Goal: Information Seeking & Learning: Check status

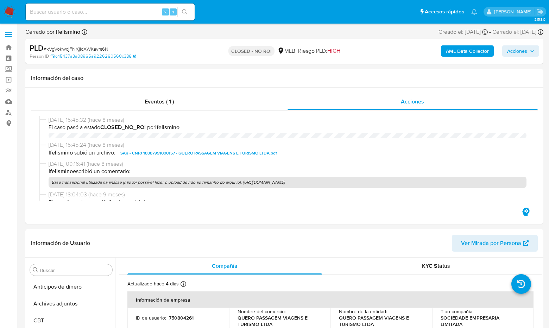
select select "10"
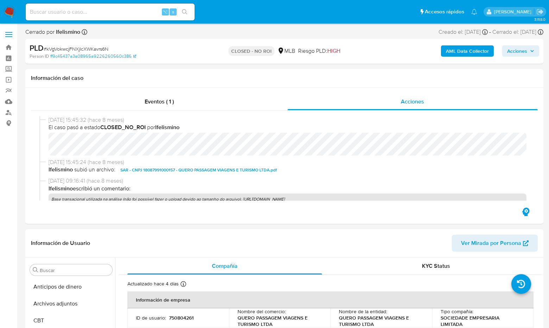
scroll to position [331, 0]
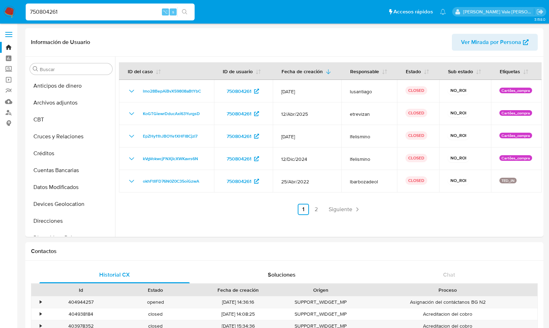
select select "10"
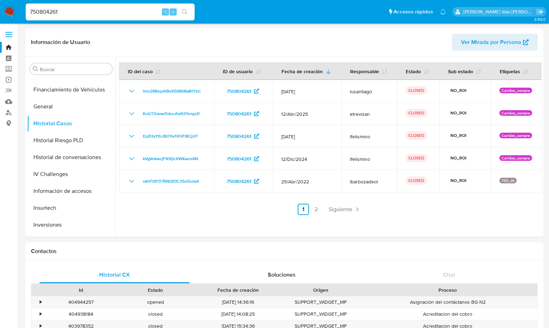
click at [18, 12] on nav "Pausado Ver notificaciones 750804261 ⌥ s Accesos rápidos Presiona las siguiente…" at bounding box center [274, 12] width 549 height 24
type input "1374817663"
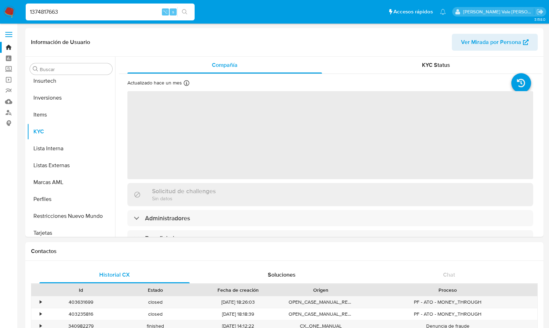
scroll to position [331, 0]
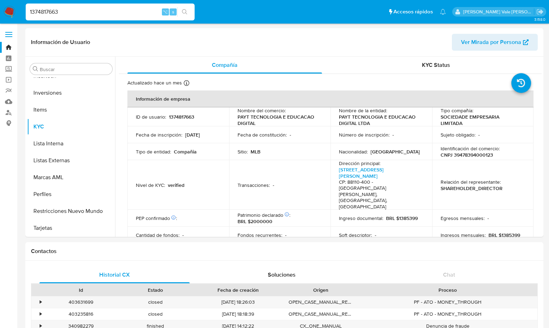
select select "10"
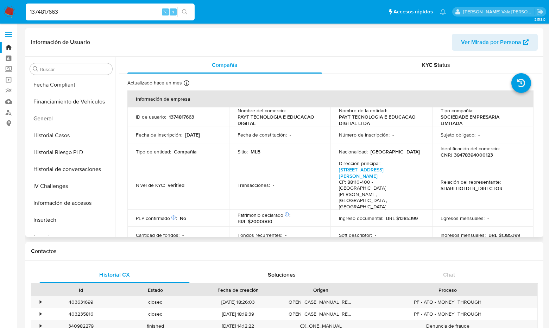
scroll to position [187, 0]
click at [62, 135] on button "Historial Casos" at bounding box center [68, 135] width 82 height 17
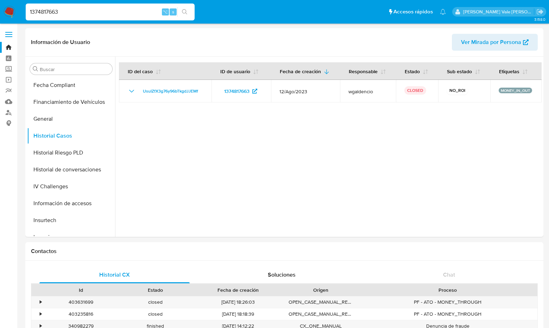
drag, startPoint x: 70, startPoint y: 13, endPoint x: 17, endPoint y: 12, distance: 53.2
click at [17, 12] on nav "Pausado Ver notificaciones 1374817663 ⌥ s Accesos rápidos Presiona las siguient…" at bounding box center [274, 12] width 549 height 24
paste input "1207303766"
type input "1207303766"
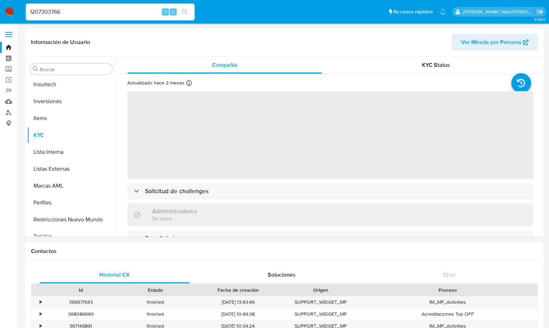
scroll to position [331, 0]
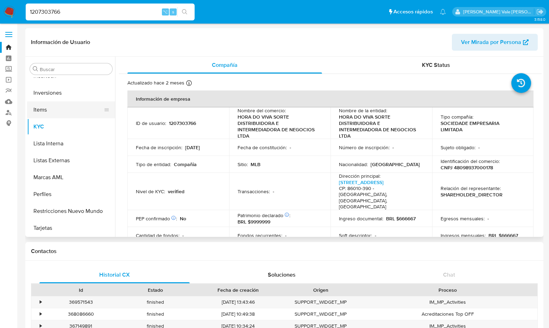
select select "10"
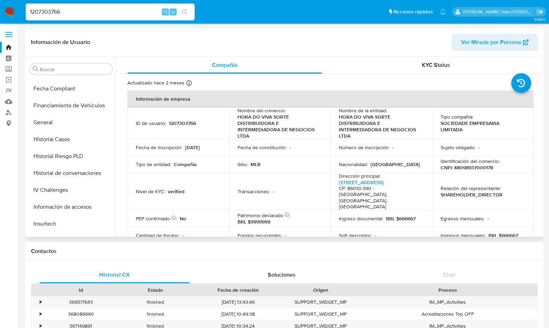
scroll to position [183, 0]
click at [67, 145] on button "Historial Casos" at bounding box center [68, 139] width 82 height 17
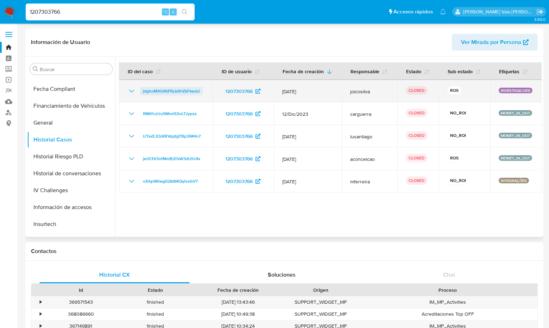
click at [158, 92] on span "jdghoMXGNtP5Lk0HZkFkedci" at bounding box center [171, 91] width 57 height 8
click at [130, 89] on icon "Mostrar/Ocultar" at bounding box center [131, 91] width 8 height 8
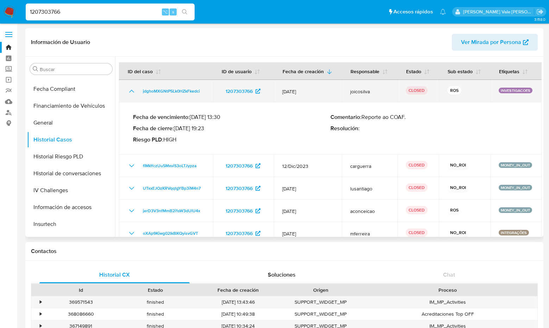
click at [130, 89] on icon "Mostrar/Ocultar" at bounding box center [131, 91] width 8 height 8
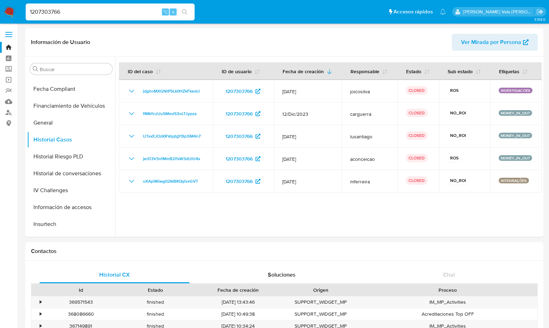
drag, startPoint x: 69, startPoint y: 11, endPoint x: 27, endPoint y: 11, distance: 41.9
click at [27, 11] on input "1207303766" at bounding box center [110, 11] width 169 height 9
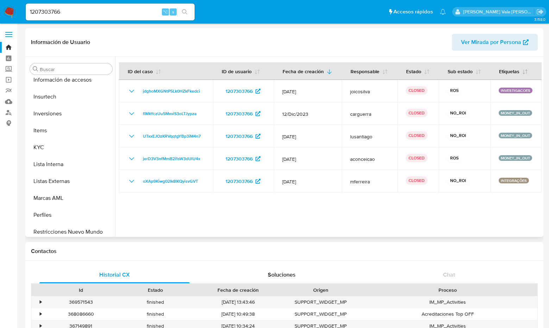
scroll to position [313, 0]
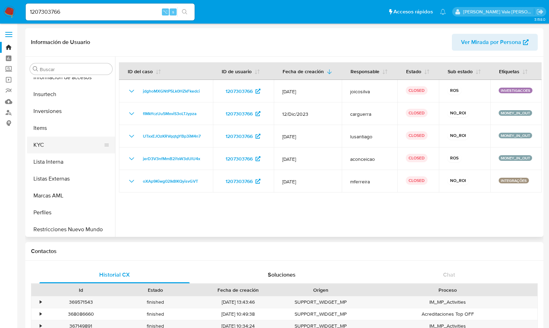
click at [41, 143] on button "KYC" at bounding box center [68, 145] width 82 height 17
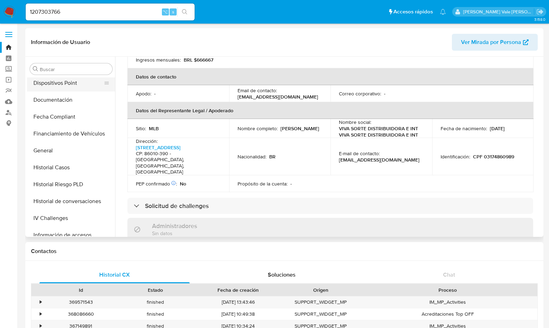
scroll to position [155, 0]
click at [52, 164] on button "Historial Casos" at bounding box center [68, 167] width 82 height 17
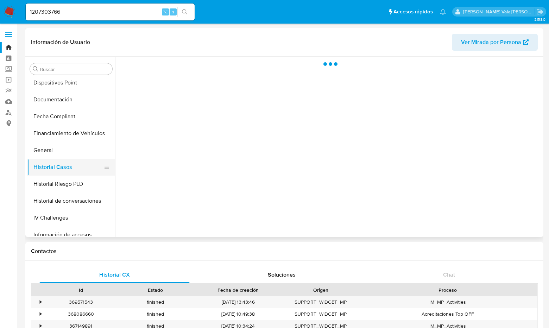
scroll to position [0, 0]
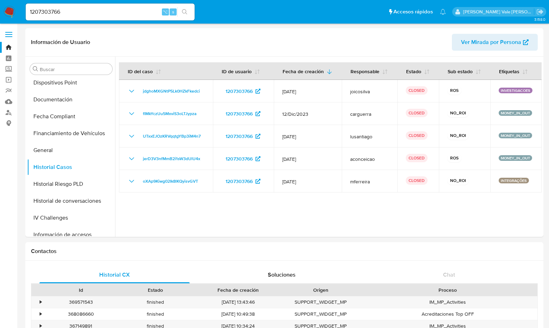
click at [78, 11] on input "1207303766" at bounding box center [110, 11] width 169 height 9
type input "1"
paste input "1598165179"
type input "1598165179"
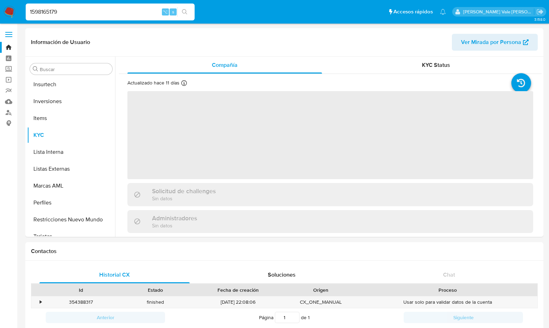
scroll to position [331, 0]
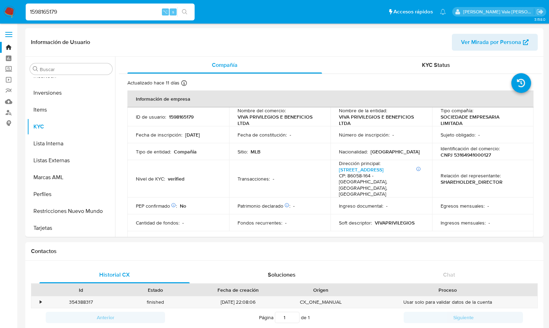
select select "10"
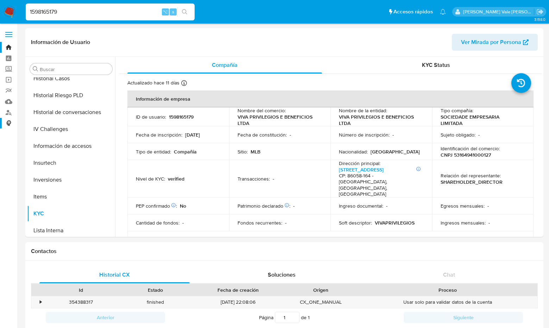
scroll to position [243, 0]
click at [58, 80] on button "Historial Casos" at bounding box center [68, 79] width 82 height 17
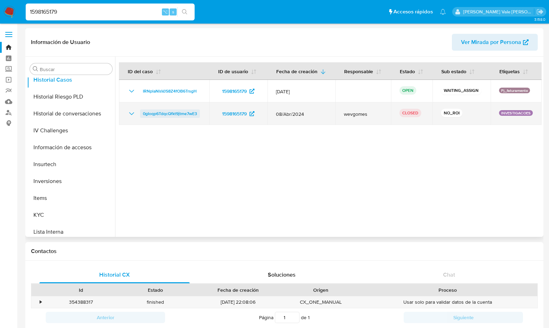
click at [173, 110] on span "0gIoqp6TdqcQfkt9jtme7wE3" at bounding box center [170, 114] width 54 height 8
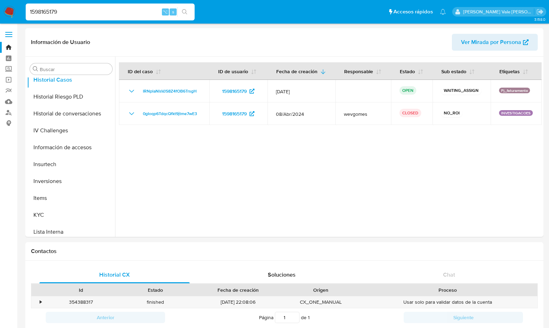
drag, startPoint x: 63, startPoint y: 11, endPoint x: 18, endPoint y: 10, distance: 45.4
click at [18, 10] on nav "Pausado Ver notificaciones 1598165179 ⌥ s Accesos rápidos Presiona las siguient…" at bounding box center [274, 12] width 549 height 24
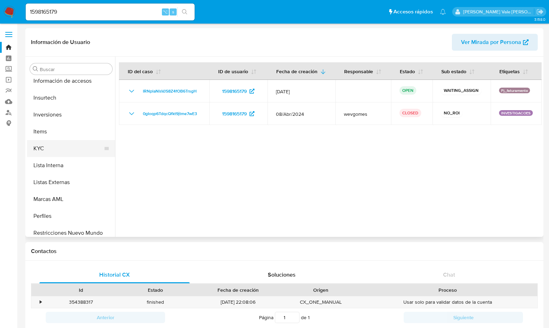
click at [49, 149] on button "KYC" at bounding box center [68, 148] width 82 height 17
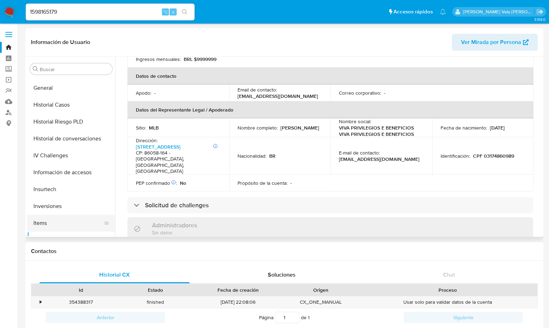
scroll to position [216, 0]
click at [68, 108] on button "Historial Casos" at bounding box center [68, 106] width 82 height 17
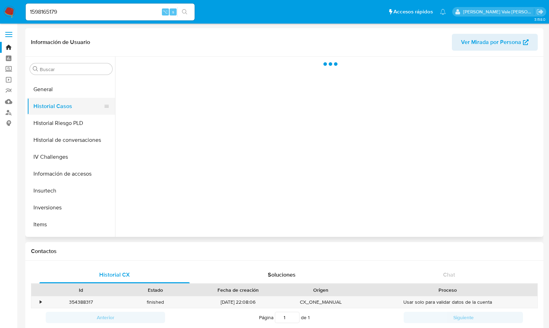
scroll to position [0, 0]
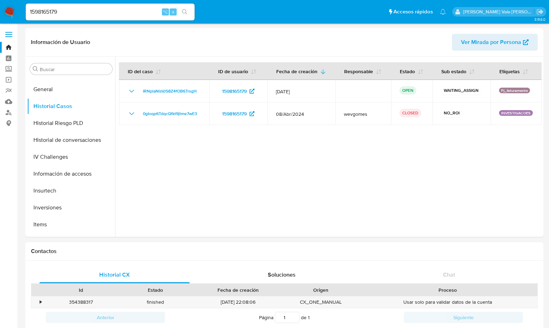
click at [70, 7] on div "1598165179 ⌥ s" at bounding box center [110, 12] width 169 height 17
click at [65, 12] on input "1598165179" at bounding box center [110, 11] width 169 height 9
type input "1"
paste input "1417867480"
type input "1417867480"
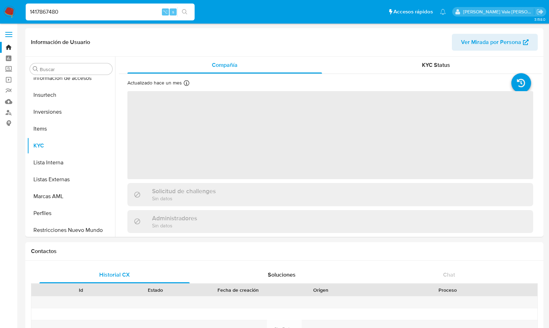
scroll to position [331, 0]
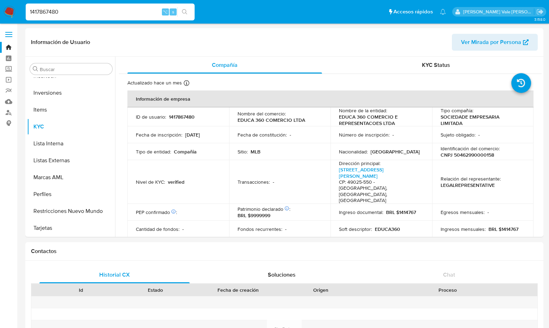
select select "10"
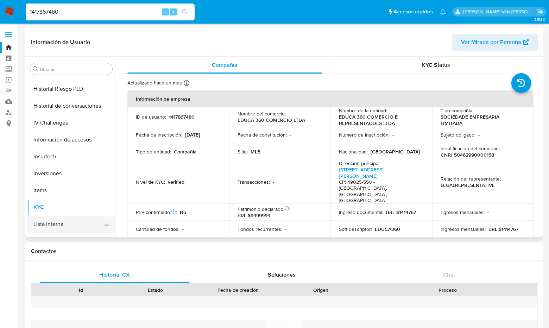
scroll to position [225, 0]
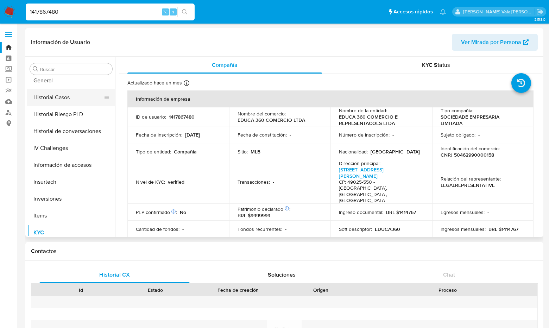
click at [58, 100] on button "Historial Casos" at bounding box center [68, 97] width 82 height 17
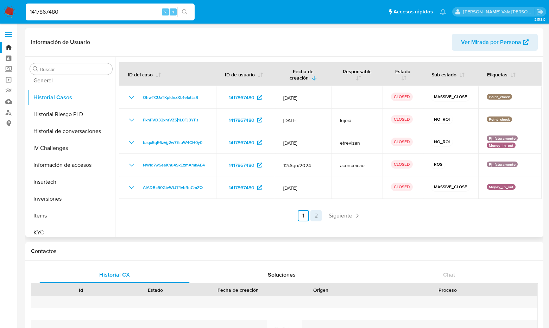
click at [316, 214] on link "2" at bounding box center [316, 215] width 11 height 11
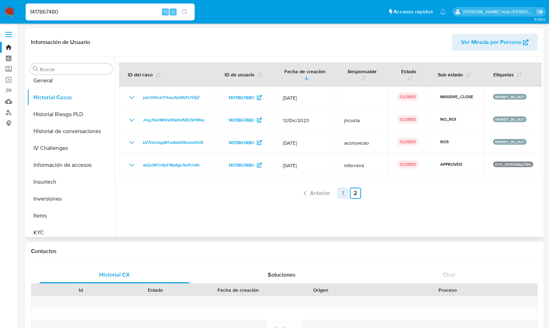
click at [344, 193] on link "1" at bounding box center [342, 193] width 11 height 11
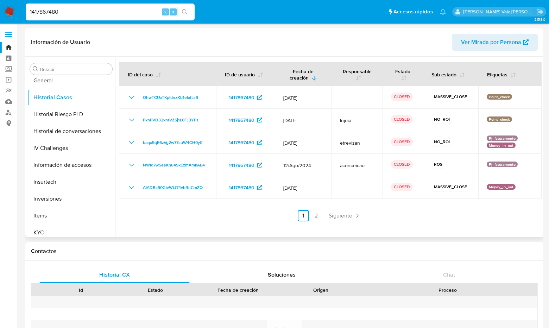
drag, startPoint x: 67, startPoint y: 13, endPoint x: 18, endPoint y: 13, distance: 48.6
click at [18, 13] on nav "Pausado Ver notificaciones 1417867480 ⌥ s Accesos rápidos Presiona las siguient…" at bounding box center [274, 12] width 549 height 24
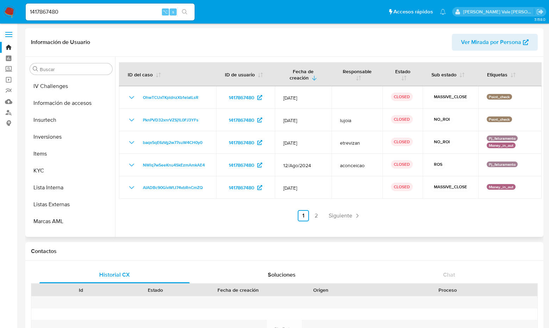
scroll to position [292, 0]
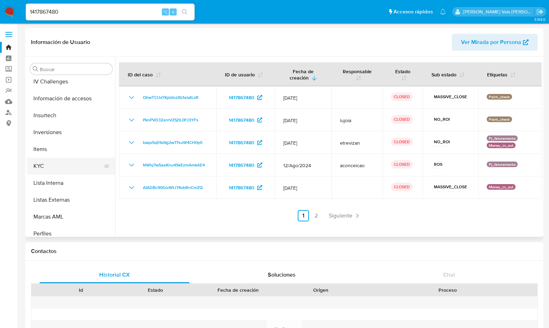
click at [44, 164] on button "KYC" at bounding box center [68, 166] width 82 height 17
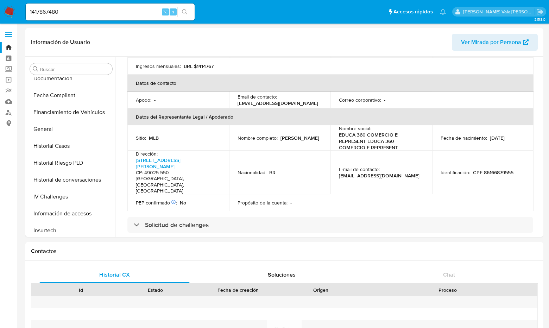
scroll to position [173, 0]
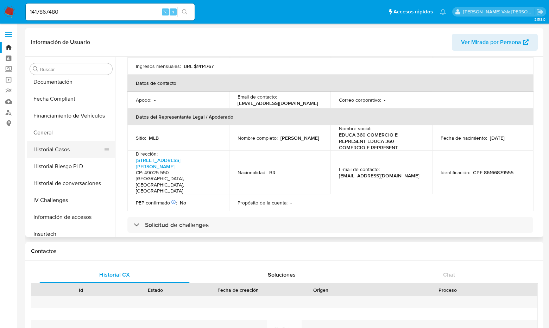
click at [55, 147] on button "Historial Casos" at bounding box center [68, 149] width 82 height 17
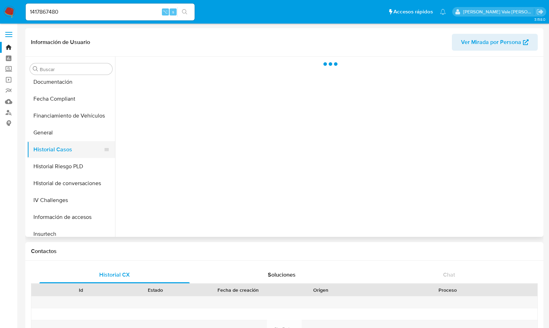
click at [55, 147] on button "Historial Casos" at bounding box center [68, 149] width 82 height 17
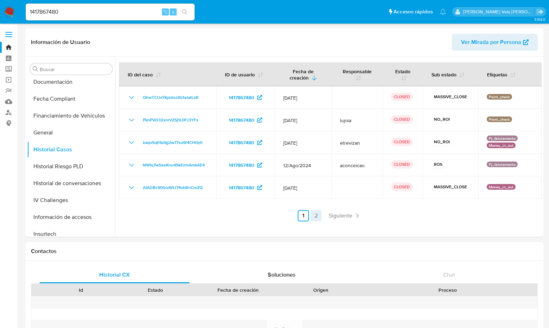
click at [314, 216] on link "2" at bounding box center [316, 215] width 11 height 11
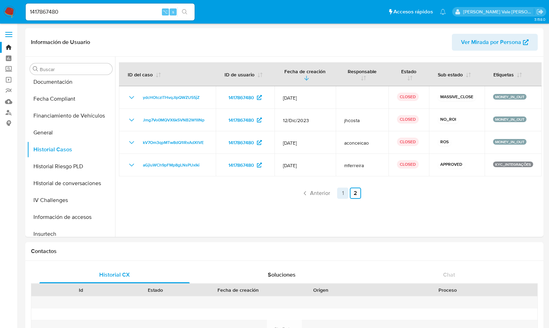
click at [342, 191] on link "1" at bounding box center [342, 193] width 11 height 11
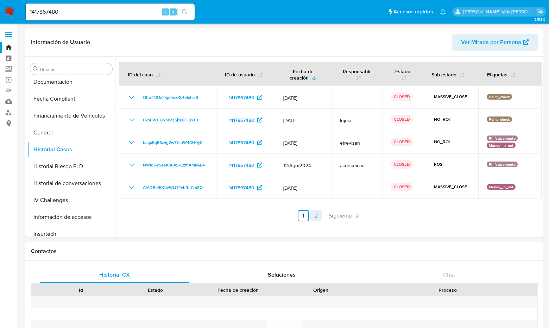
click at [314, 216] on link "2" at bounding box center [316, 215] width 11 height 11
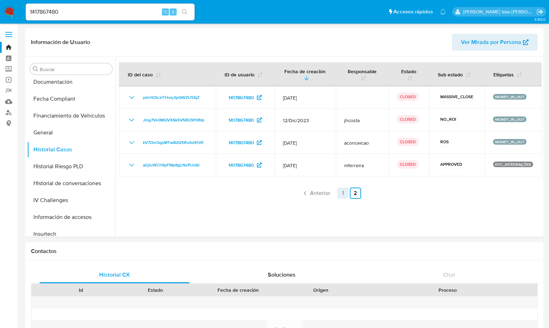
click at [341, 192] on link "1" at bounding box center [342, 193] width 11 height 11
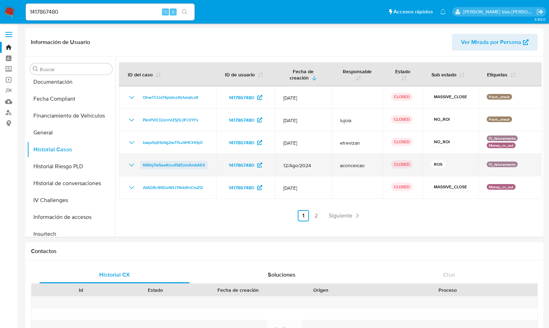
click at [195, 166] on span "NWlq7w5eeKnu4SkEzmAmkAE4" at bounding box center [174, 165] width 62 height 8
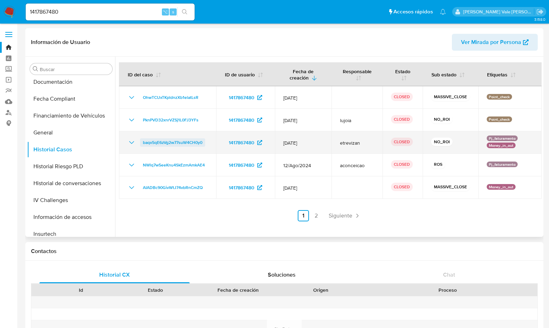
click at [191, 141] on span "baqx5qE6zVg2w77suW4CH0y0" at bounding box center [173, 142] width 60 height 8
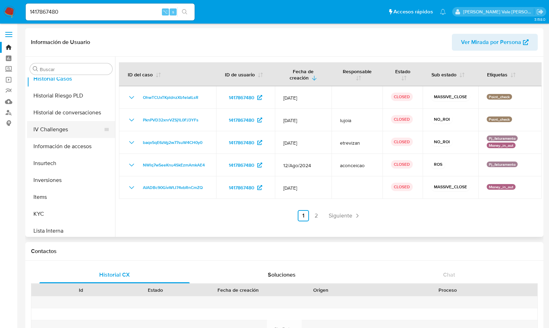
scroll to position [247, 0]
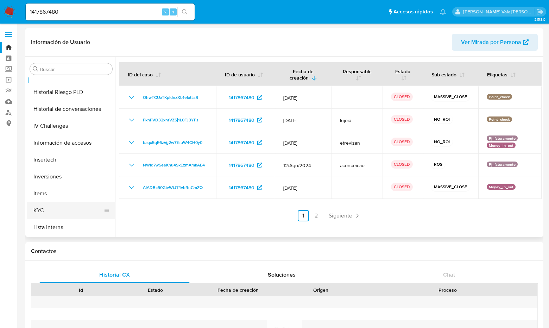
click at [47, 207] on button "KYC" at bounding box center [68, 210] width 82 height 17
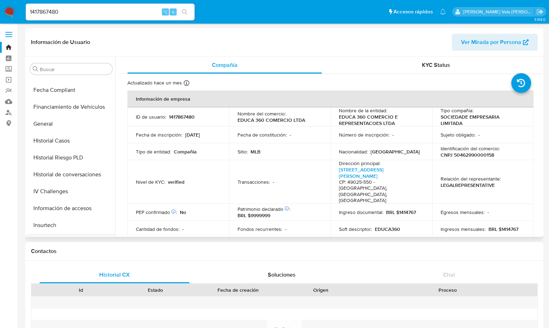
scroll to position [180, 0]
click at [61, 148] on button "Historial Casos" at bounding box center [68, 143] width 82 height 17
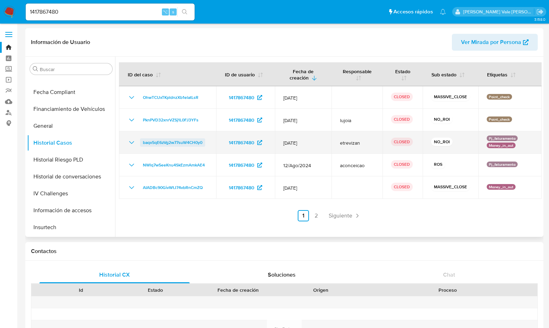
click at [175, 142] on span "baqx5qE6zVg2w77suW4CH0y0" at bounding box center [173, 142] width 60 height 8
click at [131, 142] on icon "Mostrar/Ocultar" at bounding box center [131, 142] width 8 height 8
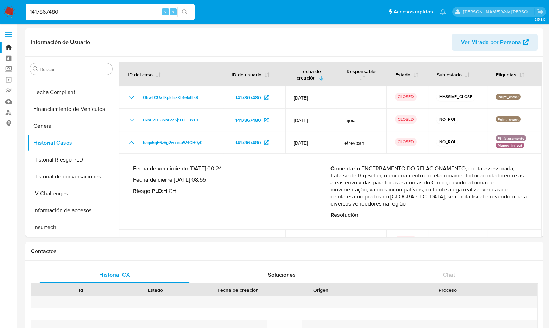
paste input "750553953"
type input "750553953"
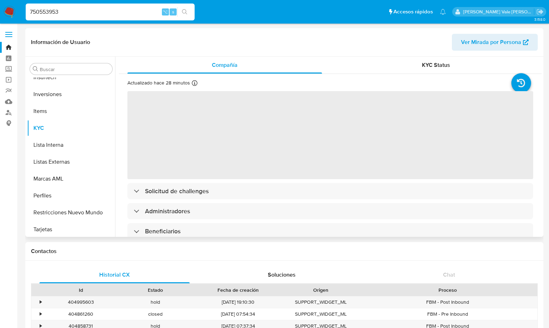
scroll to position [331, 0]
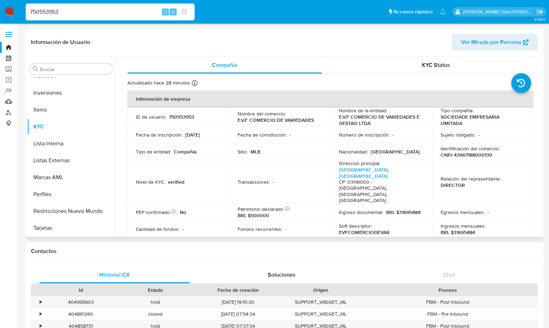
select select "10"
drag, startPoint x: 64, startPoint y: 13, endPoint x: 443, endPoint y: 3, distance: 379.4
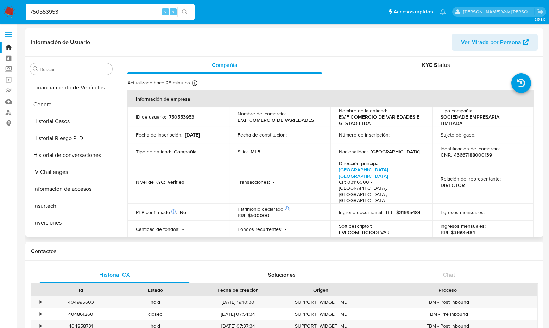
scroll to position [188, 0]
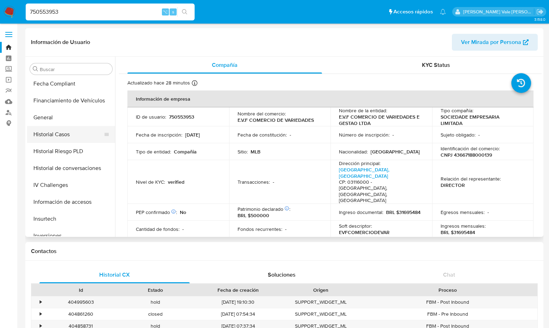
click at [64, 136] on button "Historial Casos" at bounding box center [68, 134] width 82 height 17
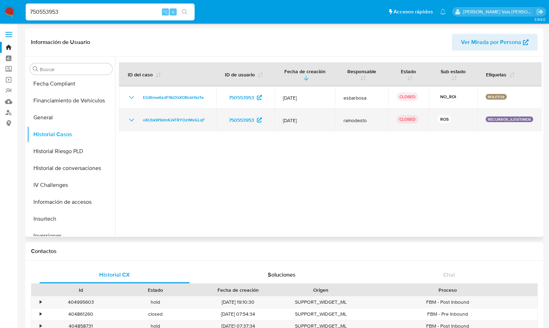
click at [131, 118] on icon "Mostrar/Ocultar" at bounding box center [131, 120] width 8 height 8
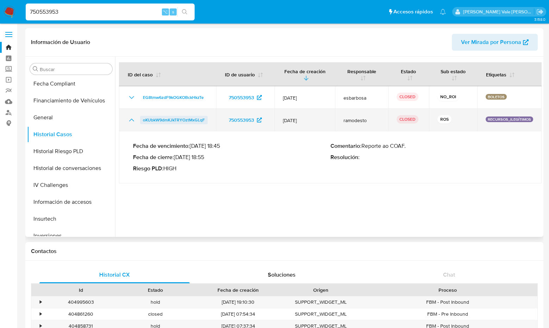
click at [182, 119] on span "oKUbkW9dmKJkTRYOztMxGLqF" at bounding box center [174, 120] width 62 height 8
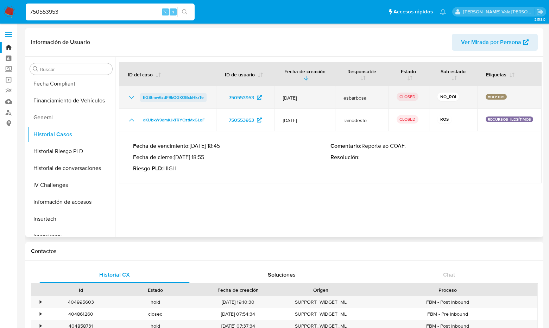
click at [167, 97] on span "EG8tmw6zdF9kOGKOBckHkzTe" at bounding box center [173, 97] width 61 height 8
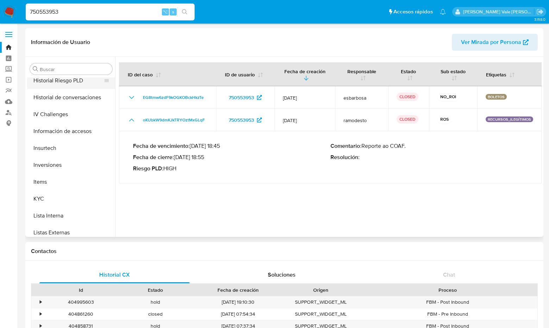
scroll to position [271, 0]
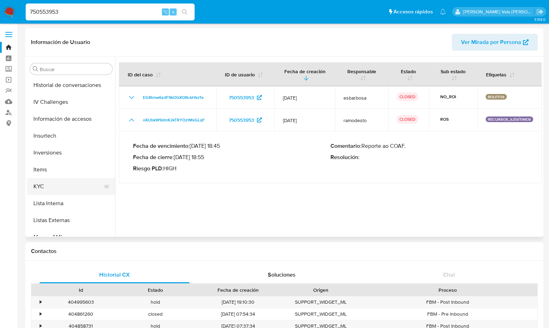
click at [44, 188] on button "KYC" at bounding box center [68, 186] width 82 height 17
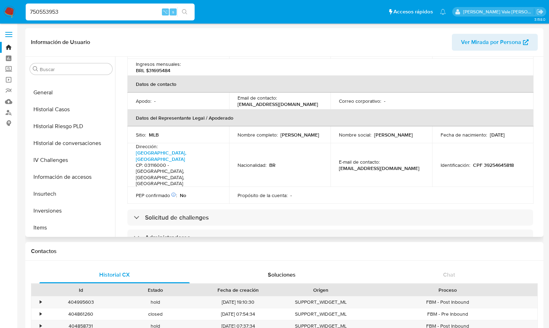
scroll to position [204, 0]
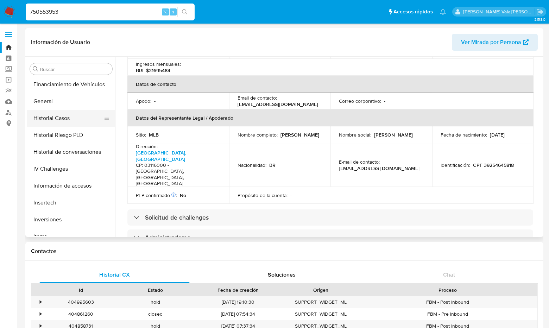
click at [66, 118] on button "Historial Casos" at bounding box center [68, 118] width 82 height 17
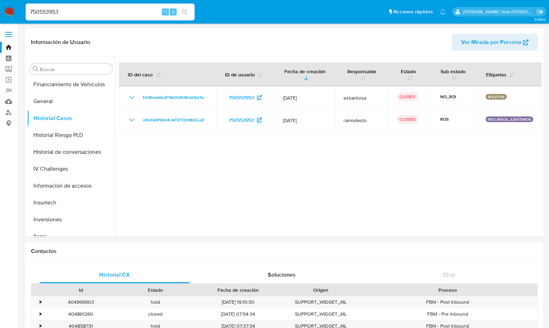
drag, startPoint x: 65, startPoint y: 11, endPoint x: 12, endPoint y: 11, distance: 52.5
click at [12, 11] on nav "Pausado Ver notificaciones 750553953 ⌥ s Accesos rápidos Presiona las siguiente…" at bounding box center [274, 12] width 549 height 24
paste input "1376172107"
type input "1376172107"
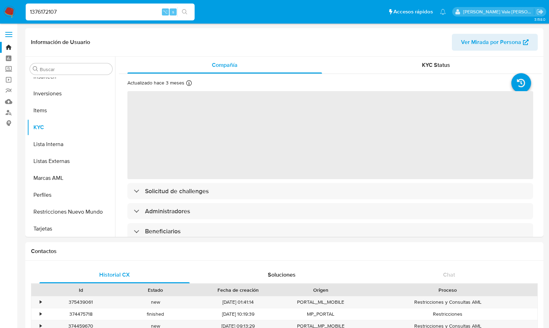
scroll to position [331, 0]
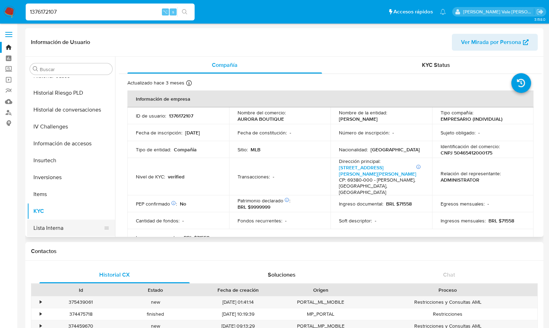
select select "10"
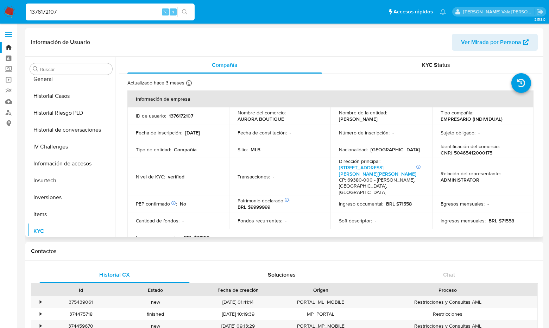
scroll to position [225, 0]
click at [61, 95] on button "Historial Casos" at bounding box center [68, 97] width 82 height 17
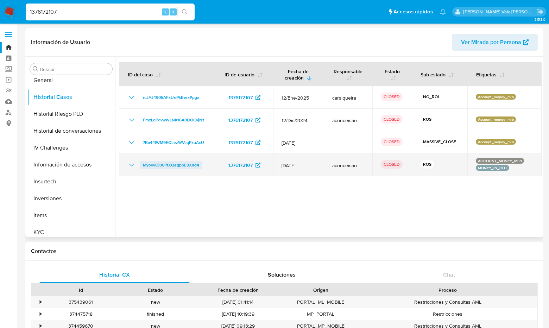
click at [176, 162] on span "MyoyvOj86PtXQegpbE9Xlrd4" at bounding box center [171, 165] width 56 height 8
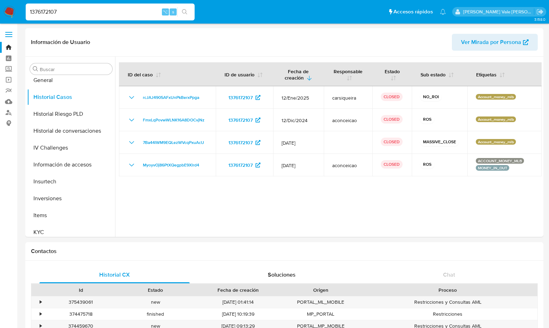
drag, startPoint x: 67, startPoint y: 13, endPoint x: 8, endPoint y: 13, distance: 58.1
click at [8, 13] on nav "Pausado Ver notificaciones 1376172107 ⌥ s Accesos rápidos Presiona las siguient…" at bounding box center [274, 12] width 549 height 24
paste input "1715572788"
type input "1715572788"
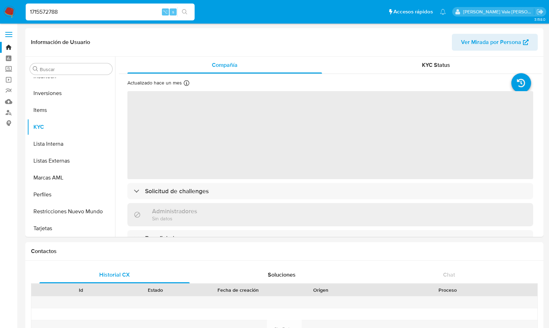
scroll to position [331, 0]
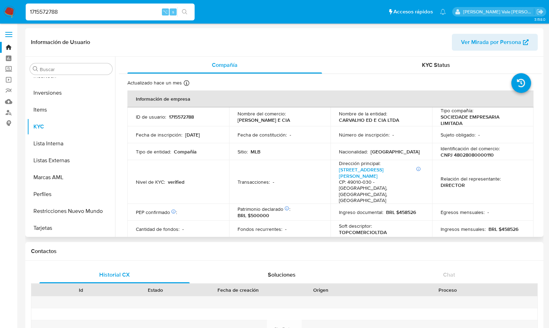
select select "10"
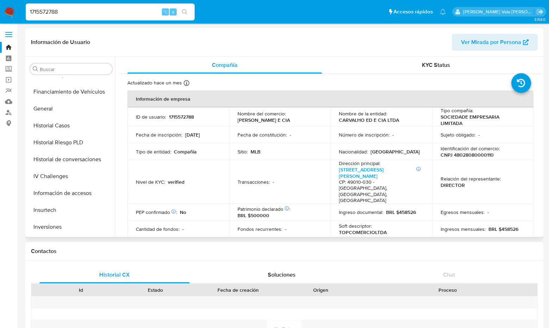
scroll to position [185, 0]
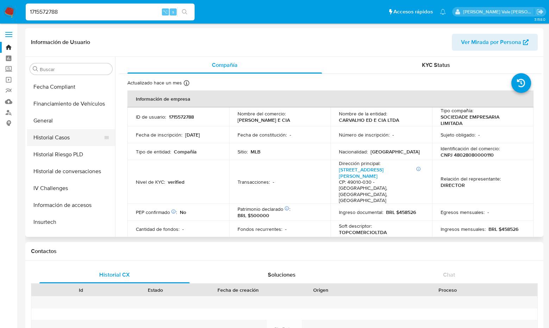
click at [57, 134] on button "Historial Casos" at bounding box center [68, 137] width 82 height 17
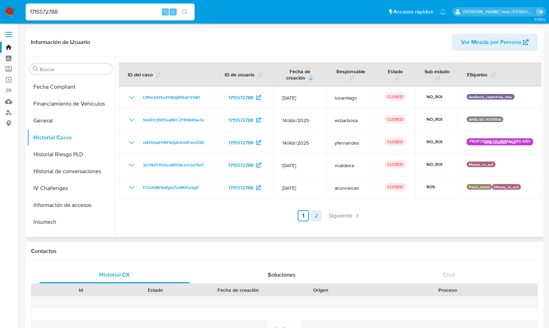
click at [316, 216] on link "2" at bounding box center [316, 215] width 11 height 11
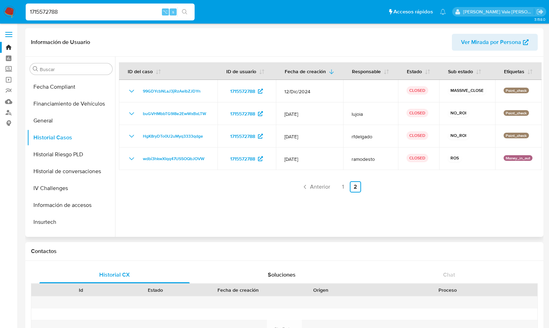
click at [64, 12] on input "1715572788" at bounding box center [110, 11] width 169 height 9
drag, startPoint x: 64, startPoint y: 12, endPoint x: 26, endPoint y: 11, distance: 38.1
click at [26, 11] on input "1715572788" at bounding box center [110, 11] width 169 height 9
paste input "1671156091"
type input "1671156091"
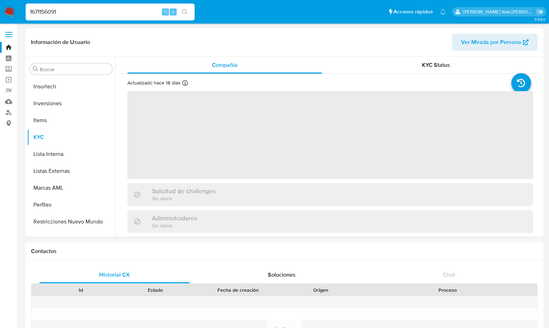
scroll to position [331, 0]
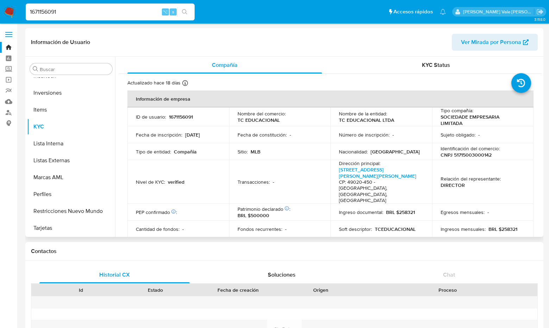
select select "10"
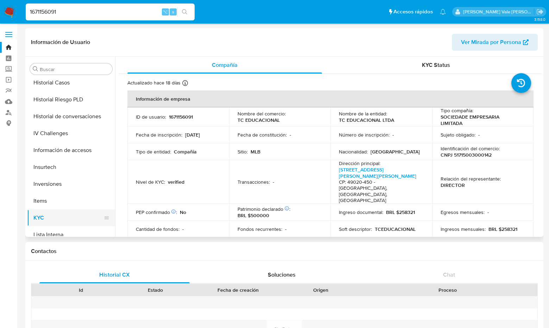
scroll to position [224, 0]
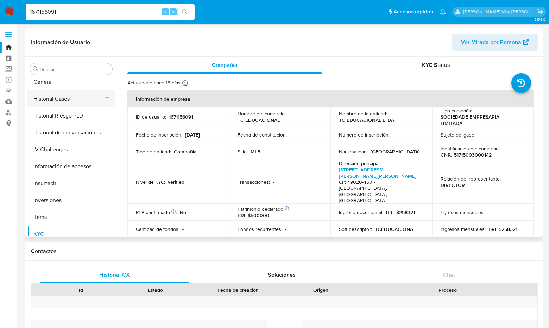
click at [62, 96] on button "Historial Casos" at bounding box center [68, 99] width 82 height 17
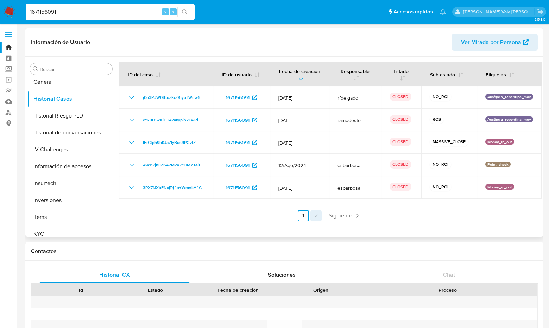
click at [315, 214] on link "2" at bounding box center [316, 215] width 11 height 11
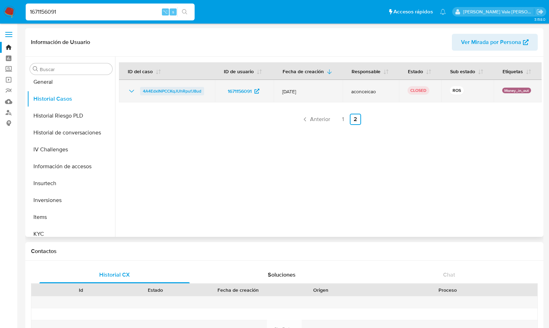
click at [187, 89] on span "4A4EdxINPCCKqJUhRpufJ8ud" at bounding box center [172, 91] width 58 height 8
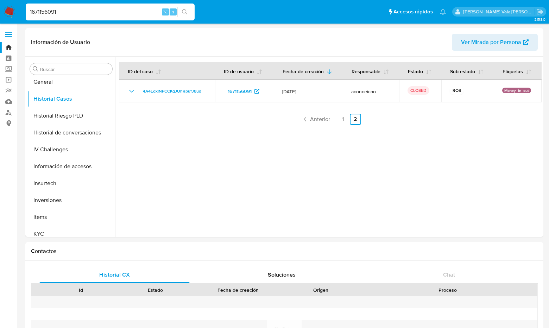
click at [66, 13] on input "1671156091" at bounding box center [110, 11] width 169 height 9
type input "1"
paste input "1376172107"
type input "1376172107"
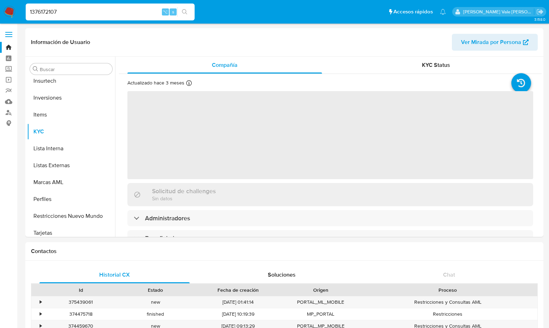
scroll to position [331, 0]
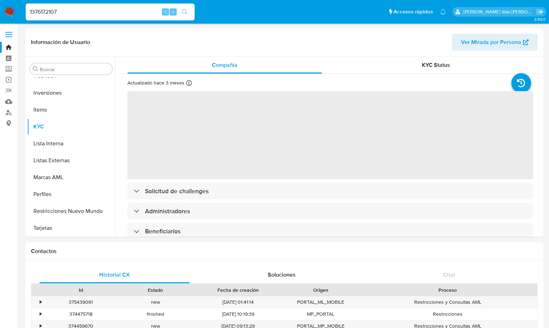
select select "10"
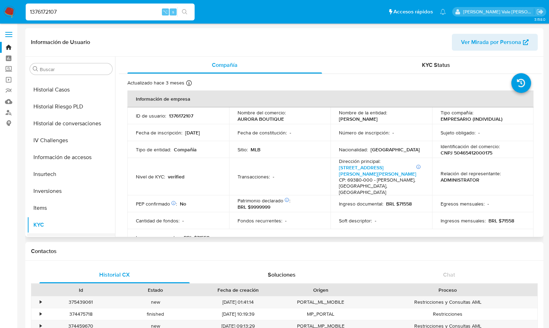
scroll to position [227, 0]
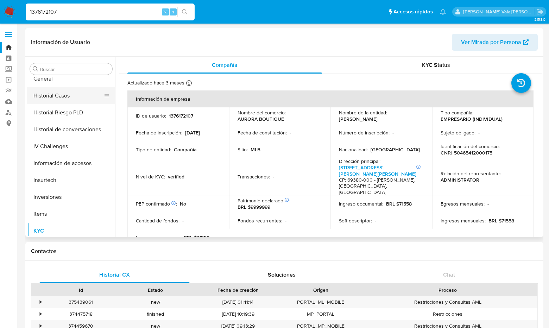
click at [59, 91] on button "Historial Casos" at bounding box center [68, 95] width 82 height 17
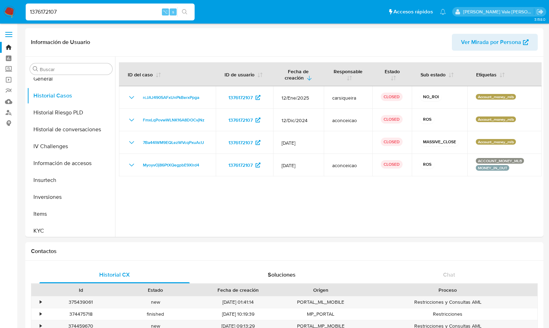
click at [62, 11] on input "1376172107" at bounding box center [110, 11] width 169 height 9
paste input "1401808429"
type input "1401808429"
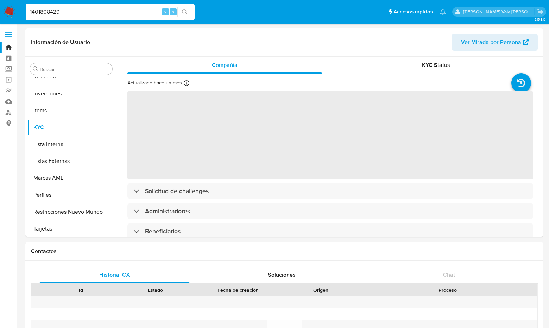
scroll to position [331, 0]
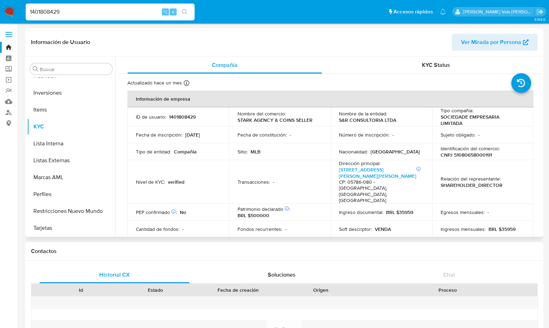
select select "10"
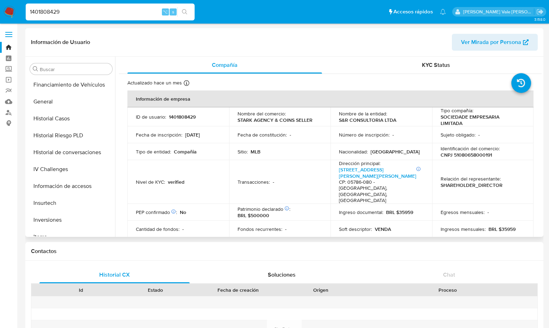
scroll to position [194, 0]
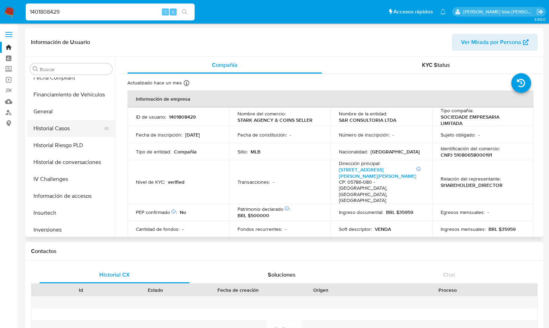
click at [63, 128] on button "Historial Casos" at bounding box center [68, 128] width 82 height 17
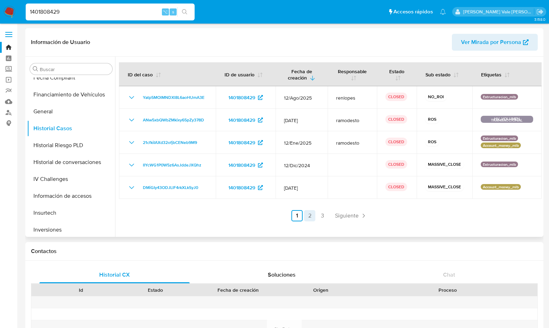
click at [309, 215] on link "2" at bounding box center [309, 215] width 11 height 11
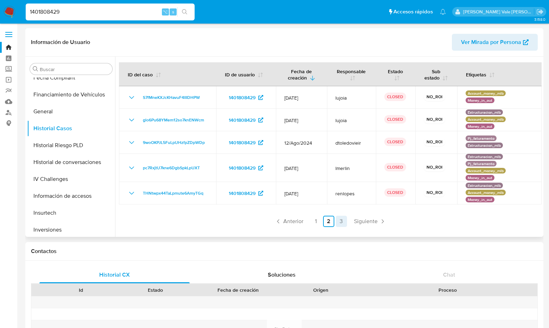
click at [342, 223] on link "3" at bounding box center [341, 221] width 11 height 11
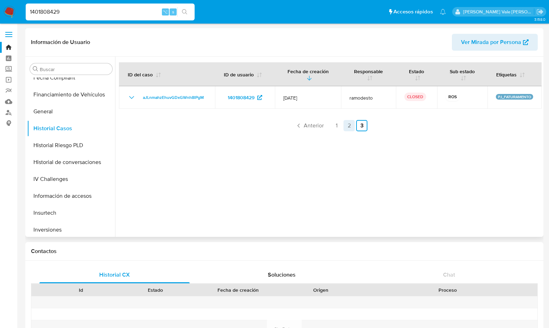
click at [347, 125] on link "2" at bounding box center [349, 125] width 11 height 11
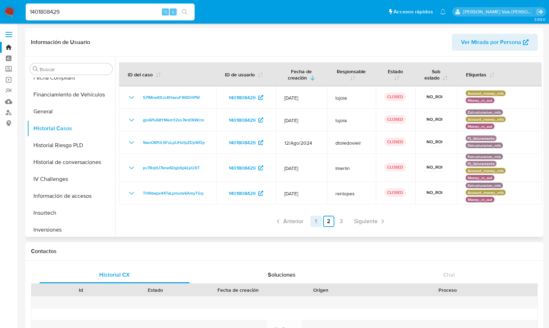
click at [316, 220] on link "1" at bounding box center [316, 221] width 11 height 11
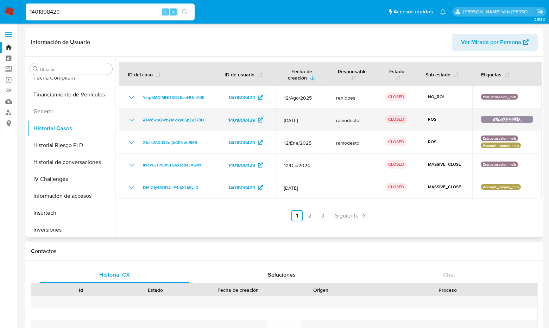
click at [129, 122] on icon "Mostrar/Ocultar" at bounding box center [131, 120] width 8 height 8
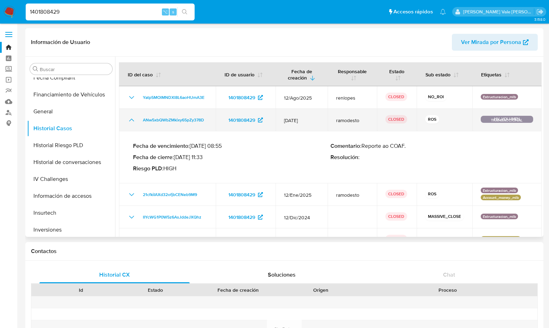
click at [129, 122] on icon "Mostrar/Ocultar" at bounding box center [131, 120] width 8 height 8
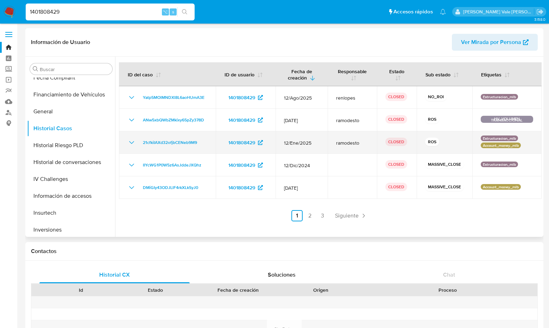
click at [131, 140] on icon "Mostrar/Ocultar" at bounding box center [131, 142] width 8 height 8
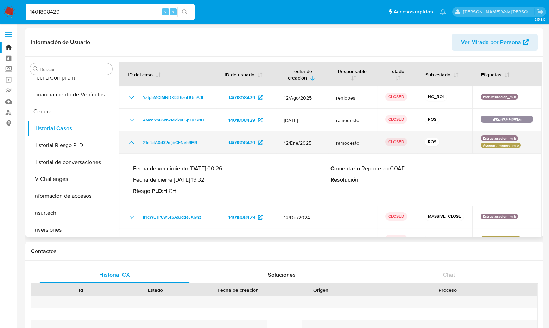
click at [131, 140] on icon "Mostrar/Ocultar" at bounding box center [131, 142] width 8 height 8
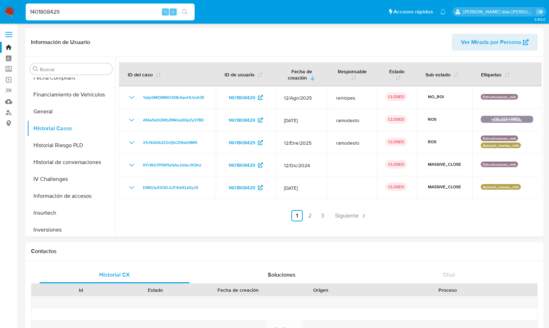
drag, startPoint x: 64, startPoint y: 10, endPoint x: 20, endPoint y: 11, distance: 43.3
click at [20, 11] on nav "Pausado Ver notificaciones 1401808429 ⌥ s Accesos rápidos Presiona las siguient…" at bounding box center [274, 12] width 549 height 24
paste input "262269393"
type input "262269393"
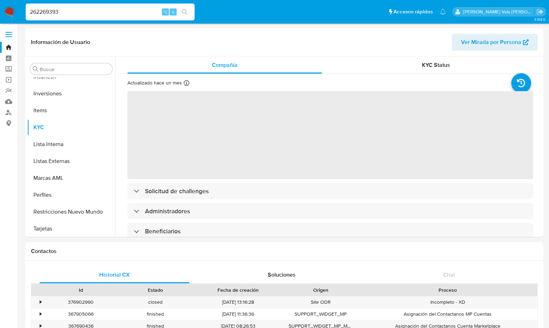
scroll to position [331, 0]
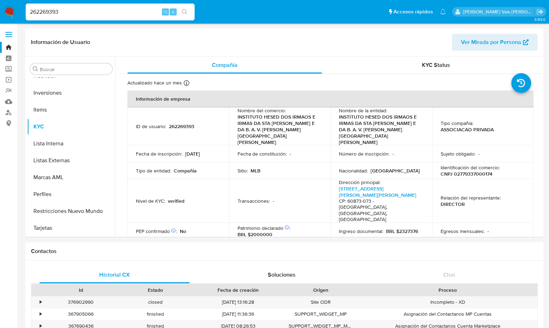
select select "10"
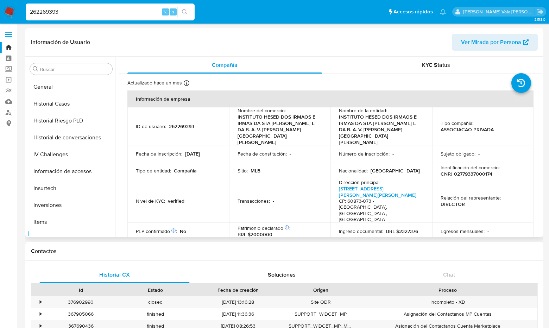
scroll to position [218, 0]
click at [65, 105] on button "Historial Casos" at bounding box center [68, 104] width 82 height 17
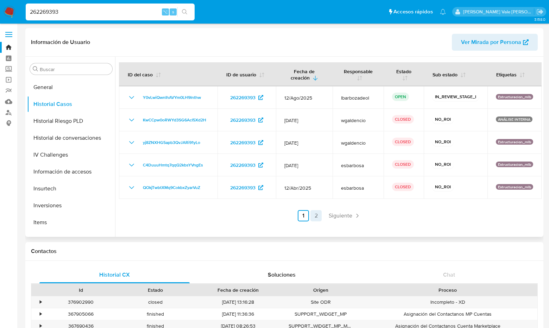
click at [313, 214] on link "2" at bounding box center [316, 215] width 11 height 11
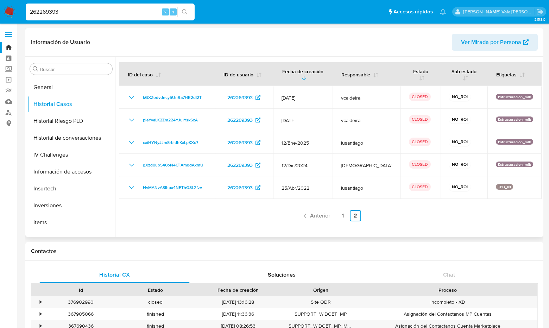
drag, startPoint x: 64, startPoint y: 10, endPoint x: 1, endPoint y: 12, distance: 63.1
click at [1, 12] on nav "Pausado Ver notificaciones 262269393 ⌥ s Accesos rápidos Presiona las siguiente…" at bounding box center [274, 12] width 549 height 24
paste input "1442102185"
type input "1442102185"
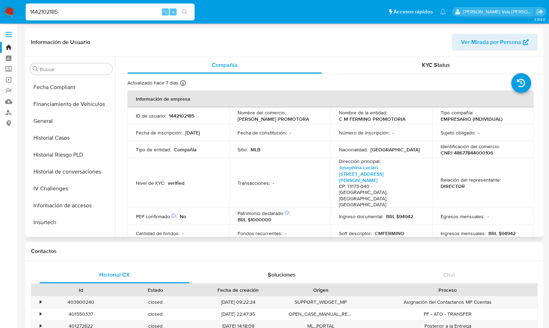
scroll to position [183, 0]
select select "10"
click at [61, 136] on button "Historial Casos" at bounding box center [68, 139] width 82 height 17
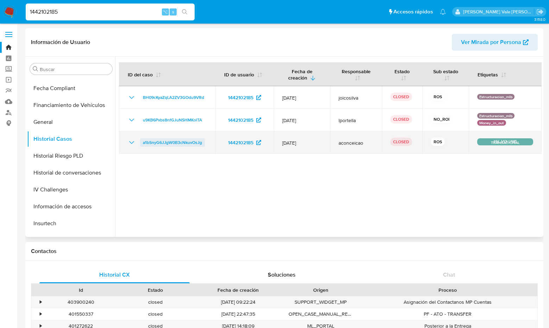
click at [186, 141] on span "a1bSnyG6JJgW0B3cNkuvOsJg" at bounding box center [172, 142] width 59 height 8
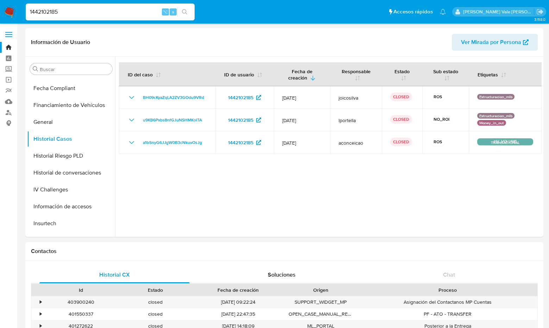
drag, startPoint x: 69, startPoint y: 12, endPoint x: 6, endPoint y: 10, distance: 62.7
click at [6, 10] on nav "Pausado Ver notificaciones 1442102185 ⌥ s Accesos rápidos Presiona las siguient…" at bounding box center [274, 12] width 549 height 24
paste input "221360829"
type input "221360829"
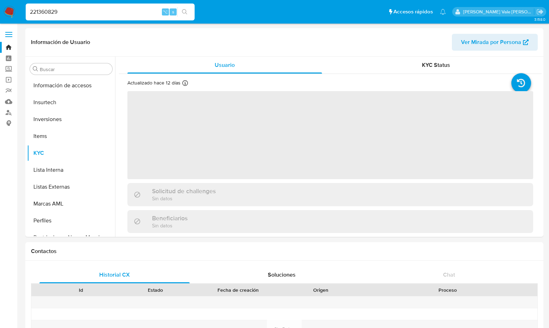
scroll to position [331, 0]
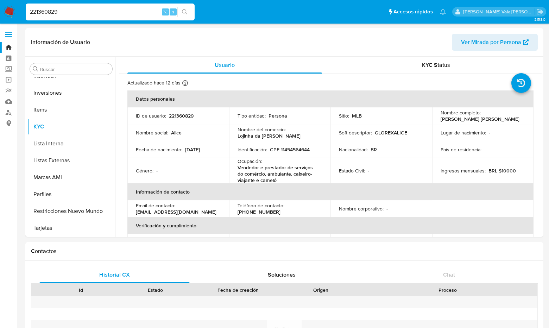
select select "10"
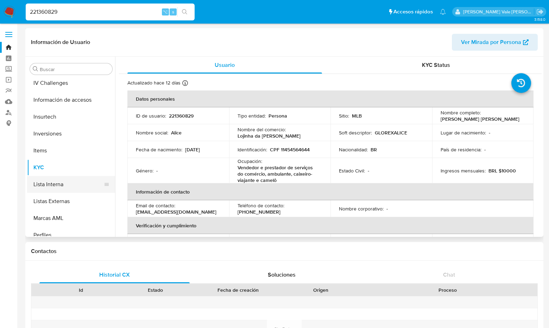
scroll to position [256, 0]
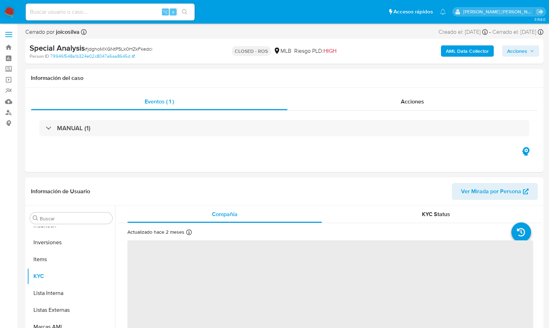
scroll to position [331, 0]
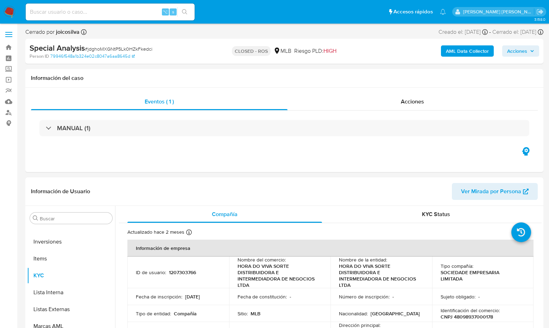
select select "10"
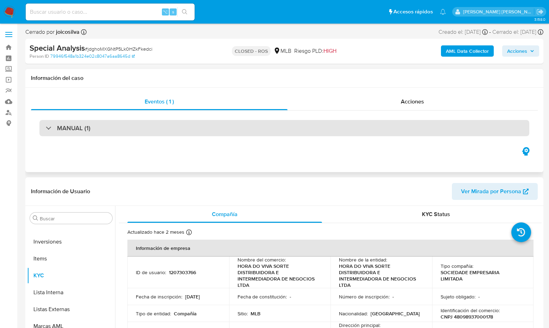
click at [47, 126] on div "MANUAL (1)" at bounding box center [68, 128] width 45 height 8
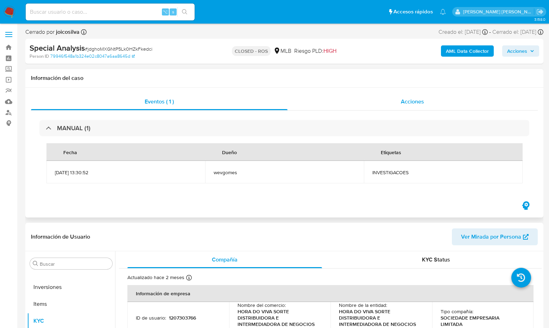
click at [405, 108] on div "Acciones" at bounding box center [413, 101] width 251 height 17
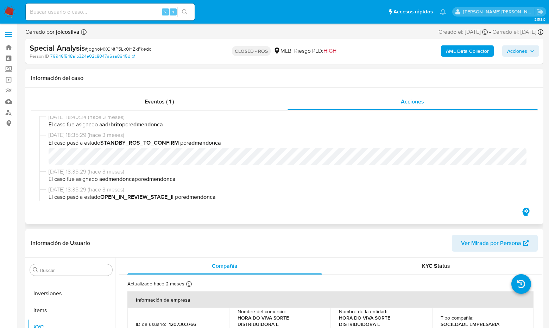
scroll to position [295, 0]
click at [160, 99] on span "Eventos ( 1 )" at bounding box center [159, 102] width 29 height 8
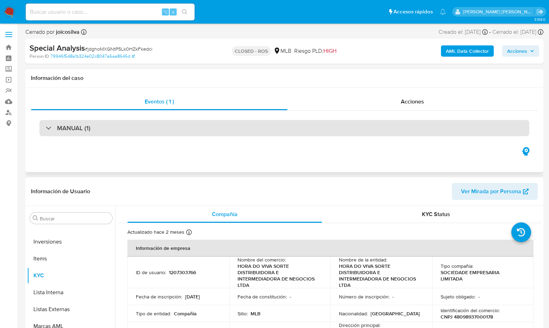
click at [46, 128] on div at bounding box center [46, 128] width 0 height 0
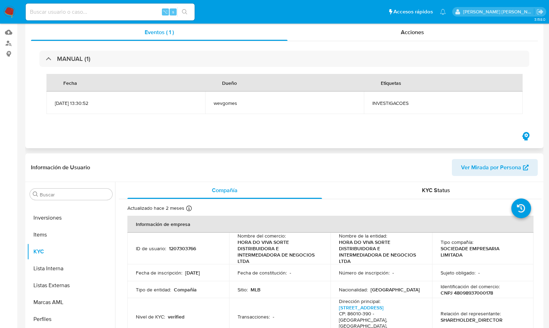
scroll to position [0, 0]
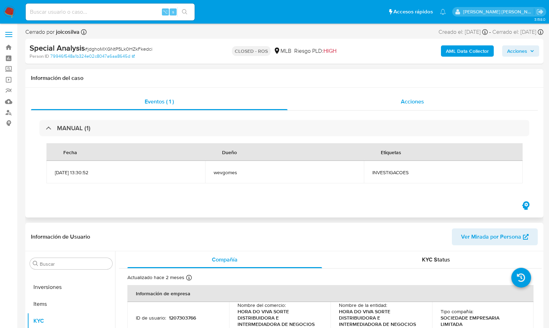
click at [418, 101] on span "Acciones" at bounding box center [412, 102] width 23 height 8
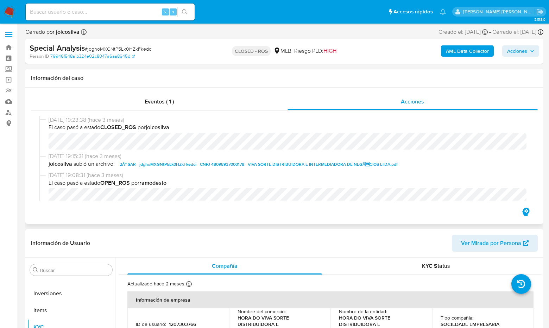
click at [203, 165] on span "2Âº SAR - jdghoMXGNtP5Lk0HZkFkedci - CNPJ 48098937000178 - VIVA SORTE DISTRIBUI…" at bounding box center [259, 164] width 278 height 8
click at [74, 9] on input at bounding box center [110, 11] width 169 height 9
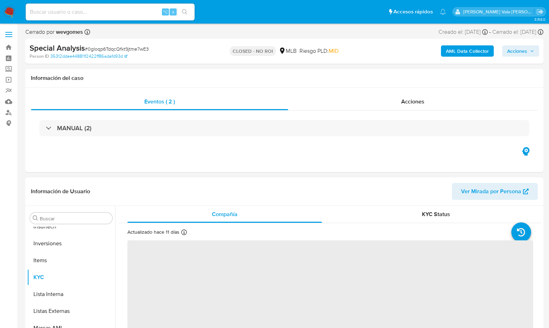
scroll to position [331, 0]
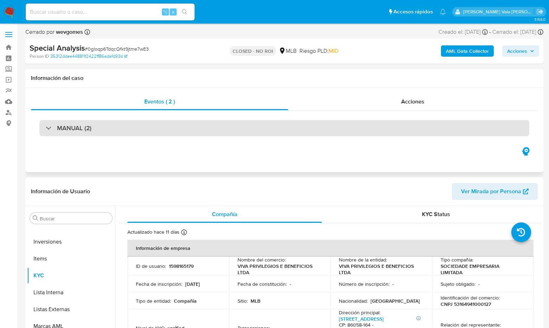
select select "10"
click at [49, 126] on div "MANUAL (2)" at bounding box center [69, 128] width 46 height 8
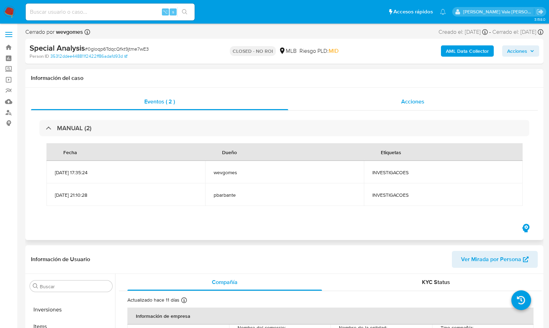
click at [415, 103] on span "Acciones" at bounding box center [413, 102] width 23 height 8
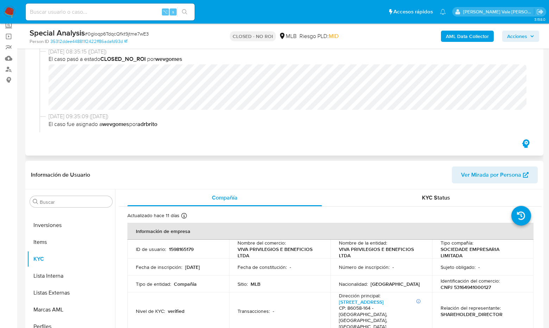
scroll to position [0, 0]
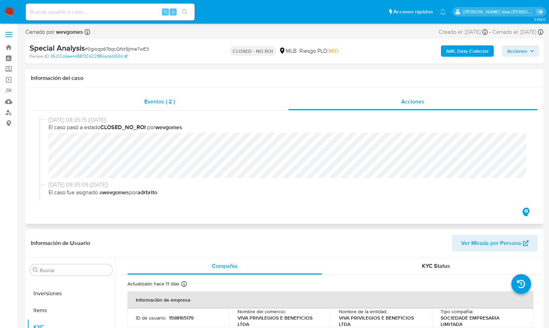
click at [153, 104] on span "Eventos ( 2 )" at bounding box center [159, 102] width 31 height 8
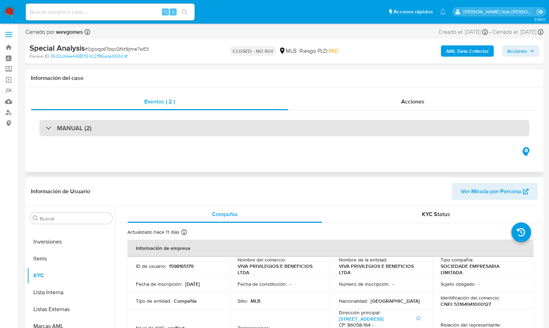
click at [49, 131] on div "MANUAL (2)" at bounding box center [69, 128] width 46 height 8
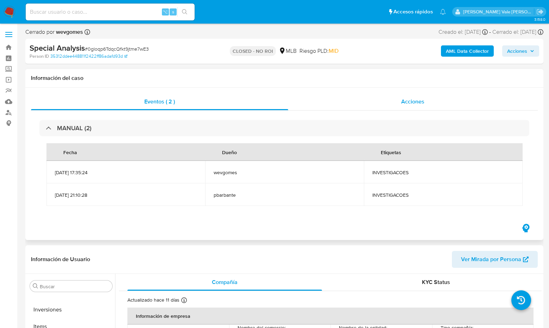
click at [411, 99] on span "Acciones" at bounding box center [413, 102] width 23 height 8
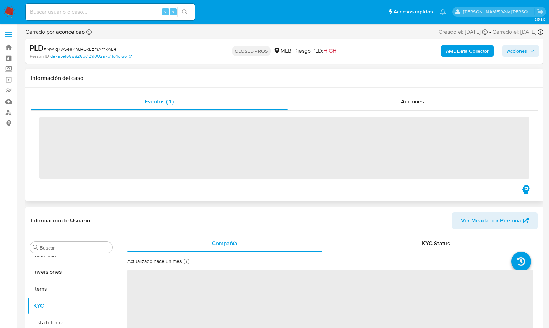
scroll to position [331, 0]
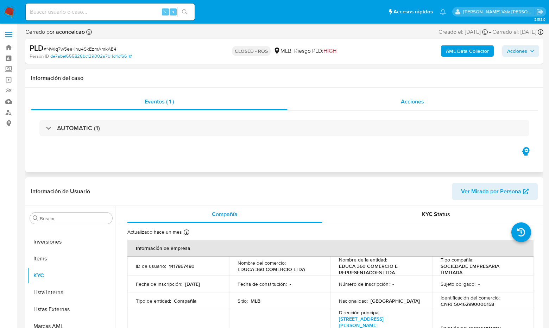
click at [407, 100] on span "Acciones" at bounding box center [412, 102] width 23 height 8
select select "10"
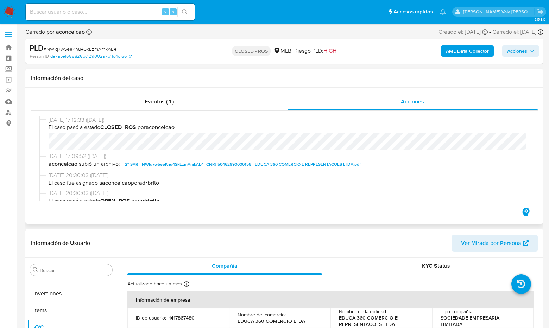
click at [200, 164] on span "2º SAR - NWlq7w5eeKnu4SkEzmAmkAE4- CNPJ 50462990000158 - EDUCA 360 COMERCIO E R…" at bounding box center [243, 164] width 236 height 8
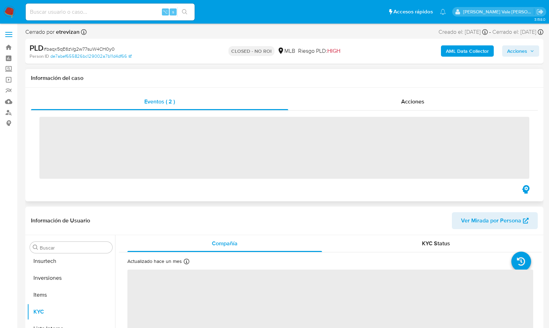
scroll to position [331, 0]
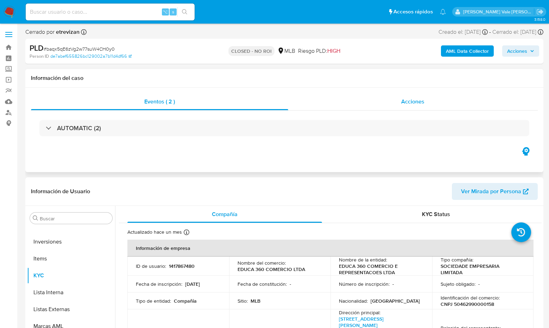
click at [336, 105] on div "Acciones" at bounding box center [413, 101] width 250 height 17
select select "10"
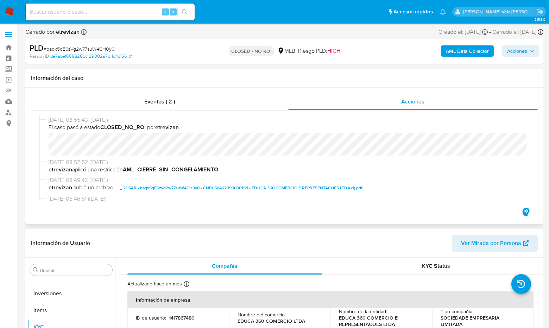
click at [46, 144] on div "15/10/2024 08:55:43 (hace un año) El caso pasó a estado CLOSED_NO_ROI por etrev…" at bounding box center [284, 137] width 490 height 42
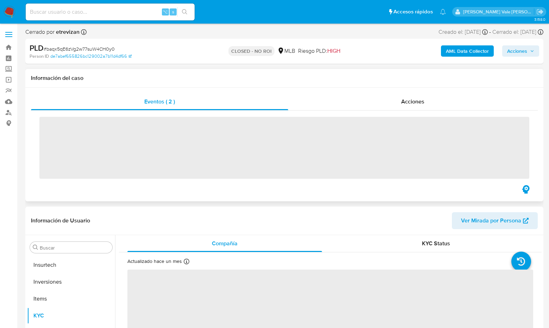
scroll to position [331, 0]
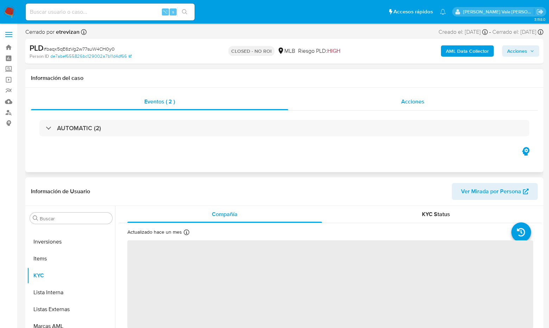
click at [412, 100] on span "Acciones" at bounding box center [413, 102] width 23 height 8
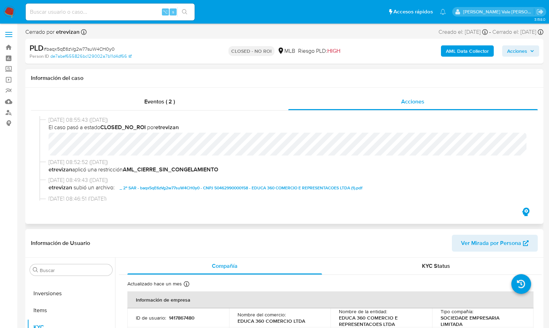
select select "10"
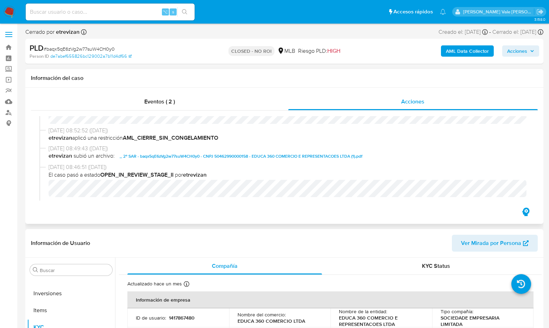
scroll to position [31, 0]
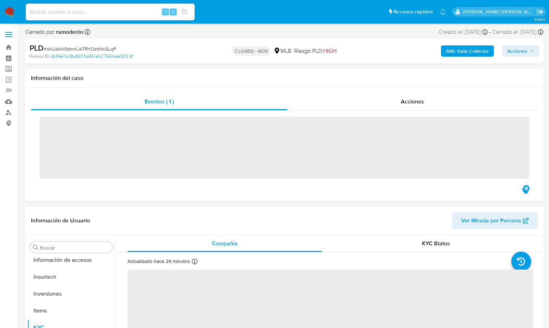
scroll to position [331, 0]
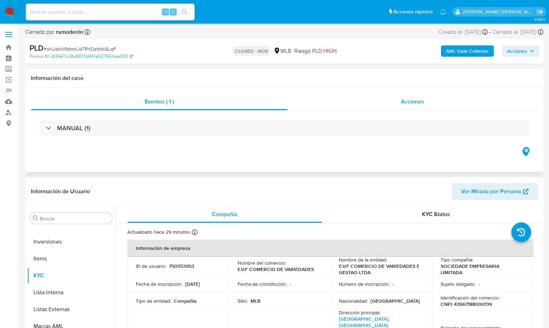
click at [419, 104] on span "Acciones" at bounding box center [412, 102] width 23 height 8
select select "10"
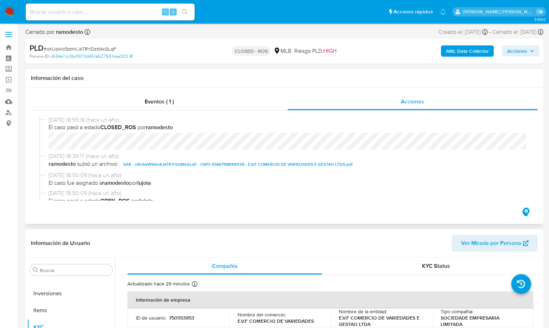
click at [206, 162] on span "SAR - oKUbkW9dmKJkTRYOztMxGLqF - CNPJ 43667188000139 - E.V.F COMERCIO DE VARIED…" at bounding box center [238, 164] width 230 height 8
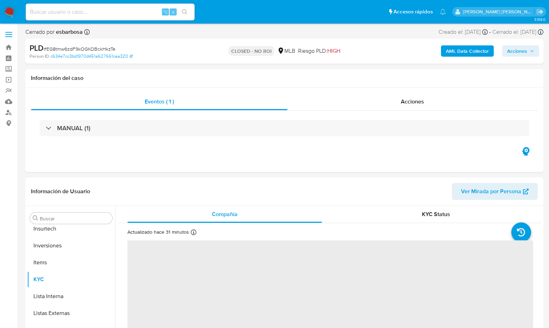
scroll to position [331, 0]
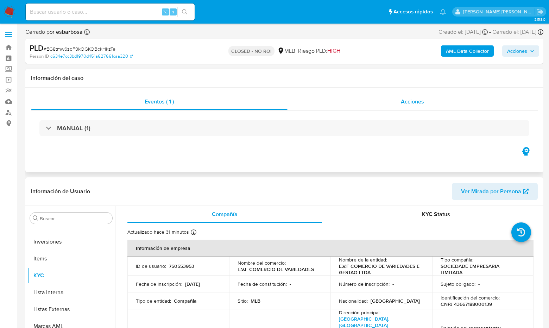
select select "10"
click at [427, 104] on div "Acciones" at bounding box center [413, 101] width 251 height 17
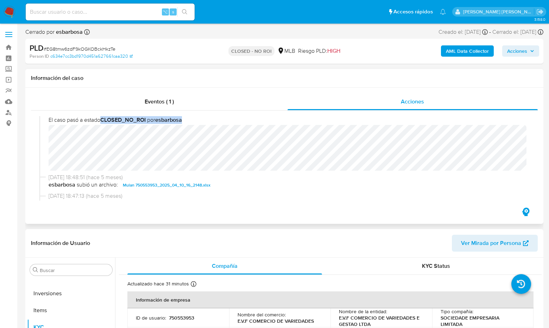
scroll to position [24, 0]
click at [48, 140] on div "17/04/2025 18:49:05 (hace 5 meses) El caso pasó a estado CLOSED_NO_ROI por esba…" at bounding box center [284, 142] width 490 height 65
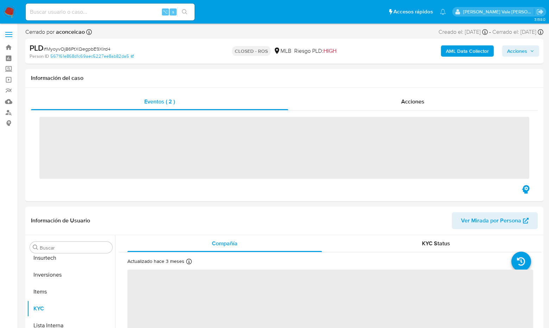
scroll to position [331, 0]
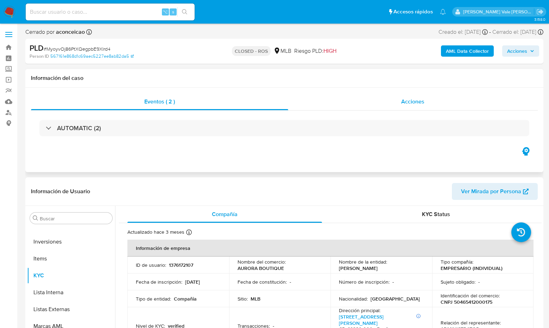
select select "10"
click at [390, 105] on div "Acciones" at bounding box center [413, 101] width 250 height 17
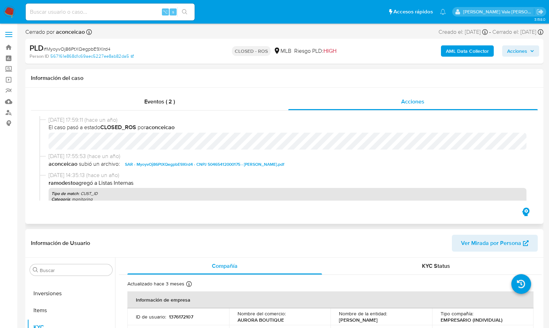
click at [201, 164] on span "SAR - MyoyvOj86PtXQegpbE9Xlrd4 - CNPJ 50465412000175 - L. J. RODRIGUES.pdf" at bounding box center [205, 164] width 160 height 8
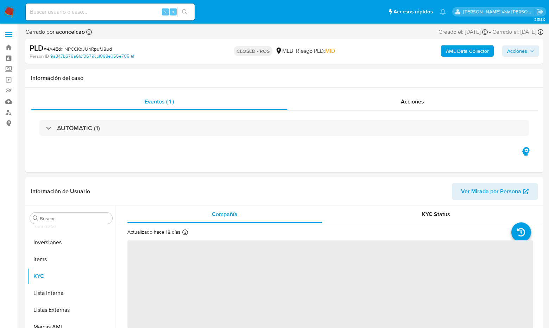
scroll to position [331, 0]
select select "10"
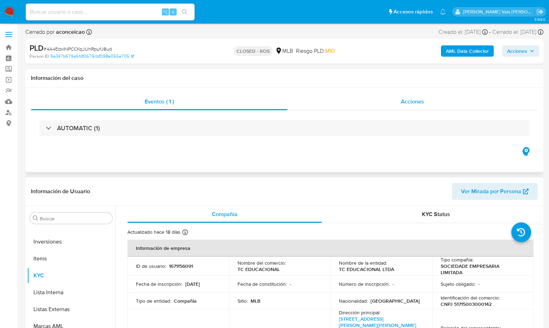
click at [420, 102] on span "Acciones" at bounding box center [412, 102] width 23 height 8
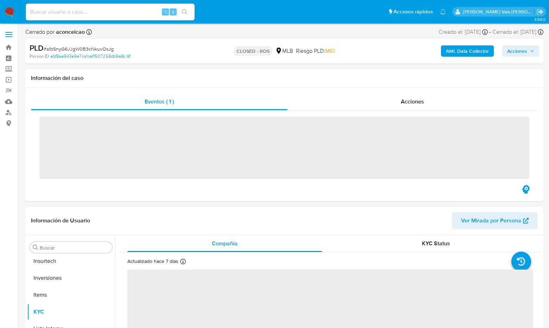
scroll to position [331, 0]
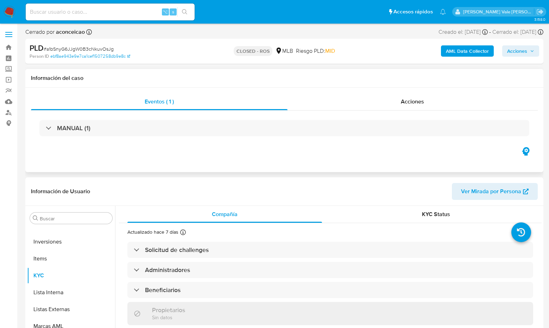
select select "10"
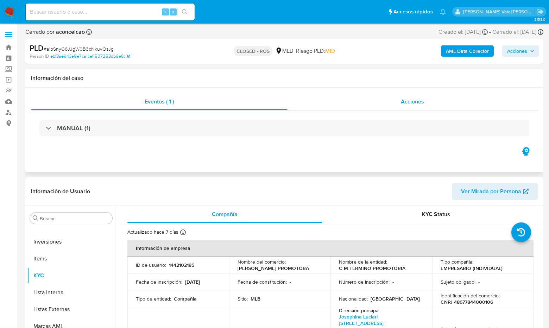
click at [410, 104] on span "Acciones" at bounding box center [412, 102] width 23 height 8
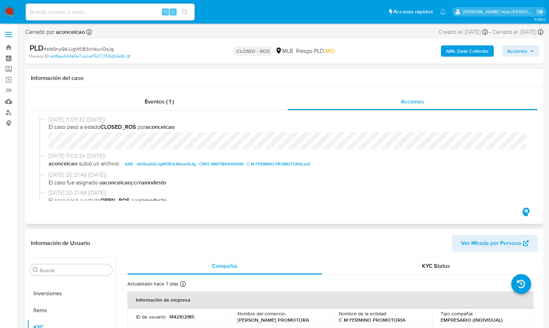
scroll to position [0, 0]
click at [169, 100] on span "Eventos ( 1 )" at bounding box center [159, 102] width 29 height 8
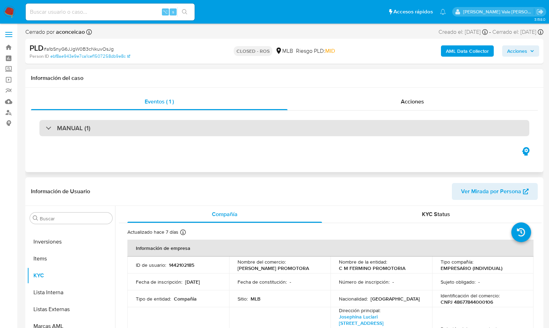
click at [49, 127] on div "MANUAL (1)" at bounding box center [68, 128] width 45 height 8
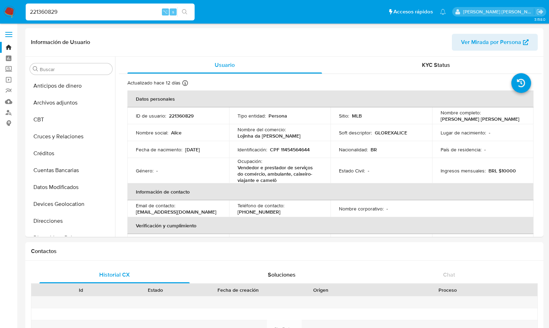
select select "10"
click at [62, 101] on button "Historial Casos" at bounding box center [68, 102] width 82 height 17
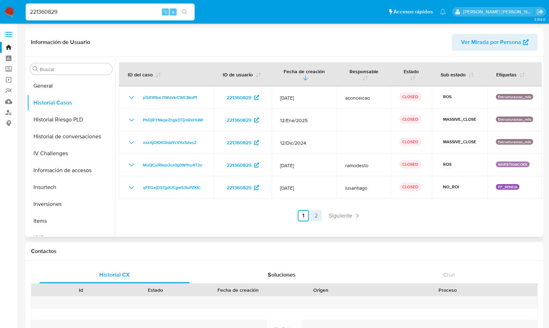
click at [314, 216] on link "2" at bounding box center [316, 215] width 11 height 11
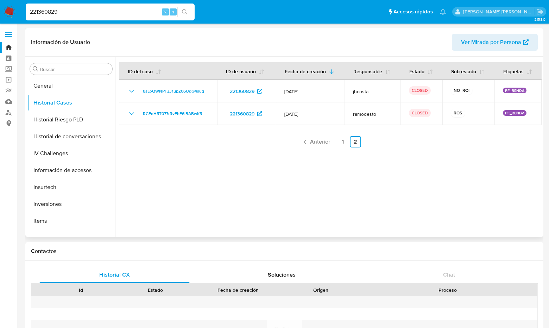
drag, startPoint x: 61, startPoint y: 12, endPoint x: 14, endPoint y: 12, distance: 47.2
click at [14, 12] on nav "Pausado Ver notificaciones 221360829 ⌥ s Accesos rápidos Presiona las siguiente…" at bounding box center [274, 12] width 549 height 24
paste input "1507108649"
type input "1507108649"
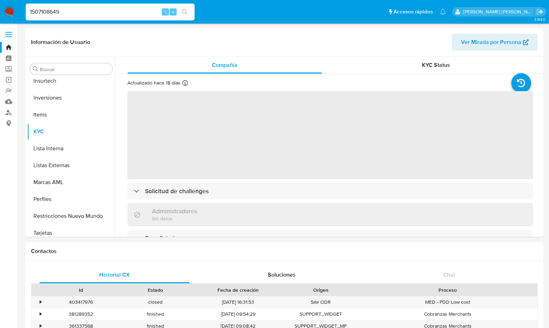
scroll to position [331, 0]
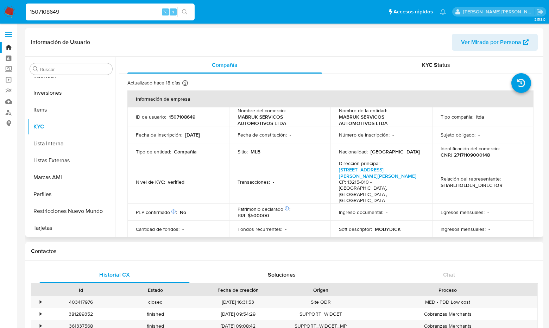
select select "10"
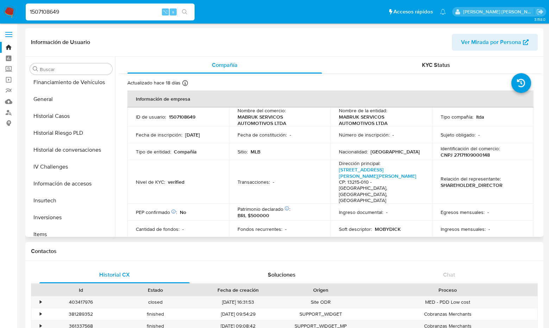
scroll to position [202, 0]
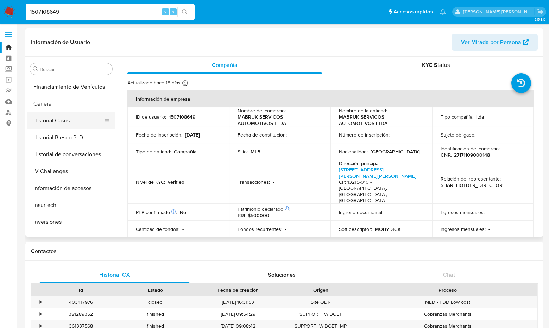
click at [64, 122] on button "Historial Casos" at bounding box center [68, 120] width 82 height 17
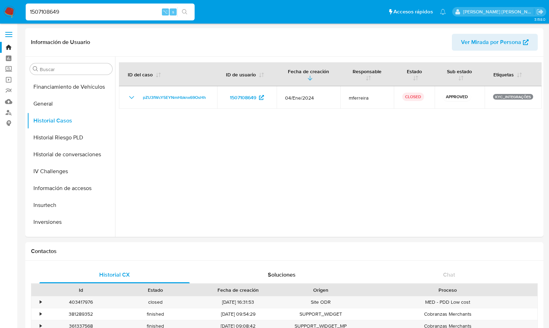
drag, startPoint x: 61, startPoint y: 11, endPoint x: 14, endPoint y: 9, distance: 46.9
click at [14, 9] on nav "Pausado Ver notificaciones 1507108649 ⌥ s Accesos rápidos Presiona las siguient…" at bounding box center [274, 12] width 549 height 24
paste input "1548271148"
type input "1548271148"
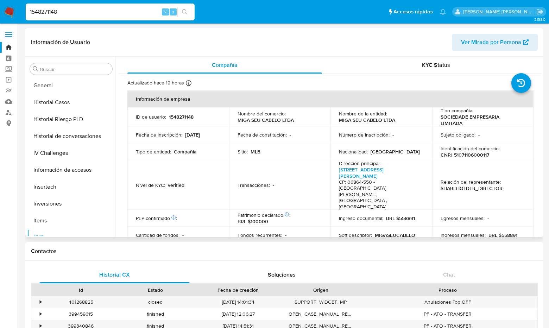
scroll to position [216, 0]
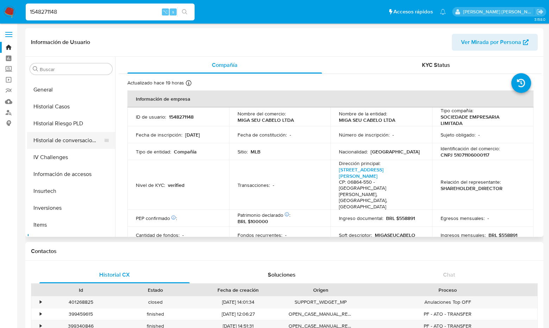
select select "10"
click at [55, 108] on button "Historial Casos" at bounding box center [68, 106] width 82 height 17
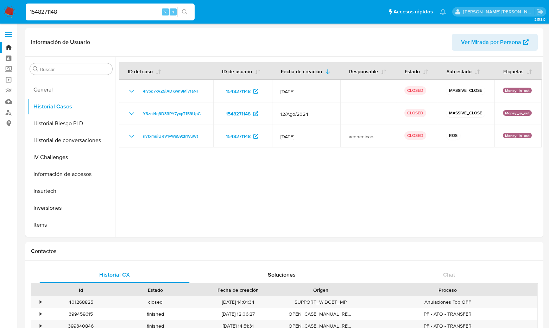
drag, startPoint x: 65, startPoint y: 13, endPoint x: 19, endPoint y: 13, distance: 46.1
click at [19, 13] on nav "Pausado Ver notificaciones 1548271148 ⌥ s Accesos rápidos Presiona las siguient…" at bounding box center [274, 12] width 549 height 24
paste input "659773575"
type input "659773575"
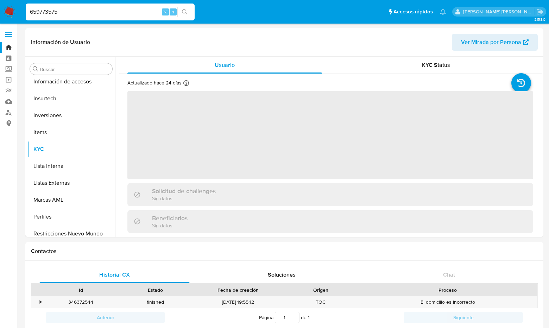
scroll to position [331, 0]
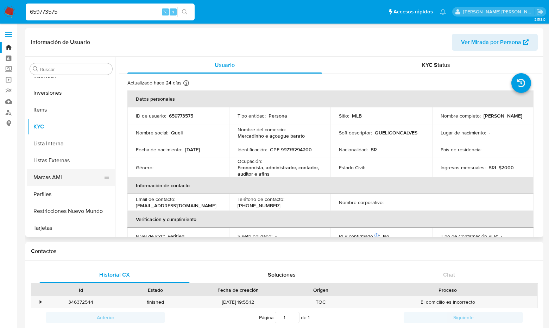
select select "10"
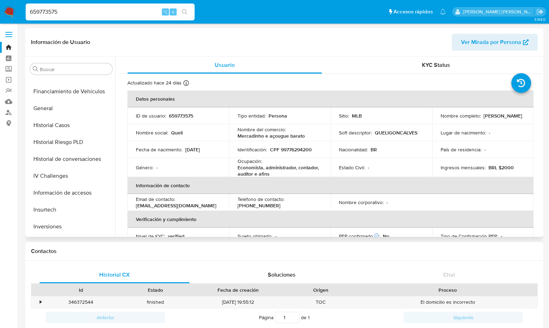
scroll to position [197, 0]
click at [52, 129] on button "Historial Casos" at bounding box center [68, 125] width 82 height 17
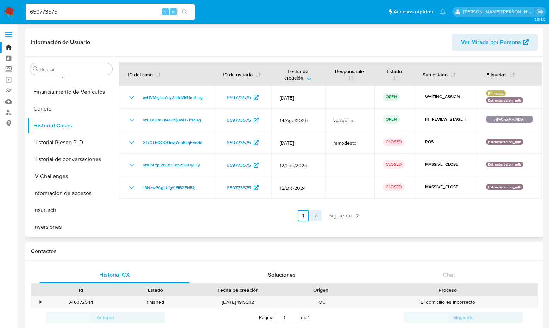
click at [314, 218] on link "2" at bounding box center [316, 215] width 11 height 11
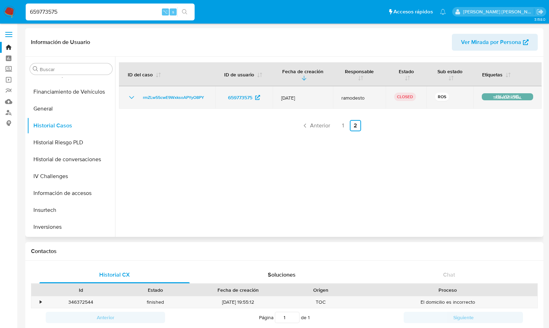
click at [131, 96] on icon "Mostrar/Ocultar" at bounding box center [131, 97] width 8 height 8
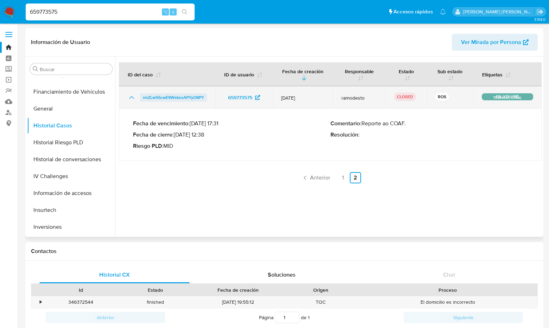
click at [177, 98] on span "rmZLw55cwE9WxksoAPYyO8PY" at bounding box center [173, 97] width 61 height 8
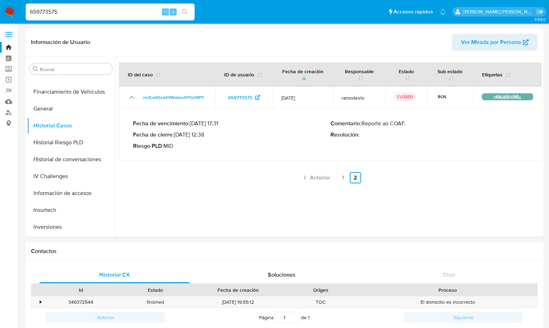
click at [64, 12] on input "659773575" at bounding box center [110, 11] width 169 height 9
type input "6"
paste input "790425145"
type input "790425145"
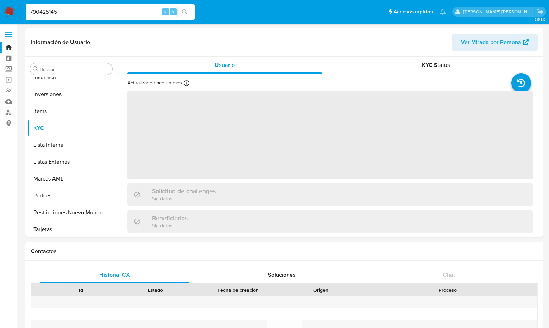
scroll to position [331, 0]
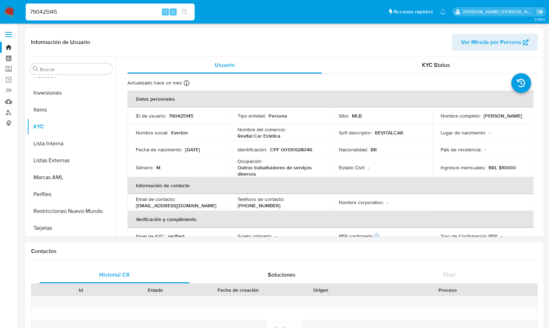
select select "10"
drag, startPoint x: 63, startPoint y: 14, endPoint x: 22, endPoint y: 11, distance: 41.7
click at [22, 11] on nav "Pausado Ver notificaciones 790425145 ⌥ s Accesos rápidos Presiona las siguiente…" at bounding box center [274, 12] width 549 height 24
paste input "467162048"
type input "467162048"
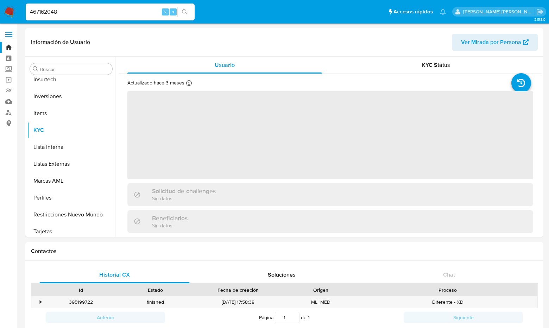
scroll to position [331, 0]
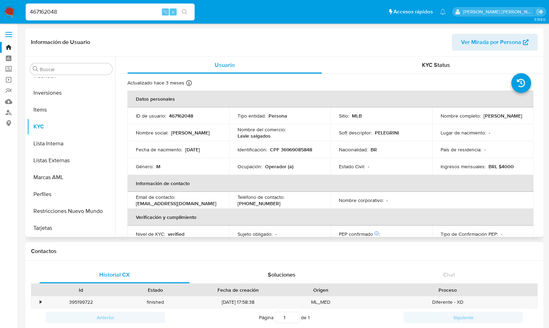
select select "10"
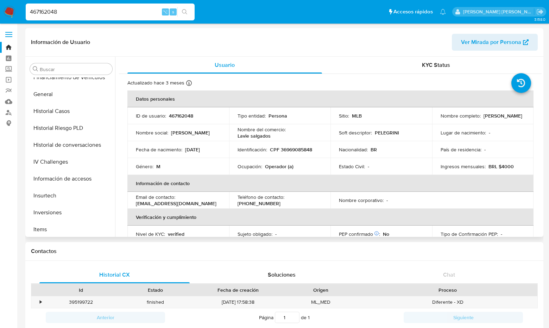
scroll to position [206, 0]
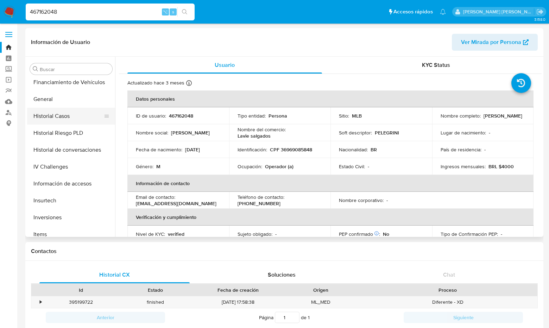
click at [68, 114] on button "Historial Casos" at bounding box center [68, 116] width 82 height 17
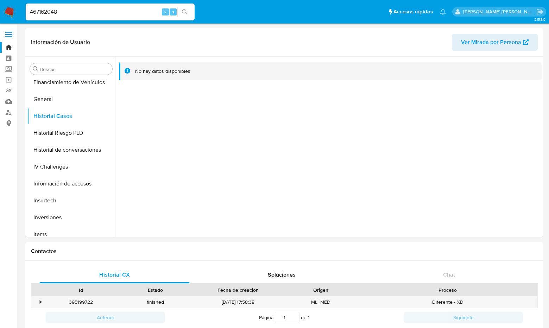
drag, startPoint x: 67, startPoint y: 12, endPoint x: 14, endPoint y: 9, distance: 52.9
click at [14, 9] on nav "Pausado Ver notificaciones 467162048 ⌥ s Accesos rápidos Presiona las siguiente…" at bounding box center [274, 12] width 549 height 24
paste input "314777503"
type input "314777503"
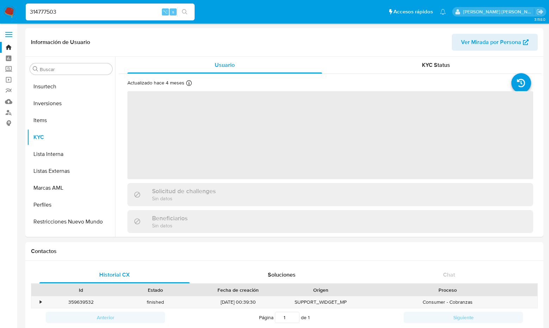
scroll to position [331, 0]
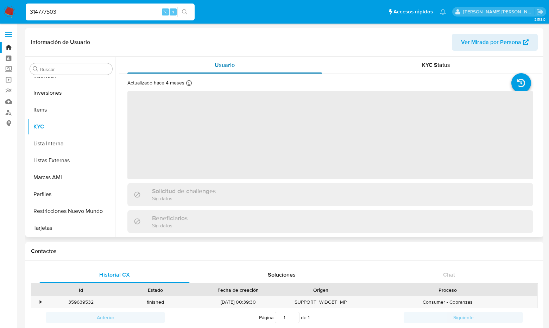
select select "10"
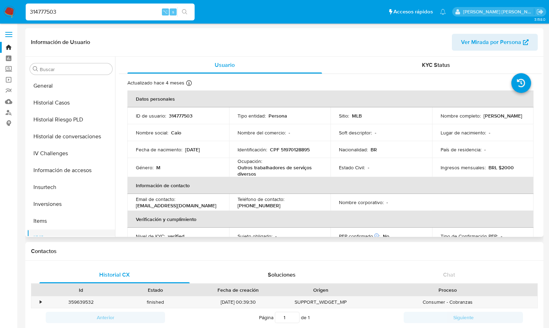
scroll to position [188, 0]
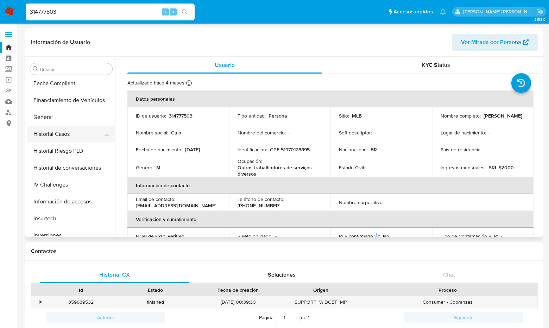
click at [63, 138] on button "Historial Casos" at bounding box center [68, 134] width 82 height 17
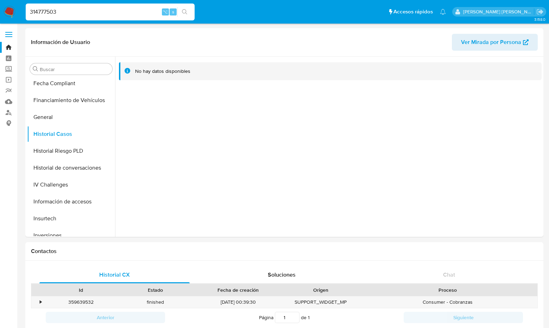
drag, startPoint x: 61, startPoint y: 11, endPoint x: 13, endPoint y: 11, distance: 47.5
click at [13, 11] on nav "Pausado Ver notificaciones 314777503 ⌥ s Accesos rápidos Presiona las siguiente…" at bounding box center [274, 12] width 549 height 24
paste input "281898954"
type input "281898954"
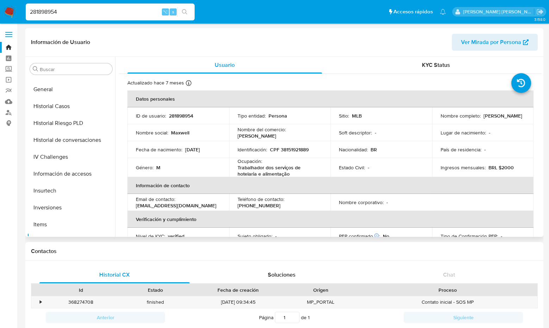
scroll to position [215, 0]
select select "10"
click at [60, 104] on button "Historial Casos" at bounding box center [68, 107] width 82 height 17
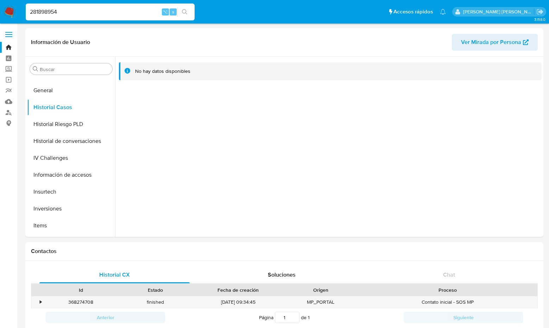
drag, startPoint x: 62, startPoint y: 12, endPoint x: 22, endPoint y: 11, distance: 40.2
click at [22, 11] on ul "Pausado Ver notificaciones 281898954 ⌥ s Accesos rápidos Presiona las siguiente…" at bounding box center [236, 12] width 428 height 18
paste input "497306512"
type input "497306512"
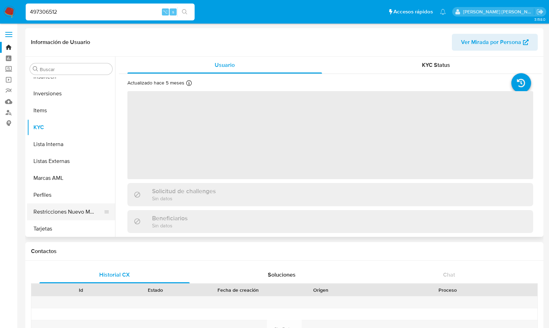
scroll to position [348, 0]
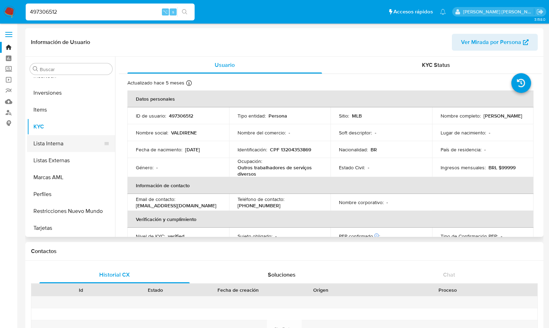
select select "10"
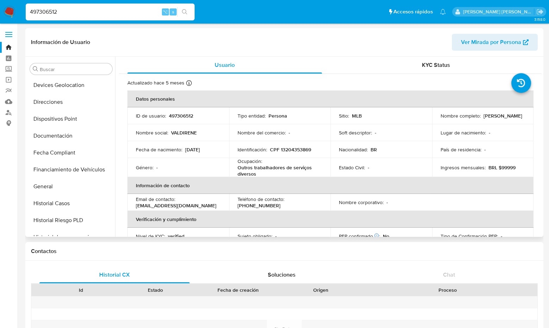
scroll to position [133, 0]
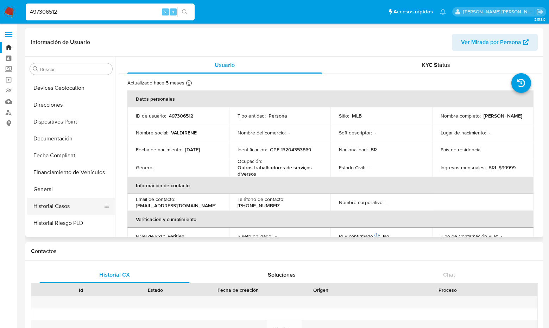
click at [59, 204] on button "Historial Casos" at bounding box center [68, 206] width 82 height 17
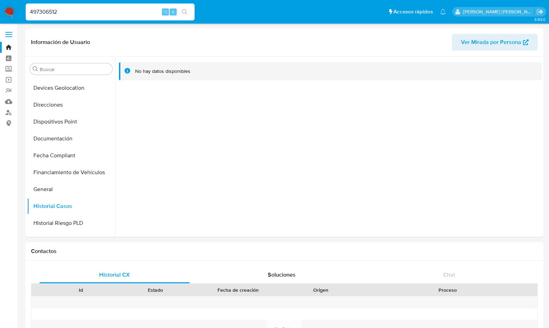
drag, startPoint x: 64, startPoint y: 11, endPoint x: 7, endPoint y: 11, distance: 57.4
click at [7, 11] on nav "Pausado Ver notificaciones 497306512 ⌥ s Accesos rápidos Presiona las siguiente…" at bounding box center [274, 12] width 549 height 24
paste input "717613524"
type input "717613524"
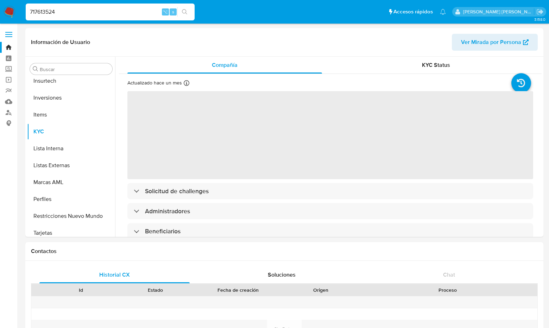
scroll to position [331, 0]
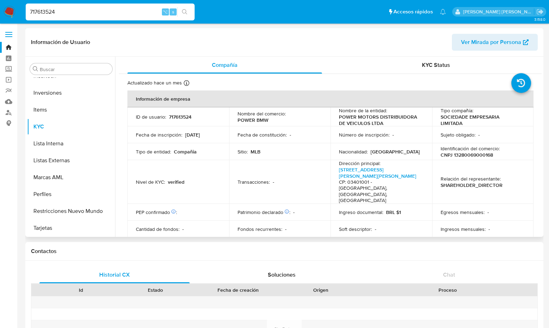
select select "10"
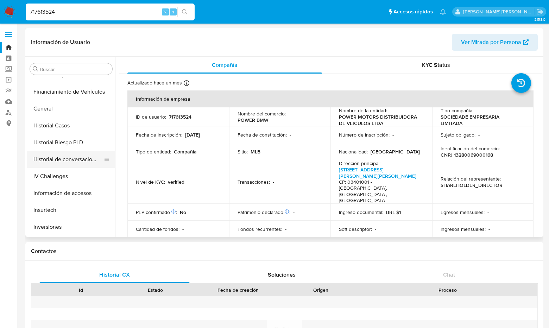
scroll to position [194, 0]
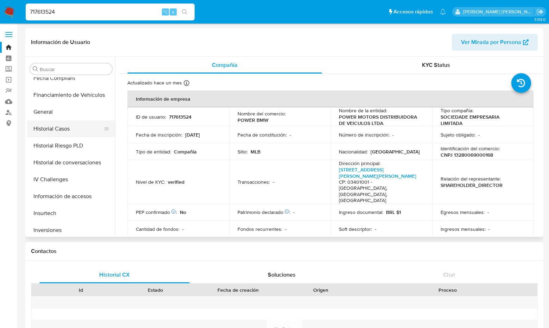
click at [55, 131] on button "Historial Casos" at bounding box center [68, 128] width 82 height 17
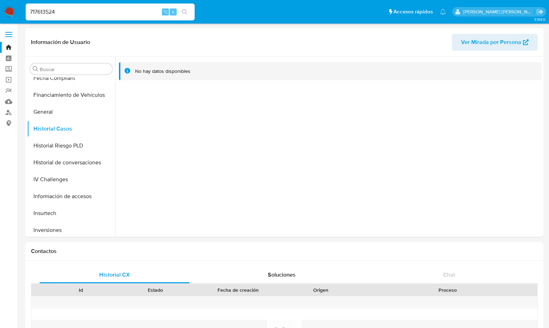
drag, startPoint x: 61, startPoint y: 10, endPoint x: 16, endPoint y: 8, distance: 45.1
click at [16, 8] on nav "Pausado Ver notificaciones 717613524 ⌥ s Accesos rápidos Presiona las siguiente…" at bounding box center [274, 12] width 549 height 24
paste input "1648255735"
type input "1648255735"
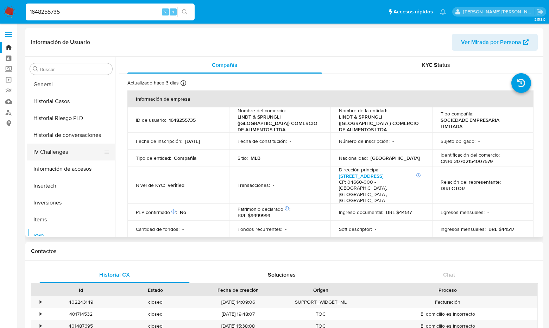
select select "10"
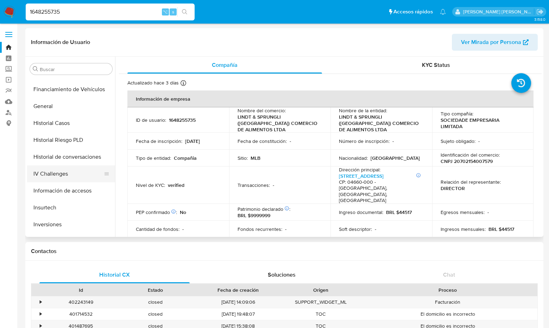
scroll to position [195, 0]
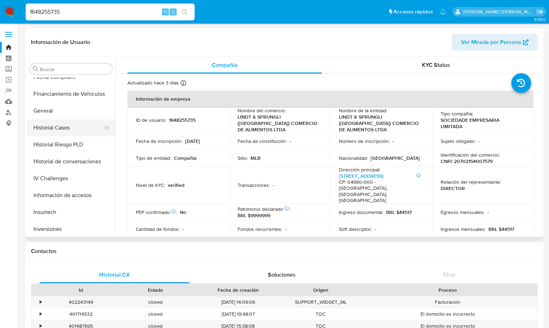
click at [64, 127] on button "Historial Casos" at bounding box center [68, 127] width 82 height 17
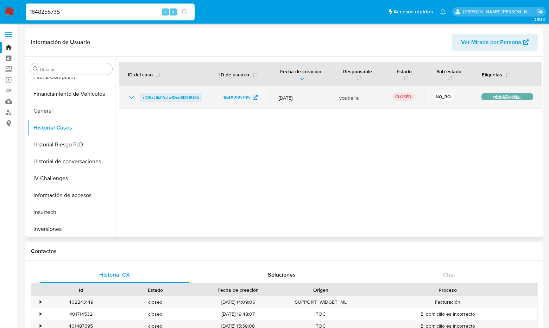
click at [189, 95] on span "rfO5zJ8iZYoJwIDcd6D38U8h" at bounding box center [171, 97] width 56 height 8
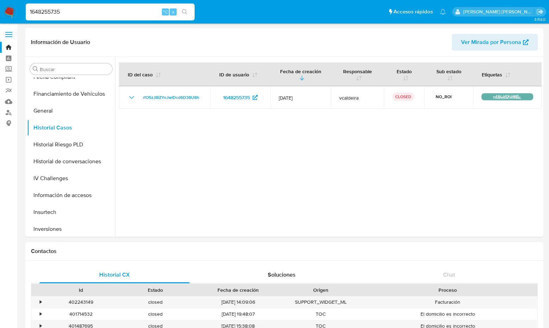
click at [98, 7] on div "1648255735 ⌥ s" at bounding box center [110, 12] width 169 height 17
click at [86, 9] on input "1648255735" at bounding box center [110, 11] width 169 height 9
type input "1"
paste input "1648255735"
type input "1648255735"
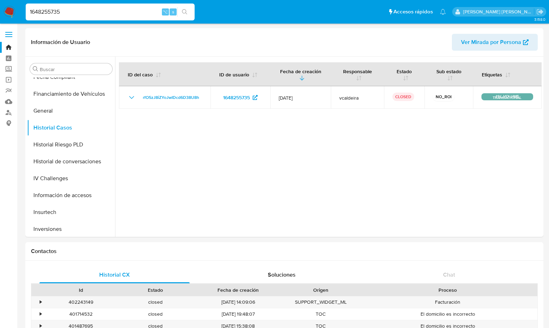
click at [72, 13] on input "1648255735" at bounding box center [110, 11] width 169 height 9
click at [92, 16] on input "1648255735" at bounding box center [110, 11] width 169 height 9
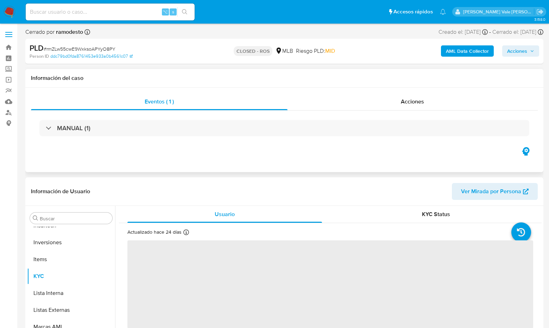
scroll to position [331, 0]
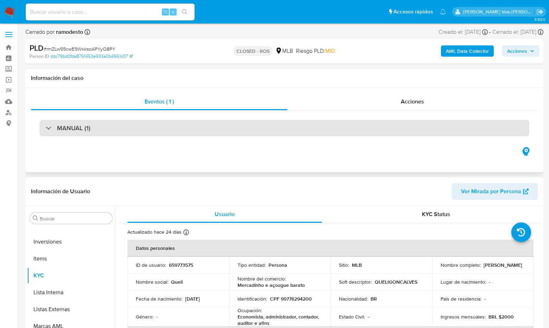
click at [48, 132] on div "MANUAL (1)" at bounding box center [68, 128] width 45 height 8
select select "10"
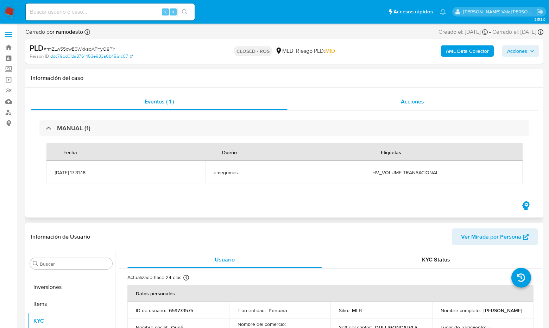
click at [409, 100] on span "Acciones" at bounding box center [412, 102] width 23 height 8
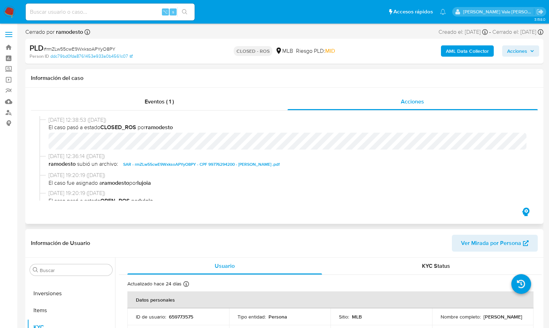
click at [170, 163] on span "SAR - rmZLw55cwE9WxksoAPYyO8PY - CPF 99776294200 - [PERSON_NAME] .pdf" at bounding box center [201, 164] width 157 height 8
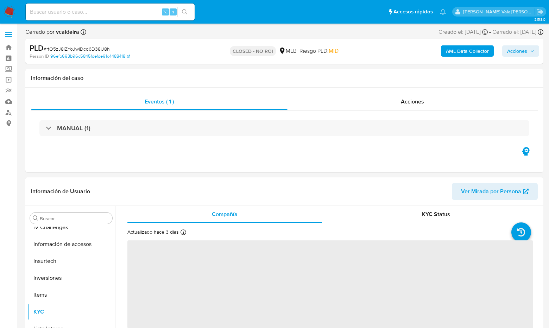
select select "10"
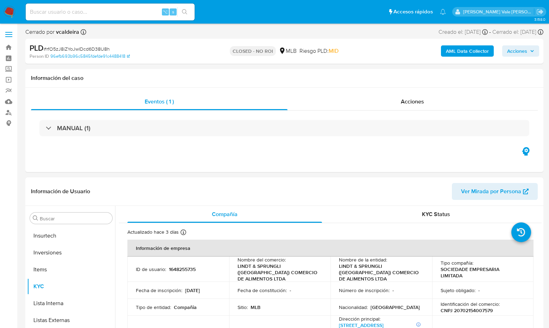
scroll to position [331, 0]
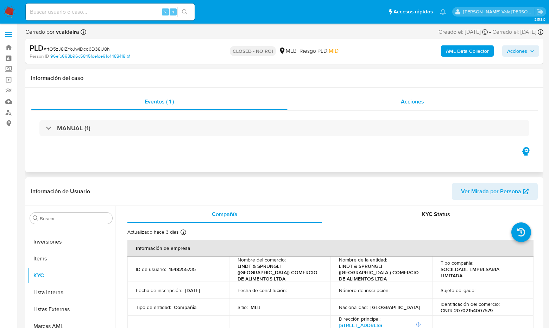
click at [417, 106] on div "Acciones" at bounding box center [413, 101] width 251 height 17
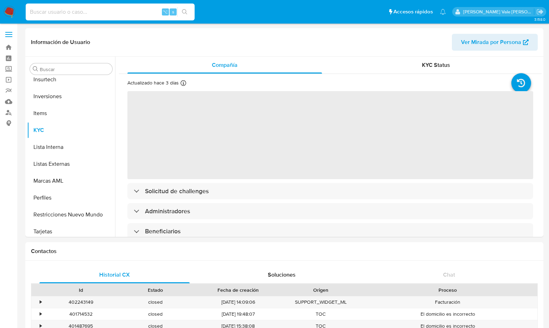
click at [74, 12] on input at bounding box center [110, 11] width 169 height 9
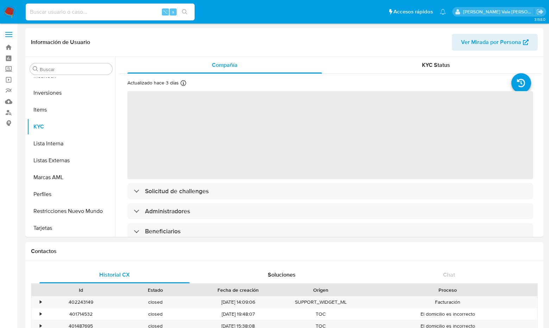
paste input "1648255735"
type input "1648255735"
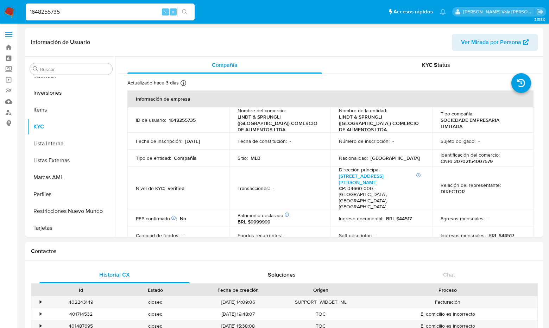
select select "10"
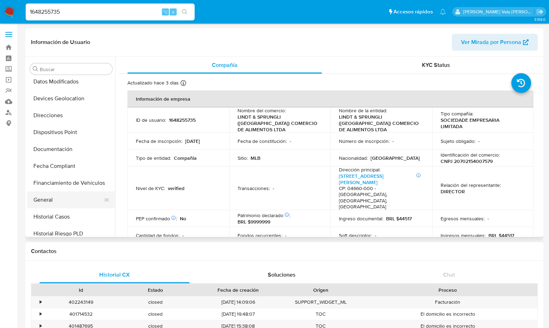
scroll to position [137, 0]
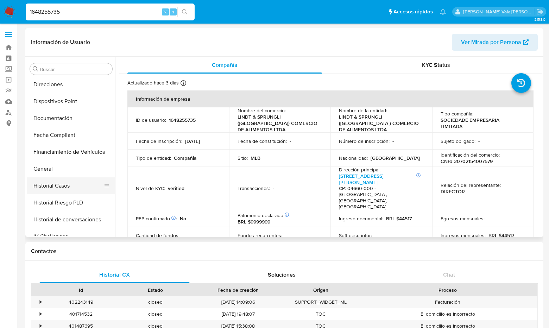
click at [59, 186] on button "Historial Casos" at bounding box center [68, 186] width 82 height 17
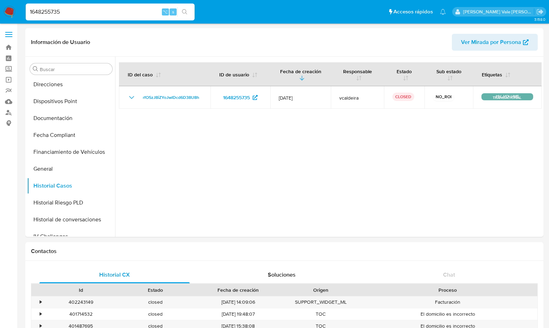
drag, startPoint x: 64, startPoint y: 12, endPoint x: -24, endPoint y: 10, distance: 88.8
paste input "566575082"
type input "566575082"
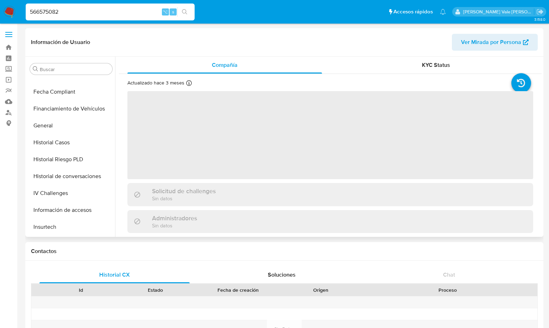
scroll to position [179, 0]
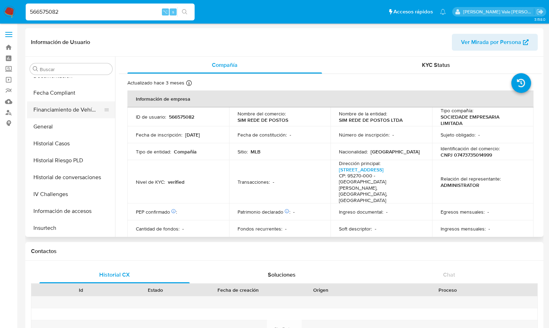
select select "10"
click at [63, 144] on button "Historial Casos" at bounding box center [68, 143] width 82 height 17
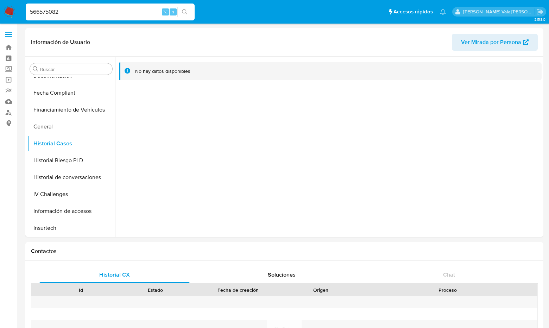
drag, startPoint x: 66, startPoint y: 13, endPoint x: -17, endPoint y: 13, distance: 83.1
paste input "97519859"
type input "97519859"
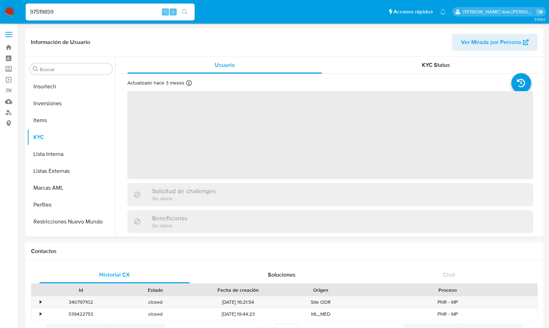
scroll to position [331, 0]
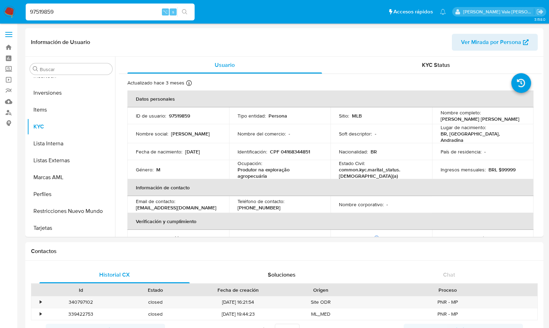
select select "10"
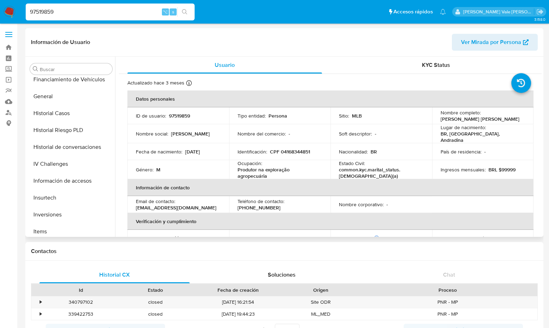
scroll to position [177, 0]
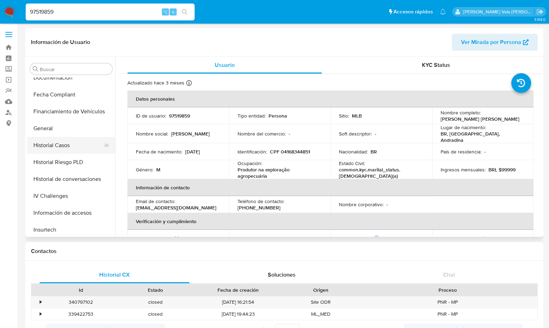
click at [57, 148] on button "Historial Casos" at bounding box center [68, 145] width 82 height 17
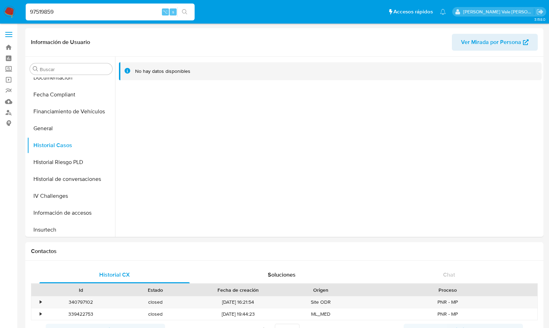
drag, startPoint x: 61, startPoint y: 12, endPoint x: -17, endPoint y: 10, distance: 78.6
paste input "734620471"
type input "734620471"
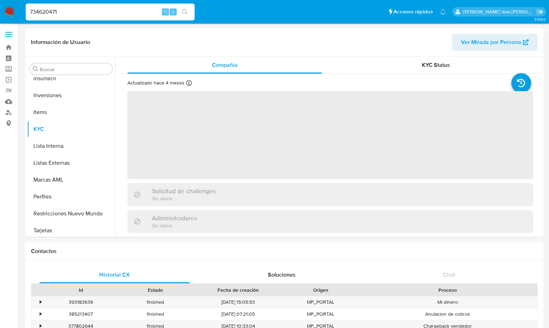
scroll to position [331, 0]
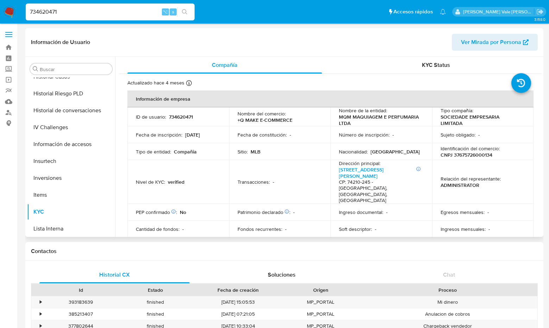
select select "10"
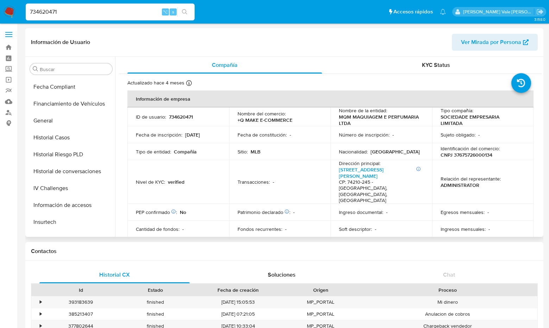
scroll to position [185, 0]
click at [66, 136] on button "Historial Casos" at bounding box center [68, 137] width 82 height 17
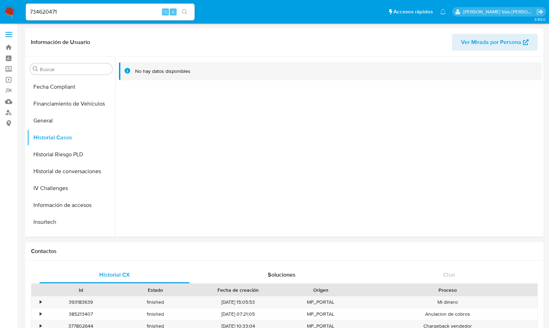
click at [63, 13] on input "734620471" at bounding box center [110, 11] width 169 height 9
drag, startPoint x: 63, startPoint y: 13, endPoint x: 15, endPoint y: 13, distance: 47.9
click at [15, 13] on nav "Pausado Ver notificaciones 734620471 ⌥ s Accesos rápidos Presiona las siguiente…" at bounding box center [274, 12] width 549 height 24
paste input "707071130"
type input "707071130"
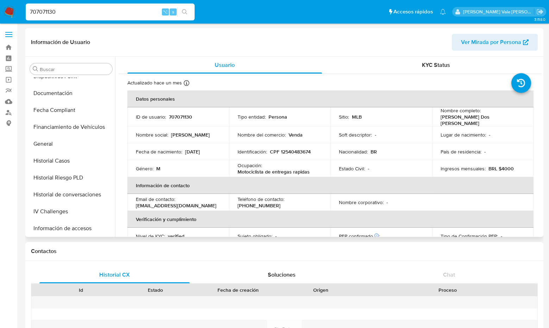
select select "10"
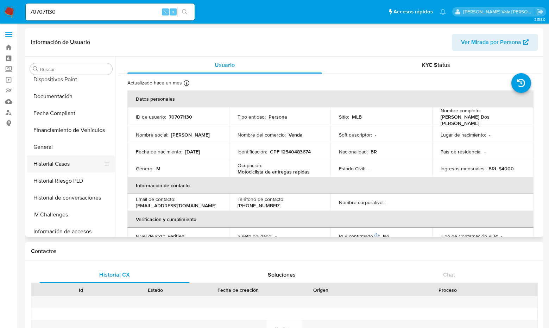
click at [67, 158] on button "Historial Casos" at bounding box center [68, 164] width 82 height 17
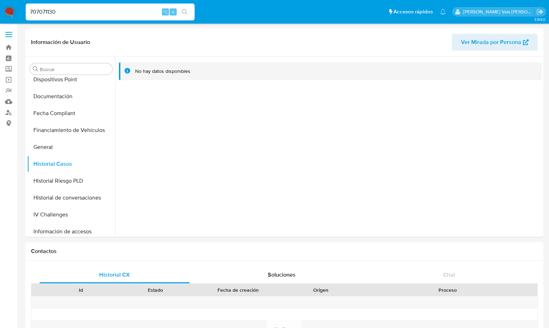
drag, startPoint x: 56, startPoint y: 11, endPoint x: 3, endPoint y: 11, distance: 53.2
click at [3, 11] on nav "Pausado Ver notificaciones 707071130 ⌥ s Accesos rápidos Presiona las siguiente…" at bounding box center [274, 12] width 549 height 24
paste input "459887100"
type input "459887100"
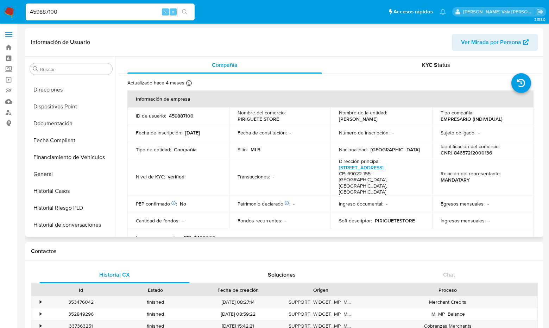
scroll to position [125, 0]
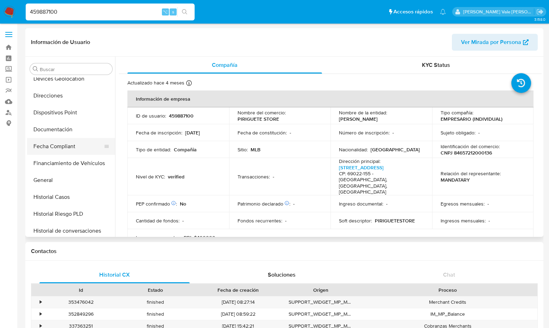
select select "10"
click at [54, 198] on button "Historial Casos" at bounding box center [68, 197] width 82 height 17
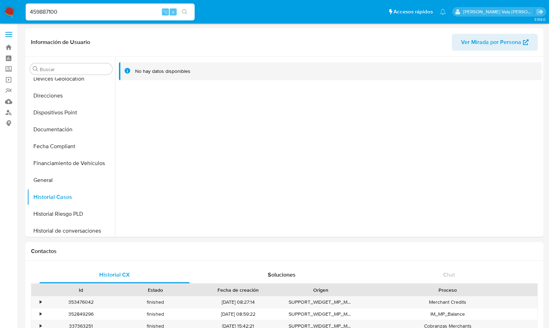
drag, startPoint x: 60, startPoint y: 10, endPoint x: -16, endPoint y: 6, distance: 75.8
paste input "1110402100"
type input "1110402100"
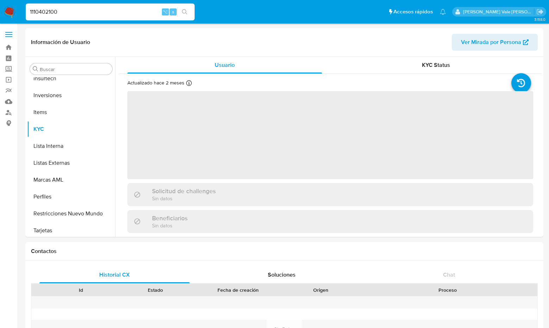
scroll to position [331, 0]
select select "10"
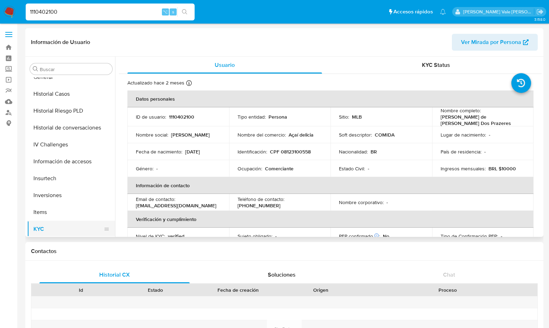
scroll to position [204, 0]
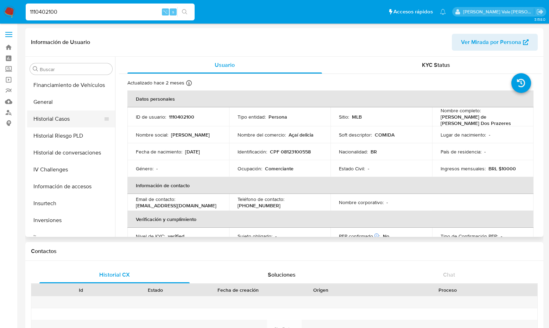
click at [72, 119] on button "Historial Casos" at bounding box center [68, 119] width 82 height 17
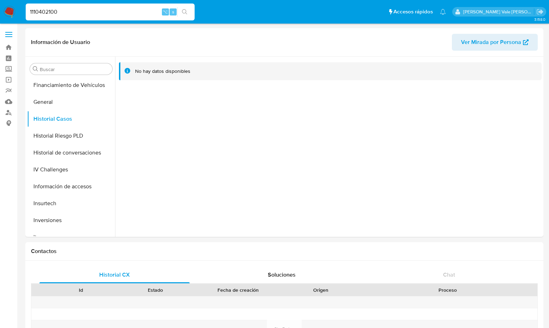
click at [68, 11] on input "1110402100" at bounding box center [110, 11] width 169 height 9
type input "1"
paste input "380653012"
type input "380653012"
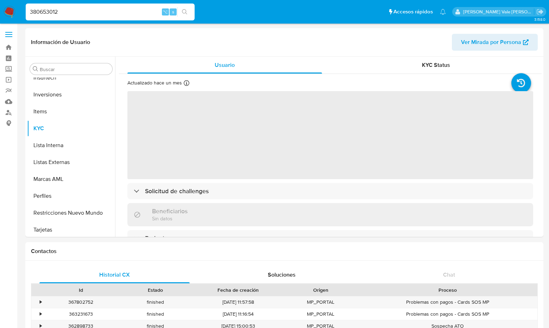
scroll to position [348, 0]
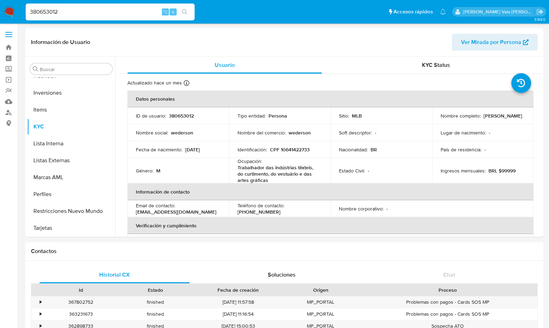
select select "10"
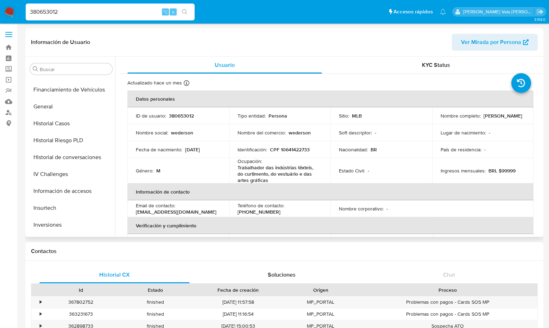
scroll to position [184, 0]
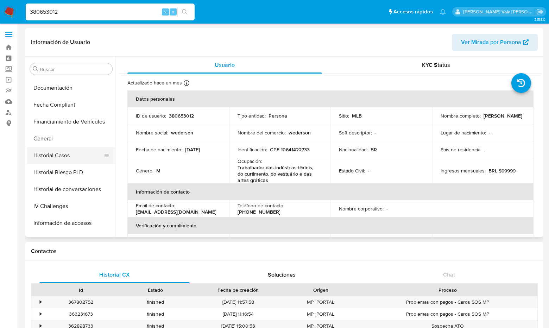
click at [58, 151] on button "Historial Casos" at bounding box center [68, 155] width 82 height 17
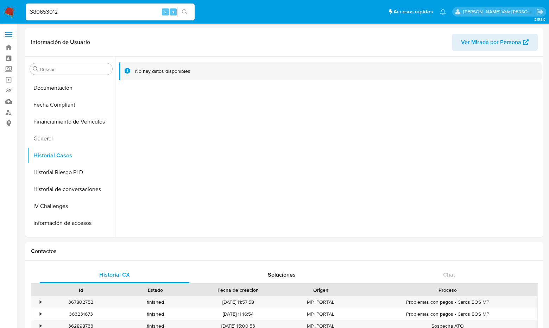
drag, startPoint x: 62, startPoint y: 13, endPoint x: 4, endPoint y: 11, distance: 58.2
click at [4, 11] on nav "Pausado Ver notificaciones 380653012 ⌥ s Accesos rápidos Presiona las siguiente…" at bounding box center [274, 12] width 549 height 24
paste input "119767554"
type input "119767554"
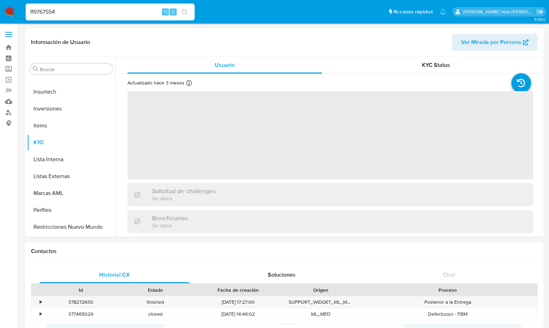
scroll to position [331, 0]
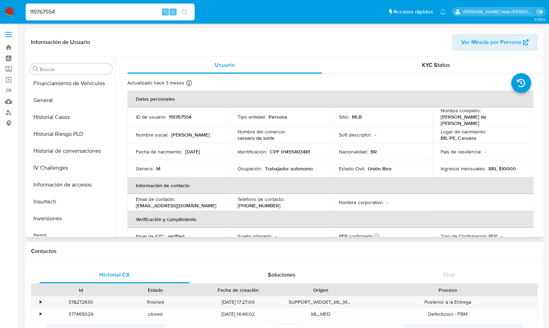
select select "10"
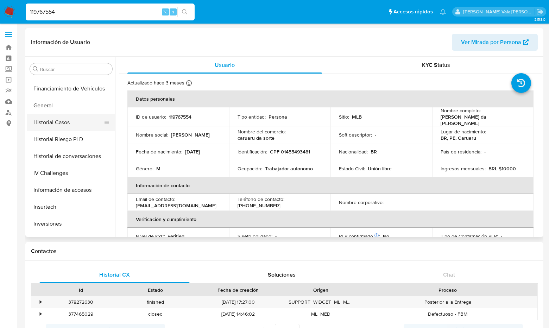
click at [56, 123] on button "Historial Casos" at bounding box center [68, 122] width 82 height 17
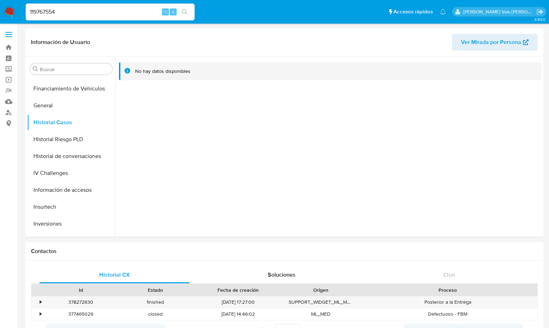
drag, startPoint x: 68, startPoint y: 12, endPoint x: -17, endPoint y: 10, distance: 85.2
paste input "829769363"
type input "829769363"
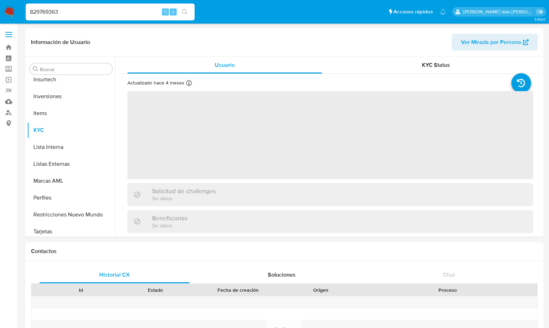
scroll to position [331, 0]
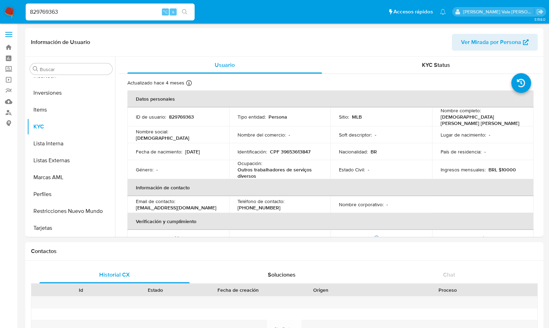
select select "10"
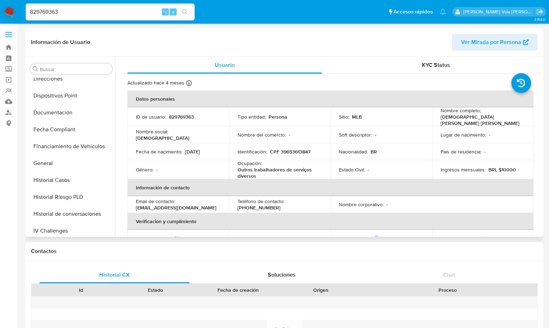
scroll to position [142, 0]
click at [58, 183] on button "Historial Casos" at bounding box center [68, 180] width 82 height 17
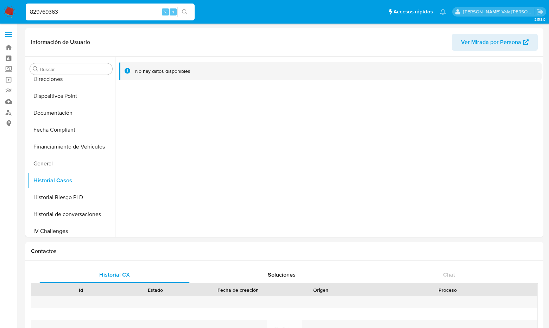
drag, startPoint x: 61, startPoint y: 11, endPoint x: 6, endPoint y: 10, distance: 55.0
click at [6, 10] on nav "Pausado Ver notificaciones 829769363 ⌥ s Accesos rápidos Presiona las siguiente…" at bounding box center [274, 12] width 549 height 24
paste input "1191727833"
type input "1191727833"
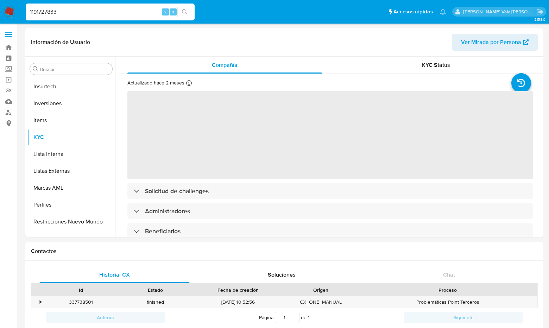
scroll to position [331, 0]
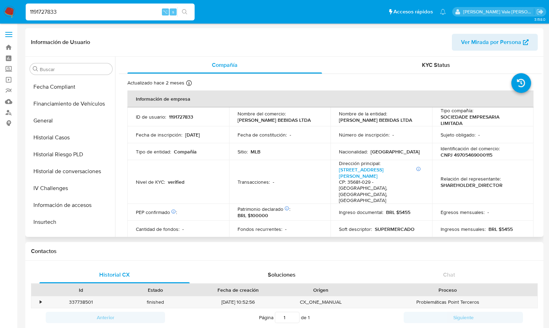
select select "10"
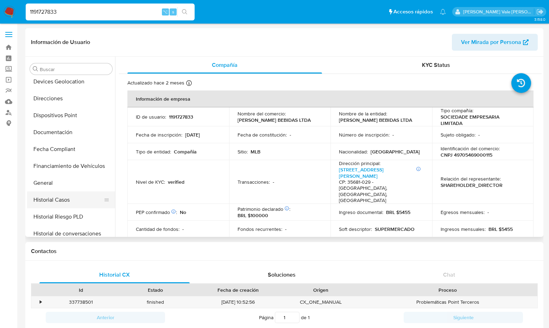
click at [52, 198] on button "Historial Casos" at bounding box center [68, 200] width 82 height 17
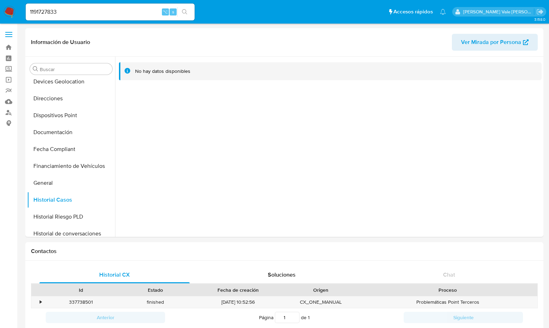
click at [85, 19] on div "1191727833 ⌥ s" at bounding box center [110, 12] width 169 height 17
drag, startPoint x: 68, startPoint y: 12, endPoint x: 15, endPoint y: 12, distance: 52.8
click at [15, 12] on nav "Pausado Ver notificaciones 1191727833 ⌥ s Accesos rápidos Presiona las siguient…" at bounding box center [274, 12] width 549 height 24
paste input "1330671088"
type input "1330671088"
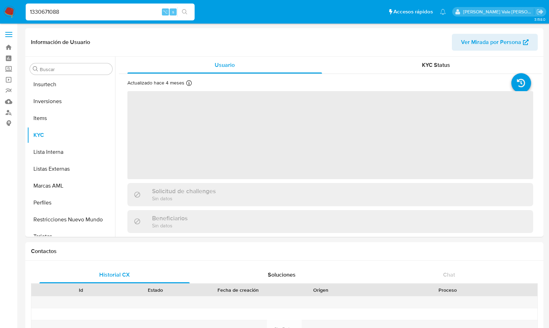
scroll to position [331, 0]
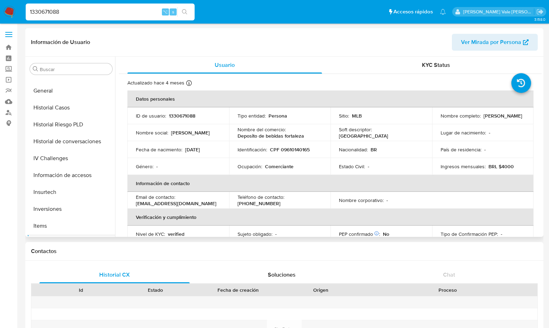
select select "10"
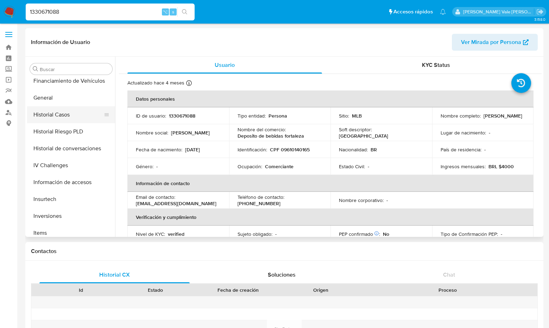
click at [56, 116] on button "Historial Casos" at bounding box center [68, 114] width 82 height 17
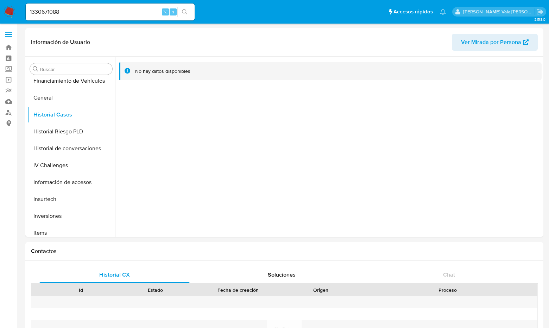
click at [87, 11] on input "1330671088" at bounding box center [110, 11] width 169 height 9
drag, startPoint x: 85, startPoint y: 11, endPoint x: 19, endPoint y: 9, distance: 65.6
click at [19, 9] on nav "Pausado Ver notificaciones 1330671088 ⌥ s Accesos rápidos Presiona las siguient…" at bounding box center [274, 12] width 549 height 24
paste input "490237490"
type input "490237490"
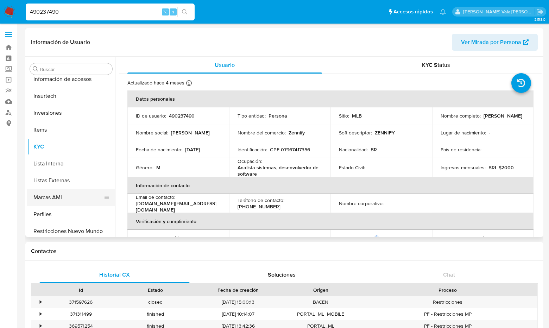
select select "10"
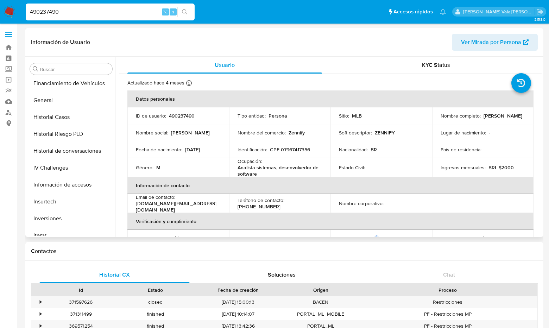
scroll to position [199, 0]
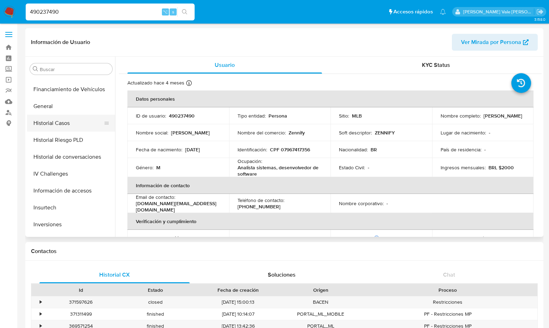
click at [65, 126] on button "Historial Casos" at bounding box center [68, 123] width 82 height 17
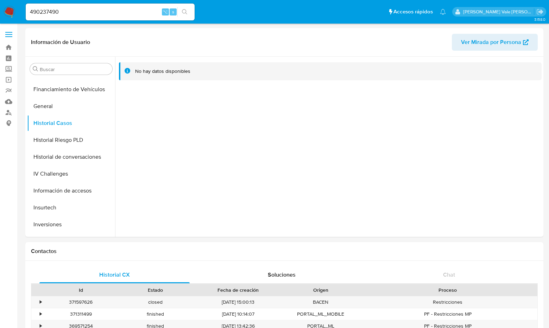
click at [77, 17] on div "490237490 ⌥ s" at bounding box center [110, 12] width 169 height 17
drag, startPoint x: 69, startPoint y: 14, endPoint x: 17, endPoint y: 14, distance: 51.8
click at [17, 14] on nav "Pausado Ver notificaciones 490237490 ⌥ s Accesos rápidos Presiona las siguiente…" at bounding box center [274, 12] width 549 height 24
paste input "430860973"
type input "430860973"
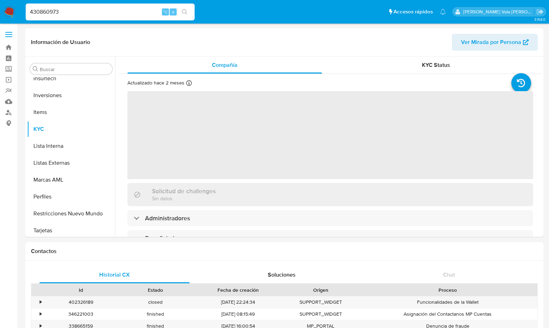
scroll to position [331, 0]
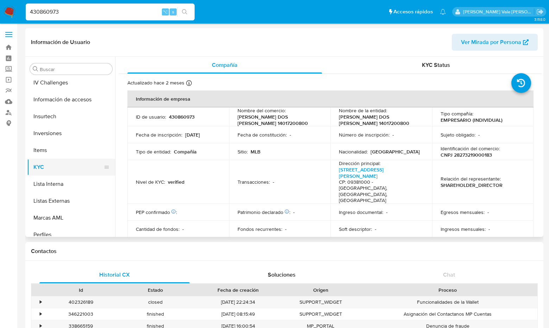
select select "10"
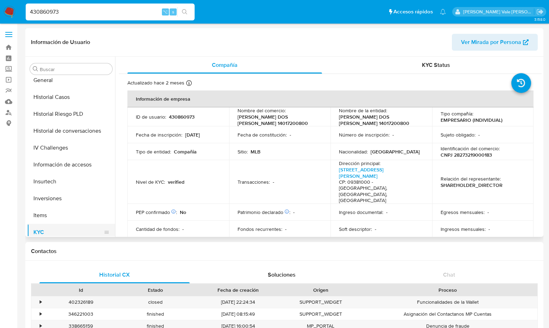
scroll to position [224, 0]
click at [68, 96] on button "Historial Casos" at bounding box center [68, 98] width 82 height 17
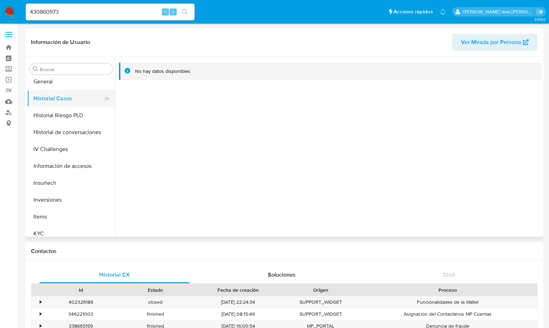
click at [68, 96] on button "Historial Casos" at bounding box center [68, 98] width 82 height 17
click at [73, 12] on input "430860973" at bounding box center [110, 11] width 169 height 9
type input "4"
paste input "625690296"
type input "625690296"
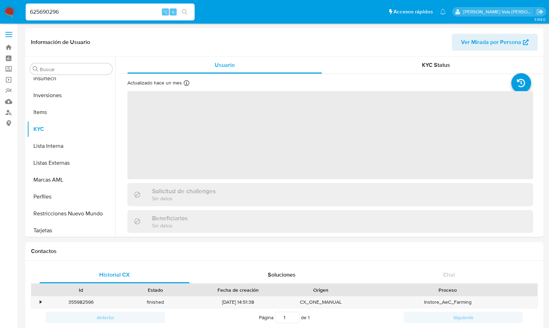
scroll to position [331, 0]
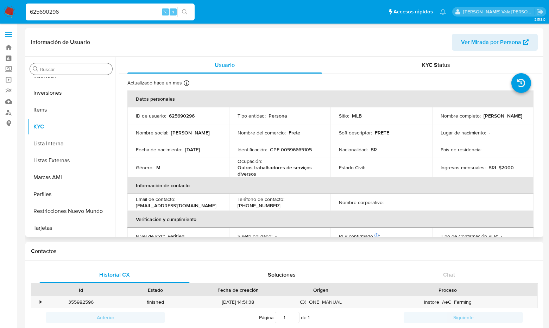
select select "10"
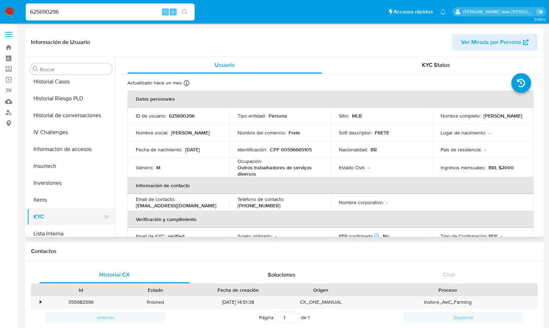
scroll to position [225, 0]
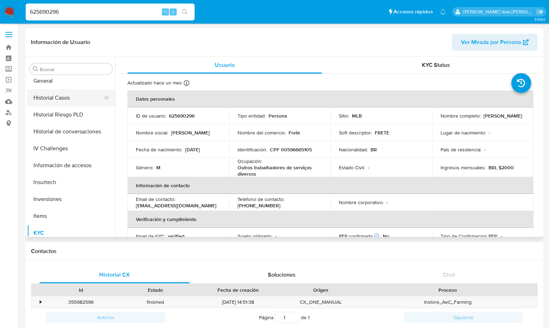
click at [62, 94] on button "Historial Casos" at bounding box center [68, 97] width 82 height 17
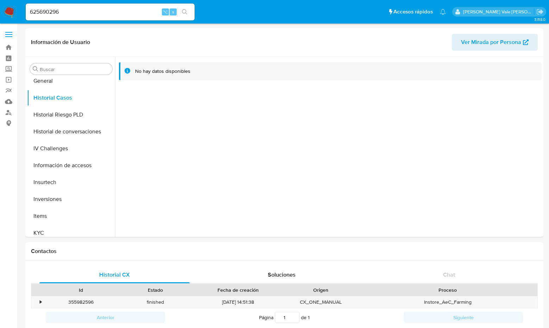
drag, startPoint x: 69, startPoint y: 5, endPoint x: 46, endPoint y: 8, distance: 22.8
click at [46, 8] on div "625690296 ⌥ s" at bounding box center [110, 12] width 169 height 17
drag, startPoint x: 70, startPoint y: 13, endPoint x: -27, endPoint y: 13, distance: 96.9
paste input "84110565"
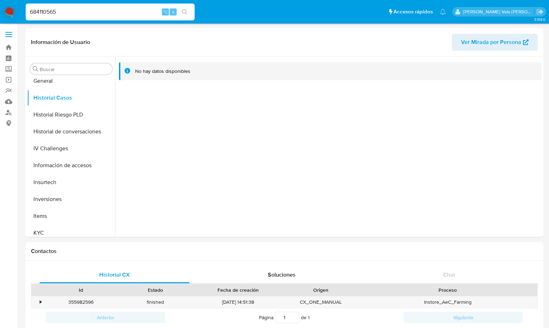
type input "684110565"
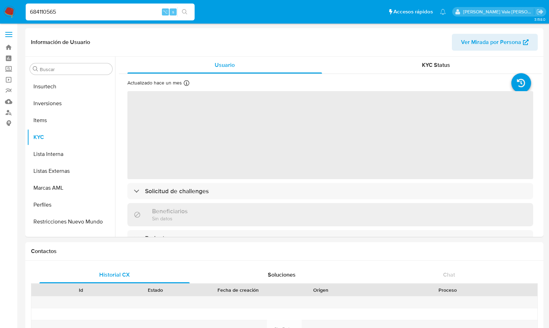
scroll to position [331, 0]
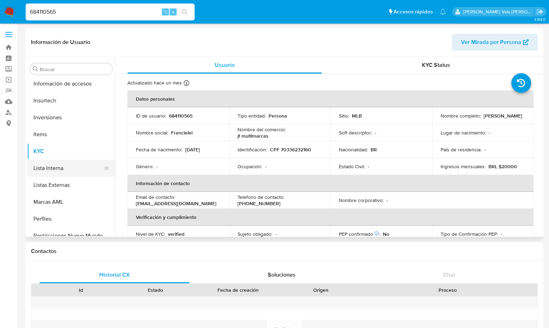
select select "10"
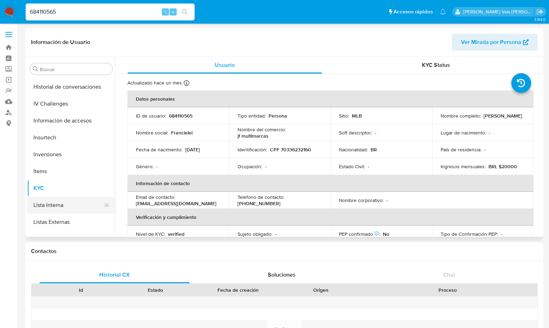
scroll to position [245, 0]
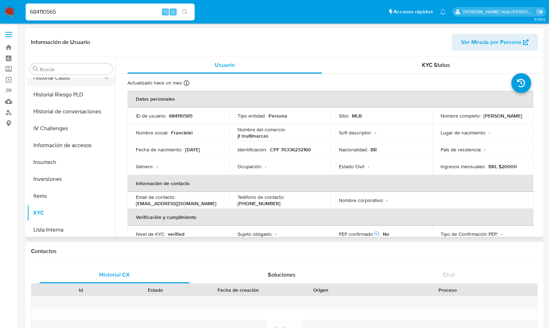
click at [59, 77] on button "Historial Casos" at bounding box center [68, 77] width 82 height 17
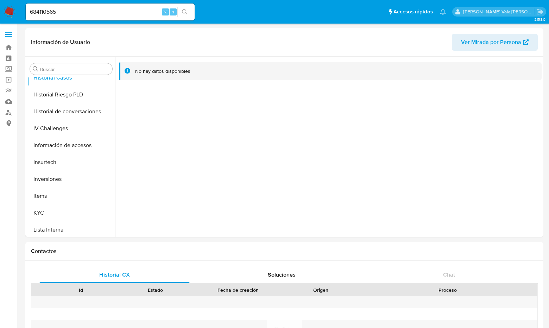
click at [81, 11] on input "684110565" at bounding box center [110, 11] width 169 height 9
drag, startPoint x: 78, startPoint y: 12, endPoint x: 17, endPoint y: 10, distance: 61.7
click at [17, 10] on nav "Pausado Ver notificaciones 684110565 ⌥ s Accesos rápidos Presiona las siguiente…" at bounding box center [274, 12] width 549 height 24
paste input "15704913"
type input "157049135"
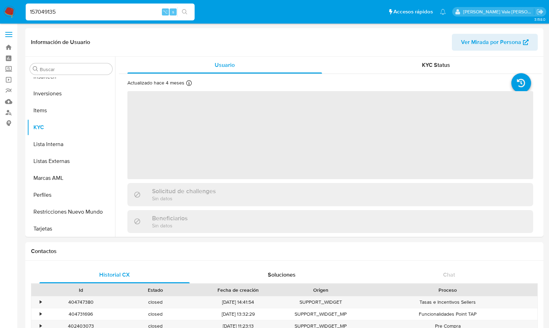
scroll to position [331, 0]
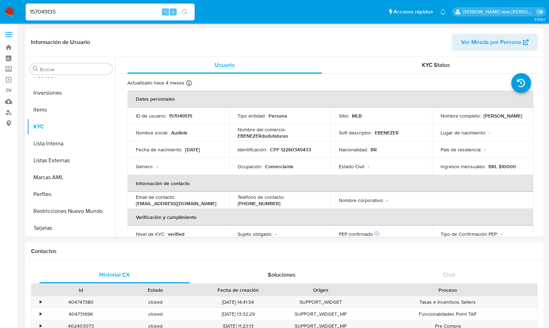
select select "10"
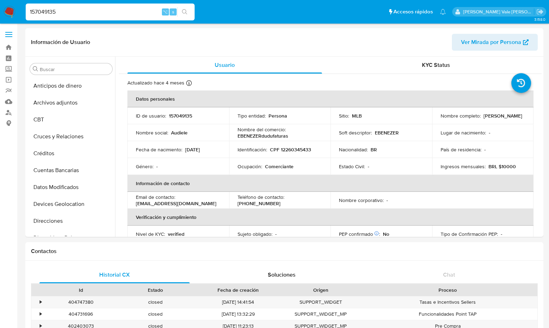
select select "10"
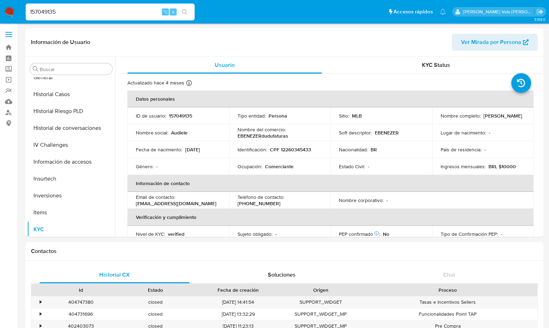
scroll to position [225, 0]
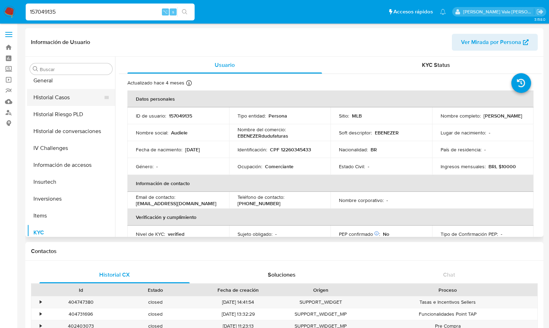
click at [56, 97] on button "Historial Casos" at bounding box center [68, 97] width 82 height 17
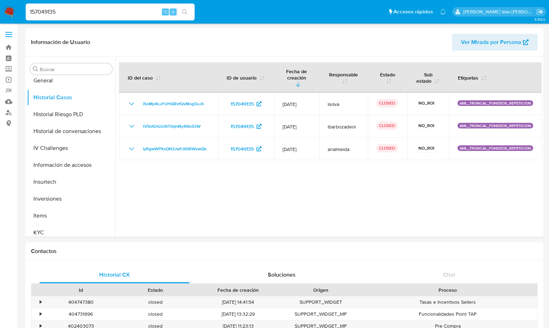
drag, startPoint x: 64, startPoint y: 12, endPoint x: -3, endPoint y: 12, distance: 66.9
paste input "21475351"
type input "214753515"
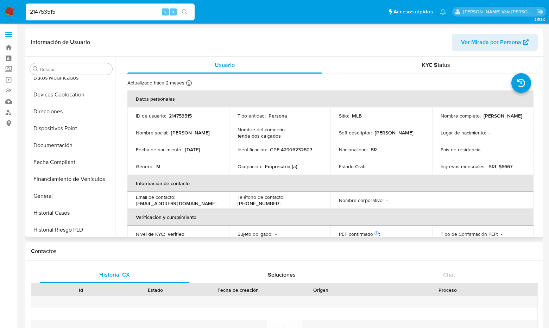
scroll to position [94, 0]
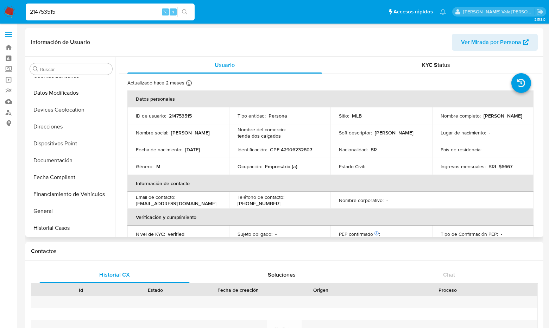
select select "10"
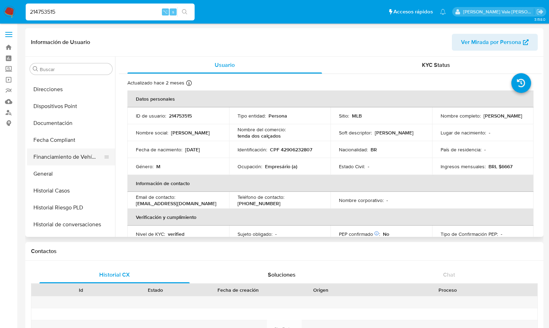
scroll to position [132, 0]
click at [64, 188] on button "Historial Casos" at bounding box center [68, 190] width 82 height 17
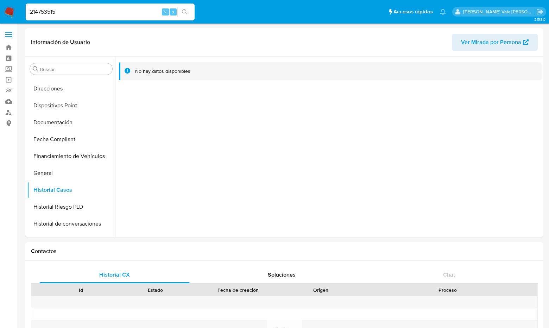
click at [71, 13] on input "214753515" at bounding box center [110, 11] width 169 height 9
type input "2"
paste input "353465665"
type input "353465665"
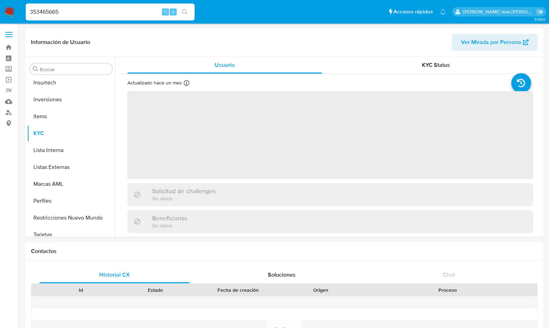
scroll to position [331, 0]
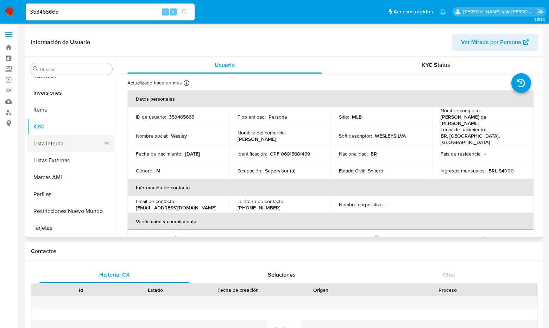
select select "10"
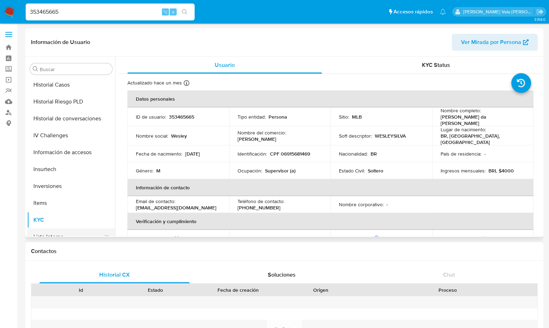
scroll to position [193, 0]
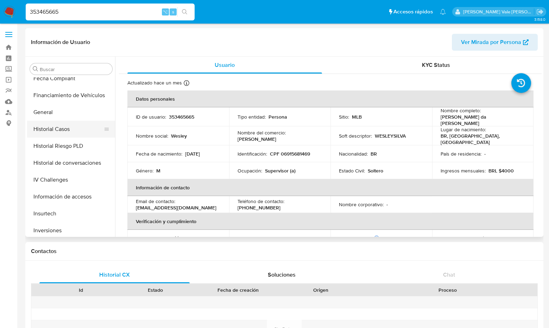
click at [63, 131] on button "Historial Casos" at bounding box center [68, 129] width 82 height 17
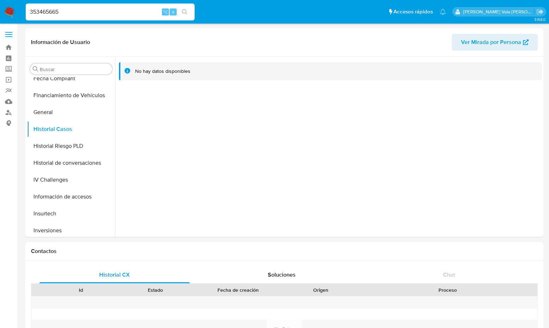
drag, startPoint x: 73, startPoint y: 8, endPoint x: 16, endPoint y: 9, distance: 56.7
click at [16, 9] on nav "Pausado Ver notificaciones 353465665 ⌥ s Accesos rápidos Presiona las siguiente…" at bounding box center [274, 12] width 549 height 24
paste input "1045381033"
type input "1045381033"
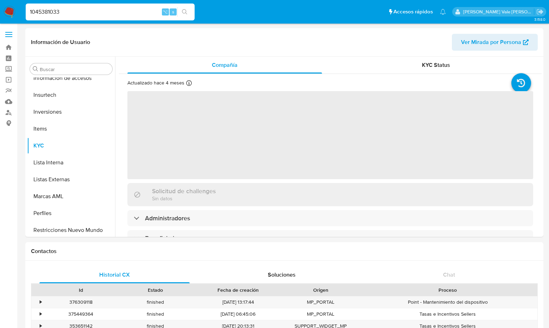
scroll to position [331, 0]
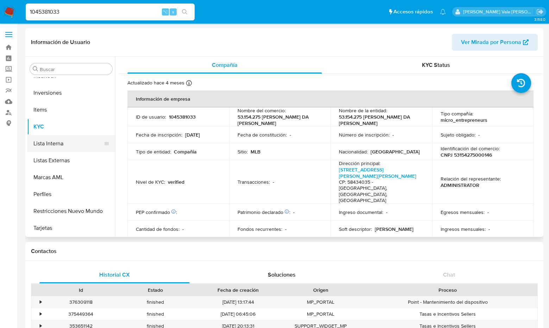
select select "10"
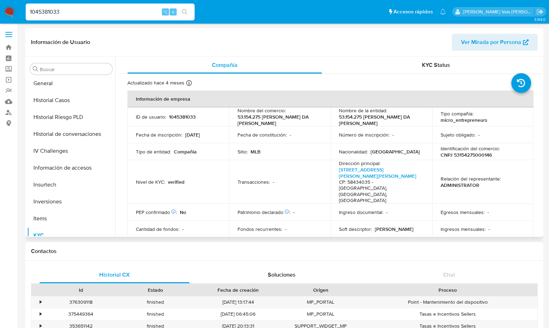
scroll to position [222, 0]
click at [55, 105] on button "Historial Casos" at bounding box center [68, 101] width 82 height 17
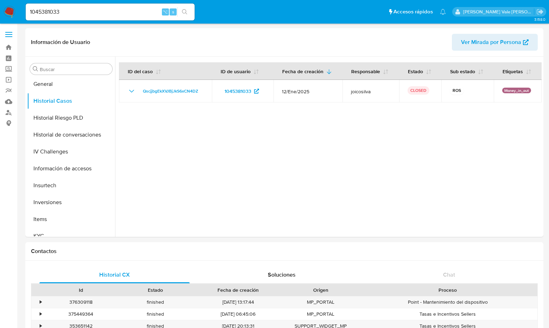
click at [143, 5] on div "1045381033 ⌥ s" at bounding box center [110, 12] width 169 height 17
drag, startPoint x: 101, startPoint y: 12, endPoint x: 16, endPoint y: 11, distance: 84.5
click at [16, 11] on nav "Pausado Ver notificaciones 1045381033 ⌥ s Accesos rápidos Presiona las siguient…" at bounding box center [274, 12] width 549 height 24
paste input "733567144"
type input "733567144"
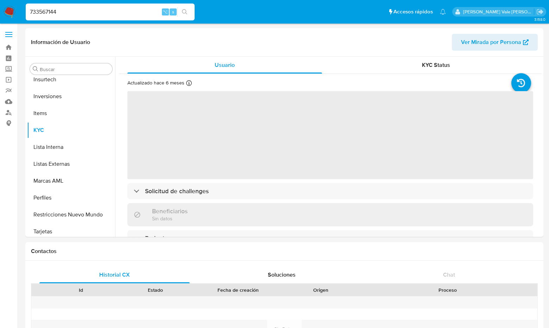
scroll to position [331, 0]
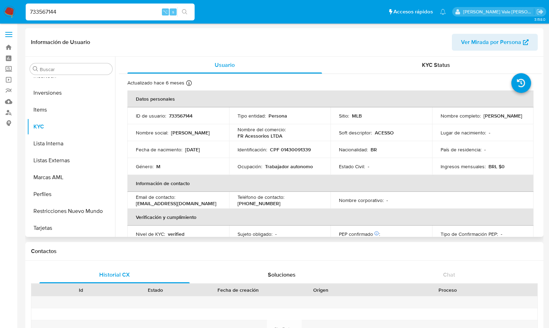
select select "10"
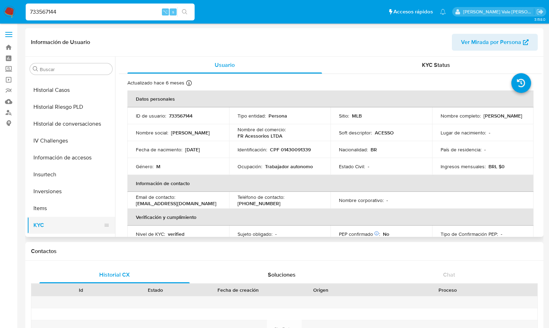
scroll to position [192, 0]
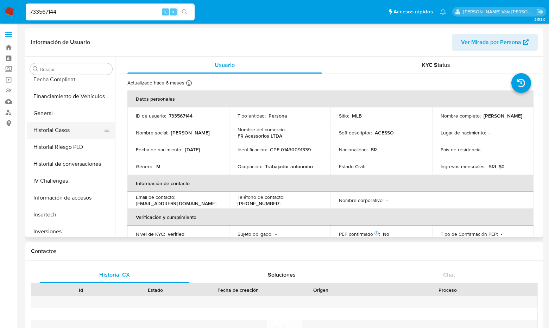
click at [61, 123] on button "Historial Casos" at bounding box center [68, 130] width 82 height 17
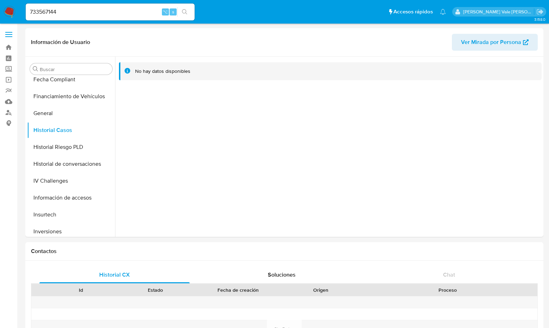
click at [77, 20] on div "733567144 ⌥ s" at bounding box center [110, 12] width 169 height 20
drag, startPoint x: 68, startPoint y: 12, endPoint x: 11, endPoint y: 12, distance: 57.4
click at [11, 12] on nav "Pausado Ver notificaciones 733567144 ⌥ s Accesos rápidos Presiona las siguiente…" at bounding box center [274, 12] width 549 height 24
paste input "831102932"
type input "831102932"
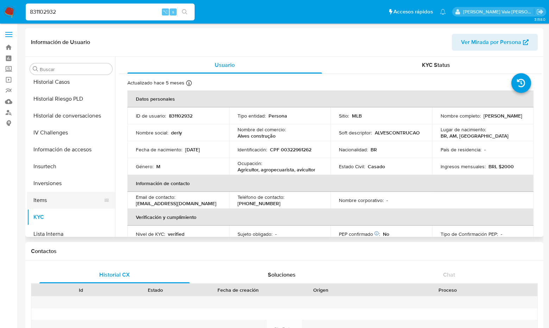
scroll to position [233, 0]
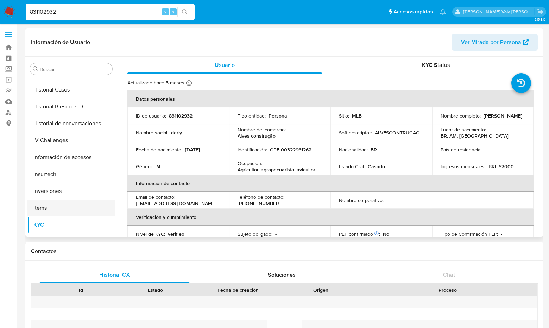
select select "10"
click at [64, 88] on button "Historial Casos" at bounding box center [68, 89] width 82 height 17
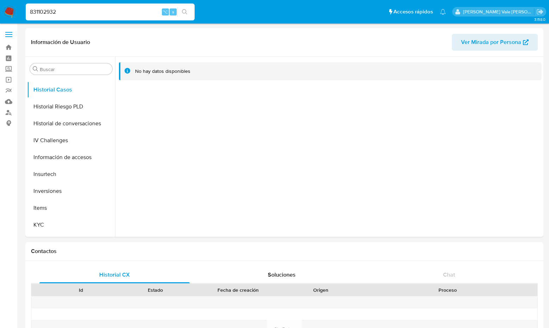
click at [79, 11] on input "831102932" at bounding box center [110, 11] width 169 height 9
paste input "780665607"
type input "8"
paste input "780665607"
type input "780665607"
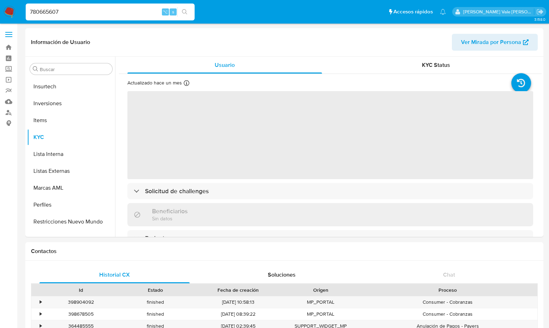
scroll to position [331, 0]
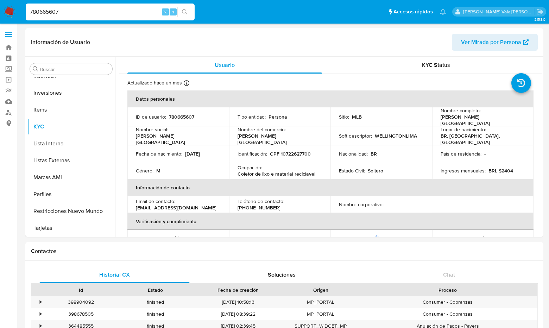
select select "10"
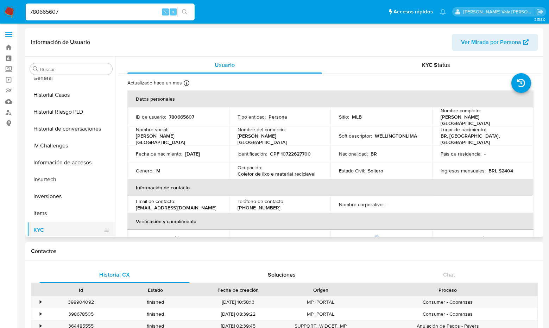
scroll to position [225, 0]
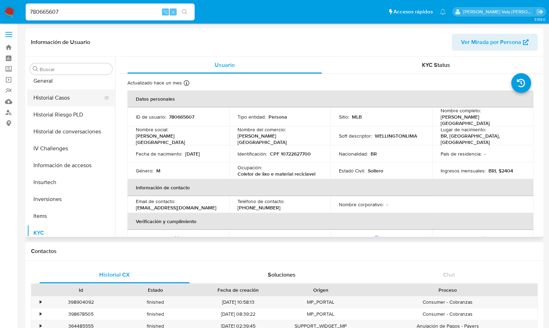
click at [64, 98] on button "Historial Casos" at bounding box center [68, 97] width 82 height 17
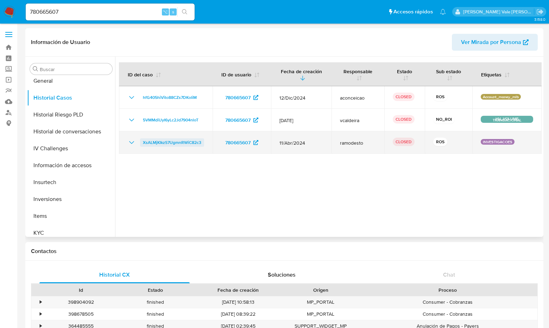
click at [183, 138] on span "XsALMjKIkzS7UgmnRWiC82c3" at bounding box center [172, 142] width 58 height 8
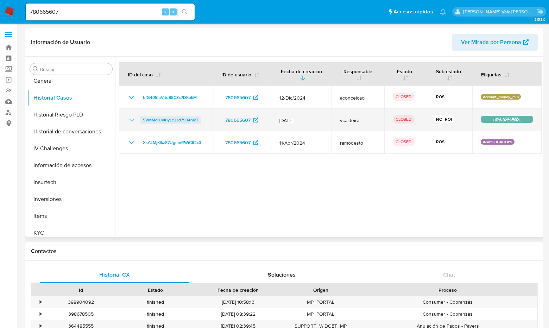
click at [191, 121] on span "5VMMdiUyI6yLc2Jd7904nloT" at bounding box center [171, 120] width 56 height 8
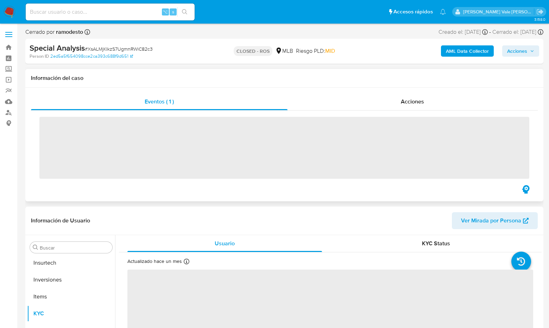
scroll to position [331, 0]
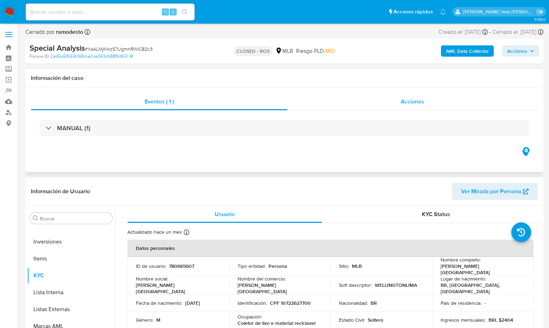
select select "10"
click at [418, 99] on span "Acciones" at bounding box center [412, 102] width 23 height 8
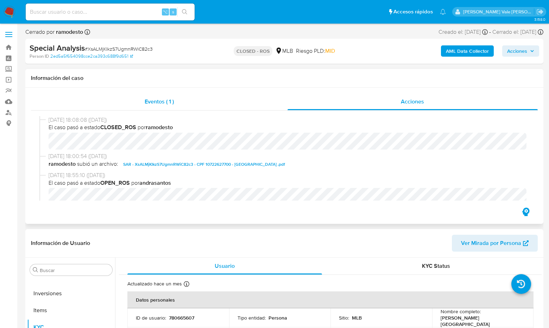
click at [148, 99] on span "Eventos ( 1 )" at bounding box center [159, 102] width 29 height 8
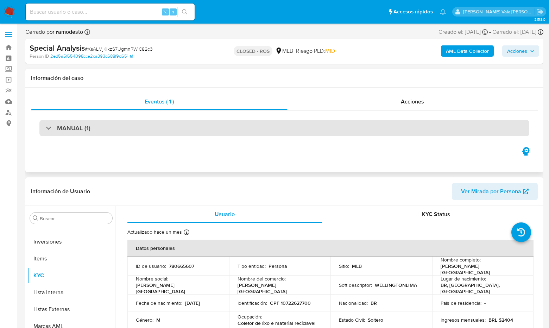
click at [45, 126] on div "MANUAL (1)" at bounding box center [284, 128] width 490 height 16
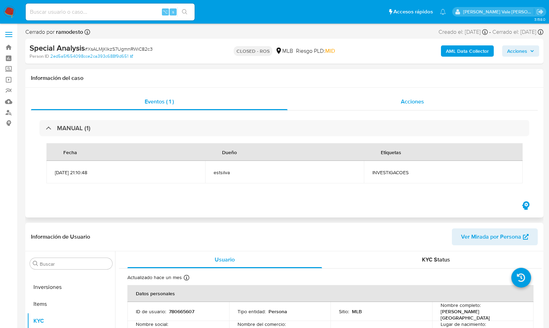
click at [418, 101] on span "Acciones" at bounding box center [412, 102] width 23 height 8
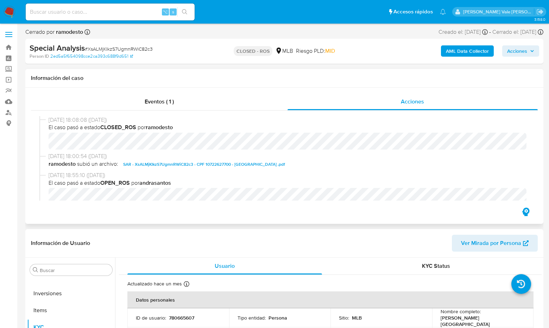
click at [222, 163] on span "SAR - XsALMjKIkzS7UgmnRWiC82c3 - CPF 10722627700 - WELLINGTON LIMA .pdf" at bounding box center [204, 164] width 162 height 8
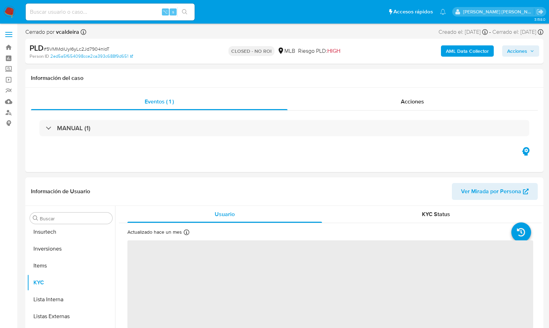
scroll to position [331, 0]
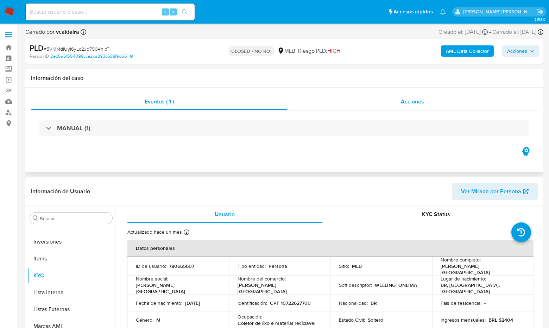
click at [396, 107] on div "Acciones" at bounding box center [413, 101] width 251 height 17
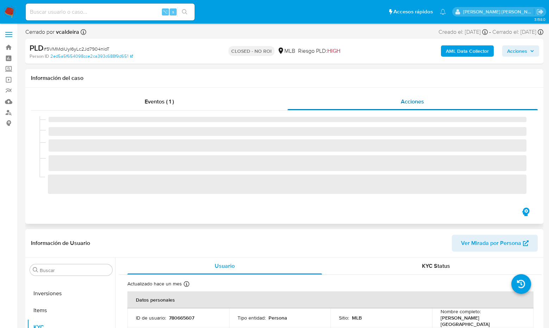
select select "10"
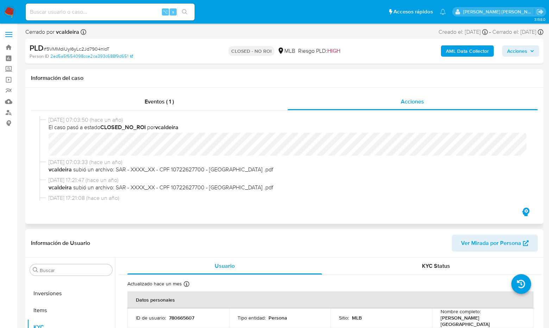
click at [48, 146] on div "[DATE] 07:03:50 (hace un año) El caso pasó a estado CLOSED_NO_ROI por vcaldeira" at bounding box center [284, 137] width 490 height 42
click at [54, 10] on input at bounding box center [110, 11] width 169 height 9
paste input "175112960"
type input "175112960"
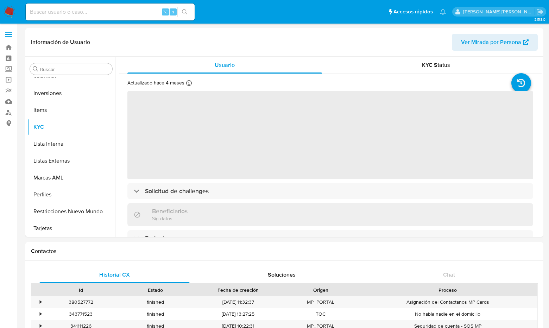
scroll to position [331, 0]
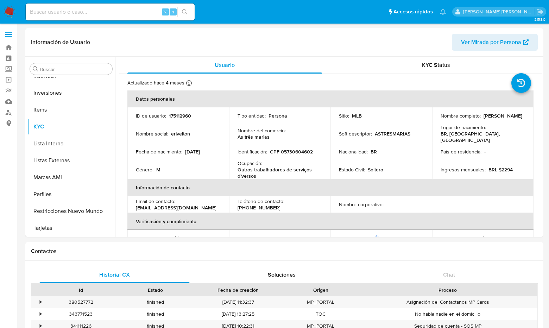
select select "10"
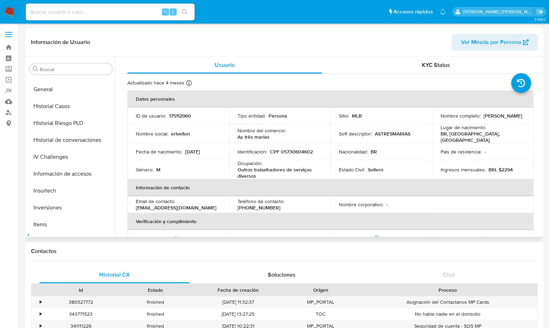
scroll to position [214, 0]
click at [72, 105] on button "Historial Casos" at bounding box center [68, 108] width 82 height 17
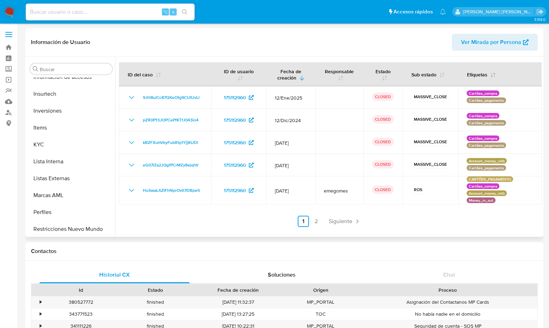
scroll to position [319, 0]
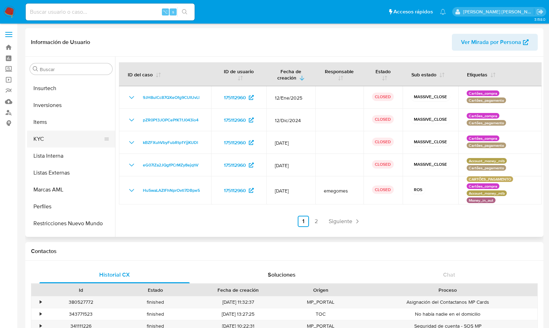
click at [38, 140] on button "KYC" at bounding box center [68, 139] width 82 height 17
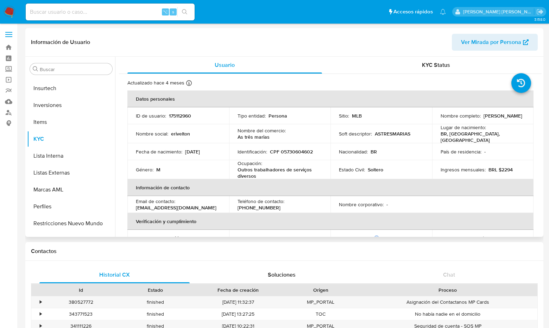
click at [173, 116] on p "175112960" at bounding box center [180, 116] width 22 height 6
copy p "175112960"
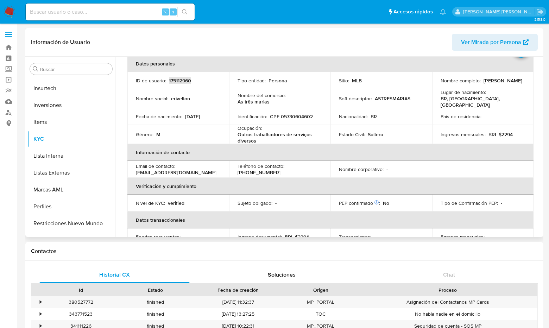
scroll to position [0, 0]
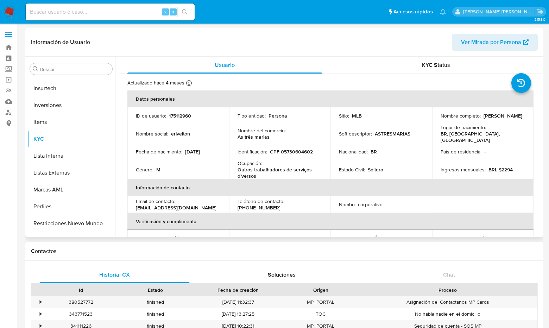
click at [196, 131] on div "Nombre social : erivelton" at bounding box center [178, 134] width 85 height 6
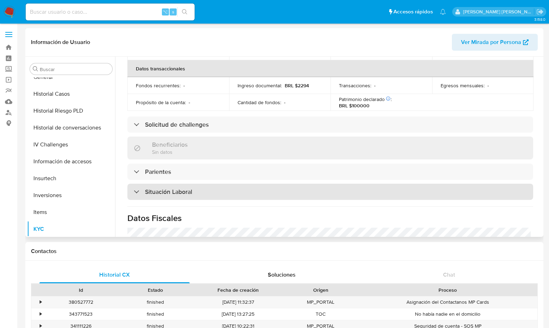
scroll to position [203, 0]
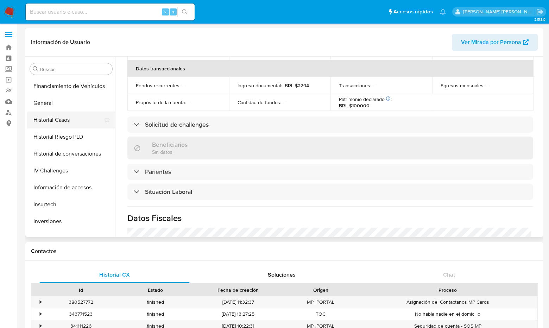
click at [56, 120] on button "Historial Casos" at bounding box center [68, 120] width 82 height 17
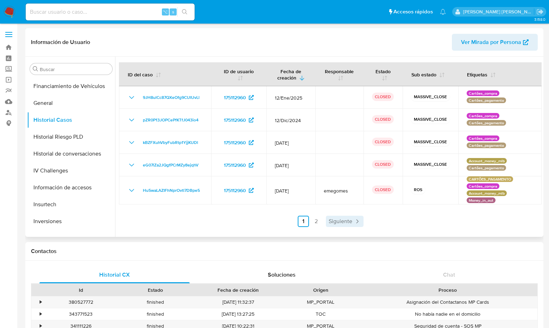
click at [337, 219] on span "Siguiente" at bounding box center [341, 222] width 24 height 6
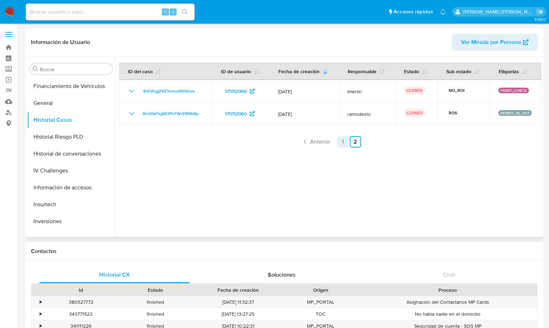
click at [343, 138] on link "1" at bounding box center [342, 141] width 11 height 11
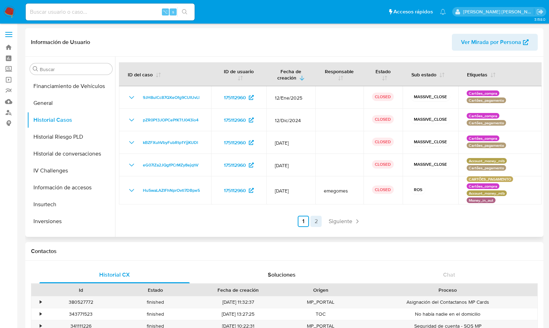
click at [314, 221] on link "2" at bounding box center [316, 221] width 11 height 11
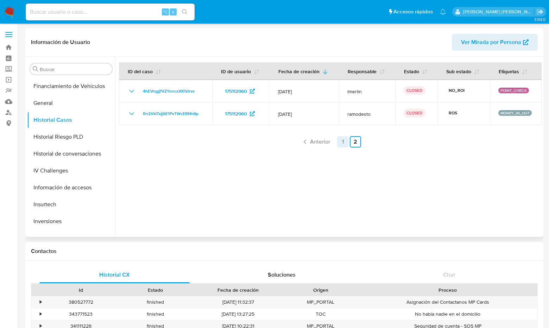
click at [342, 141] on link "1" at bounding box center [342, 141] width 11 height 11
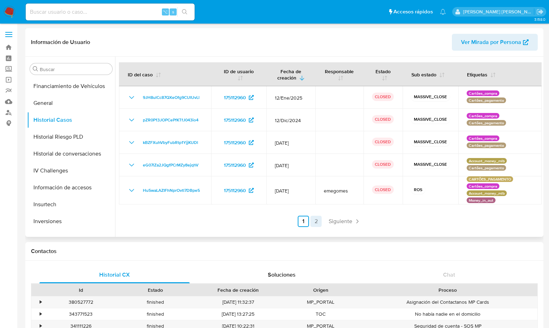
click at [318, 222] on link "2" at bounding box center [316, 221] width 11 height 11
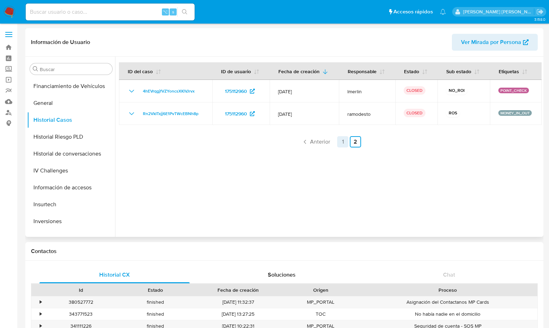
click at [340, 142] on link "1" at bounding box center [342, 141] width 11 height 11
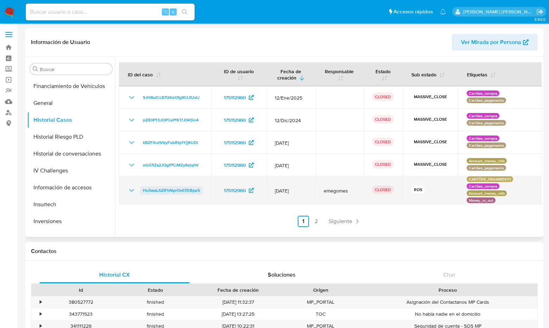
click at [168, 191] on span "Hu5waLAZIFhNprOvtl7DBpe5" at bounding box center [171, 190] width 57 height 8
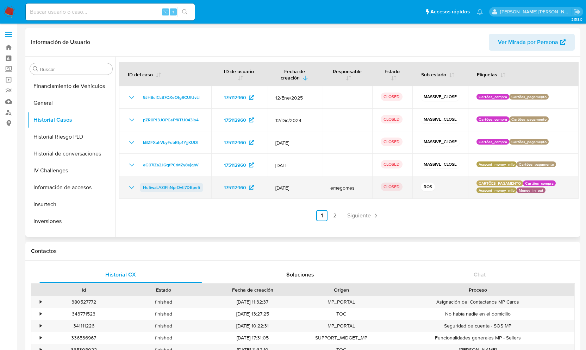
scroll to position [203, 0]
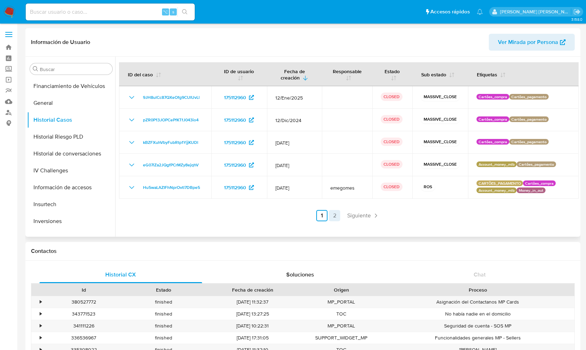
click at [332, 214] on link "2" at bounding box center [334, 215] width 11 height 11
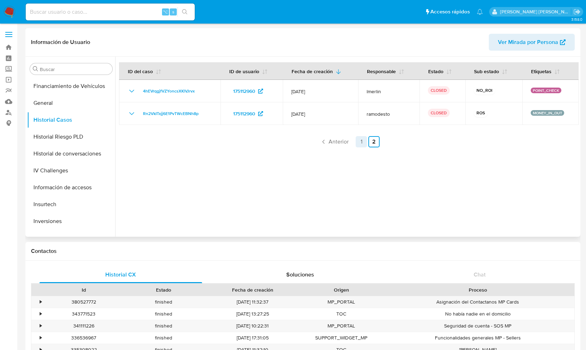
click at [360, 143] on link "1" at bounding box center [361, 141] width 11 height 11
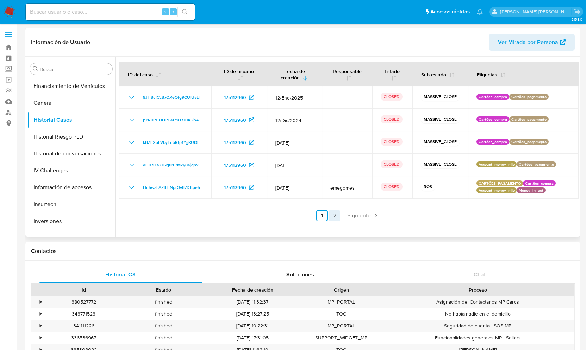
click at [334, 216] on link "2" at bounding box center [334, 215] width 11 height 11
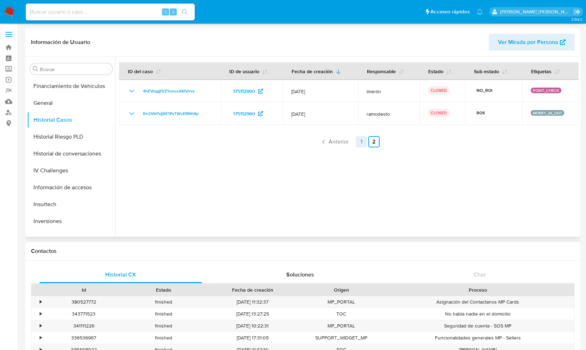
click at [361, 145] on link "1" at bounding box center [361, 141] width 11 height 11
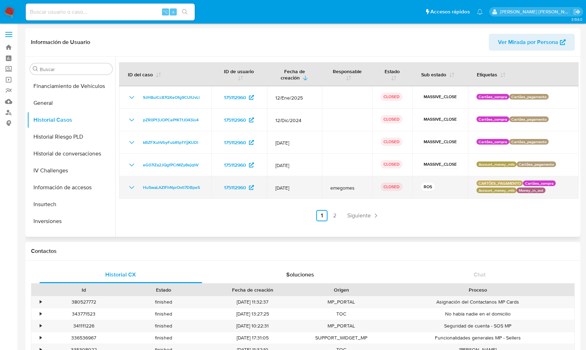
click at [130, 189] on icon "Mostrar/Ocultar" at bounding box center [131, 187] width 8 height 8
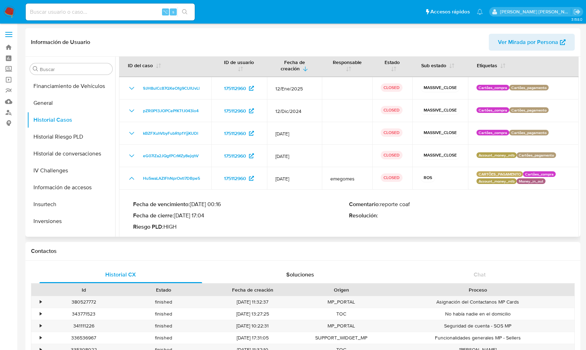
scroll to position [0, 0]
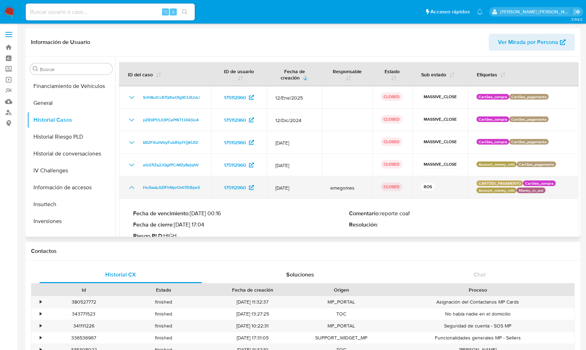
click at [132, 187] on icon "Mostrar/Ocultar" at bounding box center [131, 187] width 5 height 3
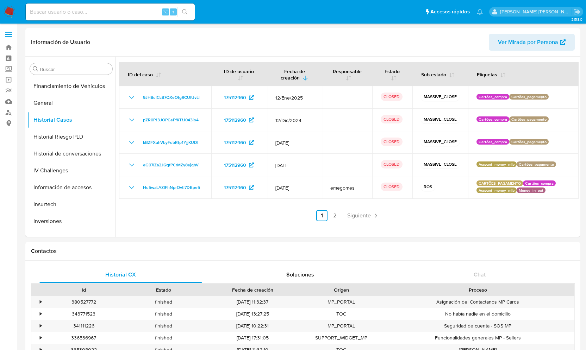
click at [82, 11] on input at bounding box center [110, 11] width 169 height 9
paste input "1788019850"
type input "1788019850"
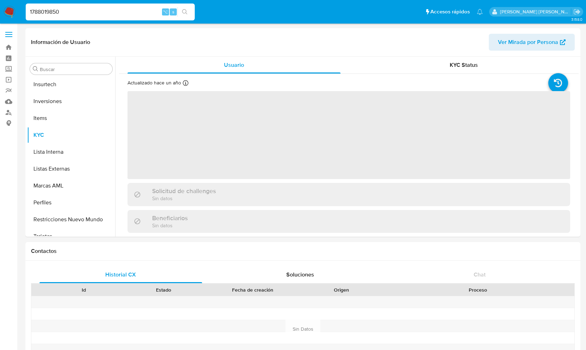
scroll to position [331, 0]
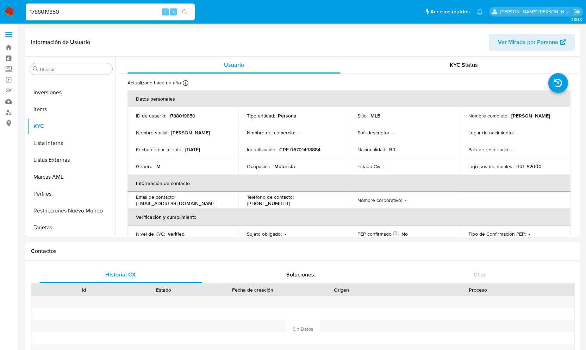
select select "10"
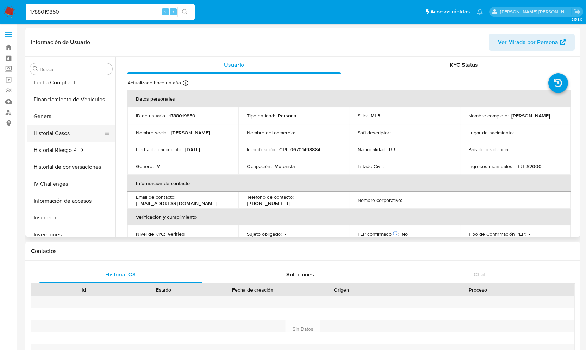
click at [56, 132] on button "Historial Casos" at bounding box center [68, 133] width 82 height 17
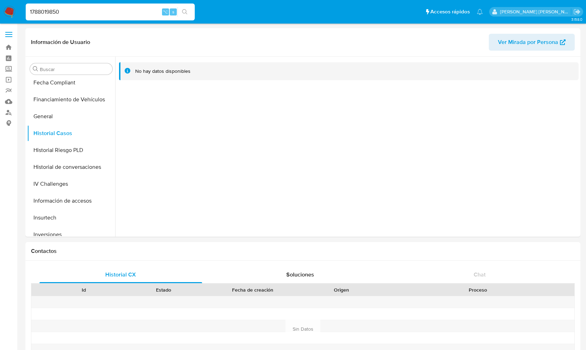
drag, startPoint x: 70, startPoint y: 12, endPoint x: 4, endPoint y: 12, distance: 65.5
click at [4, 12] on nav "Pausado Ver notificaciones 1788019850 ⌥ s Accesos rápidos Presiona las siguient…" at bounding box center [293, 12] width 586 height 24
paste input "207009643"
type input "207009643"
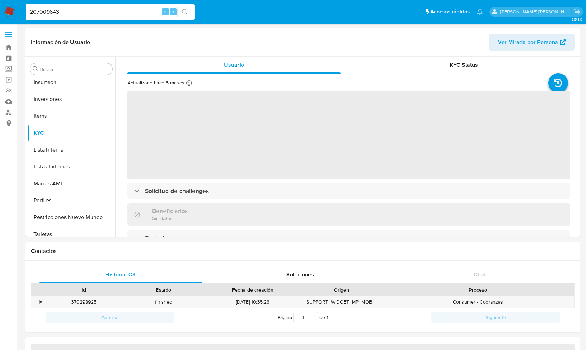
scroll to position [348, 0]
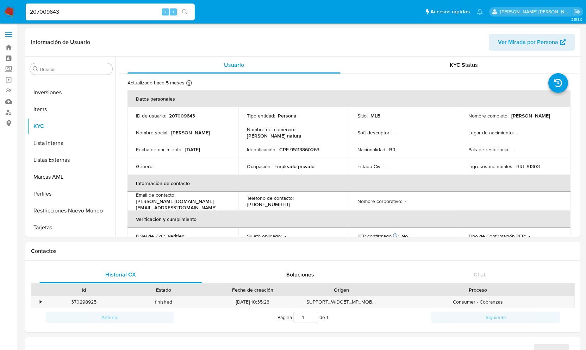
select select "10"
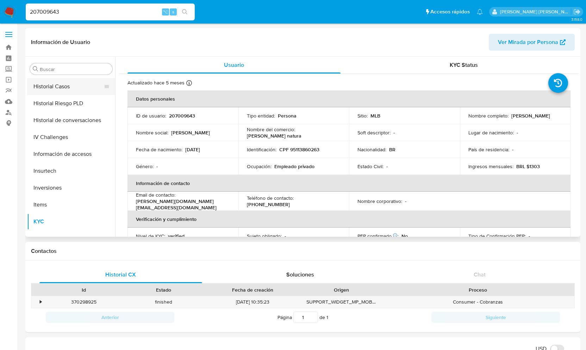
click at [64, 86] on button "Historial Casos" at bounding box center [68, 86] width 82 height 17
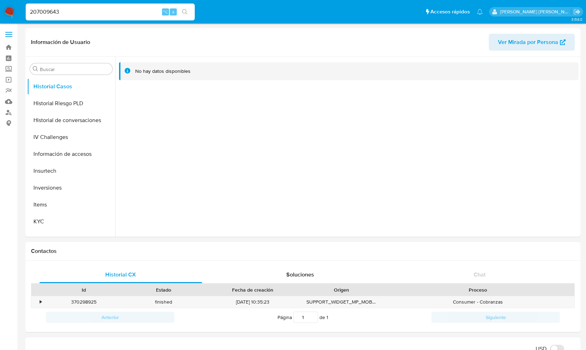
click at [63, 12] on input "207009643" at bounding box center [110, 11] width 169 height 9
drag, startPoint x: 63, startPoint y: 12, endPoint x: -6, endPoint y: 17, distance: 69.2
paste input "1405722989"
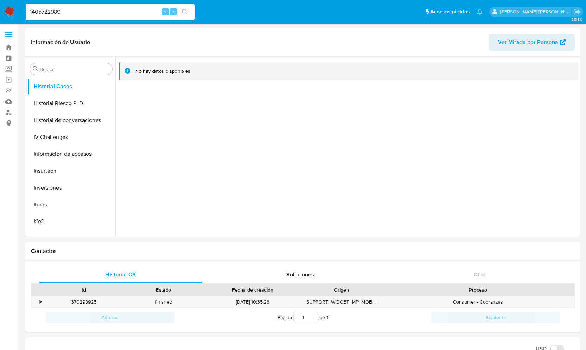
type input "1405722989"
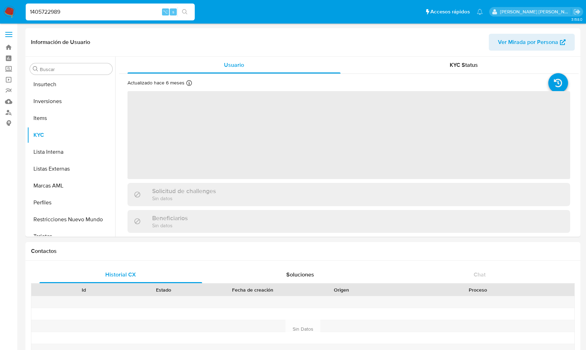
scroll to position [331, 0]
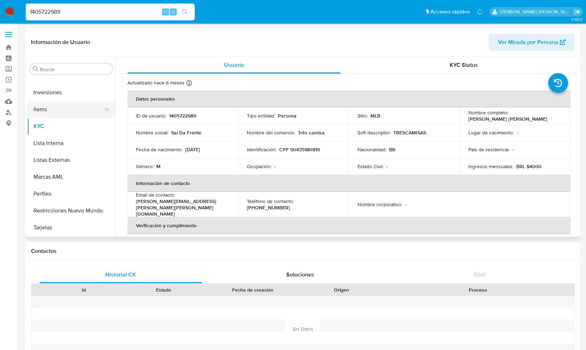
select select "10"
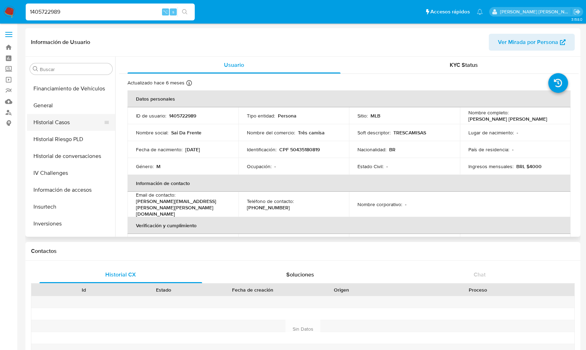
click at [62, 123] on button "Historial Casos" at bounding box center [68, 122] width 82 height 17
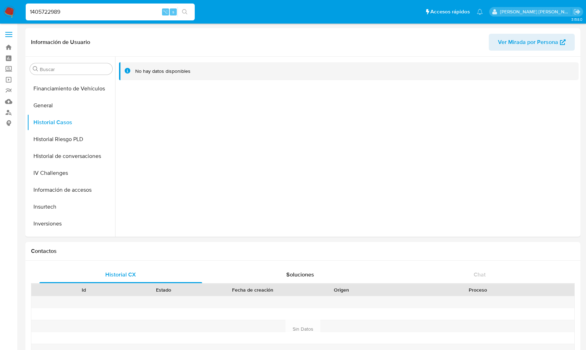
scroll to position [0, 0]
drag, startPoint x: 65, startPoint y: 13, endPoint x: 11, endPoint y: 12, distance: 54.6
click at [11, 12] on nav "Pausado Ver notificaciones 1405722989 ⌥ s Accesos rápidos Presiona las siguient…" at bounding box center [293, 12] width 586 height 24
paste input "187822973"
type input "187822973"
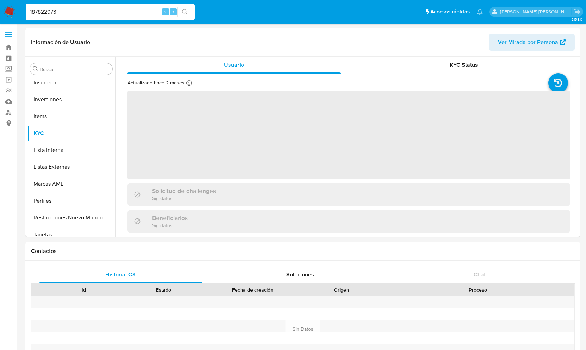
scroll to position [331, 0]
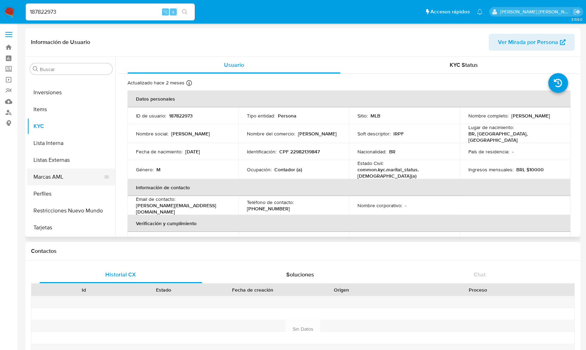
select select "10"
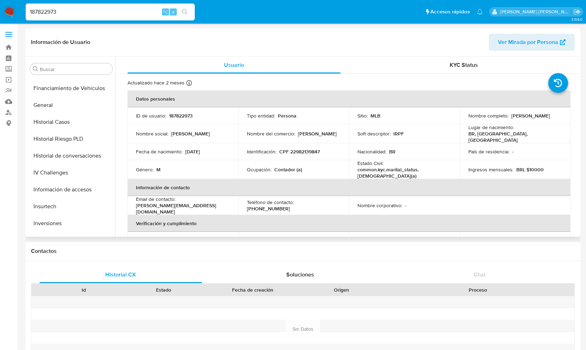
scroll to position [199, 0]
click at [62, 123] on button "Historial Casos" at bounding box center [68, 124] width 82 height 17
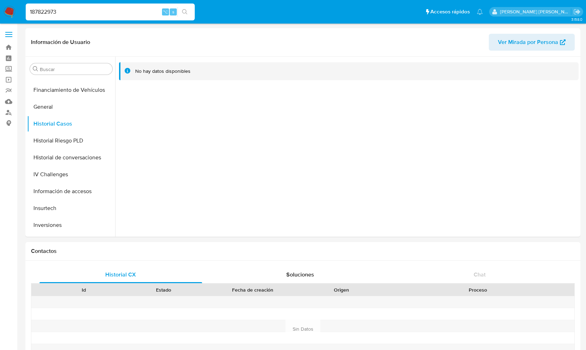
drag, startPoint x: 63, startPoint y: 12, endPoint x: -12, endPoint y: 12, distance: 74.3
paste input "237376494"
type input "237376494"
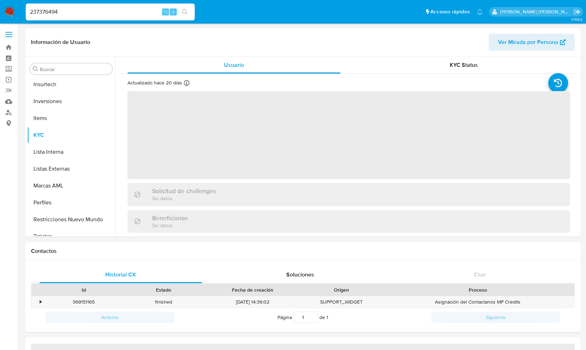
scroll to position [331, 0]
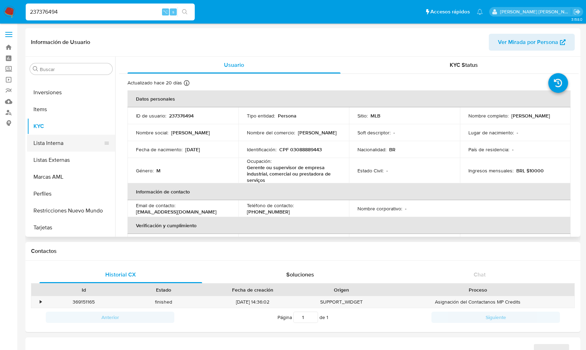
select select "10"
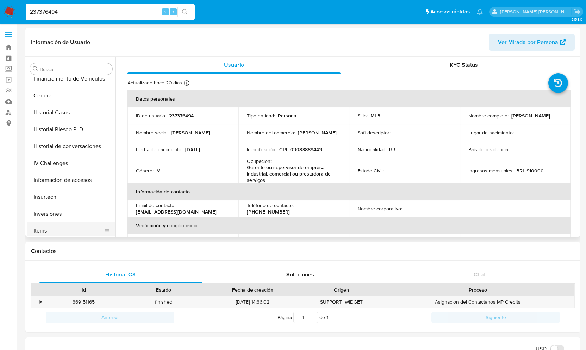
scroll to position [204, 0]
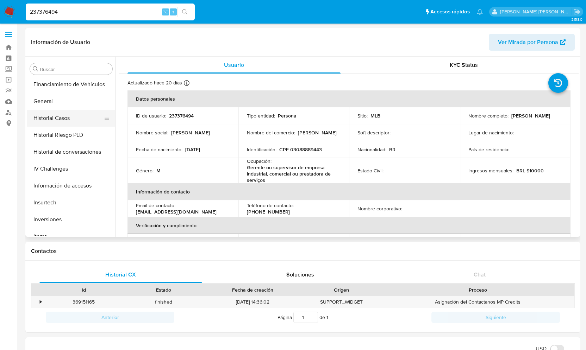
click at [73, 121] on button "Historial Casos" at bounding box center [68, 118] width 82 height 17
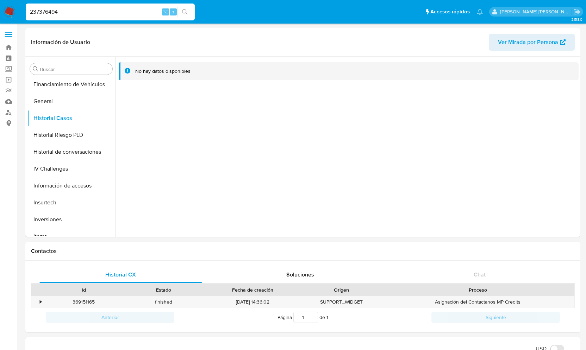
drag, startPoint x: 65, startPoint y: 10, endPoint x: 0, endPoint y: 3, distance: 65.8
click at [0, 3] on nav "Pausado Ver notificaciones 237376494 ⌥ s Accesos rápidos Presiona las siguiente…" at bounding box center [293, 12] width 586 height 24
paste input "89430136"
type input "89430136"
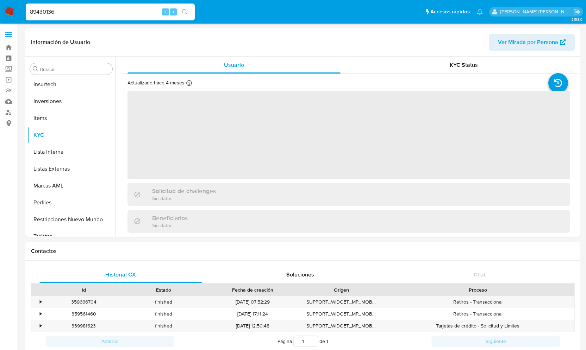
scroll to position [331, 0]
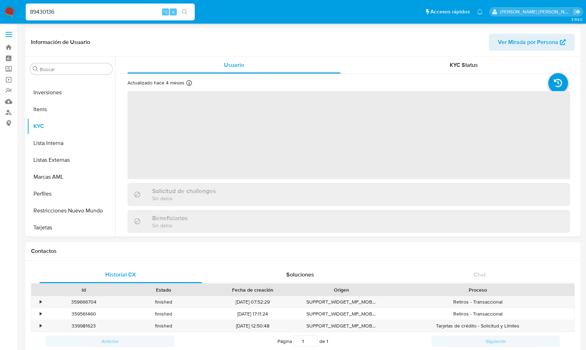
select select "10"
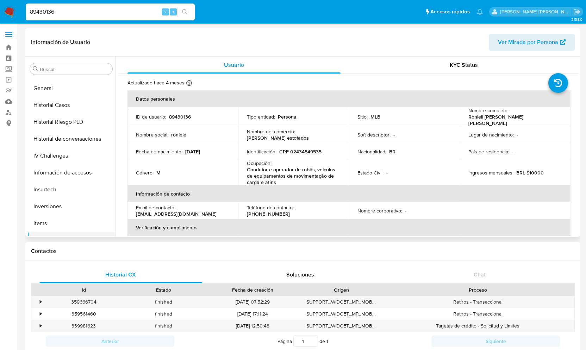
scroll to position [215, 0]
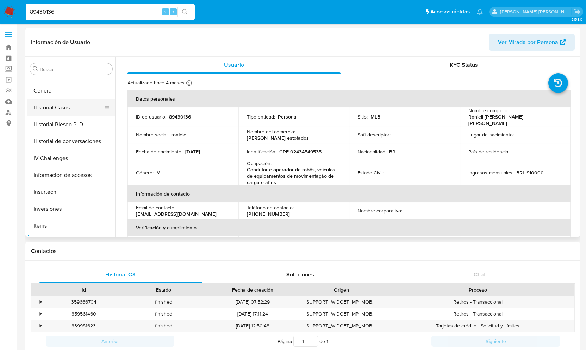
click at [56, 107] on button "Historial Casos" at bounding box center [68, 107] width 82 height 17
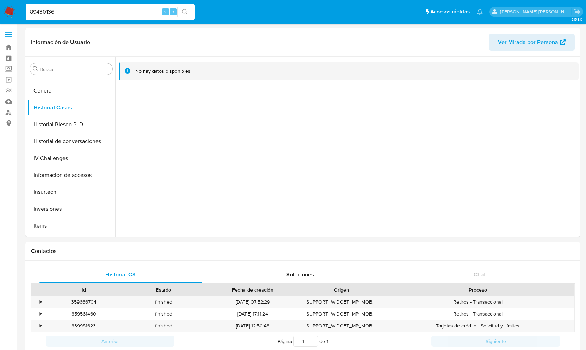
click at [56, 14] on input "89430136" at bounding box center [110, 11] width 169 height 9
drag, startPoint x: 56, startPoint y: 14, endPoint x: 0, endPoint y: 9, distance: 56.2
click at [0, 9] on nav "Pausado Ver notificaciones 89430136 ⌥ s Accesos rápidos Presiona las siguientes…" at bounding box center [293, 12] width 586 height 24
paste input "1393890786"
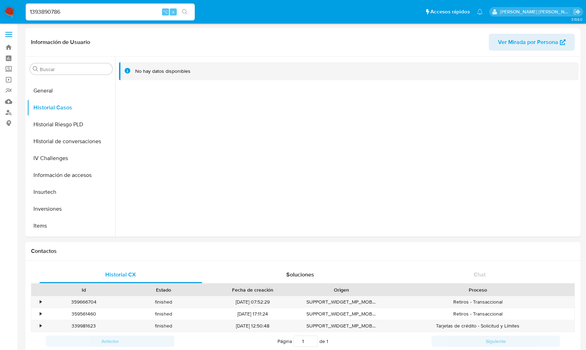
type input "1393890786"
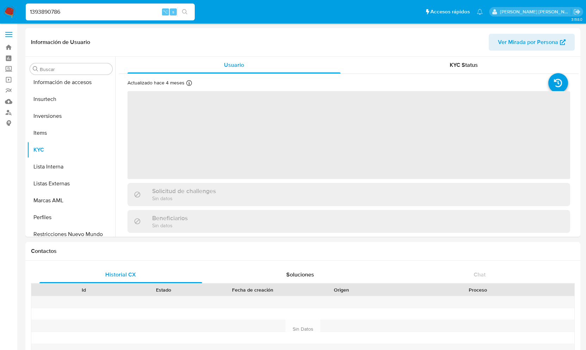
scroll to position [331, 0]
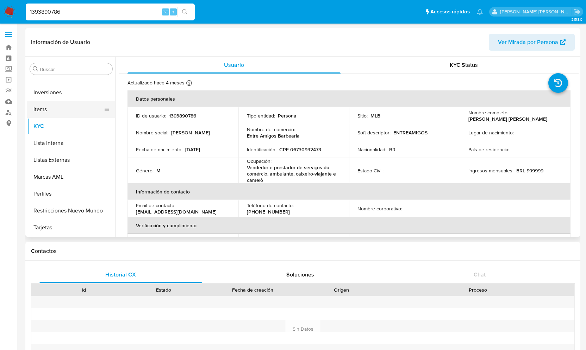
select select "10"
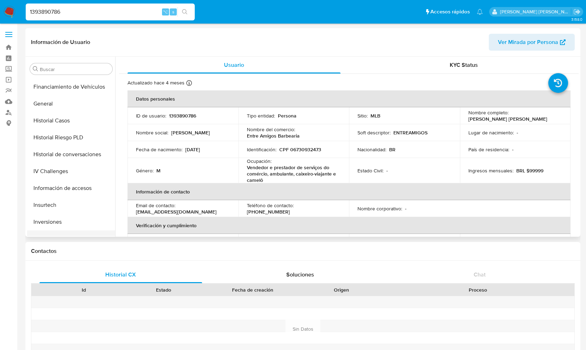
scroll to position [192, 0]
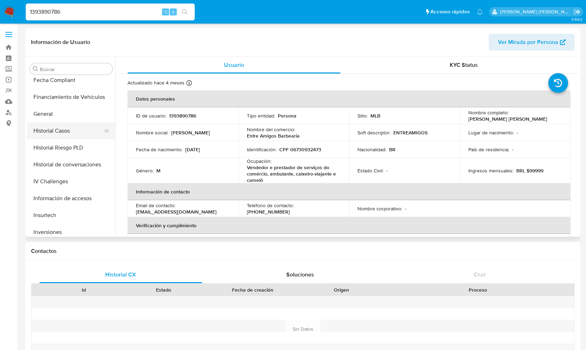
click at [73, 127] on button "Historial Casos" at bounding box center [68, 131] width 82 height 17
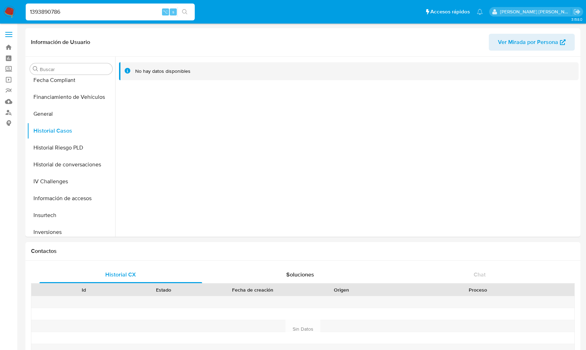
drag, startPoint x: 70, startPoint y: 12, endPoint x: 9, endPoint y: 11, distance: 61.0
click at [9, 11] on nav "Pausado Ver notificaciones 1393890786 ⌥ s Accesos rápidos Presiona las siguient…" at bounding box center [293, 12] width 586 height 24
paste input "136995743"
type input "136995743"
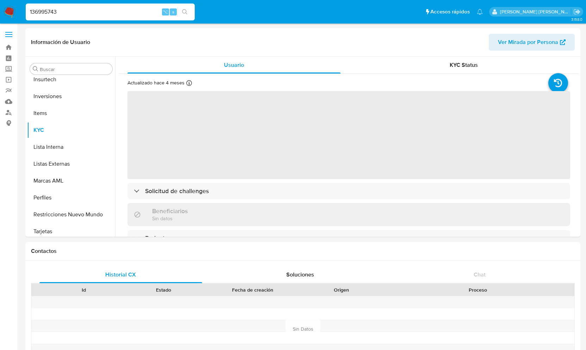
scroll to position [331, 0]
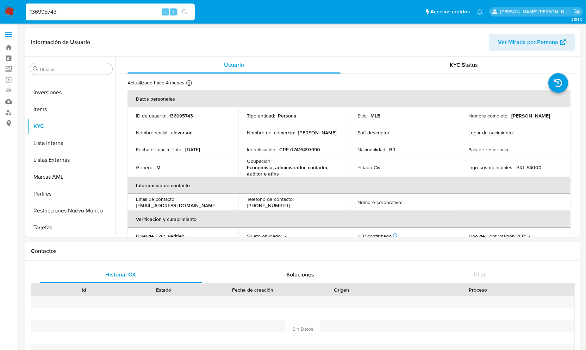
select select "10"
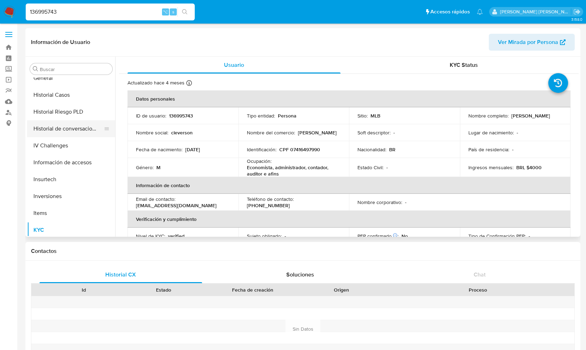
scroll to position [220, 0]
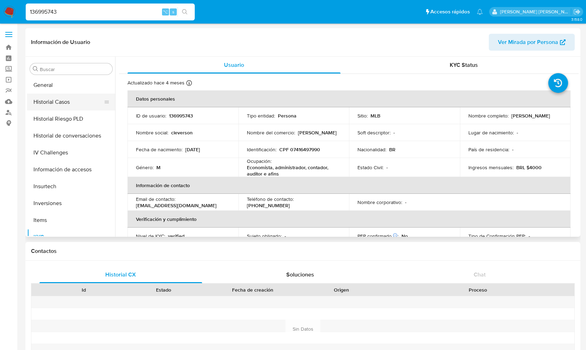
click at [66, 102] on button "Historial Casos" at bounding box center [68, 102] width 82 height 17
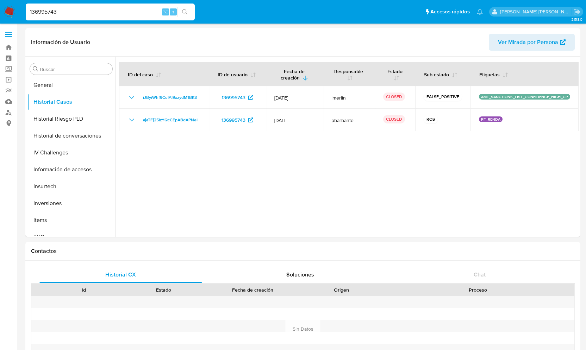
drag, startPoint x: 62, startPoint y: 7, endPoint x: -16, endPoint y: 7, distance: 77.8
drag, startPoint x: 67, startPoint y: 13, endPoint x: -2, endPoint y: 13, distance: 68.3
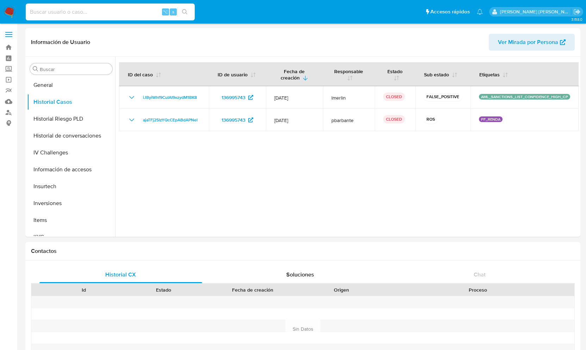
paste input "175527806"
type input "175527806"
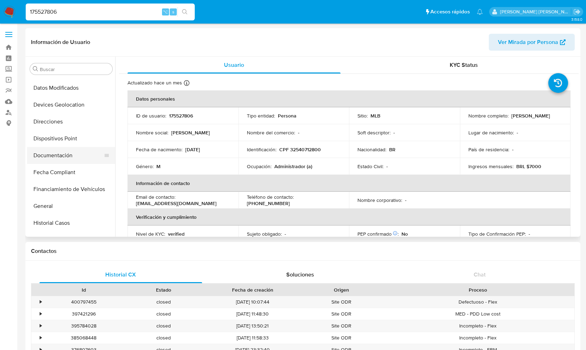
select select "10"
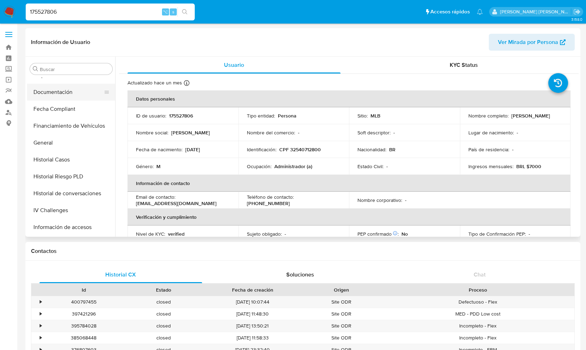
scroll to position [165, 0]
click at [63, 158] on button "Historial Casos" at bounding box center [68, 157] width 82 height 17
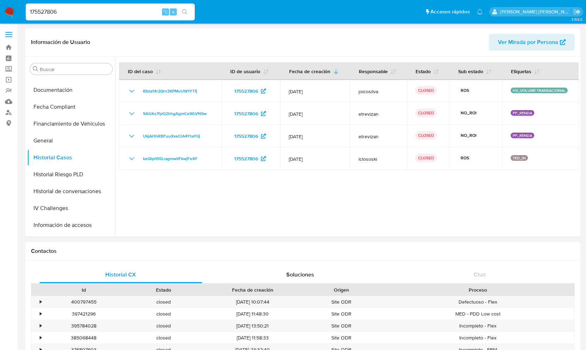
drag, startPoint x: 61, startPoint y: 11, endPoint x: -13, endPoint y: 12, distance: 73.3
paste input "686544175"
type input "686544175"
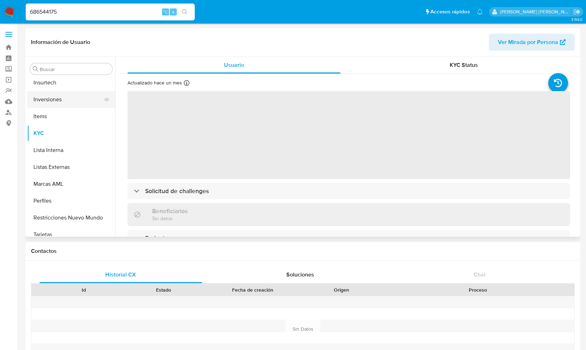
scroll to position [331, 0]
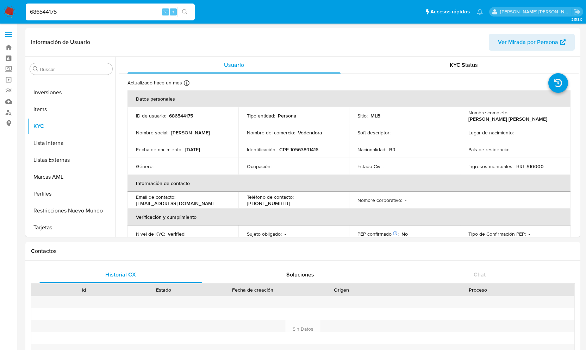
select select "10"
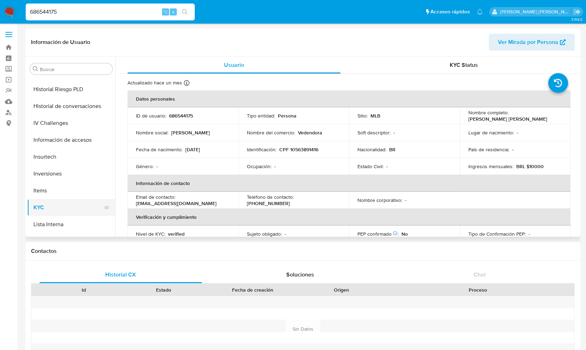
scroll to position [244, 0]
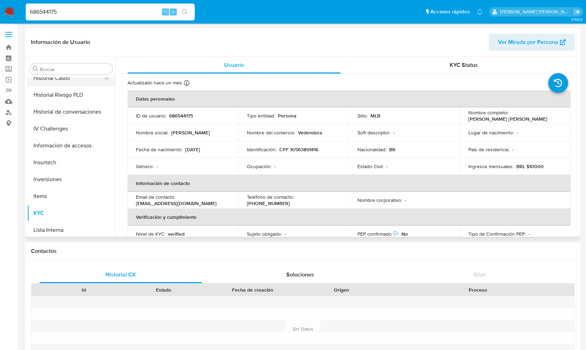
click at [69, 82] on button "Historial Casos" at bounding box center [68, 78] width 82 height 17
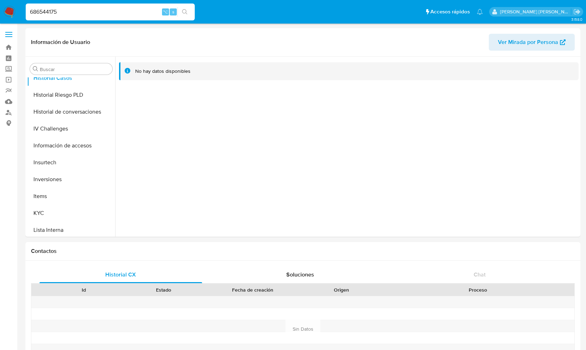
drag, startPoint x: 69, startPoint y: 11, endPoint x: -10, endPoint y: 10, distance: 79.3
paste input "611232369"
type input "611232369"
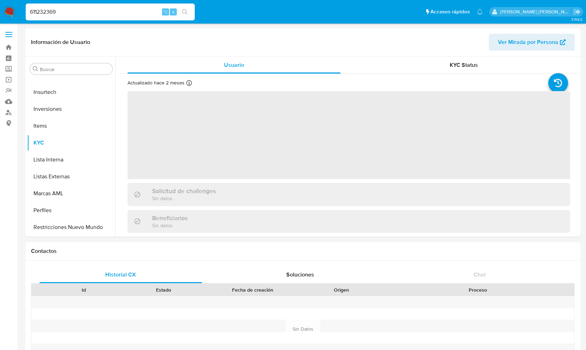
scroll to position [331, 0]
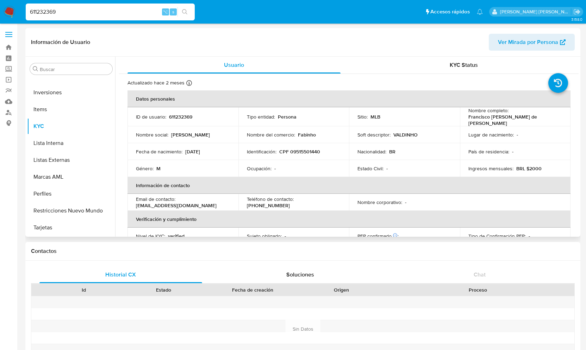
select select "10"
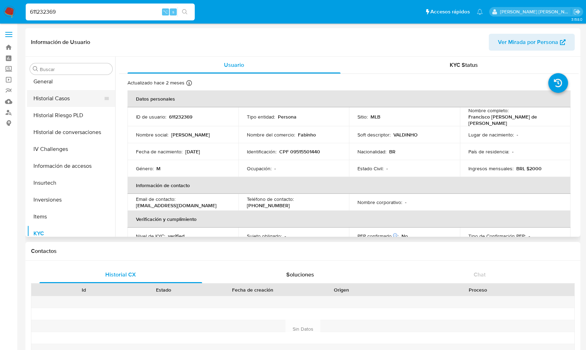
click at [63, 100] on button "Historial Casos" at bounding box center [68, 98] width 82 height 17
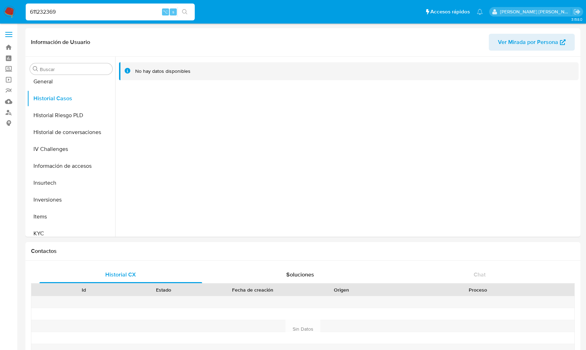
drag, startPoint x: 69, startPoint y: 12, endPoint x: -24, endPoint y: 12, distance: 93.7
paste input "1295559320"
type input "1295559320"
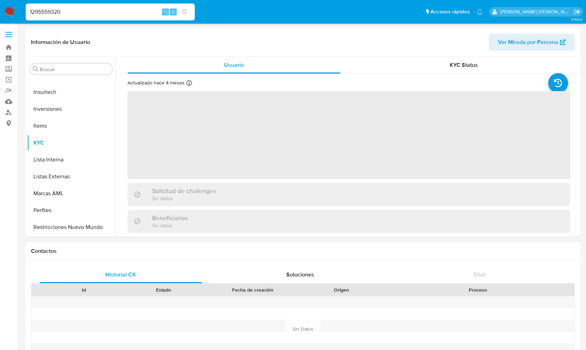
scroll to position [331, 0]
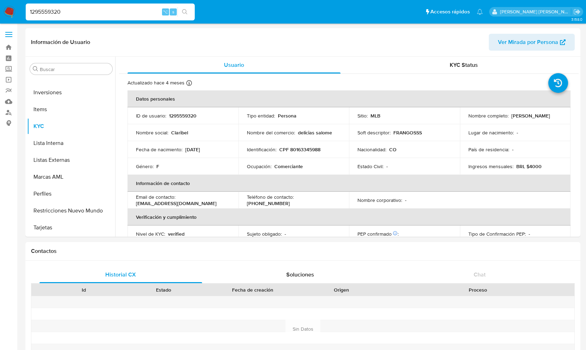
select select "10"
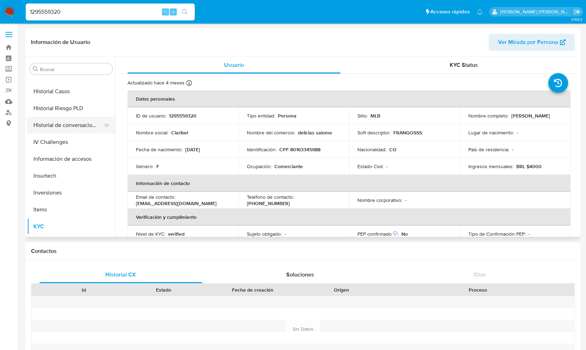
scroll to position [230, 0]
click at [64, 90] on button "Historial Casos" at bounding box center [68, 92] width 82 height 17
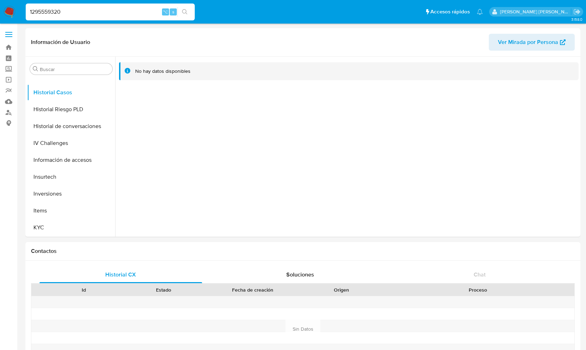
click at [68, 11] on input "1295559320" at bounding box center [110, 11] width 169 height 9
drag, startPoint x: 68, startPoint y: 11, endPoint x: 27, endPoint y: 10, distance: 40.9
click at [27, 10] on input "1295559320" at bounding box center [110, 11] width 169 height 9
paste input "648032555"
type input "648032555"
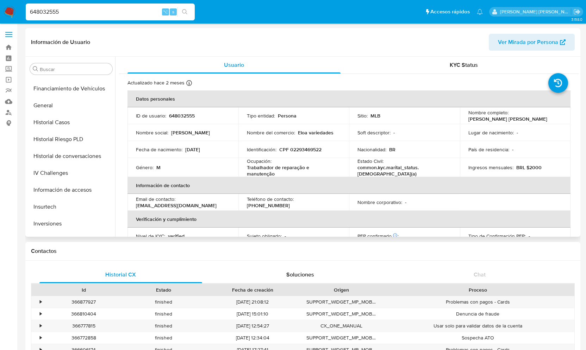
scroll to position [199, 0]
select select "10"
click at [70, 126] on button "Historial Casos" at bounding box center [68, 124] width 82 height 17
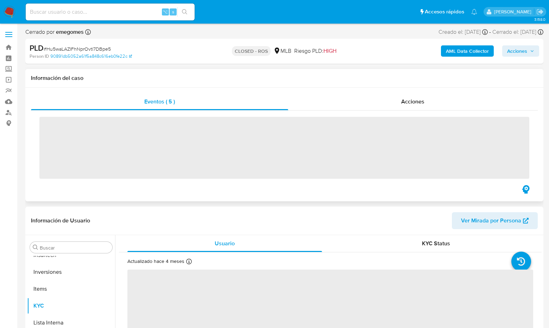
scroll to position [331, 0]
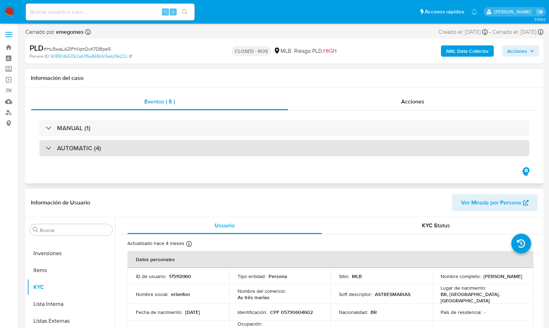
select select "10"
click at [46, 148] on div at bounding box center [46, 148] width 0 height 0
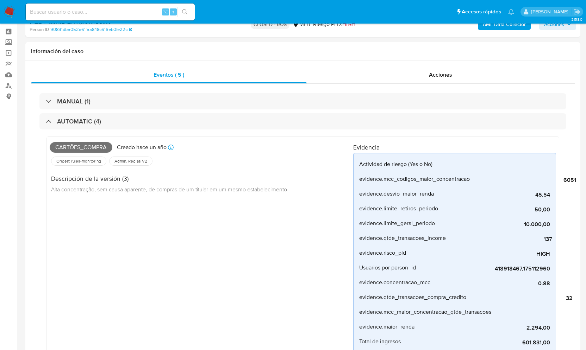
scroll to position [0, 0]
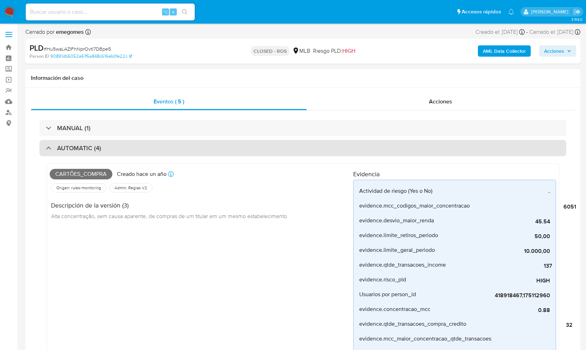
click at [49, 147] on div "AUTOMATIC (4)" at bounding box center [73, 148] width 55 height 8
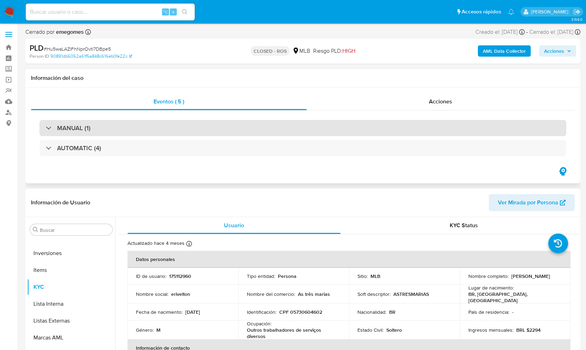
click at [48, 125] on div "MANUAL (1)" at bounding box center [68, 128] width 45 height 8
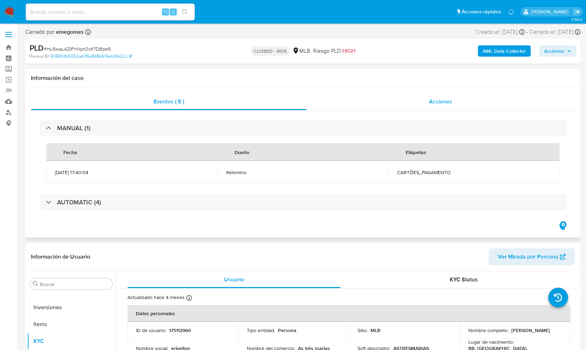
click at [447, 103] on span "Acciones" at bounding box center [440, 102] width 23 height 8
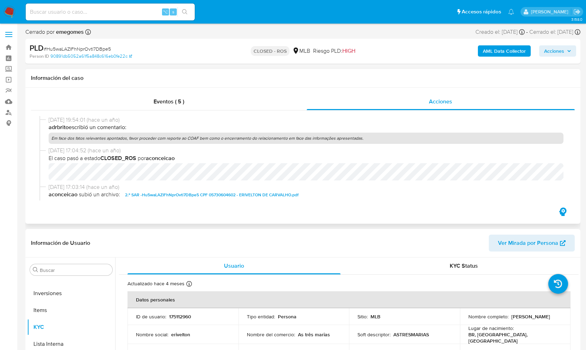
click at [224, 195] on span "2.º SAR -Hu5waLAZIFhNprOvtl7DBpe5 CPF 05730604602 - ERIVELTON DE CARVALHO.pdf" at bounding box center [212, 195] width 174 height 8
click at [173, 104] on span "Eventos ( 5 )" at bounding box center [169, 102] width 31 height 8
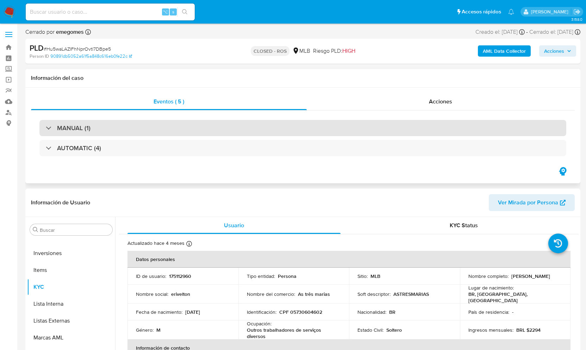
click at [46, 128] on div at bounding box center [46, 128] width 0 height 0
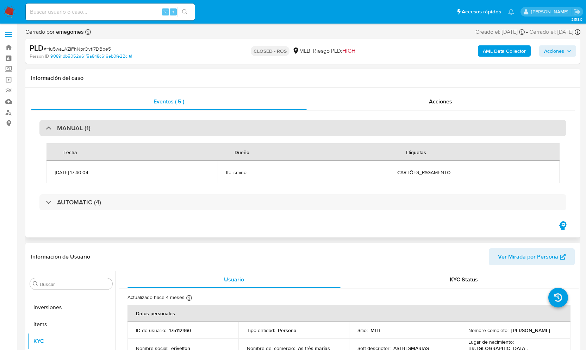
click at [46, 128] on div at bounding box center [46, 128] width 0 height 0
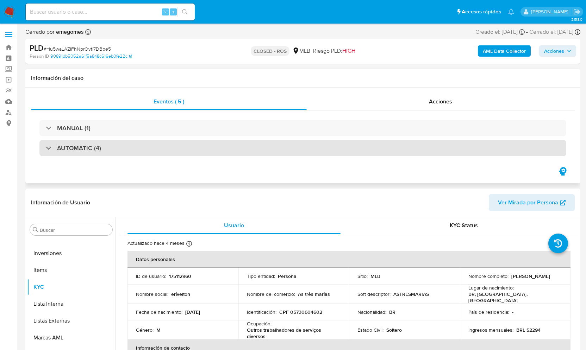
click at [50, 147] on div "AUTOMATIC (4)" at bounding box center [73, 148] width 55 height 8
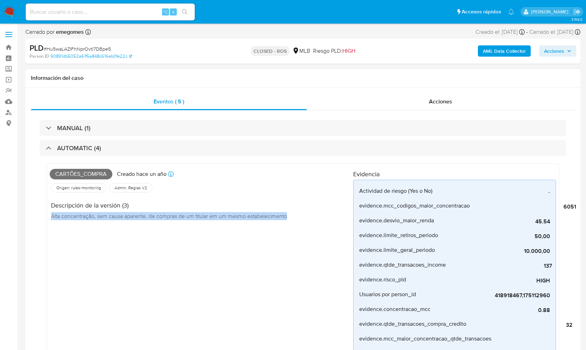
drag, startPoint x: 50, startPoint y: 217, endPoint x: 313, endPoint y: 214, distance: 262.4
click at [313, 214] on div "Descripción de la versión (3) Alta concentração, sem causa aparente, de compras…" at bounding box center [202, 210] width 304 height 32
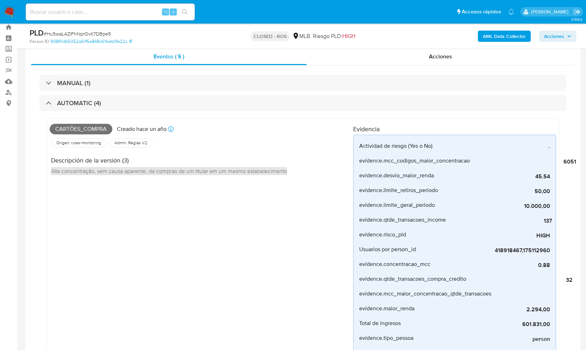
scroll to position [0, 0]
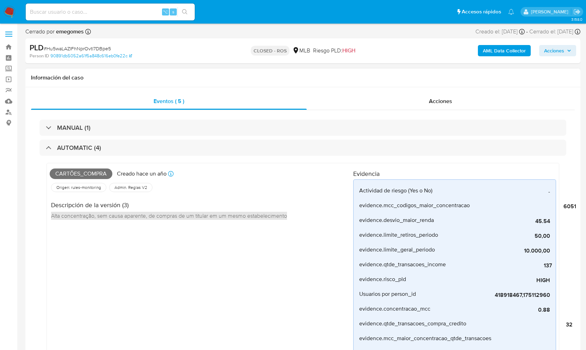
click at [160, 233] on div "Cartões_compra Creado hace un año Creado: 12/09/2024 00:44:03 Origen: rules-mon…" at bounding box center [202, 309] width 304 height 287
drag, startPoint x: 50, startPoint y: 217, endPoint x: 284, endPoint y: 226, distance: 233.7
click at [284, 226] on div "Cartões_compra Creado hace un año Creado: 12/09/2024 00:44:03 Origen: rules-mon…" at bounding box center [202, 309] width 304 height 287
copy span "Alta concentração, sem causa aparente, de compras de um titular em um mesmo est…"
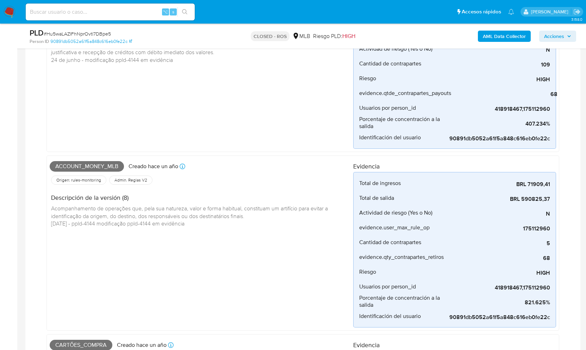
scroll to position [444, 0]
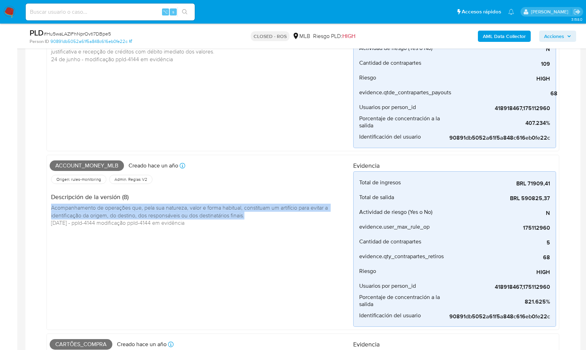
drag, startPoint x: 256, startPoint y: 213, endPoint x: 49, endPoint y: 207, distance: 207.2
click at [49, 207] on div "Account_money_mlb Creado hace un año Creado: 12/09/2024 00:18:23 Origen: rules-…" at bounding box center [302, 242] width 513 height 175
copy span "Acompanhamento de operações que, pela sua natureza, valor e forma habitual, con…"
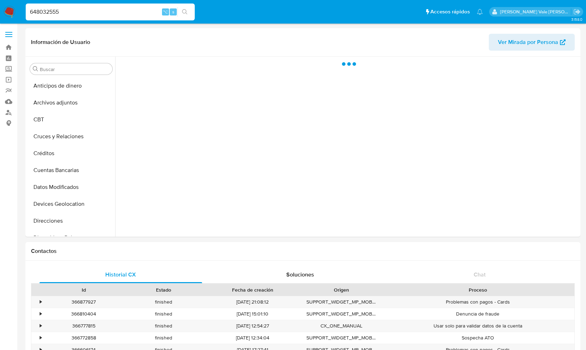
select select "10"
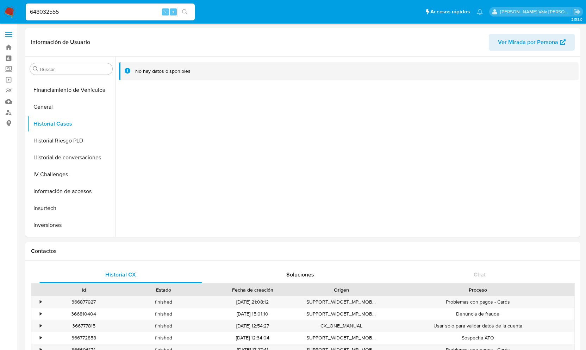
drag, startPoint x: 71, startPoint y: 12, endPoint x: 14, endPoint y: 5, distance: 57.5
click at [14, 5] on nav "Pausado Ver notificaciones 648032555 ⌥ s Accesos rápidos Presiona las siguiente…" at bounding box center [293, 12] width 586 height 24
paste input "288502540"
type input "288502540"
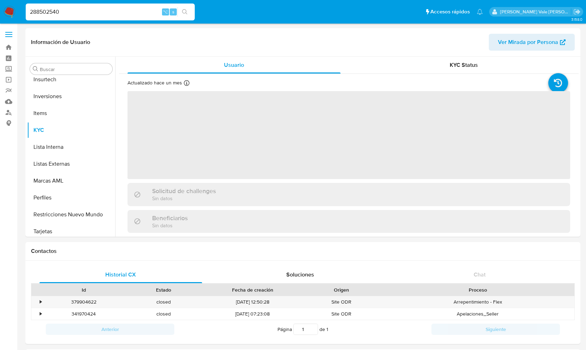
scroll to position [331, 0]
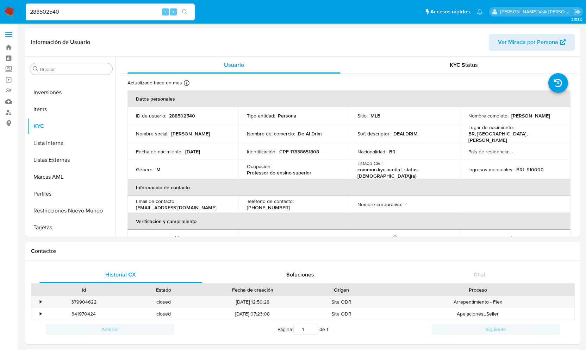
select select "10"
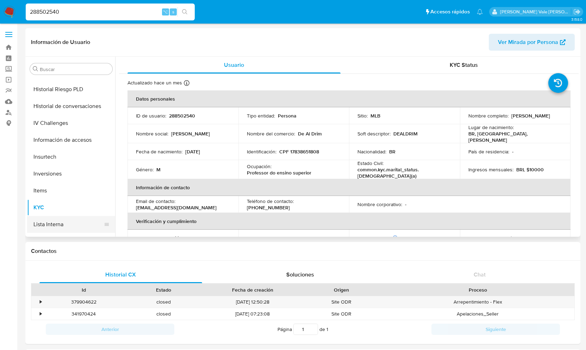
scroll to position [241, 0]
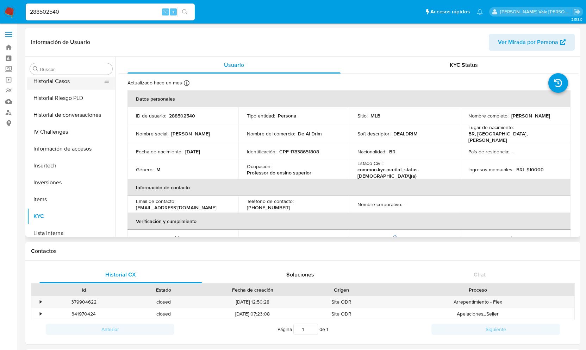
click at [67, 82] on button "Historial Casos" at bounding box center [68, 81] width 82 height 17
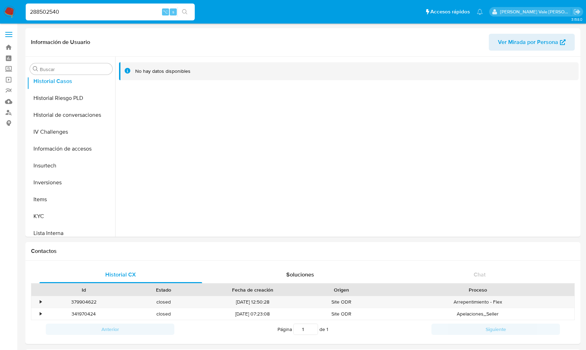
drag, startPoint x: 67, startPoint y: 11, endPoint x: -12, endPoint y: 6, distance: 79.0
paste input "1467087599"
type input "1467087599"
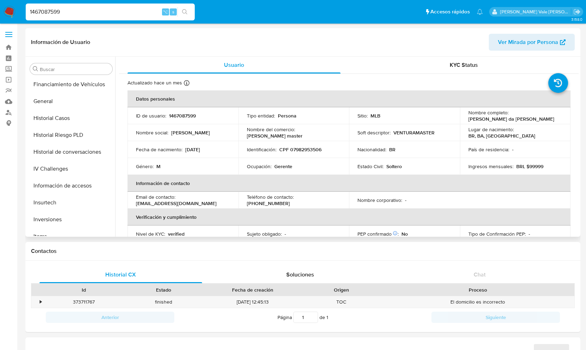
scroll to position [199, 0]
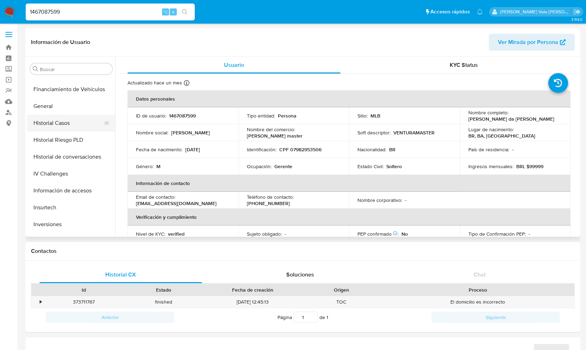
select select "10"
click at [70, 120] on button "Historial Casos" at bounding box center [68, 123] width 82 height 17
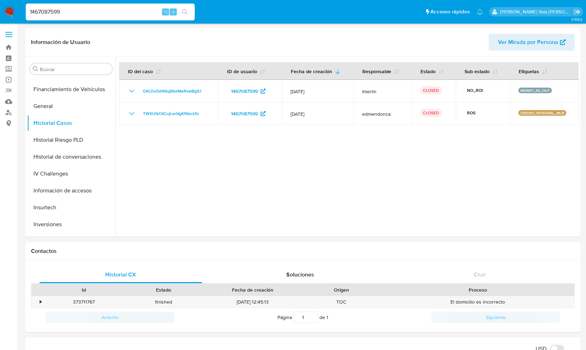
drag, startPoint x: 93, startPoint y: 8, endPoint x: 12, endPoint y: 7, distance: 81.0
click at [12, 7] on nav "Pausado Ver notificaciones 1467087599 ⌥ s Accesos rápidos Presiona las siguient…" at bounding box center [293, 12] width 586 height 24
paste input "559394892"
type input "559394892"
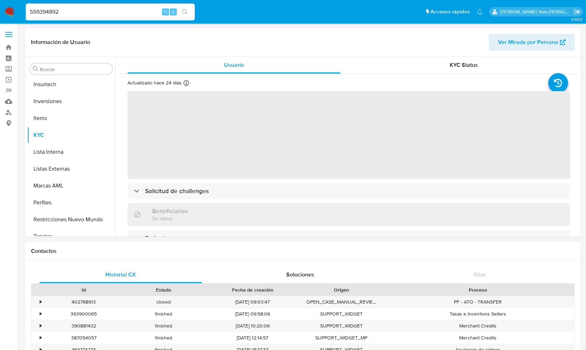
scroll to position [331, 0]
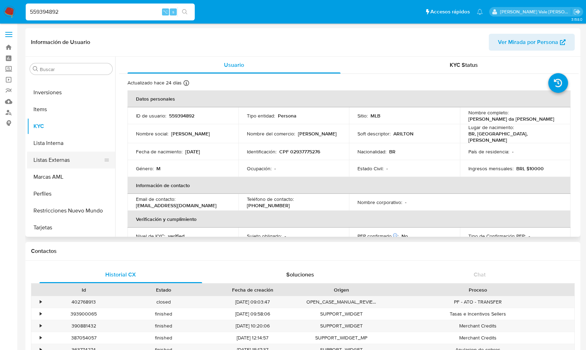
select select "10"
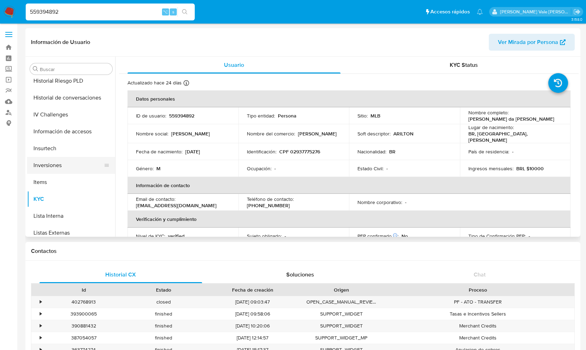
scroll to position [248, 0]
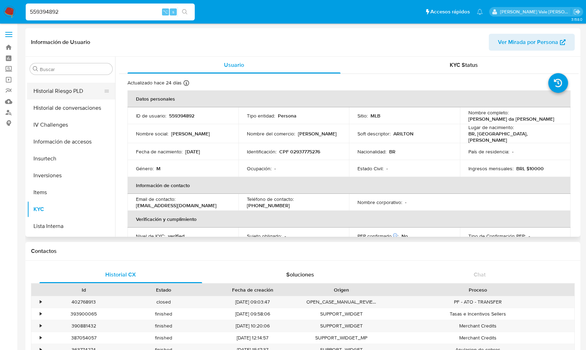
click at [63, 89] on button "Historial Riesgo PLD" at bounding box center [68, 91] width 82 height 17
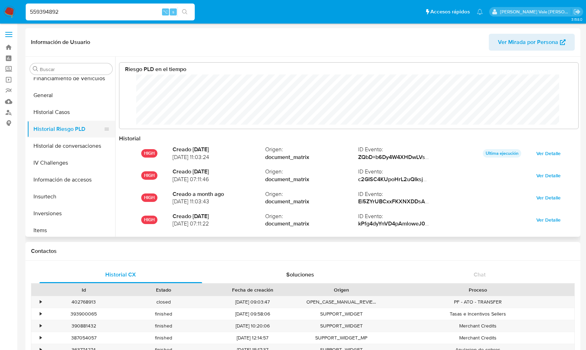
scroll to position [209, 0]
click at [61, 112] on button "Historial Casos" at bounding box center [68, 113] width 82 height 17
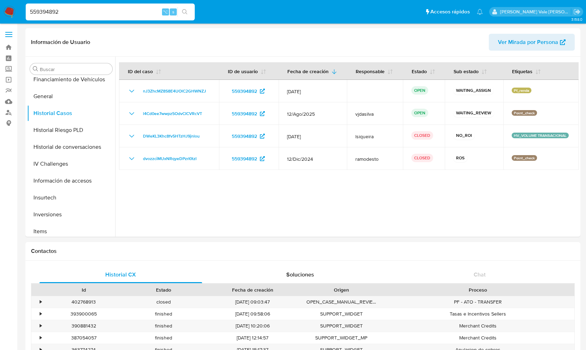
click at [66, 13] on input "559394892" at bounding box center [110, 11] width 169 height 9
drag, startPoint x: 66, startPoint y: 13, endPoint x: 28, endPoint y: 9, distance: 38.6
click at [28, 9] on input "559394892" at bounding box center [110, 11] width 169 height 9
paste input "1243121261"
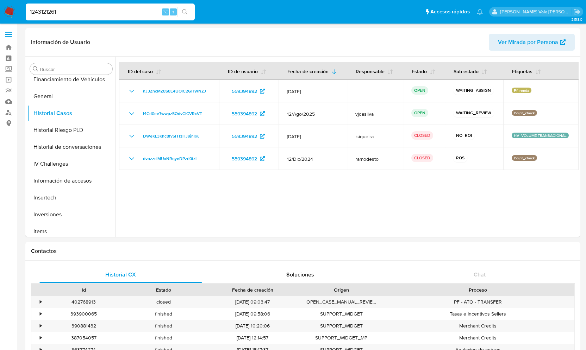
type input "1243121261"
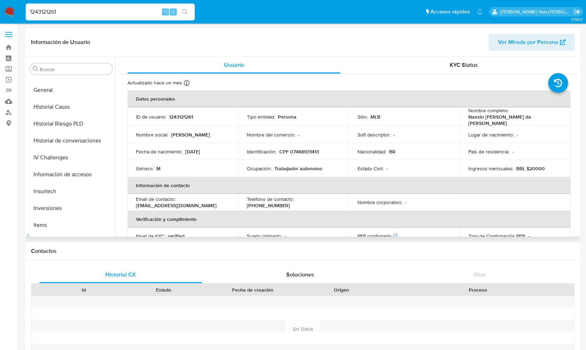
scroll to position [211, 0]
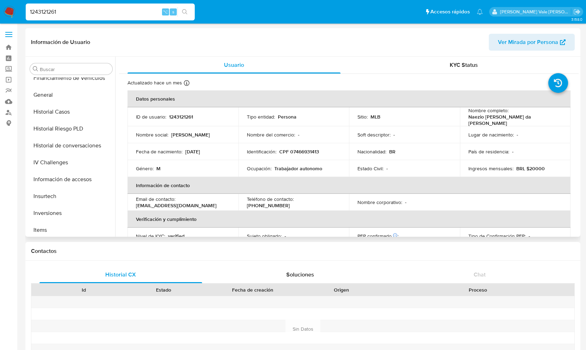
select select "10"
click at [68, 108] on button "Historial Casos" at bounding box center [68, 112] width 82 height 17
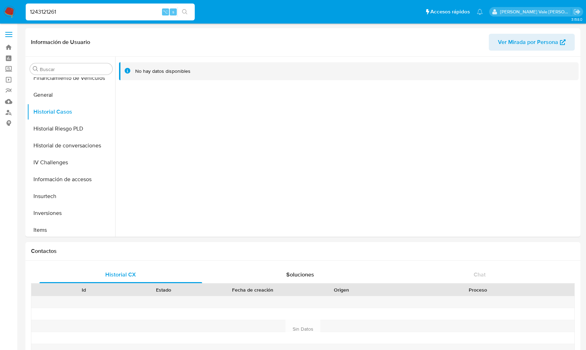
drag, startPoint x: 66, startPoint y: 11, endPoint x: 14, endPoint y: 6, distance: 52.4
click at [14, 6] on nav "Pausado Ver notificaciones 1243121261 ⌥ s Accesos rápidos Presiona las siguient…" at bounding box center [293, 12] width 586 height 24
paste input "442596292"
type input "442596292"
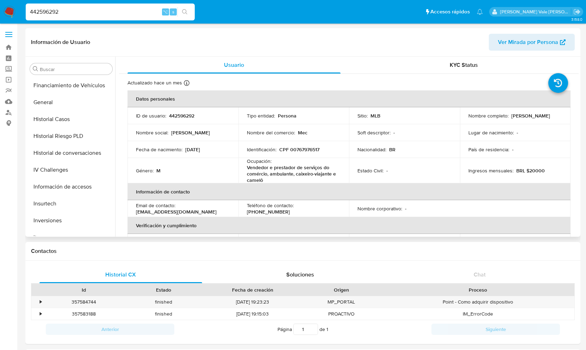
select select "10"
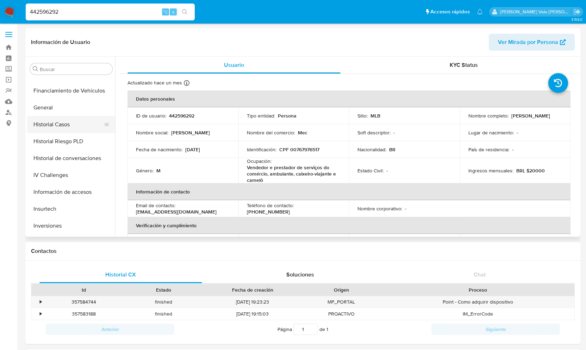
click at [67, 126] on button "Historial Casos" at bounding box center [68, 124] width 82 height 17
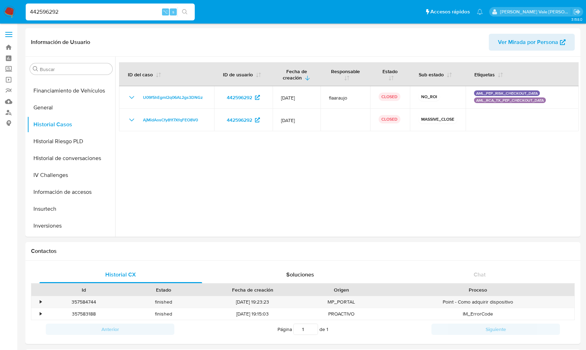
drag, startPoint x: 68, startPoint y: 11, endPoint x: 12, endPoint y: 11, distance: 56.4
click at [12, 11] on nav "Pausado Ver notificaciones 442596292 ⌥ s Accesos rápidos Presiona las siguiente…" at bounding box center [293, 12] width 586 height 24
paste input "358945321"
type input "358945321"
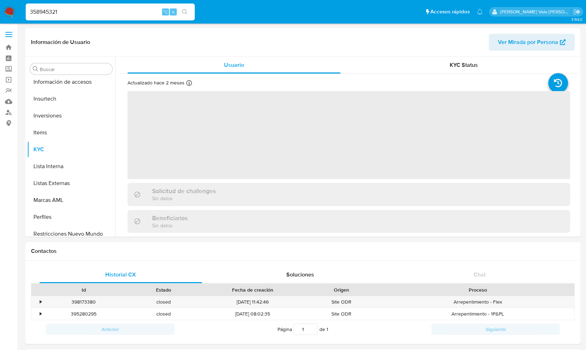
scroll to position [348, 0]
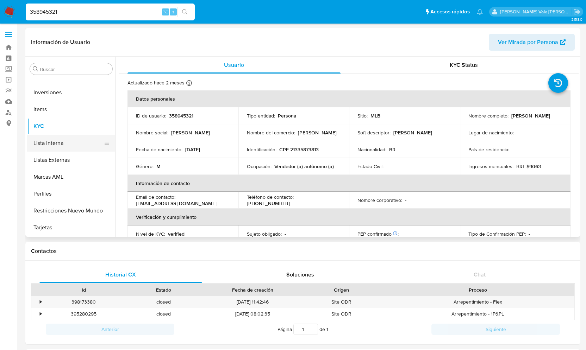
select select "10"
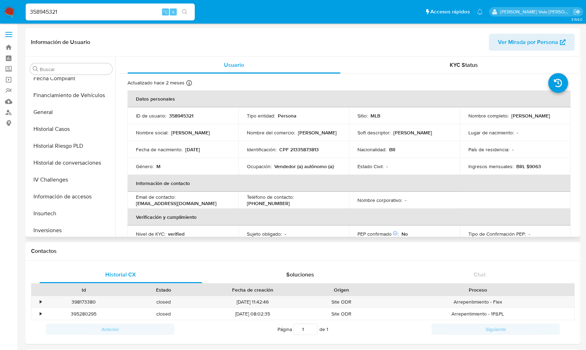
scroll to position [206, 0]
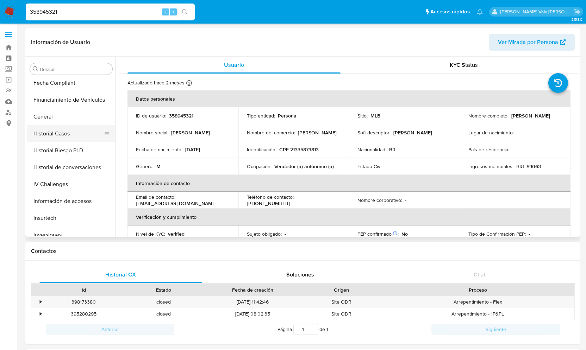
click at [76, 130] on button "Historial Casos" at bounding box center [68, 133] width 82 height 17
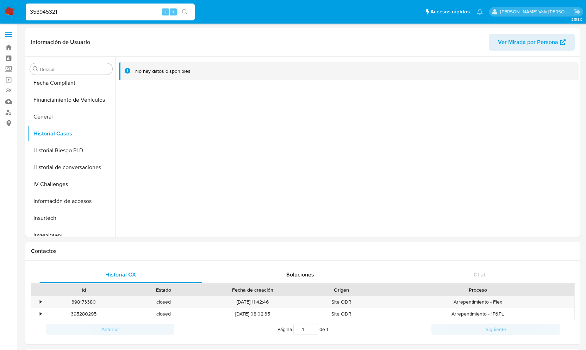
drag, startPoint x: 60, startPoint y: 10, endPoint x: 1, endPoint y: 10, distance: 59.2
click at [0, 10] on nav "Pausado Ver notificaciones 358945321 ⌥ s Accesos rápidos Presiona las siguiente…" at bounding box center [293, 12] width 586 height 24
paste input "320061033"
type input "320061033"
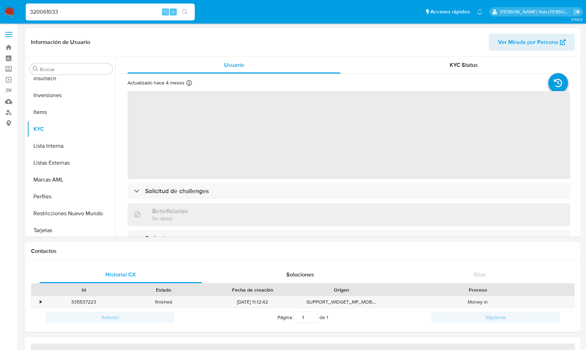
scroll to position [331, 0]
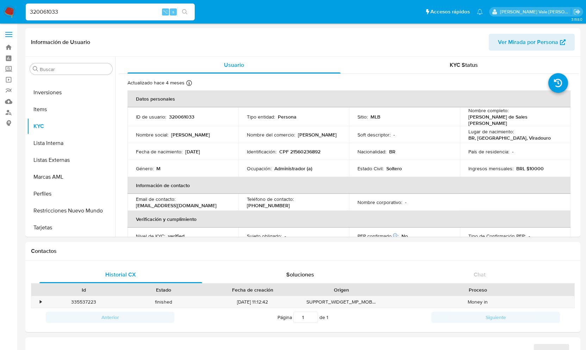
select select "10"
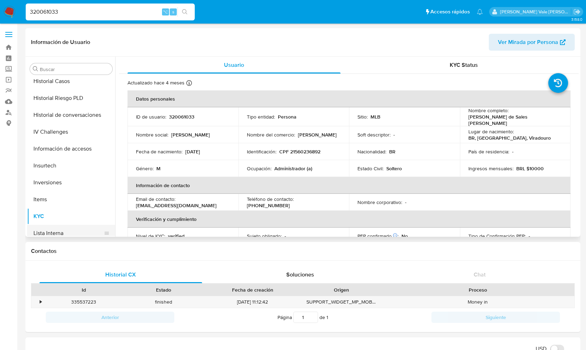
scroll to position [236, 0]
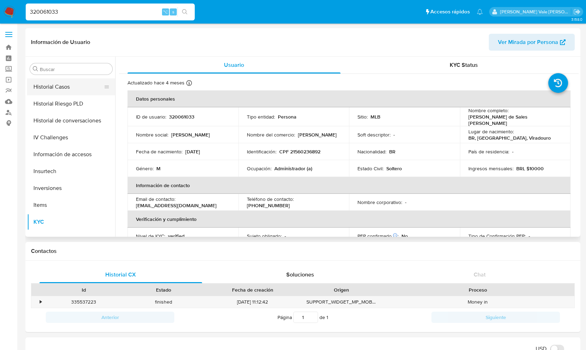
click at [76, 86] on button "Historial Casos" at bounding box center [68, 87] width 82 height 17
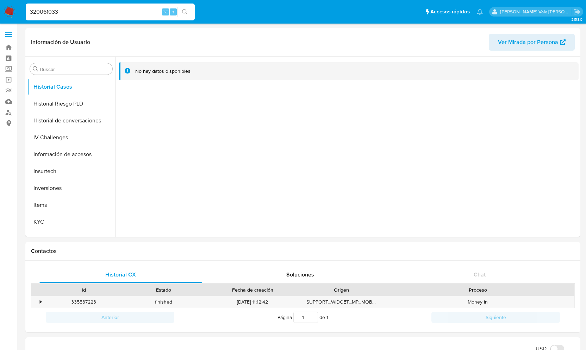
scroll to position [0, 0]
drag, startPoint x: 86, startPoint y: 13, endPoint x: 18, endPoint y: 7, distance: 68.6
click at [18, 7] on nav "Pausado Ver notificaciones 320061033 ⌥ s Accesos rápidos Presiona las siguiente…" at bounding box center [293, 12] width 586 height 24
paste input "493939102"
type input "493939102"
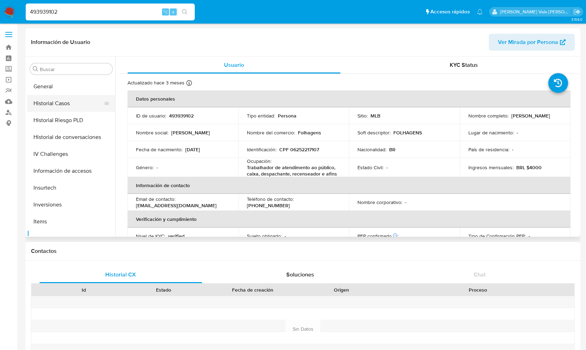
scroll to position [219, 0]
select select "10"
click at [67, 105] on button "Historial Casos" at bounding box center [68, 103] width 82 height 17
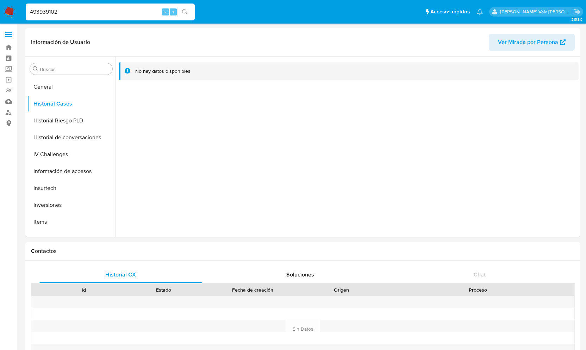
drag, startPoint x: 91, startPoint y: 15, endPoint x: 12, endPoint y: 9, distance: 78.4
click at [12, 9] on nav "Pausado Ver notificaciones 493939102 ⌥ s Accesos rápidos Presiona las siguiente…" at bounding box center [293, 12] width 586 height 24
paste input "490237490"
type input "490237490"
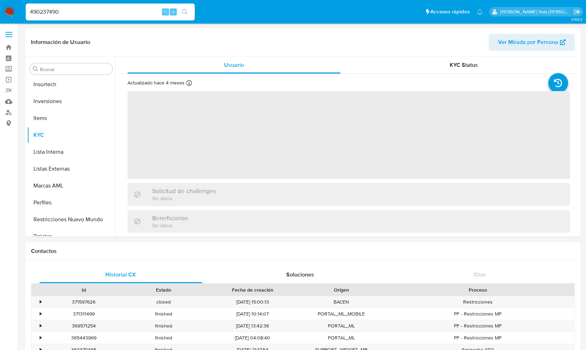
scroll to position [331, 0]
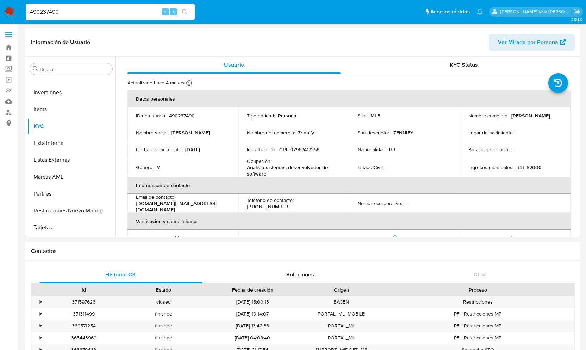
select select "10"
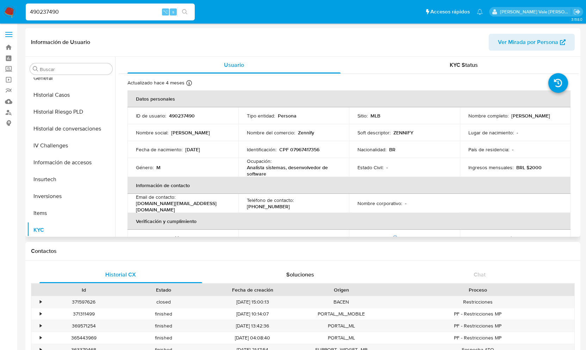
scroll to position [223, 0]
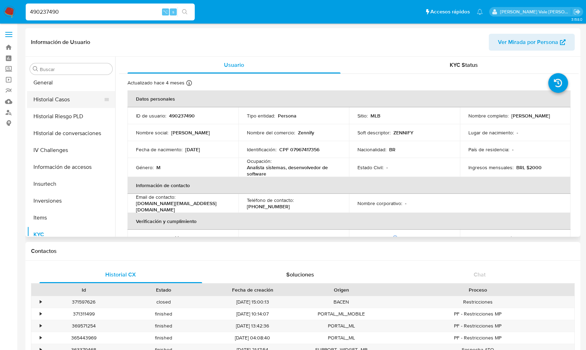
click at [63, 99] on button "Historial Casos" at bounding box center [68, 99] width 82 height 17
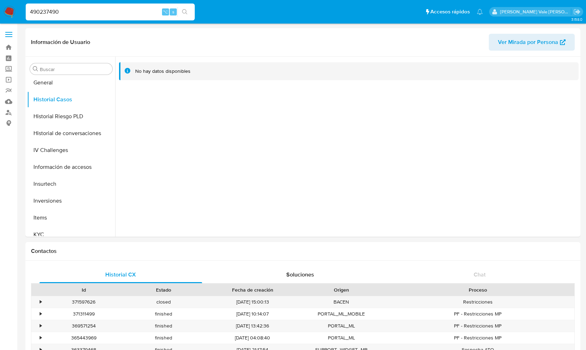
drag, startPoint x: 67, startPoint y: 12, endPoint x: -10, endPoint y: 11, distance: 76.8
paste input "1330671088"
type input "1330671088"
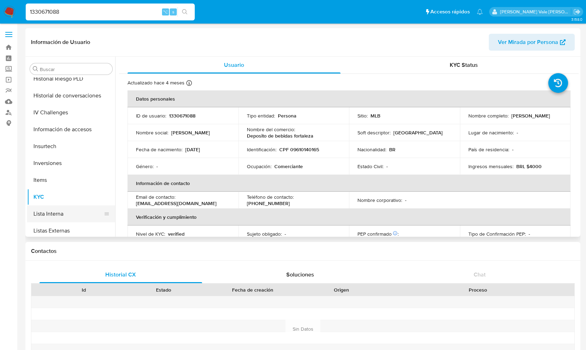
scroll to position [251, 0]
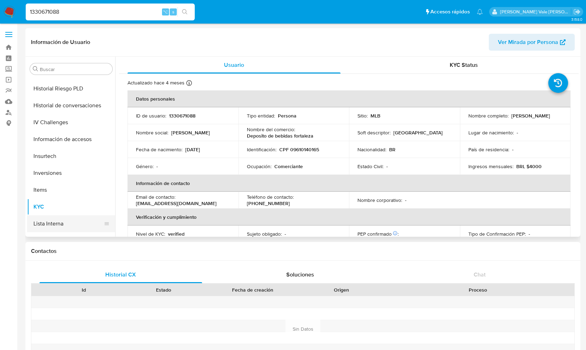
select select "10"
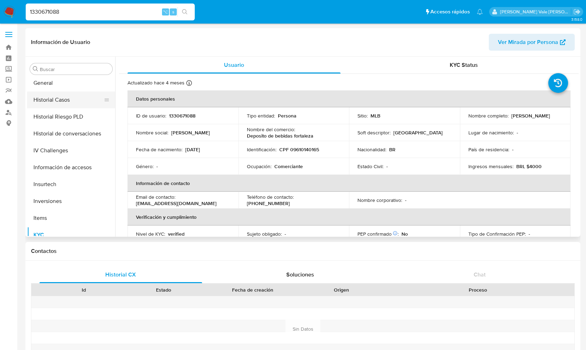
scroll to position [217, 0]
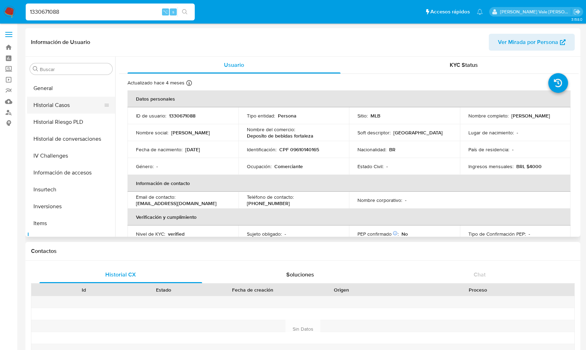
click at [67, 100] on button "Historial Casos" at bounding box center [68, 105] width 82 height 17
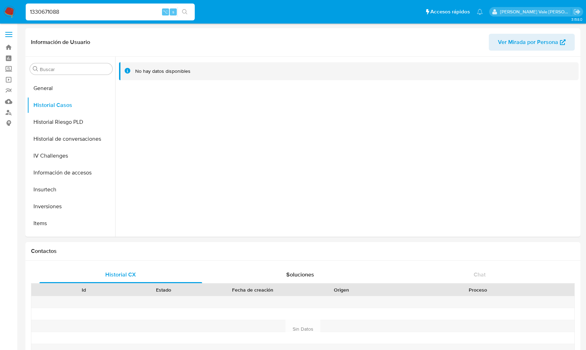
drag, startPoint x: 82, startPoint y: 12, endPoint x: 11, endPoint y: 7, distance: 71.6
click at [11, 7] on nav "Pausado Ver notificaciones 1330671088 ⌥ s Accesos rápidos Presiona las siguient…" at bounding box center [293, 12] width 586 height 24
paste input "430860973"
type input "430860973"
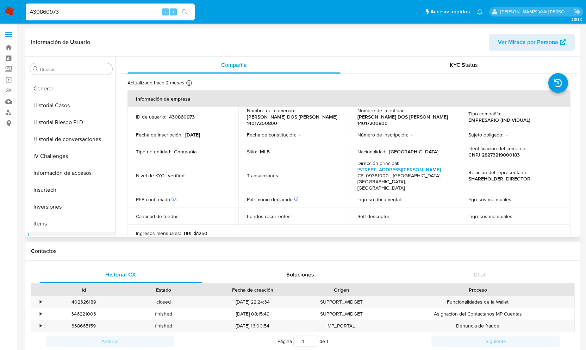
scroll to position [211, 0]
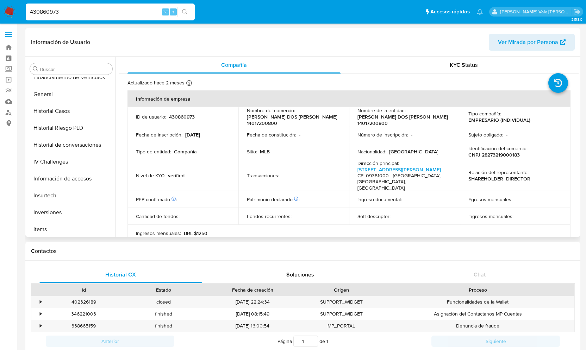
select select "10"
click at [64, 103] on button "Historial Casos" at bounding box center [68, 111] width 82 height 17
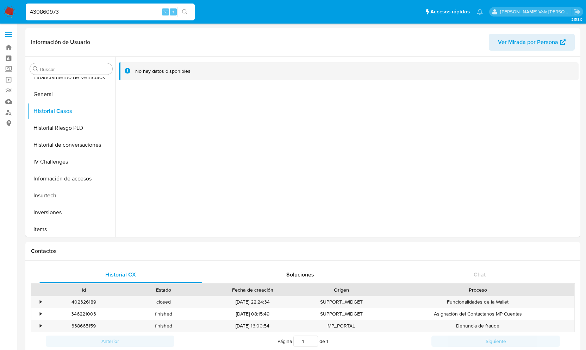
drag, startPoint x: 63, startPoint y: 12, endPoint x: 14, endPoint y: 12, distance: 48.6
click at [14, 12] on nav "Pausado Ver notificaciones 430860973 ⌥ s Accesos rápidos Presiona las siguiente…" at bounding box center [293, 12] width 586 height 24
paste input "1190433090"
type input "1190433090"
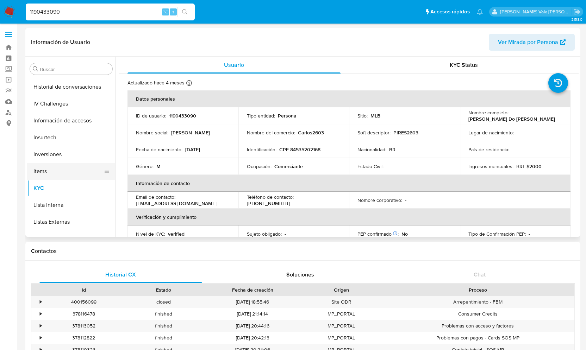
select select "10"
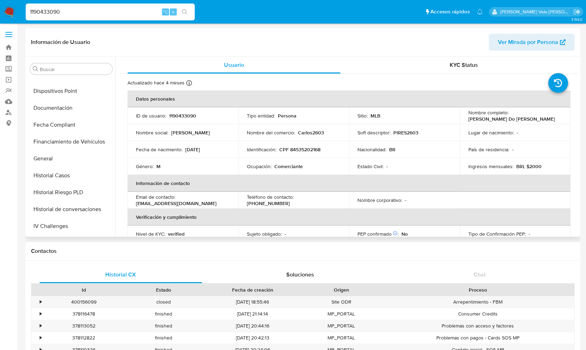
scroll to position [144, 0]
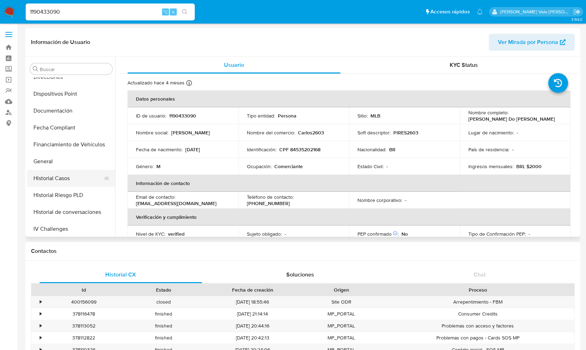
click at [66, 177] on button "Historial Casos" at bounding box center [68, 178] width 82 height 17
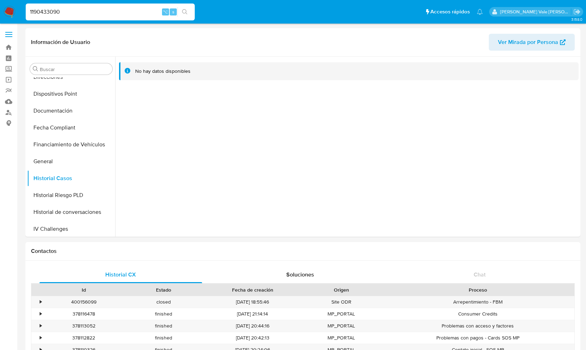
drag, startPoint x: 69, startPoint y: 12, endPoint x: 2, endPoint y: 8, distance: 67.4
click at [2, 8] on nav "Pausado Ver notificaciones 1190433090 ⌥ s Accesos rápidos Presiona las siguient…" at bounding box center [293, 12] width 586 height 24
paste input "1054500197"
type input "1054500197"
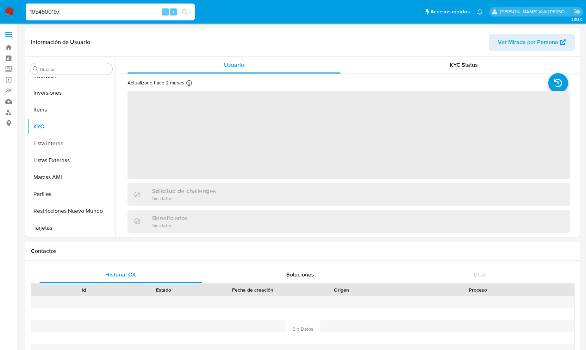
scroll to position [331, 0]
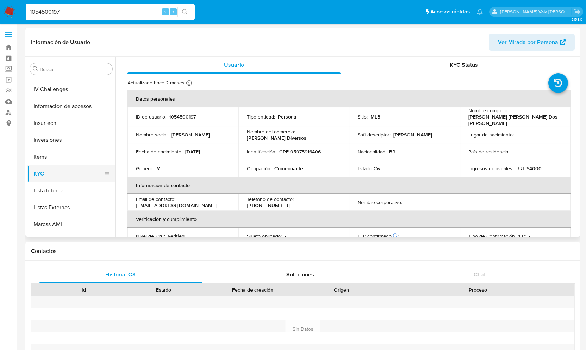
select select "10"
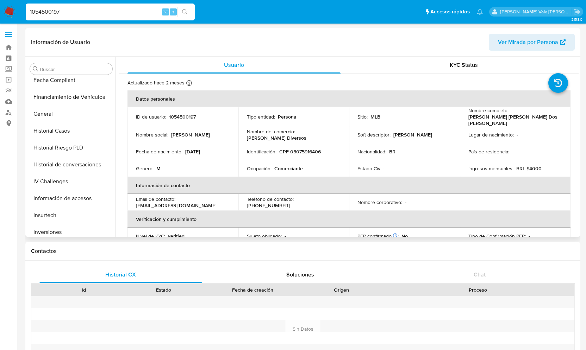
scroll to position [191, 0]
click at [63, 127] on button "Historial Casos" at bounding box center [68, 131] width 82 height 17
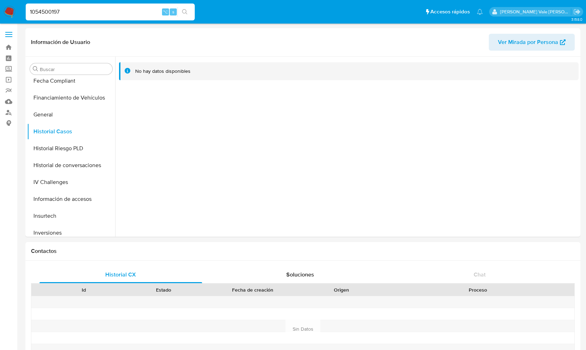
drag, startPoint x: 70, startPoint y: 11, endPoint x: 12, endPoint y: 9, distance: 57.8
click at [12, 9] on nav "Pausado Ver notificaciones 1054500197 ⌥ s Accesos rápidos Presiona las siguient…" at bounding box center [293, 12] width 586 height 24
paste input "388312108"
type input "388312108"
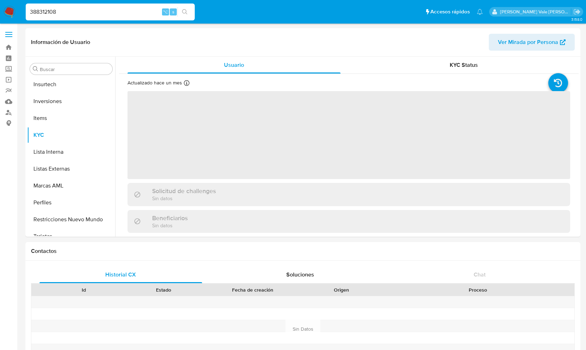
scroll to position [331, 0]
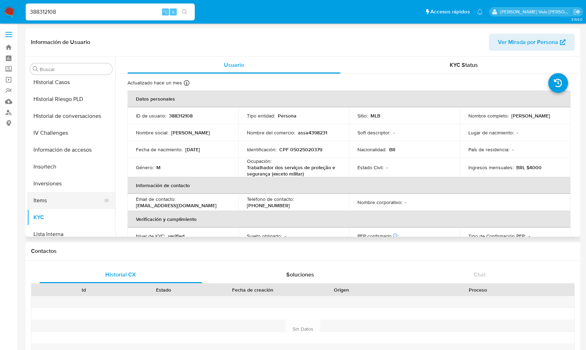
select select "10"
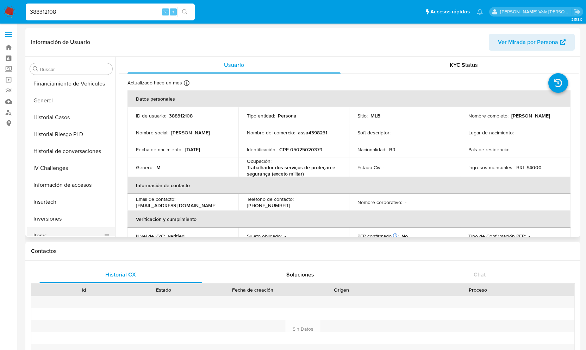
scroll to position [205, 0]
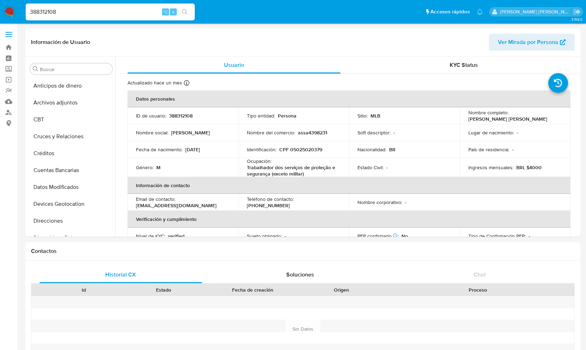
select select "10"
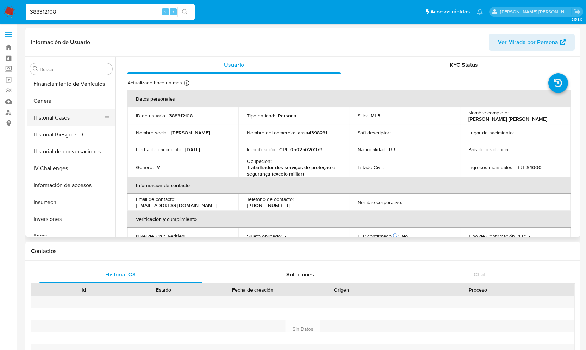
click at [59, 118] on button "Historial Casos" at bounding box center [68, 118] width 82 height 17
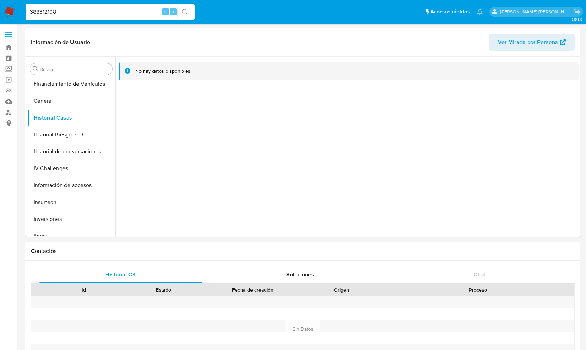
drag, startPoint x: 69, startPoint y: 11, endPoint x: 13, endPoint y: 10, distance: 56.0
click at [13, 10] on nav "Pausado Ver notificaciones 388312108 ⌥ s Accesos rápidos Presiona las siguiente…" at bounding box center [293, 12] width 586 height 24
paste input "582233646"
type input "582233646"
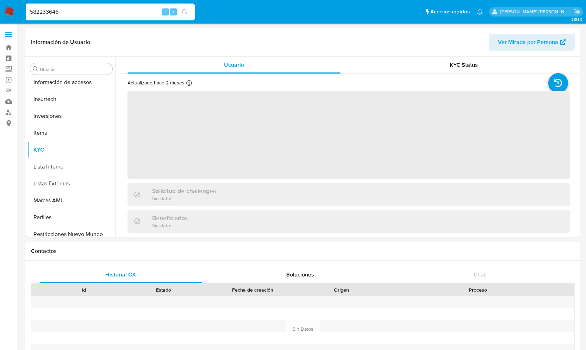
scroll to position [331, 0]
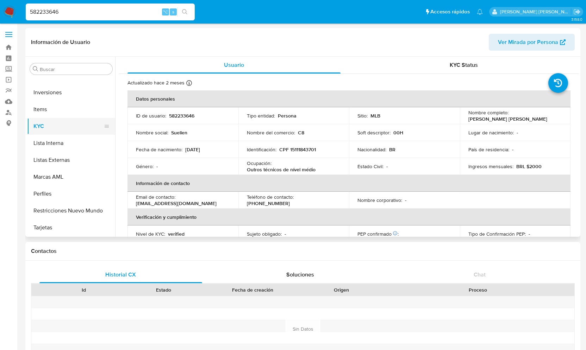
select select "10"
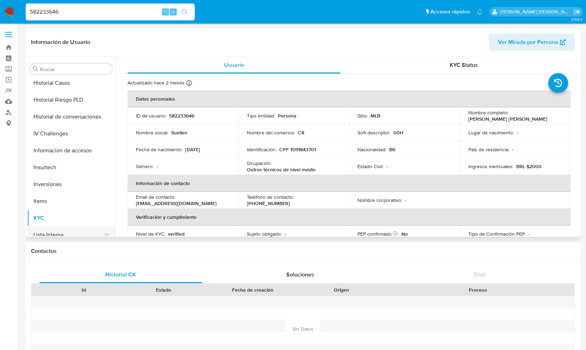
scroll to position [235, 0]
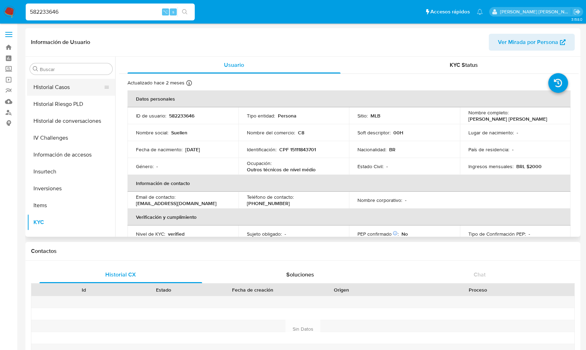
click at [84, 89] on button "Historial Casos" at bounding box center [68, 87] width 82 height 17
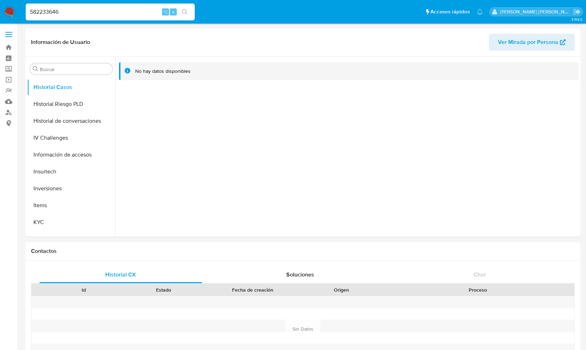
drag, startPoint x: 66, startPoint y: 10, endPoint x: 4, endPoint y: 7, distance: 61.4
click at [4, 7] on nav "Pausado Ver notificaciones 582233646 ⌥ s Accesos rápidos Presiona las siguiente…" at bounding box center [293, 12] width 586 height 24
paste input "309506834"
type input "309506834"
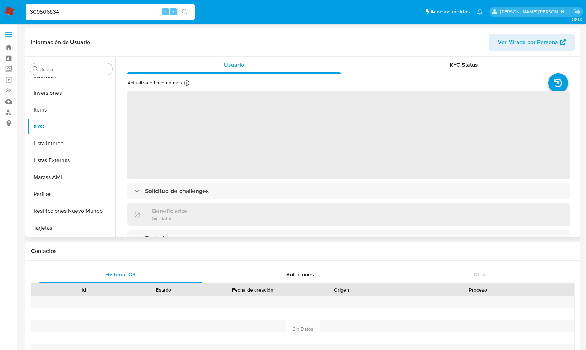
scroll to position [331, 0]
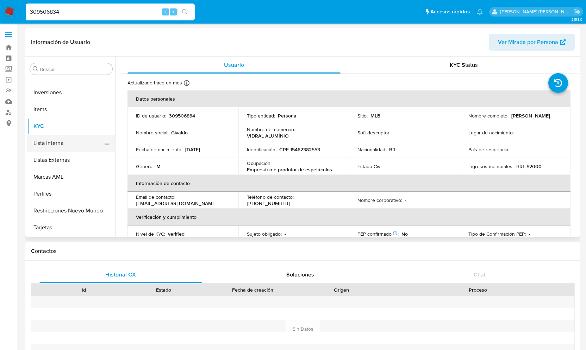
select select "10"
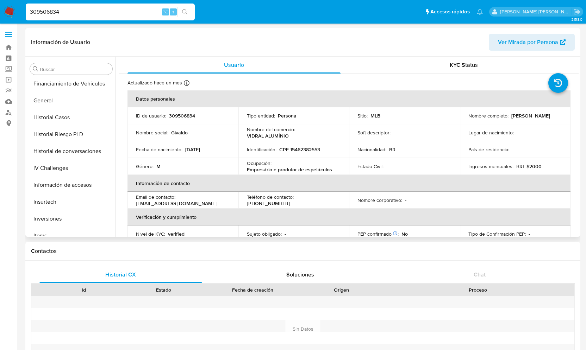
scroll to position [204, 0]
click at [64, 119] on button "Historial Casos" at bounding box center [68, 119] width 82 height 17
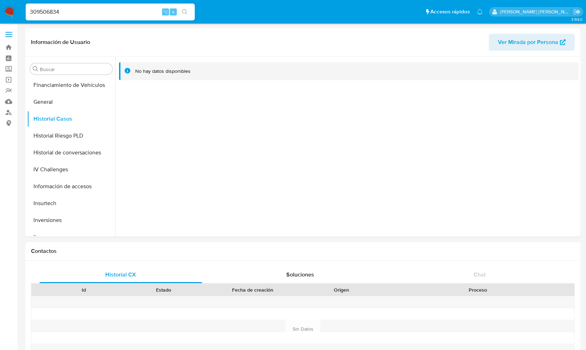
click at [66, 12] on input "309506834" at bounding box center [110, 11] width 169 height 9
type input "3"
paste input "190157921"
type input "190157921"
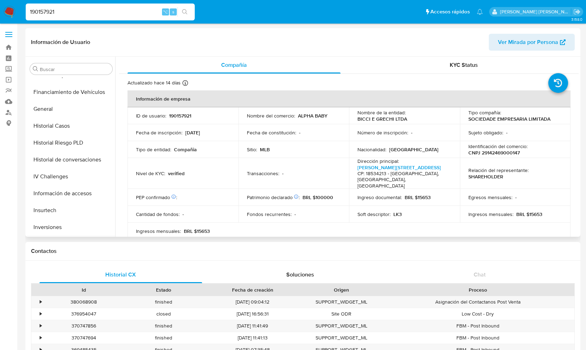
select select "10"
click at [54, 127] on button "Historial Casos" at bounding box center [68, 127] width 82 height 17
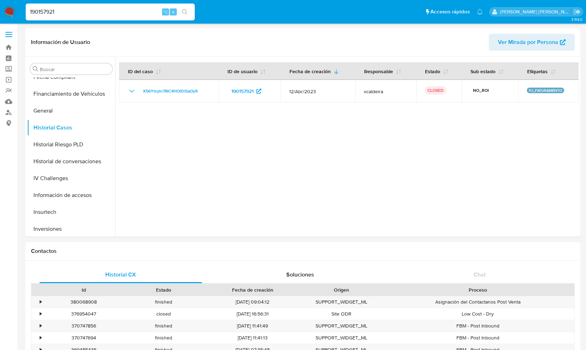
drag, startPoint x: 58, startPoint y: 9, endPoint x: -15, endPoint y: 9, distance: 73.3
paste input "278749096"
type input "278749096"
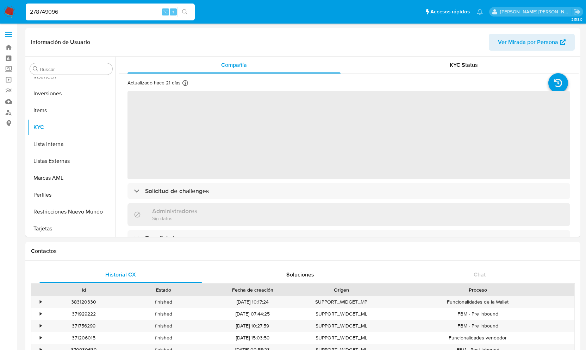
scroll to position [331, 0]
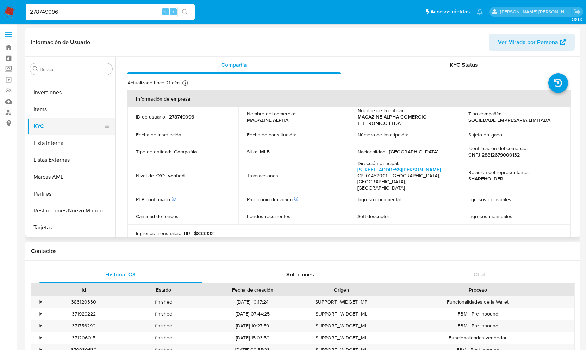
select select "10"
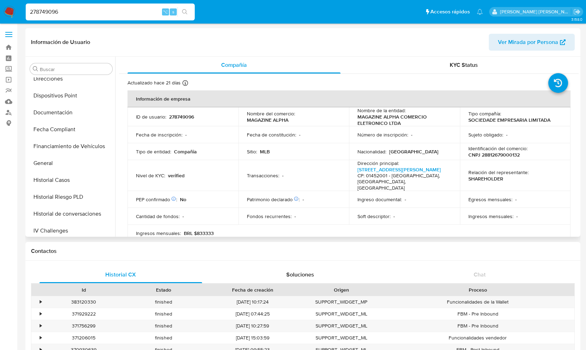
scroll to position [141, 0]
click at [73, 131] on button "Fecha Compliant" at bounding box center [68, 130] width 82 height 17
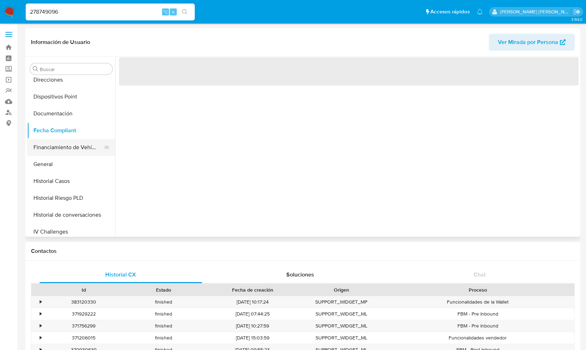
click at [68, 147] on button "Financiamiento de Vehículos" at bounding box center [68, 147] width 82 height 17
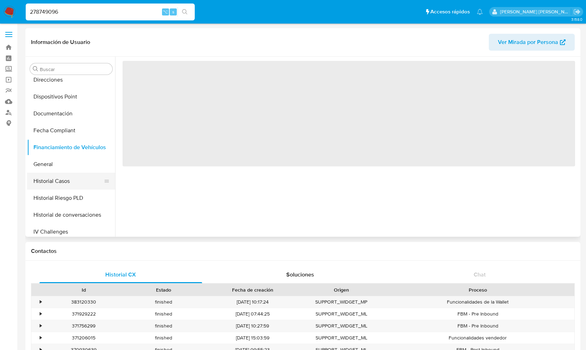
click at [58, 179] on button "Historial Casos" at bounding box center [68, 181] width 82 height 17
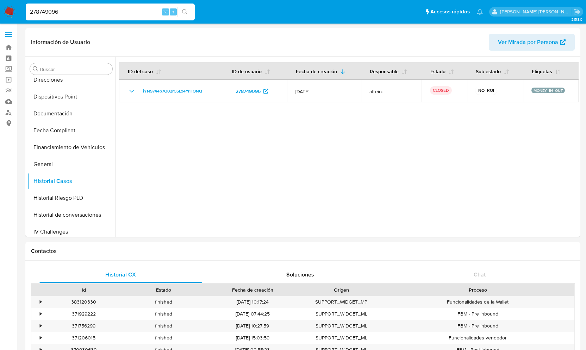
drag, startPoint x: 66, startPoint y: 10, endPoint x: 7, endPoint y: 10, distance: 58.8
click at [7, 10] on nav "Pausado Ver notificaciones 278749096 ⌥ s Accesos rápidos Presiona las siguiente…" at bounding box center [293, 12] width 586 height 24
paste input "655601906"
type input "655601906"
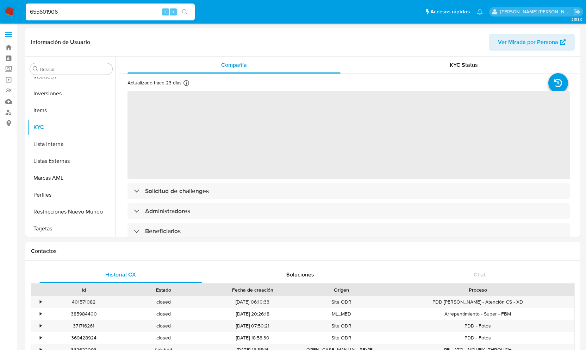
scroll to position [331, 0]
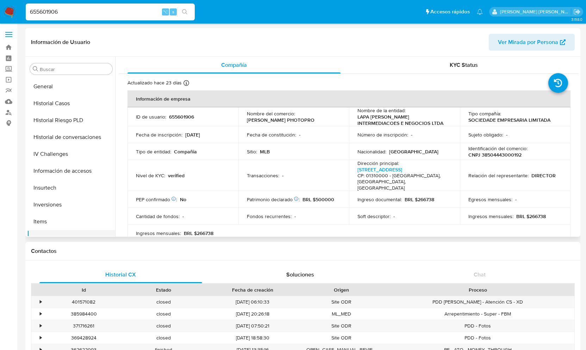
select select "10"
click at [69, 120] on button "Historial Casos" at bounding box center [68, 121] width 82 height 17
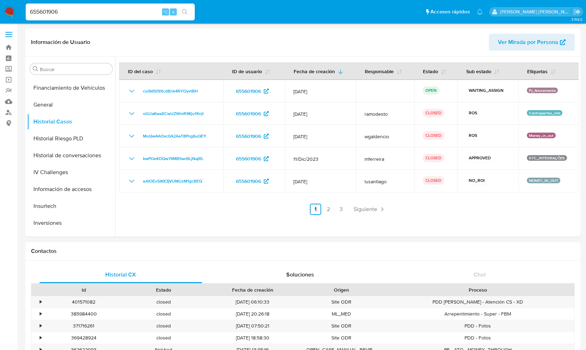
drag, startPoint x: 68, startPoint y: 11, endPoint x: 15, endPoint y: 9, distance: 52.9
click at [15, 9] on nav "Pausado Ver notificaciones 655601906 ⌥ s Accesos rápidos Presiona las siguiente…" at bounding box center [293, 12] width 586 height 24
paste input "571874959"
type input "571874959"
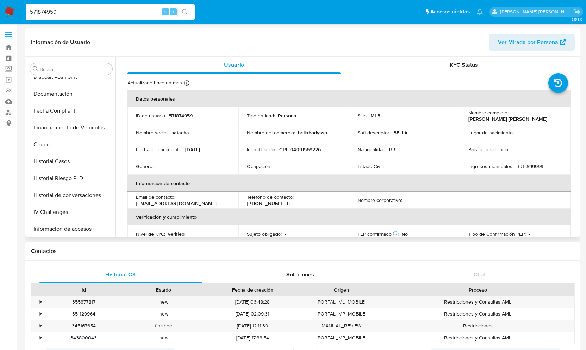
scroll to position [155, 0]
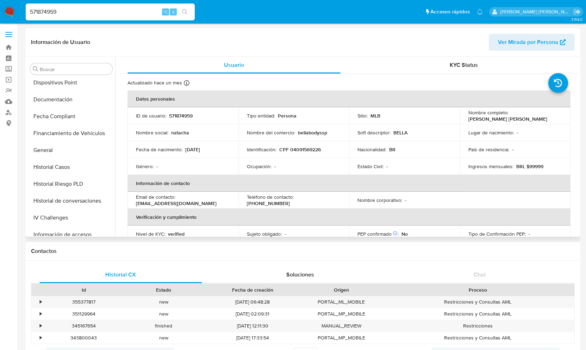
select select "10"
click at [60, 163] on button "Historial Casos" at bounding box center [68, 167] width 82 height 17
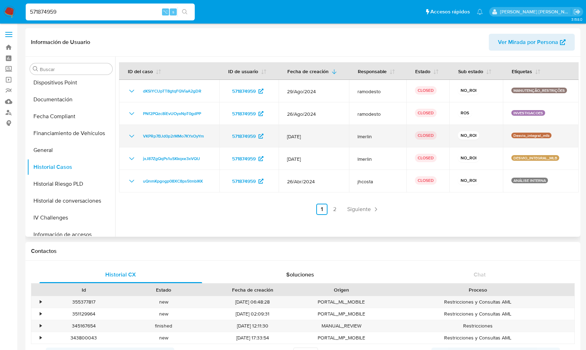
click at [131, 138] on icon "Mostrar/Ocultar" at bounding box center [131, 136] width 8 height 8
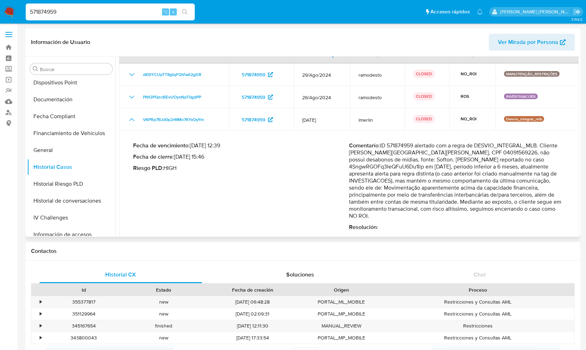
scroll to position [24, 0]
drag, startPoint x: 486, startPoint y: 210, endPoint x: 382, endPoint y: 147, distance: 122.1
click at [382, 147] on p "Comentario : ID 571874959 alertado com a regra de DESVIO_INTEGRAL_MLB. Cliente …" at bounding box center [457, 179] width 216 height 77
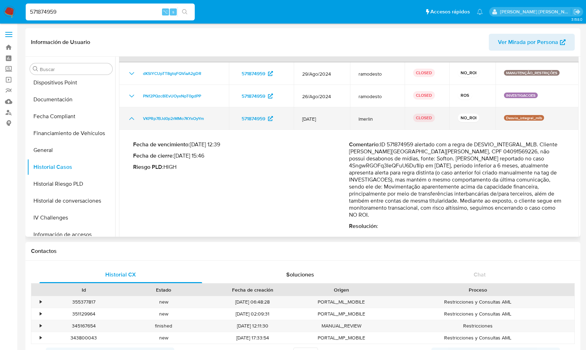
click at [128, 116] on icon "Mostrar/Ocultar" at bounding box center [131, 118] width 8 height 8
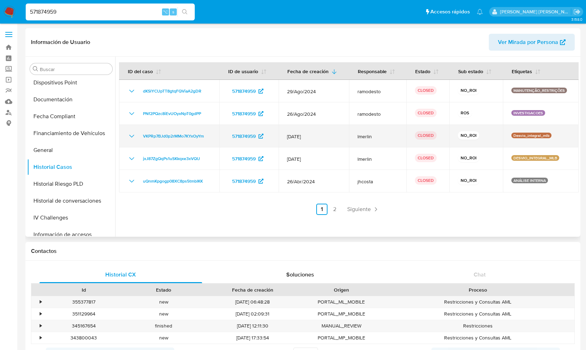
scroll to position [0, 0]
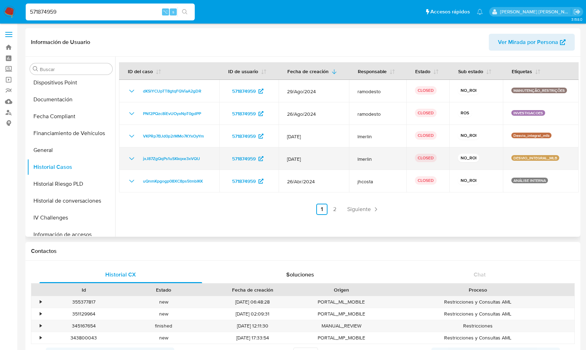
click at [127, 156] on icon "Mostrar/Ocultar" at bounding box center [131, 159] width 8 height 8
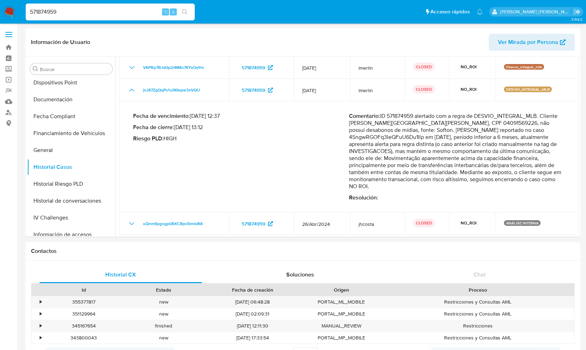
drag, startPoint x: 59, startPoint y: 12, endPoint x: -4, endPoint y: 8, distance: 62.8
paste input "134073130"
type input "134073130"
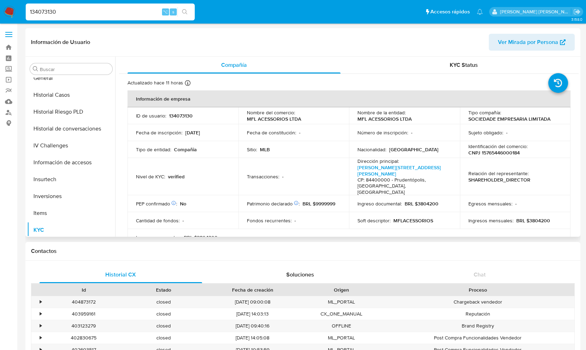
scroll to position [222, 0]
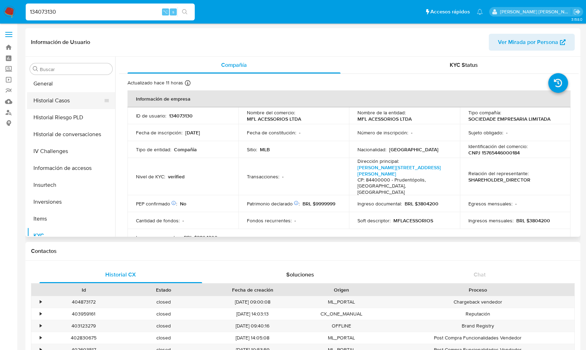
select select "10"
click at [72, 100] on button "Historial Casos" at bounding box center [68, 100] width 82 height 17
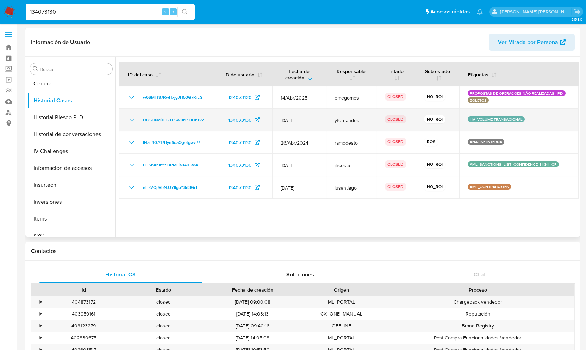
click at [132, 120] on icon "Mostrar/Ocultar" at bounding box center [131, 120] width 8 height 8
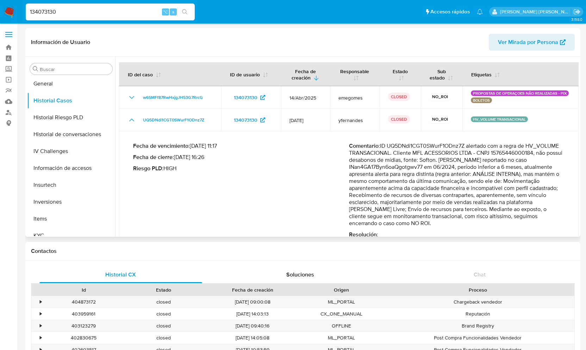
drag, startPoint x: 436, startPoint y: 224, endPoint x: 379, endPoint y: 147, distance: 96.0
click at [379, 147] on p "Comentario : ID UQ5DNdi1CGT0SWurF1ODnz7Z alertado com a regra de HV_VOLUME TRAN…" at bounding box center [457, 185] width 216 height 85
drag, startPoint x: 57, startPoint y: 13, endPoint x: -2, endPoint y: 12, distance: 59.2
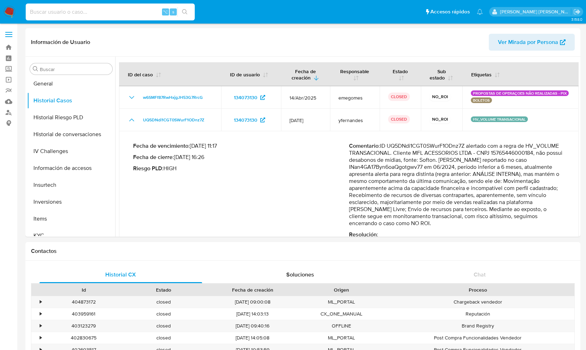
paste input "1645012856"
type input "1645012856"
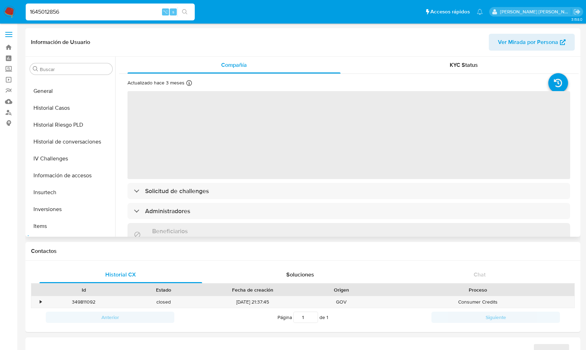
scroll to position [199, 0]
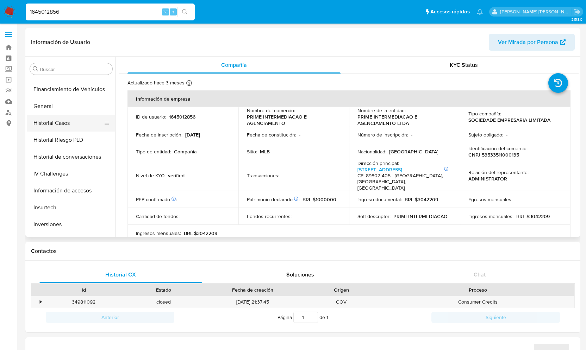
select select "10"
click at [69, 124] on button "Historial Casos" at bounding box center [68, 123] width 82 height 17
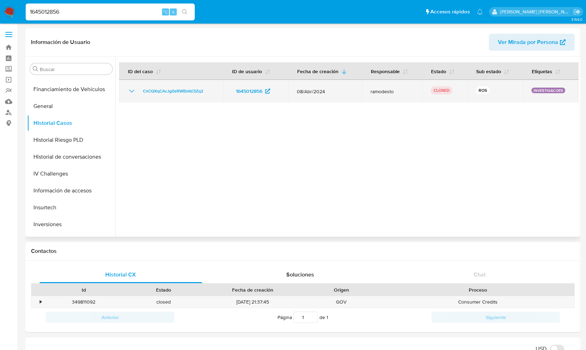
click at [129, 89] on icon "Mostrar/Ocultar" at bounding box center [131, 91] width 8 height 8
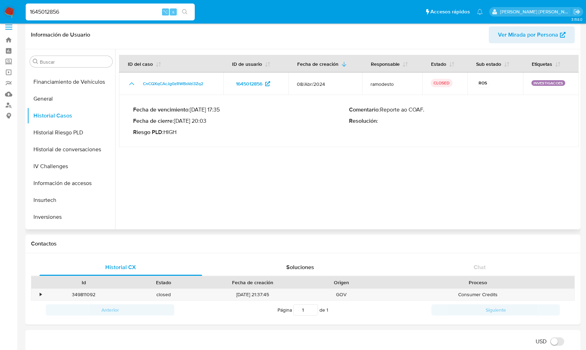
scroll to position [0, 0]
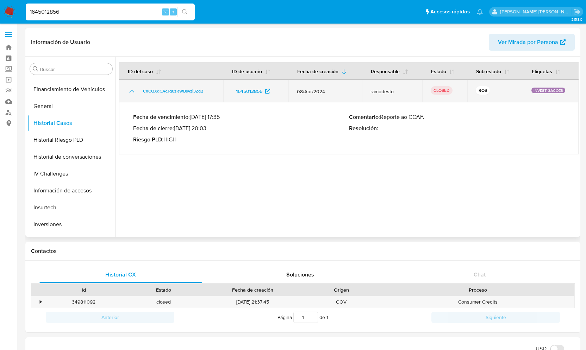
click at [171, 86] on td "CnCQXqCAcJg0zRWBsVzi3Zq2" at bounding box center [171, 91] width 104 height 23
click at [171, 92] on span "CnCQXqCAcJg0zRWBsVzi3Zq2" at bounding box center [173, 91] width 60 height 8
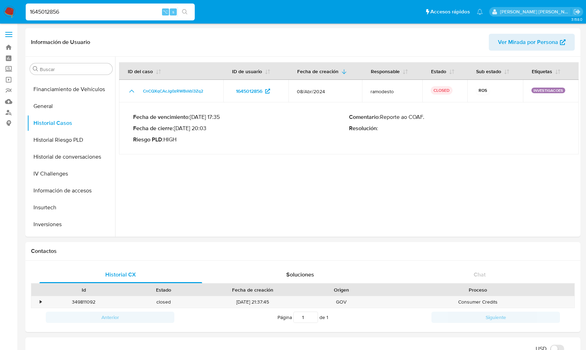
drag, startPoint x: 67, startPoint y: 10, endPoint x: 25, endPoint y: 9, distance: 41.6
click at [25, 9] on li "1645012856 ⌥ s" at bounding box center [110, 12] width 173 height 18
paste input "148579732"
type input "148579732"
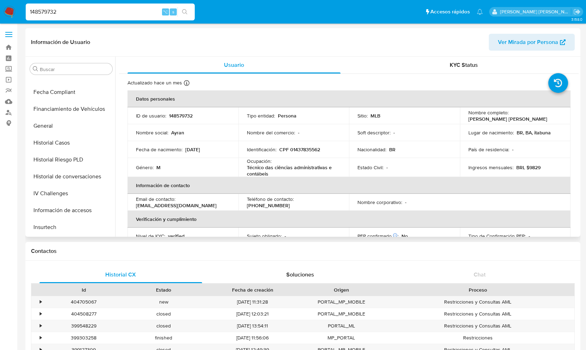
scroll to position [179, 0]
select select "10"
click at [64, 141] on button "Historial Casos" at bounding box center [68, 143] width 82 height 17
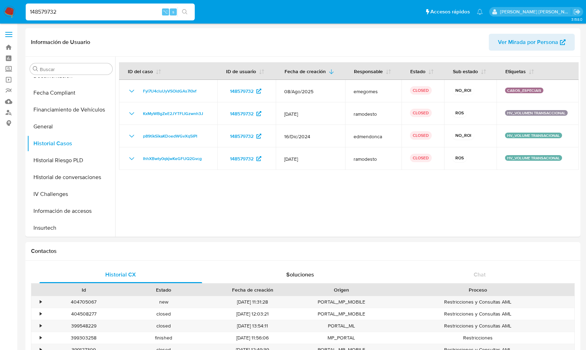
drag, startPoint x: 64, startPoint y: 12, endPoint x: 4, endPoint y: 10, distance: 60.2
click at [4, 10] on nav "Pausado Ver notificaciones 148579732 ⌥ s Accesos rápidos Presiona las siguiente…" at bounding box center [293, 12] width 586 height 24
paste input "1306191318"
type input "1306191318"
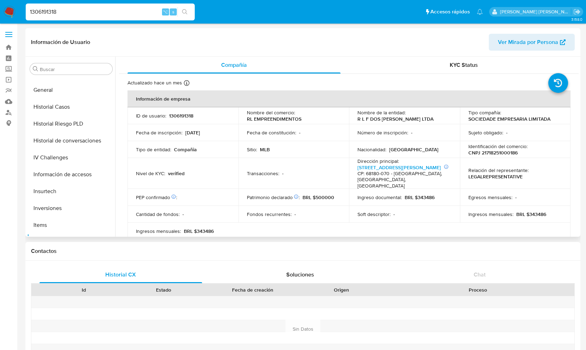
select select "10"
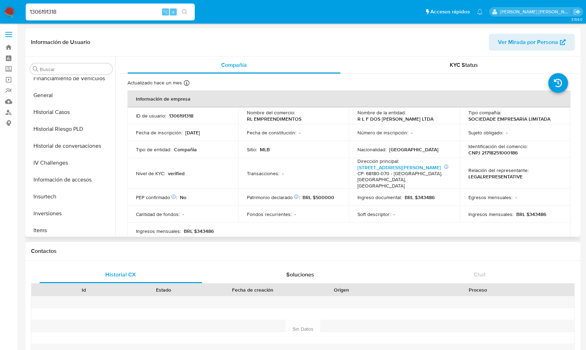
scroll to position [209, 0]
click at [75, 112] on button "Historial Casos" at bounding box center [68, 113] width 82 height 17
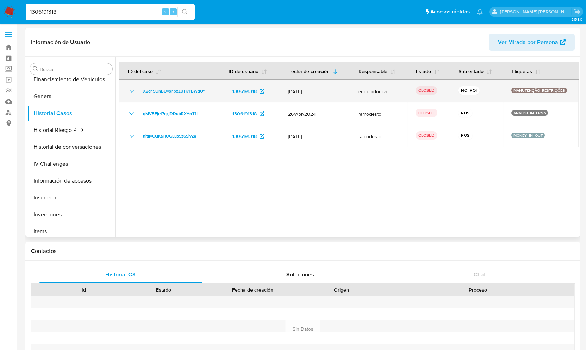
click at [131, 89] on icon "Mostrar/Ocultar" at bounding box center [131, 91] width 8 height 8
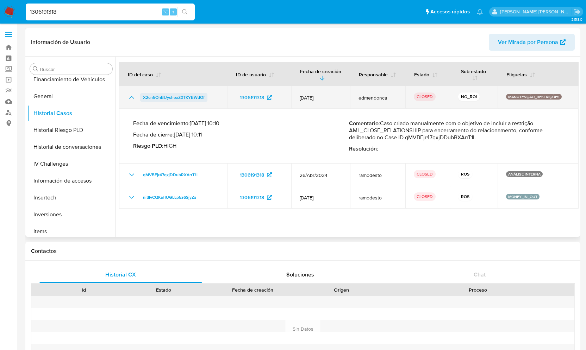
click at [178, 95] on span "X2cn5OhBUyshoxZ0TKYBWdOf" at bounding box center [174, 97] width 62 height 8
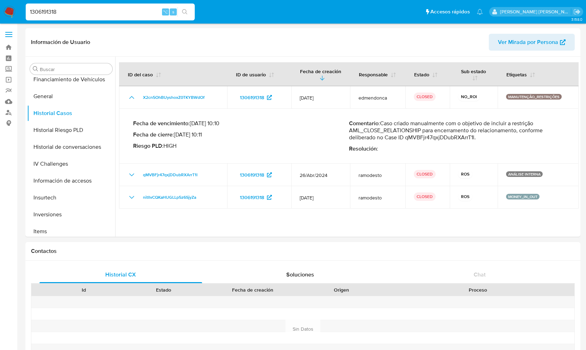
drag, startPoint x: 60, startPoint y: 12, endPoint x: 11, endPoint y: 10, distance: 49.3
click at [11, 10] on nav "Pausado Ver notificaciones 1306191318 ⌥ s Accesos rápidos Presiona las siguient…" at bounding box center [293, 12] width 586 height 24
paste input "436105822"
type input "436105822"
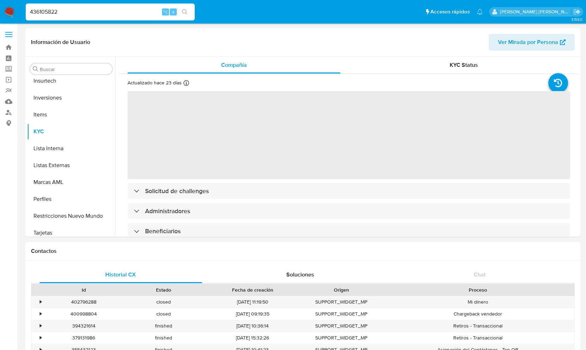
scroll to position [331, 0]
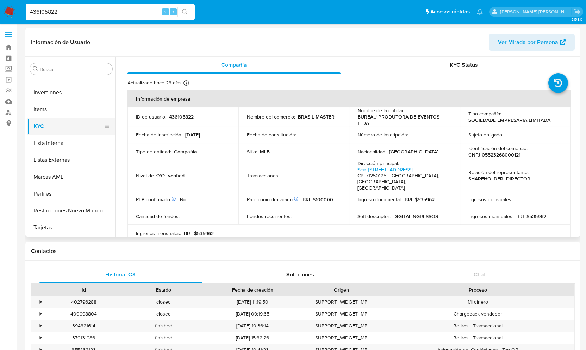
select select "10"
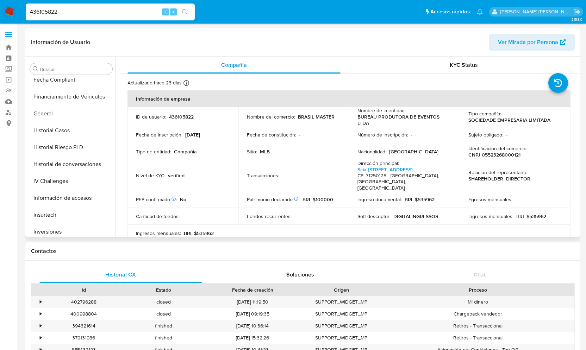
scroll to position [193, 0]
click at [68, 129] on button "Historial Casos" at bounding box center [71, 129] width 88 height 17
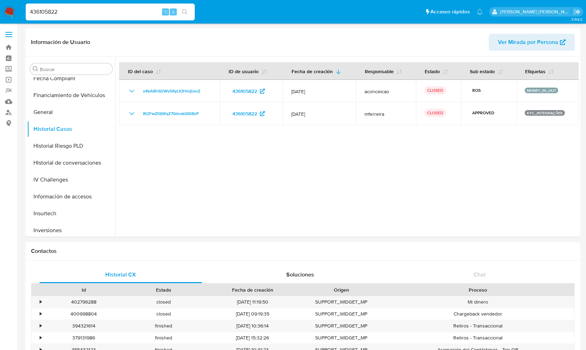
drag, startPoint x: 62, startPoint y: 11, endPoint x: 8, endPoint y: 11, distance: 53.9
click at [8, 11] on nav "Pausado Ver notificaciones 436105822 ⌥ s Accesos rápidos Presiona las siguiente…" at bounding box center [293, 12] width 586 height 24
paste input "1113199237"
type input "1113199237"
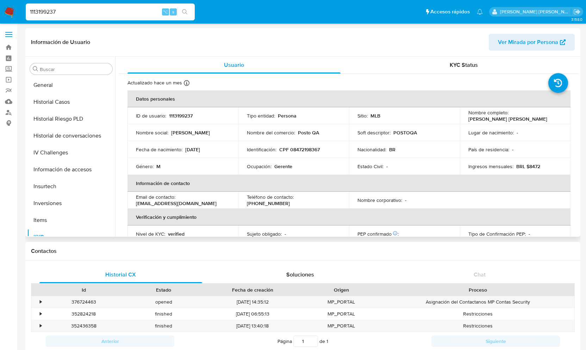
scroll to position [216, 0]
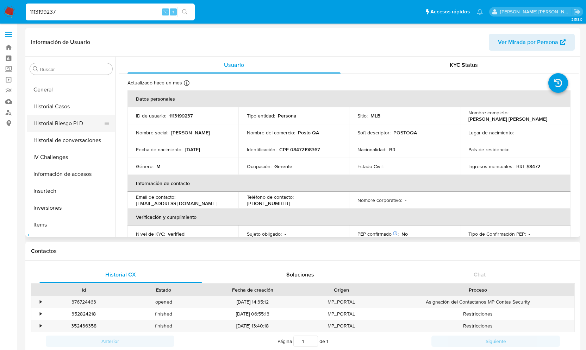
select select "10"
click at [68, 113] on button "Historial Casos" at bounding box center [68, 106] width 82 height 17
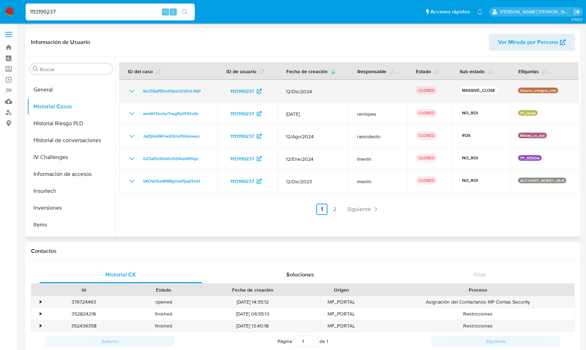
click at [134, 91] on icon "Mostrar/Ocultar" at bounding box center [131, 91] width 8 height 8
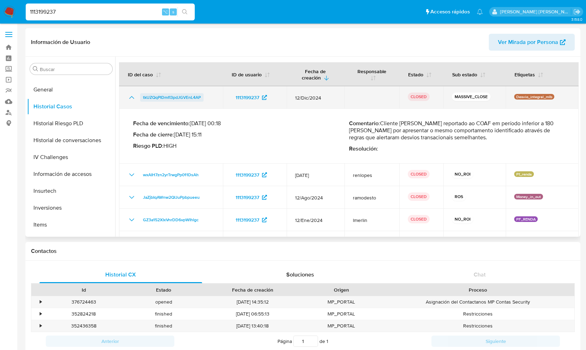
click at [170, 97] on span "tkUZQqPIDmfI3pdJGVEnL4AP" at bounding box center [172, 97] width 58 height 8
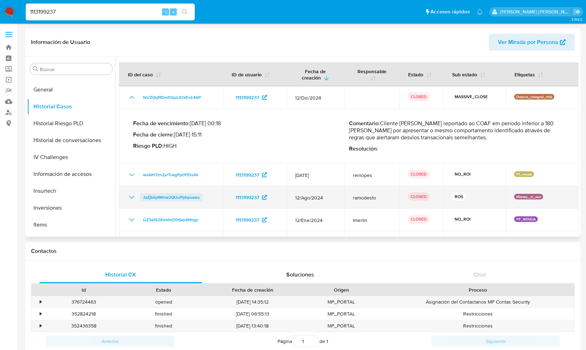
click at [174, 198] on span "JaZjbIqAWnw2QIJuPpbpueeu" at bounding box center [171, 197] width 57 height 8
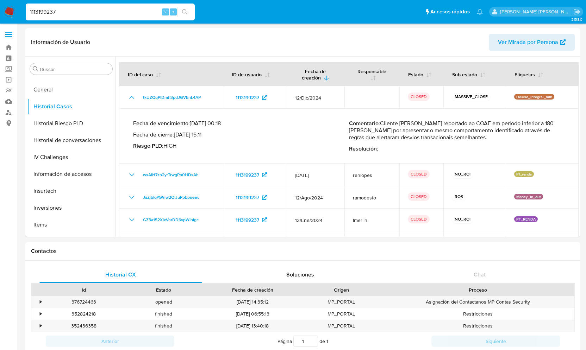
drag, startPoint x: 71, startPoint y: 15, endPoint x: 24, endPoint y: 15, distance: 47.5
click at [24, 15] on ul "Pausado Ver notificaciones 1113199237 ⌥ s Accesos rápidos Presiona las siguient…" at bounding box center [254, 12] width 464 height 18
paste input "1282536866"
type input "1282536866"
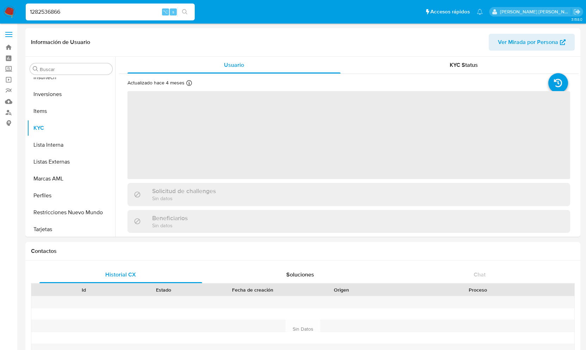
scroll to position [331, 0]
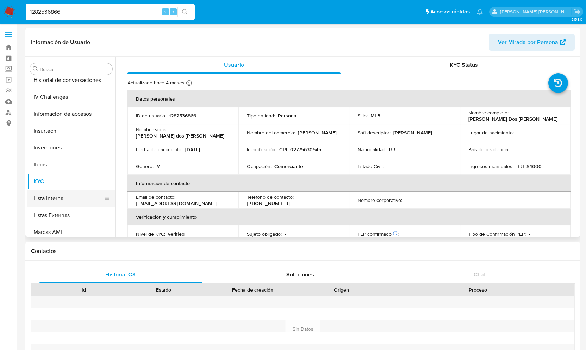
select select "10"
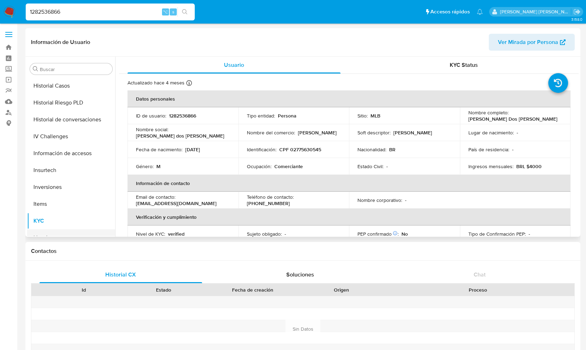
scroll to position [232, 0]
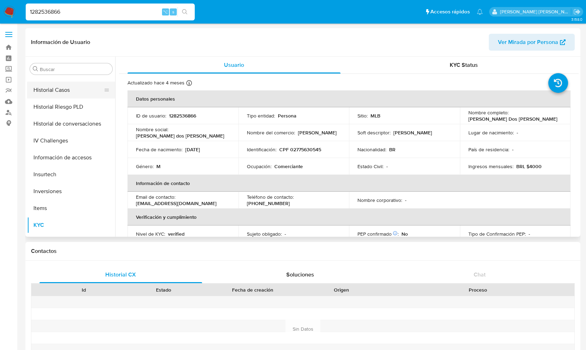
click at [57, 88] on button "Historial Casos" at bounding box center [68, 90] width 82 height 17
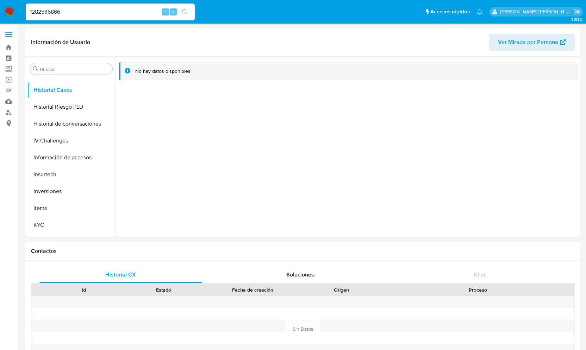
scroll to position [0, 0]
drag, startPoint x: 83, startPoint y: 14, endPoint x: 17, endPoint y: 10, distance: 65.6
click at [17, 10] on nav "Pausado Ver notificaciones 1282536866 ⌥ s Accesos rápidos Presiona las siguient…" at bounding box center [293, 12] width 586 height 24
paste input "045381033"
type input "1045381033"
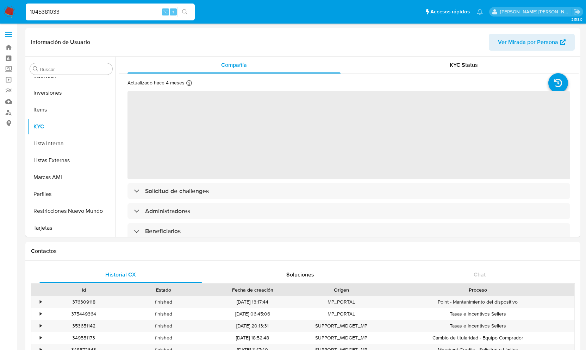
scroll to position [331, 0]
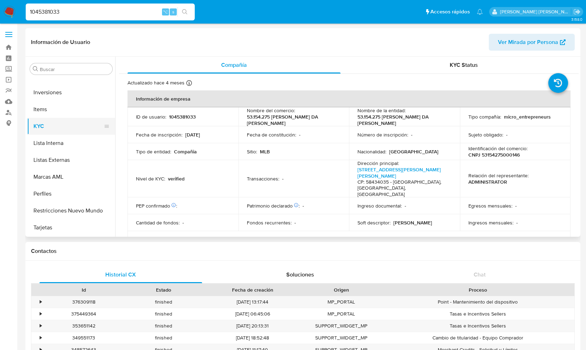
select select "10"
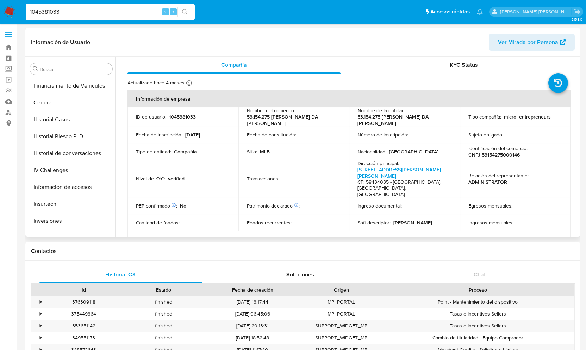
scroll to position [189, 0]
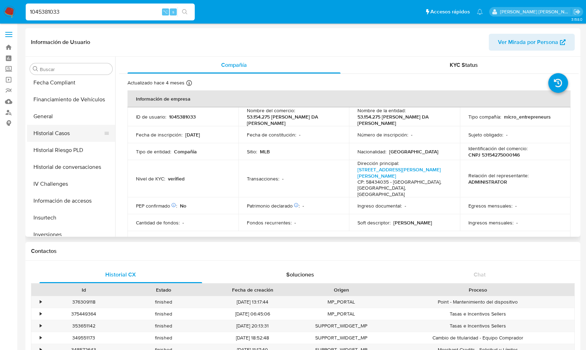
click at [56, 125] on button "Historial Casos" at bounding box center [68, 133] width 82 height 17
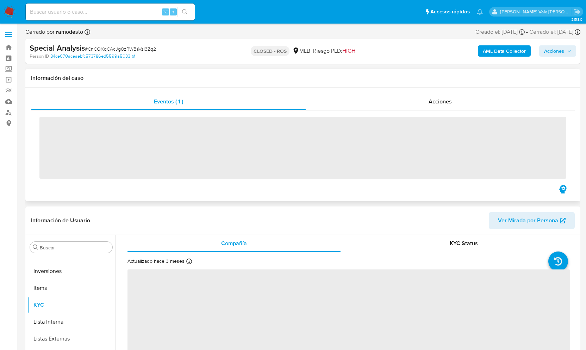
scroll to position [331, 0]
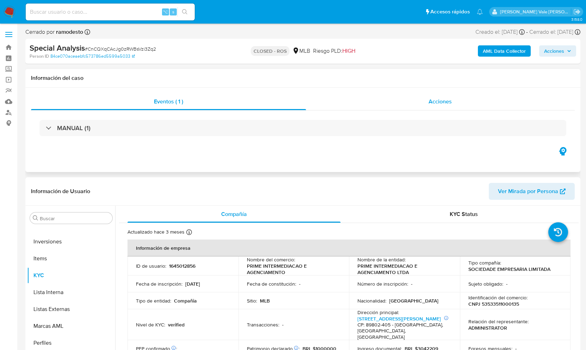
select select "10"
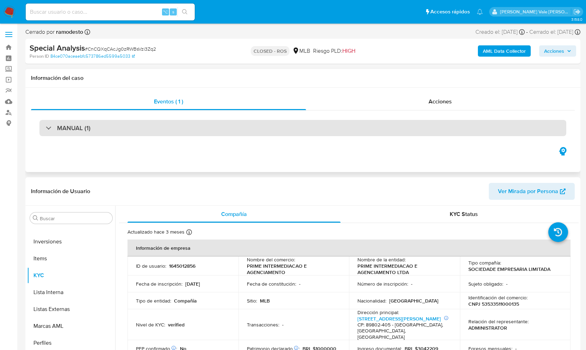
click at [45, 128] on div "MANUAL (1)" at bounding box center [302, 128] width 527 height 16
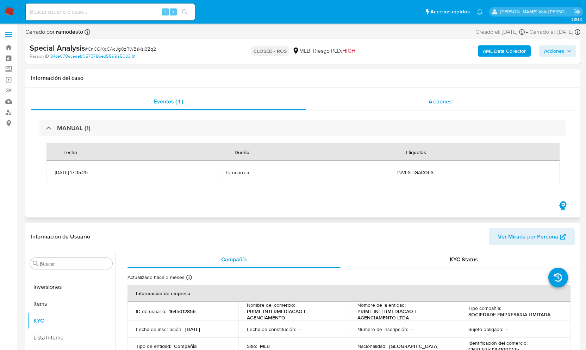
click at [428, 101] on div "Acciones" at bounding box center [440, 101] width 269 height 17
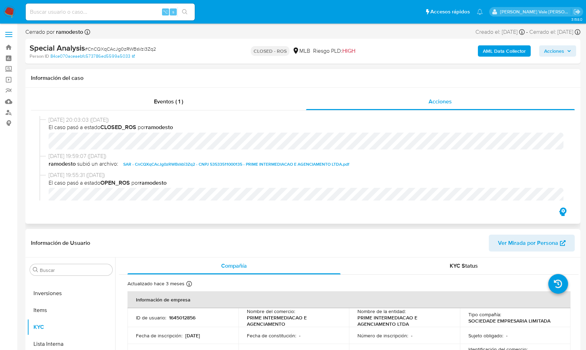
click at [208, 165] on span "SAR - CnCQXqCAcJg0zRWBsVzi3Zq2 - CNPJ 53533511000135 - PRIME INTERMEDIACAO E AG…" at bounding box center [236, 164] width 226 height 8
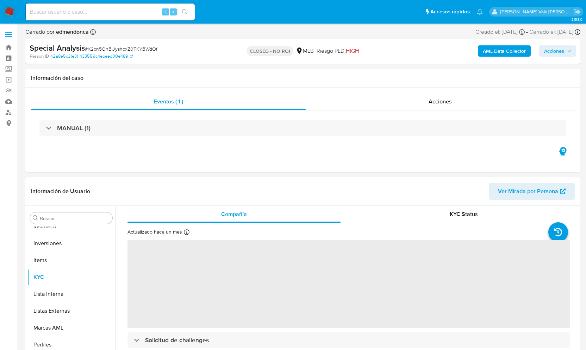
scroll to position [331, 0]
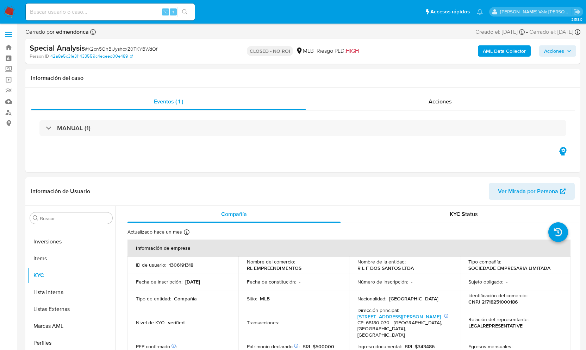
select select "10"
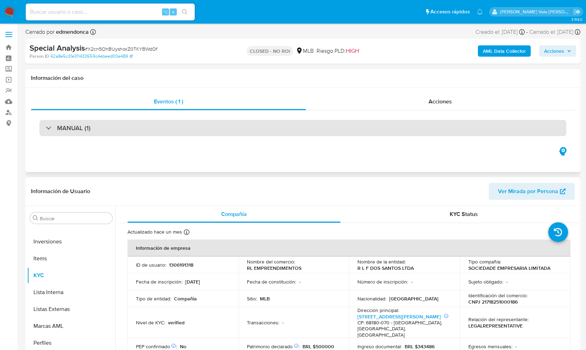
click at [51, 126] on div "MANUAL (1)" at bounding box center [68, 128] width 45 height 8
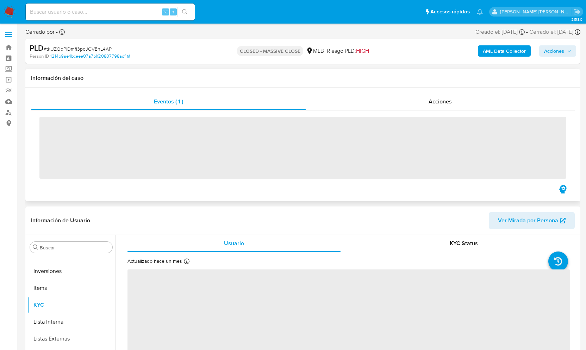
scroll to position [331, 0]
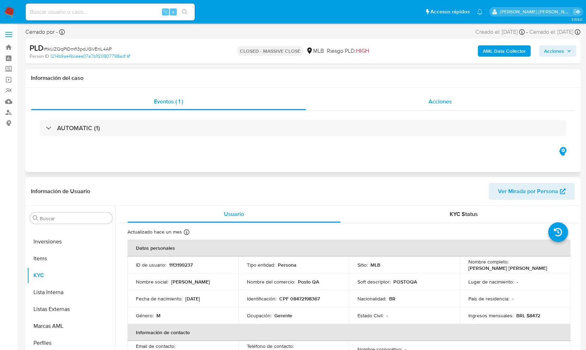
select select "10"
click at [431, 107] on div "Acciones" at bounding box center [440, 101] width 269 height 17
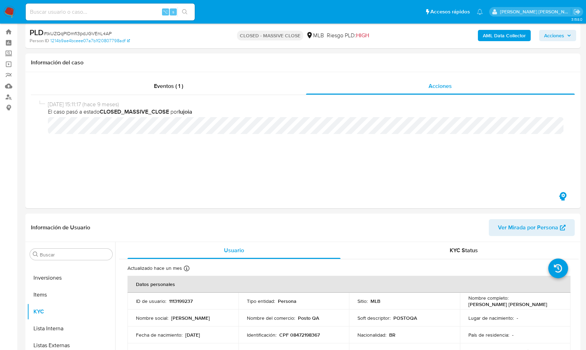
scroll to position [0, 0]
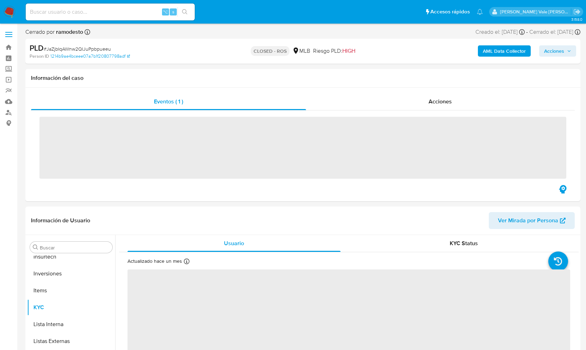
scroll to position [331, 0]
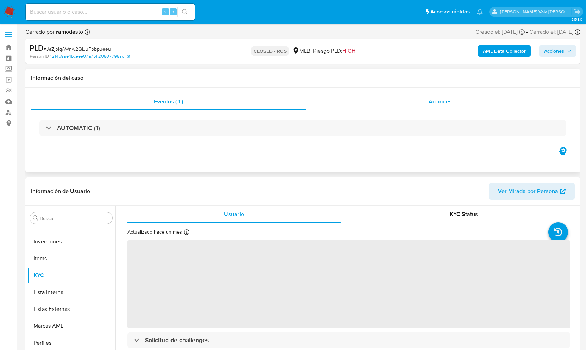
click at [433, 102] on span "Acciones" at bounding box center [440, 102] width 23 height 8
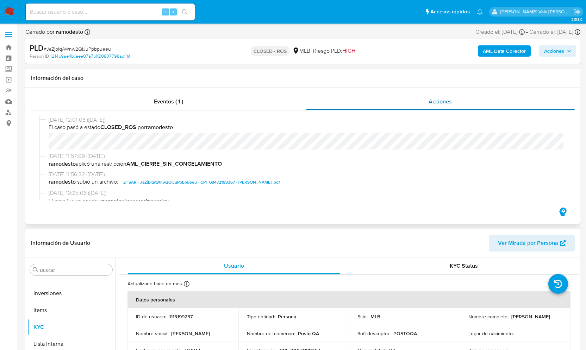
select select "10"
click at [166, 98] on span "Eventos ( 1 )" at bounding box center [168, 102] width 29 height 8
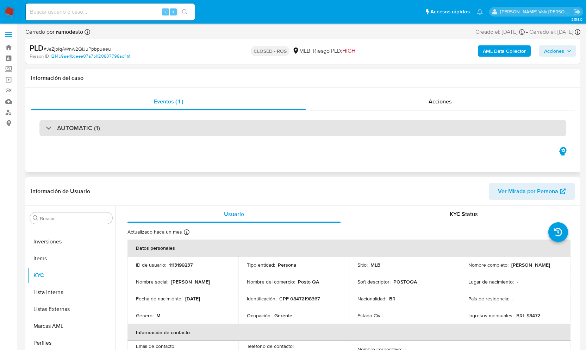
click at [49, 132] on div "AUTOMATIC (1)" at bounding box center [302, 128] width 527 height 16
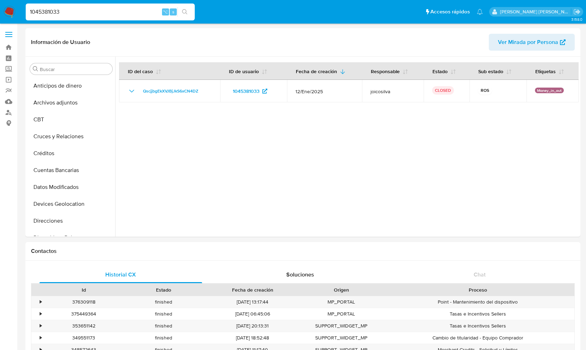
select select "10"
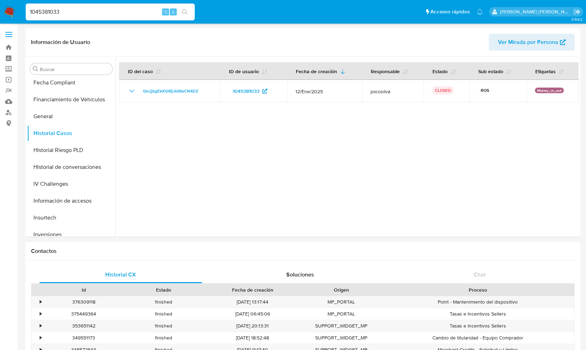
drag, startPoint x: 81, startPoint y: 12, endPoint x: 23, endPoint y: 12, distance: 57.8
click at [23, 12] on ul "Pausado Ver notificaciones 1045381033 ⌥ s Accesos rápidos Presiona las siguient…" at bounding box center [254, 12] width 464 height 18
paste input "82733584"
type input "82733584"
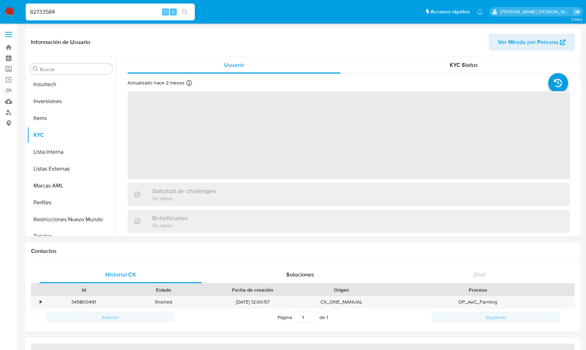
scroll to position [331, 0]
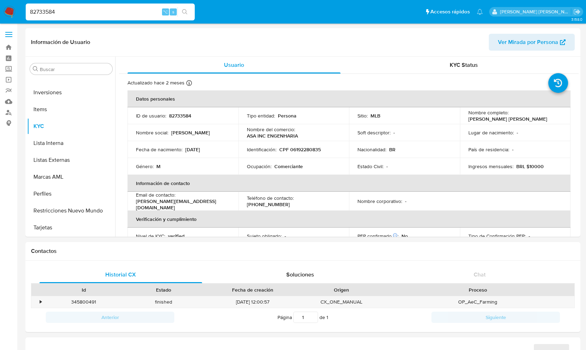
select select "10"
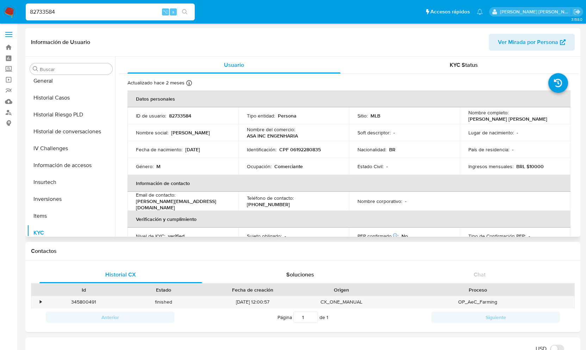
scroll to position [210, 0]
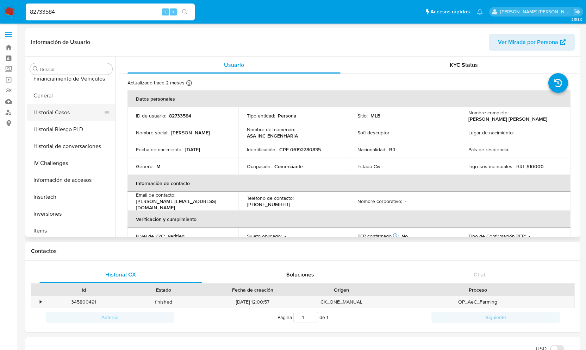
click at [59, 117] on button "Historial Casos" at bounding box center [68, 112] width 82 height 17
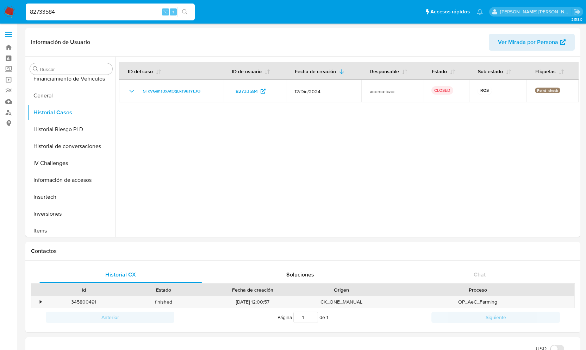
drag, startPoint x: 57, startPoint y: 12, endPoint x: -3, endPoint y: 12, distance: 59.9
paste input "154078917"
type input "154078917"
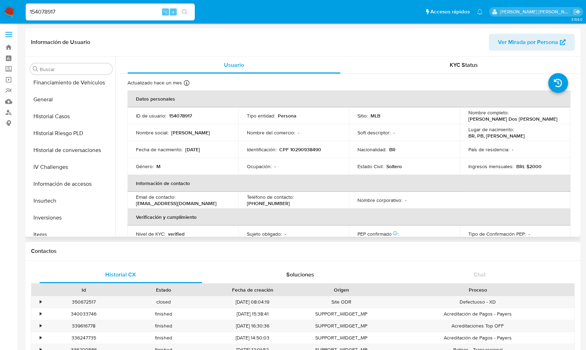
select select "10"
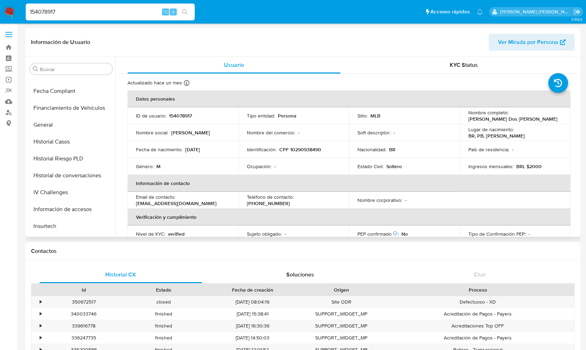
scroll to position [180, 0]
click at [65, 141] on button "Historial Casos" at bounding box center [68, 142] width 82 height 17
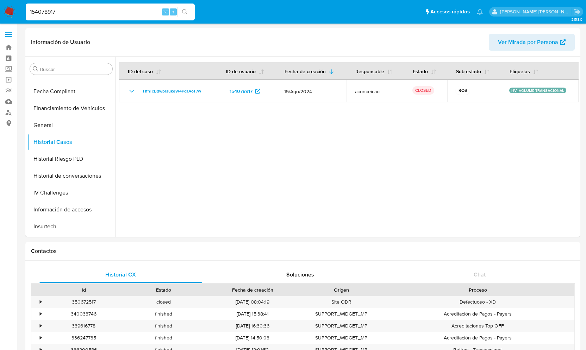
drag, startPoint x: 62, startPoint y: 13, endPoint x: 4, endPoint y: 13, distance: 58.5
click at [4, 13] on nav "Pausado Ver notificaciones 154078917 ⌥ s Accesos rápidos Presiona las siguiente…" at bounding box center [293, 12] width 586 height 24
paste input "240128842"
type input "240128842"
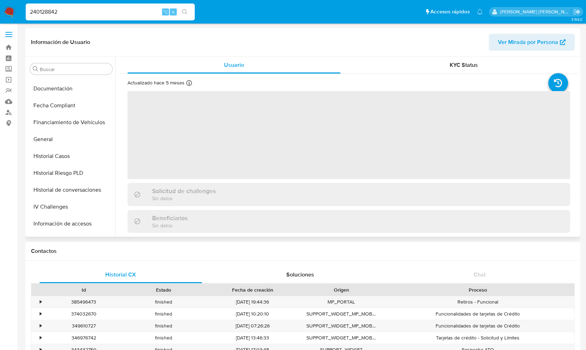
scroll to position [163, 0]
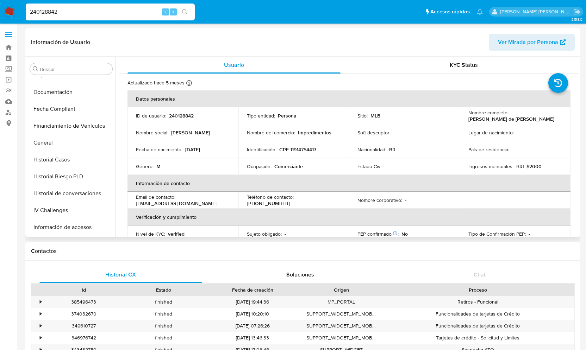
select select "10"
click at [57, 158] on button "Historial Casos" at bounding box center [68, 159] width 82 height 17
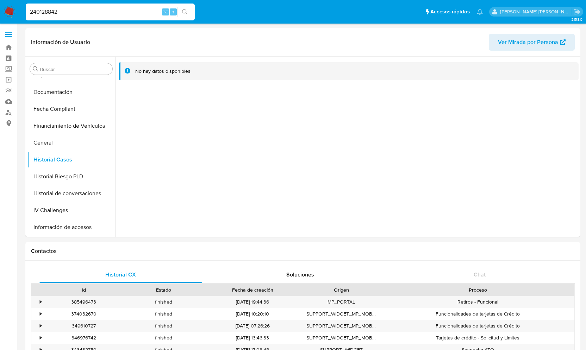
click at [79, 7] on input "240128842" at bounding box center [110, 11] width 169 height 9
drag, startPoint x: 68, startPoint y: 13, endPoint x: 12, endPoint y: 11, distance: 56.4
click at [12, 11] on nav "Pausado Ver notificaciones 240128842 ⌥ s Accesos rápidos Presiona las siguiente…" at bounding box center [293, 12] width 586 height 24
paste input "1130038484"
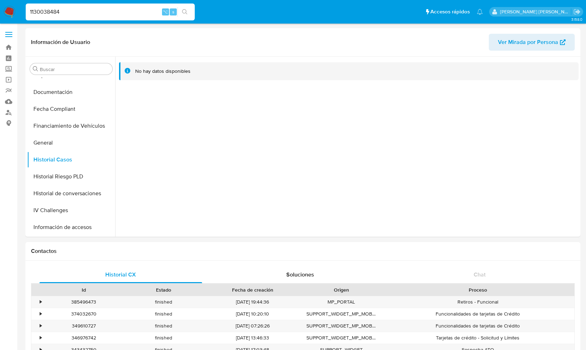
type input "1130038484"
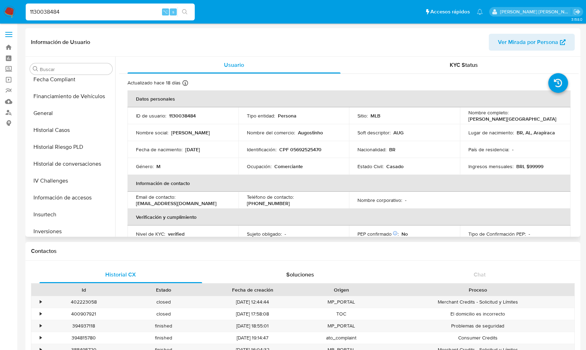
scroll to position [183, 0]
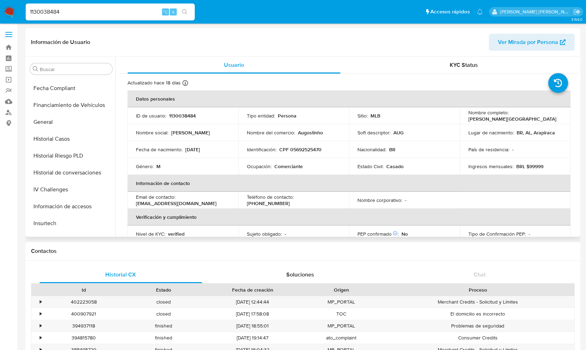
select select "10"
click at [66, 135] on button "Historial Casos" at bounding box center [71, 139] width 88 height 17
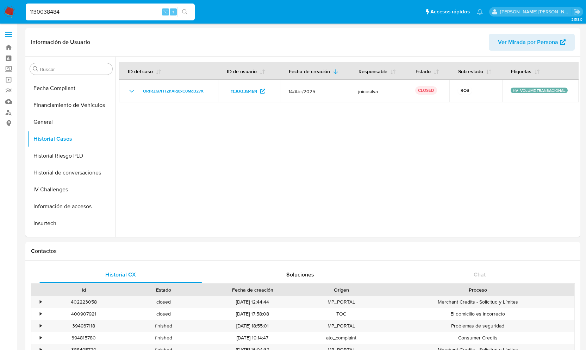
drag, startPoint x: 68, startPoint y: 11, endPoint x: -5, endPoint y: 4, distance: 72.9
paste input "230554956"
type input "230554956"
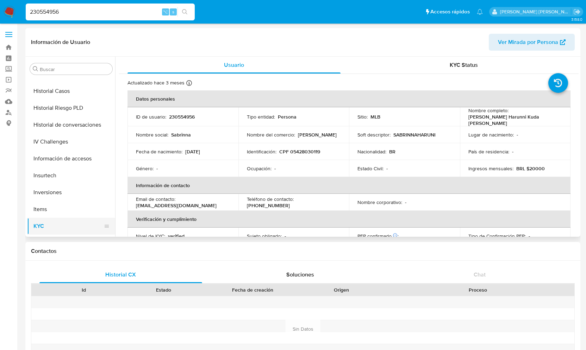
scroll to position [224, 0]
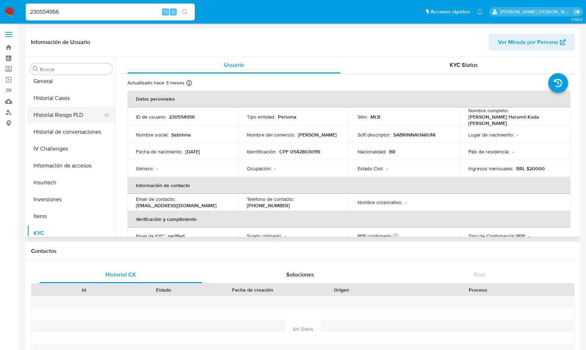
select select "10"
click at [68, 94] on button "Historial Casos" at bounding box center [68, 98] width 82 height 17
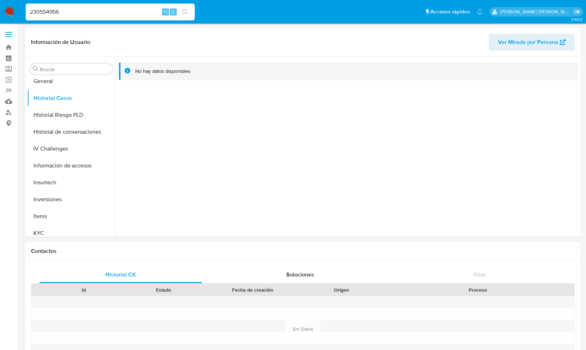
drag, startPoint x: 65, startPoint y: 9, endPoint x: -2, endPoint y: 6, distance: 67.7
paste input "1918540482"
type input "1918540482"
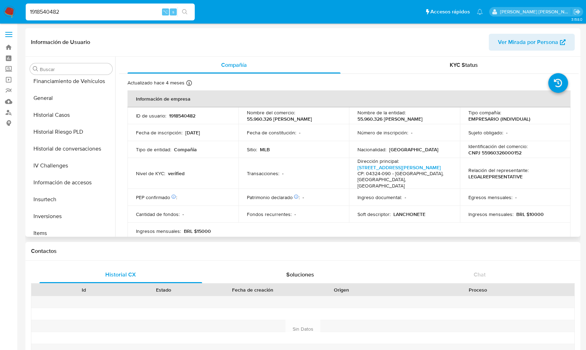
select select "10"
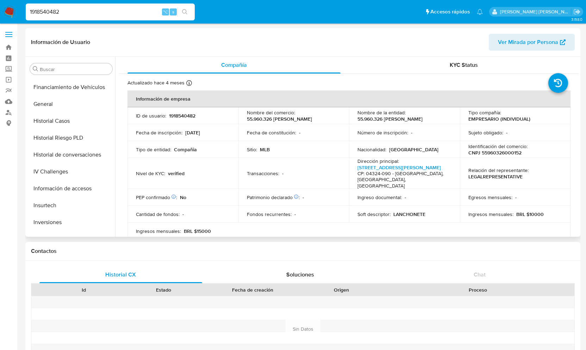
scroll to position [200, 0]
click at [61, 125] on button "Historial Casos" at bounding box center [68, 122] width 82 height 17
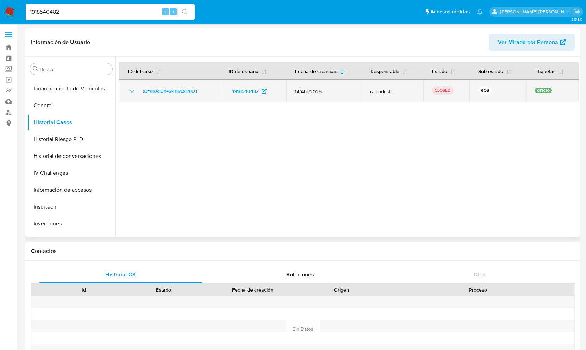
click at [130, 95] on icon "Mostrar/Ocultar" at bounding box center [131, 91] width 8 height 8
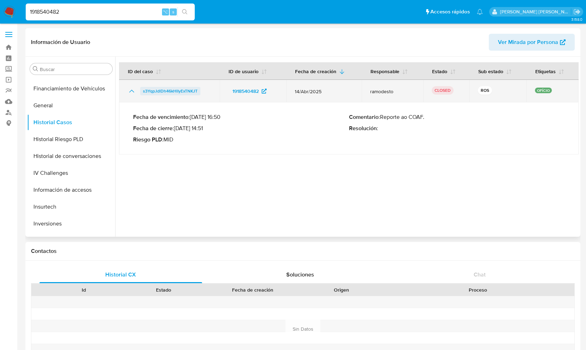
click at [185, 91] on span "s3YqpJdlDh46kHlIyExTNKJT" at bounding box center [170, 91] width 55 height 8
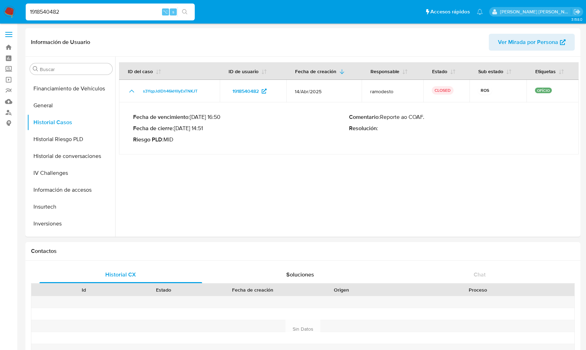
click at [73, 14] on input "1918540482" at bounding box center [110, 11] width 169 height 9
drag, startPoint x: 73, startPoint y: 14, endPoint x: 16, endPoint y: 14, distance: 56.7
click at [16, 14] on nav "Pausado Ver notificaciones 1918540482 ⌥ s Accesos rápidos Presiona las siguient…" at bounding box center [293, 12] width 586 height 24
paste input "44921523"
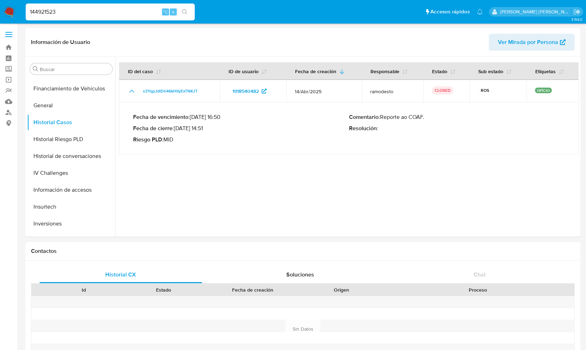
type input "144921523"
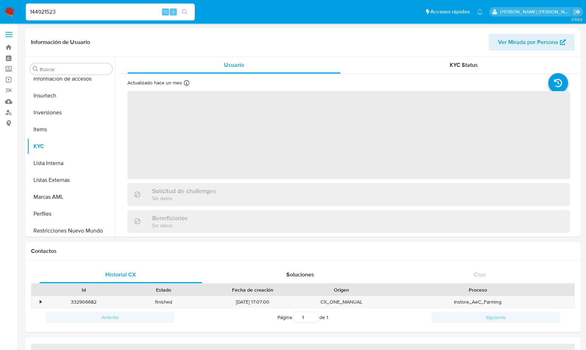
scroll to position [331, 0]
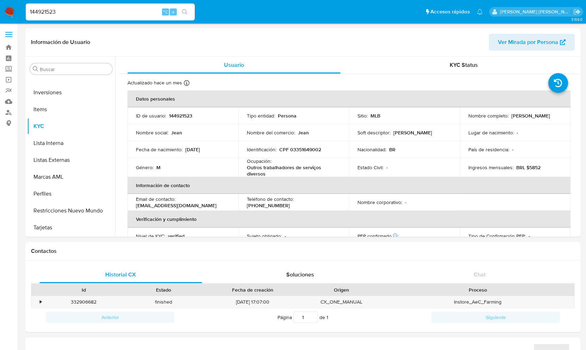
select select "10"
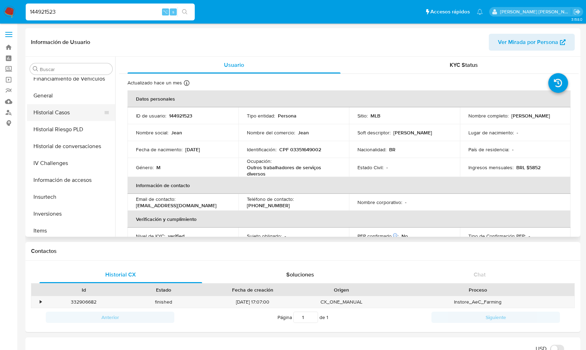
click at [66, 113] on button "Historial Casos" at bounding box center [68, 112] width 82 height 17
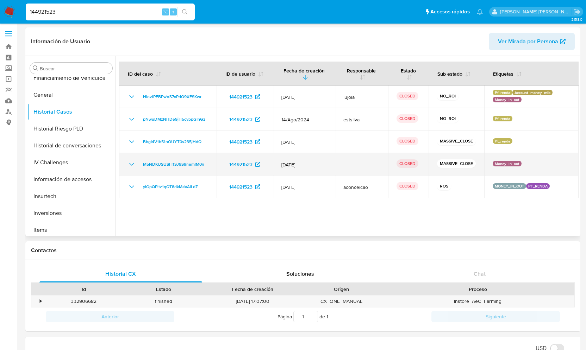
scroll to position [0, 0]
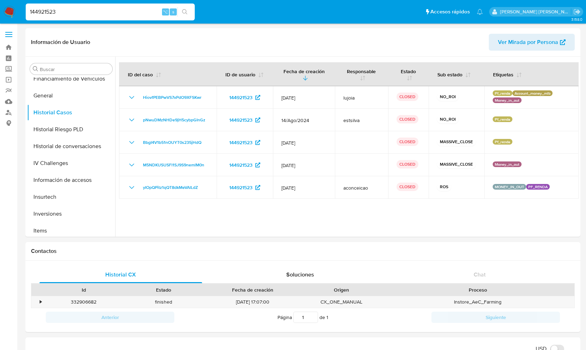
click at [69, 11] on input "144921523" at bounding box center [110, 11] width 169 height 9
drag, startPoint x: 69, startPoint y: 11, endPoint x: 10, endPoint y: 11, distance: 59.5
click at [10, 11] on nav "Pausado Ver notificaciones 144921523 ⌥ s Accesos rápidos Presiona las siguiente…" at bounding box center [293, 12] width 586 height 24
paste input "722721526"
type input "722721526"
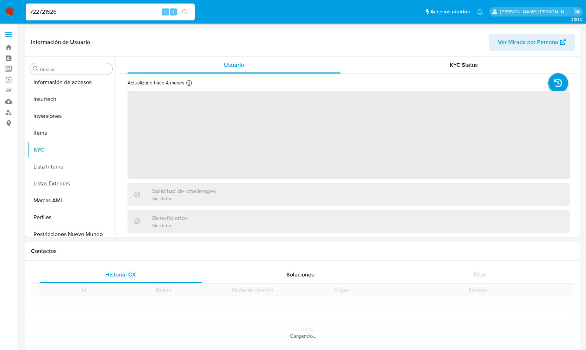
scroll to position [331, 0]
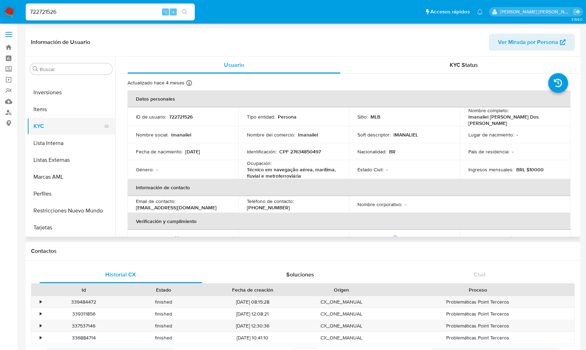
select select "10"
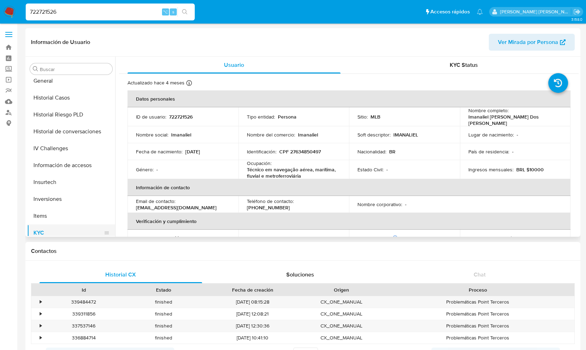
scroll to position [216, 0]
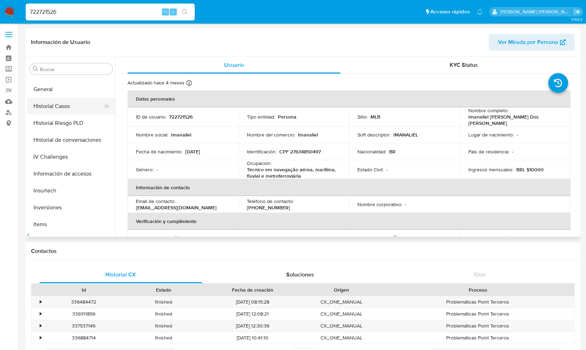
click at [44, 106] on button "Historial Casos" at bounding box center [68, 106] width 82 height 17
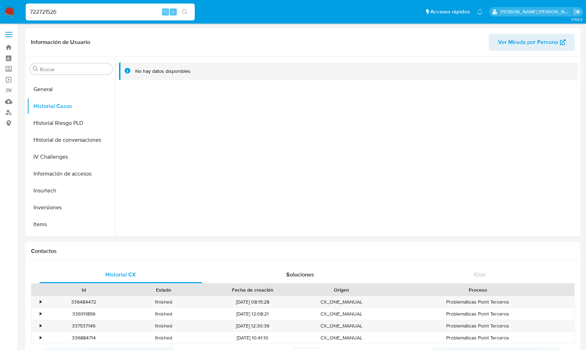
click at [83, 8] on input "722721526" at bounding box center [110, 11] width 169 height 9
drag, startPoint x: 77, startPoint y: 9, endPoint x: 12, endPoint y: 12, distance: 65.6
click at [12, 12] on nav "Pausado Ver notificaciones 722721526 ⌥ s Accesos rápidos Presiona las siguiente…" at bounding box center [293, 12] width 586 height 24
paste input "1385412703"
type input "1385412703"
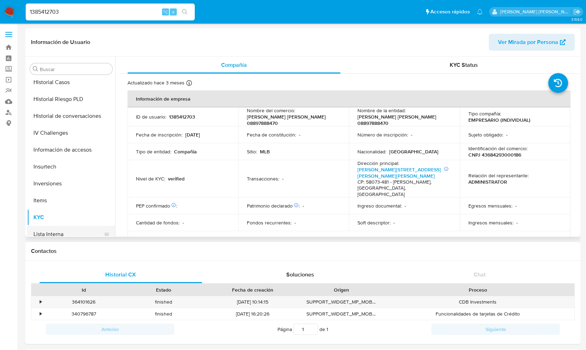
select select "10"
click at [66, 97] on button "Historial Casos" at bounding box center [68, 99] width 82 height 17
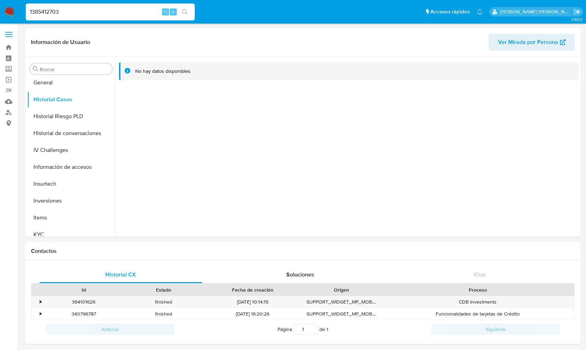
drag, startPoint x: 66, startPoint y: 11, endPoint x: 14, endPoint y: 11, distance: 52.1
click at [14, 11] on nav "Pausado Ver notificaciones 1385412703 ⌥ s Accesos rápidos Presiona las siguient…" at bounding box center [293, 12] width 586 height 24
paste input "241854000"
type input "241854000"
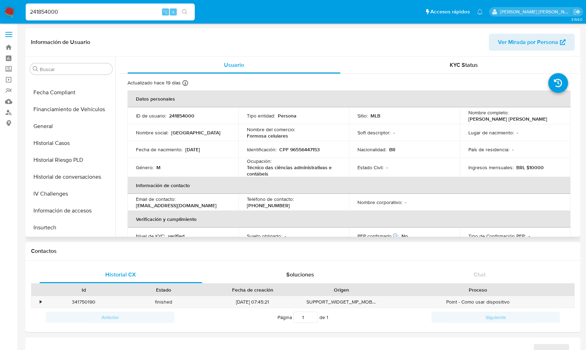
scroll to position [177, 0]
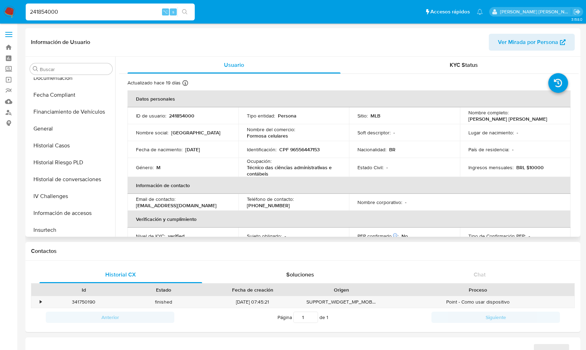
select select "10"
click at [60, 146] on button "Historial Casos" at bounding box center [68, 145] width 82 height 17
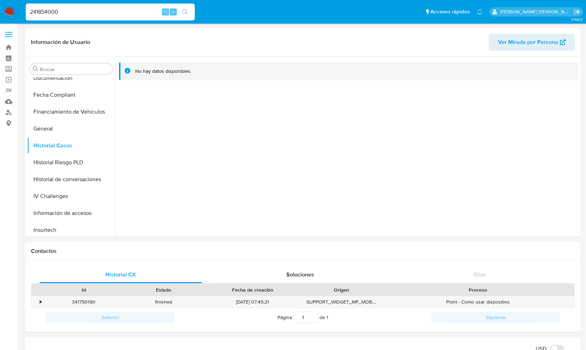
drag, startPoint x: 80, startPoint y: 12, endPoint x: -5, endPoint y: 12, distance: 84.9
paste input "1115016016"
type input "1115016016"
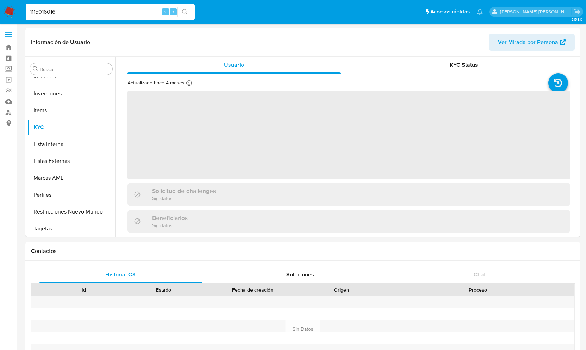
scroll to position [331, 0]
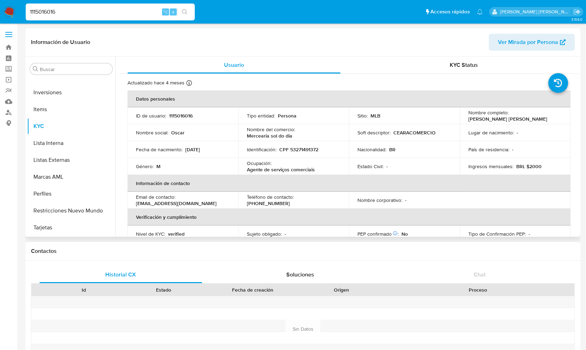
select select "10"
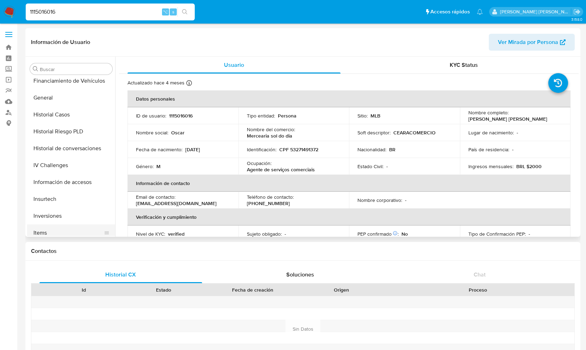
scroll to position [206, 0]
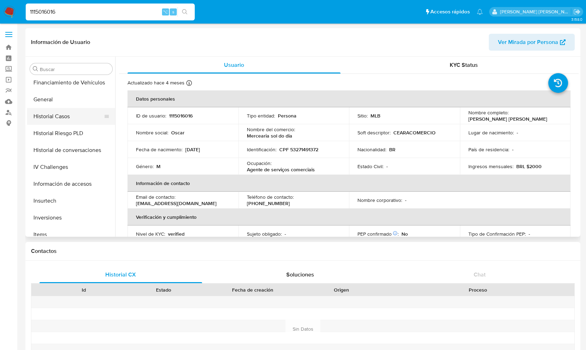
click at [53, 113] on button "Historial Casos" at bounding box center [68, 116] width 82 height 17
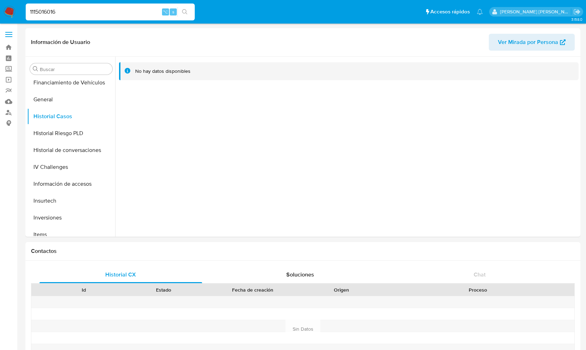
drag, startPoint x: 70, startPoint y: 14, endPoint x: 27, endPoint y: 14, distance: 43.3
click at [27, 14] on input "1115016016" at bounding box center [110, 11] width 169 height 9
paste input "346352324"
type input "346352324"
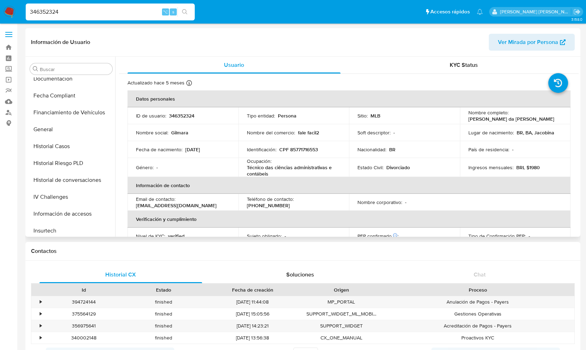
scroll to position [175, 0]
select select "10"
click at [66, 148] on button "Historial Casos" at bounding box center [68, 147] width 82 height 17
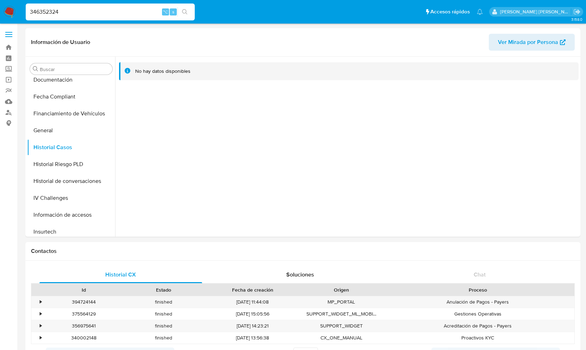
scroll to position [0, 0]
drag, startPoint x: 65, startPoint y: 13, endPoint x: -22, endPoint y: 8, distance: 86.8
paste input "738005872"
type input "738005872"
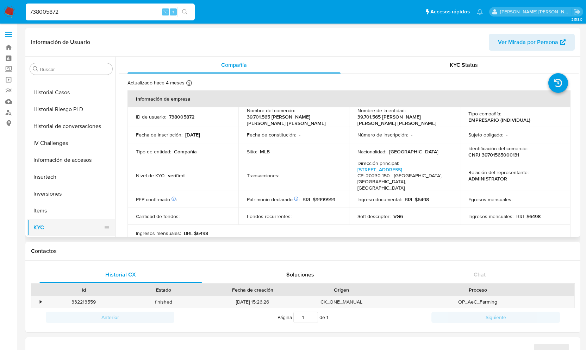
select select "10"
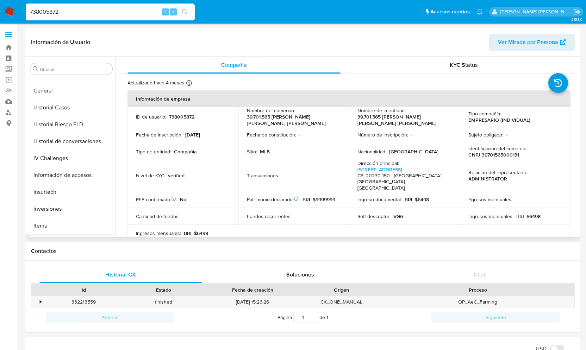
scroll to position [214, 0]
click at [43, 110] on button "Historial Casos" at bounding box center [68, 108] width 82 height 17
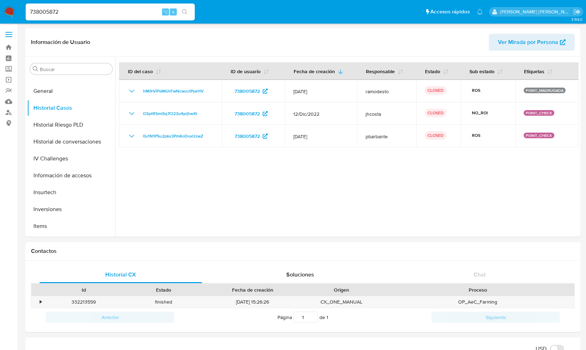
scroll to position [0, 0]
drag, startPoint x: 65, startPoint y: 13, endPoint x: -9, endPoint y: 9, distance: 74.4
paste input "152169138"
type input "152169138"
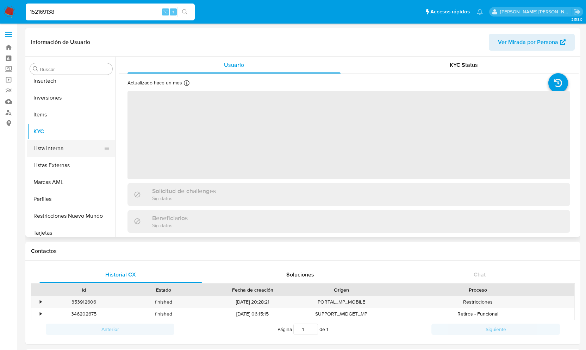
scroll to position [331, 0]
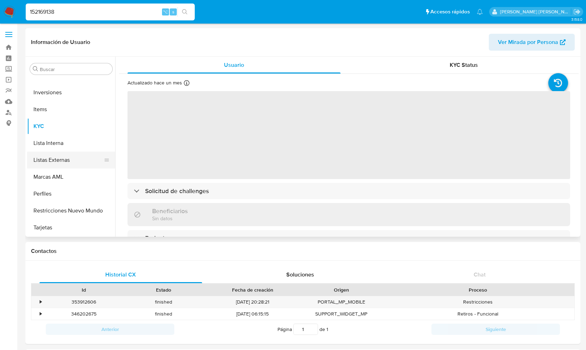
select select "10"
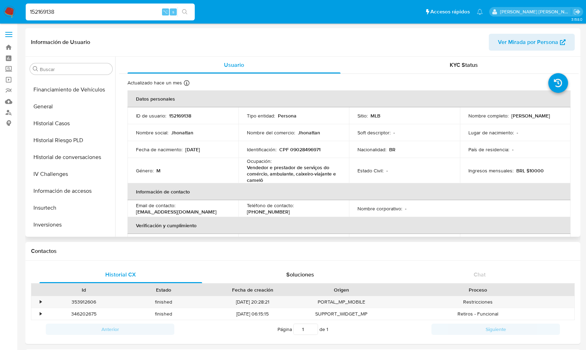
scroll to position [183, 0]
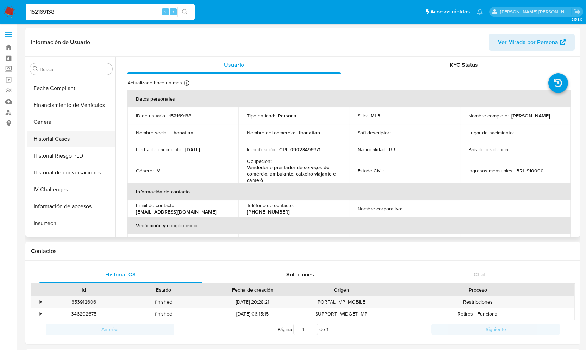
click at [58, 139] on button "Historial Casos" at bounding box center [68, 139] width 82 height 17
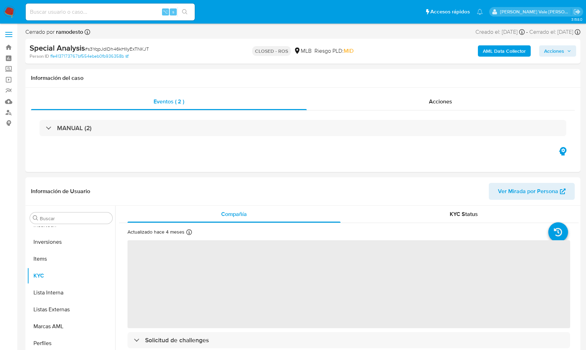
scroll to position [331, 0]
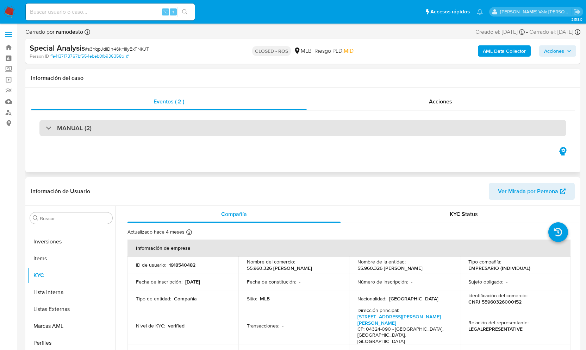
select select "10"
click at [46, 128] on div "MANUAL (2)" at bounding box center [69, 128] width 46 height 8
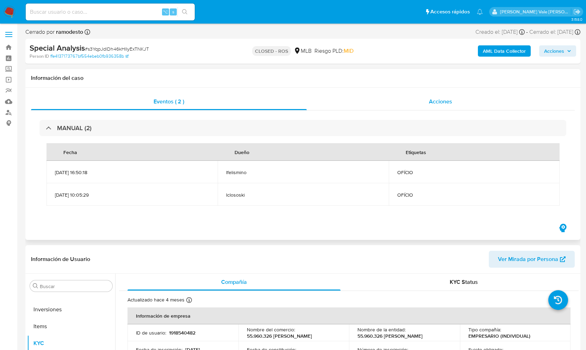
click at [442, 104] on span "Acciones" at bounding box center [440, 102] width 23 height 8
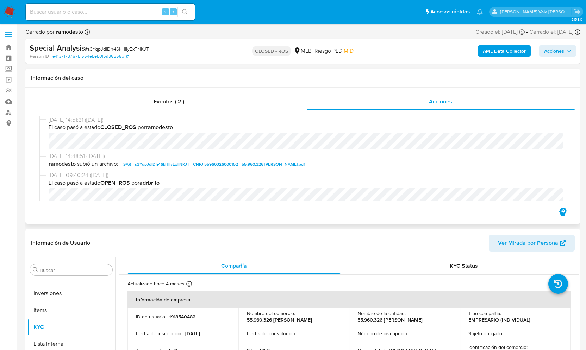
click at [186, 163] on span "SAR - s3YqpJdlDh46kHlIyExTNKJT - CNPJ 55960326000152 - 55.960.326 [PERSON_NAME]…" at bounding box center [214, 164] width 182 height 8
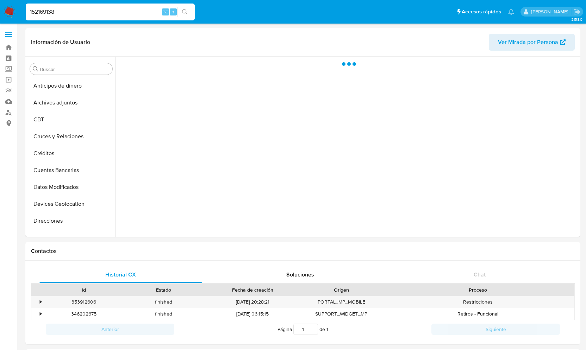
select select "10"
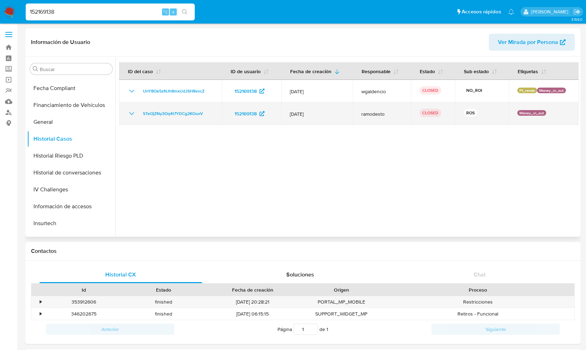
click at [132, 113] on icon "Mostrar/Ocultar" at bounding box center [131, 114] width 8 height 8
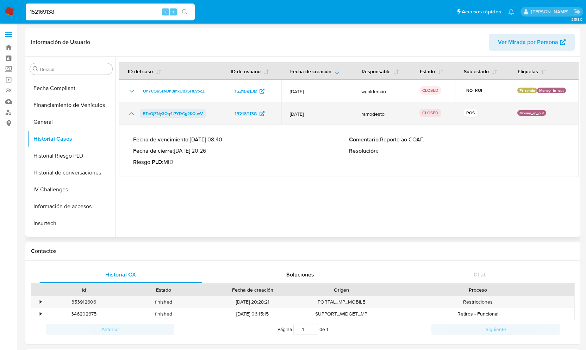
click at [162, 111] on span "5TeOjZNy3Oq4t7YDCg2KOuvV" at bounding box center [173, 114] width 60 height 8
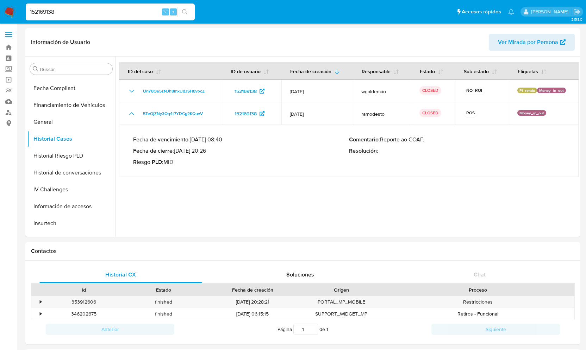
scroll to position [0, 0]
drag, startPoint x: 78, startPoint y: 12, endPoint x: 0, endPoint y: 11, distance: 78.5
click at [0, 11] on nav "Pausado Ver notificaciones 152169138 ⌥ s Accesos rápidos Presiona las siguiente…" at bounding box center [293, 12] width 586 height 24
paste input "086870585"
type input "1086870585"
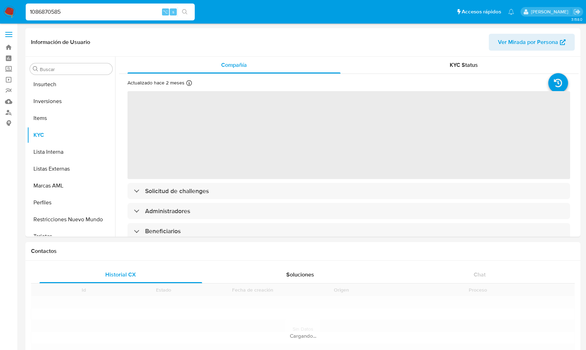
scroll to position [331, 0]
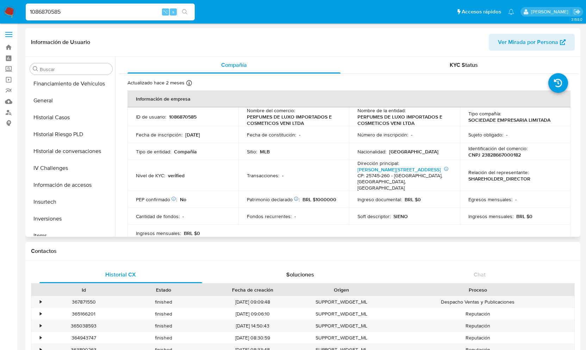
select select "10"
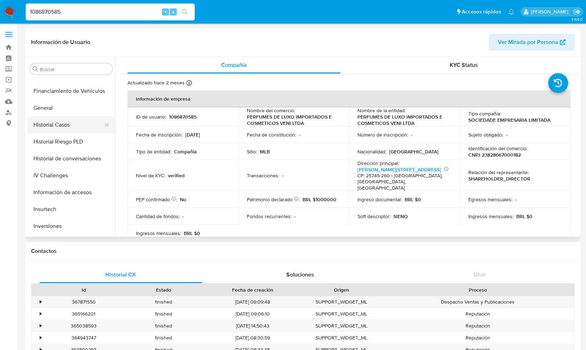
click at [69, 128] on button "Historial Casos" at bounding box center [68, 125] width 82 height 17
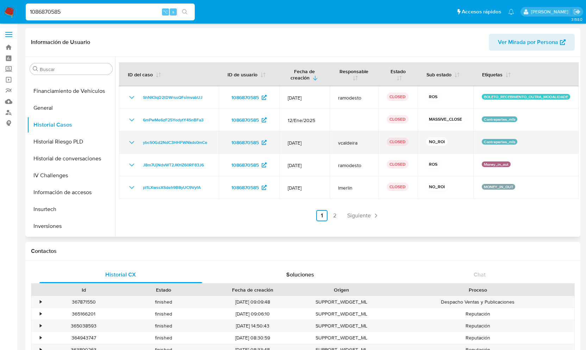
click at [131, 142] on icon "Mostrar/Ocultar" at bounding box center [131, 142] width 8 height 8
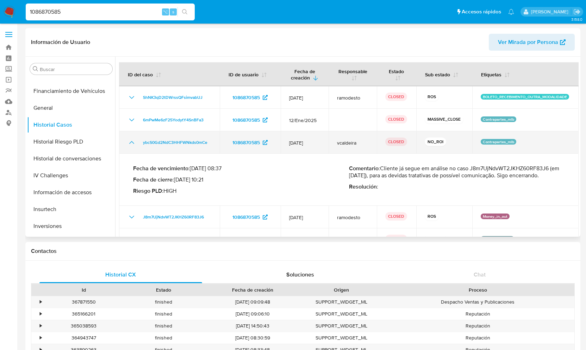
click at [133, 143] on icon "Mostrar/Ocultar" at bounding box center [131, 142] width 5 height 3
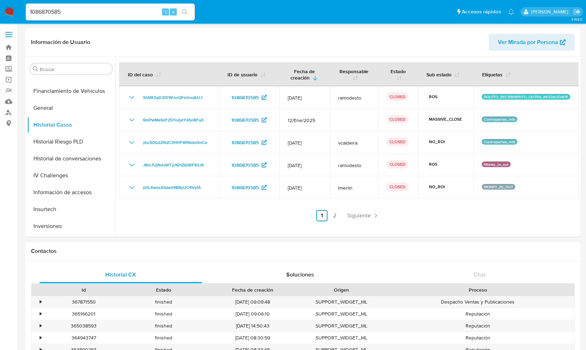
drag, startPoint x: 66, startPoint y: 11, endPoint x: -32, endPoint y: 10, distance: 98.3
paste input "507869392"
type input "507869392"
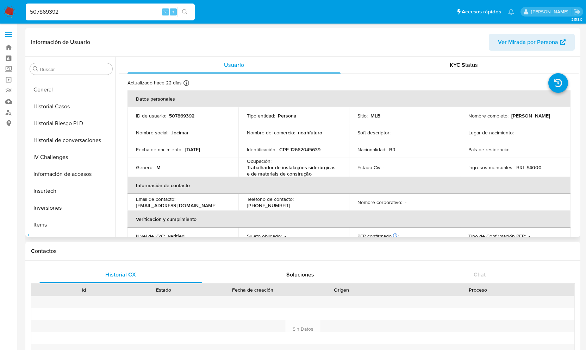
select select "10"
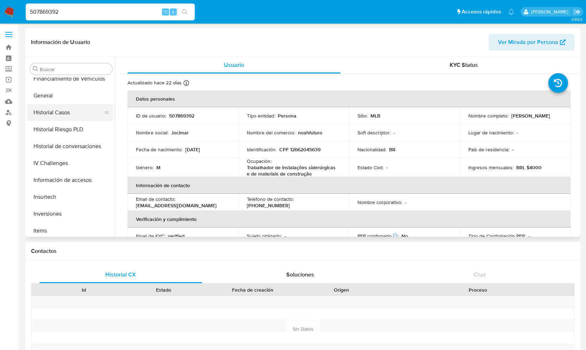
click at [62, 116] on button "Historial Casos" at bounding box center [68, 112] width 82 height 17
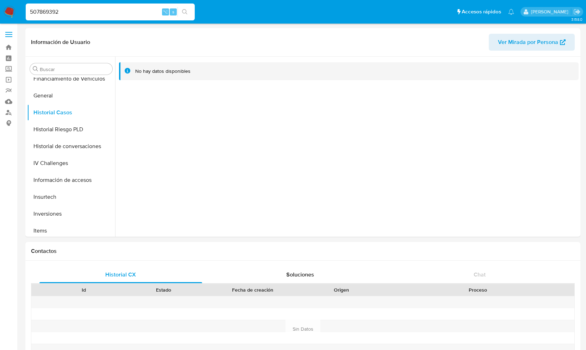
drag, startPoint x: 67, startPoint y: 12, endPoint x: -66, endPoint y: -2, distance: 133.4
paste input "1561033234"
type input "1561033234"
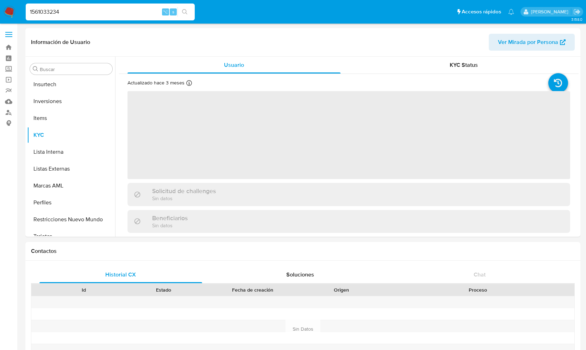
scroll to position [331, 0]
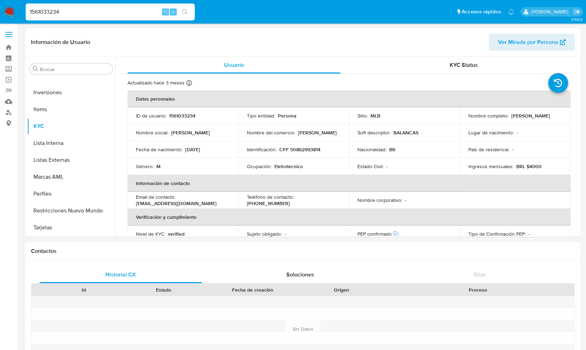
select select "10"
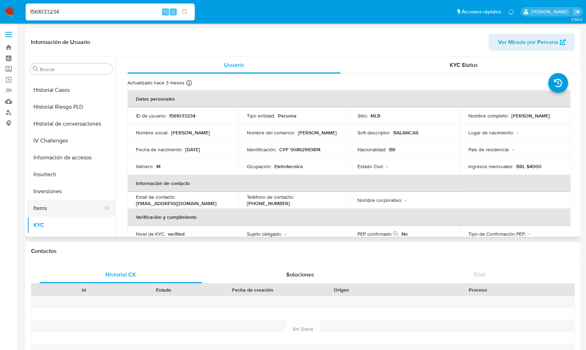
scroll to position [220, 0]
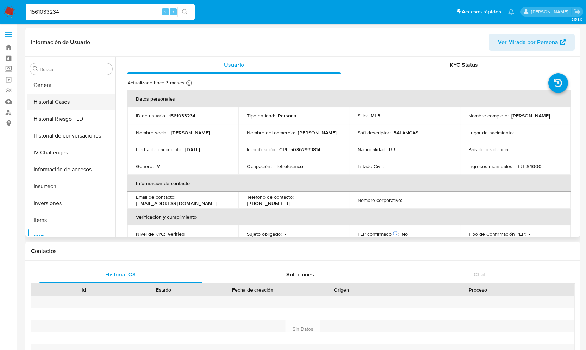
click at [66, 102] on button "Historial Casos" at bounding box center [68, 102] width 82 height 17
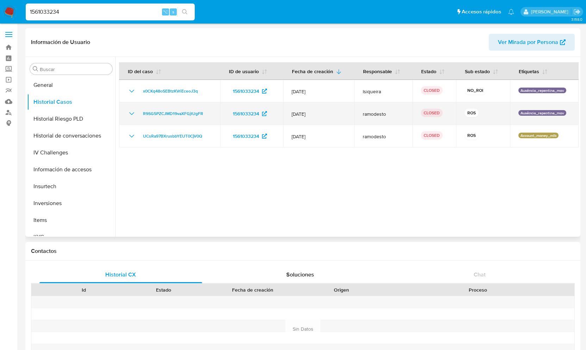
click at [131, 112] on icon "Mostrar/Ocultar" at bounding box center [131, 114] width 8 height 8
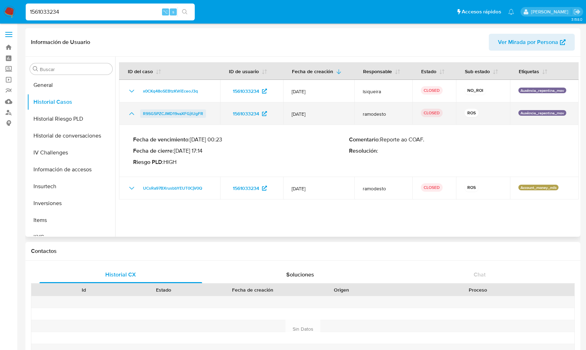
click at [184, 115] on span "R9SG5PZCJMD19vaXFGjtUgFR" at bounding box center [173, 114] width 60 height 8
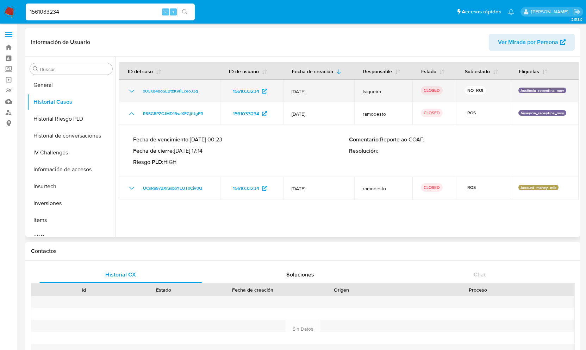
click at [129, 93] on icon "Mostrar/Ocultar" at bounding box center [131, 91] width 8 height 8
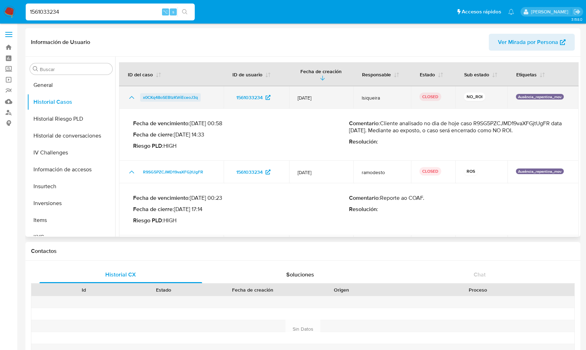
click at [174, 97] on span "x0CKq48oSEBtzKVriEceoJ3q" at bounding box center [170, 97] width 55 height 8
click at [133, 98] on icon "Mostrar/Ocultar" at bounding box center [131, 97] width 5 height 3
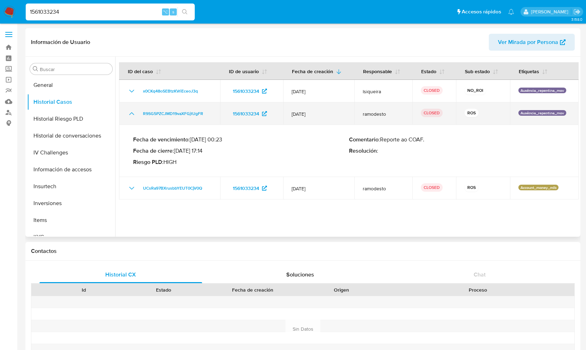
click at [131, 111] on icon "Mostrar/Ocultar" at bounding box center [131, 114] width 8 height 8
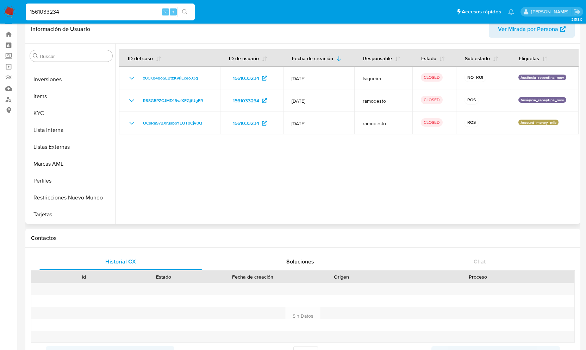
scroll to position [12, 0]
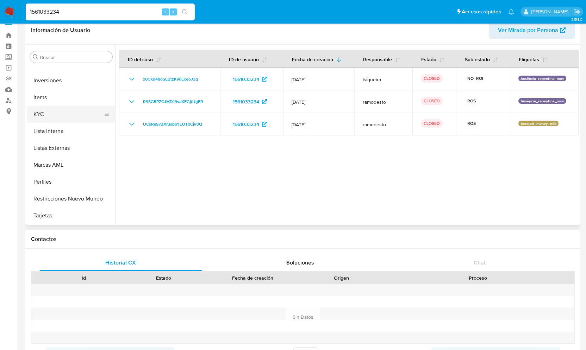
click at [42, 113] on button "KYC" at bounding box center [68, 114] width 82 height 17
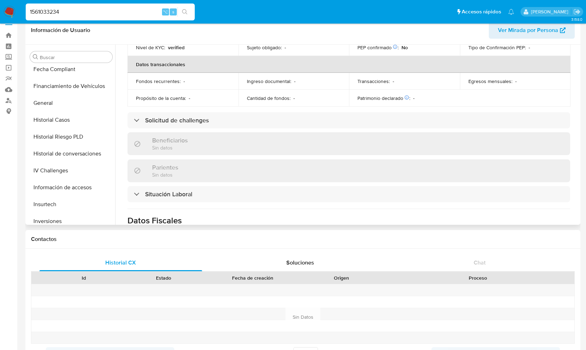
scroll to position [188, 0]
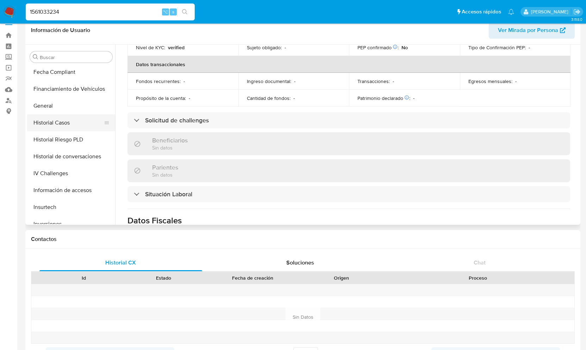
click at [67, 123] on button "Historial Casos" at bounding box center [68, 122] width 82 height 17
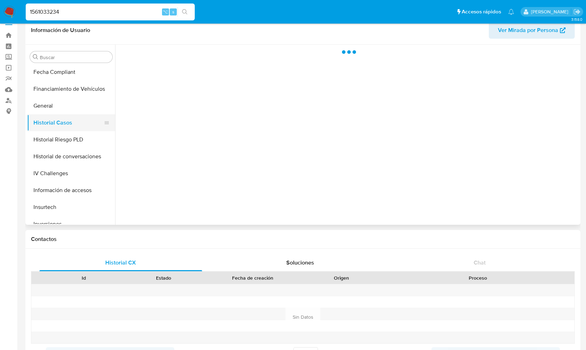
scroll to position [0, 0]
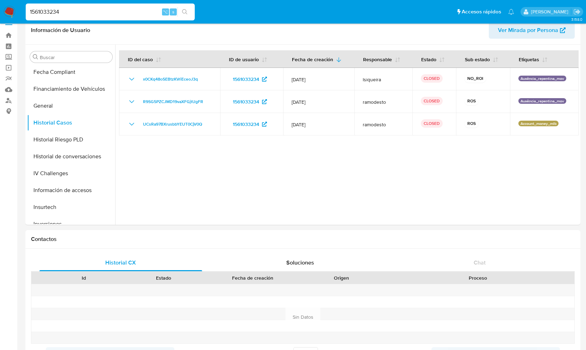
drag, startPoint x: 76, startPoint y: 8, endPoint x: 1, endPoint y: 8, distance: 75.0
click at [1, 8] on nav "Pausado Ver notificaciones 1561033234 ⌥ s Accesos rápidos Presiona las siguient…" at bounding box center [293, 12] width 586 height 24
paste input "310251167"
type input "310251167"
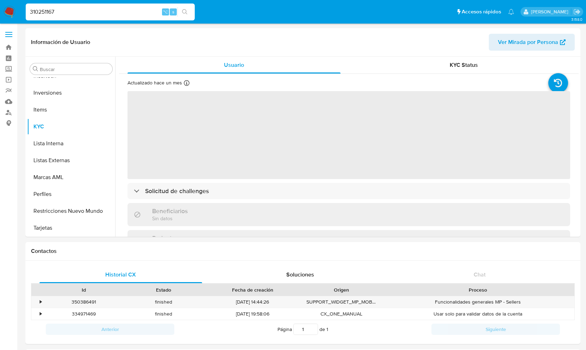
scroll to position [331, 0]
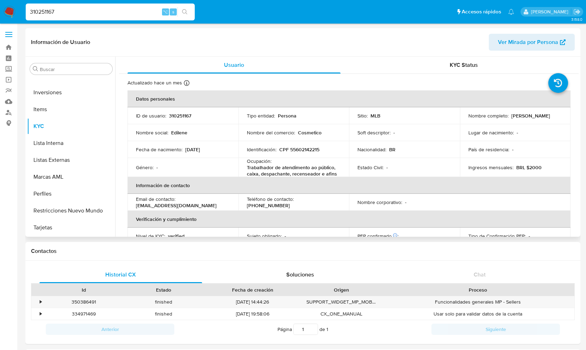
select select "10"
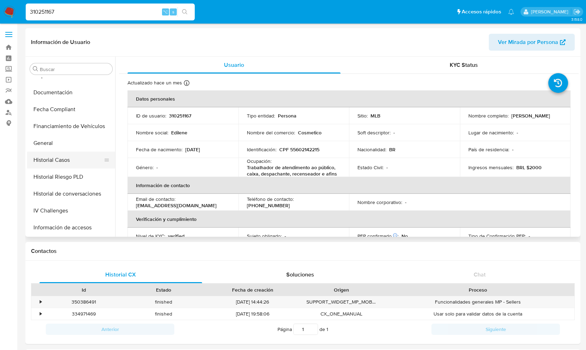
click at [52, 160] on button "Historial Casos" at bounding box center [68, 160] width 82 height 17
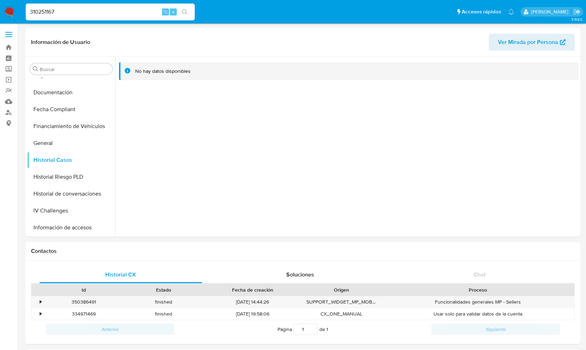
drag, startPoint x: 66, startPoint y: 12, endPoint x: -12, endPoint y: 10, distance: 77.1
paste input "1497022950"
type input "1497022950"
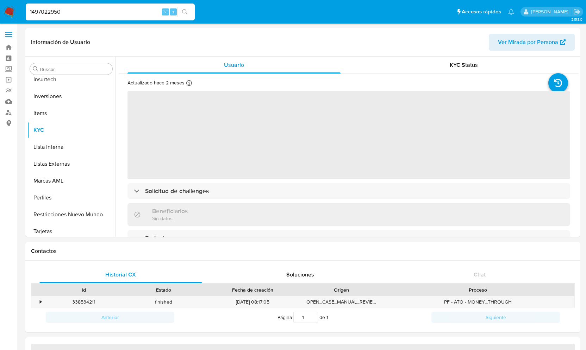
scroll to position [331, 0]
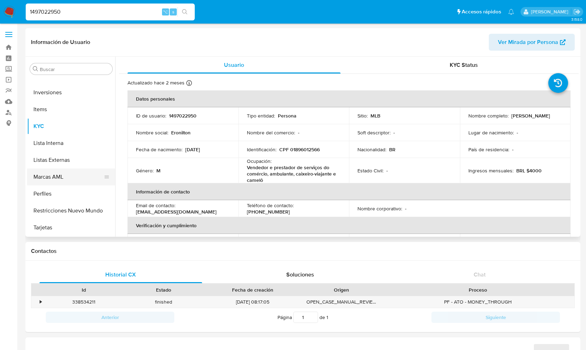
select select "10"
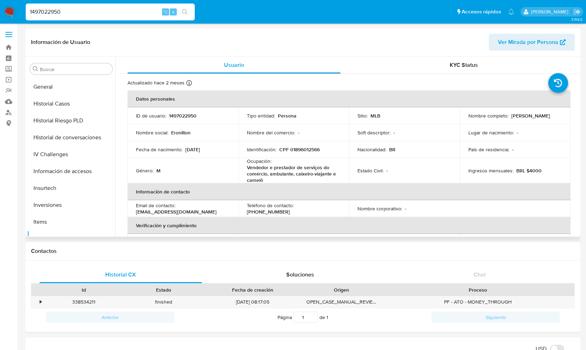
scroll to position [218, 0]
click at [67, 104] on button "Historial Casos" at bounding box center [68, 105] width 82 height 17
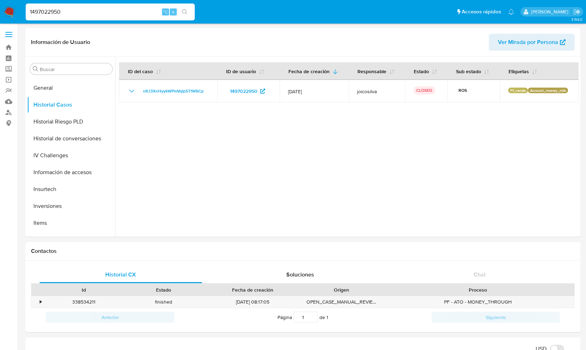
scroll to position [0, 0]
drag, startPoint x: 66, startPoint y: 14, endPoint x: -8, endPoint y: 17, distance: 73.6
type input "1"
paste input "1085281154"
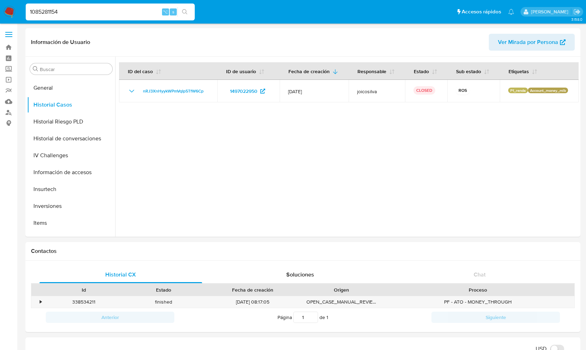
type input "1085281154"
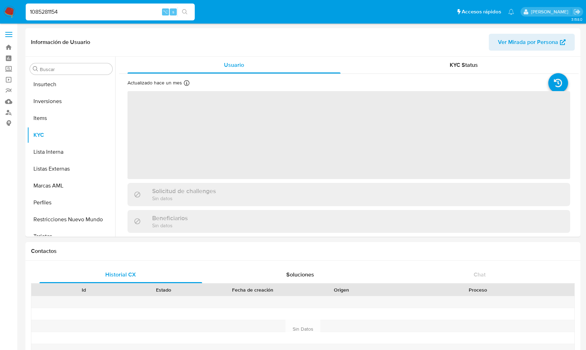
scroll to position [331, 0]
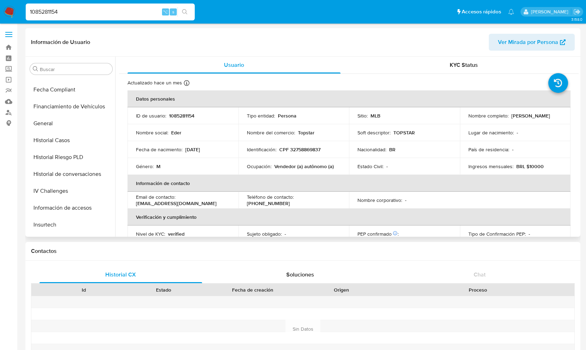
select select "10"
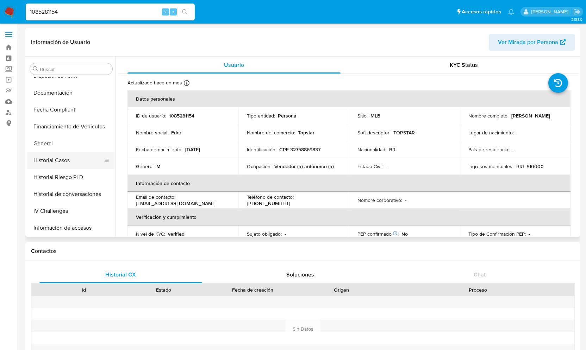
click at [44, 161] on button "Historial Casos" at bounding box center [68, 160] width 82 height 17
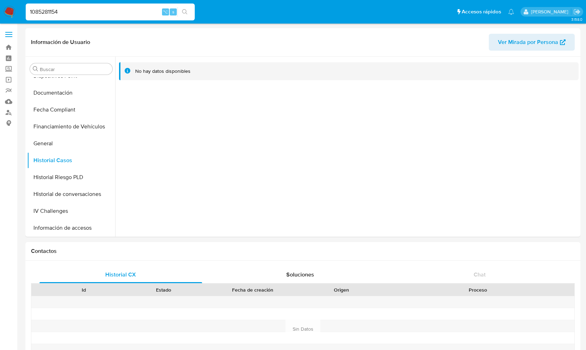
drag, startPoint x: 78, startPoint y: 10, endPoint x: 2, endPoint y: 10, distance: 76.1
click at [2, 10] on nav "Pausado Ver notificaciones 1085281154 ⌥ s Accesos rápidos Presiona las siguient…" at bounding box center [293, 12] width 586 height 24
paste input "176805188"
type input "176805188"
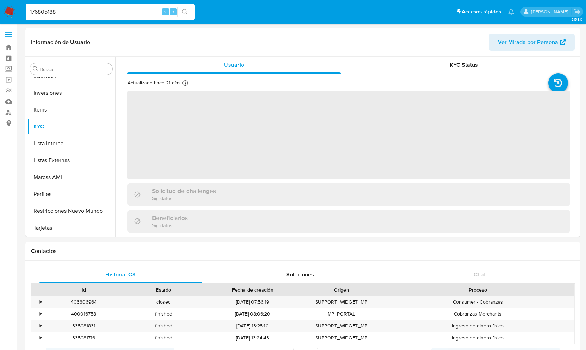
scroll to position [331, 0]
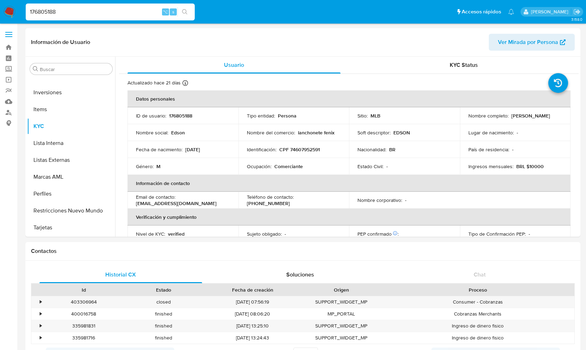
select select "10"
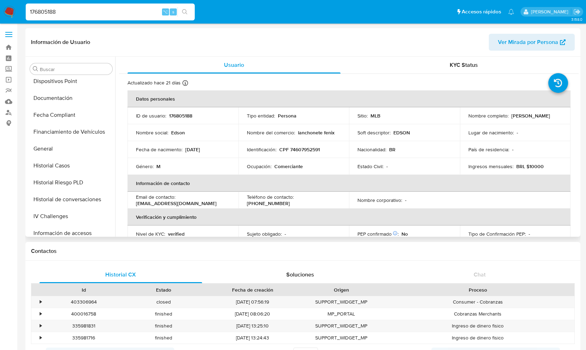
scroll to position [155, 0]
click at [62, 164] on button "Historial Casos" at bounding box center [68, 167] width 82 height 17
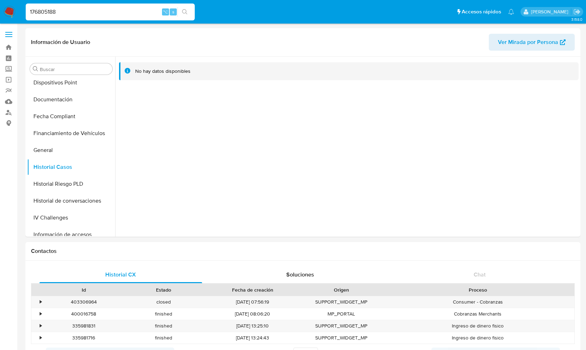
drag, startPoint x: 79, startPoint y: 9, endPoint x: 17, endPoint y: 10, distance: 62.7
click at [17, 10] on nav "Pausado Ver notificaciones 176805188 ⌥ s Accesos rápidos Presiona las siguiente…" at bounding box center [293, 12] width 586 height 24
paste input "225474539"
type input "225474539"
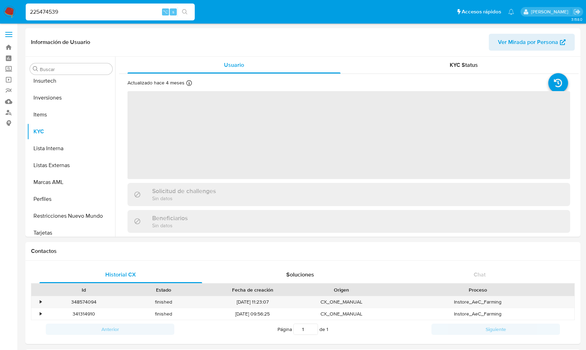
scroll to position [331, 0]
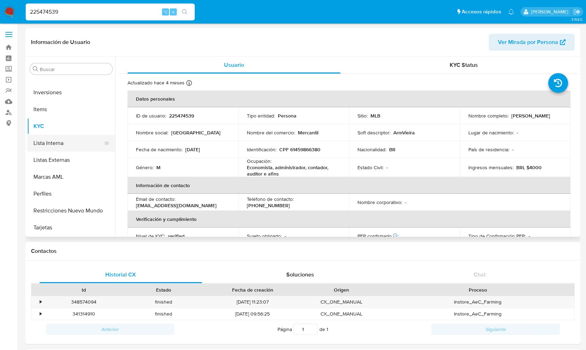
select select "10"
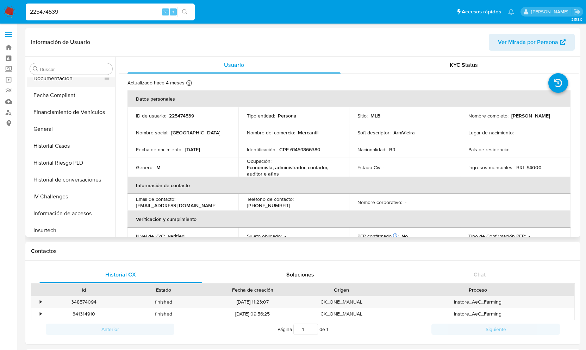
scroll to position [177, 0]
click at [61, 144] on button "Historial Casos" at bounding box center [68, 145] width 82 height 17
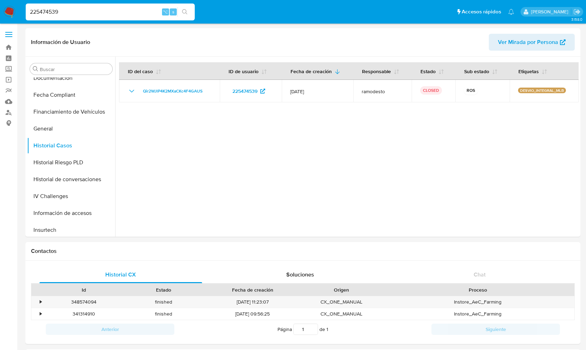
drag, startPoint x: 71, startPoint y: 14, endPoint x: 2, endPoint y: 14, distance: 68.7
click at [2, 14] on nav "Pausado Ver notificaciones 225474539 ⌥ s Accesos rápidos Presiona las siguiente…" at bounding box center [293, 12] width 586 height 24
paste input "1011098921"
type input "1011098921"
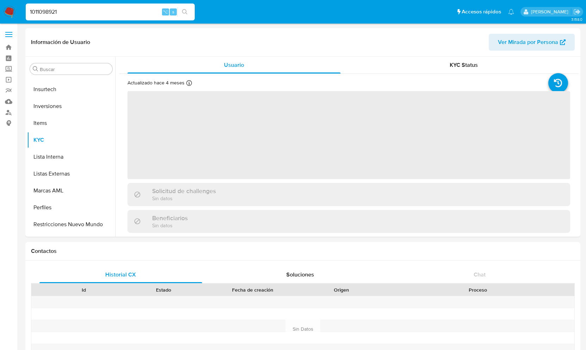
scroll to position [331, 0]
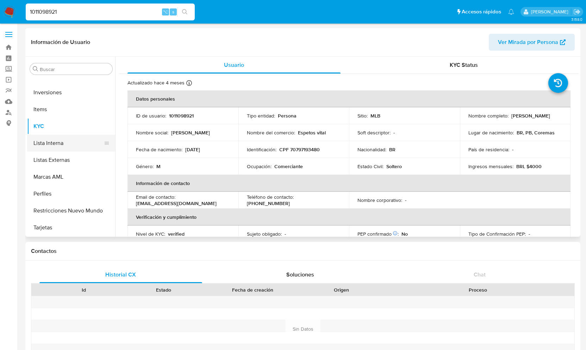
select select "10"
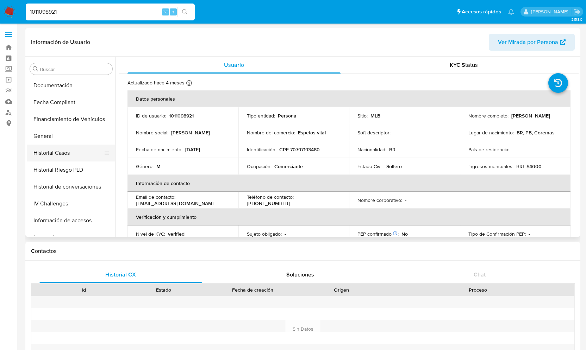
click at [50, 154] on button "Historial Casos" at bounding box center [68, 153] width 82 height 17
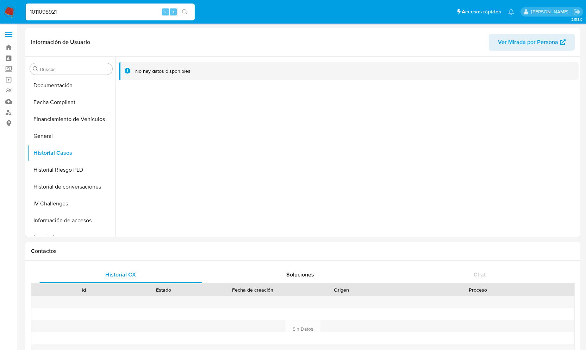
drag, startPoint x: 74, startPoint y: 11, endPoint x: 6, endPoint y: 12, distance: 68.0
click at [6, 12] on nav "Pausado Ver notificaciones 1011098921 ⌥ s Accesos rápidos Presiona las siguient…" at bounding box center [293, 12] width 586 height 24
paste input "1305930346"
type input "1305930346"
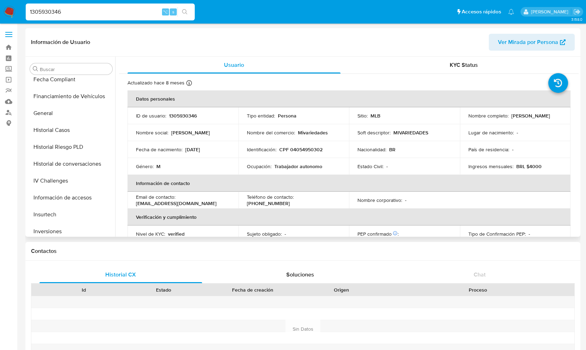
scroll to position [162, 0]
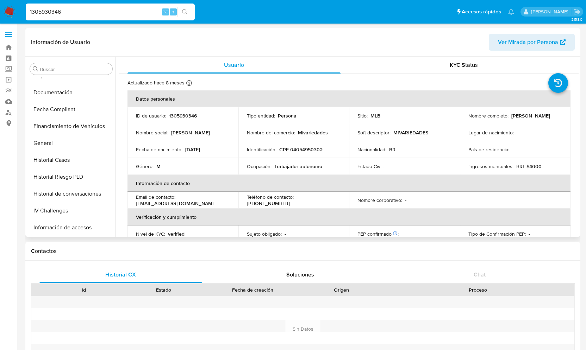
select select "10"
click at [55, 159] on button "Historial Casos" at bounding box center [68, 160] width 82 height 17
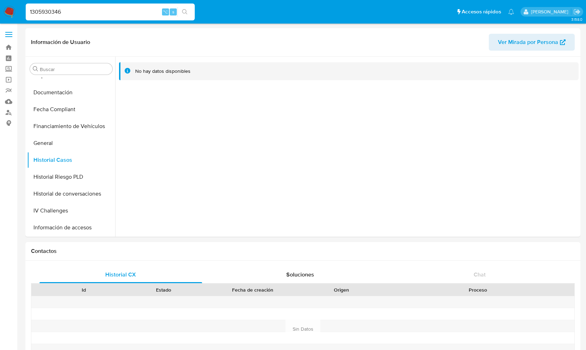
scroll to position [0, 0]
drag, startPoint x: 89, startPoint y: 14, endPoint x: 25, endPoint y: 10, distance: 64.9
click at [25, 10] on li "1305930346 ⌥ s" at bounding box center [110, 12] width 173 height 18
paste input "1004407929"
type input "1004407929"
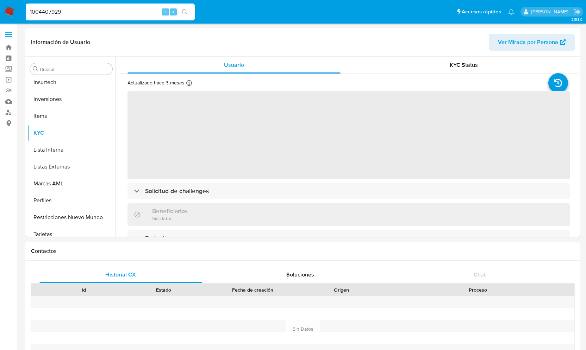
scroll to position [348, 0]
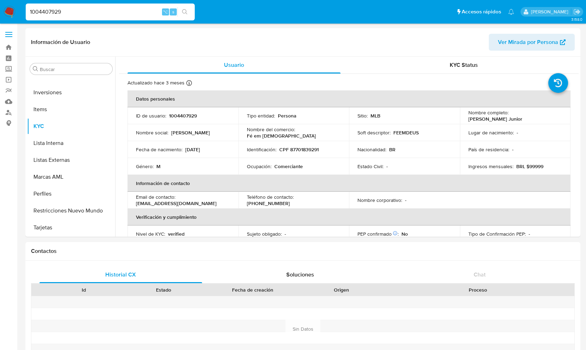
select select "10"
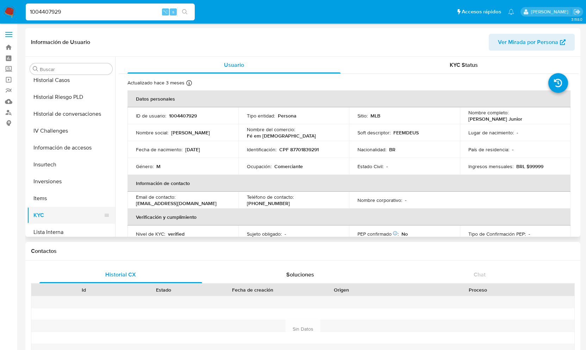
scroll to position [238, 0]
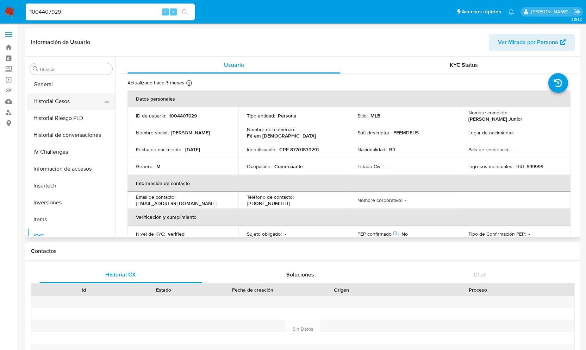
click at [55, 96] on button "Historial Casos" at bounding box center [68, 101] width 82 height 17
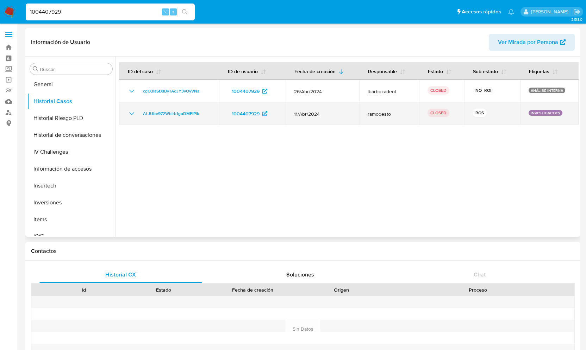
click at [129, 113] on icon "Mostrar/Ocultar" at bounding box center [131, 114] width 8 height 8
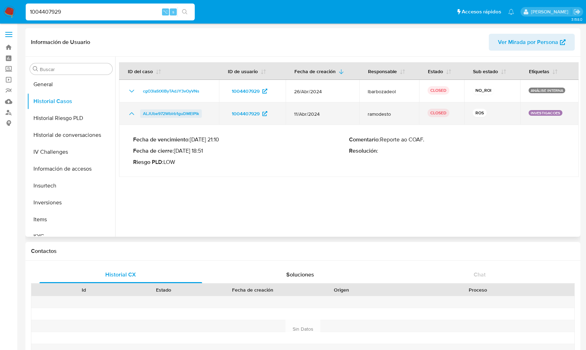
click at [173, 111] on span "ALJUbe972Wblrb1guDMEIPlk" at bounding box center [171, 114] width 56 height 8
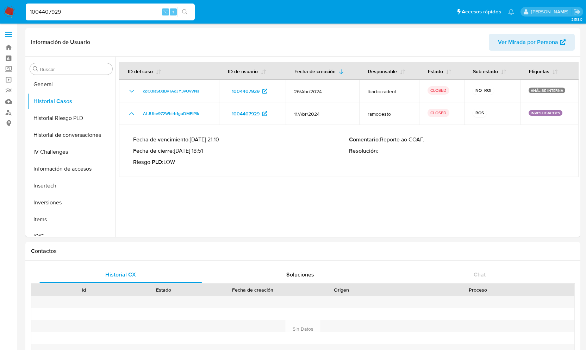
scroll to position [0, 0]
drag, startPoint x: 69, startPoint y: 13, endPoint x: 0, endPoint y: 11, distance: 68.7
click at [0, 11] on nav "Pausado Ver notificaciones 1004407929 ⌥ s Accesos rápidos Presiona las siguient…" at bounding box center [293, 12] width 586 height 24
paste input "1467755523"
type input "1467755523"
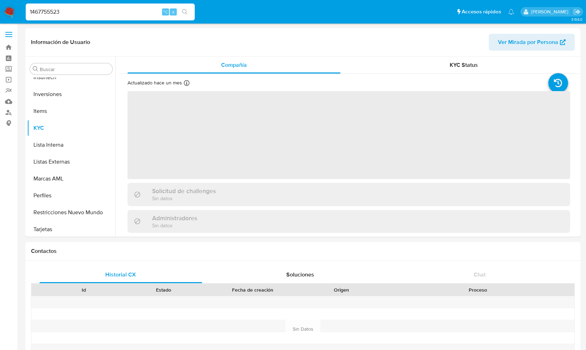
scroll to position [331, 0]
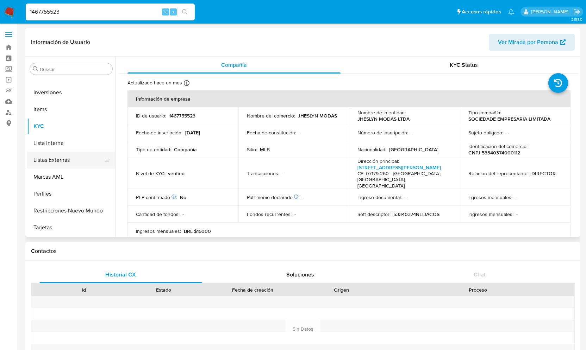
select select "10"
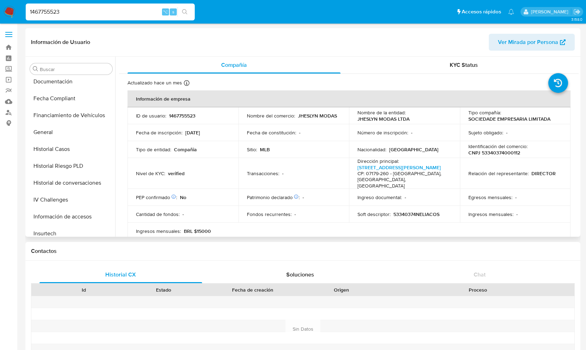
scroll to position [155, 0]
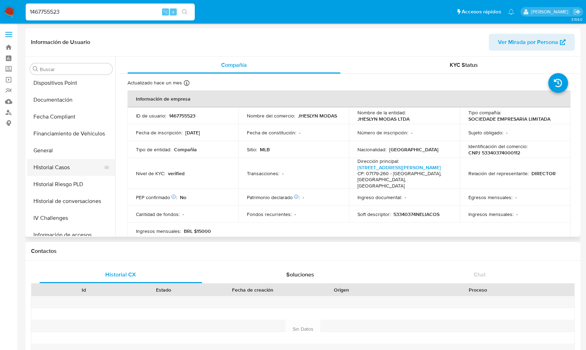
click at [68, 169] on button "Historial Casos" at bounding box center [68, 167] width 82 height 17
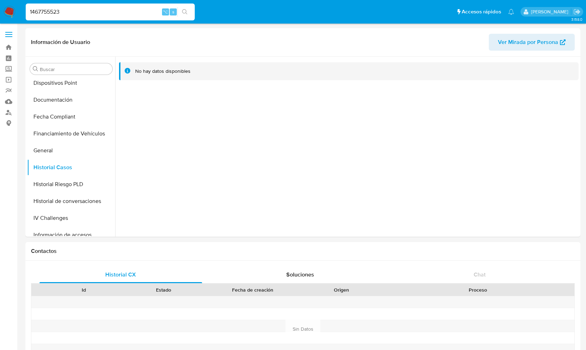
drag, startPoint x: 82, startPoint y: 17, endPoint x: 32, endPoint y: 16, distance: 50.0
click at [32, 16] on div "1467755523 ⌥ s" at bounding box center [110, 12] width 169 height 17
drag, startPoint x: 67, startPoint y: 14, endPoint x: -3, endPoint y: 14, distance: 70.1
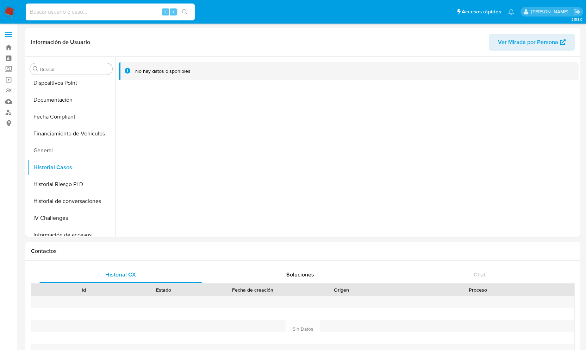
paste input "527610189"
type input "527610189"
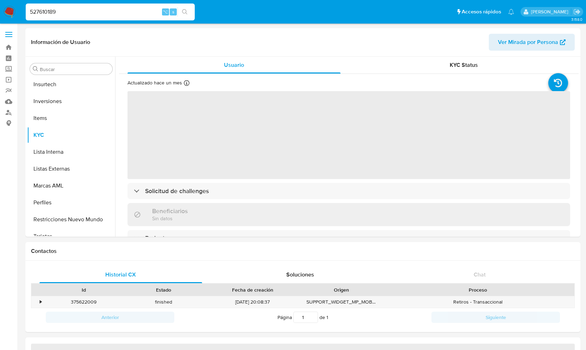
scroll to position [348, 0]
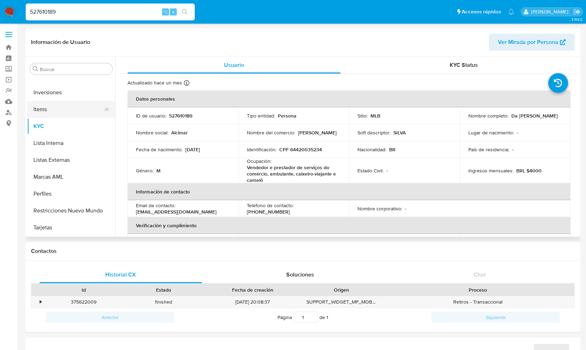
select select "10"
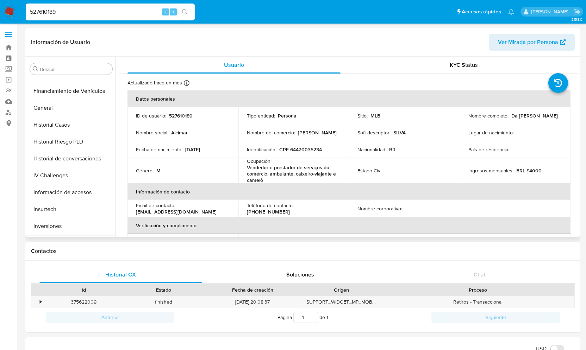
scroll to position [196, 0]
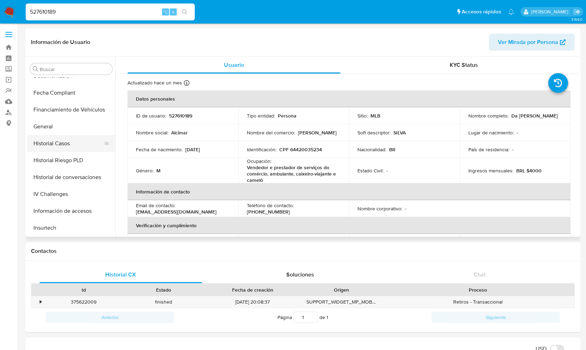
click at [65, 139] on button "Historial Casos" at bounding box center [68, 143] width 82 height 17
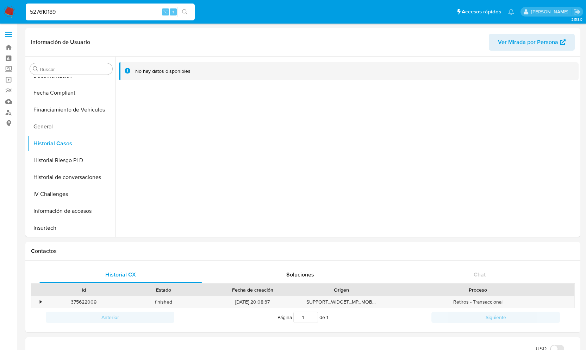
drag, startPoint x: 65, startPoint y: 12, endPoint x: -2, endPoint y: 10, distance: 66.9
paste input "712627485"
type input "712627485"
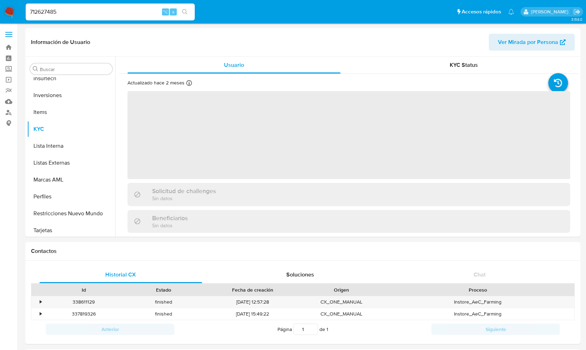
scroll to position [331, 0]
select select "10"
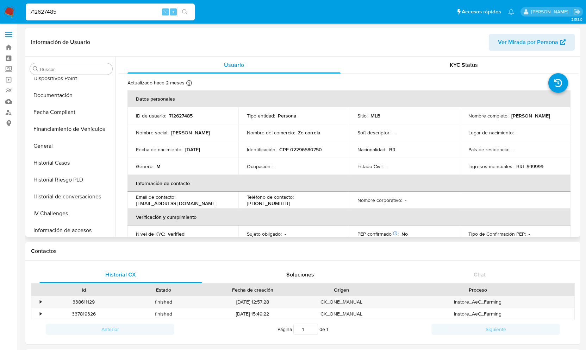
scroll to position [158, 0]
click at [58, 164] on button "Historial Casos" at bounding box center [68, 164] width 82 height 17
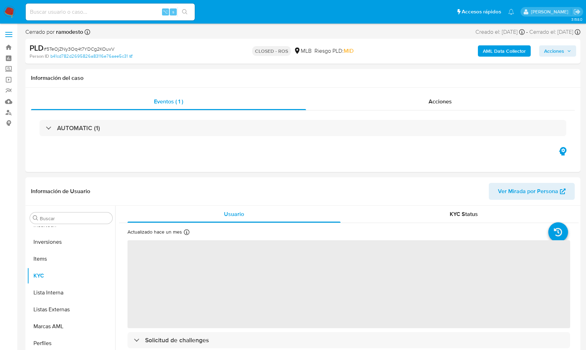
scroll to position [331, 0]
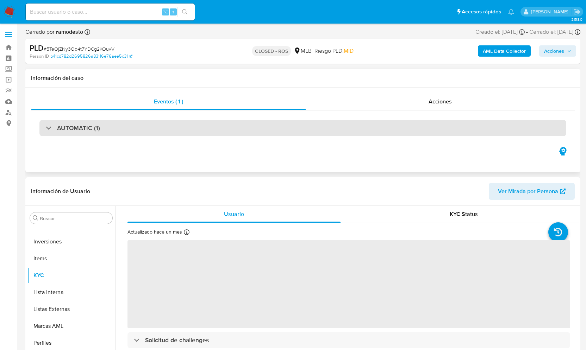
click at [94, 129] on h3 "AUTOMATIC (1)" at bounding box center [78, 128] width 43 height 8
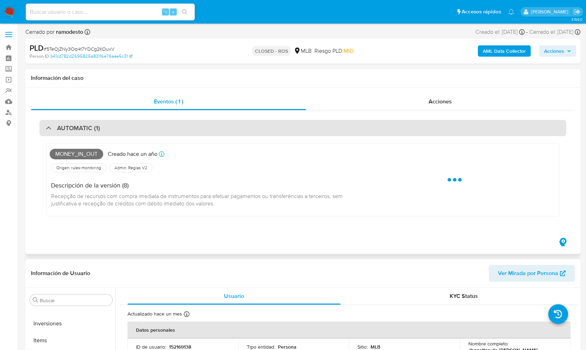
select select "10"
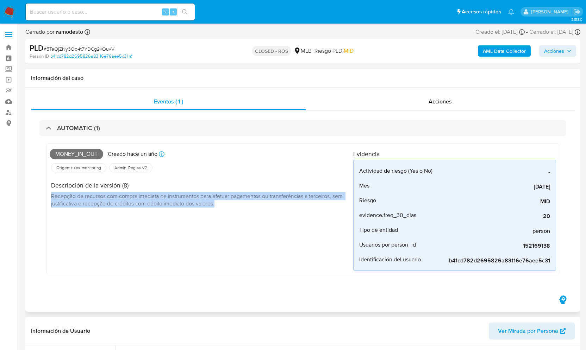
drag, startPoint x: 230, startPoint y: 205, endPoint x: 38, endPoint y: 197, distance: 192.1
click at [38, 197] on div "AUTOMATIC (1) Money_in_out Creado hace un año Creado: [DATE] 08:40:16 Origen: r…" at bounding box center [303, 203] width 544 height 184
copy span "Recepção de recursos com compra imediata de instrumentos para efetuar pagamento…"
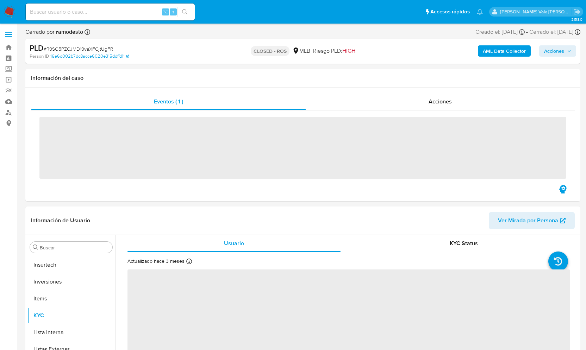
scroll to position [331, 0]
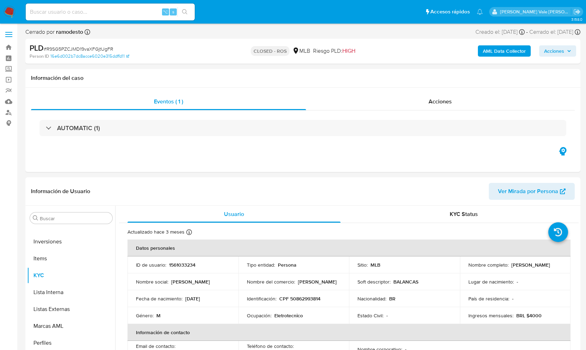
select select "10"
click at [449, 96] on div "Acciones" at bounding box center [440, 101] width 269 height 17
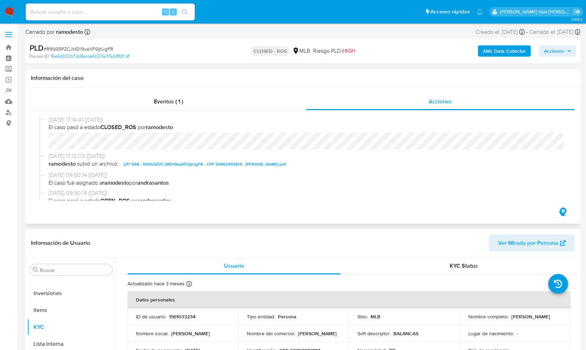
click at [208, 165] on span "2Âº SAR - R9SG5PZCJMD19vaXFGjtUgFR - CPF 50862993814 - [PERSON_NAME].pdf" at bounding box center [204, 164] width 163 height 8
click at [172, 99] on span "Eventos ( 1 )" at bounding box center [168, 102] width 29 height 8
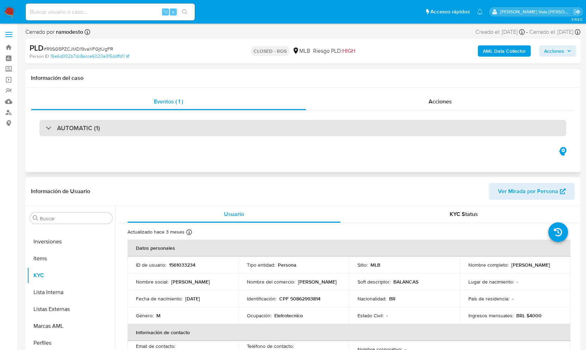
click at [74, 124] on h3 "AUTOMATIC (1)" at bounding box center [78, 128] width 43 height 8
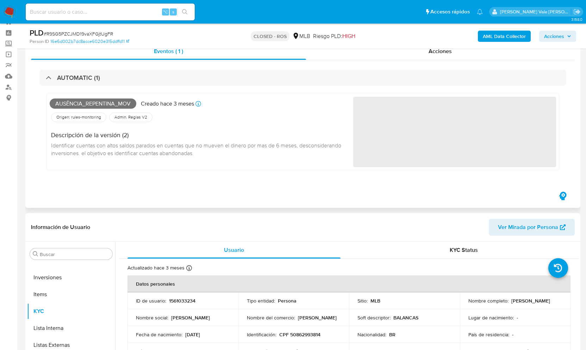
scroll to position [20, 0]
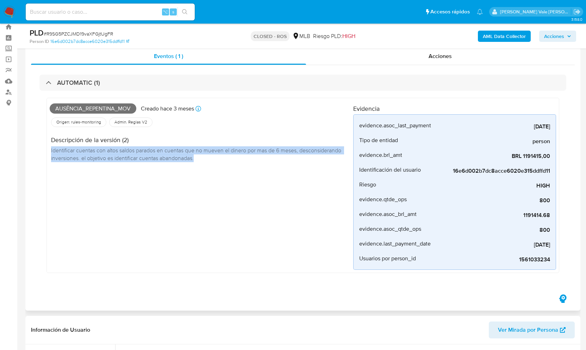
drag, startPoint x: 211, startPoint y: 159, endPoint x: 50, endPoint y: 150, distance: 160.5
click at [50, 150] on div "Descripción de la versión (2) Identificar cuentas con altos saldos parados en c…" at bounding box center [202, 148] width 304 height 39
copy span "Identificar cuentas con altos saldos parados en cuentas que no mueven el dinero…"
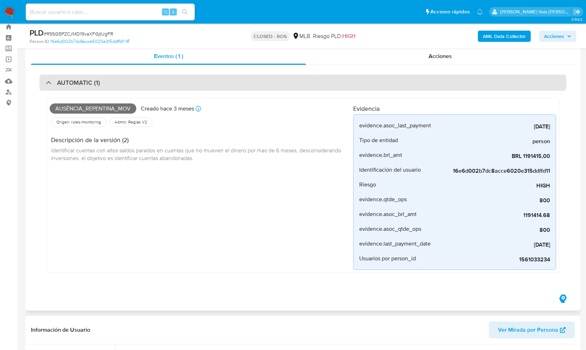
click at [49, 79] on div "AUTOMATIC (1)" at bounding box center [73, 83] width 54 height 8
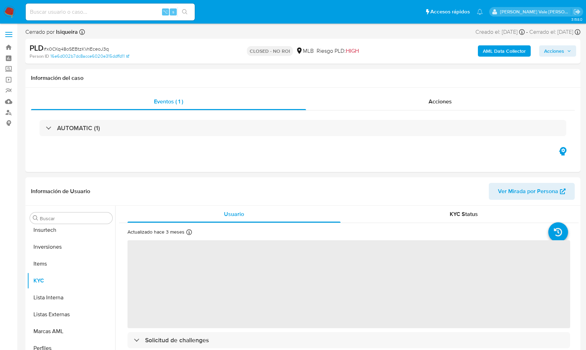
scroll to position [331, 0]
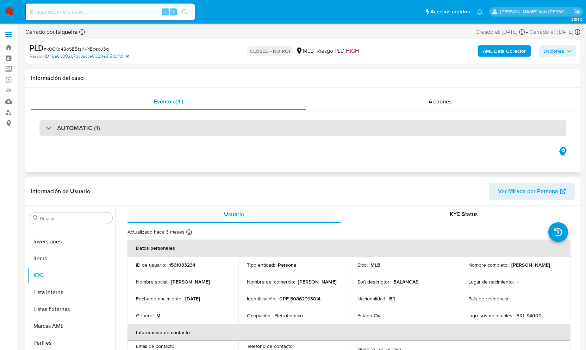
select select "10"
click at [49, 126] on div "AUTOMATIC (1)" at bounding box center [73, 128] width 54 height 8
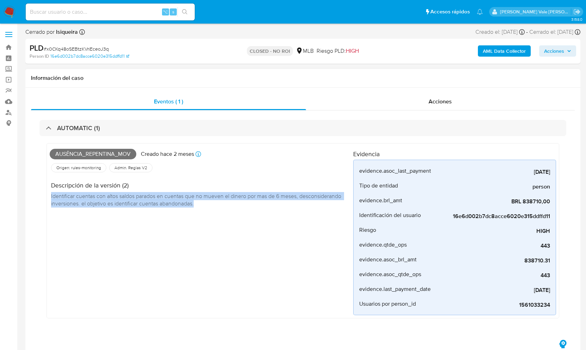
drag, startPoint x: 210, startPoint y: 207, endPoint x: 48, endPoint y: 199, distance: 162.2
click at [48, 199] on div "Ausência_repentina_mov Creado [DATE] Creado: [DATE] 00:58:01 Origen: rules-moni…" at bounding box center [302, 230] width 513 height 175
copy span "Identificar cuentas con altos saldos parados en cuentas que no mueven el dinero…"
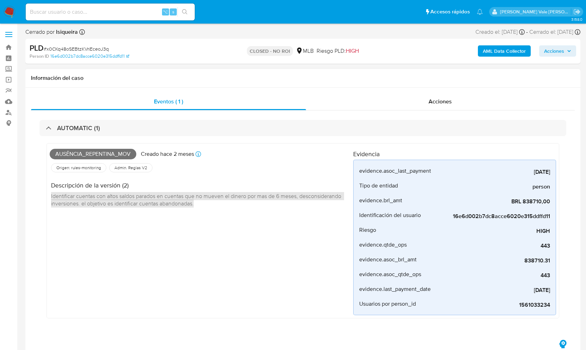
click at [105, 218] on div "Ausência_repentina_mov Creado [DATE] Creado: [DATE] 00:58:01 Origen: rules-moni…" at bounding box center [202, 231] width 304 height 169
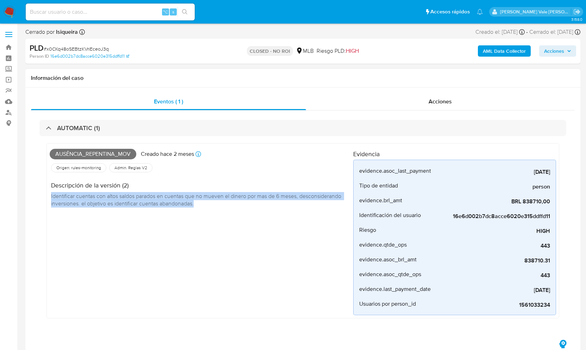
drag, startPoint x: 205, startPoint y: 206, endPoint x: 47, endPoint y: 196, distance: 158.1
click at [47, 196] on div "Ausência_repentina_mov Creado [DATE] Creado: [DATE] 00:58:01 Origen: rules-moni…" at bounding box center [302, 230] width 513 height 175
copy span "Identificar cuentas con altos saldos parados en cuentas que no mueven el dinero…"
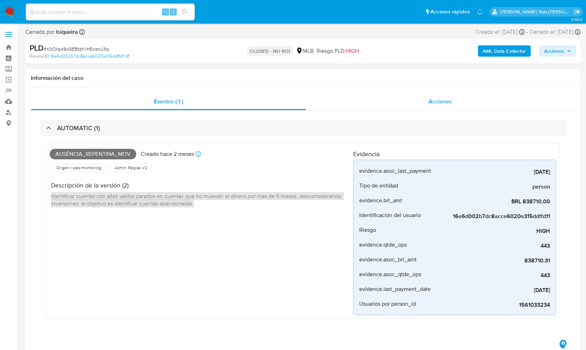
click at [439, 100] on span "Acciones" at bounding box center [440, 102] width 23 height 8
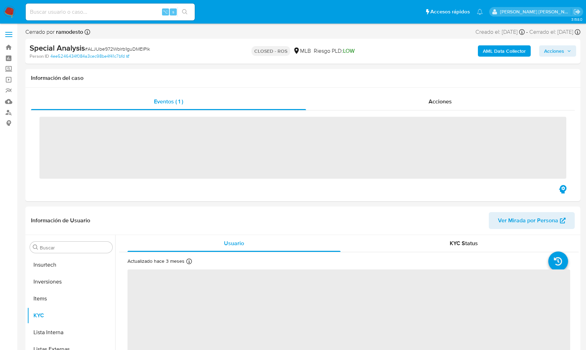
scroll to position [348, 0]
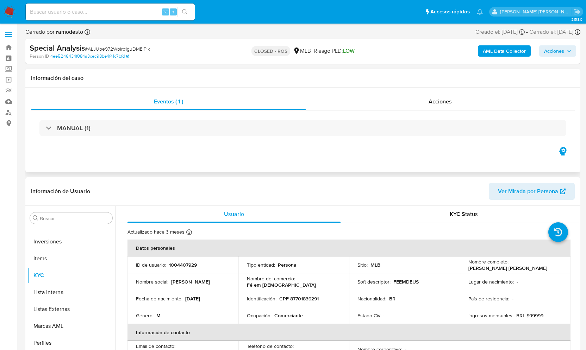
select select "10"
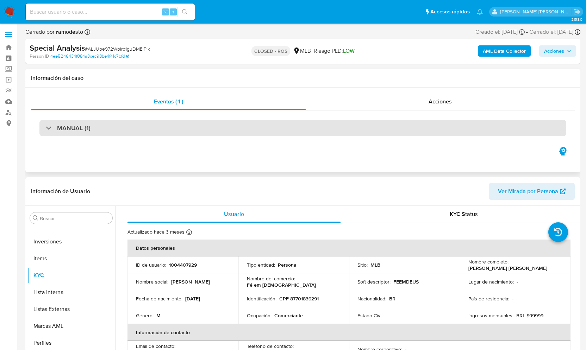
click at [46, 130] on div "MANUAL (1)" at bounding box center [68, 128] width 45 height 8
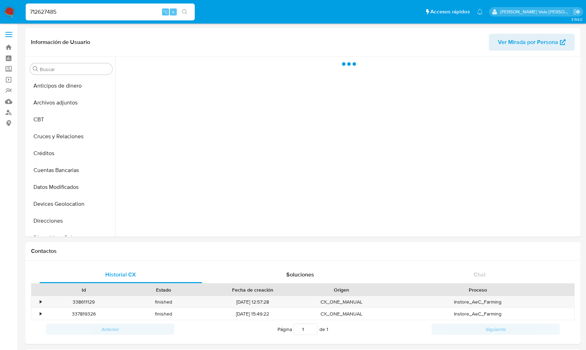
select select "10"
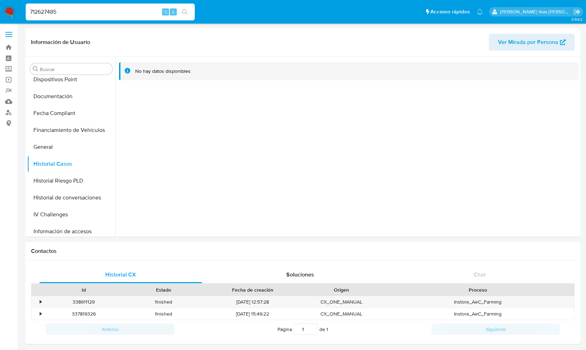
drag, startPoint x: 61, startPoint y: 12, endPoint x: -12, endPoint y: 11, distance: 73.6
paste input "1286345110"
type input "1286345110"
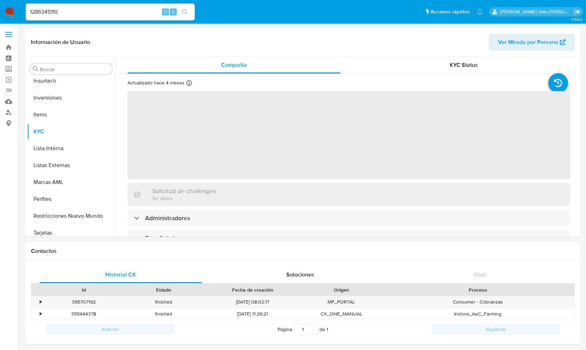
scroll to position [331, 0]
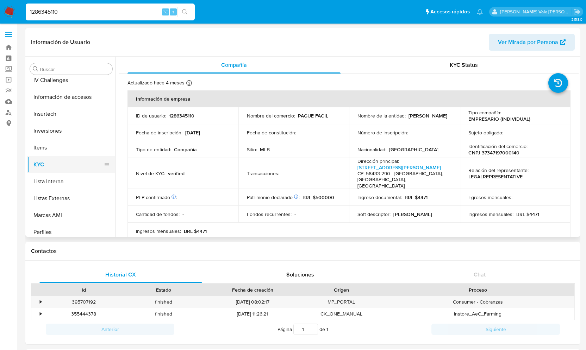
select select "10"
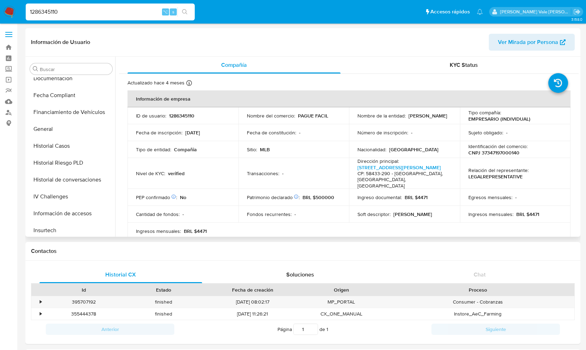
scroll to position [163, 0]
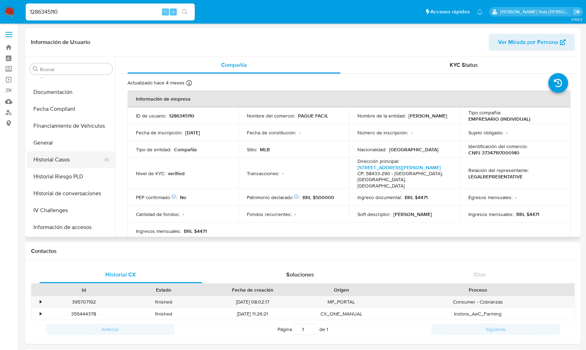
click at [64, 158] on button "Historial Casos" at bounding box center [68, 159] width 82 height 17
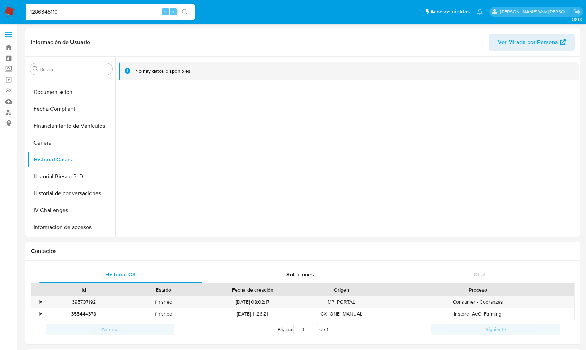
drag, startPoint x: 62, startPoint y: 10, endPoint x: 7, endPoint y: 12, distance: 54.3
click at [7, 12] on nav "Pausado Ver notificaciones 1286345110 ⌥ s Accesos rápidos Presiona las siguient…" at bounding box center [293, 12] width 586 height 24
paste input "1213963266"
type input "1213963266"
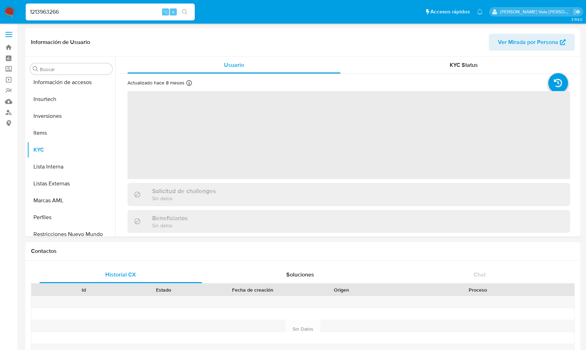
scroll to position [331, 0]
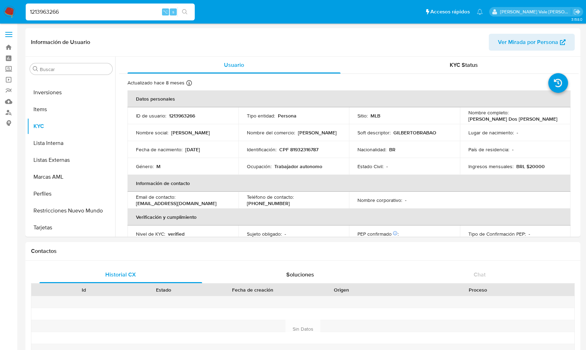
select select "10"
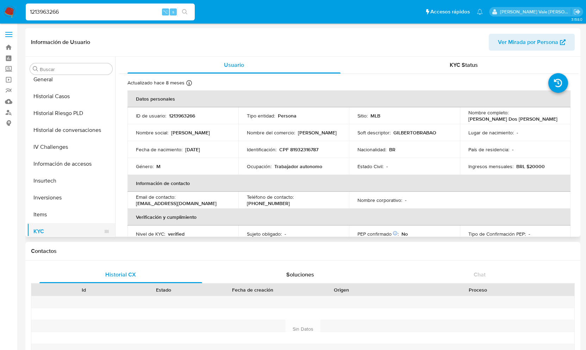
scroll to position [220, 0]
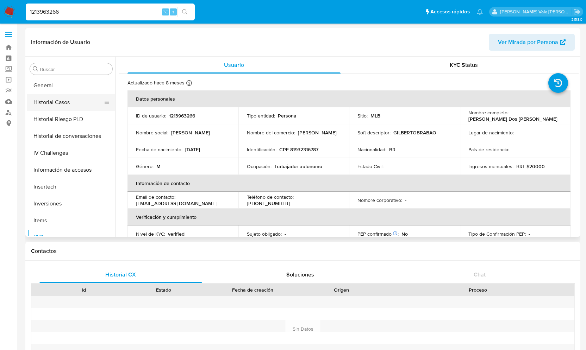
click at [57, 102] on button "Historial Casos" at bounding box center [68, 102] width 82 height 17
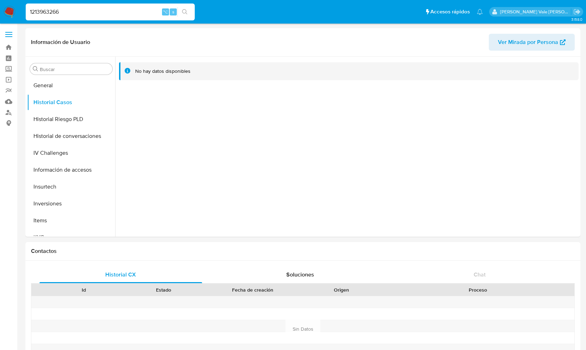
click at [71, 5] on div "1213963266 ⌥ s" at bounding box center [110, 12] width 169 height 17
drag, startPoint x: 68, startPoint y: 11, endPoint x: -18, endPoint y: 11, distance: 86.6
paste input "534101687"
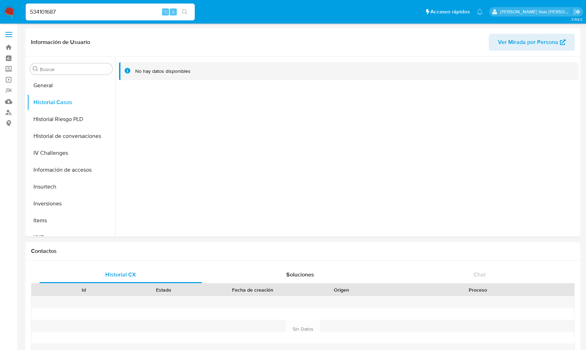
type input "534101687"
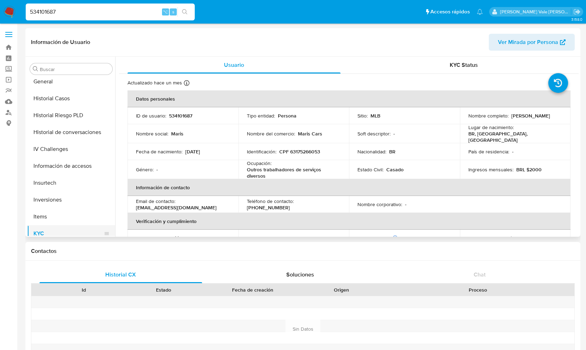
scroll to position [204, 0]
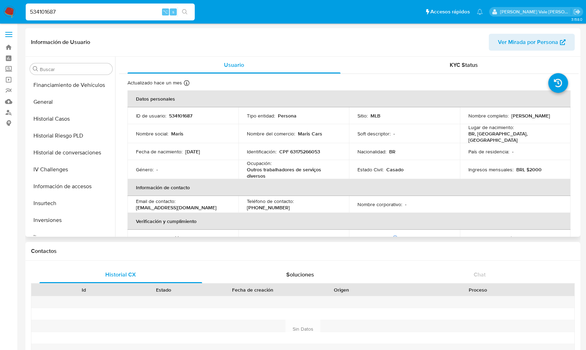
select select "10"
click at [66, 125] on button "Historial Casos" at bounding box center [68, 119] width 82 height 17
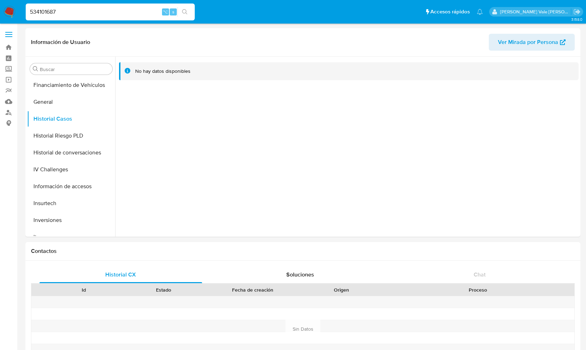
drag, startPoint x: 80, startPoint y: 17, endPoint x: 31, endPoint y: 15, distance: 49.0
click at [31, 15] on div "534101687 ⌥ s" at bounding box center [110, 12] width 169 height 17
drag, startPoint x: 68, startPoint y: 13, endPoint x: 13, endPoint y: 13, distance: 54.9
click at [13, 13] on nav "Pausado Ver notificaciones 534101687 ⌥ s Accesos rápidos Presiona las siguiente…" at bounding box center [293, 12] width 586 height 24
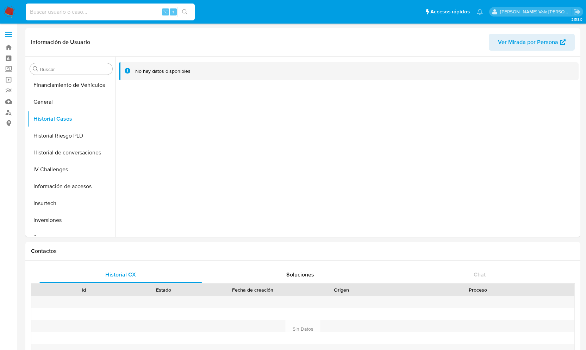
paste input "18133978"
type input "18133978"
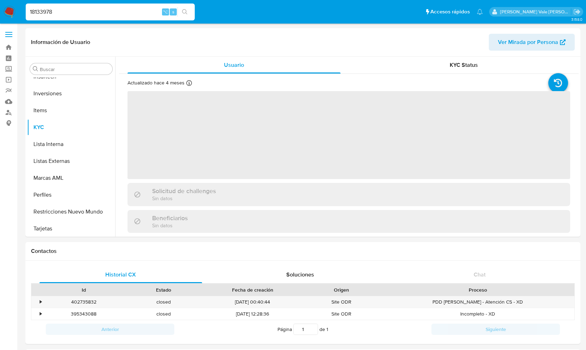
scroll to position [331, 0]
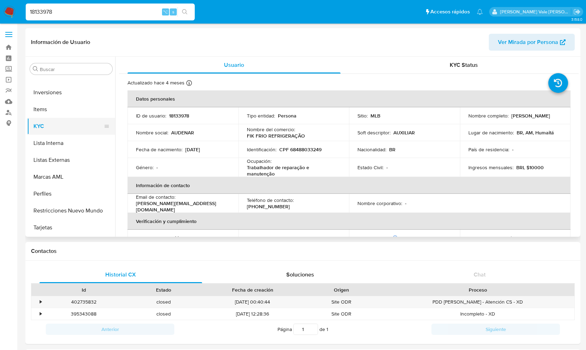
select select "10"
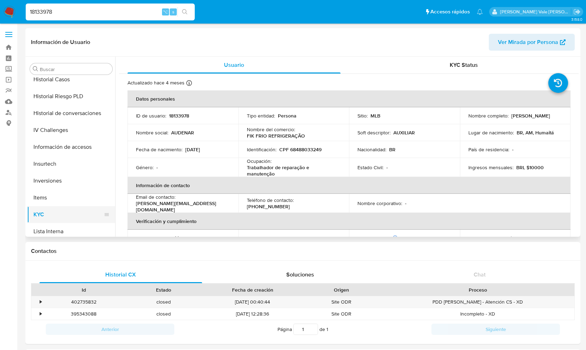
scroll to position [223, 0]
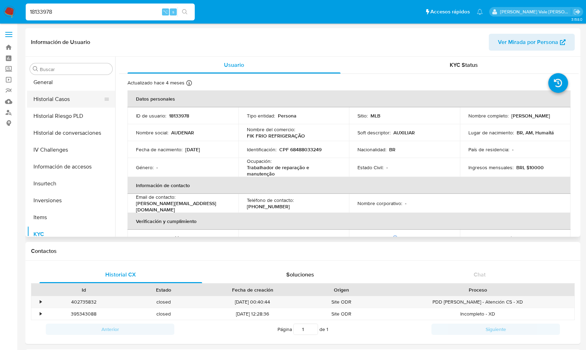
click at [60, 101] on button "Historial Casos" at bounding box center [68, 99] width 82 height 17
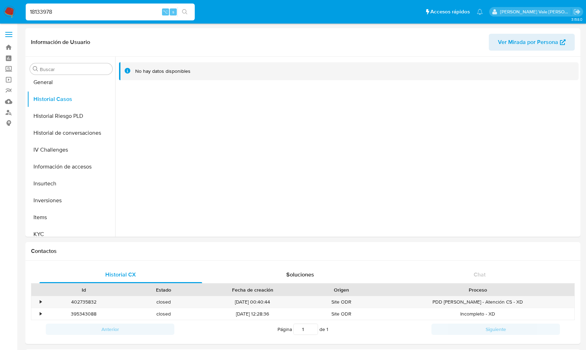
drag, startPoint x: 74, startPoint y: 14, endPoint x: 7, endPoint y: 14, distance: 66.2
click at [7, 14] on nav "Pausado Ver notificaciones 18133978 ⌥ s Accesos rápidos Presiona las siguientes…" at bounding box center [293, 12] width 586 height 24
paste input "120446562"
type input "120446562"
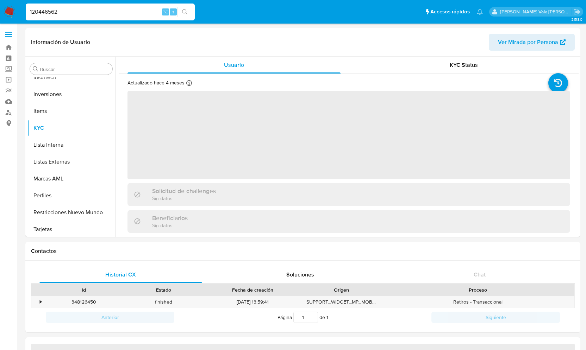
scroll to position [331, 0]
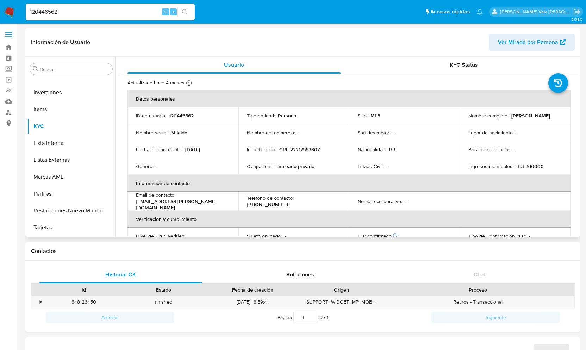
select select "10"
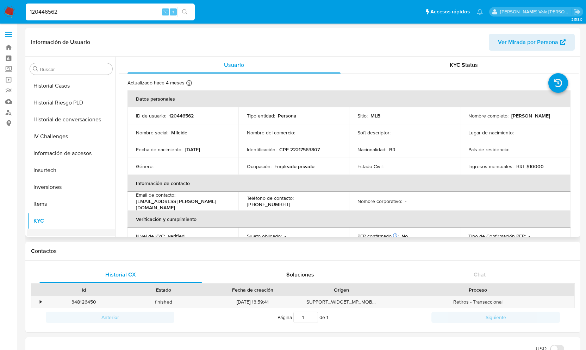
scroll to position [227, 0]
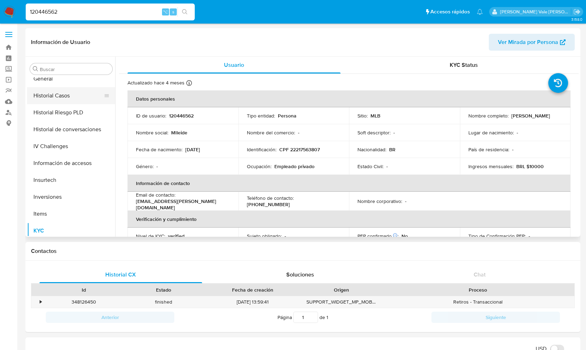
click at [60, 96] on button "Historial Casos" at bounding box center [68, 95] width 82 height 17
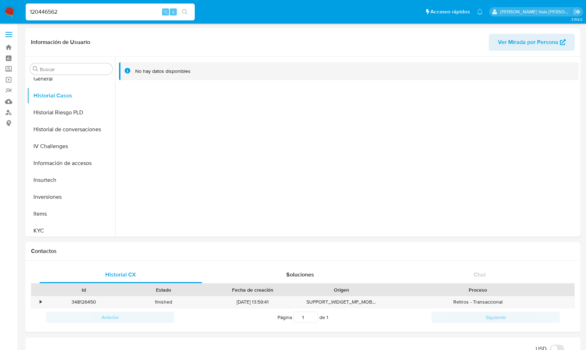
scroll to position [0, 0]
drag, startPoint x: 77, startPoint y: 8, endPoint x: 47, endPoint y: 13, distance: 30.7
click at [47, 13] on input "120446562" at bounding box center [110, 11] width 169 height 9
type input "562"
paste input "1052219413"
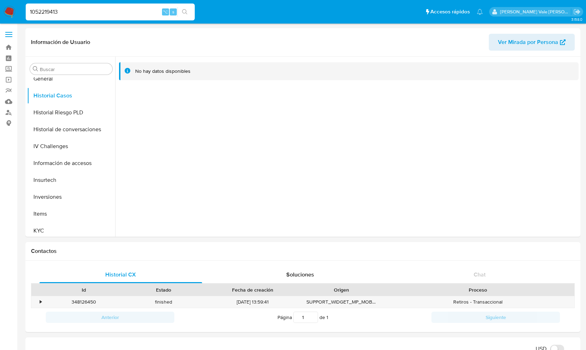
type input "1052219413"
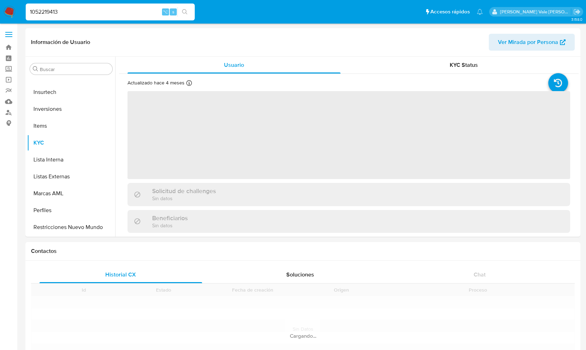
scroll to position [331, 0]
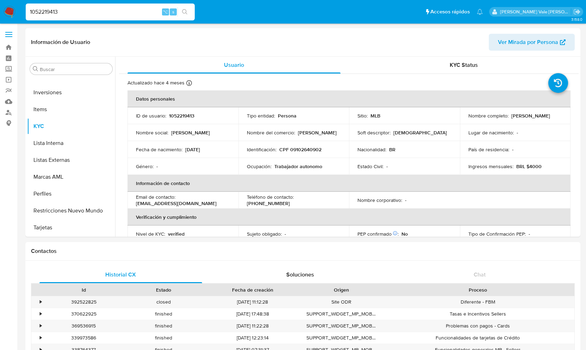
select select "10"
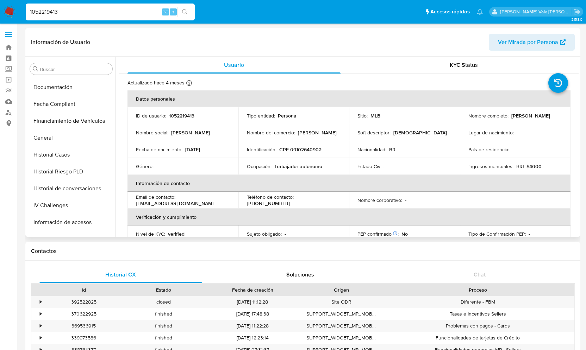
scroll to position [162, 0]
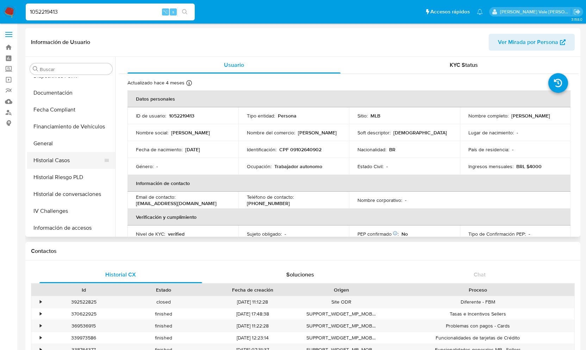
click at [63, 163] on button "Historial Casos" at bounding box center [68, 160] width 82 height 17
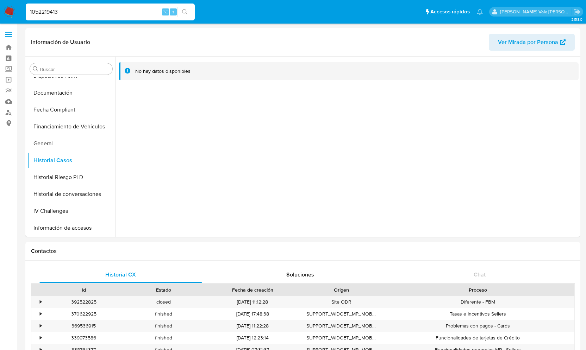
scroll to position [0, 0]
drag, startPoint x: 66, startPoint y: 14, endPoint x: -12, endPoint y: 10, distance: 77.6
paste input "480601046"
type input "480601046"
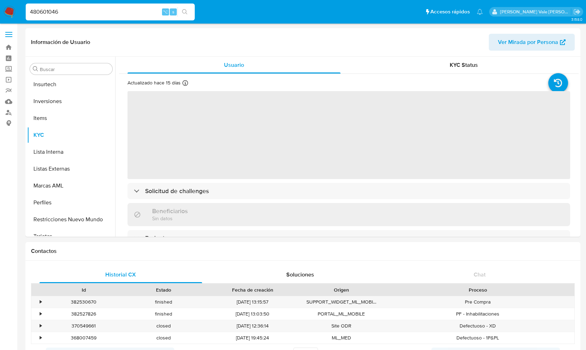
scroll to position [331, 0]
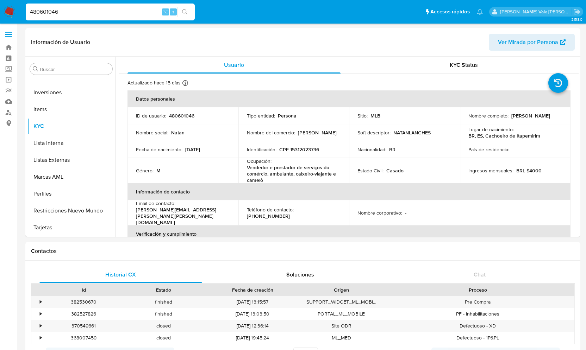
select select "10"
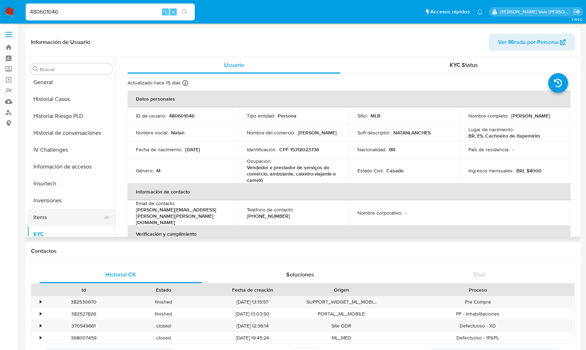
scroll to position [220, 0]
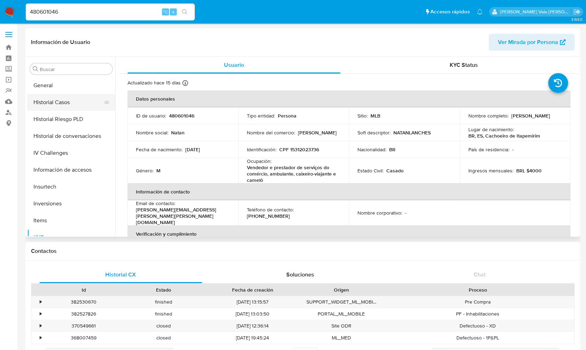
click at [47, 110] on button "Historial Casos" at bounding box center [68, 102] width 82 height 17
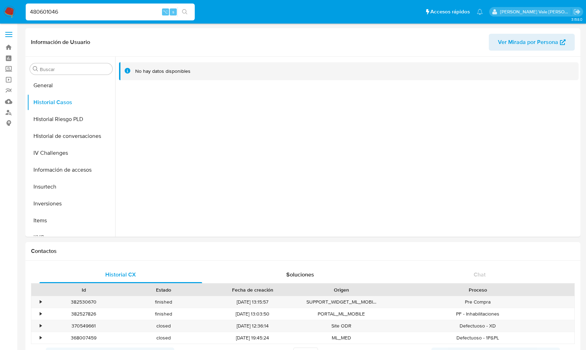
drag, startPoint x: 60, startPoint y: 11, endPoint x: 12, endPoint y: 7, distance: 48.1
click at [12, 7] on nav "Pausado Ver notificaciones 480601046 ⌥ s Accesos rápidos Presiona las siguiente…" at bounding box center [293, 12] width 586 height 24
paste input "1544668568"
type input "1544668568"
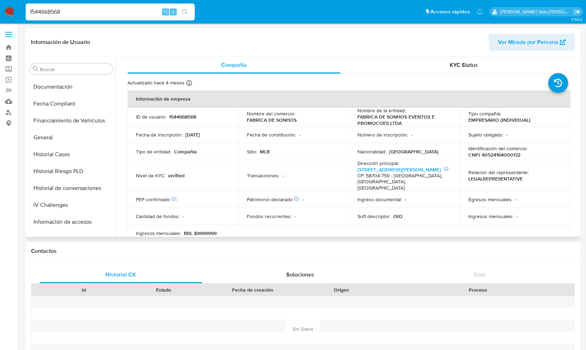
scroll to position [161, 0]
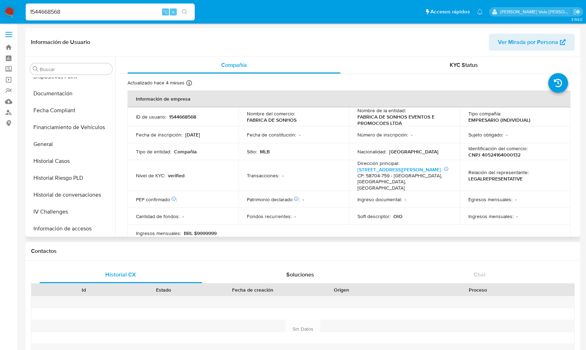
select select "10"
click at [58, 163] on button "Historial Casos" at bounding box center [68, 161] width 82 height 17
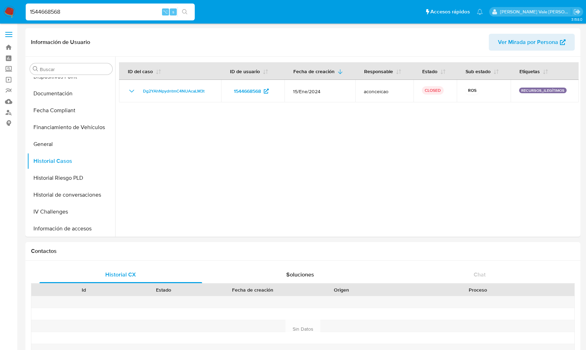
drag, startPoint x: 70, startPoint y: 12, endPoint x: 2, endPoint y: 12, distance: 67.3
click at [2, 12] on nav "Pausado Ver notificaciones 1544668568 ⌥ s Accesos rápidos Presiona las siguient…" at bounding box center [293, 12] width 586 height 24
paste input "481021717"
type input "481021717"
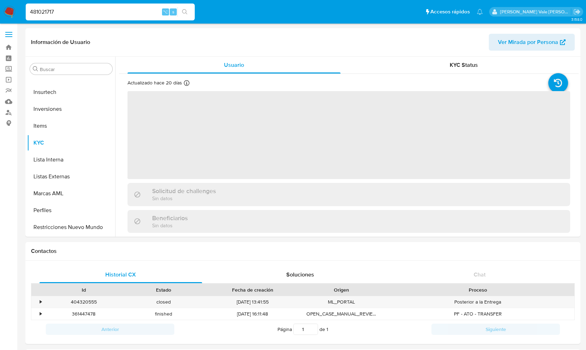
scroll to position [331, 0]
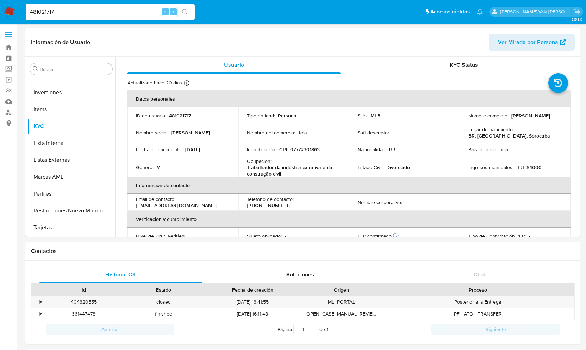
select select "10"
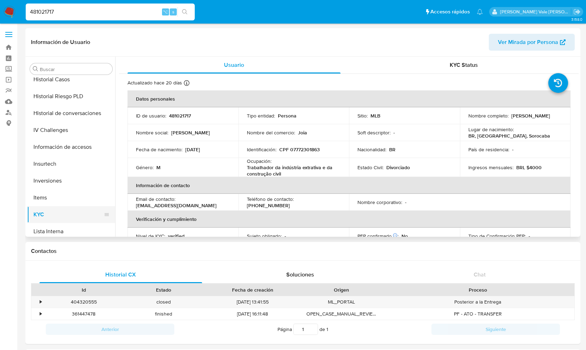
scroll to position [237, 0]
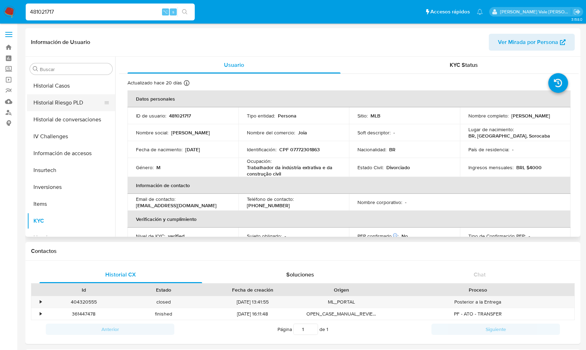
click at [62, 101] on button "Historial Riesgo PLD" at bounding box center [68, 102] width 82 height 17
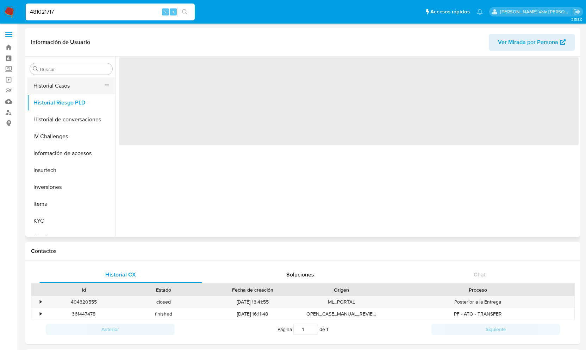
click at [62, 83] on button "Historial Casos" at bounding box center [68, 85] width 82 height 17
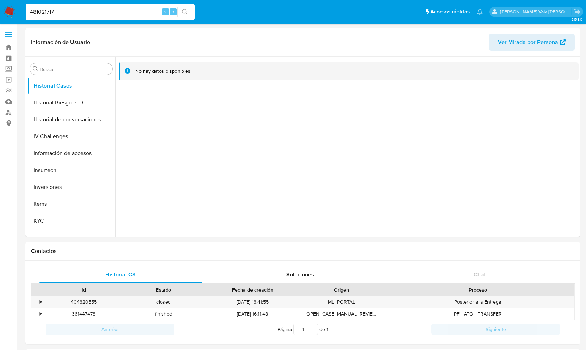
drag, startPoint x: 65, startPoint y: 11, endPoint x: 8, endPoint y: 7, distance: 56.8
click at [8, 7] on nav "Pausado Ver notificaciones 481021717 ⌥ s Accesos rápidos Presiona las siguiente…" at bounding box center [293, 12] width 586 height 24
paste input "118830214"
type input "118830214"
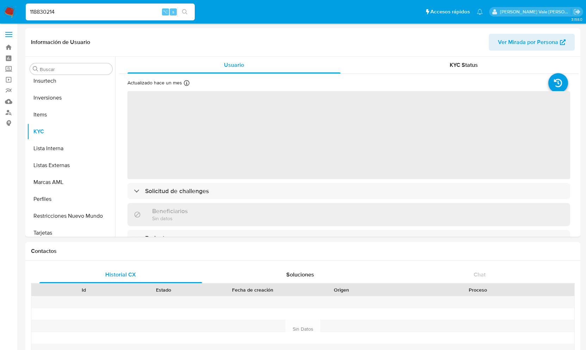
scroll to position [331, 0]
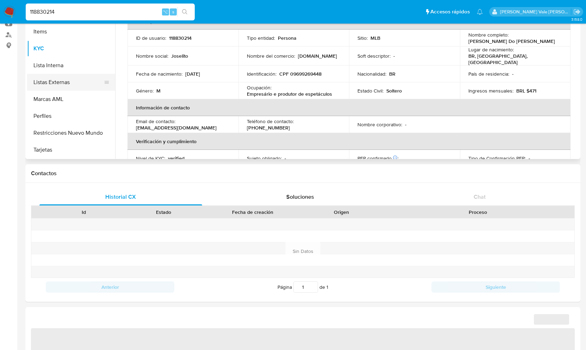
select select "10"
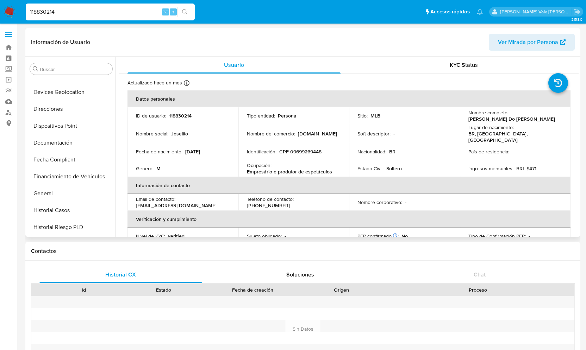
scroll to position [137, 0]
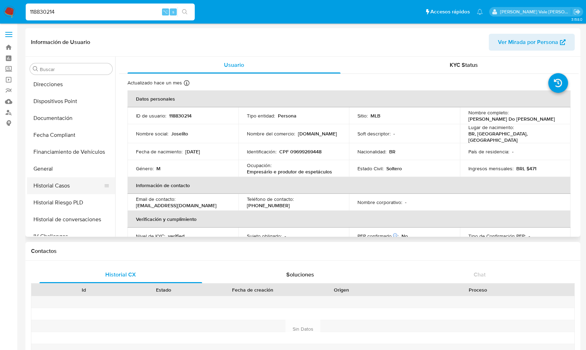
click at [70, 178] on button "Historial Casos" at bounding box center [68, 186] width 82 height 17
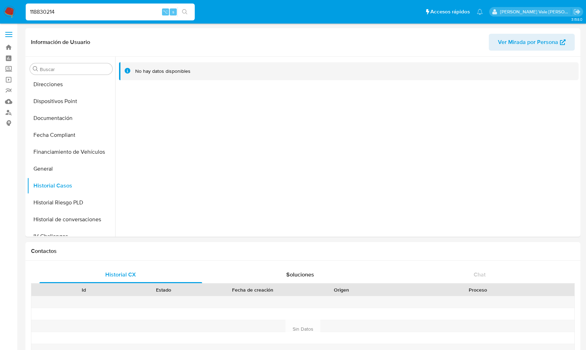
scroll to position [0, 0]
drag, startPoint x: 77, startPoint y: 13, endPoint x: 18, endPoint y: 7, distance: 59.2
click at [18, 7] on nav "Pausado Ver notificaciones 118830214 ⌥ s Accesos rápidos Presiona las siguiente…" at bounding box center [293, 12] width 586 height 24
paste input "333032917"
type input "333032917"
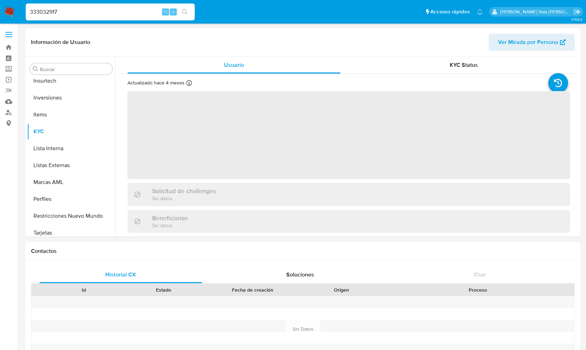
scroll to position [331, 0]
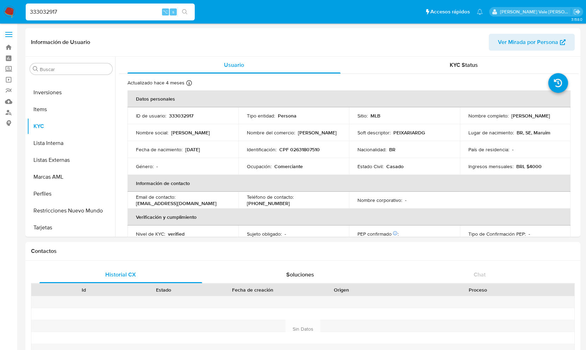
select select "10"
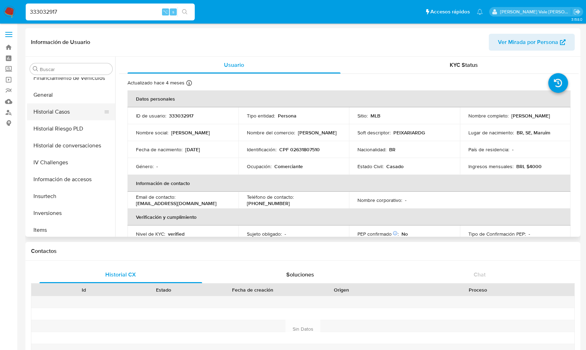
click at [46, 105] on button "Historial Casos" at bounding box center [68, 112] width 82 height 17
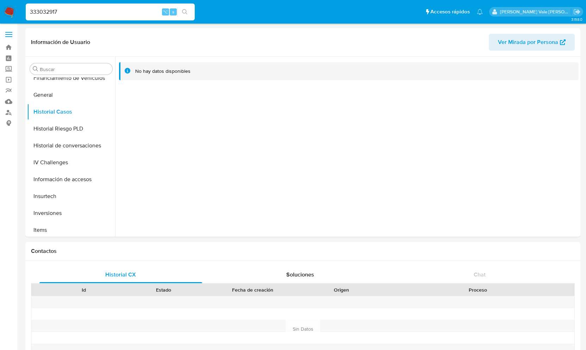
drag, startPoint x: 78, startPoint y: 11, endPoint x: 3, endPoint y: 11, distance: 74.7
click at [3, 11] on nav "Pausado Ver notificaciones 333032917 ⌥ s Accesos rápidos Presiona las siguiente…" at bounding box center [293, 12] width 586 height 24
paste input "9970104"
type input "9970104"
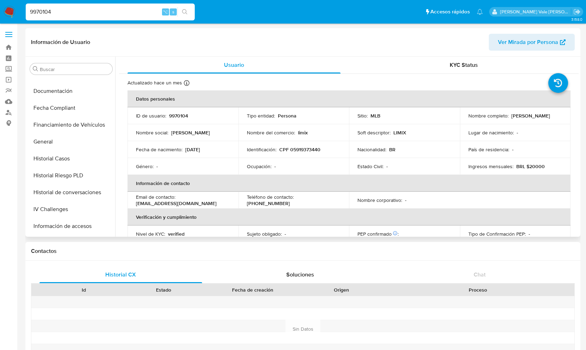
select select "10"
click at [60, 129] on button "Historial Casos" at bounding box center [68, 126] width 82 height 17
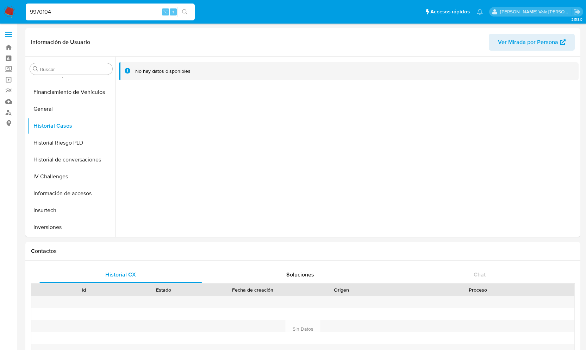
drag, startPoint x: 59, startPoint y: 11, endPoint x: 11, endPoint y: 11, distance: 47.5
click at [11, 11] on nav "Pausado Ver notificaciones 9970104 ⌥ s Accesos rápidos Presiona las siguientes …" at bounding box center [293, 12] width 586 height 24
paste input "70874428"
type input "70874428"
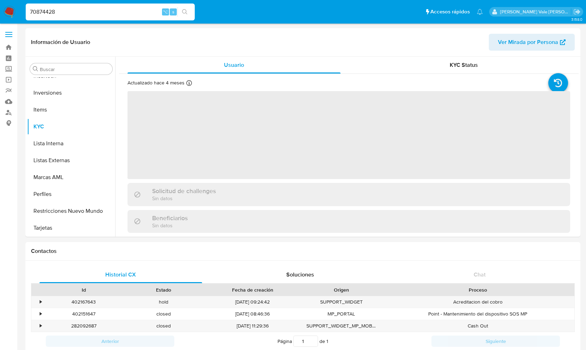
scroll to position [331, 0]
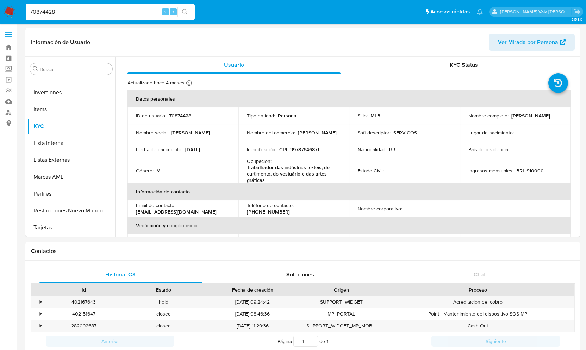
select select "10"
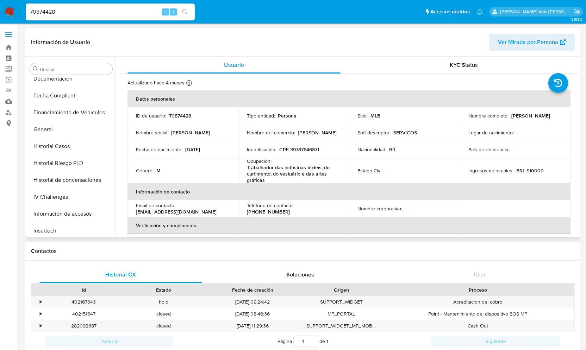
scroll to position [174, 0]
click at [60, 168] on button "Historial Riesgo PLD" at bounding box center [68, 165] width 82 height 17
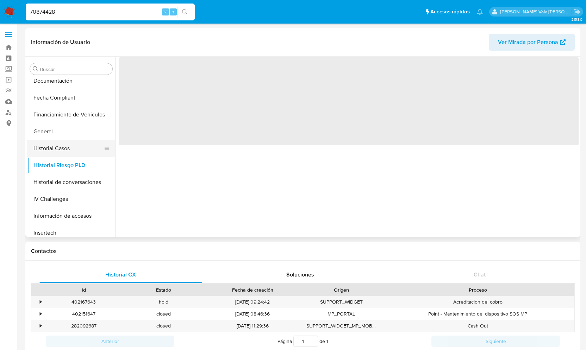
click at [56, 150] on button "Historial Casos" at bounding box center [68, 148] width 82 height 17
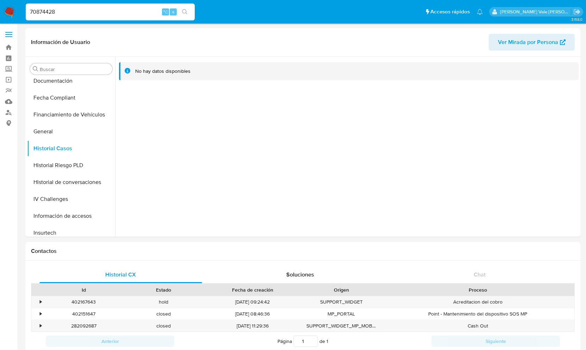
scroll to position [0, 0]
drag, startPoint x: 83, startPoint y: 8, endPoint x: 23, endPoint y: 18, distance: 61.0
click at [23, 18] on ul "Pausado Ver notificaciones 70874428 ⌥ s Accesos rápidos Presiona las siguientes…" at bounding box center [254, 12] width 464 height 18
type input "7"
paste input "49176005"
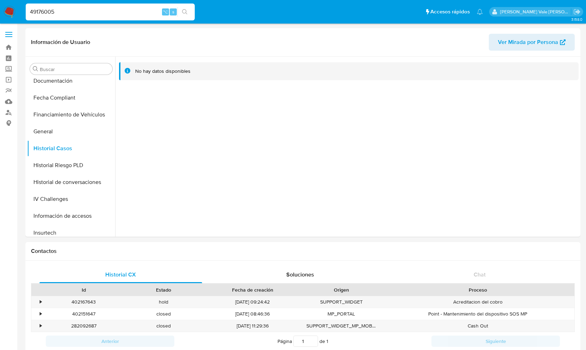
type input "49176005"
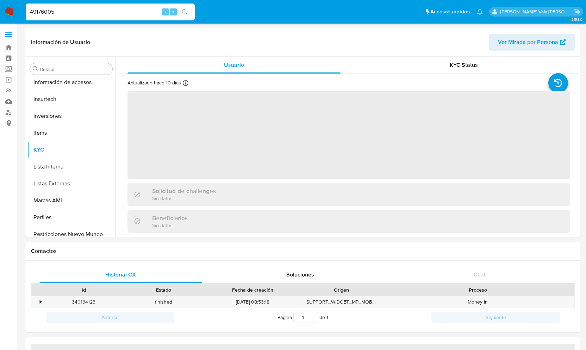
scroll to position [331, 0]
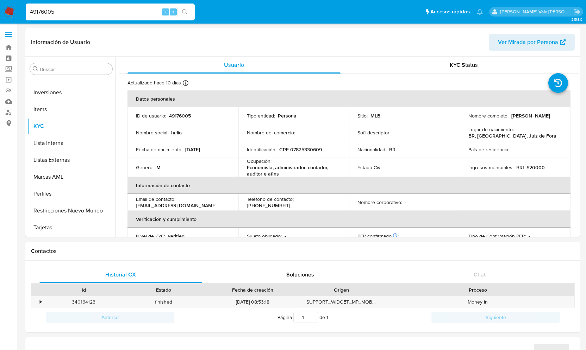
select select "10"
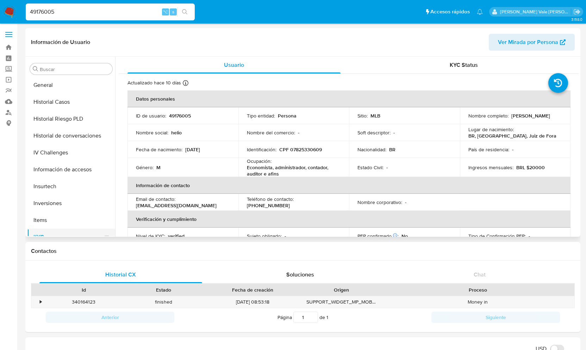
scroll to position [219, 0]
click at [63, 104] on button "Historial Casos" at bounding box center [68, 103] width 82 height 17
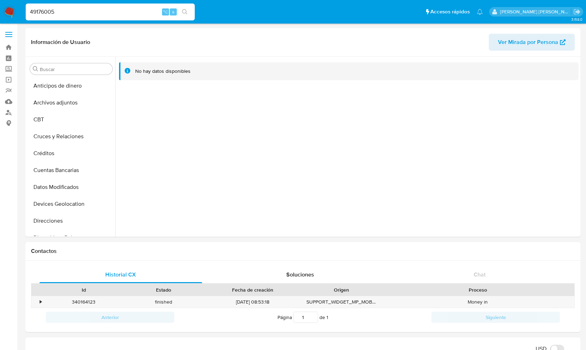
select select "10"
drag, startPoint x: 74, startPoint y: 12, endPoint x: -5, endPoint y: 14, distance: 78.6
paste input "290688142"
type input "290688142"
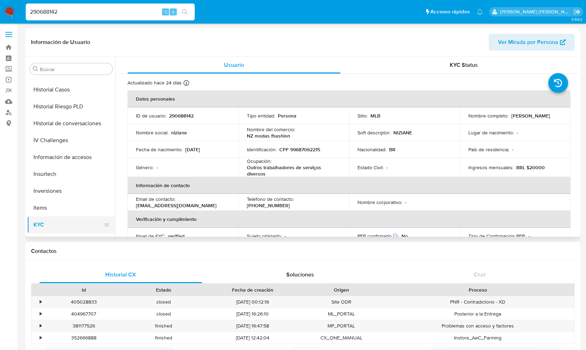
scroll to position [227, 0]
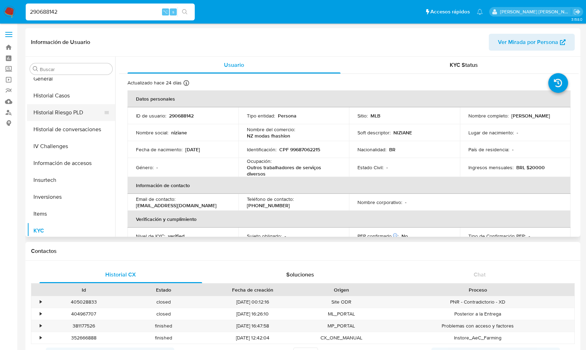
select select "10"
click at [65, 92] on button "Historial Casos" at bounding box center [68, 95] width 82 height 17
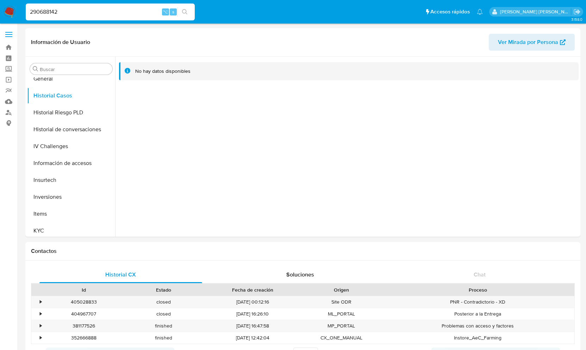
drag, startPoint x: 75, startPoint y: 13, endPoint x: 9, endPoint y: 13, distance: 65.9
click at [9, 13] on nav "Pausado Ver notificaciones 290688142 ⌥ s Accesos rápidos Presiona las siguiente…" at bounding box center [293, 12] width 586 height 24
paste input "133261271"
type input "133261271"
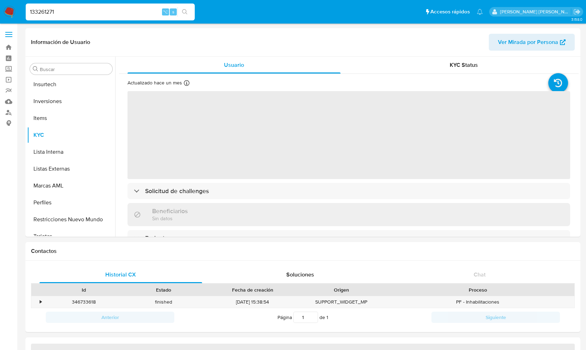
scroll to position [331, 0]
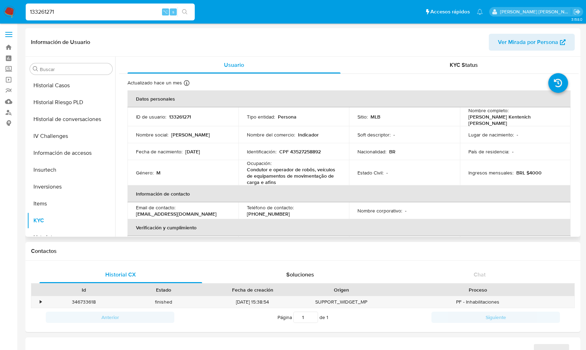
select select "10"
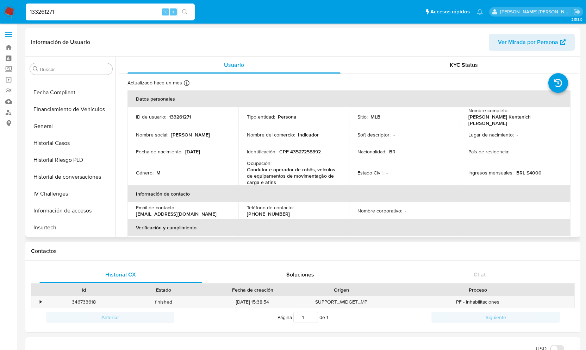
scroll to position [182, 0]
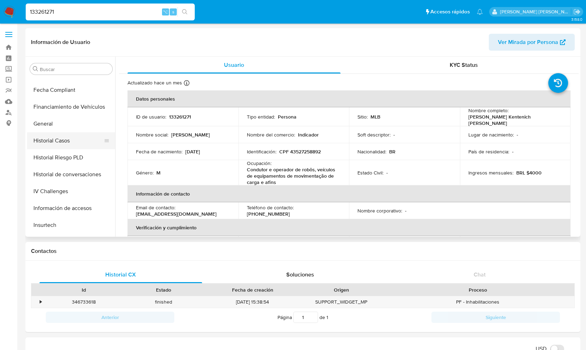
click at [59, 140] on button "Historial Casos" at bounding box center [68, 140] width 82 height 17
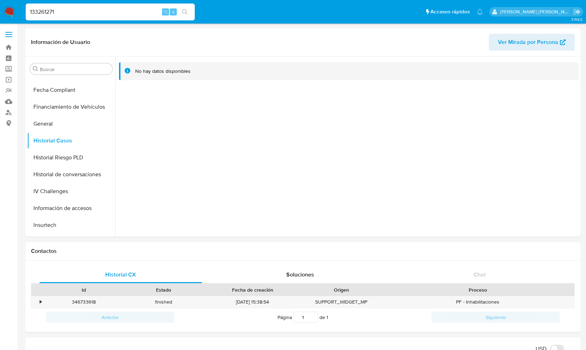
drag, startPoint x: 85, startPoint y: 12, endPoint x: 24, endPoint y: 12, distance: 60.9
click at [24, 12] on li "133261271 ⌥ s" at bounding box center [110, 12] width 173 height 18
paste input "86070533"
type input "186070533"
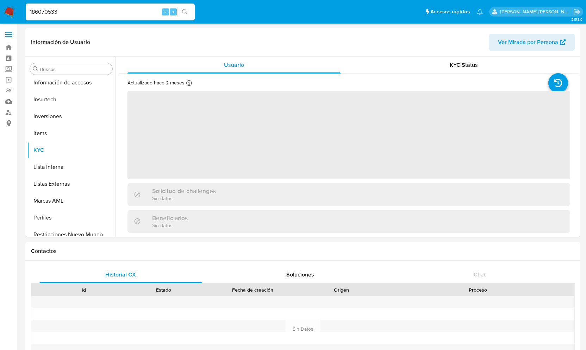
scroll to position [331, 0]
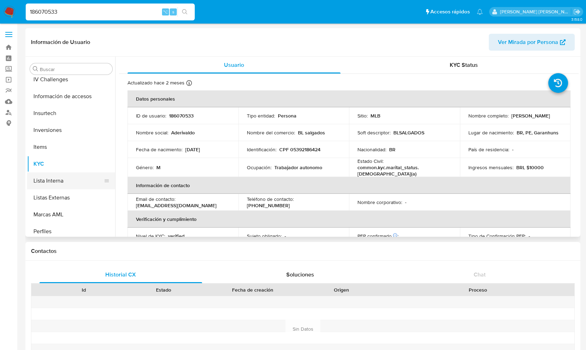
select select "10"
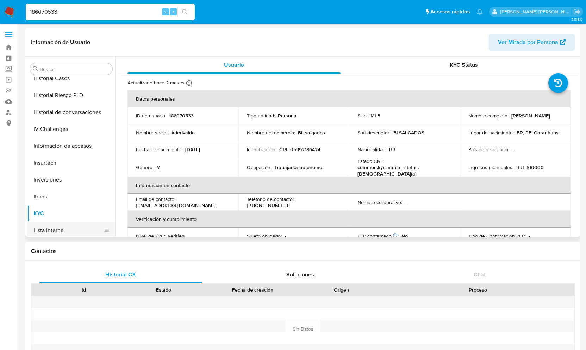
scroll to position [228, 0]
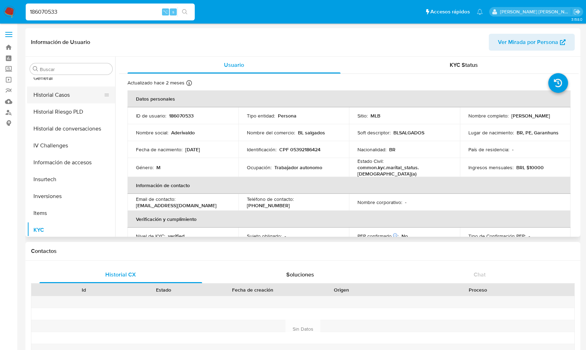
click at [63, 97] on button "Historial Casos" at bounding box center [68, 95] width 82 height 17
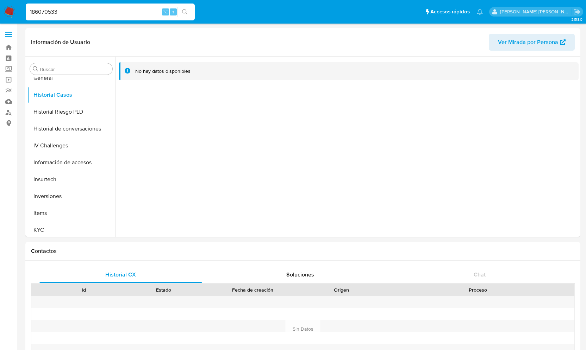
scroll to position [0, 0]
drag, startPoint x: 77, startPoint y: 9, endPoint x: 10, endPoint y: 18, distance: 67.8
click at [10, 18] on nav "Pausado Ver notificaciones 186070533 ⌥ s Accesos rápidos Presiona las siguiente…" at bounding box center [293, 12] width 586 height 24
type input "1"
paste input "140798673"
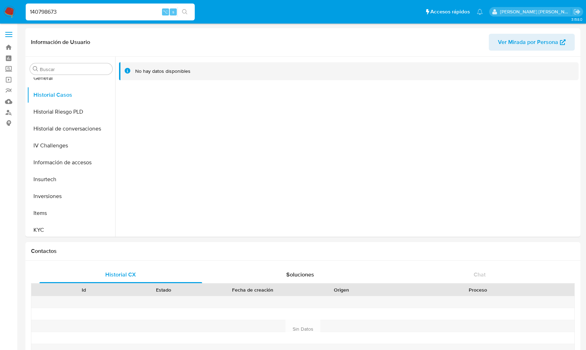
type input "140798673"
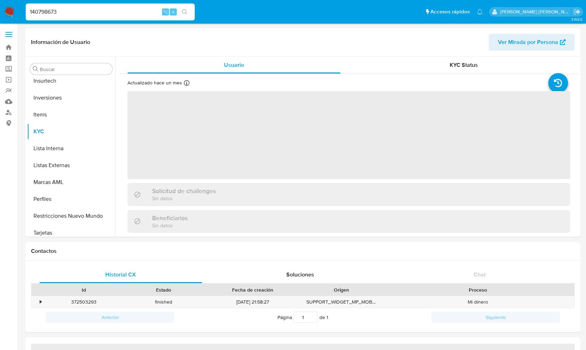
scroll to position [331, 0]
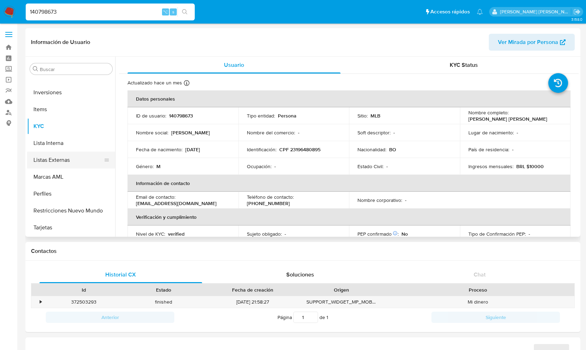
select select "10"
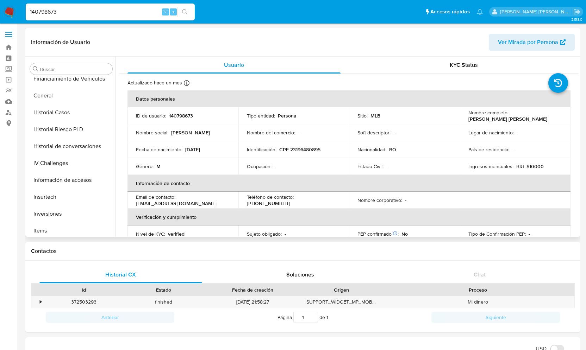
scroll to position [204, 0]
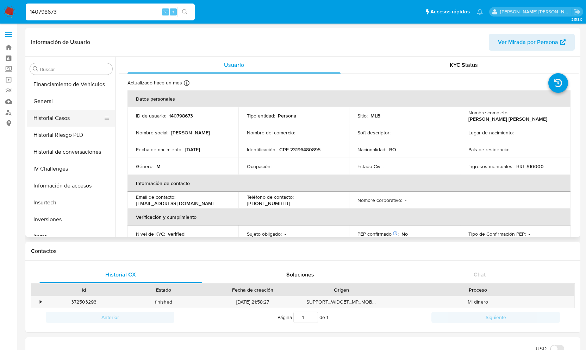
click at [67, 117] on button "Historial Casos" at bounding box center [68, 118] width 82 height 17
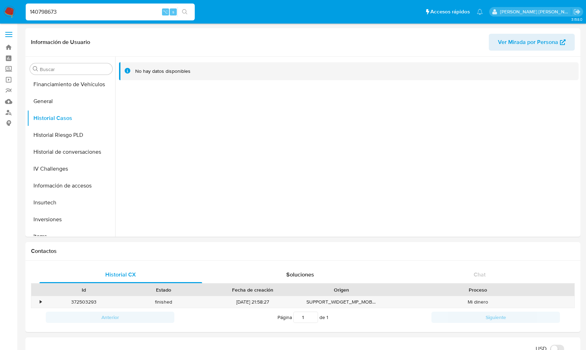
drag, startPoint x: 70, startPoint y: 7, endPoint x: 16, endPoint y: 9, distance: 53.6
click at [16, 9] on nav "Pausado Ver notificaciones 140798673 ⌥ s Accesos rápidos Presiona las siguiente…" at bounding box center [293, 12] width 586 height 24
drag, startPoint x: 62, startPoint y: 11, endPoint x: 2, endPoint y: 11, distance: 60.6
click at [2, 11] on nav "Pausado Ver notificaciones 140798673 ⌥ s Accesos rápidos Presiona las siguiente…" at bounding box center [293, 12] width 586 height 24
paste input "154365694"
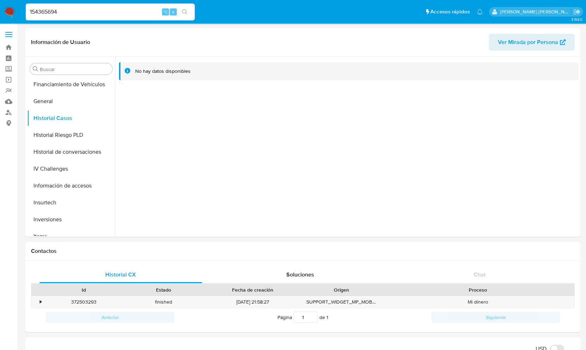
type input "154365694"
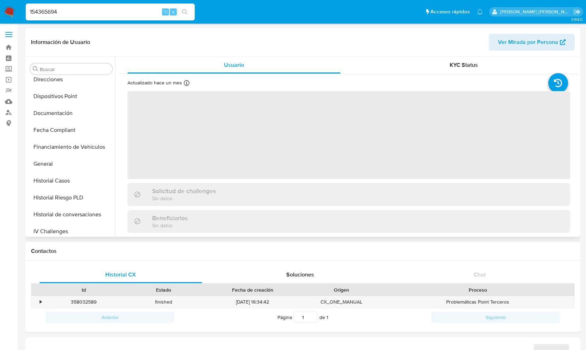
select select "10"
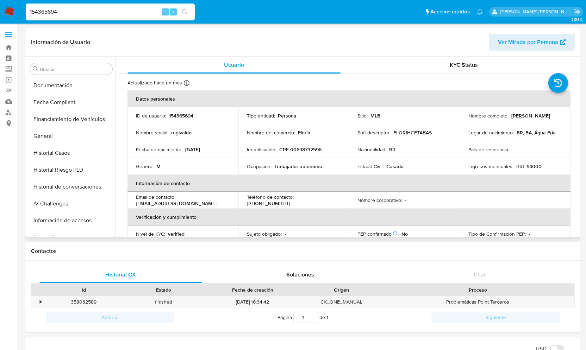
scroll to position [171, 0]
click at [66, 149] on button "Historial Casos" at bounding box center [68, 151] width 82 height 17
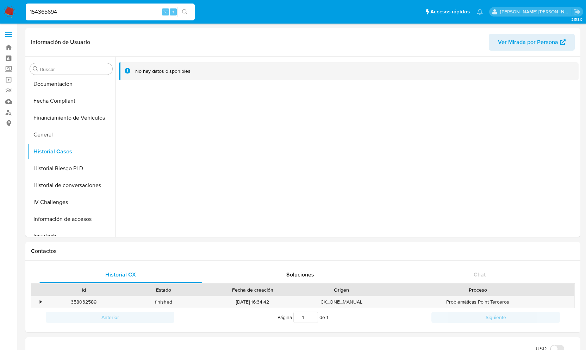
drag, startPoint x: 62, startPoint y: 11, endPoint x: 5, endPoint y: 11, distance: 56.4
click at [5, 11] on nav "Pausado Ver notificaciones 154365694 ⌥ s Accesos rápidos Presiona las siguiente…" at bounding box center [293, 12] width 586 height 24
paste input "193335096"
type input "193335096"
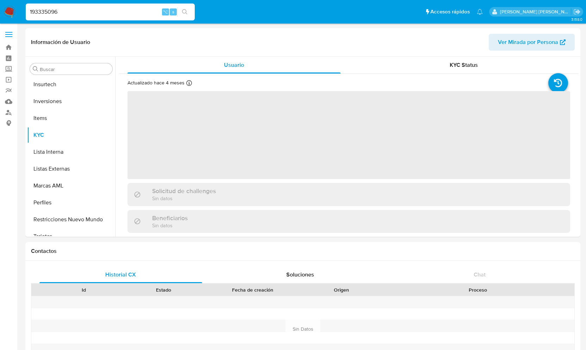
scroll to position [331, 0]
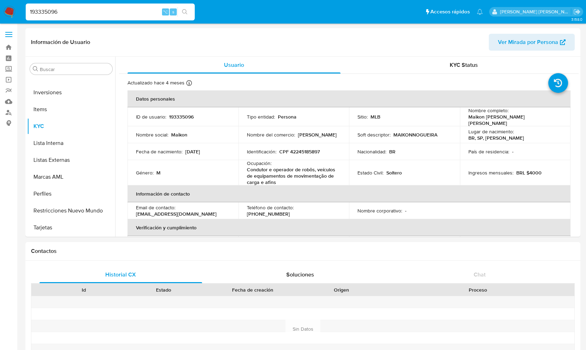
select select "10"
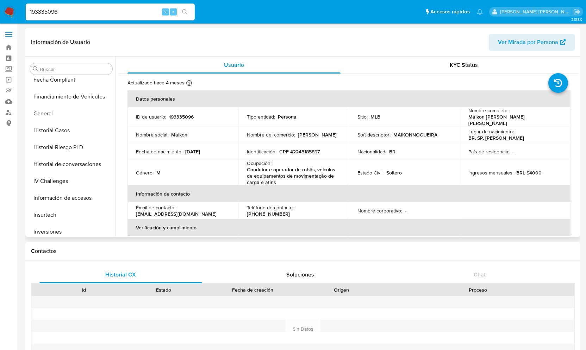
scroll to position [186, 0]
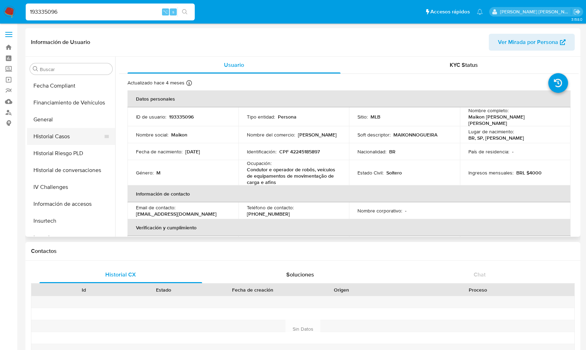
click at [68, 135] on button "Historial Casos" at bounding box center [68, 136] width 82 height 17
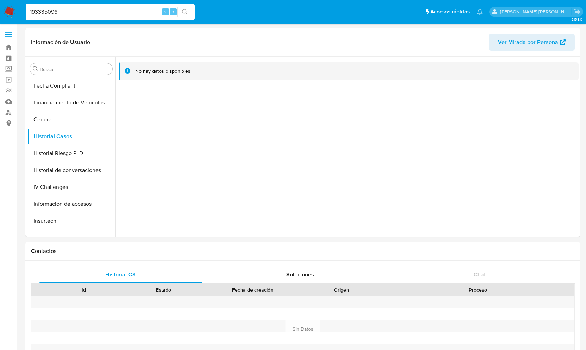
drag, startPoint x: 80, startPoint y: 14, endPoint x: 6, endPoint y: 15, distance: 74.3
click at [6, 15] on nav "Pausado Ver notificaciones 193335096 ⌥ s Accesos rápidos Presiona las siguiente…" at bounding box center [293, 12] width 586 height 24
paste input "799919756"
type input "799919756"
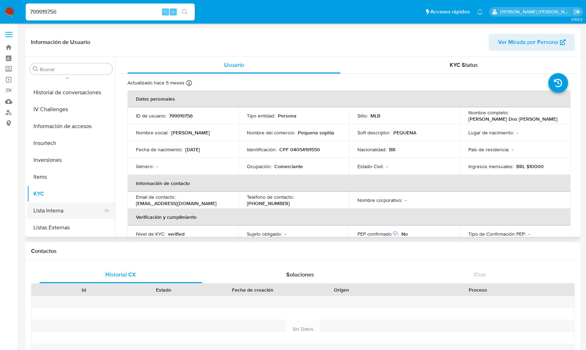
scroll to position [225, 0]
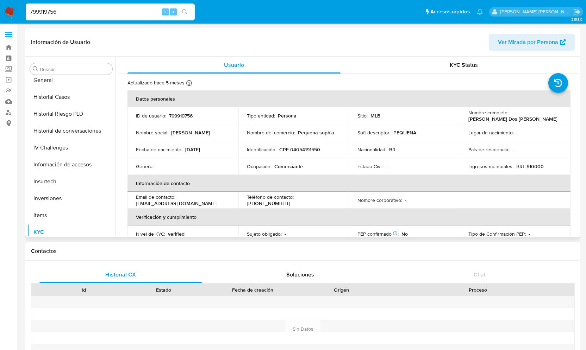
select select "10"
click at [65, 97] on button "Historial Casos" at bounding box center [68, 97] width 82 height 17
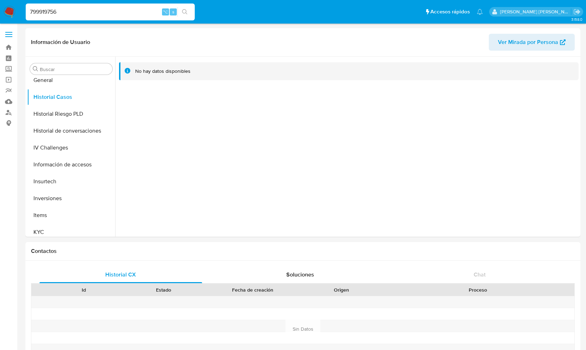
drag, startPoint x: 74, startPoint y: 12, endPoint x: -11, endPoint y: 13, distance: 85.6
paste input "706016682"
type input "706016682"
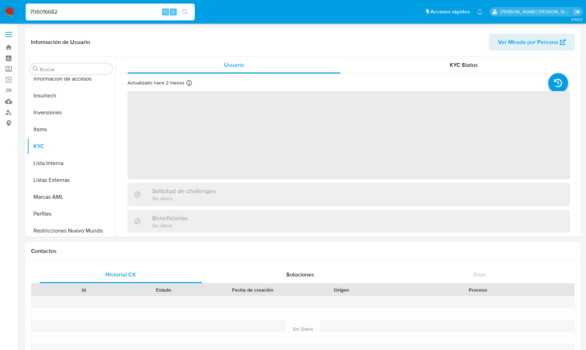
scroll to position [331, 0]
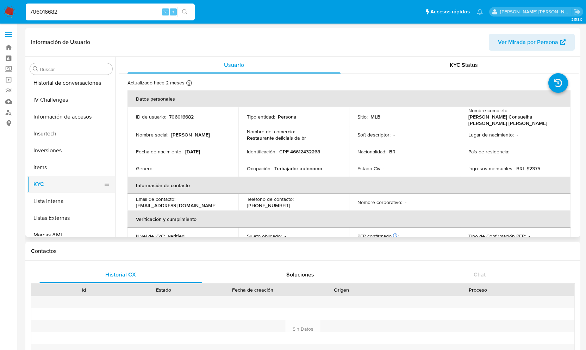
select select "10"
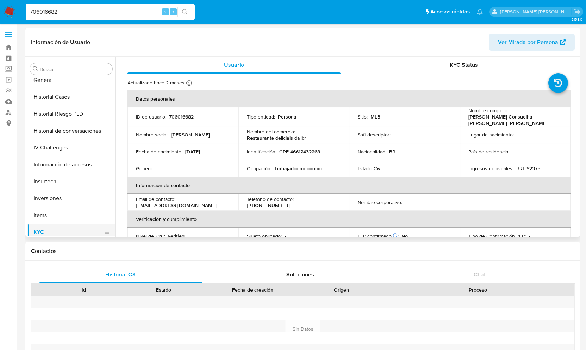
scroll to position [220, 0]
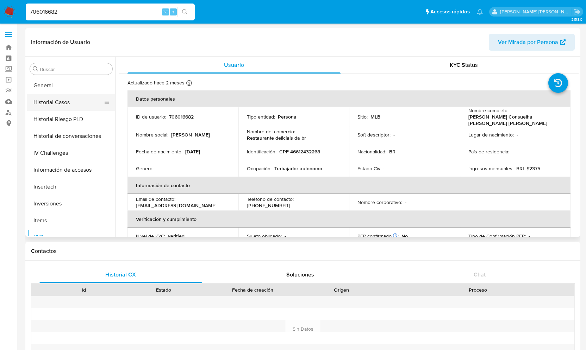
click at [45, 99] on button "Historial Casos" at bounding box center [68, 102] width 82 height 17
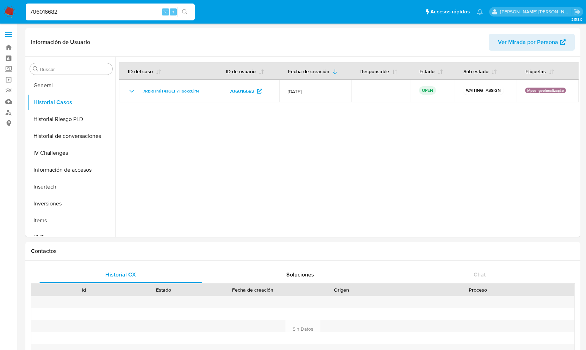
scroll to position [0, 0]
drag, startPoint x: 66, startPoint y: 12, endPoint x: 9, endPoint y: 16, distance: 56.5
click at [9, 16] on nav "Pausado Ver notificaciones 706016682 ⌥ s Accesos rápidos Presiona las siguiente…" at bounding box center [293, 12] width 586 height 24
type input "7"
paste input "1091572979"
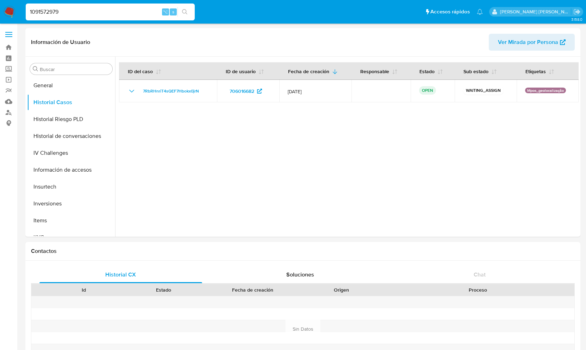
type input "1091572979"
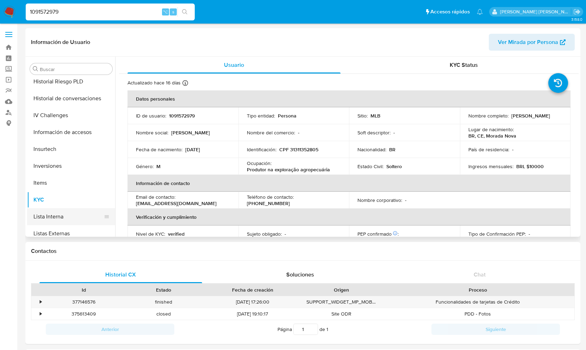
select select "10"
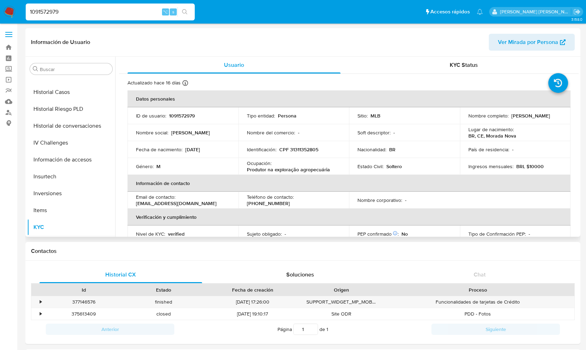
scroll to position [230, 0]
click at [60, 93] on button "Historial Casos" at bounding box center [68, 92] width 82 height 17
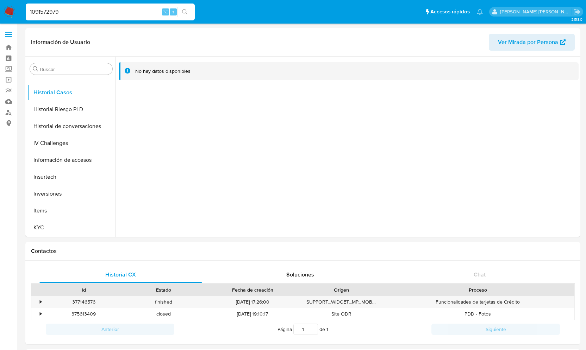
drag, startPoint x: 68, startPoint y: 15, endPoint x: 19, endPoint y: 15, distance: 49.3
click at [19, 15] on nav "Pausado Ver notificaciones 1091572979 ⌥ s Accesos rápidos Presiona las siguient…" at bounding box center [293, 12] width 586 height 24
paste input "610886585"
type input "610886585"
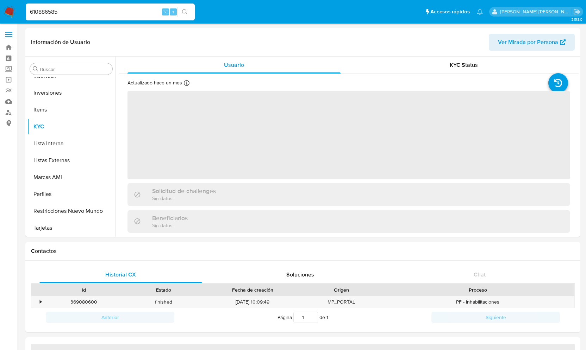
scroll to position [331, 0]
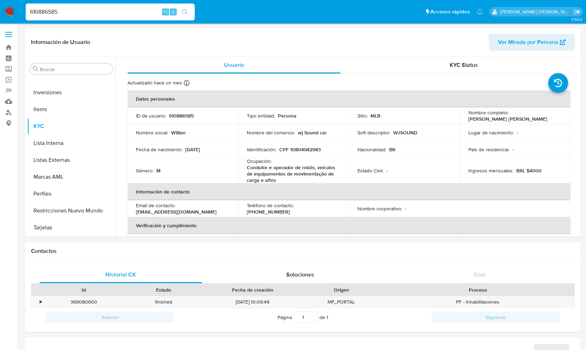
select select "10"
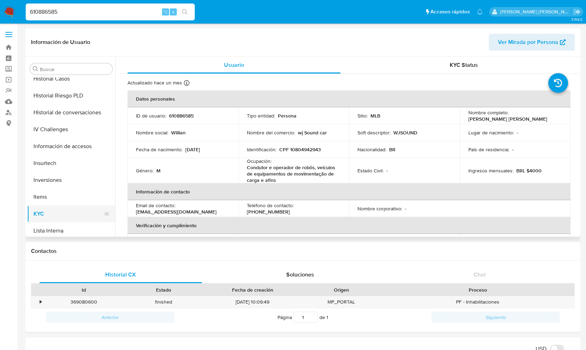
scroll to position [185, 0]
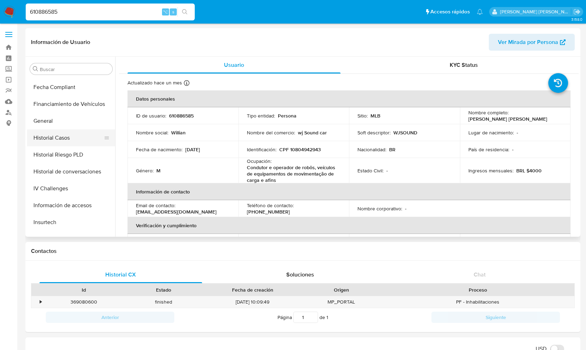
click at [59, 137] on button "Historial Casos" at bounding box center [68, 138] width 82 height 17
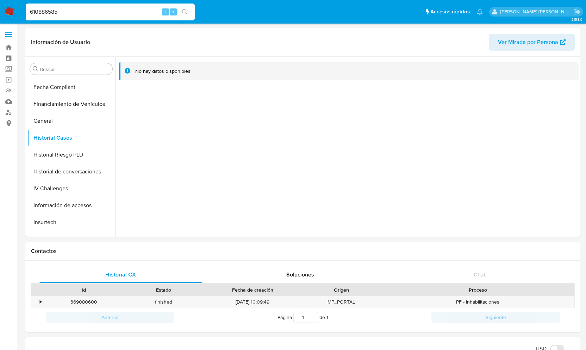
drag, startPoint x: 71, startPoint y: 16, endPoint x: 12, endPoint y: 16, distance: 58.8
click at [12, 16] on nav "Pausado Ver notificaciones 610886585 ⌥ s Accesos rápidos Presiona las siguiente…" at bounding box center [293, 12] width 586 height 24
type input "6"
paste input "1579373423"
type input "1579373423"
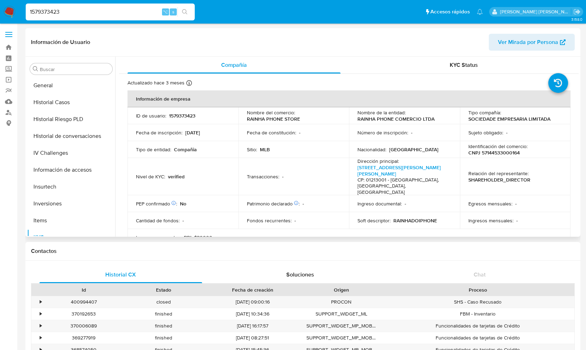
select select "10"
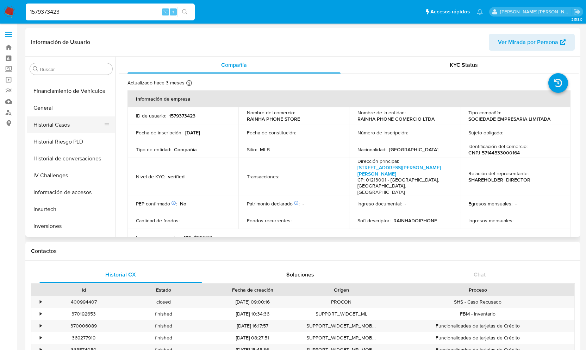
click at [63, 124] on button "Historial Casos" at bounding box center [68, 125] width 82 height 17
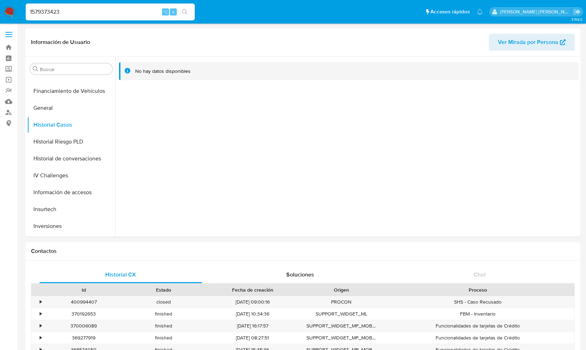
drag, startPoint x: 101, startPoint y: 13, endPoint x: 25, endPoint y: 12, distance: 76.4
click at [25, 12] on li "1579373423 ⌥ s" at bounding box center [110, 12] width 173 height 18
paste input "1163385362"
type input "1163385362"
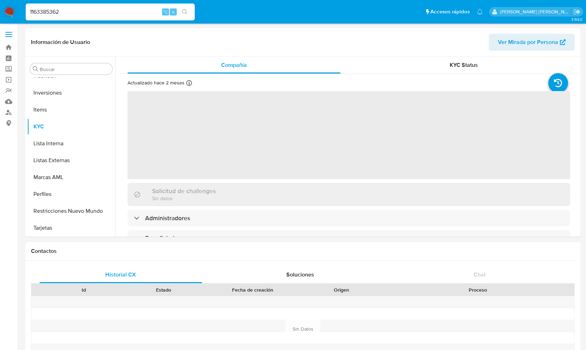
scroll to position [331, 0]
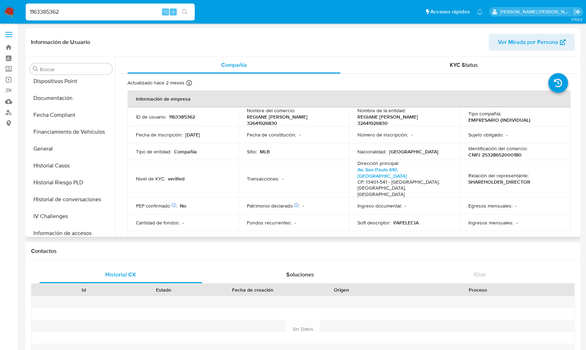
select select "10"
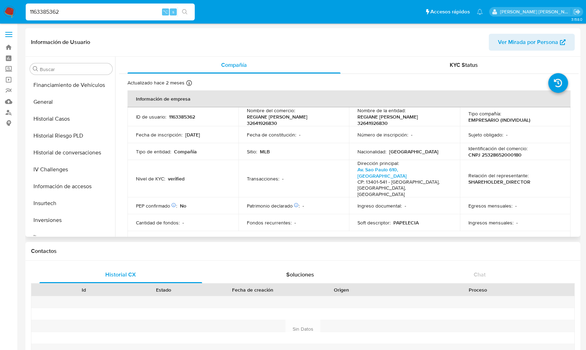
scroll to position [218, 0]
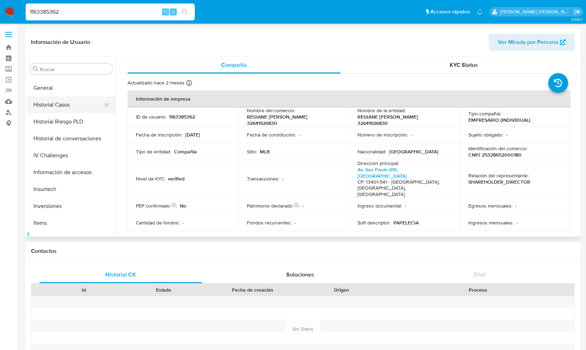
click at [64, 109] on button "Historial Casos" at bounding box center [68, 105] width 82 height 17
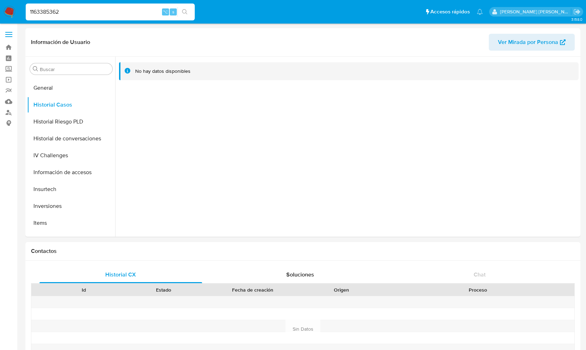
drag, startPoint x: 68, startPoint y: 14, endPoint x: 2, endPoint y: 13, distance: 65.9
click at [2, 13] on nav "Pausado Ver notificaciones 1163385362 ⌥ s Accesos rápidos Presiona las siguient…" at bounding box center [293, 12] width 586 height 24
paste input "216001721"
type input "216001721"
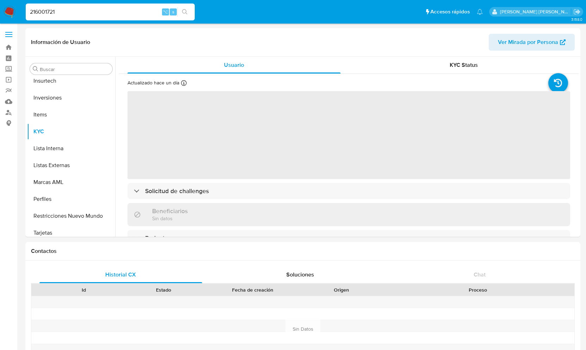
scroll to position [331, 0]
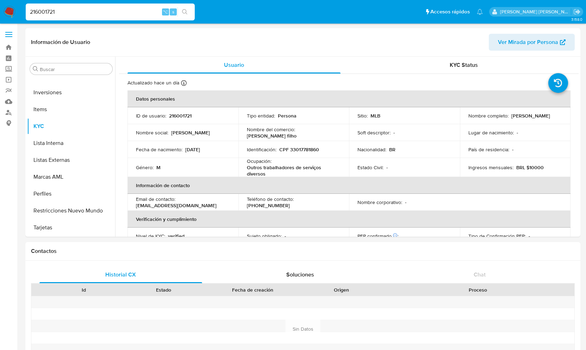
select select "10"
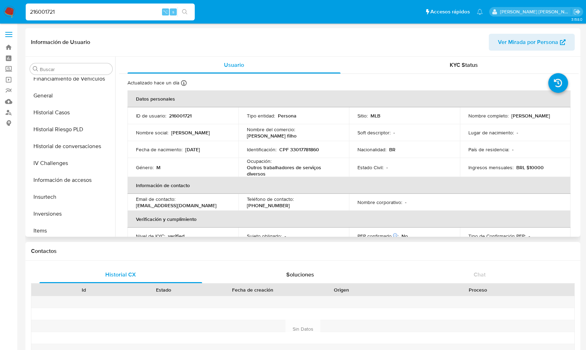
scroll to position [209, 0]
click at [67, 114] on button "Historial Casos" at bounding box center [68, 113] width 82 height 17
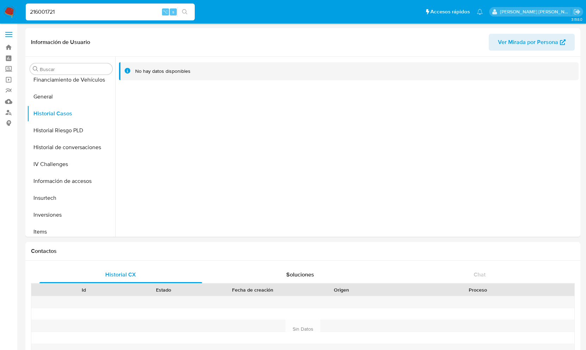
drag, startPoint x: 81, startPoint y: 11, endPoint x: 27, endPoint y: 7, distance: 53.3
click at [27, 7] on input "216001721" at bounding box center [110, 11] width 169 height 9
paste input "93851547"
type input "93851547"
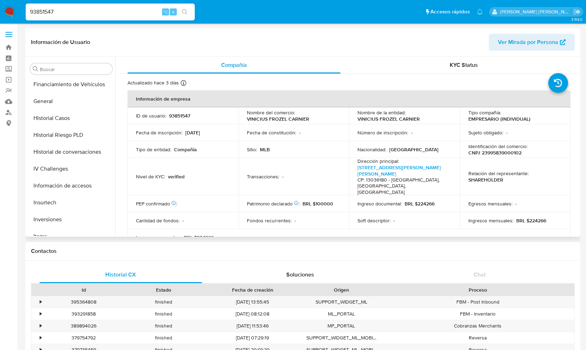
select select "10"
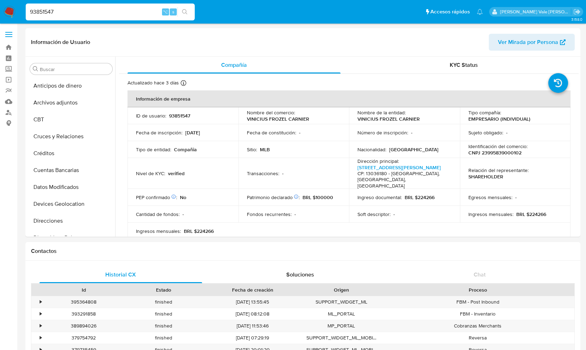
select select "10"
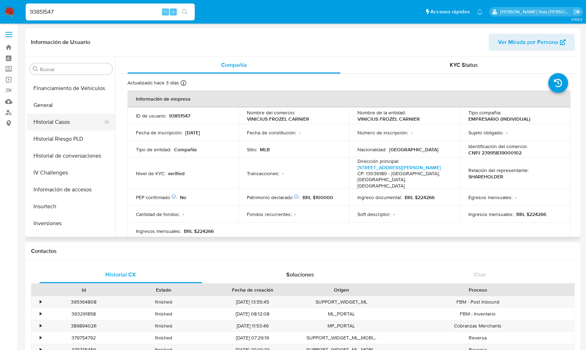
click at [60, 119] on button "Historial Casos" at bounding box center [68, 122] width 82 height 17
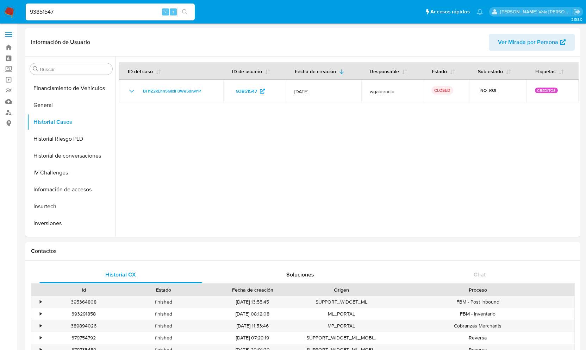
scroll to position [0, 0]
drag, startPoint x: 75, startPoint y: 13, endPoint x: 2, endPoint y: 15, distance: 72.6
click at [2, 15] on nav "Pausado Ver notificaciones 93851547 ⌥ s Accesos rápidos Presiona las siguientes…" at bounding box center [293, 12] width 586 height 24
type input "9"
paste input "170810505"
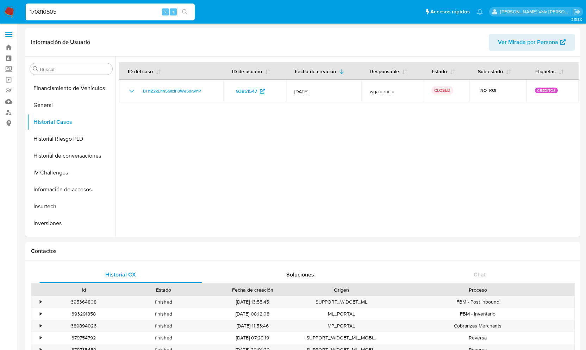
type input "170810505"
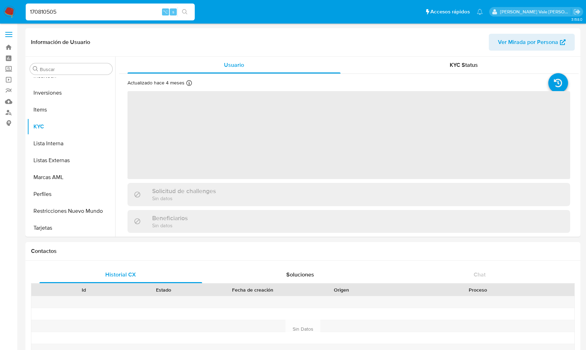
scroll to position [331, 0]
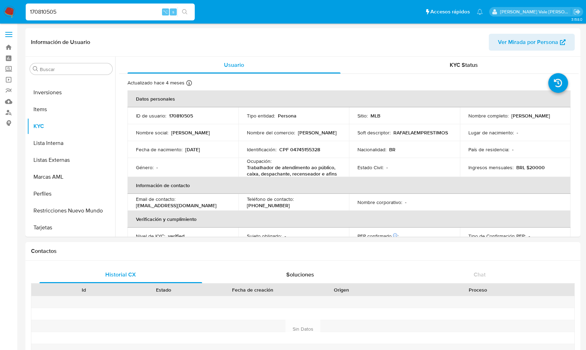
select select "10"
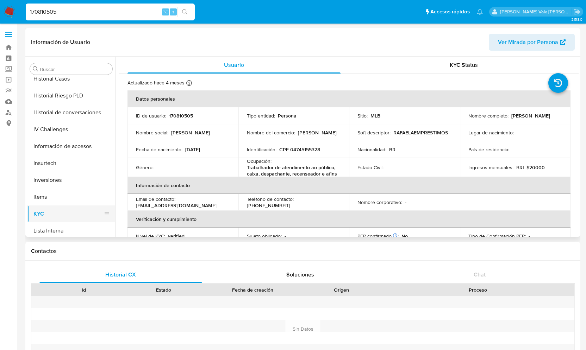
scroll to position [228, 0]
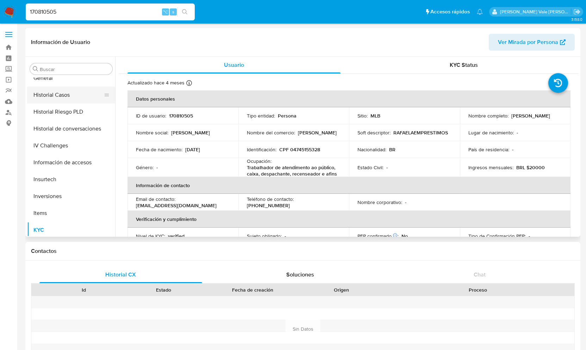
click at [73, 93] on button "Historial Casos" at bounding box center [68, 95] width 82 height 17
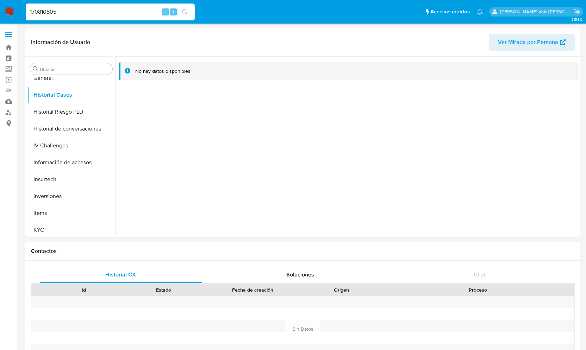
drag, startPoint x: 108, startPoint y: 11, endPoint x: 27, endPoint y: 12, distance: 81.0
click at [27, 12] on input "170810505" at bounding box center [110, 11] width 169 height 9
paste input "301398461"
type input "301398461"
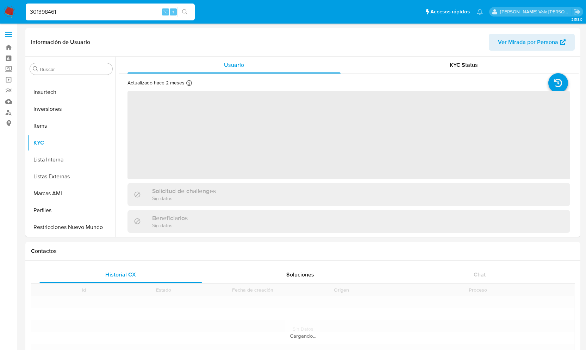
scroll to position [331, 0]
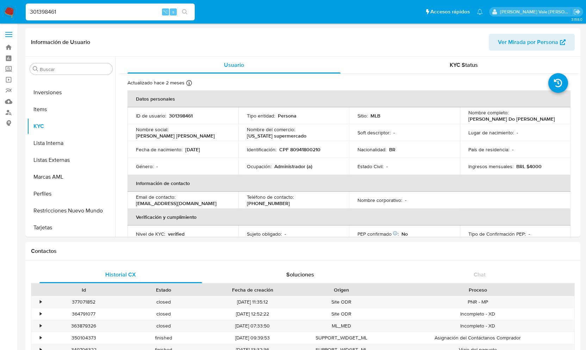
select select "10"
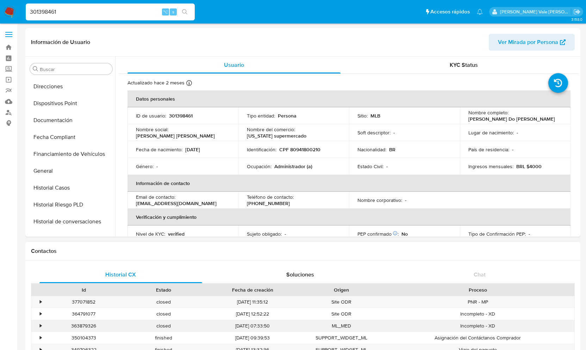
scroll to position [136, 0]
click at [54, 187] on button "Historial Casos" at bounding box center [68, 187] width 82 height 17
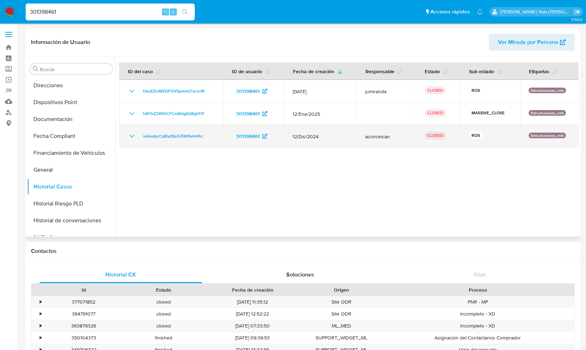
click at [134, 136] on icon "Mostrar/Ocultar" at bounding box center [131, 136] width 8 height 8
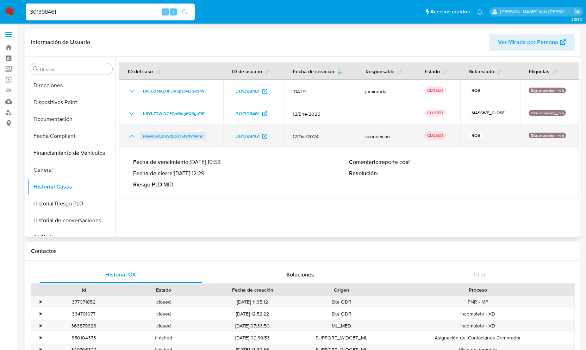
click at [181, 138] on span "reGvqbcCqRyd5p3J5WXvm4hc" at bounding box center [173, 136] width 60 height 8
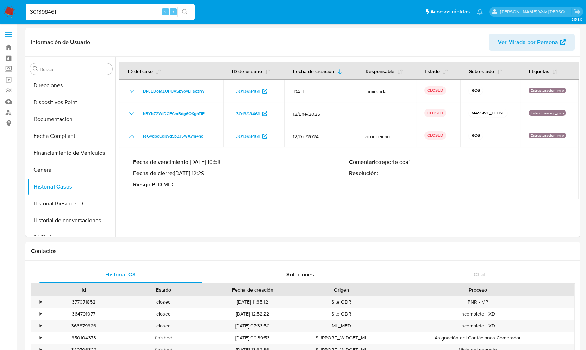
scroll to position [0, 0]
drag, startPoint x: 64, startPoint y: 13, endPoint x: 16, endPoint y: 10, distance: 48.7
click at [16, 10] on nav "Pausado Ver notificaciones 301398461 ⌥ s Accesos rápidos Presiona las siguiente…" at bounding box center [293, 12] width 586 height 24
paste input "1746358990"
type input "1746358990"
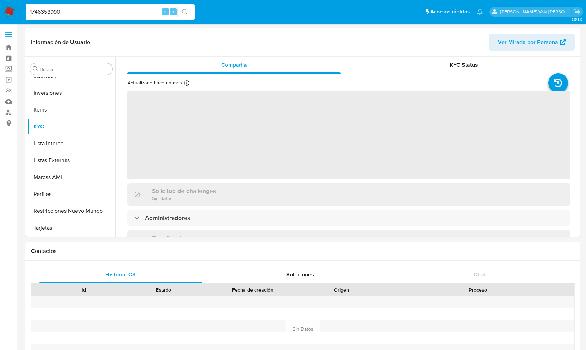
scroll to position [331, 0]
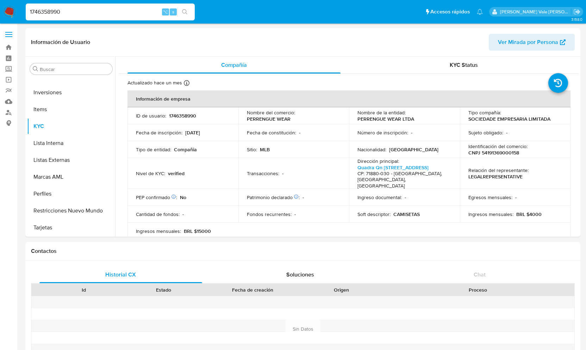
select select "10"
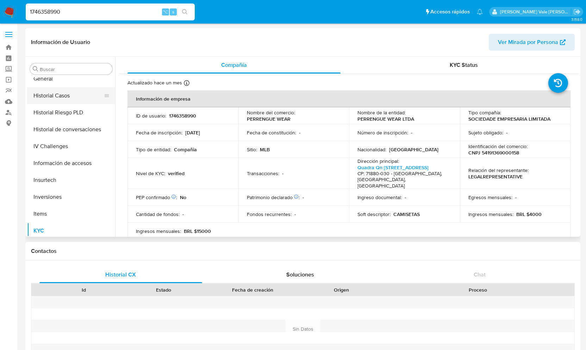
click at [65, 97] on button "Historial Casos" at bounding box center [68, 95] width 82 height 17
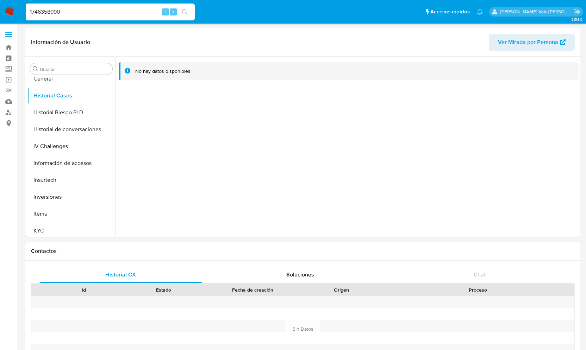
click at [72, 6] on div "1746358990 ⌥ s" at bounding box center [110, 12] width 169 height 17
drag, startPoint x: 65, startPoint y: 11, endPoint x: -31, endPoint y: 11, distance: 95.4
paste input "1188909964"
type input "1188909964"
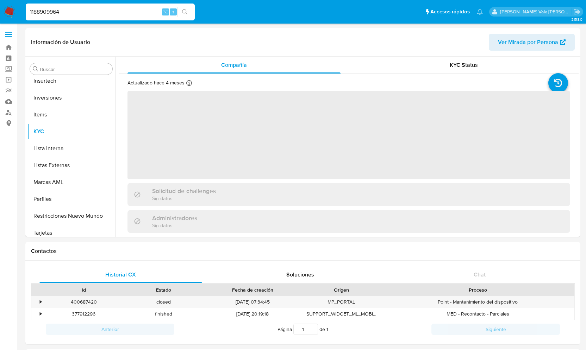
scroll to position [331, 0]
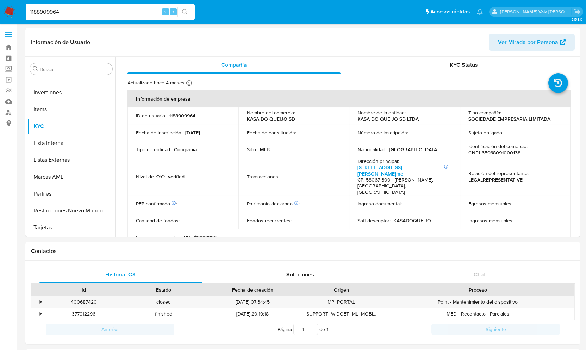
select select "10"
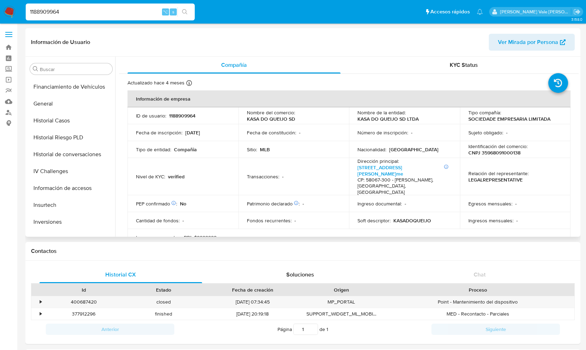
scroll to position [199, 0]
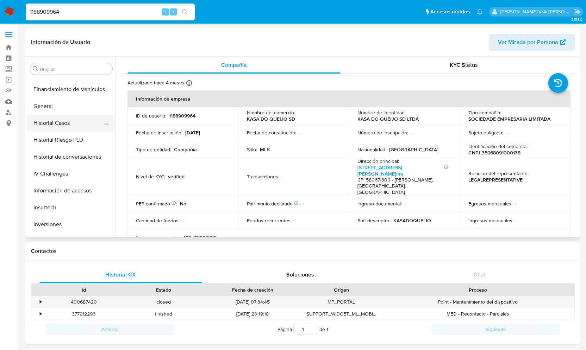
click at [52, 125] on button "Historial Casos" at bounding box center [68, 123] width 82 height 17
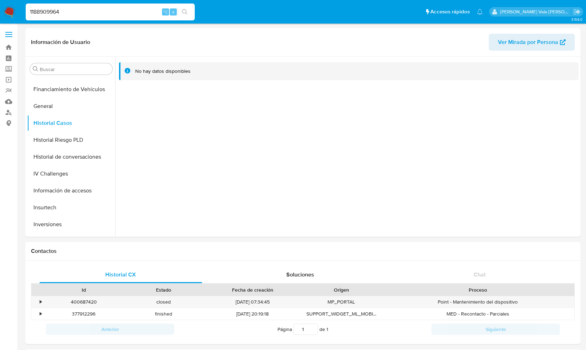
drag, startPoint x: 71, startPoint y: 12, endPoint x: 9, endPoint y: 12, distance: 62.0
click at [9, 12] on nav "Pausado Ver notificaciones 1188909964 ⌥ s Accesos rápidos Presiona las siguient…" at bounding box center [293, 12] width 586 height 24
paste input "1865754682"
type input "1865754682"
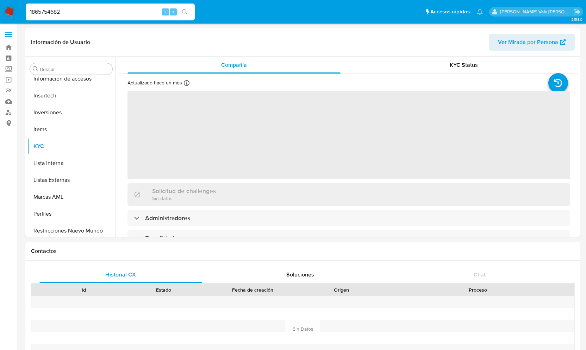
scroll to position [331, 0]
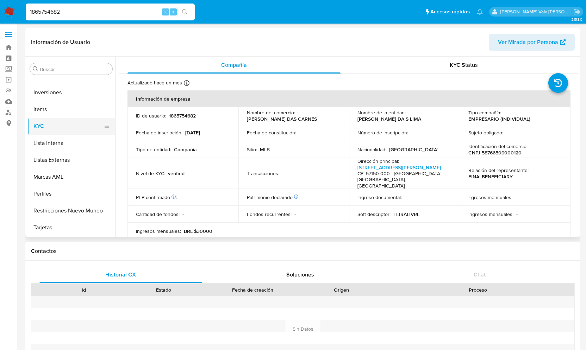
select select "10"
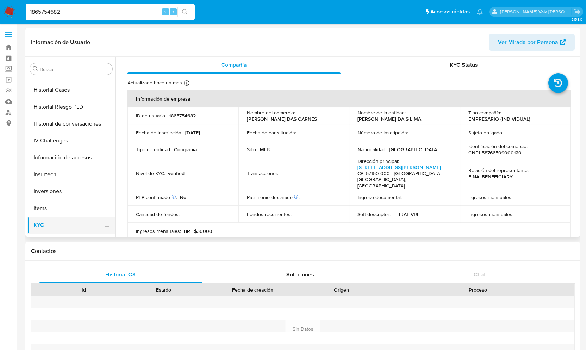
scroll to position [214, 0]
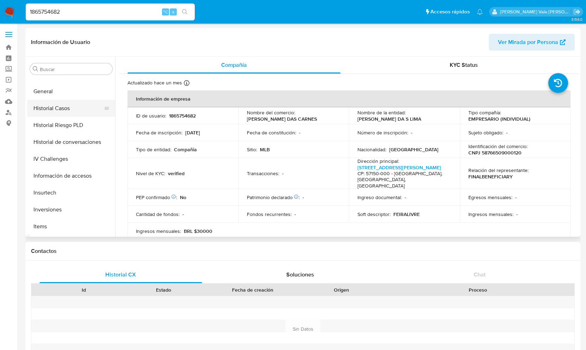
click at [54, 108] on button "Historial Casos" at bounding box center [68, 108] width 82 height 17
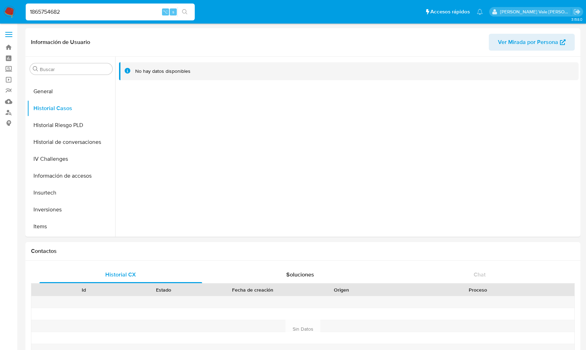
drag, startPoint x: 73, startPoint y: 10, endPoint x: 13, endPoint y: 10, distance: 59.9
click at [13, 10] on nav "Pausado Ver notificaciones 1865754682 ⌥ s Accesos rápidos Presiona las siguient…" at bounding box center [293, 12] width 586 height 24
paste input "146493814"
type input "146493814"
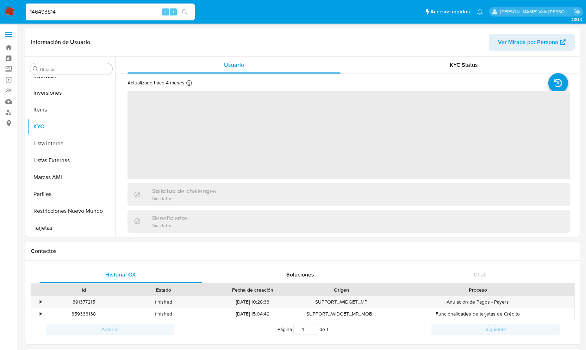
scroll to position [331, 0]
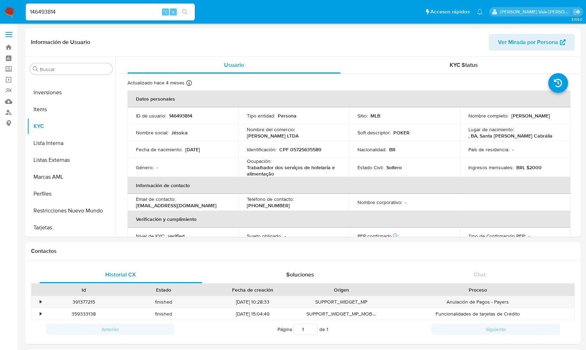
select select "10"
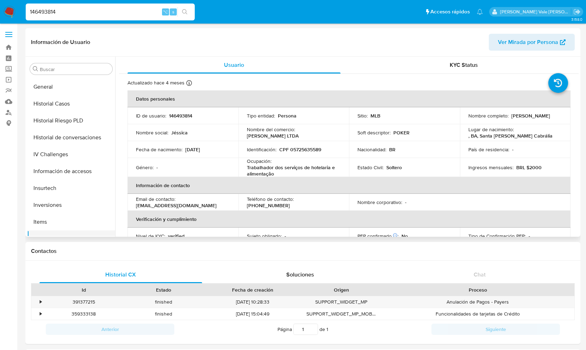
scroll to position [213, 0]
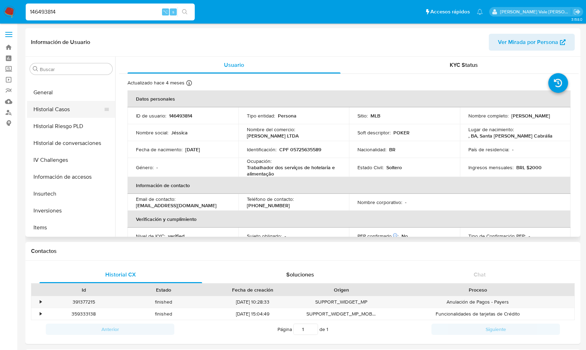
click at [65, 105] on button "Historial Casos" at bounding box center [68, 109] width 82 height 17
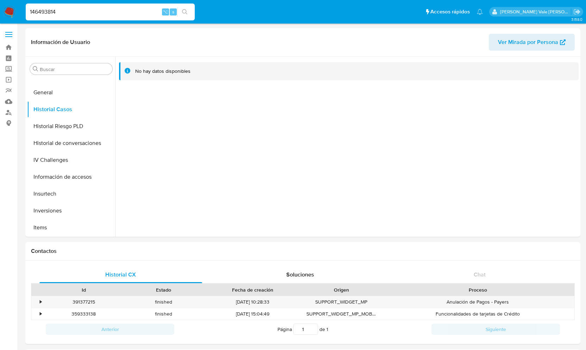
drag, startPoint x: 74, startPoint y: 12, endPoint x: 14, endPoint y: 13, distance: 59.9
click at [14, 13] on nav "Pausado Ver notificaciones 146493814 ⌥ s Accesos rápidos Presiona las siguiente…" at bounding box center [293, 12] width 586 height 24
paste input "1189327407"
type input "1189327407"
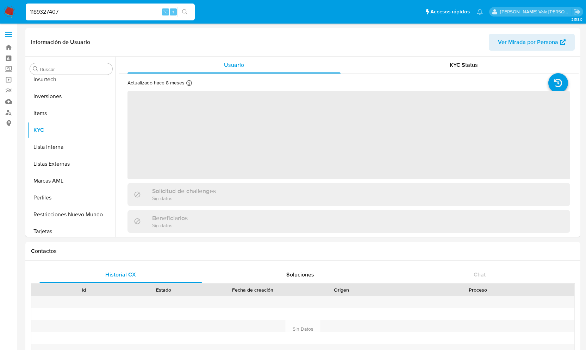
scroll to position [331, 0]
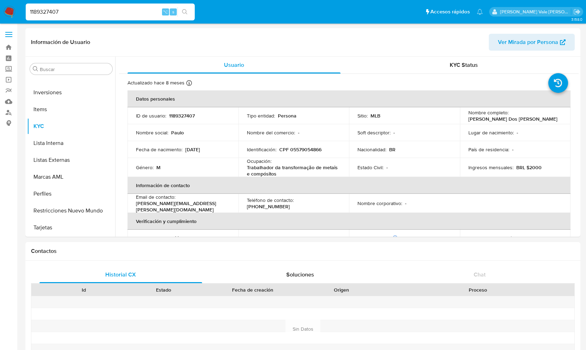
select select "10"
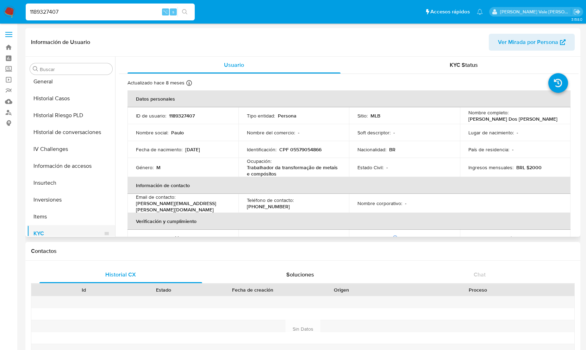
scroll to position [217, 0]
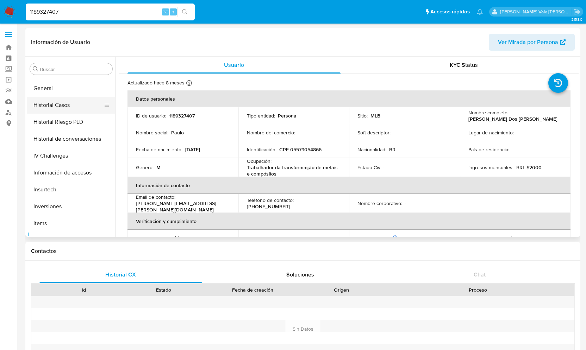
click at [62, 101] on button "Historial Casos" at bounding box center [68, 105] width 82 height 17
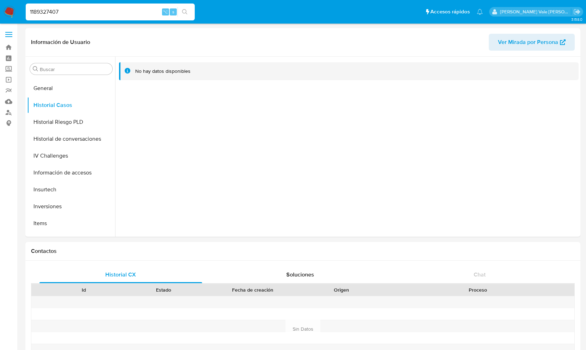
scroll to position [0, 0]
drag, startPoint x: 66, startPoint y: 13, endPoint x: 14, endPoint y: 11, distance: 51.1
click at [14, 11] on nav "Pausado Ver notificaciones 1189327407 ⌥ s Accesos rápidos Presiona las siguient…" at bounding box center [293, 12] width 586 height 24
paste input "250128266"
type input "250128266"
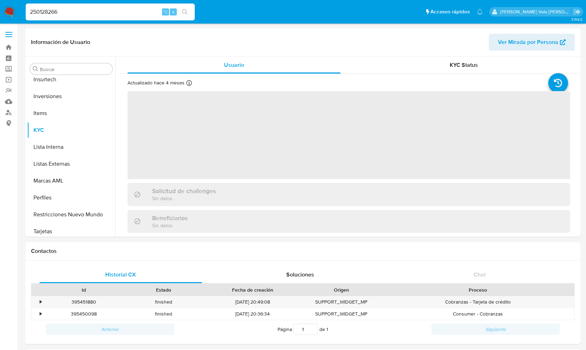
scroll to position [331, 0]
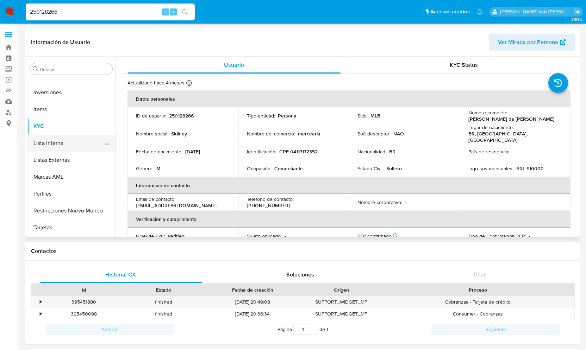
select select "10"
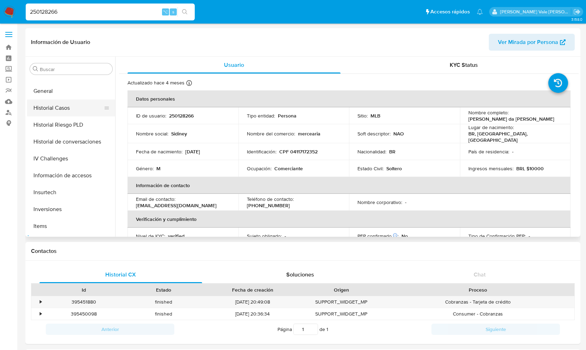
click at [58, 106] on button "Historial Casos" at bounding box center [68, 108] width 82 height 17
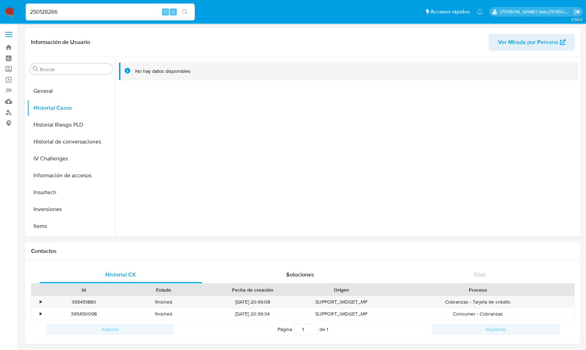
drag, startPoint x: 68, startPoint y: 11, endPoint x: 9, endPoint y: 12, distance: 59.2
click at [9, 12] on nav "Pausado Ver notificaciones 250128266 ⌥ s Accesos rápidos Presiona las siguiente…" at bounding box center [293, 12] width 586 height 24
paste input "1522341783"
type input "1522341783"
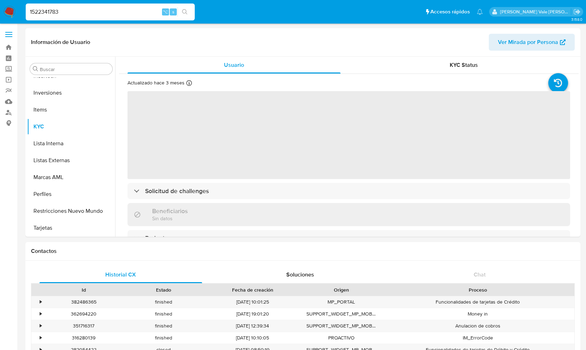
scroll to position [331, 0]
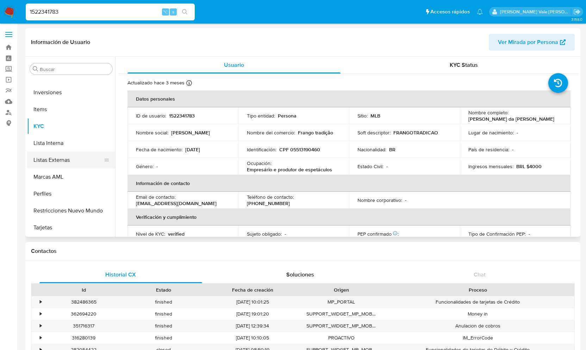
select select "10"
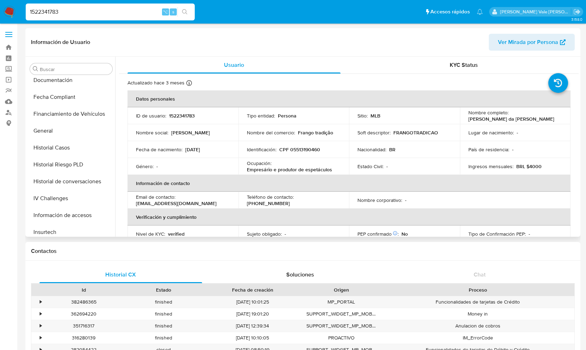
scroll to position [173, 0]
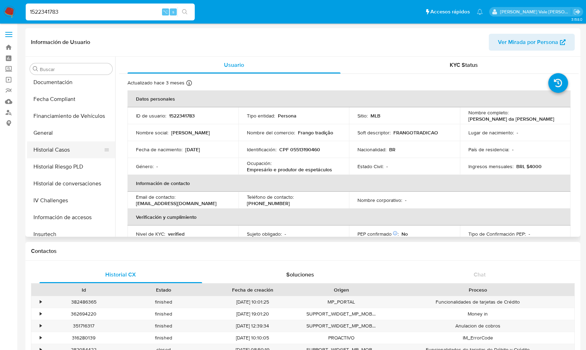
click at [67, 150] on button "Historial Casos" at bounding box center [68, 150] width 82 height 17
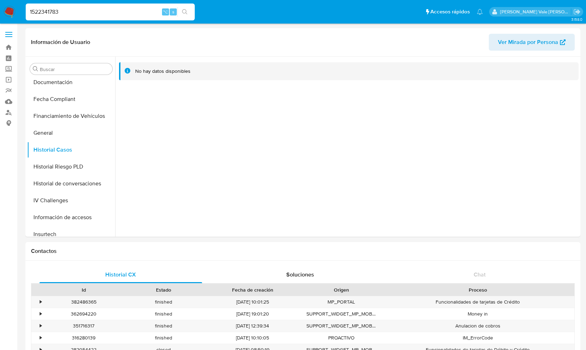
drag, startPoint x: 67, startPoint y: 13, endPoint x: 7, endPoint y: 13, distance: 59.5
click at [7, 13] on nav "Pausado Ver notificaciones 1522341783 ⌥ s Accesos rápidos Presiona las siguient…" at bounding box center [293, 12] width 586 height 24
paste input "141287531"
type input "141287531"
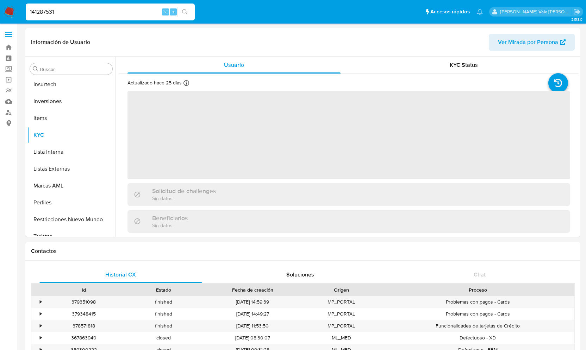
scroll to position [331, 0]
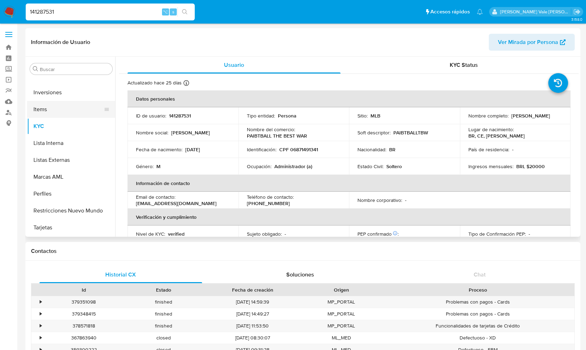
select select "10"
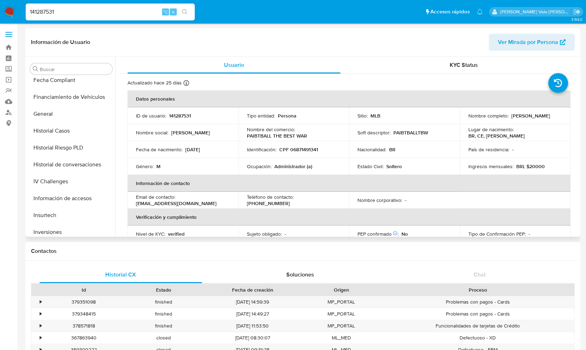
scroll to position [192, 0]
click at [62, 129] on button "Historial Casos" at bounding box center [68, 130] width 82 height 17
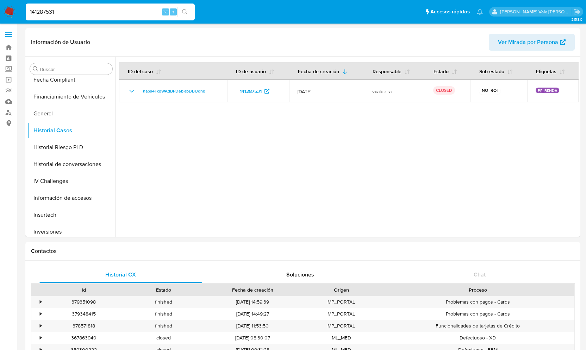
drag, startPoint x: 65, startPoint y: 17, endPoint x: 25, endPoint y: 13, distance: 40.0
click at [25, 13] on li "141287531 ⌥ s" at bounding box center [110, 12] width 173 height 18
drag, startPoint x: 73, startPoint y: 12, endPoint x: -1, endPoint y: 12, distance: 74.0
paste input "1130244616"
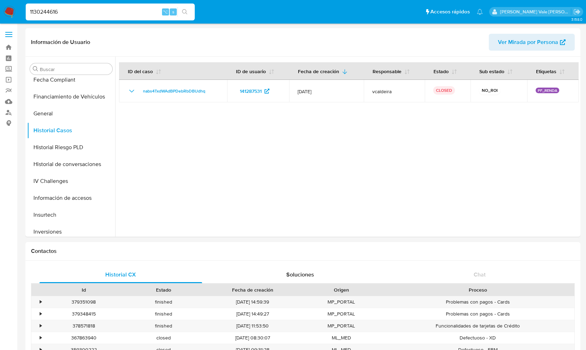
type input "1130244616"
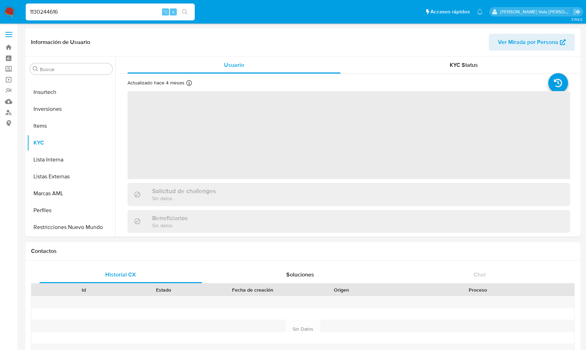
scroll to position [331, 0]
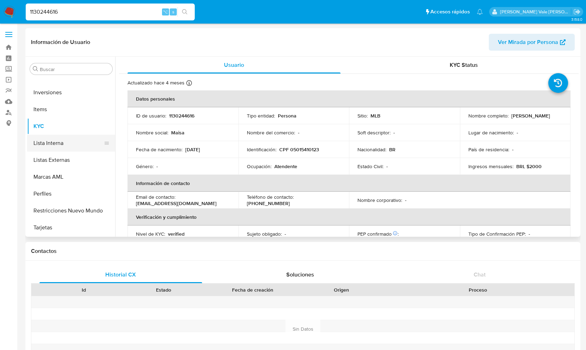
select select "10"
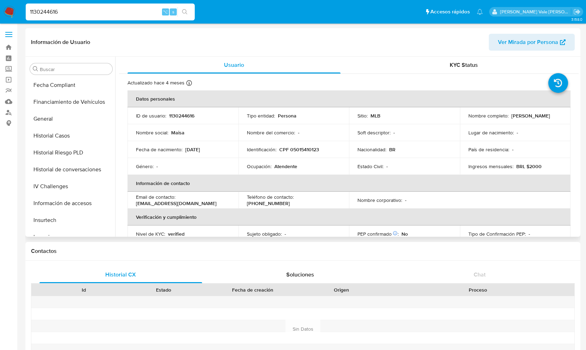
scroll to position [181, 0]
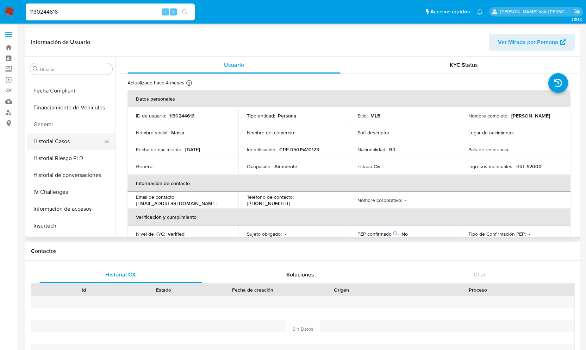
click at [65, 142] on button "Historial Casos" at bounding box center [68, 141] width 82 height 17
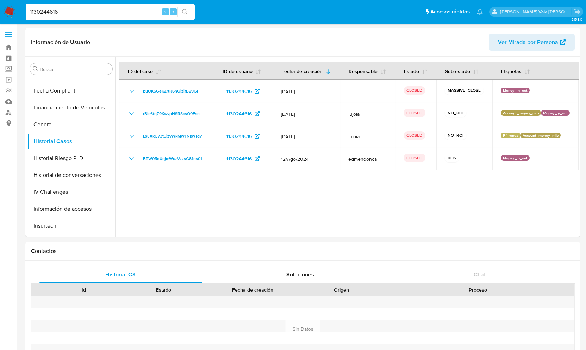
drag, startPoint x: 63, startPoint y: 12, endPoint x: -8, endPoint y: 11, distance: 71.5
paste input "1101855917"
type input "1101855917"
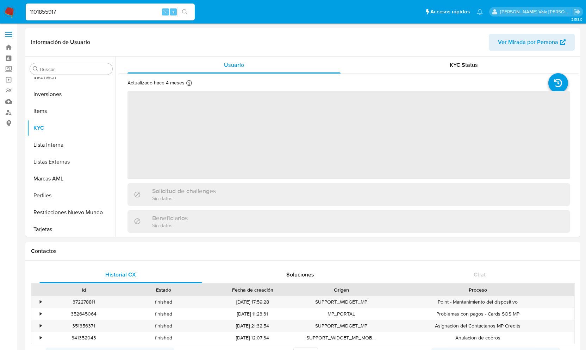
scroll to position [331, 0]
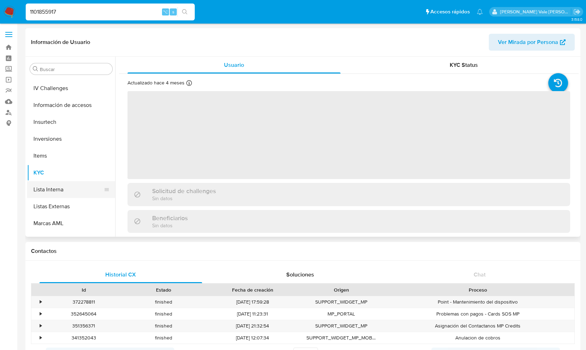
select select "10"
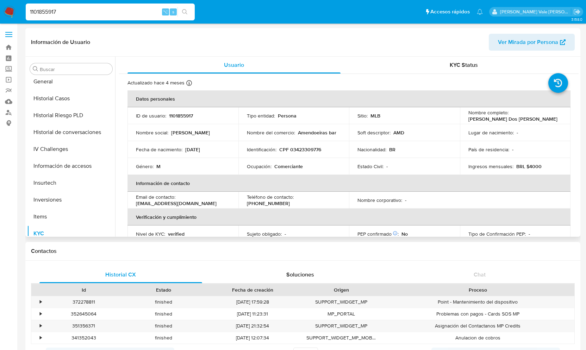
scroll to position [211, 0]
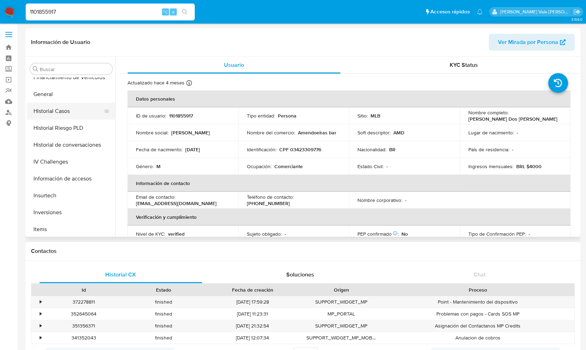
click at [62, 112] on button "Historial Casos" at bounding box center [68, 111] width 82 height 17
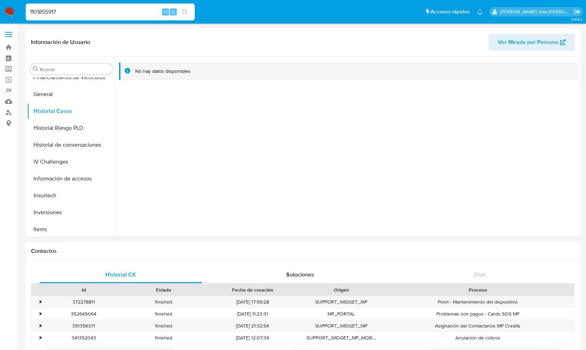
drag, startPoint x: 94, startPoint y: 11, endPoint x: 26, endPoint y: 10, distance: 67.3
click at [26, 10] on input "1101855917" at bounding box center [110, 11] width 169 height 9
paste input "45746883"
type input "45746883"
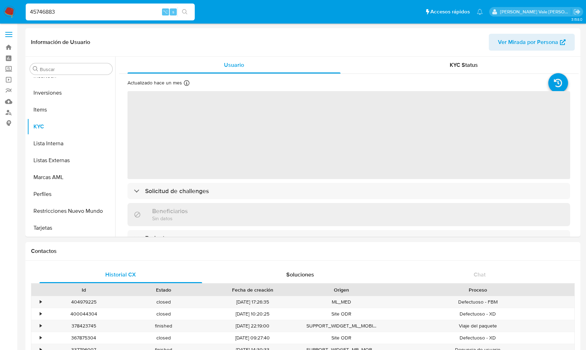
scroll to position [331, 0]
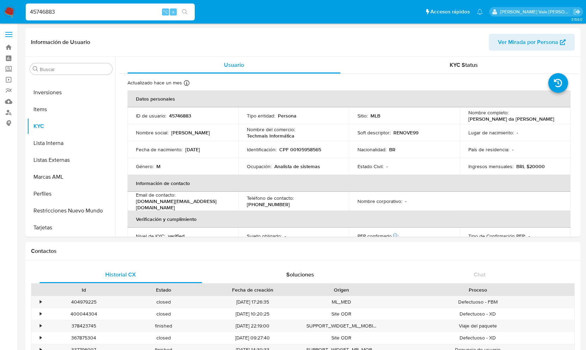
select select "10"
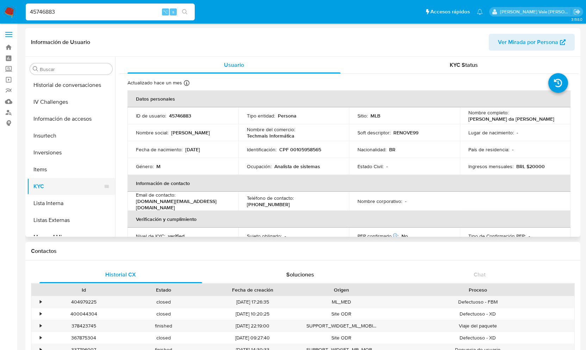
scroll to position [242, 0]
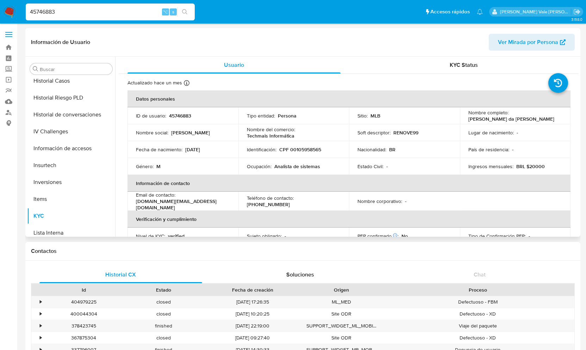
click at [58, 77] on div "Buscar Anticipos de dinero Archivos adjuntos CBT Cruces y Relaciones Créditos C…" at bounding box center [71, 147] width 88 height 179
click at [58, 81] on button "Historial Casos" at bounding box center [68, 81] width 82 height 17
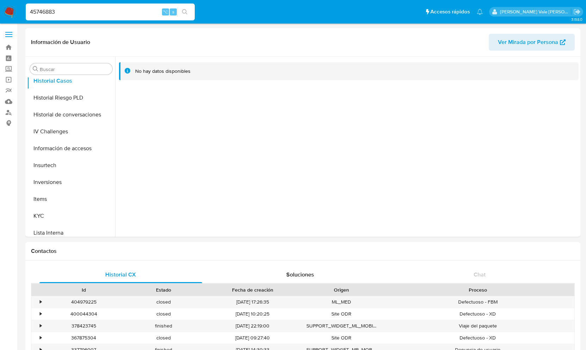
drag, startPoint x: 82, startPoint y: 12, endPoint x: -36, endPoint y: 8, distance: 118.8
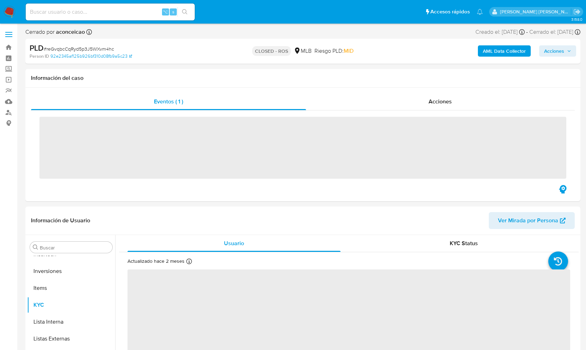
scroll to position [331, 0]
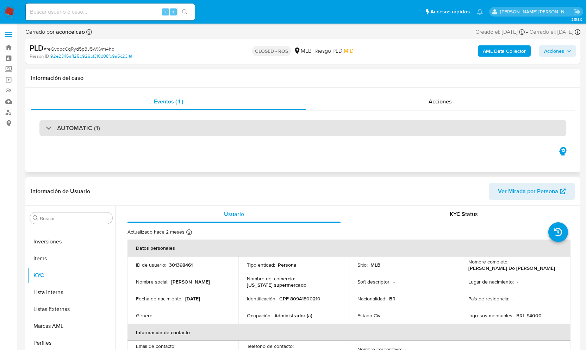
click at [94, 129] on h3 "AUTOMATIC (1)" at bounding box center [78, 128] width 43 height 8
select select "10"
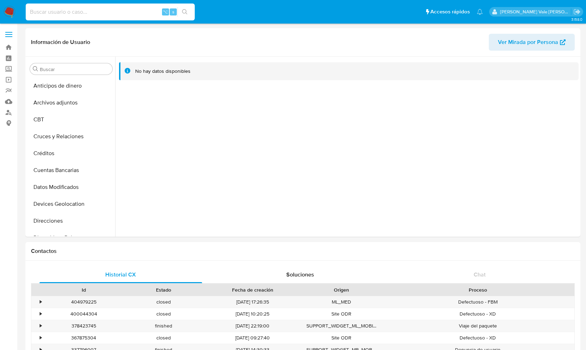
select select "10"
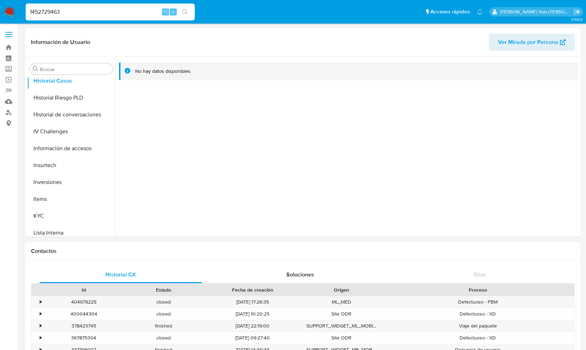
type input "1452729463"
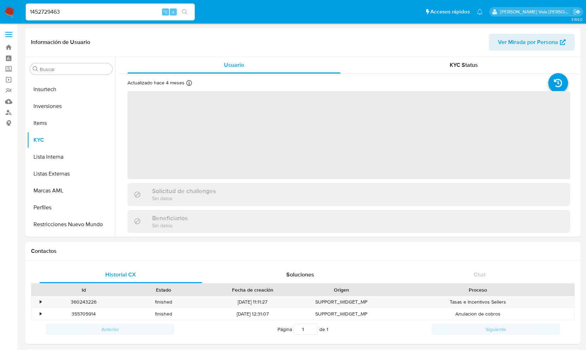
scroll to position [331, 0]
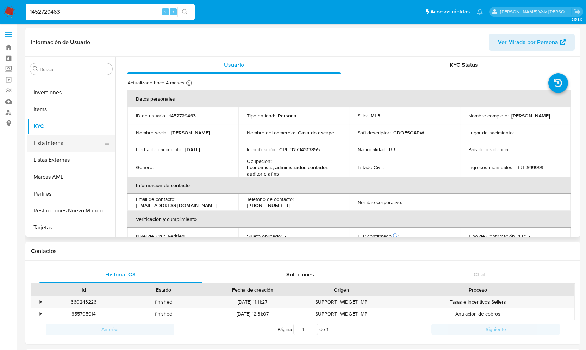
select select "10"
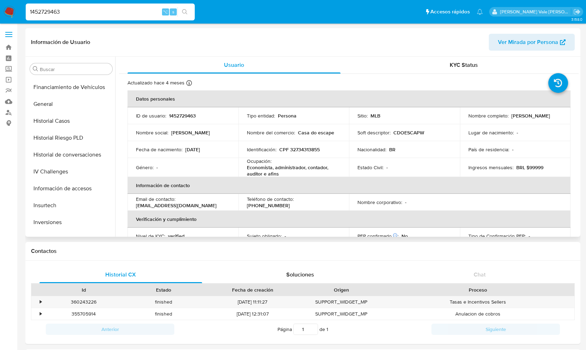
scroll to position [192, 0]
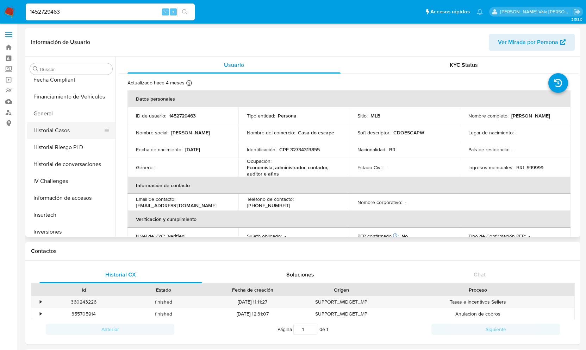
click at [65, 132] on button "Historial Casos" at bounding box center [68, 130] width 82 height 17
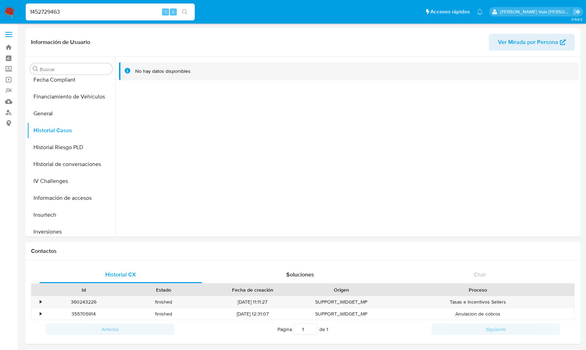
scroll to position [0, 0]
drag, startPoint x: 70, startPoint y: 14, endPoint x: -10, endPoint y: 12, distance: 80.0
paste input "210953844"
type input "210953844"
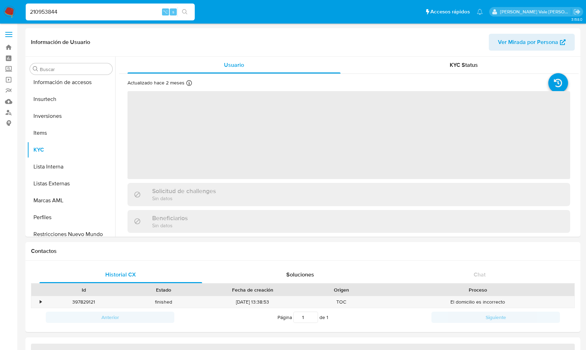
scroll to position [331, 0]
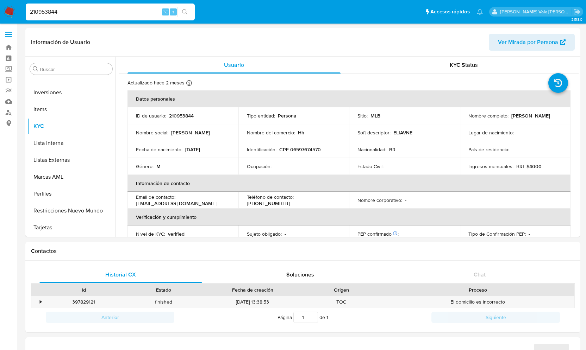
select select "10"
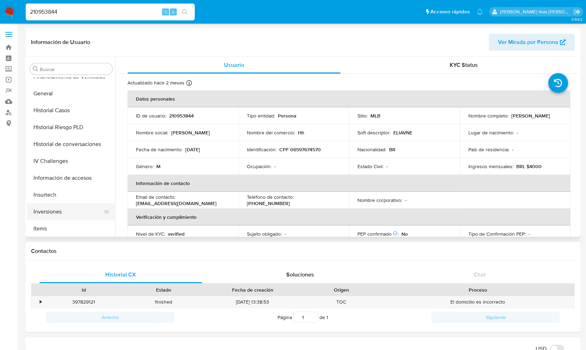
scroll to position [211, 0]
click at [52, 111] on button "Historial Casos" at bounding box center [68, 111] width 82 height 17
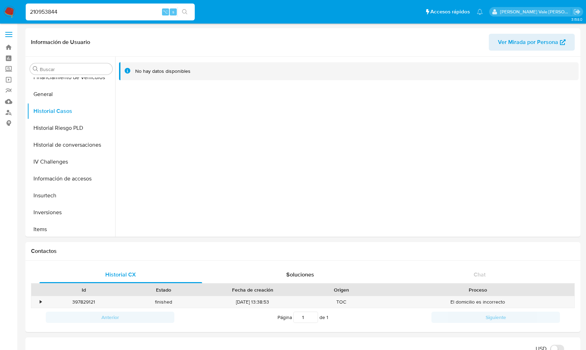
drag, startPoint x: 60, startPoint y: 11, endPoint x: 13, endPoint y: 11, distance: 46.8
click at [13, 11] on nav "Pausado Ver notificaciones 210953844 ⌥ s Accesos rápidos Presiona las siguiente…" at bounding box center [293, 12] width 586 height 24
paste input "157308262"
type input "157308262"
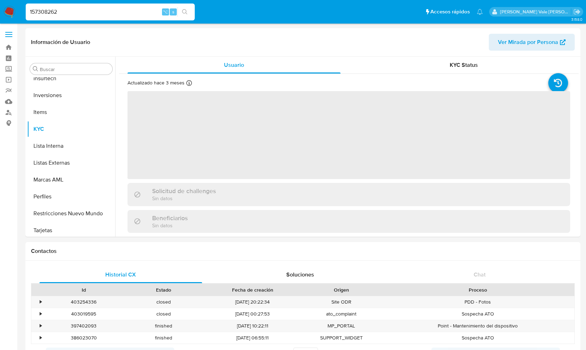
scroll to position [331, 0]
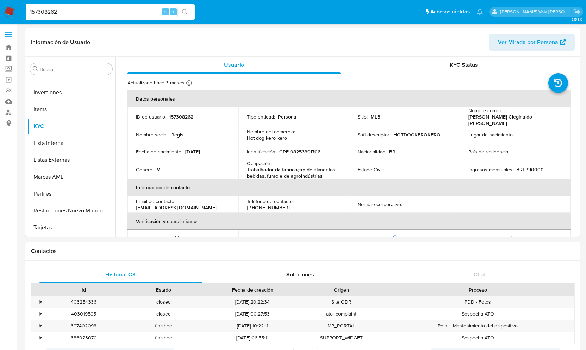
select select "10"
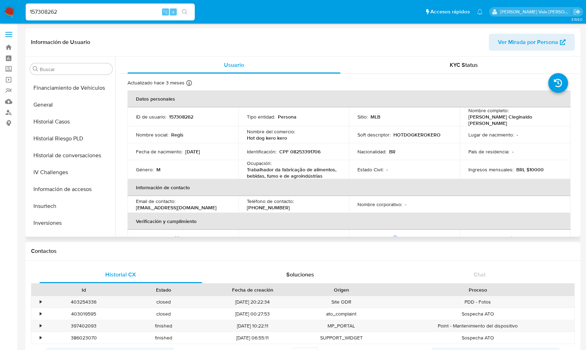
scroll to position [198, 0]
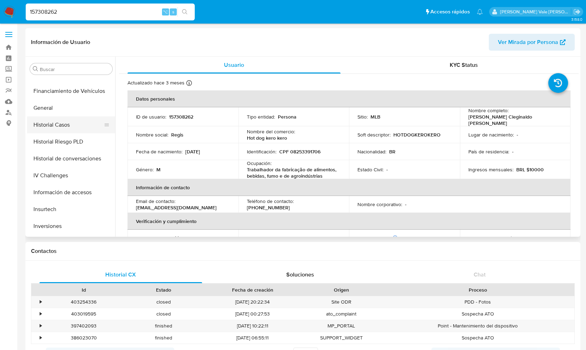
click at [54, 125] on button "Historial Casos" at bounding box center [68, 125] width 82 height 17
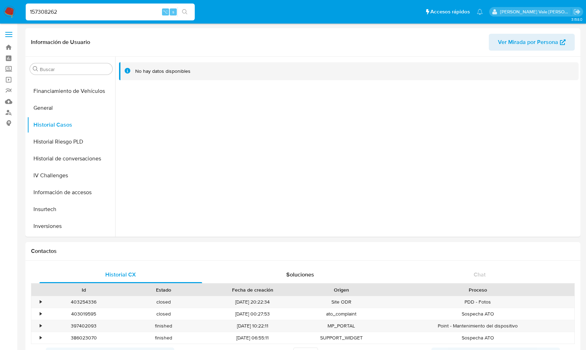
drag, startPoint x: 84, startPoint y: 8, endPoint x: 7, endPoint y: 9, distance: 77.1
click at [7, 9] on nav "Pausado Ver notificaciones 157308262 ⌥ s Accesos rápidos Presiona las siguiente…" at bounding box center [293, 12] width 586 height 24
paste input "628092738"
type input "628092738"
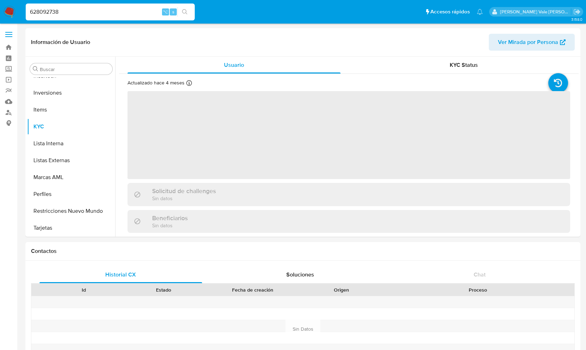
scroll to position [331, 0]
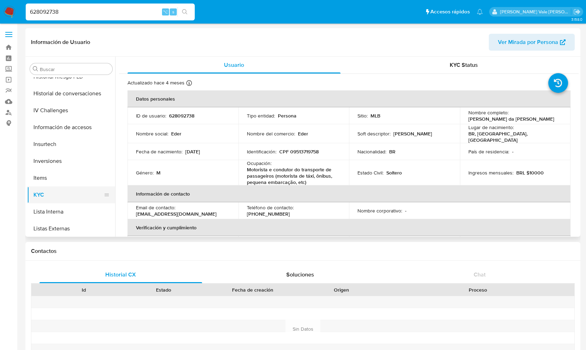
select select "10"
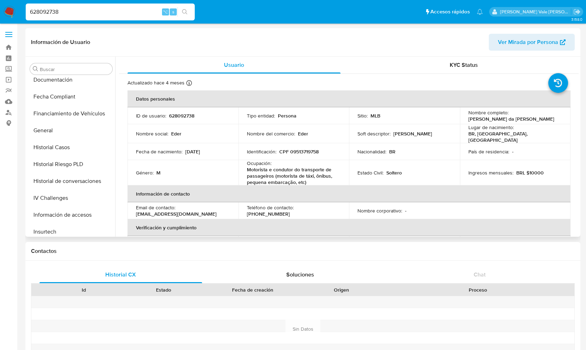
scroll to position [161, 0]
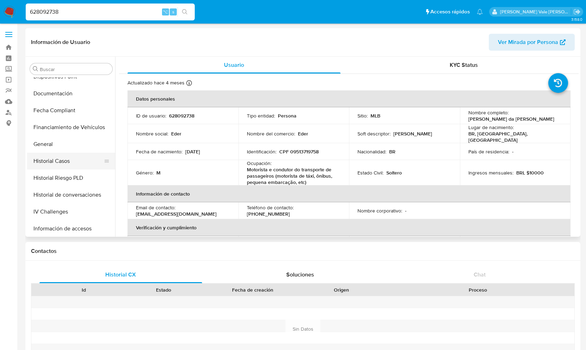
click at [52, 164] on button "Historial Casos" at bounding box center [68, 161] width 82 height 17
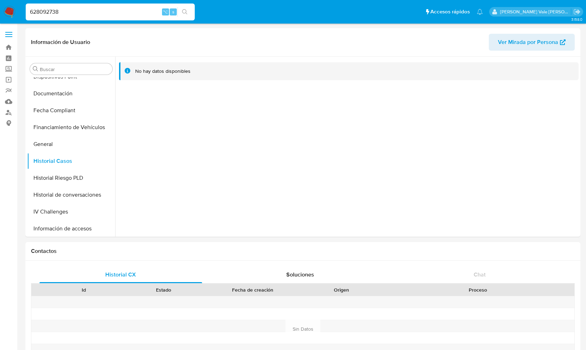
scroll to position [0, 0]
drag, startPoint x: 69, startPoint y: 14, endPoint x: -21, endPoint y: 12, distance: 90.6
paste input "568647494"
type input "568647494"
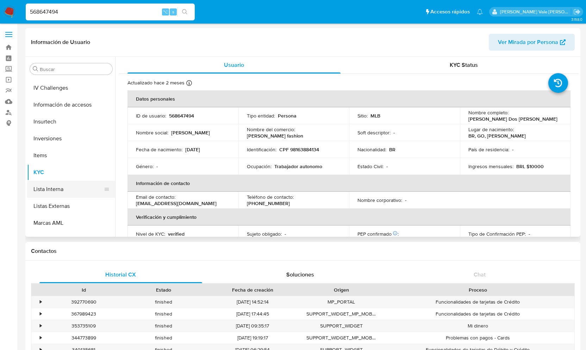
select select "10"
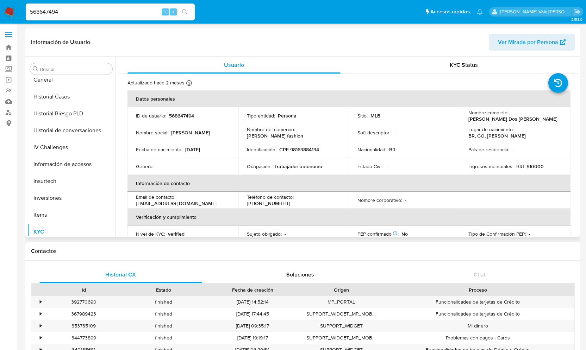
scroll to position [223, 0]
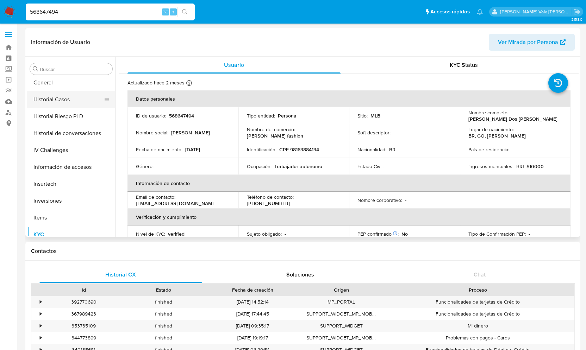
click at [51, 97] on button "Historial Casos" at bounding box center [68, 99] width 82 height 17
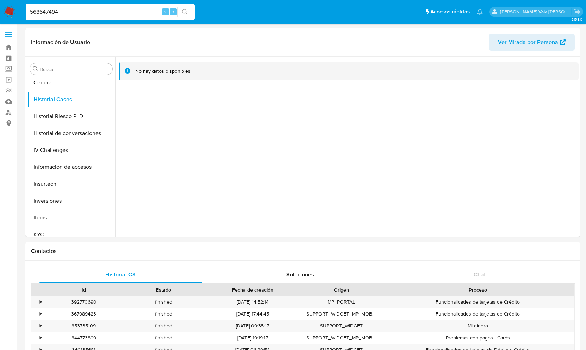
drag, startPoint x: 60, startPoint y: 12, endPoint x: 9, endPoint y: 12, distance: 50.7
click at [9, 12] on nav "Pausado Ver notificaciones 568647494 ⌥ s Accesos rápidos Presiona las siguiente…" at bounding box center [293, 12] width 586 height 24
paste input "1045381033"
type input "1045381033"
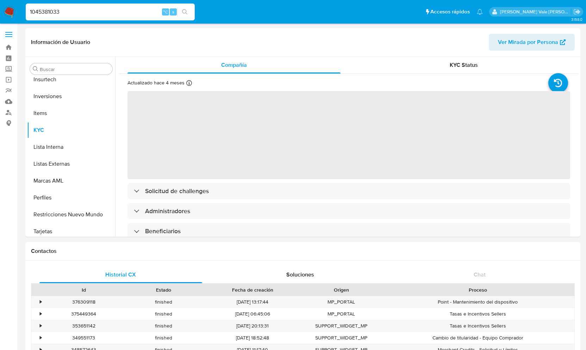
scroll to position [331, 0]
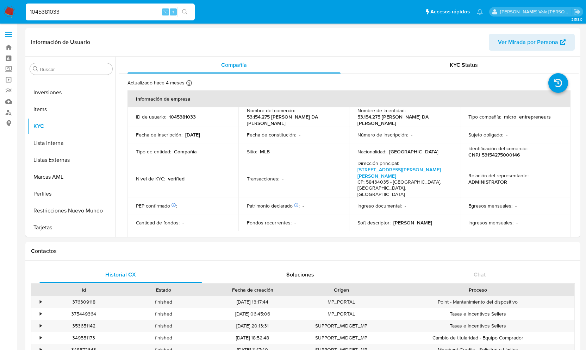
select select "10"
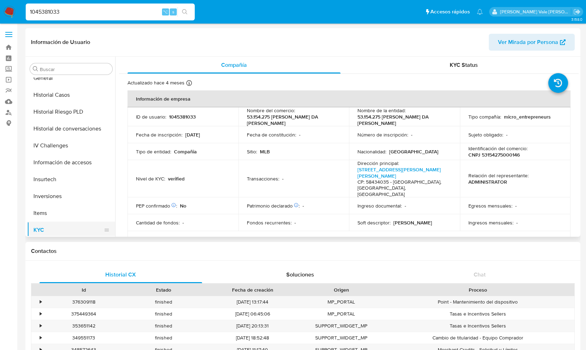
scroll to position [219, 0]
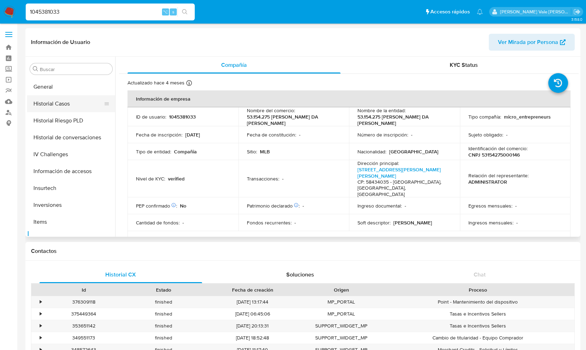
click at [66, 106] on button "Historial Casos" at bounding box center [68, 103] width 82 height 17
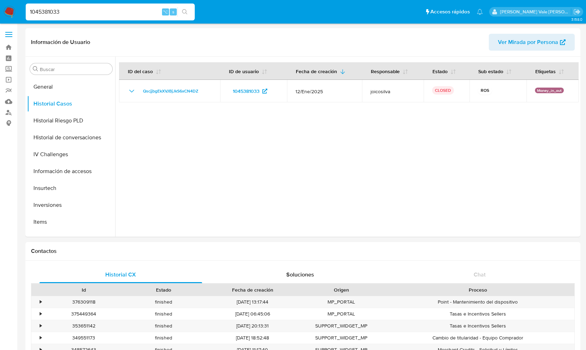
drag, startPoint x: 75, startPoint y: 11, endPoint x: 12, endPoint y: 12, distance: 63.1
click at [12, 12] on nav "Pausado Ver notificaciones 1045381033 ⌥ s Accesos rápidos Presiona las siguient…" at bounding box center [293, 12] width 586 height 24
paste input "352661478"
type input "352661478"
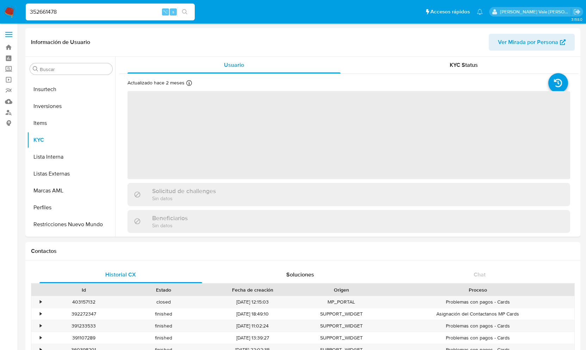
scroll to position [331, 0]
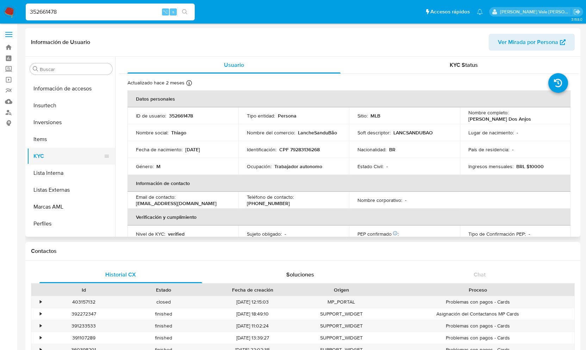
select select "10"
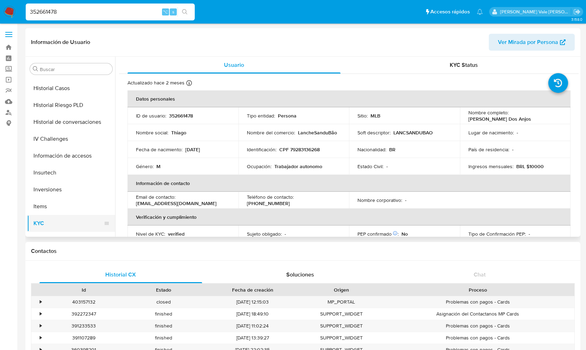
scroll to position [232, 0]
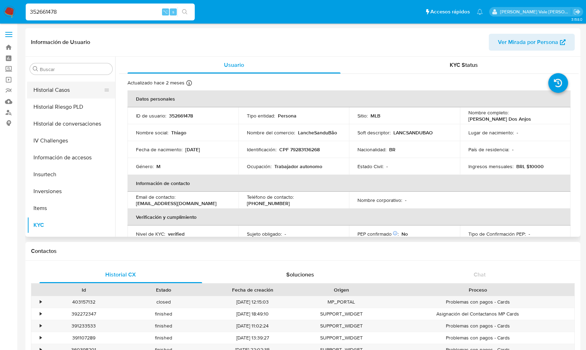
click at [62, 89] on button "Historial Casos" at bounding box center [68, 90] width 82 height 17
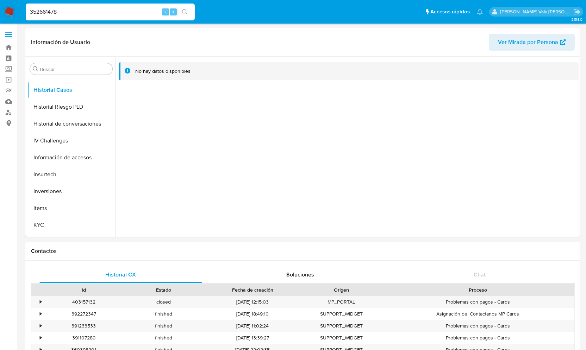
drag, startPoint x: 74, startPoint y: 10, endPoint x: 10, endPoint y: 12, distance: 63.8
click at [10, 12] on nav "Pausado Ver notificaciones 352661478 ⌥ s Accesos rápidos Presiona las siguiente…" at bounding box center [293, 12] width 586 height 24
paste input "568647494"
type input "568647494"
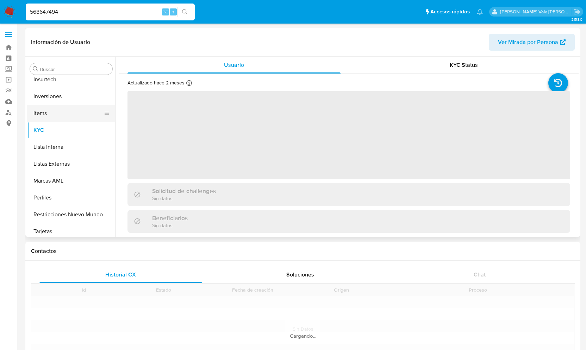
scroll to position [331, 0]
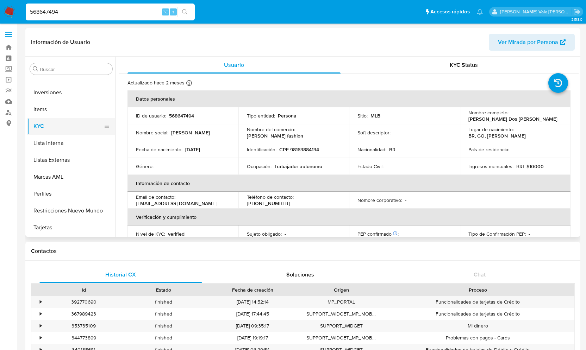
select select "10"
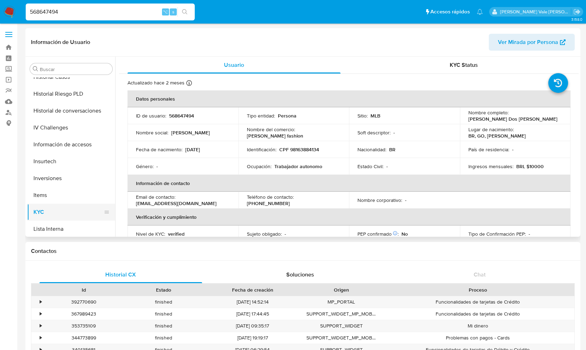
scroll to position [239, 0]
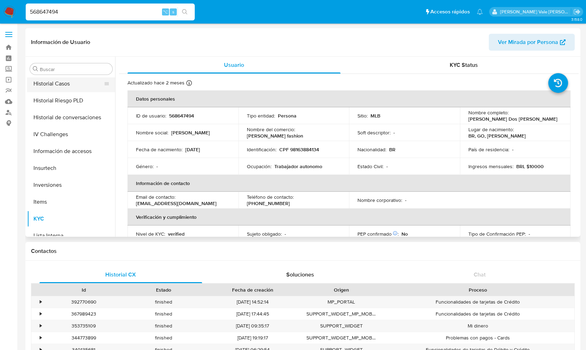
click at [48, 82] on button "Historial Casos" at bounding box center [68, 83] width 82 height 17
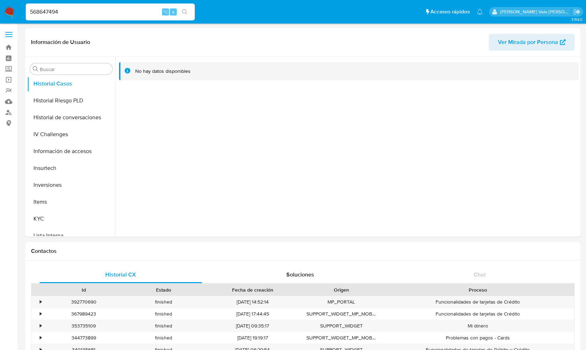
drag, startPoint x: 62, startPoint y: 11, endPoint x: -11, endPoint y: 11, distance: 72.6
paste input "549688187"
type input "549688187"
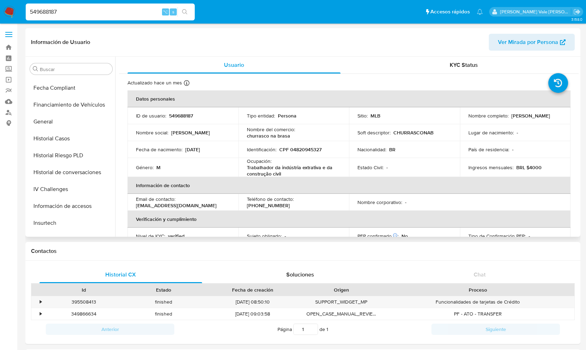
select select "10"
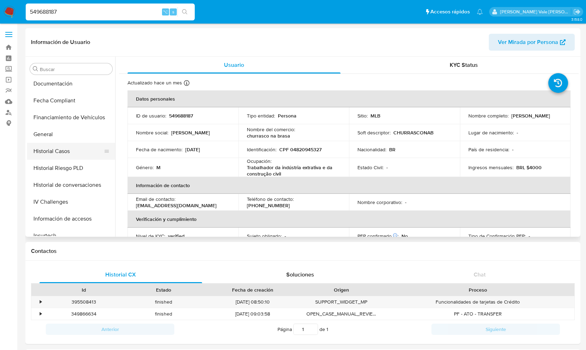
click at [49, 149] on button "Historial Casos" at bounding box center [68, 151] width 82 height 17
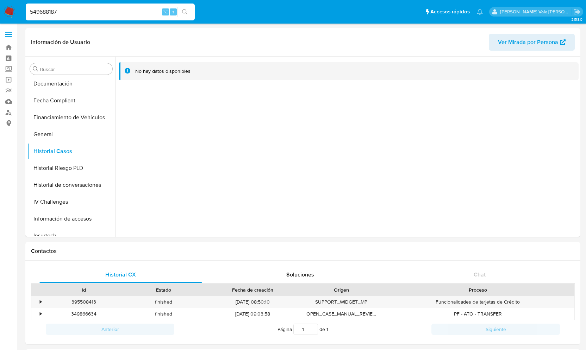
scroll to position [0, 0]
drag, startPoint x: 67, startPoint y: 13, endPoint x: 5, endPoint y: 12, distance: 62.0
click at [5, 12] on nav "Pausado Ver notificaciones 549688187 ⌥ s Accesos rápidos Presiona las siguiente…" at bounding box center [293, 12] width 586 height 24
paste input "178661860"
type input "178661860"
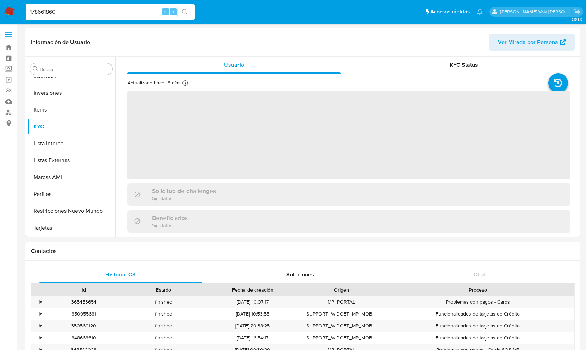
scroll to position [331, 0]
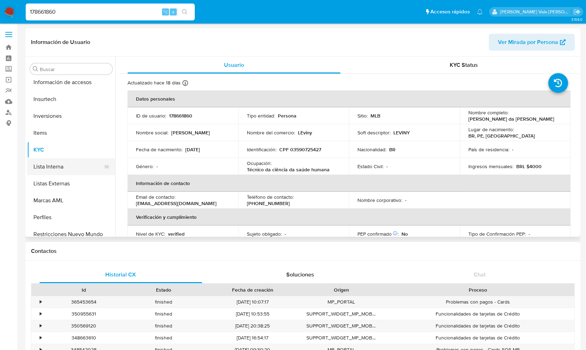
select select "10"
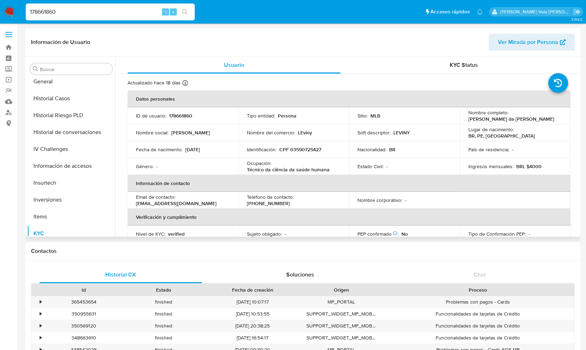
scroll to position [221, 0]
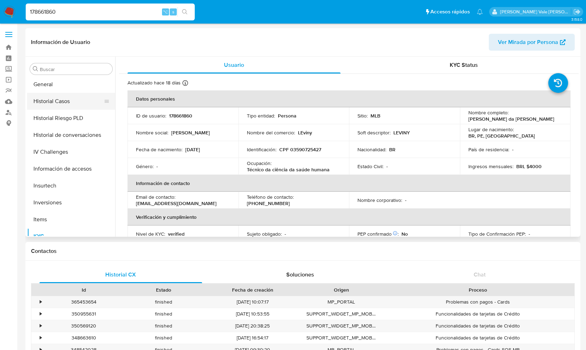
click at [70, 98] on button "Historial Casos" at bounding box center [68, 101] width 82 height 17
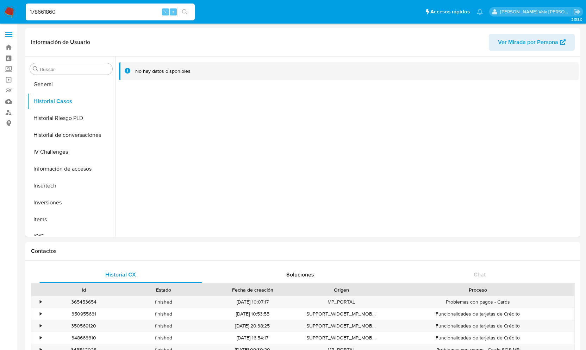
drag, startPoint x: 80, startPoint y: 11, endPoint x: 21, endPoint y: 11, distance: 58.8
click at [21, 11] on nav "Pausado Ver notificaciones 178661860 ⌥ s Accesos rápidos Presiona las siguiente…" at bounding box center [293, 12] width 586 height 24
paste input "379185045"
type input "379185045"
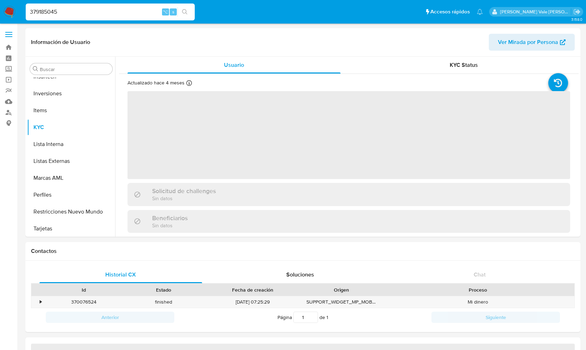
scroll to position [331, 0]
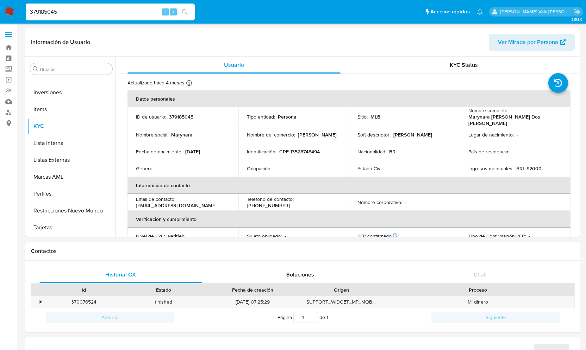
select select "10"
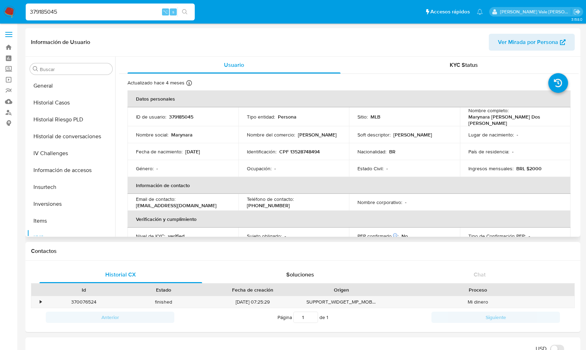
scroll to position [205, 0]
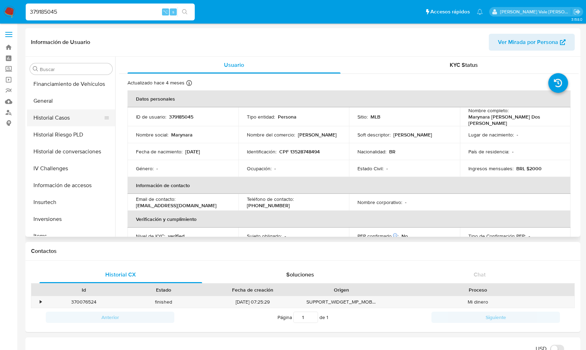
click at [63, 117] on button "Historial Casos" at bounding box center [68, 118] width 82 height 17
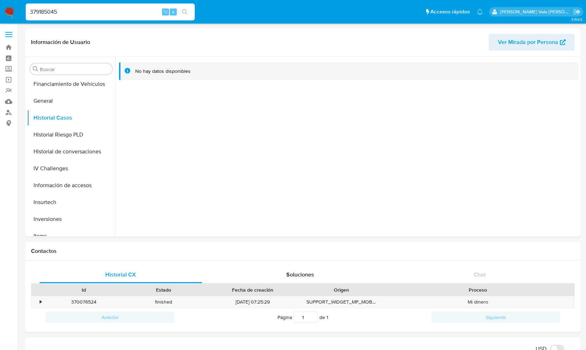
scroll to position [0, 0]
drag, startPoint x: 67, startPoint y: 13, endPoint x: 8, endPoint y: 11, distance: 58.8
click at [8, 11] on nav "Pausado Ver notificaciones 379185045 ⌥ s Accesos rápidos Presiona las siguiente…" at bounding box center [293, 12] width 586 height 24
paste input "164783822"
type input "164783822"
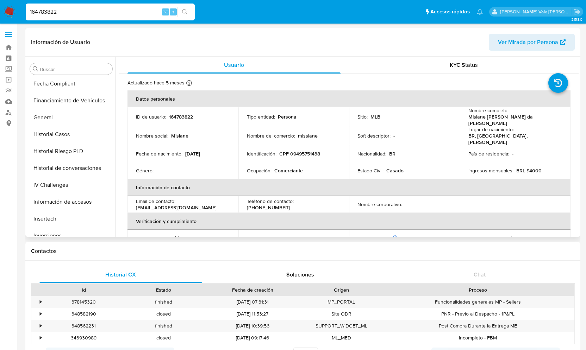
select select "10"
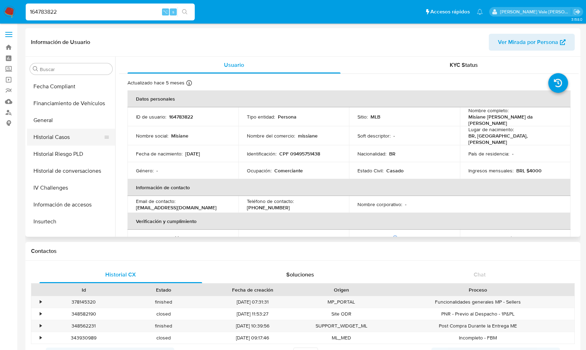
click at [57, 132] on button "Historial Casos" at bounding box center [68, 137] width 82 height 17
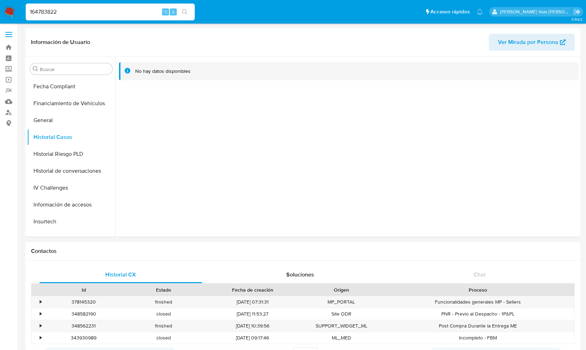
drag, startPoint x: 74, startPoint y: 8, endPoint x: 10, endPoint y: 9, distance: 64.8
click at [10, 9] on nav "Pausado Ver notificaciones 164783822 ⌥ s Accesos rápidos Presiona las siguiente…" at bounding box center [293, 12] width 586 height 24
paste input "353465665"
type input "353465665"
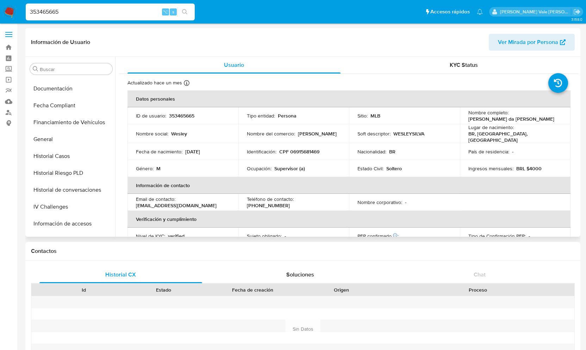
scroll to position [162, 0]
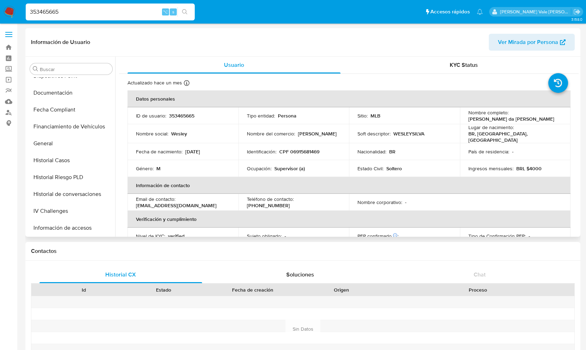
select select "10"
click at [56, 113] on button "Fecha Compliant" at bounding box center [68, 109] width 82 height 17
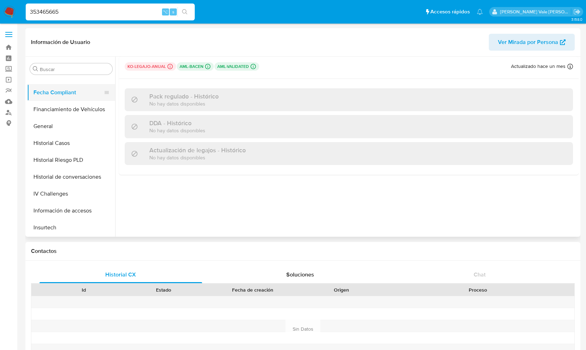
scroll to position [180, 0]
click at [54, 138] on button "Historial Casos" at bounding box center [68, 143] width 82 height 17
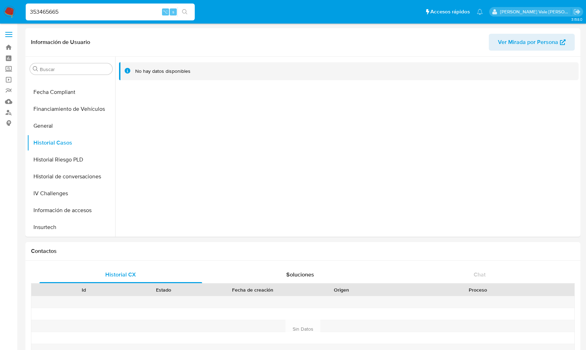
drag, startPoint x: 64, startPoint y: 9, endPoint x: -21, endPoint y: 8, distance: 84.5
paste input "1682109100"
type input "1682109100"
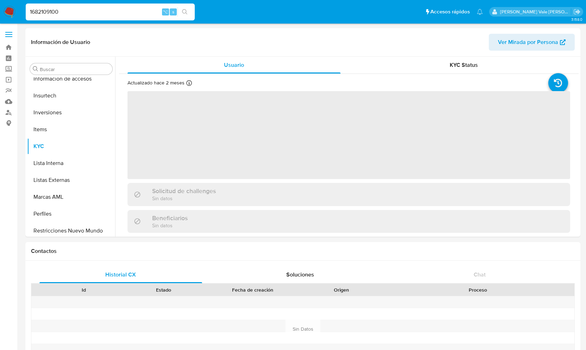
scroll to position [331, 0]
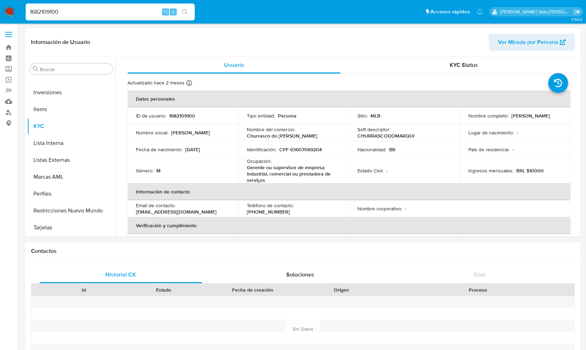
select select "10"
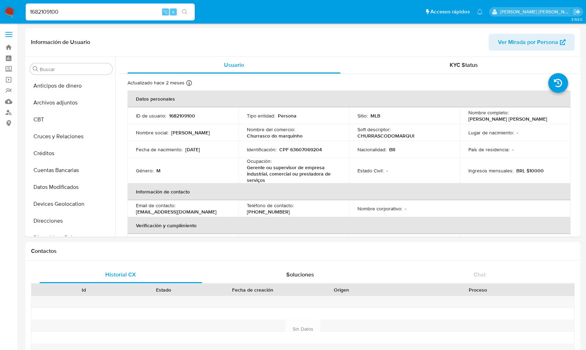
select select "10"
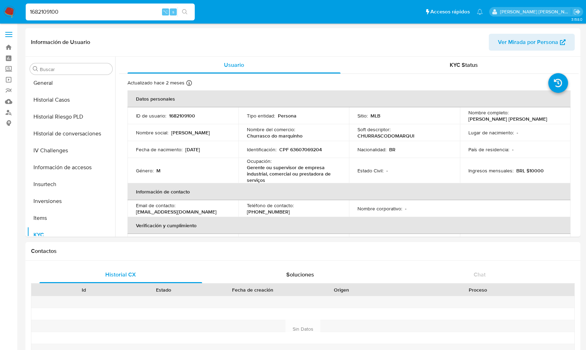
scroll to position [222, 0]
click at [54, 101] on button "Historial Casos" at bounding box center [68, 101] width 82 height 17
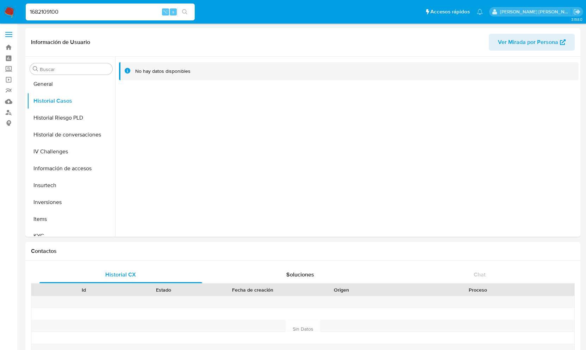
drag, startPoint x: 69, startPoint y: 14, endPoint x: -42, endPoint y: 14, distance: 110.6
paste input "495294102"
type input "495294102"
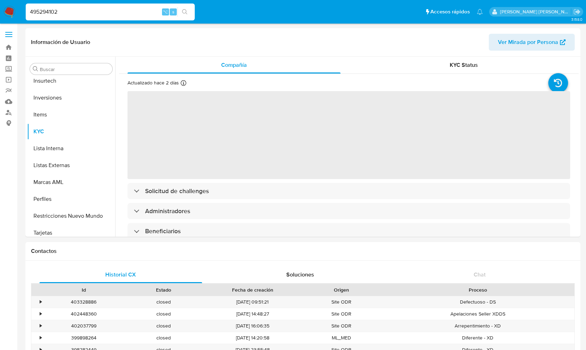
scroll to position [331, 0]
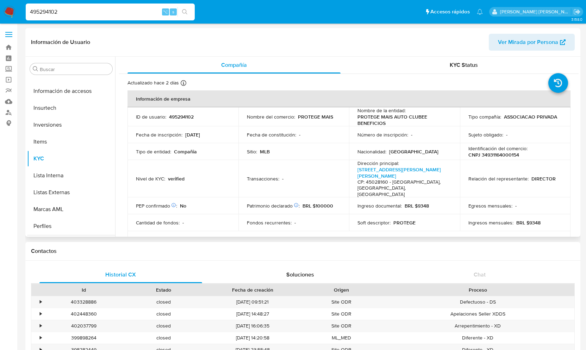
select select "10"
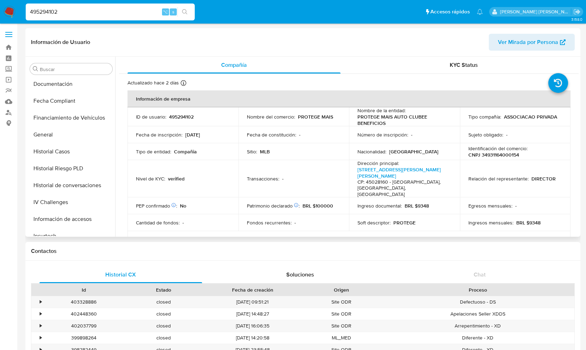
scroll to position [169, 0]
click at [74, 154] on button "Historial Casos" at bounding box center [68, 153] width 82 height 17
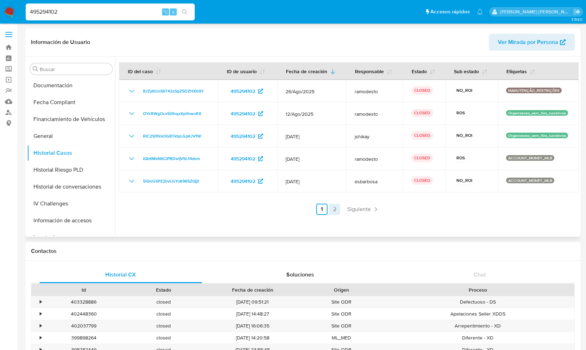
click at [332, 208] on link "2" at bounding box center [334, 209] width 11 height 11
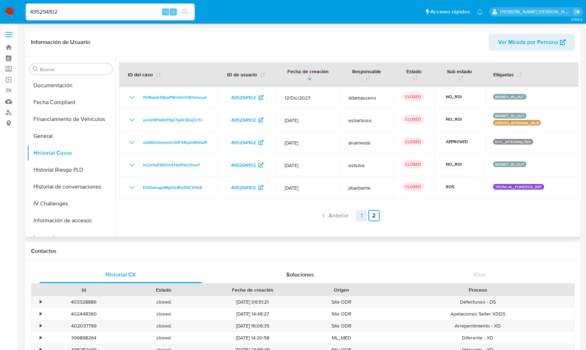
click at [361, 211] on link "1" at bounding box center [361, 215] width 11 height 11
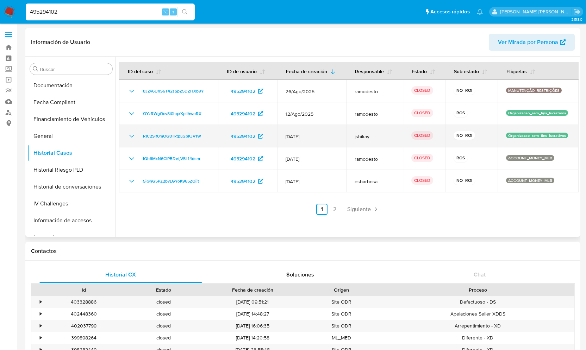
click at [130, 133] on icon "Mostrar/Ocultar" at bounding box center [131, 136] width 8 height 8
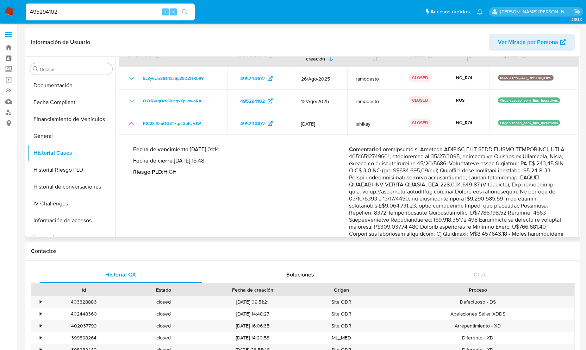
scroll to position [22, 0]
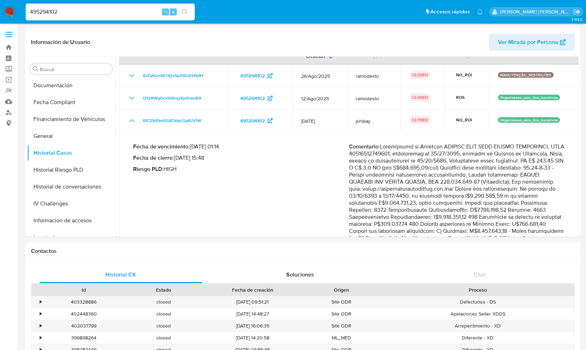
drag, startPoint x: 75, startPoint y: 12, endPoint x: -39, endPoint y: 6, distance: 114.2
paste input "171601699"
type input "171601699"
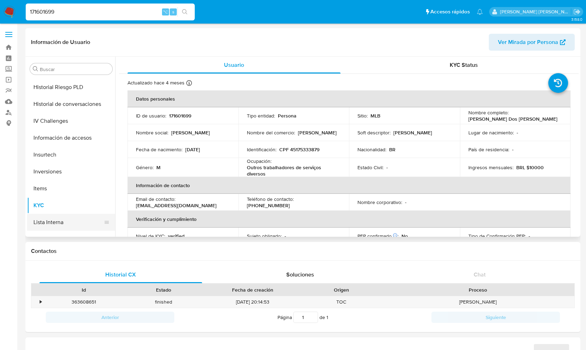
scroll to position [251, 0]
select select "10"
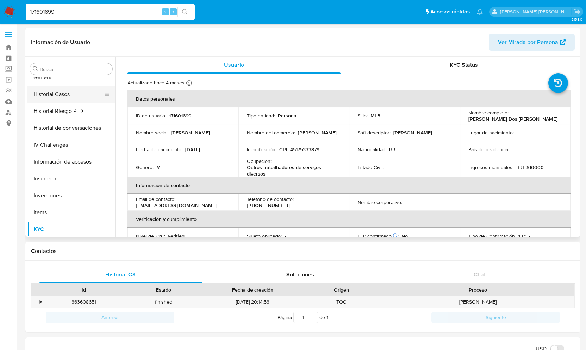
click at [65, 91] on button "Historial Casos" at bounding box center [68, 94] width 82 height 17
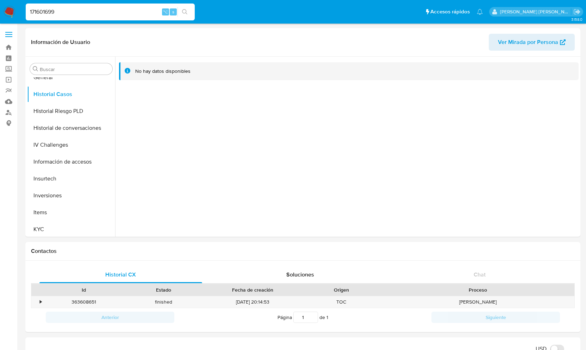
drag, startPoint x: 75, startPoint y: 12, endPoint x: -15, endPoint y: 12, distance: 90.2
paste input "1217368528"
type input "1217368528"
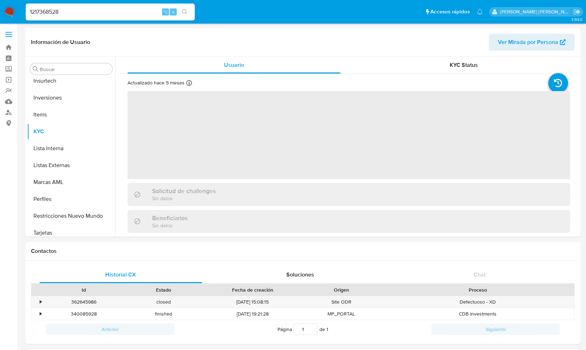
scroll to position [331, 0]
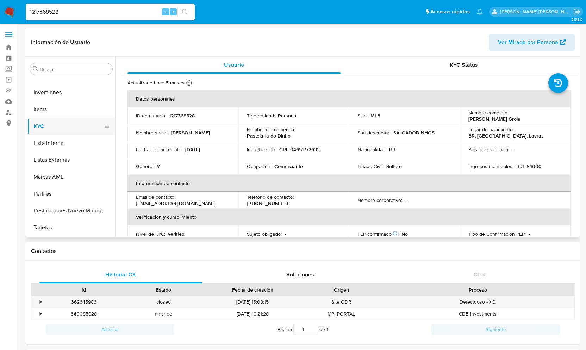
select select "10"
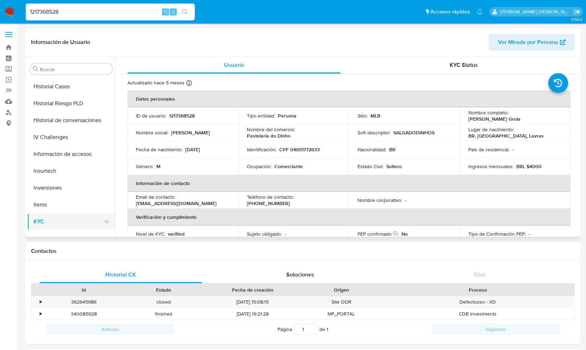
scroll to position [229, 0]
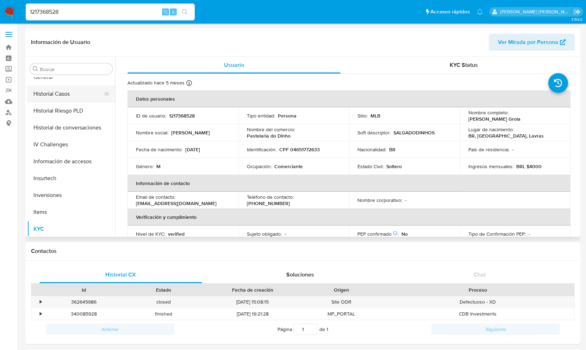
click at [63, 97] on button "Historial Casos" at bounding box center [68, 94] width 82 height 17
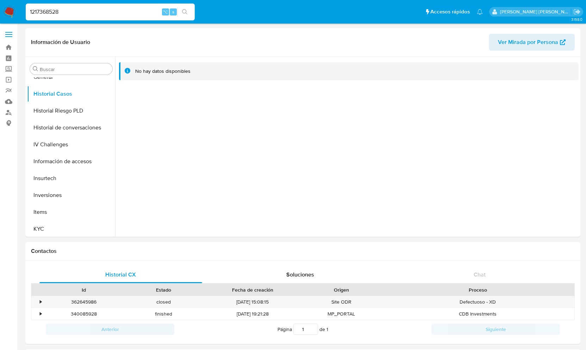
drag, startPoint x: 77, startPoint y: 11, endPoint x: -23, endPoint y: 7, distance: 100.1
paste input "1071409707"
type input "1071409707"
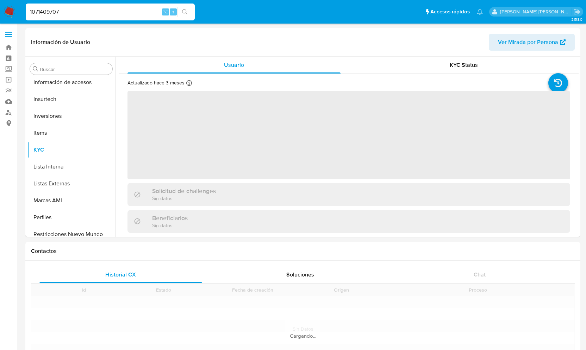
scroll to position [331, 0]
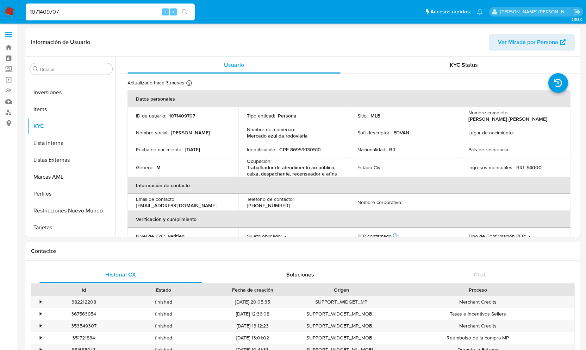
select select "10"
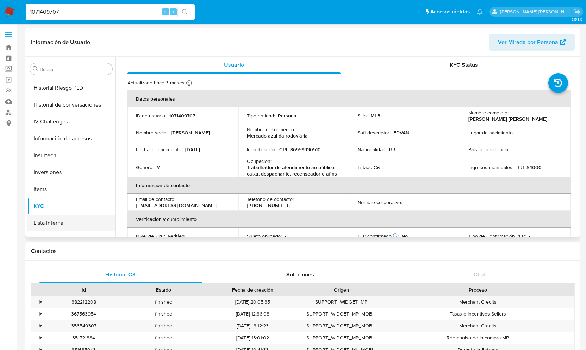
scroll to position [241, 0]
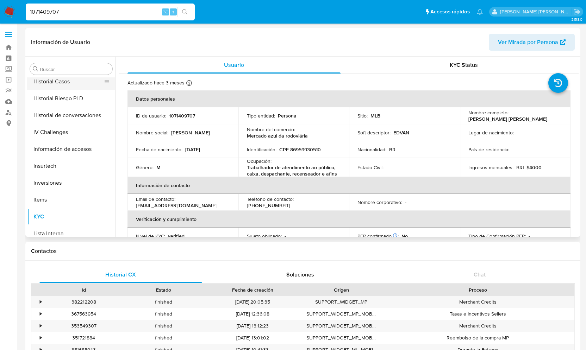
click at [61, 82] on button "Historial Casos" at bounding box center [68, 81] width 82 height 17
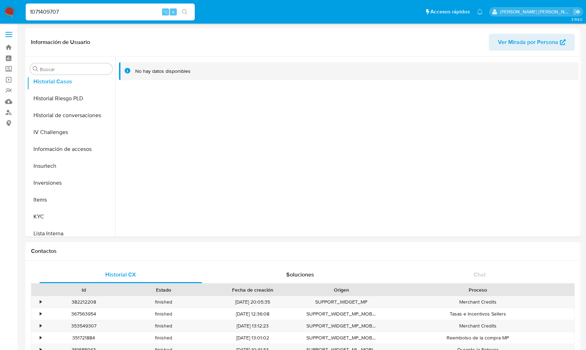
scroll to position [0, 0]
drag, startPoint x: 84, startPoint y: 14, endPoint x: -66, endPoint y: 11, distance: 150.1
paste input "733567144"
type input "733567144"
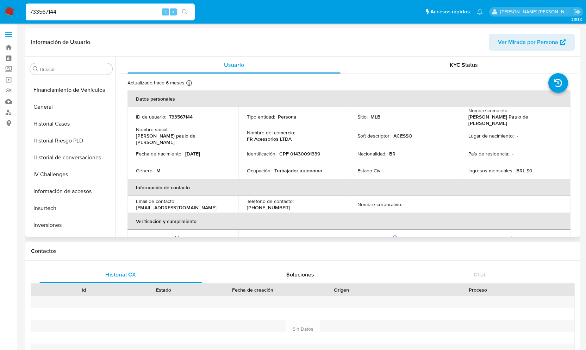
scroll to position [198, 0]
select select "10"
click at [65, 119] on button "Historial Casos" at bounding box center [68, 124] width 82 height 17
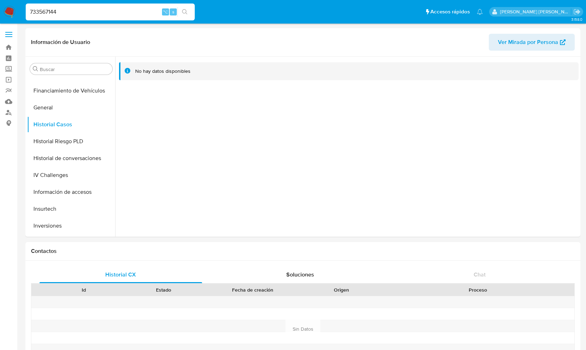
drag, startPoint x: 69, startPoint y: 11, endPoint x: -65, endPoint y: 10, distance: 133.5
paste input "30377796"
type input "30377796"
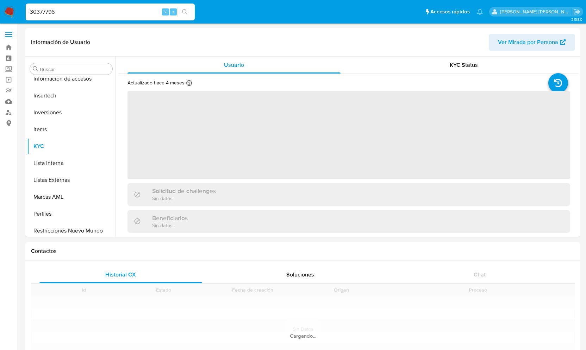
scroll to position [331, 0]
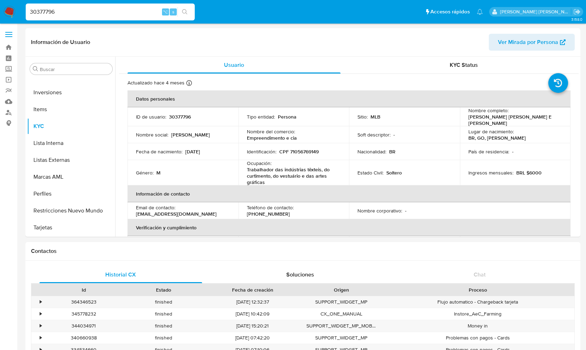
select select "10"
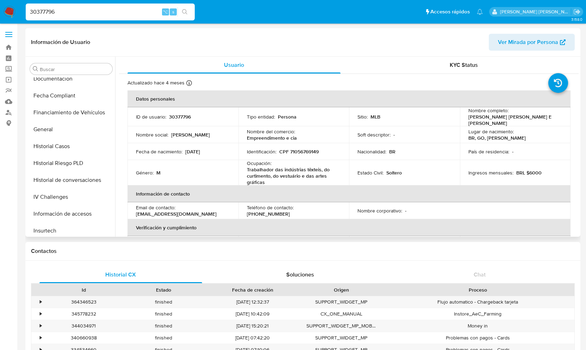
scroll to position [166, 0]
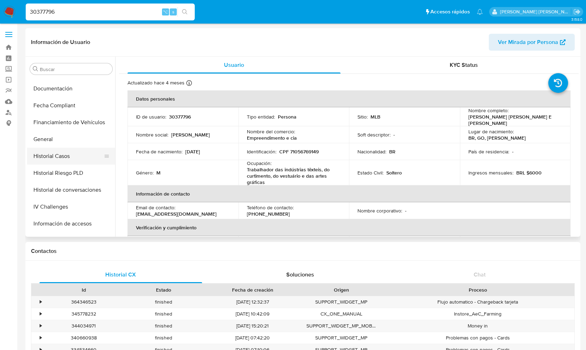
click at [66, 159] on button "Historial Casos" at bounding box center [68, 156] width 82 height 17
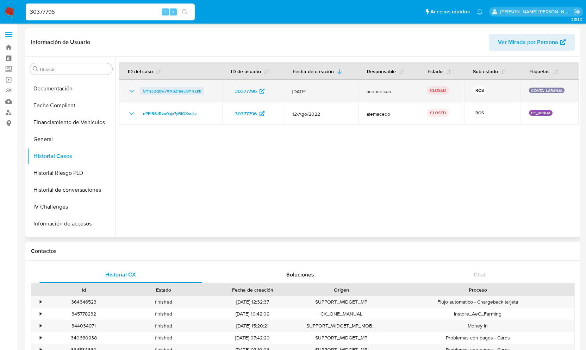
click at [166, 89] on span "9r1h3Bq8w7XN6ZraeLQYRZkk" at bounding box center [172, 91] width 58 height 8
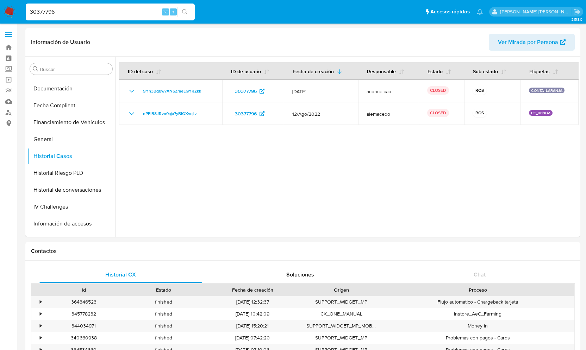
drag, startPoint x: 63, startPoint y: 13, endPoint x: -30, endPoint y: 13, distance: 92.3
paste input "255165301"
type input "255165301"
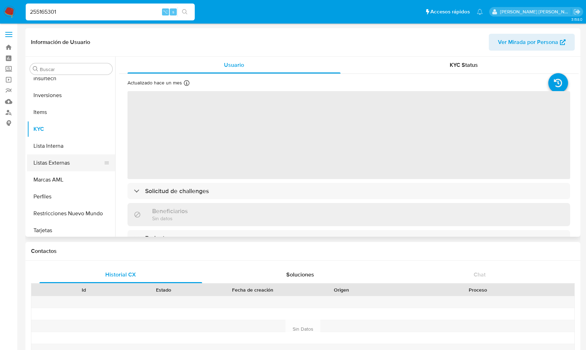
scroll to position [331, 0]
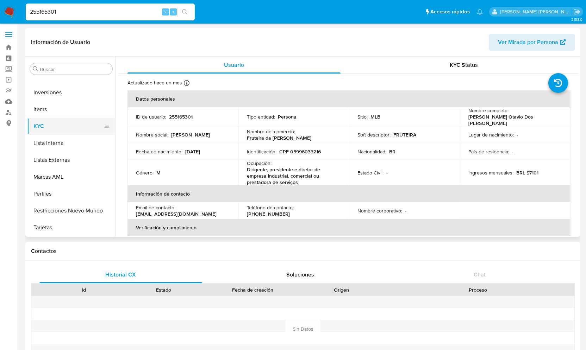
select select "10"
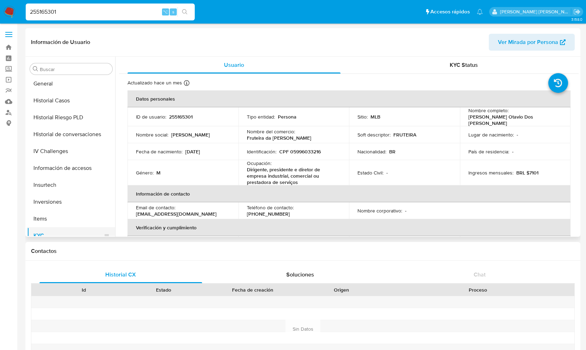
scroll to position [221, 0]
click at [69, 104] on button "Historial Casos" at bounding box center [68, 101] width 82 height 17
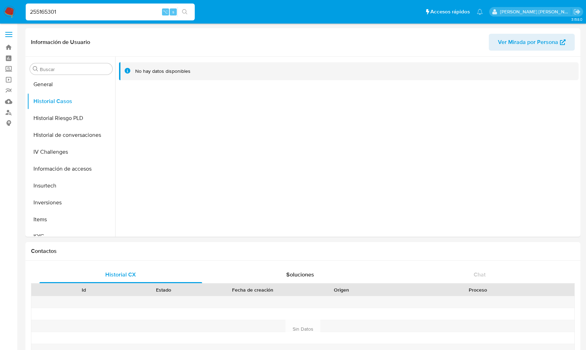
drag, startPoint x: 63, startPoint y: 8, endPoint x: -5, endPoint y: 3, distance: 68.2
paste input "466593582"
type input "466593582"
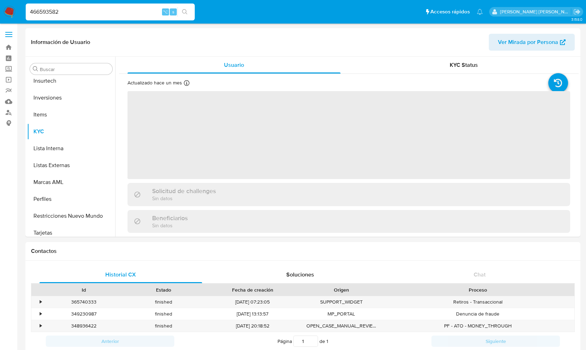
scroll to position [331, 0]
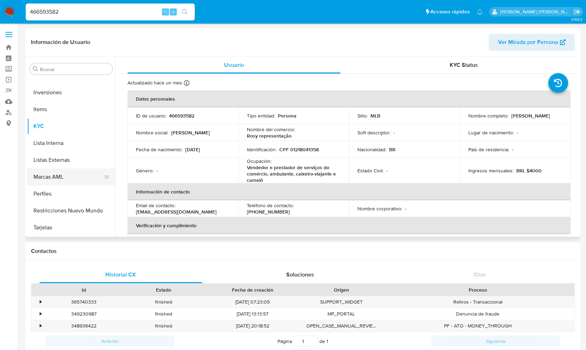
select select "10"
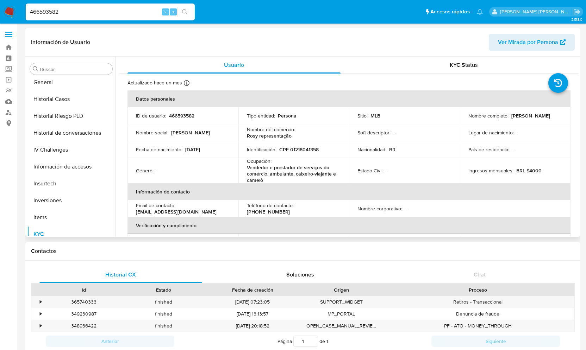
scroll to position [220, 0]
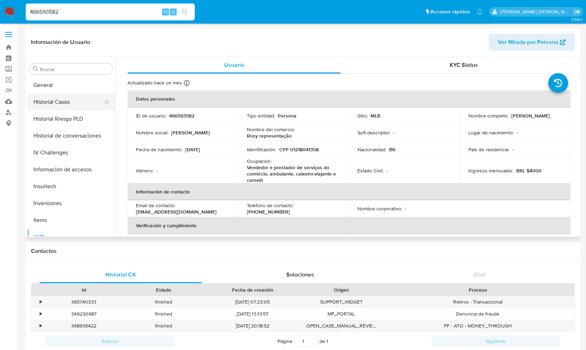
click at [56, 99] on button "Historial Casos" at bounding box center [68, 102] width 82 height 17
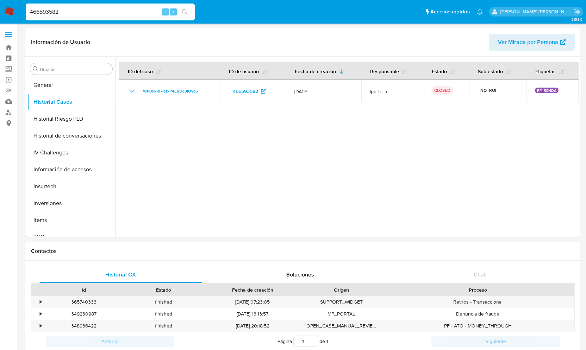
drag, startPoint x: 87, startPoint y: 15, endPoint x: -50, endPoint y: 14, distance: 136.7
paste input "82733584"
type input "82733584"
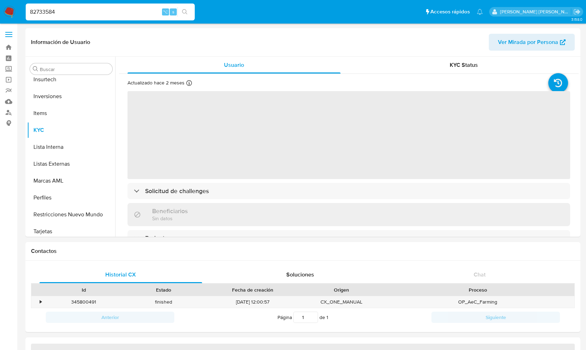
scroll to position [331, 0]
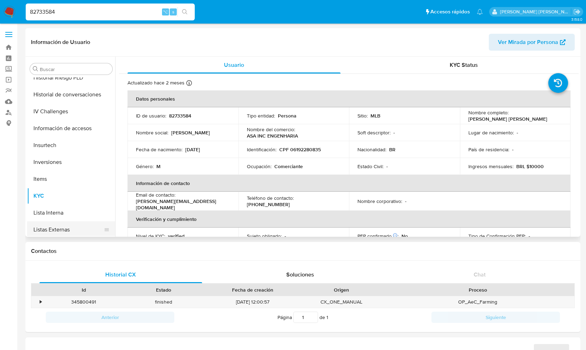
select select "10"
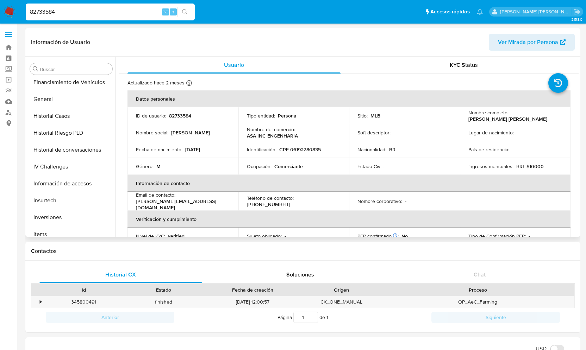
scroll to position [144, 0]
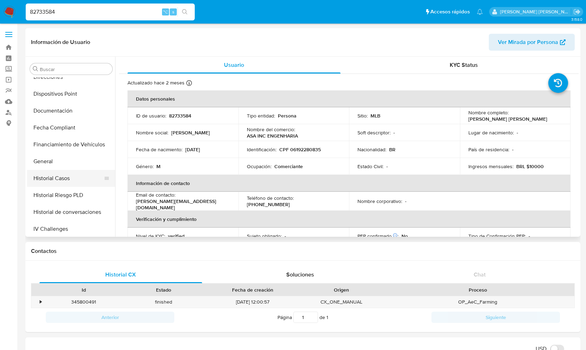
click at [54, 178] on button "Historial Casos" at bounding box center [68, 178] width 82 height 17
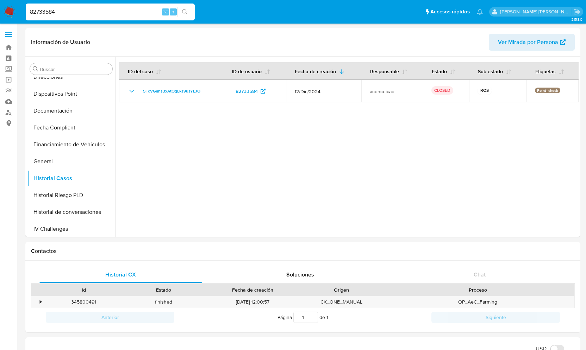
drag, startPoint x: 73, startPoint y: 13, endPoint x: -64, endPoint y: 13, distance: 136.3
paste input "154078917"
type input "154078917"
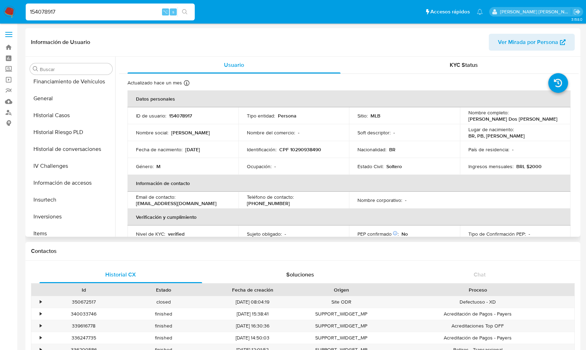
select select "10"
click at [51, 118] on button "Historial Casos" at bounding box center [68, 116] width 82 height 17
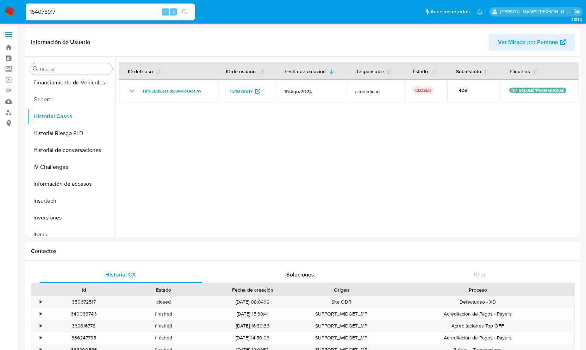
drag, startPoint x: 90, startPoint y: 13, endPoint x: -27, endPoint y: 13, distance: 116.6
paste input "280346665"
type input "280346665"
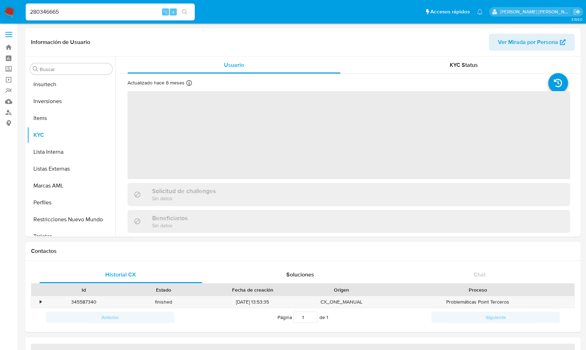
scroll to position [331, 0]
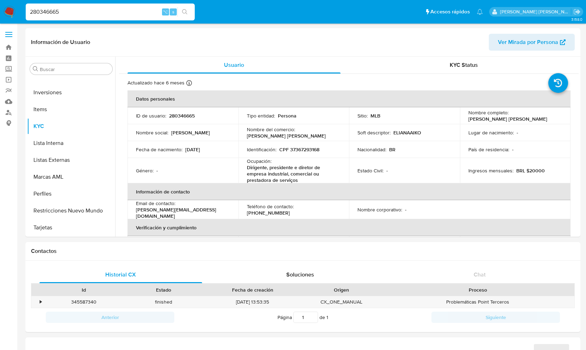
select select "10"
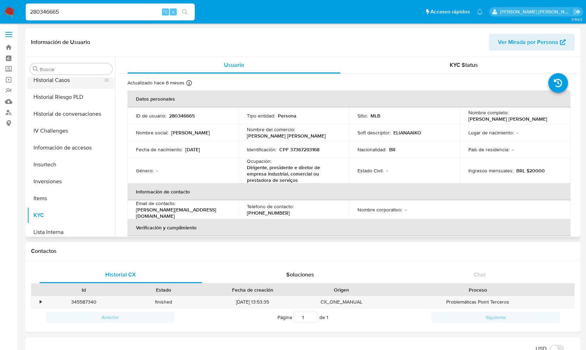
click at [56, 79] on button "Historial Casos" at bounding box center [68, 80] width 82 height 17
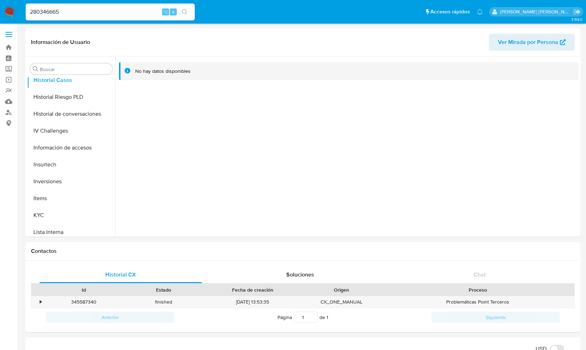
drag, startPoint x: 68, startPoint y: 10, endPoint x: -18, endPoint y: 10, distance: 85.6
paste input "1447355655"
type input "1447355655"
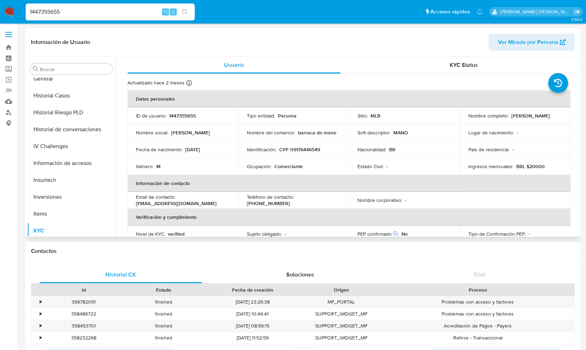
scroll to position [222, 0]
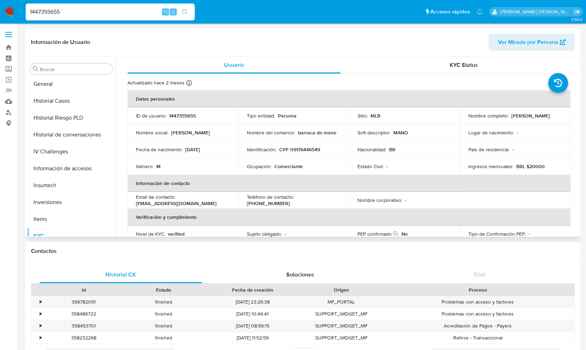
select select "10"
click at [64, 102] on button "Historial Casos" at bounding box center [68, 101] width 82 height 17
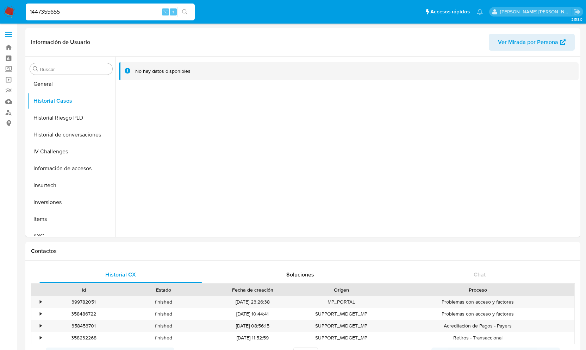
drag, startPoint x: 71, startPoint y: 14, endPoint x: -32, endPoint y: 14, distance: 103.5
paste input "489448075"
type input "489448075"
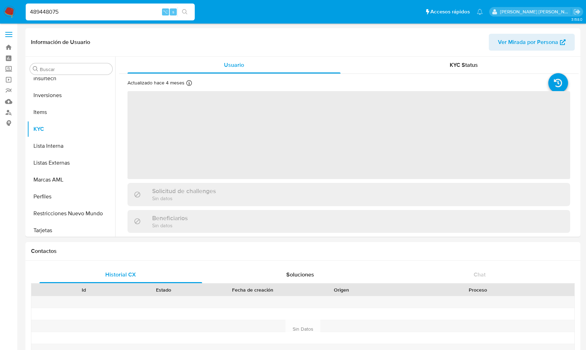
scroll to position [331, 0]
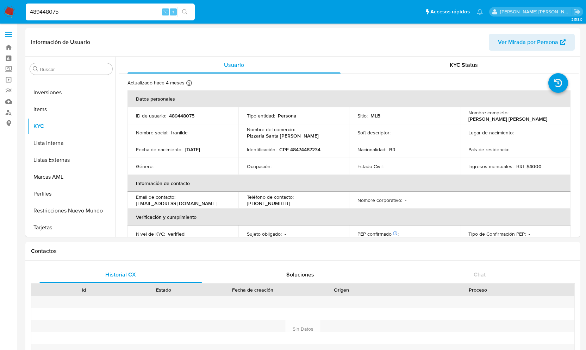
select select "10"
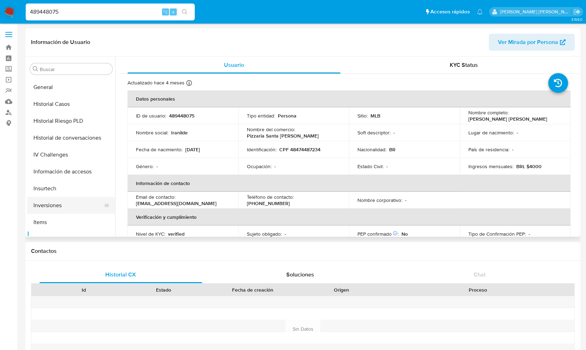
scroll to position [216, 0]
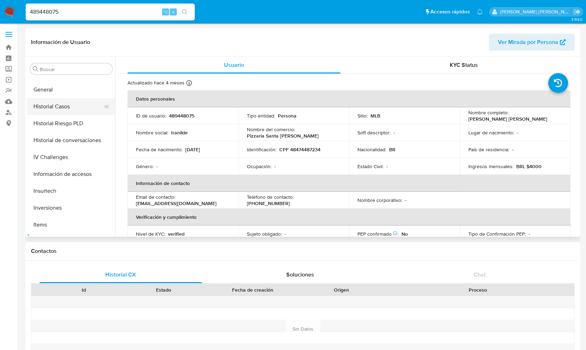
click at [46, 106] on button "Historial Casos" at bounding box center [68, 106] width 82 height 17
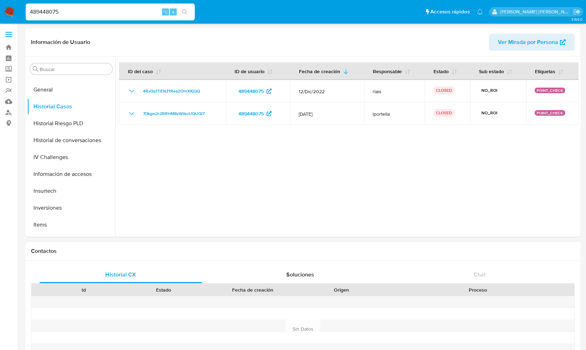
drag, startPoint x: 68, startPoint y: 10, endPoint x: -21, endPoint y: 8, distance: 88.8
paste input "839632577"
type input "839632577"
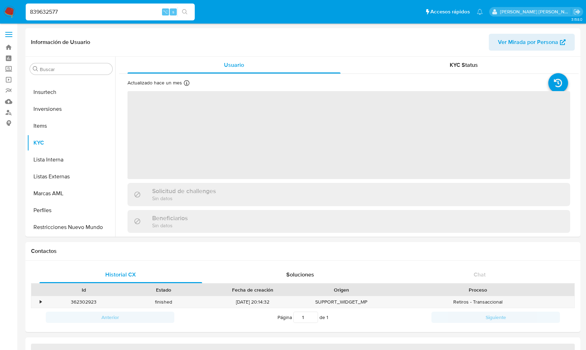
scroll to position [331, 0]
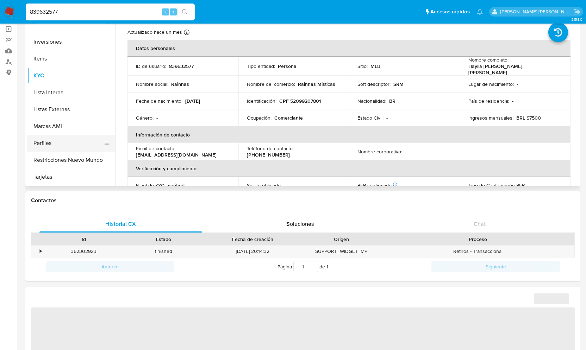
select select "10"
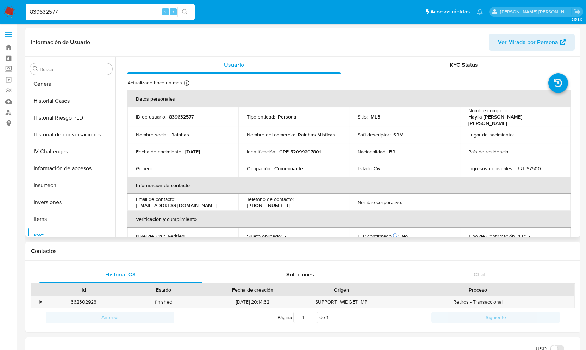
scroll to position [217, 0]
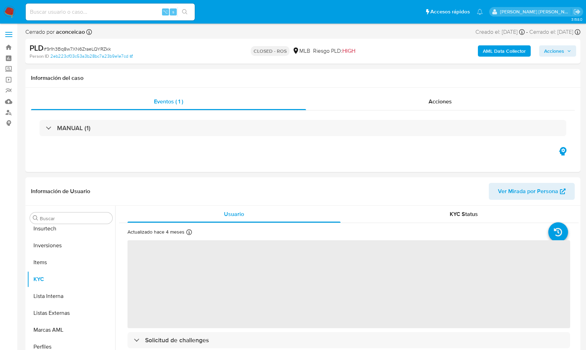
scroll to position [331, 0]
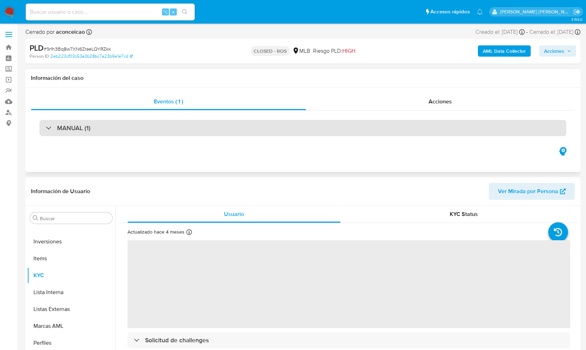
click at [77, 128] on h3 "MANUAL (1)" at bounding box center [73, 128] width 33 height 8
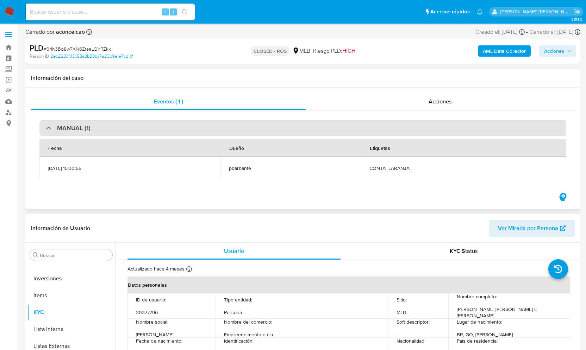
select select "10"
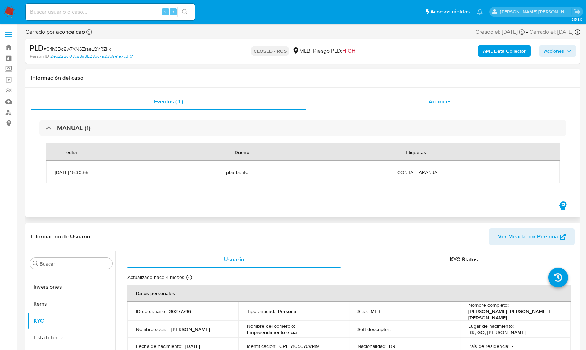
click at [443, 104] on span "Acciones" at bounding box center [440, 102] width 23 height 8
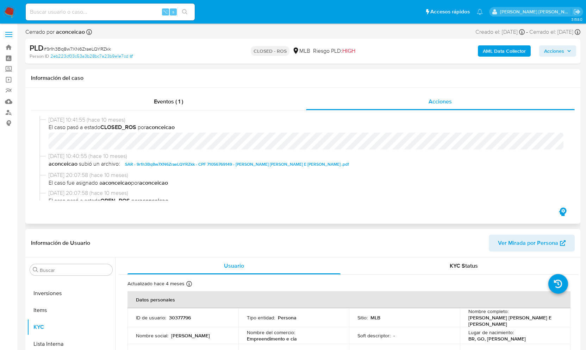
click at [202, 166] on span "SAR - 9r1h3Bq8w7XN6ZraeLQYRZkk - CPF 71056769149 - [PERSON_NAME] [PERSON_NAME] …" at bounding box center [237, 164] width 224 height 8
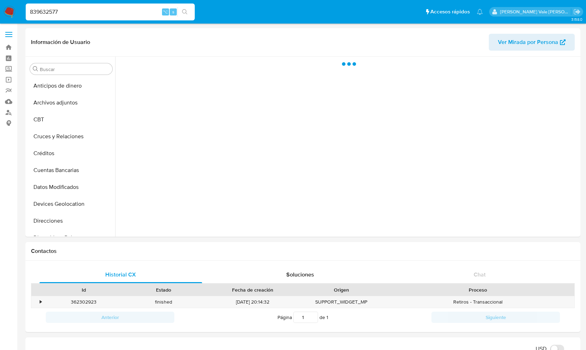
select select "10"
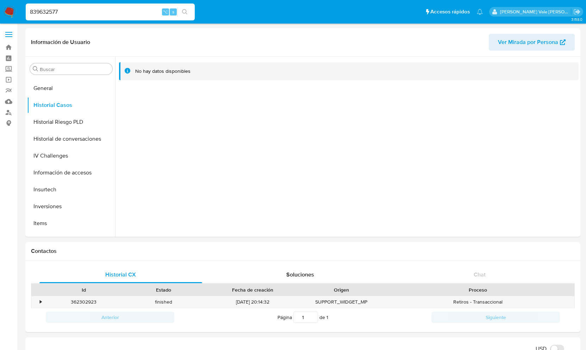
drag, startPoint x: 64, startPoint y: 12, endPoint x: -17, endPoint y: 11, distance: 81.0
paste input "783578945"
type input "783578945"
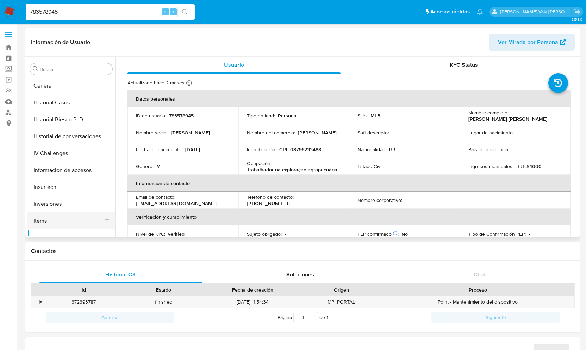
scroll to position [211, 0]
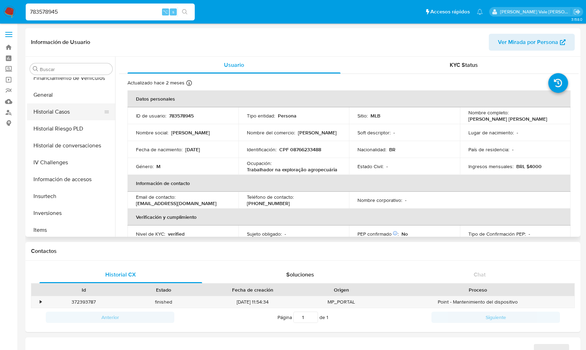
select select "10"
click at [54, 105] on button "Historial Casos" at bounding box center [68, 112] width 82 height 17
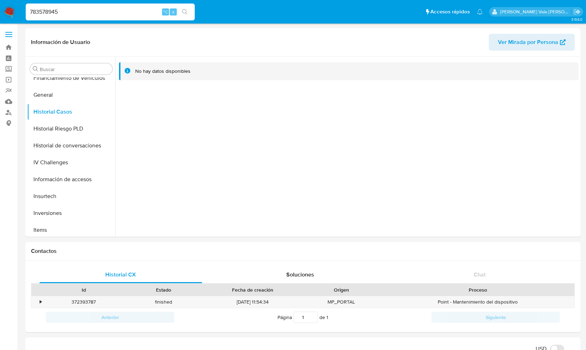
drag, startPoint x: 73, startPoint y: 9, endPoint x: -20, endPoint y: 15, distance: 92.8
paste input "1746799328"
type input "1746799328"
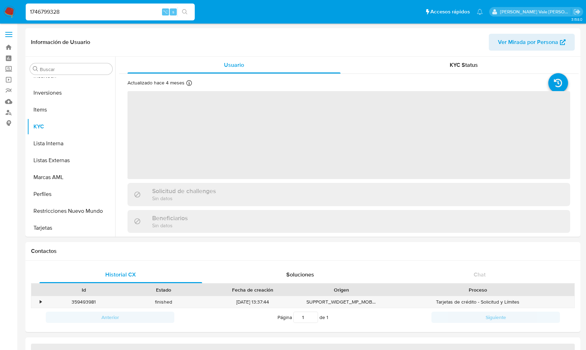
scroll to position [331, 0]
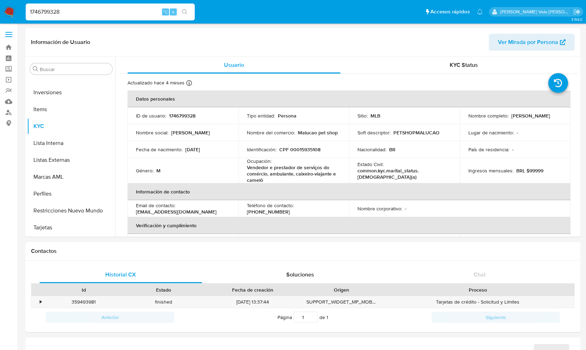
select select "10"
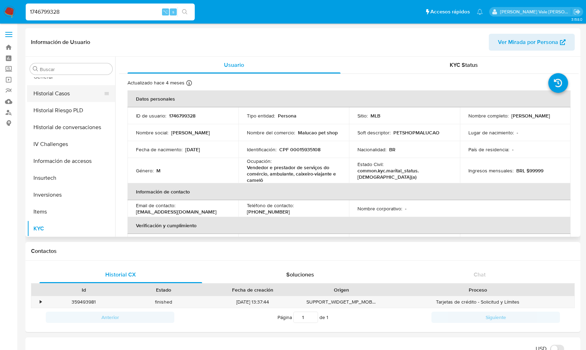
click at [75, 97] on button "Historial Casos" at bounding box center [68, 93] width 82 height 17
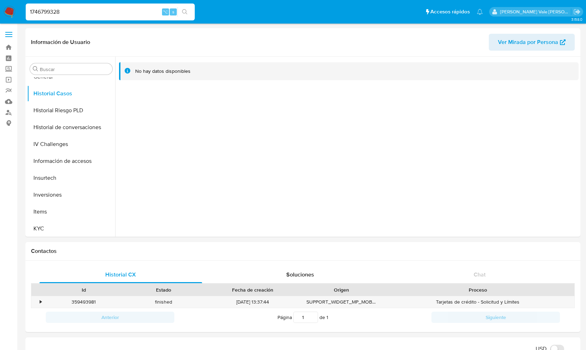
drag, startPoint x: 83, startPoint y: 15, endPoint x: -35, endPoint y: 15, distance: 118.0
paste input "592041419"
type input "592041419"
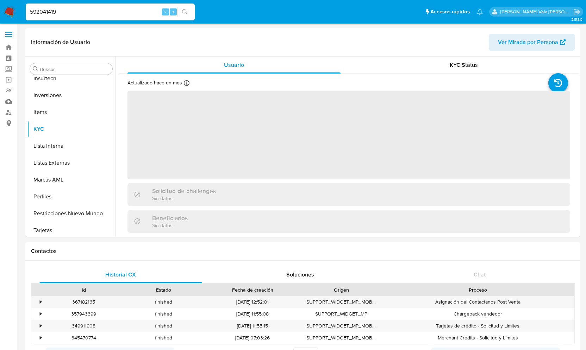
scroll to position [331, 0]
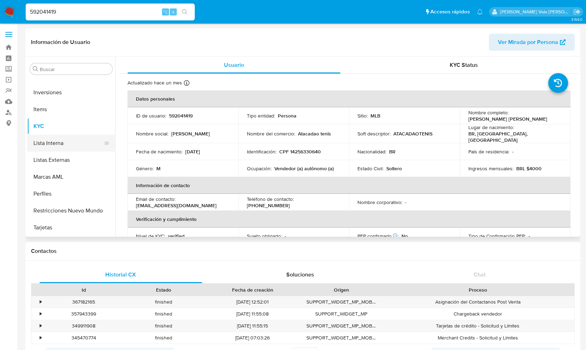
select select "10"
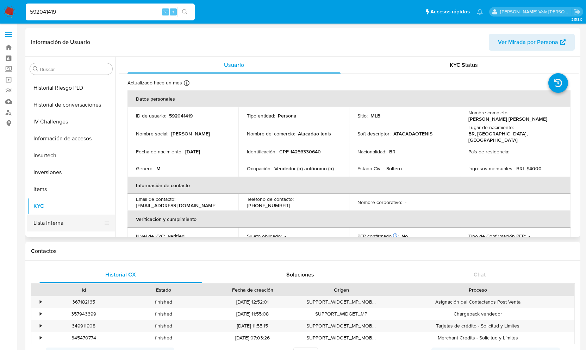
scroll to position [237, 0]
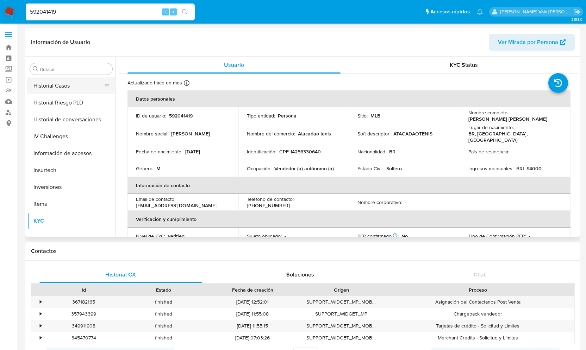
click at [64, 85] on button "Historial Casos" at bounding box center [68, 85] width 82 height 17
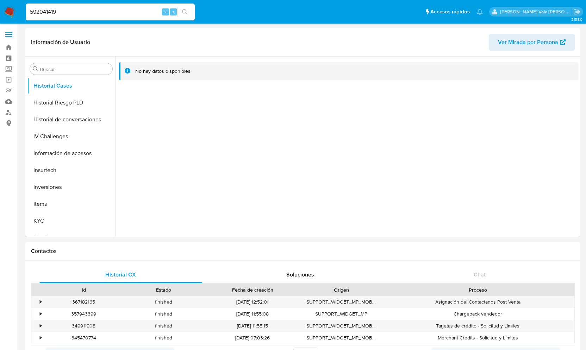
drag, startPoint x: 68, startPoint y: 14, endPoint x: -10, endPoint y: 13, distance: 77.8
paste input "734710899"
type input "734710899"
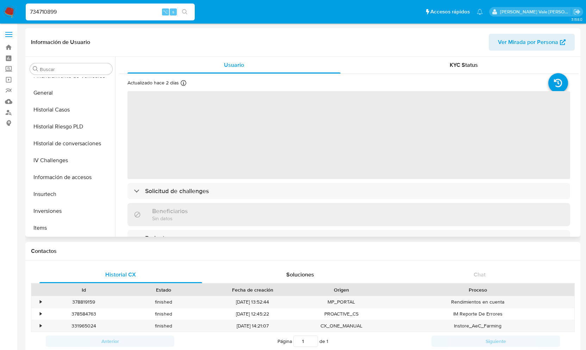
select select "10"
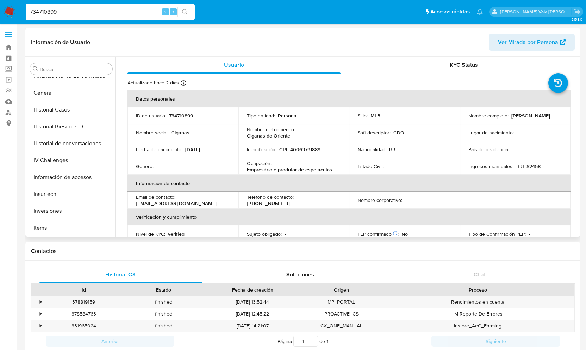
scroll to position [211, 0]
click at [64, 113] on button "Historial Casos" at bounding box center [68, 111] width 82 height 17
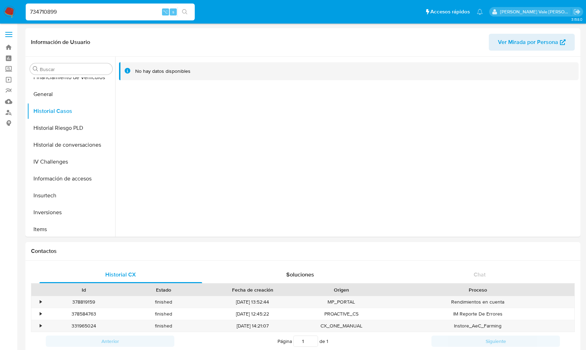
drag, startPoint x: 77, startPoint y: 10, endPoint x: -46, endPoint y: 7, distance: 122.6
paste input "1615231036"
type input "1615231036"
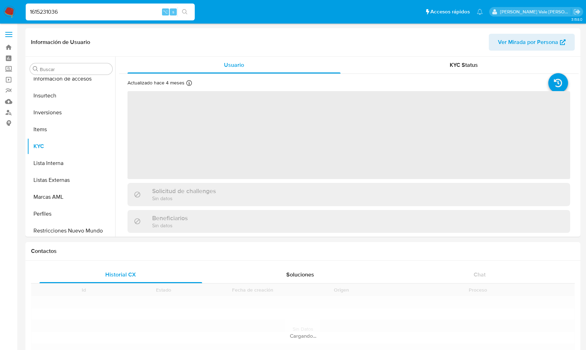
scroll to position [331, 0]
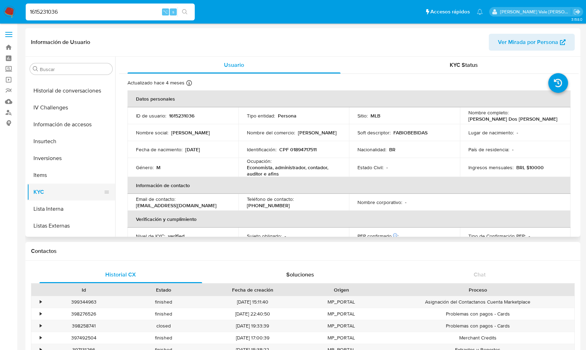
select select "10"
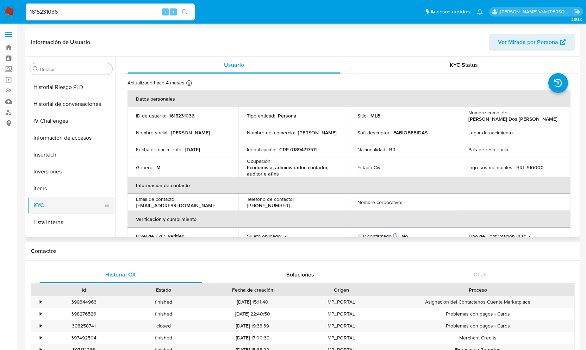
scroll to position [248, 0]
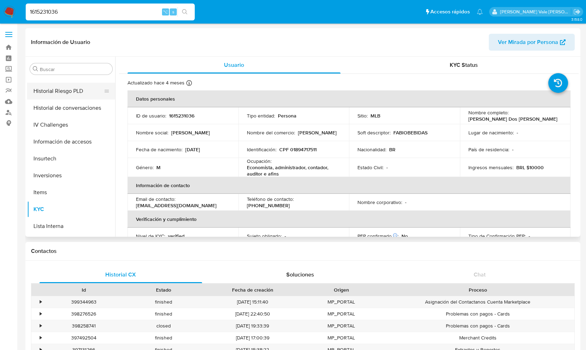
click at [46, 84] on button "Historial Riesgo PLD" at bounding box center [68, 91] width 82 height 17
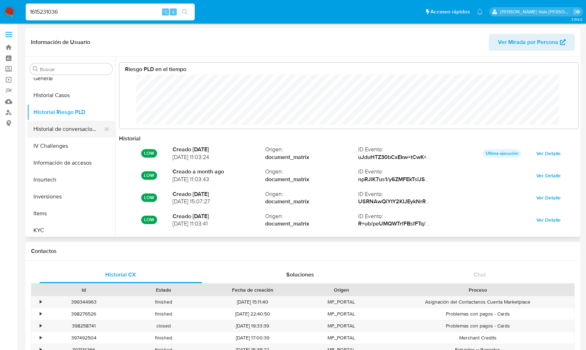
scroll to position [219, 0]
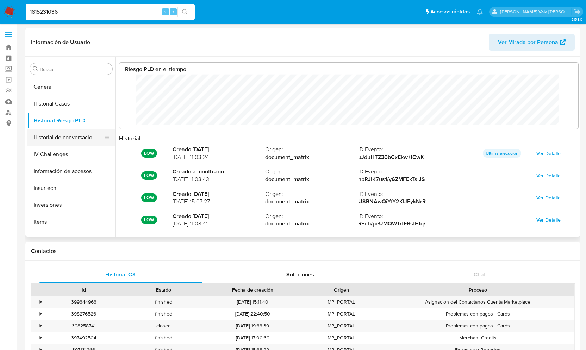
click at [56, 101] on button "Historial Casos" at bounding box center [71, 103] width 88 height 17
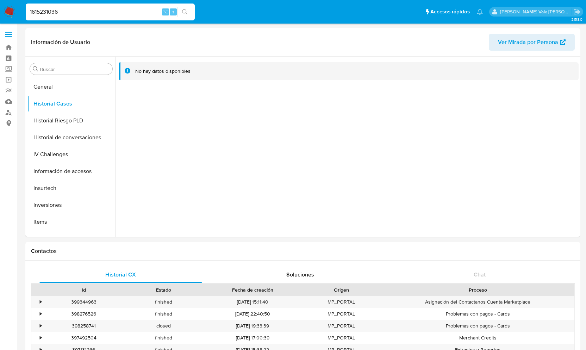
drag, startPoint x: 71, startPoint y: 13, endPoint x: 0, endPoint y: 12, distance: 71.5
click at [0, 12] on nav "Pausado Ver notificaciones 1615231036 ⌥ s Accesos rápidos Presiona las siguient…" at bounding box center [293, 12] width 586 height 24
paste input "240128842"
type input "240128842"
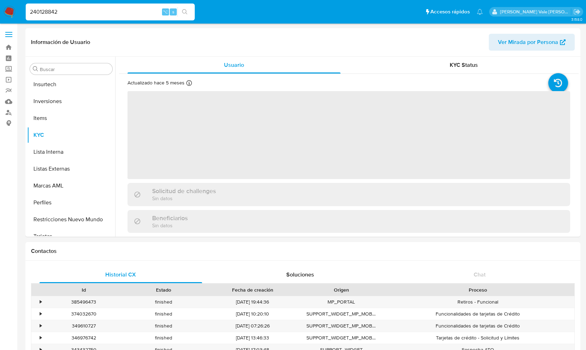
scroll to position [331, 0]
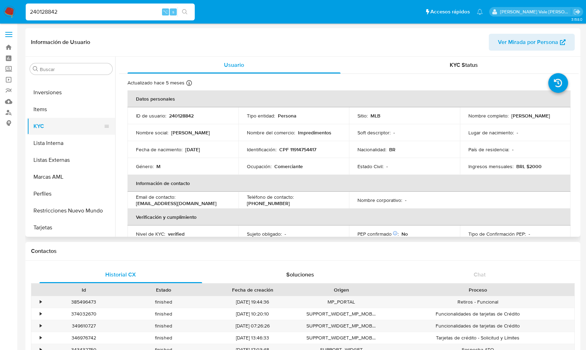
select select "10"
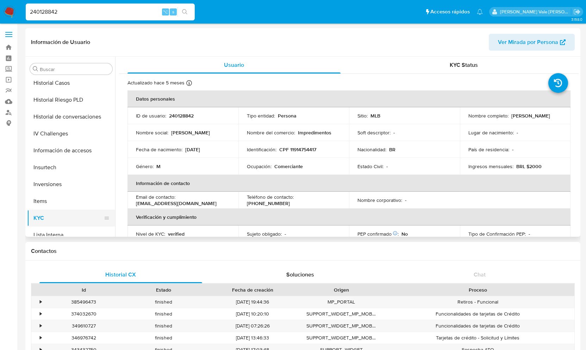
scroll to position [231, 0]
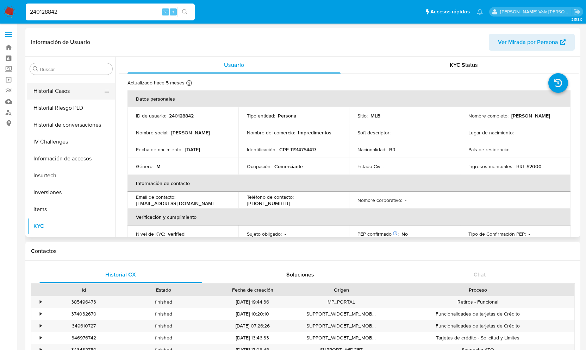
click at [54, 92] on button "Historial Casos" at bounding box center [68, 91] width 82 height 17
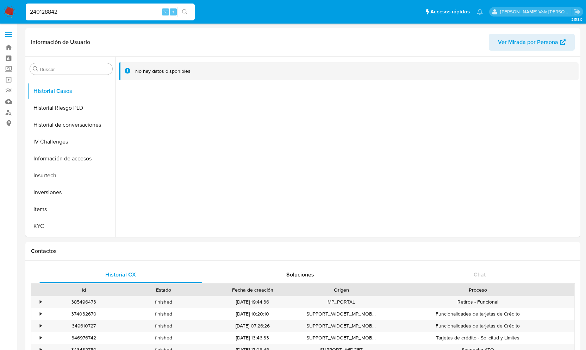
drag, startPoint x: 60, startPoint y: 16, endPoint x: -11, endPoint y: 10, distance: 71.0
paste input "718750580"
type input "718750580"
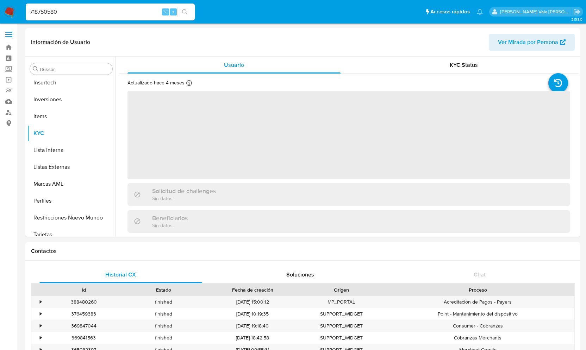
scroll to position [331, 0]
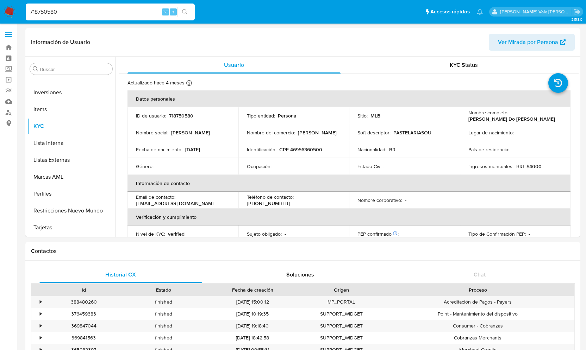
select select "10"
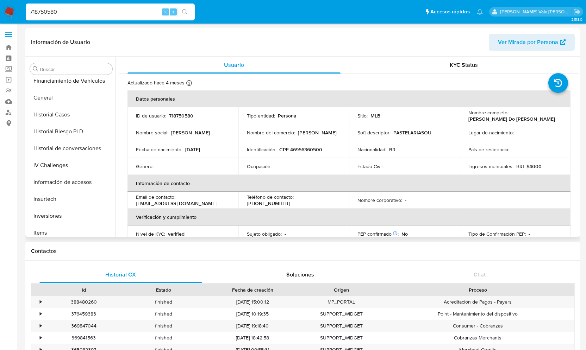
scroll to position [206, 0]
click at [61, 112] on button "Historial Casos" at bounding box center [68, 116] width 82 height 17
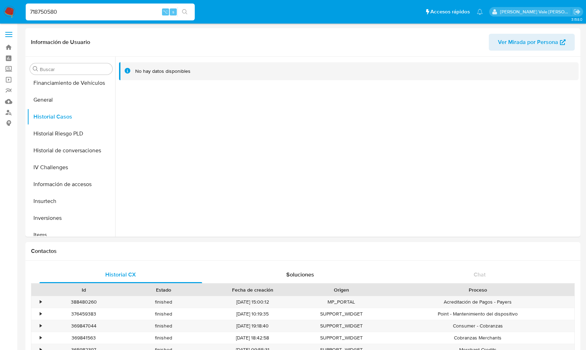
drag, startPoint x: 65, startPoint y: 10, endPoint x: -33, endPoint y: 9, distance: 97.9
paste input "1130038484"
type input "1130038484"
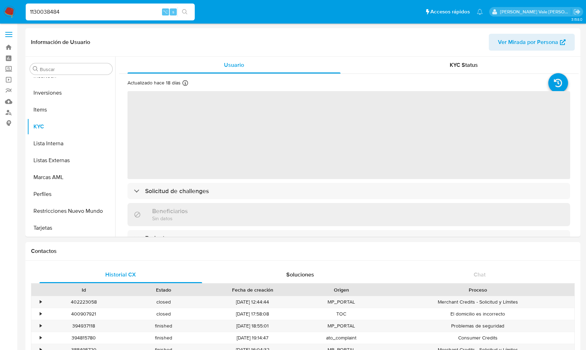
scroll to position [331, 0]
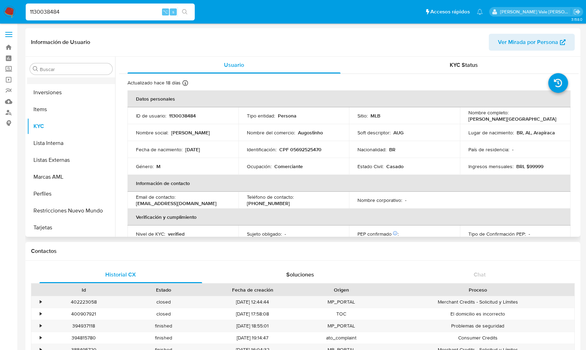
select select "10"
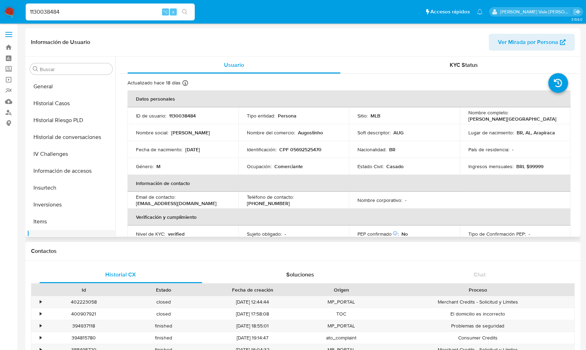
scroll to position [213, 0]
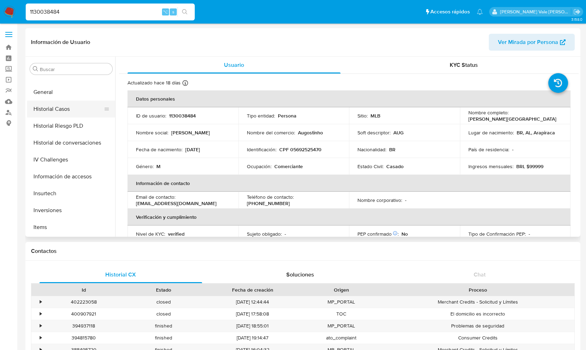
click at [69, 107] on button "Historial Casos" at bounding box center [68, 109] width 82 height 17
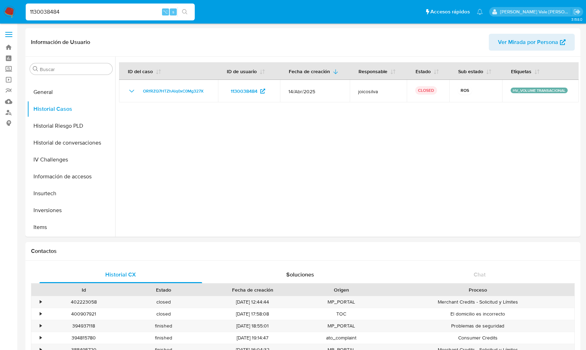
drag, startPoint x: 83, startPoint y: 12, endPoint x: 8, endPoint y: 12, distance: 74.7
click at [8, 12] on nav "Pausado Ver notificaciones 1130038484 ⌥ s Accesos rápidos Presiona las siguient…" at bounding box center [293, 12] width 586 height 24
paste input "40453697"
type input "40453697"
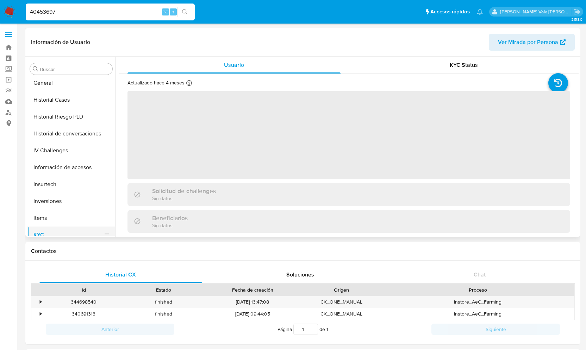
scroll to position [222, 0]
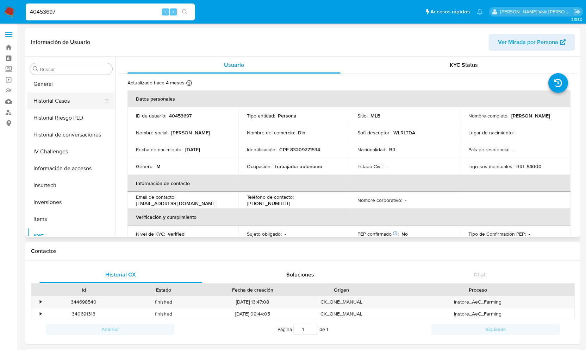
select select "10"
click at [58, 98] on button "Historial Casos" at bounding box center [68, 101] width 82 height 17
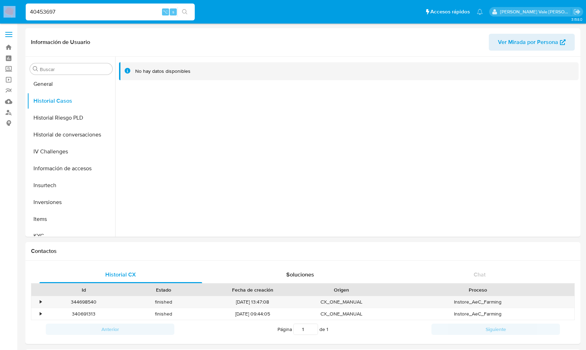
drag, startPoint x: 71, startPoint y: 7, endPoint x: 17, endPoint y: 11, distance: 54.0
click at [17, 11] on nav "Pausado Ver notificaciones 40453697 ⌥ s Accesos rápidos Presiona las siguientes…" at bounding box center [293, 12] width 586 height 24
drag, startPoint x: 72, startPoint y: 13, endPoint x: 1, endPoint y: 13, distance: 70.8
click at [1, 13] on nav "Pausado Ver notificaciones 40453697 ⌥ s Accesos rápidos Presiona las siguientes…" at bounding box center [293, 12] width 586 height 24
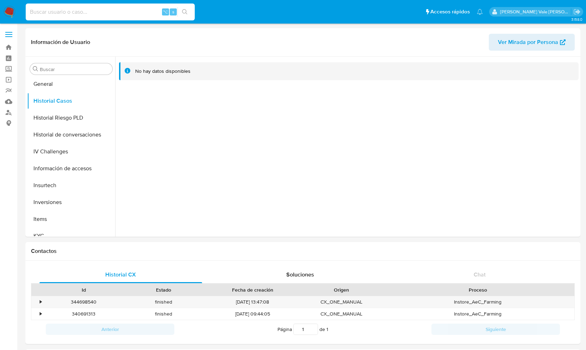
paste input "306672439"
type input "306672439"
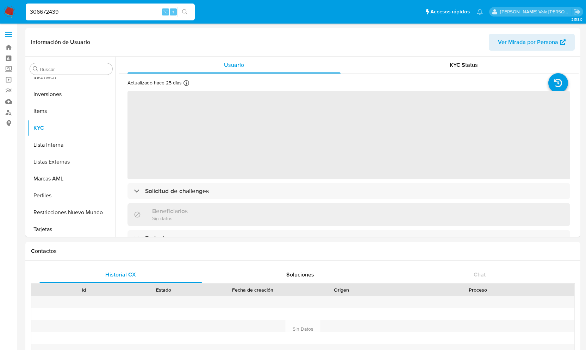
scroll to position [331, 0]
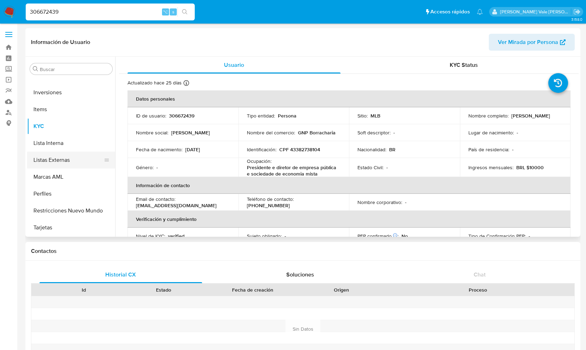
select select "10"
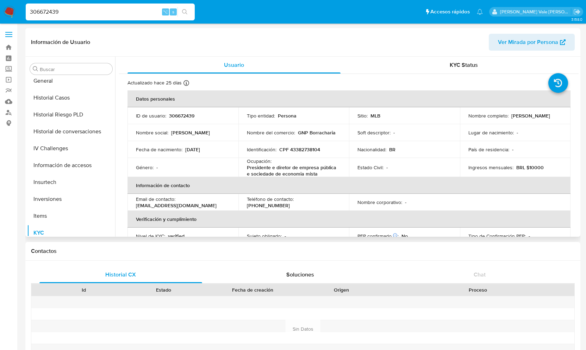
scroll to position [222, 0]
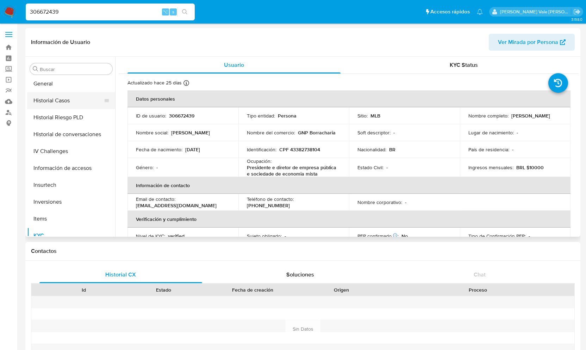
click at [63, 107] on button "Historial Casos" at bounding box center [68, 100] width 82 height 17
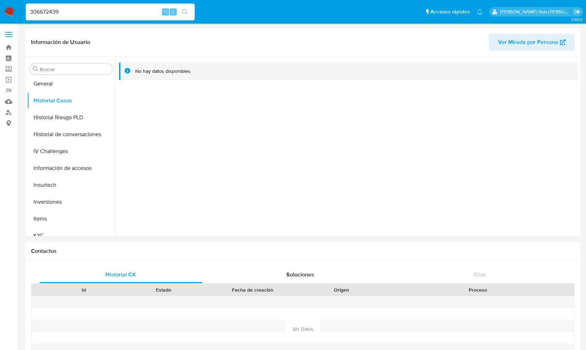
drag, startPoint x: 64, startPoint y: 14, endPoint x: -14, endPoint y: 15, distance: 77.5
paste input "1173989017"
type input "1173989017"
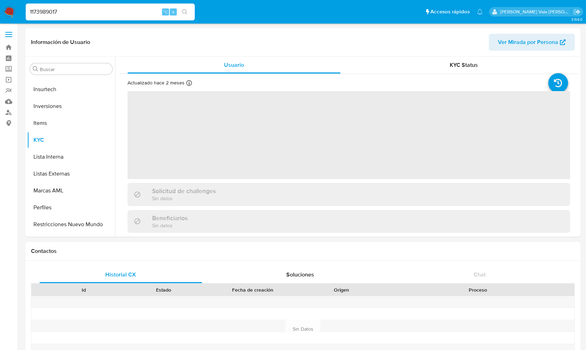
scroll to position [331, 0]
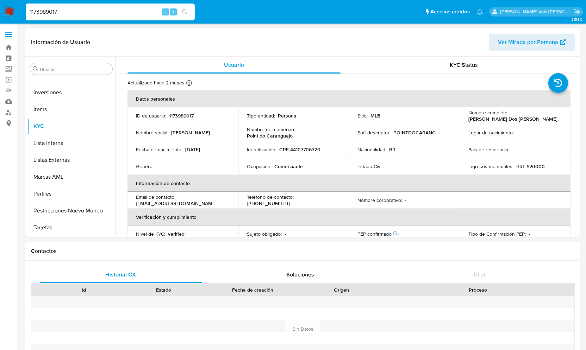
select select "10"
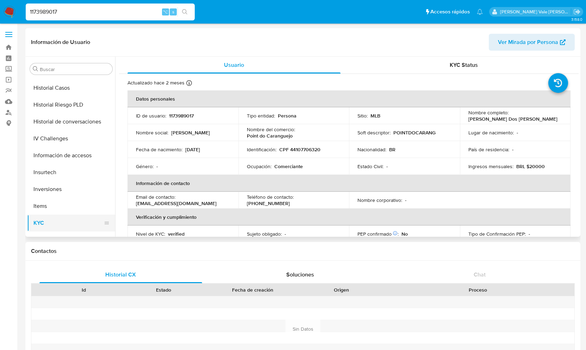
scroll to position [234, 0]
click at [57, 88] on button "Historial Casos" at bounding box center [68, 88] width 82 height 17
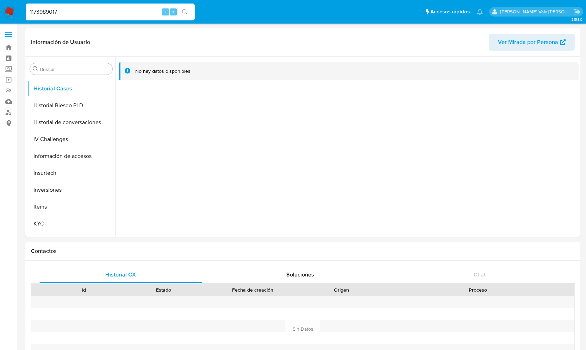
drag, startPoint x: 66, startPoint y: 10, endPoint x: -40, endPoint y: 10, distance: 105.7
paste input "176703392"
type input "176703392"
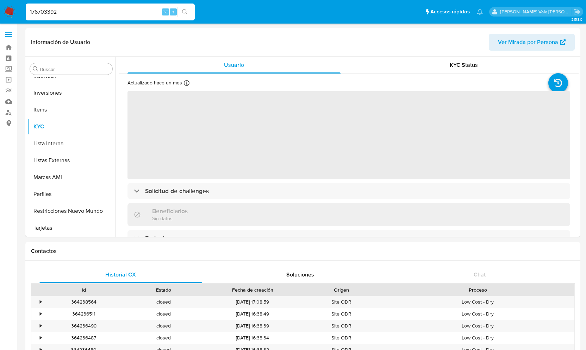
scroll to position [331, 0]
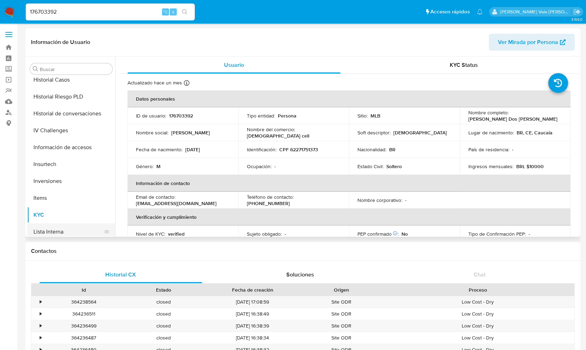
select select "10"
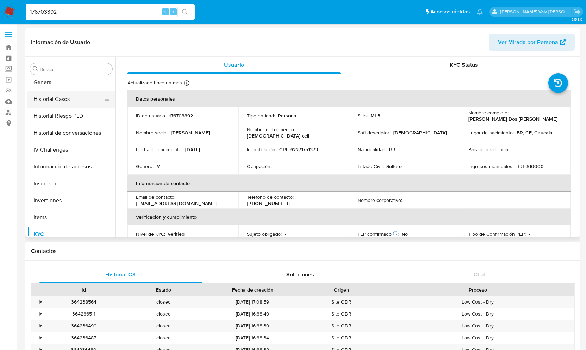
click at [45, 98] on button "Historial Casos" at bounding box center [68, 99] width 82 height 17
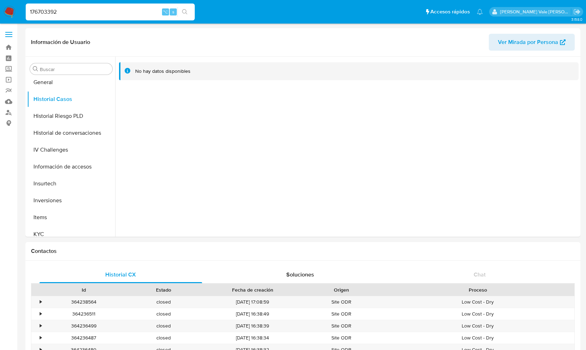
drag, startPoint x: 70, startPoint y: 11, endPoint x: -43, endPoint y: 11, distance: 113.4
paste input "751521080"
type input "751521080"
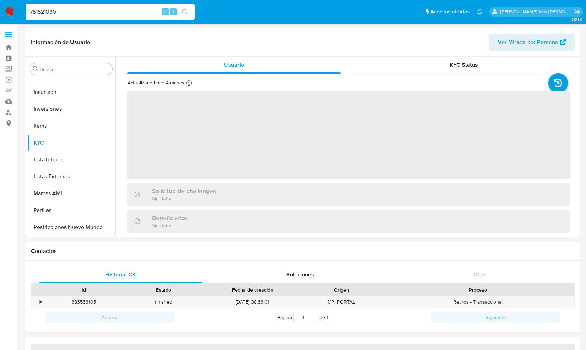
scroll to position [331, 0]
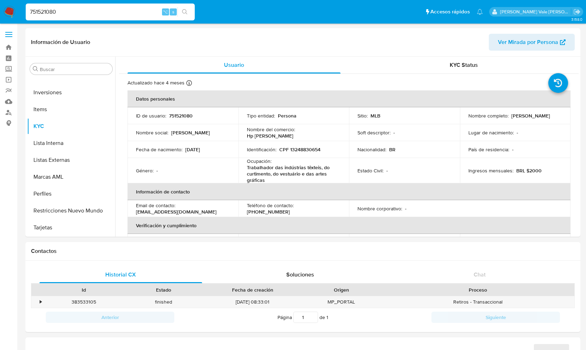
select select "10"
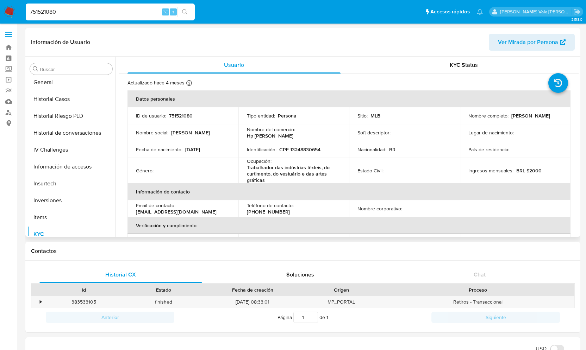
scroll to position [223, 0]
click at [50, 103] on button "Historial Casos" at bounding box center [68, 99] width 82 height 17
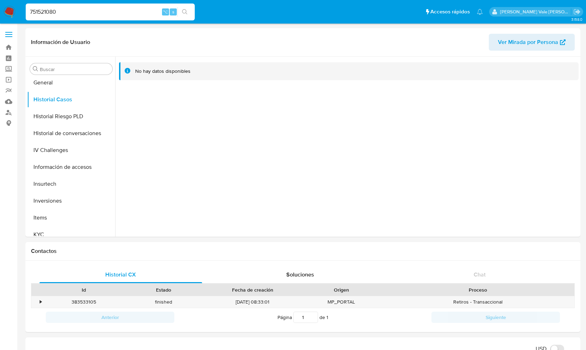
drag, startPoint x: 85, startPoint y: 10, endPoint x: -11, endPoint y: 10, distance: 95.8
paste input "457574908"
type input "457574908"
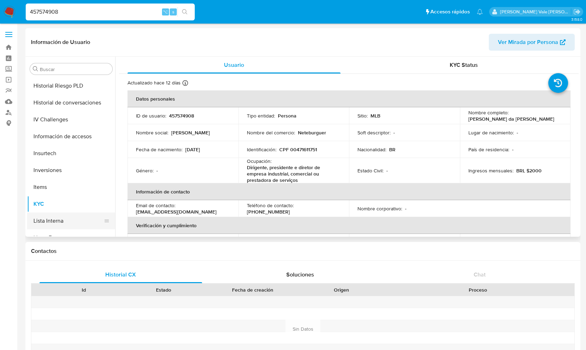
select select "10"
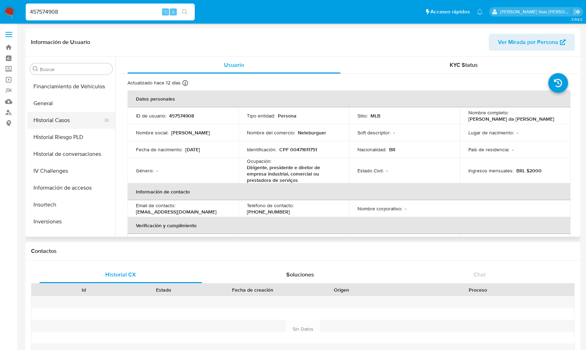
scroll to position [195, 0]
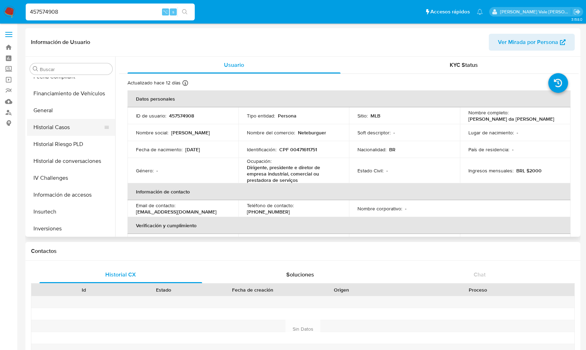
click at [55, 126] on button "Historial Casos" at bounding box center [68, 127] width 82 height 17
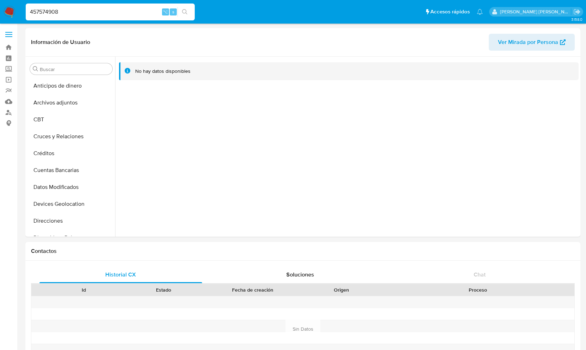
select select "10"
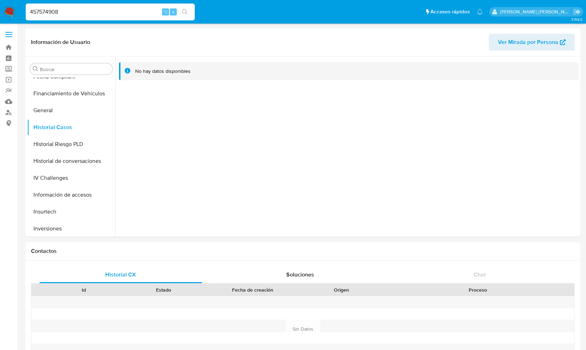
drag, startPoint x: 69, startPoint y: 11, endPoint x: -56, endPoint y: 11, distance: 125.4
paste input "1132917868"
type input "1132917868"
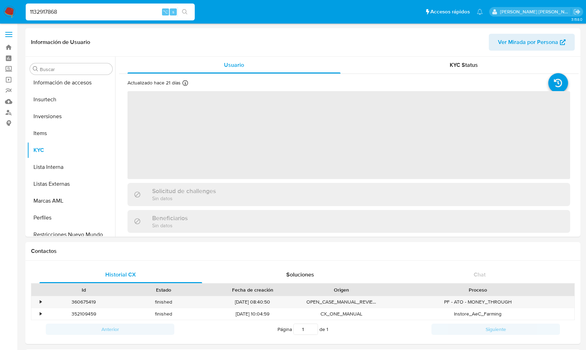
scroll to position [331, 0]
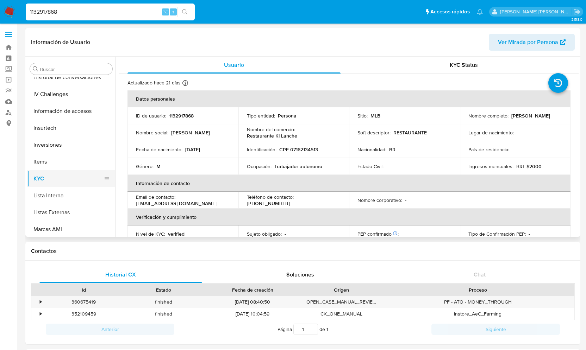
select select "10"
click at [67, 111] on button "Historial Casos" at bounding box center [68, 112] width 82 height 17
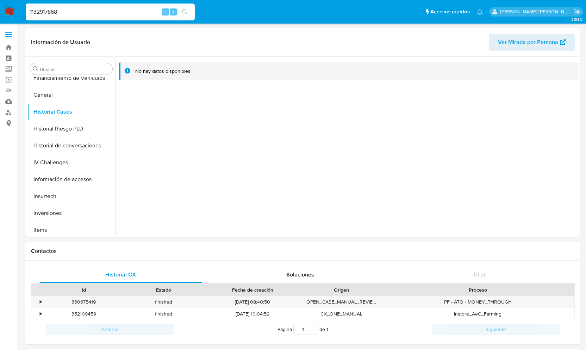
drag, startPoint x: 75, startPoint y: 10, endPoint x: 4, endPoint y: 10, distance: 71.8
click at [3, 10] on nav "Pausado Ver notificaciones 1132917868 ⌥ s Accesos rápidos Presiona las siguient…" at bounding box center [293, 12] width 586 height 24
paste input "205649022"
type input "205649022"
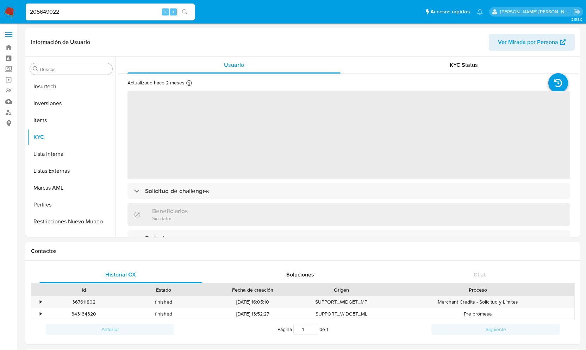
scroll to position [331, 0]
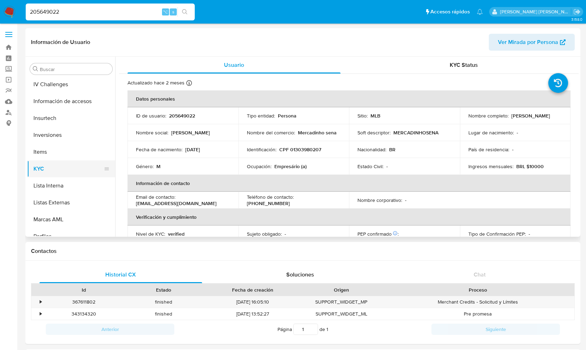
select select "10"
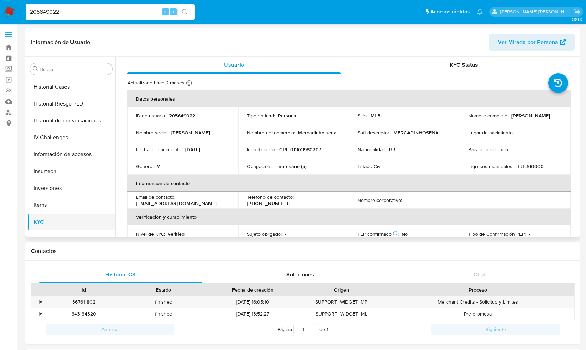
scroll to position [214, 0]
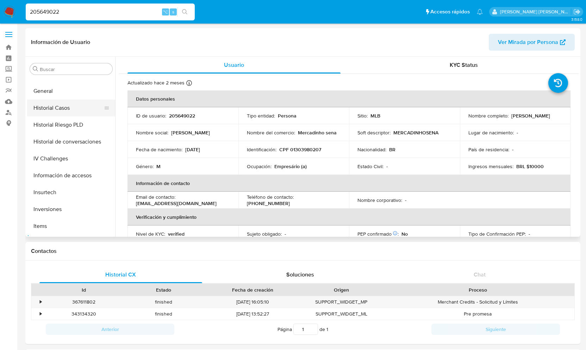
click at [65, 108] on button "Historial Casos" at bounding box center [68, 108] width 82 height 17
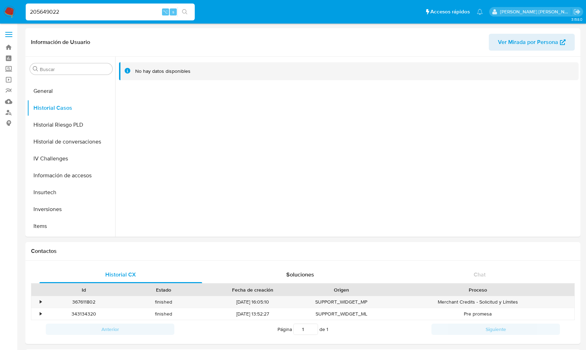
drag, startPoint x: 68, startPoint y: 13, endPoint x: -66, endPoint y: 13, distance: 133.5
paste input "1448812602"
type input "1448812602"
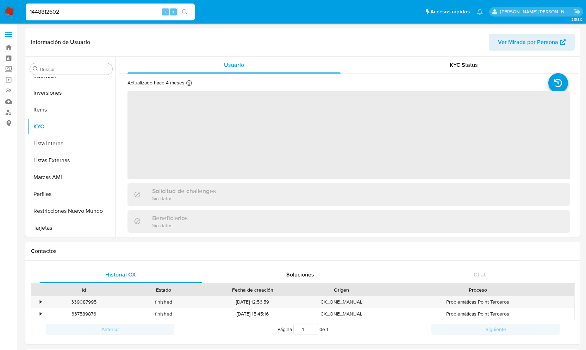
scroll to position [331, 0]
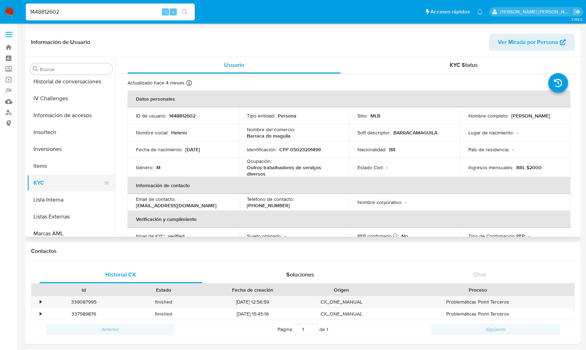
select select "10"
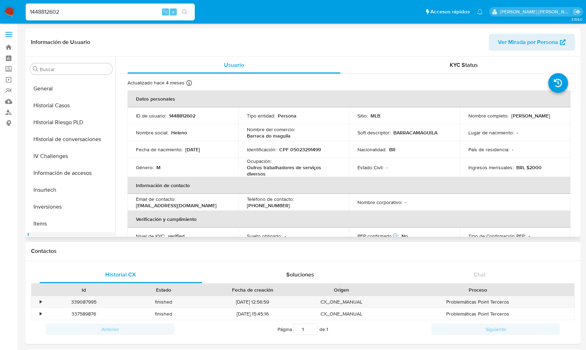
scroll to position [217, 0]
click at [49, 101] on button "Historial Casos" at bounding box center [68, 105] width 82 height 17
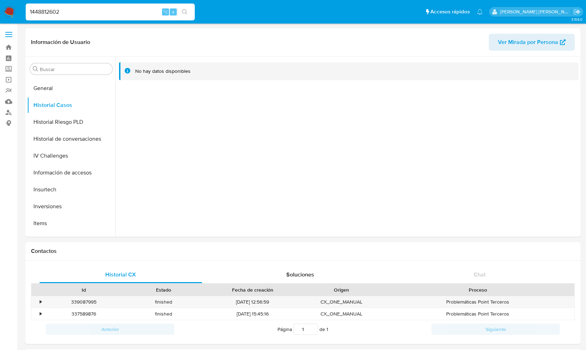
drag, startPoint x: 73, startPoint y: 16, endPoint x: -13, endPoint y: 16, distance: 85.9
drag, startPoint x: 63, startPoint y: 11, endPoint x: -14, endPoint y: 11, distance: 76.4
paste input "257210158"
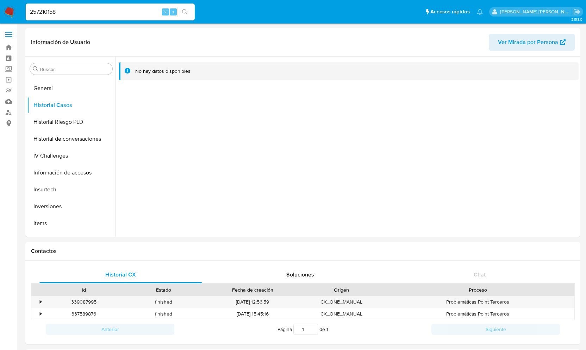
type input "257210158"
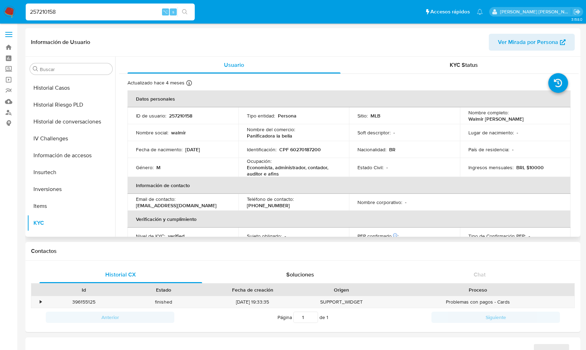
scroll to position [232, 0]
select select "10"
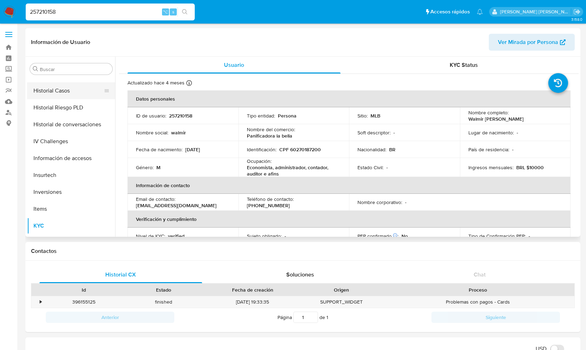
click at [64, 91] on button "Historial Casos" at bounding box center [68, 90] width 82 height 17
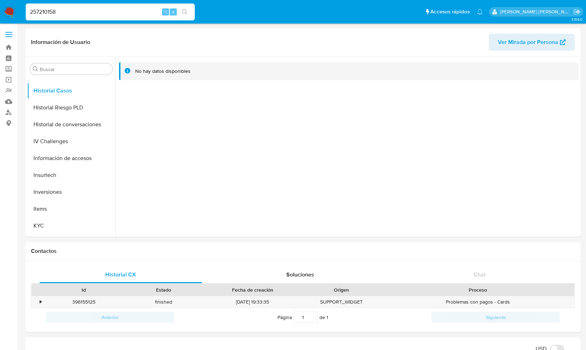
drag, startPoint x: 62, startPoint y: 12, endPoint x: -27, endPoint y: 12, distance: 88.8
paste input "1160244059"
type input "1160244059"
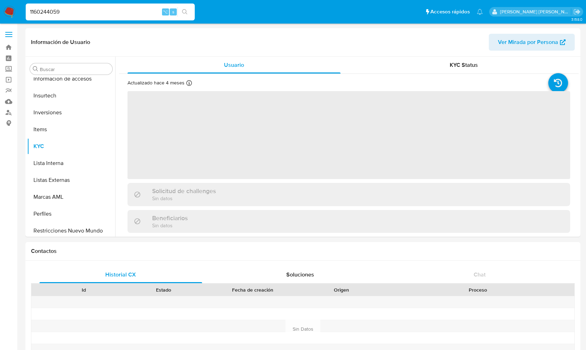
scroll to position [331, 0]
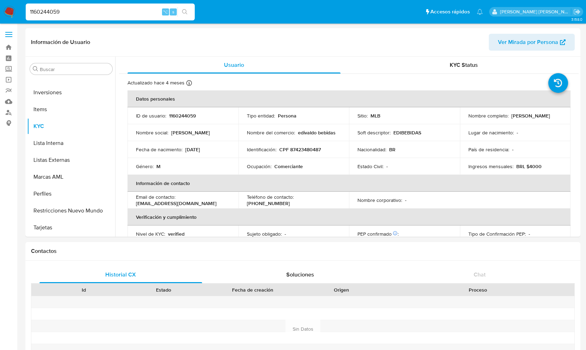
select select "10"
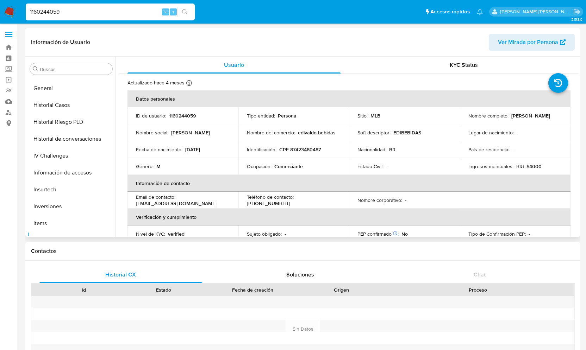
scroll to position [192, 0]
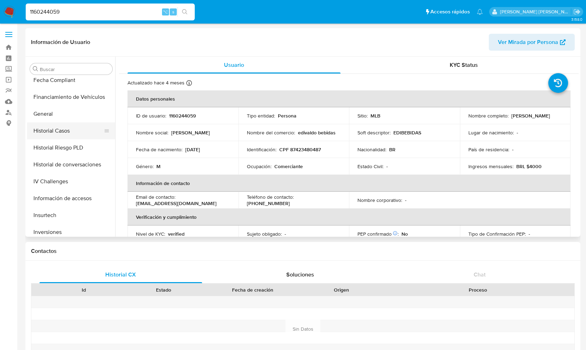
click at [51, 127] on button "Historial Casos" at bounding box center [68, 131] width 82 height 17
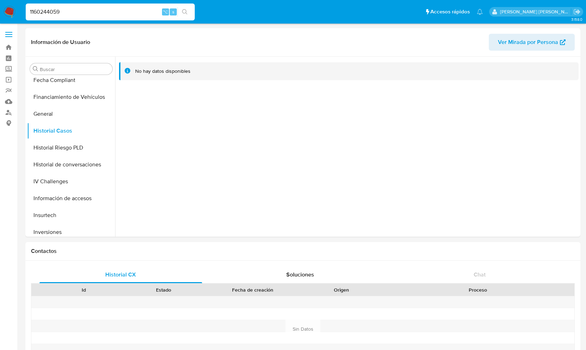
drag, startPoint x: 85, startPoint y: 10, endPoint x: 12, endPoint y: 12, distance: 72.9
click at [12, 12] on nav "Pausado Ver notificaciones 1160244059 ⌥ s Accesos rápidos Presiona las siguient…" at bounding box center [293, 12] width 586 height 24
paste input "513711288"
type input "513711288"
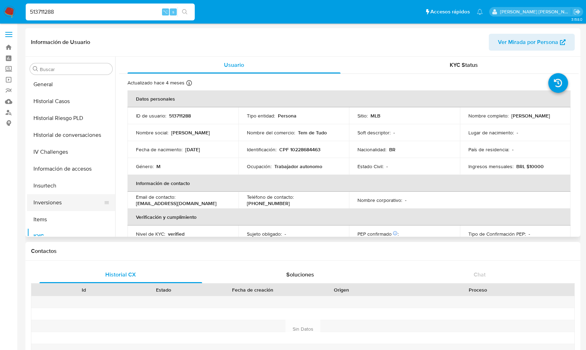
scroll to position [220, 0]
select select "10"
click at [46, 104] on button "Historial Casos" at bounding box center [68, 102] width 82 height 17
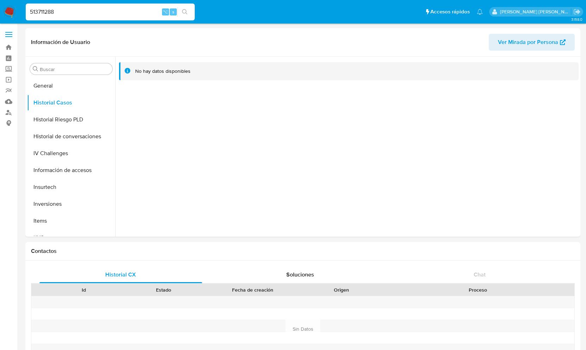
drag, startPoint x: 85, startPoint y: 11, endPoint x: -27, endPoint y: 11, distance: 112.0
paste input "1664447066"
type input "1664447066"
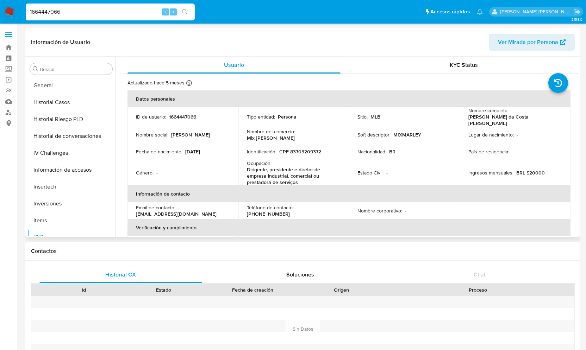
select select "10"
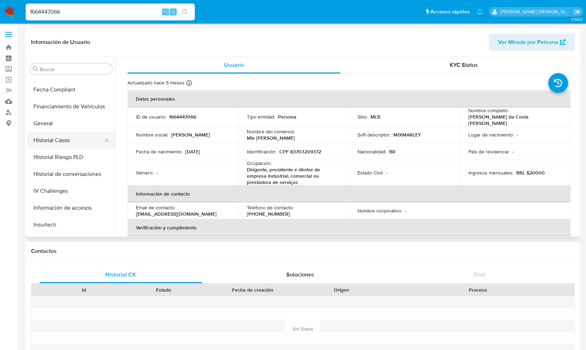
scroll to position [181, 0]
click at [66, 140] on button "Historial Casos" at bounding box center [68, 141] width 82 height 17
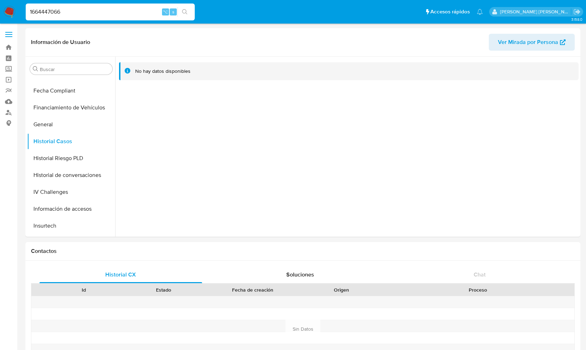
scroll to position [0, 0]
drag, startPoint x: 91, startPoint y: 11, endPoint x: -31, endPoint y: 15, distance: 121.3
type input "1"
paste input "162787236"
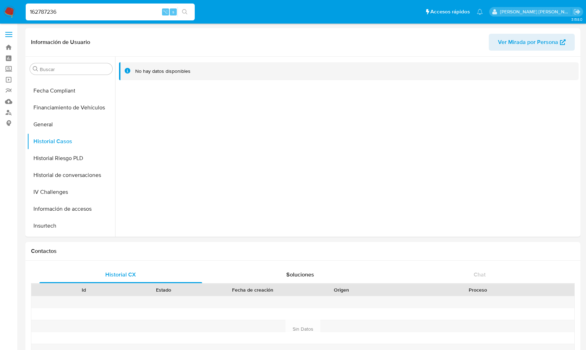
type input "162787236"
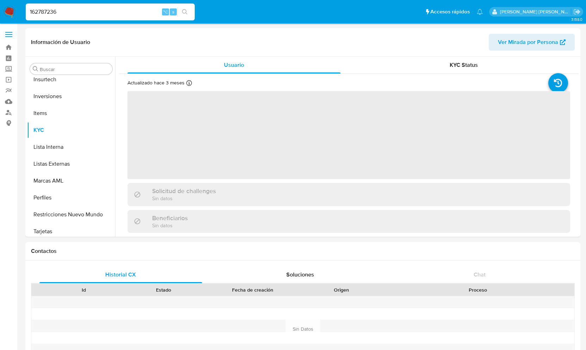
scroll to position [331, 0]
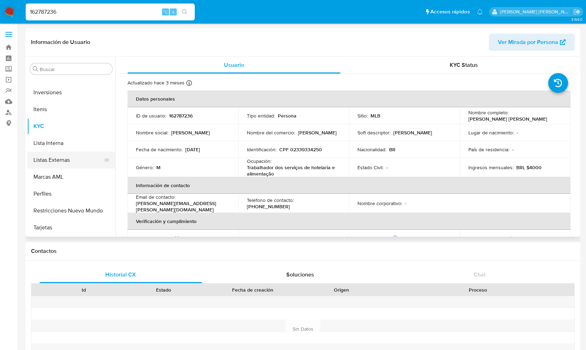
select select "10"
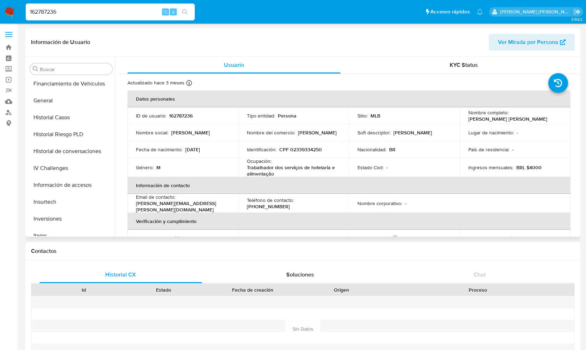
scroll to position [204, 0]
click at [58, 117] on button "Historial Casos" at bounding box center [68, 118] width 82 height 17
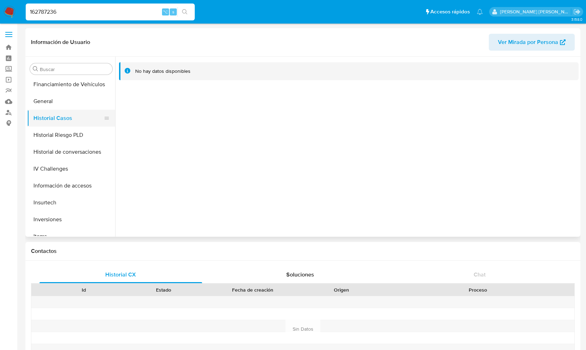
click at [67, 119] on button "Historial Casos" at bounding box center [68, 118] width 82 height 17
click at [73, 120] on button "Historial Casos" at bounding box center [68, 118] width 82 height 17
drag, startPoint x: 79, startPoint y: 12, endPoint x: -2, endPoint y: 10, distance: 80.7
paste input "1561033234"
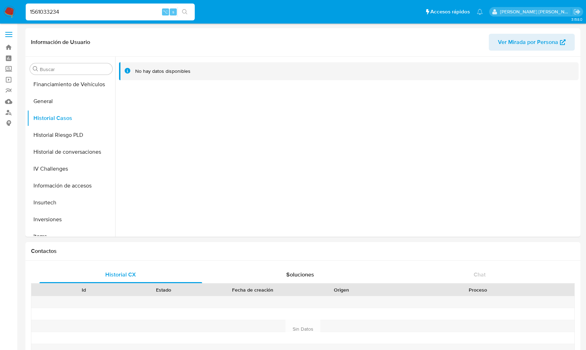
type input "1561033234"
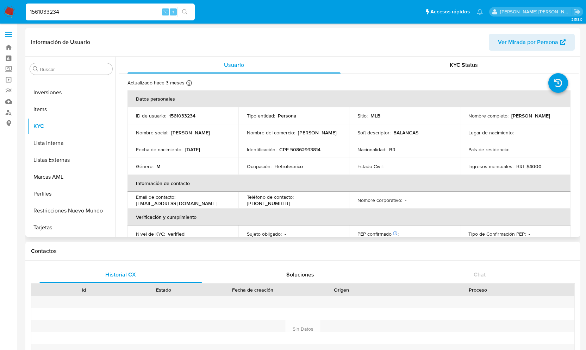
scroll to position [313, 0]
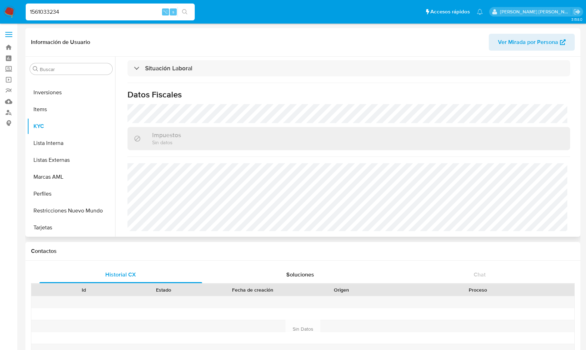
select select "10"
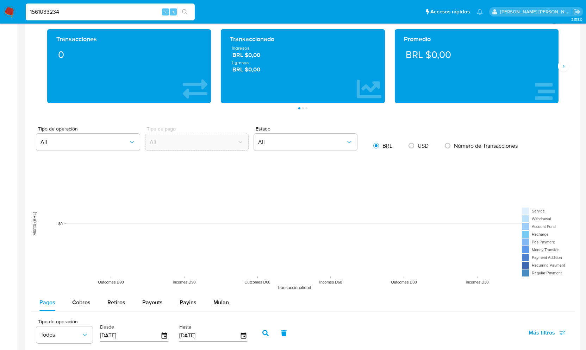
scroll to position [0, 0]
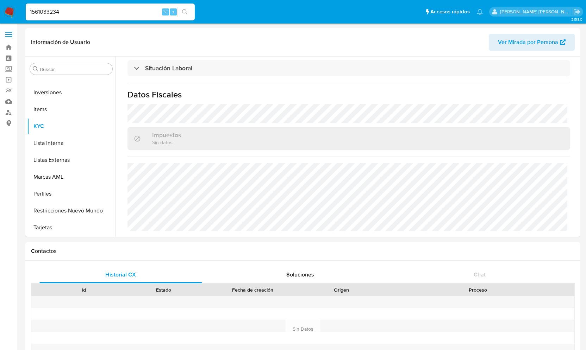
drag, startPoint x: 76, startPoint y: 10, endPoint x: -16, endPoint y: 10, distance: 92.6
paste input "1181621088"
type input "1181621088"
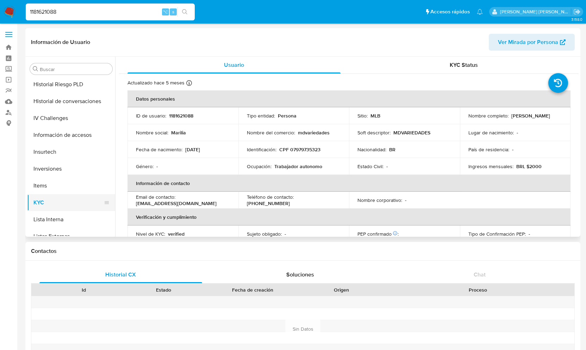
select select "10"
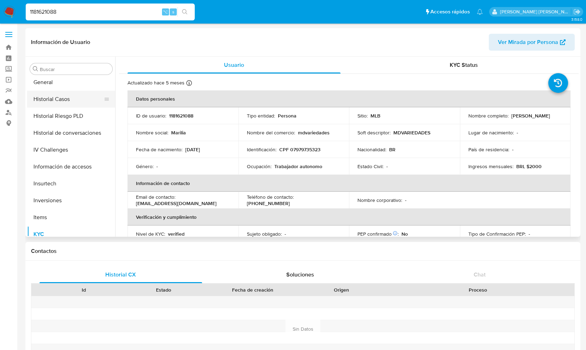
click at [63, 98] on button "Historial Casos" at bounding box center [68, 99] width 82 height 17
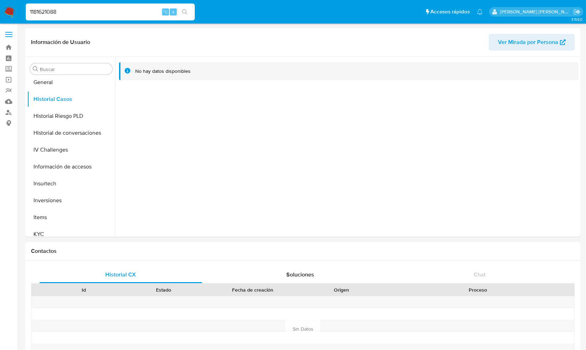
drag, startPoint x: 63, startPoint y: 12, endPoint x: -5, endPoint y: 12, distance: 67.6
paste input "1106657683"
type input "1106657683"
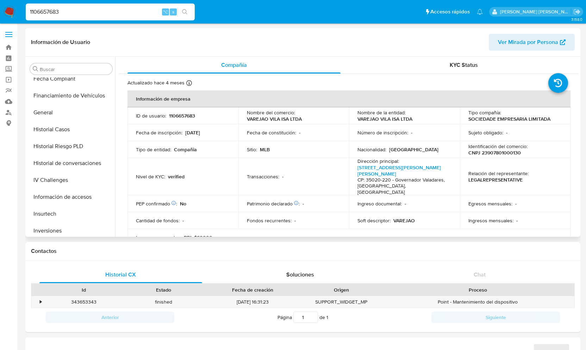
scroll to position [191, 0]
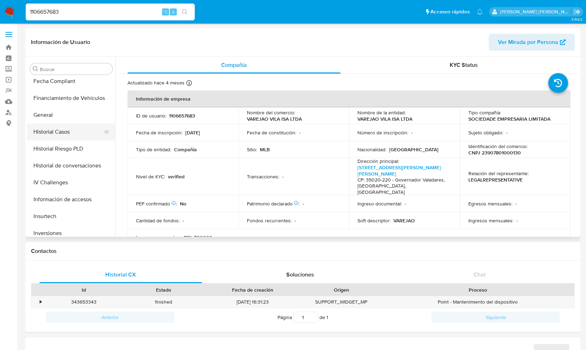
select select "10"
click at [54, 132] on button "Historial Casos" at bounding box center [68, 132] width 82 height 17
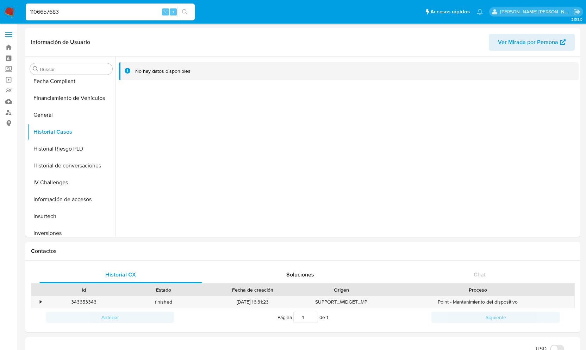
drag, startPoint x: 80, startPoint y: 13, endPoint x: -37, endPoint y: 12, distance: 117.3
paste input "178244272"
type input "178244272"
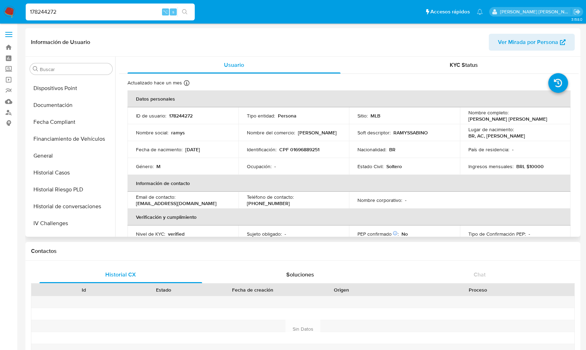
scroll to position [149, 0]
select select "10"
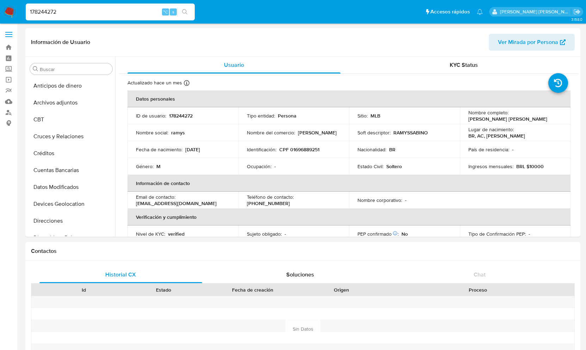
select select "10"
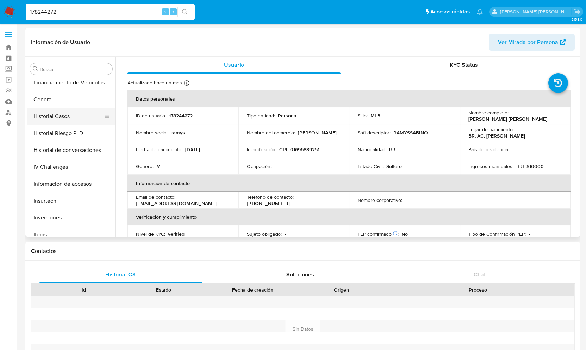
click at [61, 115] on button "Historial Casos" at bounding box center [68, 116] width 82 height 17
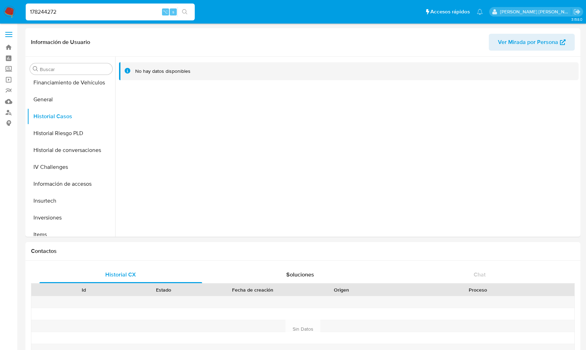
drag, startPoint x: 62, startPoint y: 10, endPoint x: -25, endPoint y: 10, distance: 87.0
paste input "1159535856"
type input "1159535856"
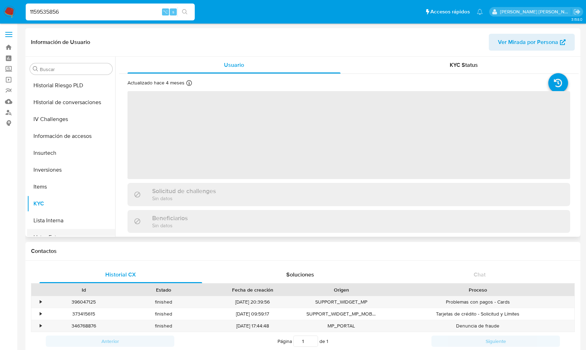
scroll to position [268, 0]
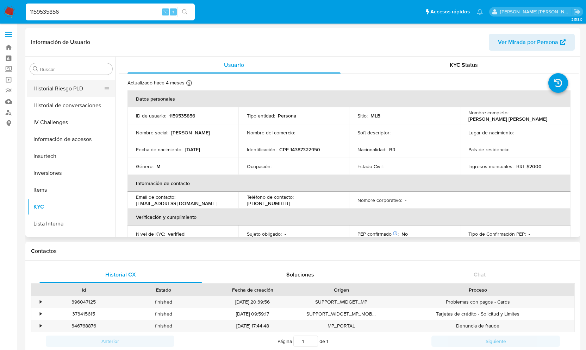
select select "10"
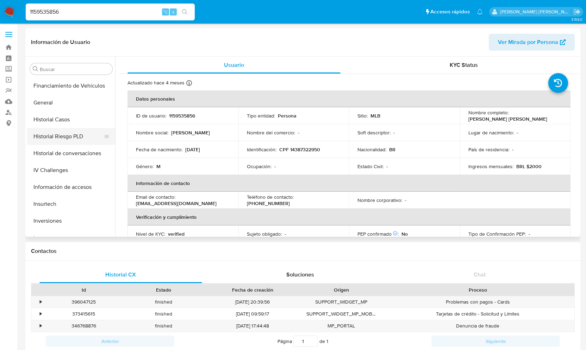
scroll to position [218, 0]
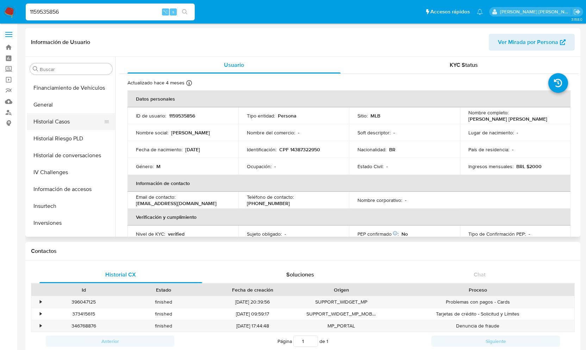
click at [64, 115] on button "Historial Casos" at bounding box center [68, 121] width 82 height 17
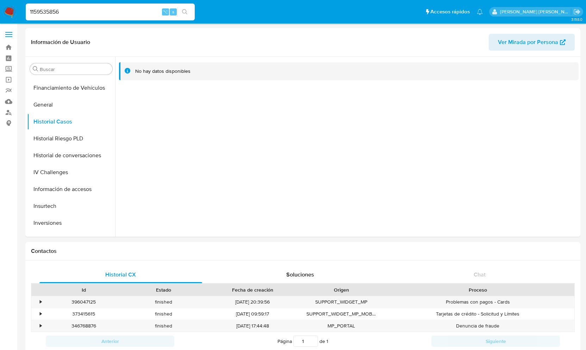
click at [64, 10] on input "1159535856" at bounding box center [110, 11] width 169 height 9
drag, startPoint x: 64, startPoint y: 10, endPoint x: -44, endPoint y: 10, distance: 107.4
paste input "209670134"
type input "209670134"
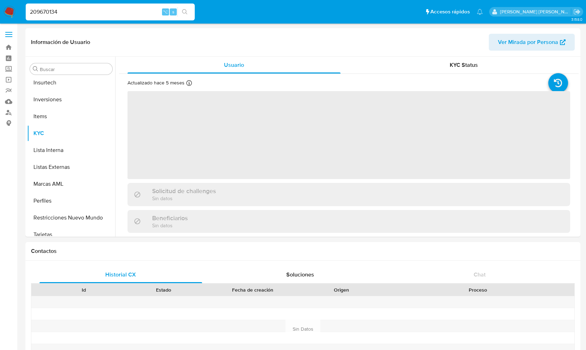
scroll to position [331, 0]
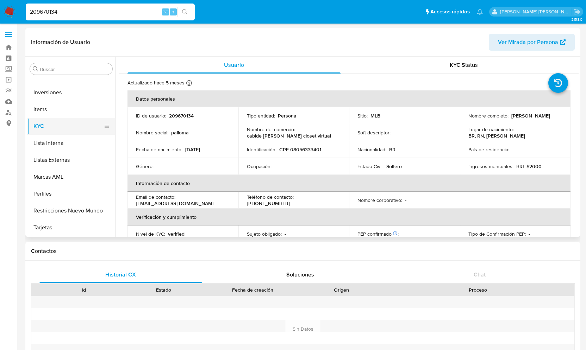
select select "10"
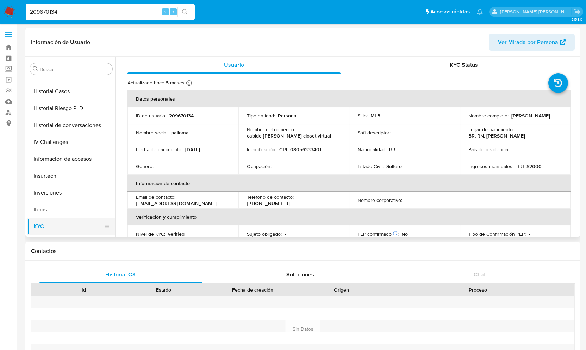
scroll to position [226, 0]
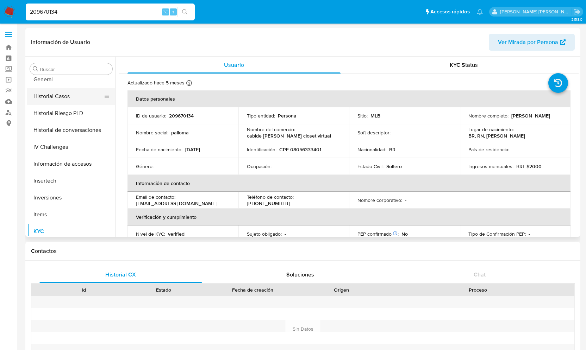
click at [70, 99] on button "Historial Casos" at bounding box center [68, 96] width 82 height 17
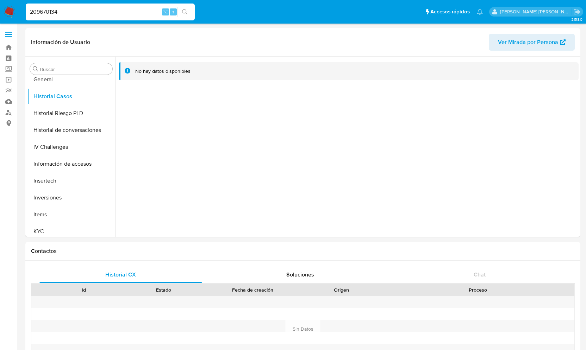
scroll to position [0, 0]
drag, startPoint x: 62, startPoint y: 12, endPoint x: -33, endPoint y: 7, distance: 95.6
paste input "1477520088"
type input "1477520088"
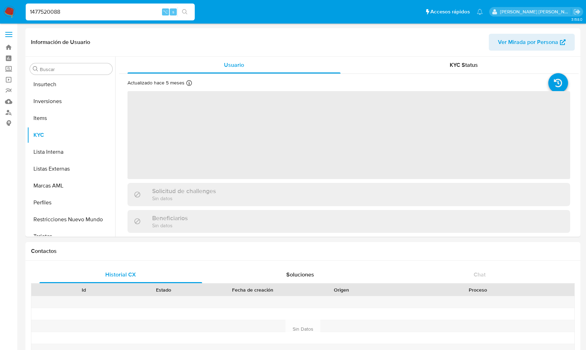
scroll to position [331, 0]
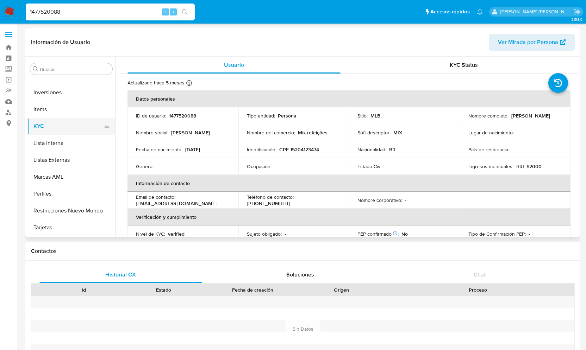
select select "10"
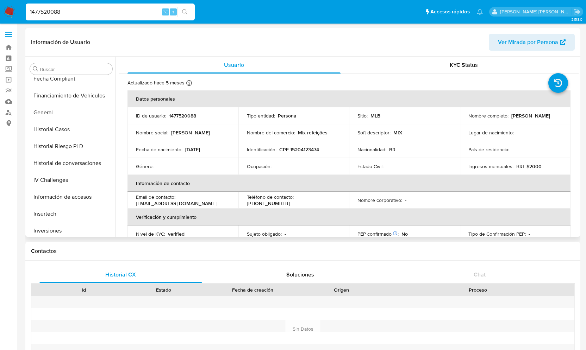
scroll to position [192, 0]
click at [70, 133] on button "Historial Casos" at bounding box center [68, 130] width 82 height 17
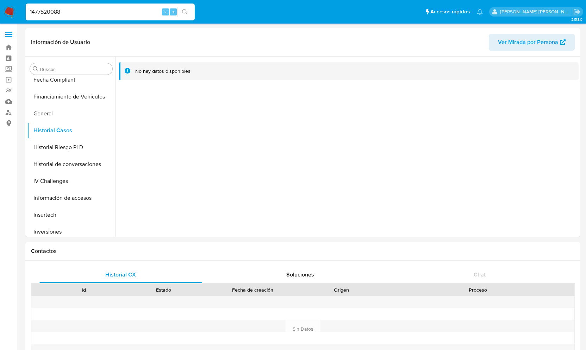
drag, startPoint x: 70, startPoint y: 11, endPoint x: -32, endPoint y: 15, distance: 102.9
paste input "51310688"
type input "51310688"
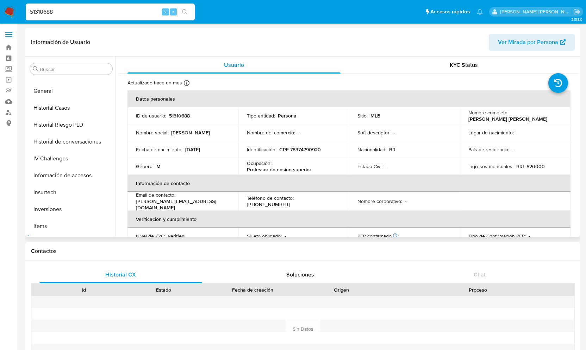
scroll to position [197, 0]
select select "10"
click at [57, 128] on button "Historial Casos" at bounding box center [68, 125] width 82 height 17
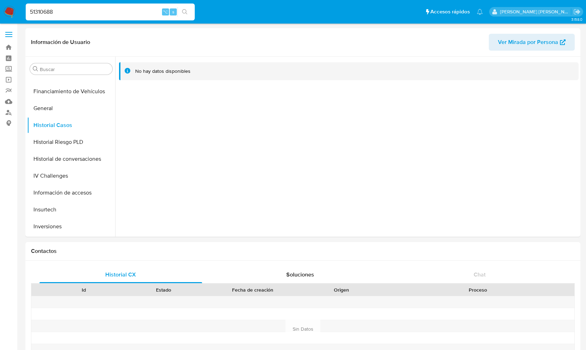
drag, startPoint x: 56, startPoint y: 11, endPoint x: -10, endPoint y: 14, distance: 65.6
paste input "1538919026"
type input "1538919026"
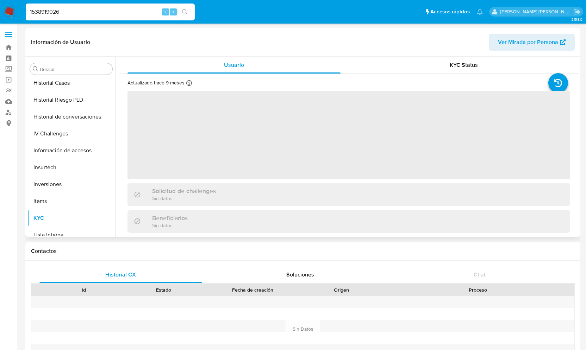
scroll to position [234, 0]
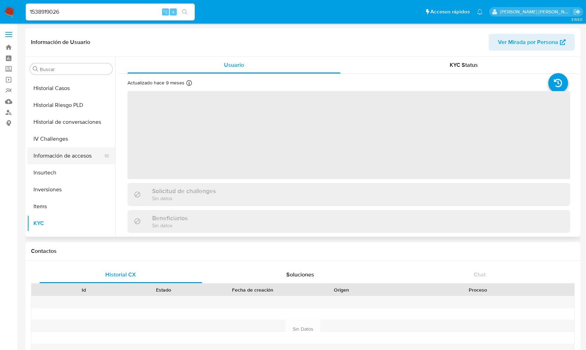
select select "10"
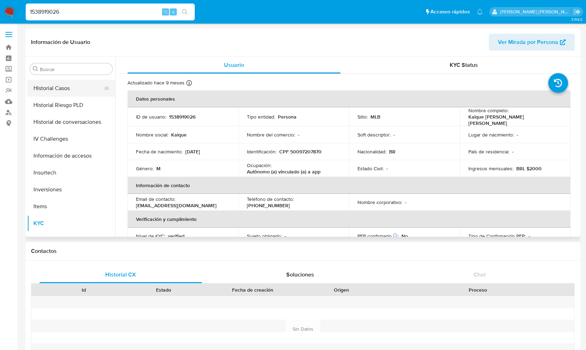
click at [64, 82] on button "Historial Casos" at bounding box center [68, 88] width 82 height 17
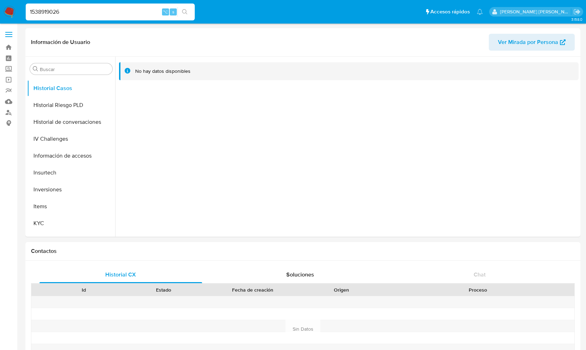
drag, startPoint x: 64, startPoint y: 12, endPoint x: -55, endPoint y: 12, distance: 118.7
paste input "1077543804"
type input "1077543804"
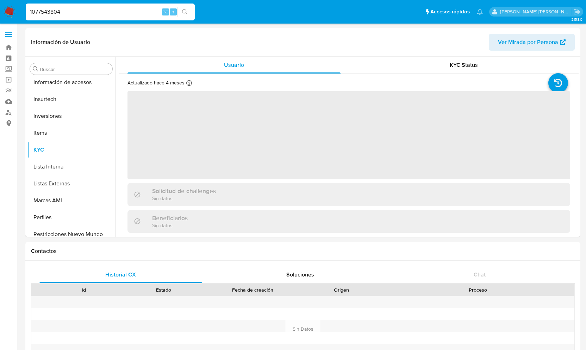
scroll to position [331, 0]
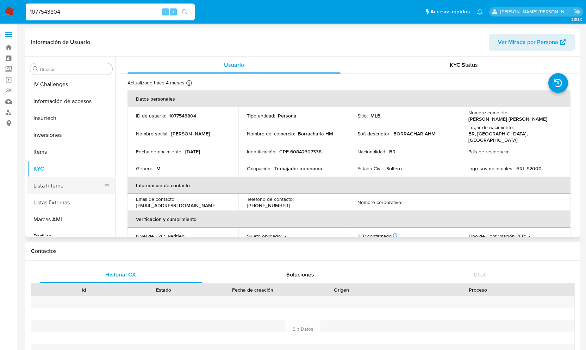
select select "10"
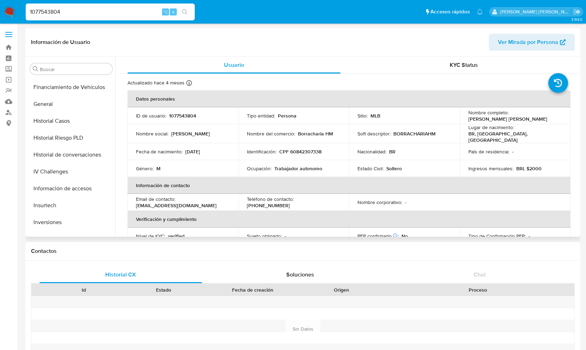
scroll to position [196, 0]
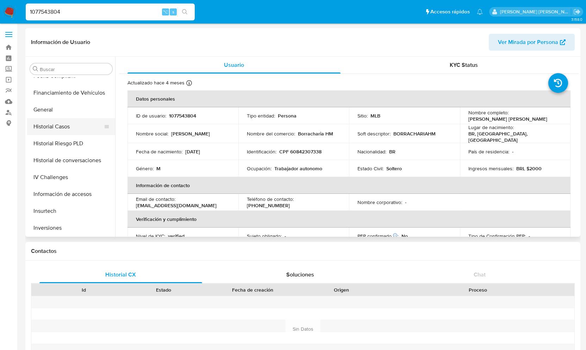
click at [67, 125] on button "Historial Casos" at bounding box center [68, 126] width 82 height 17
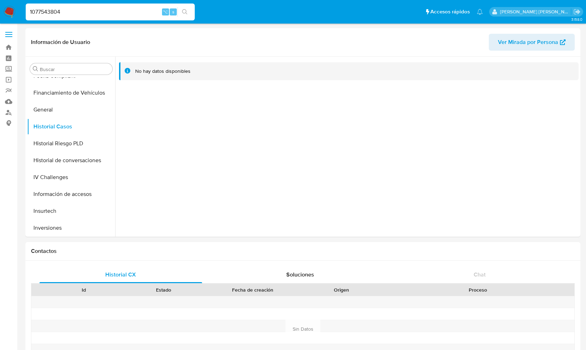
drag, startPoint x: 66, startPoint y: 14, endPoint x: -37, endPoint y: 13, distance: 102.8
paste input "1106657683"
type input "1106657683"
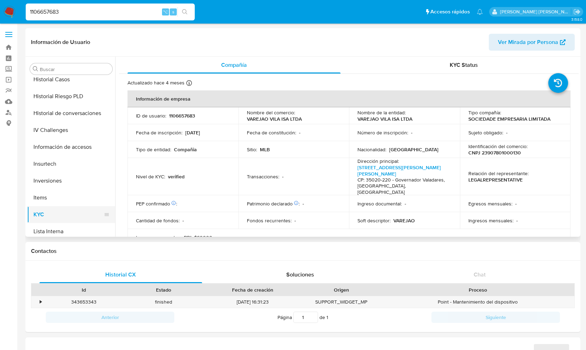
select select "10"
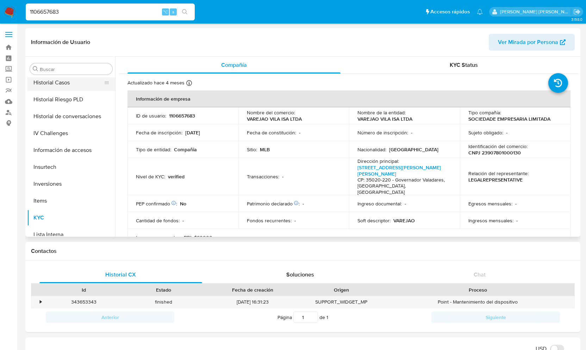
click at [58, 78] on button "Historial Casos" at bounding box center [68, 82] width 82 height 17
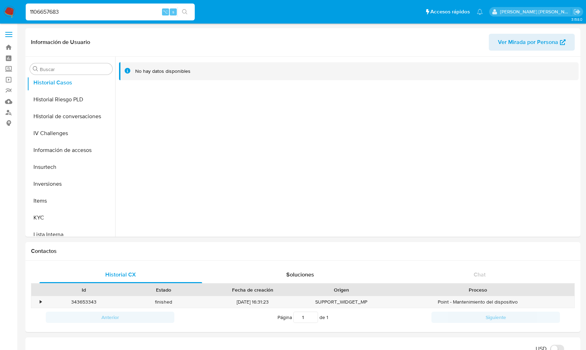
drag, startPoint x: 69, startPoint y: 11, endPoint x: -22, endPoint y: 11, distance: 91.2
paste input "1181621088"
type input "1181621088"
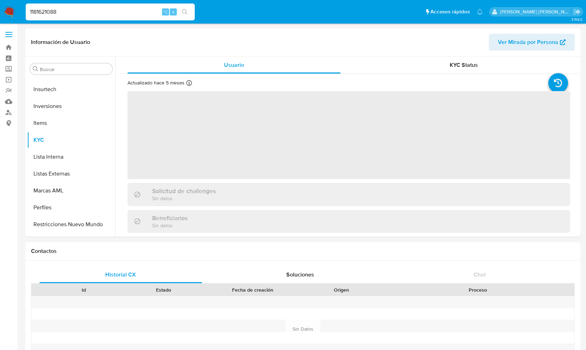
scroll to position [331, 0]
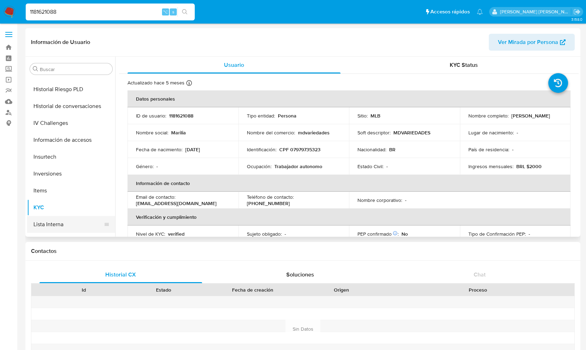
select select "10"
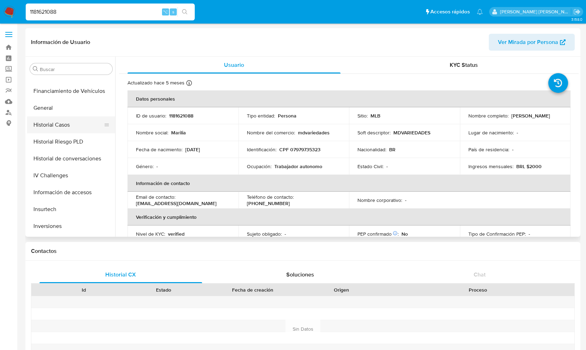
click at [61, 125] on button "Historial Casos" at bounding box center [68, 125] width 82 height 17
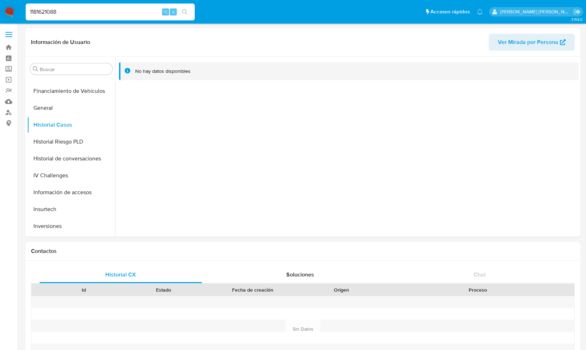
drag, startPoint x: 73, startPoint y: 12, endPoint x: -56, endPoint y: 12, distance: 129.3
paste input "132541120"
type input "132541120"
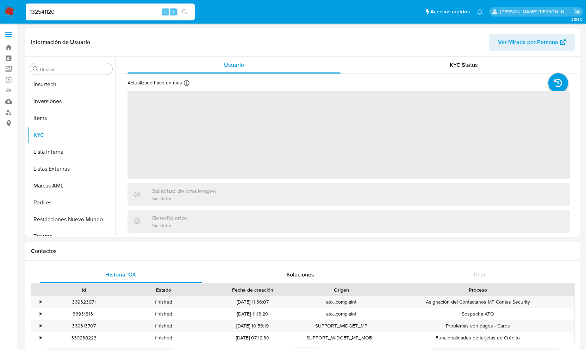
scroll to position [331, 0]
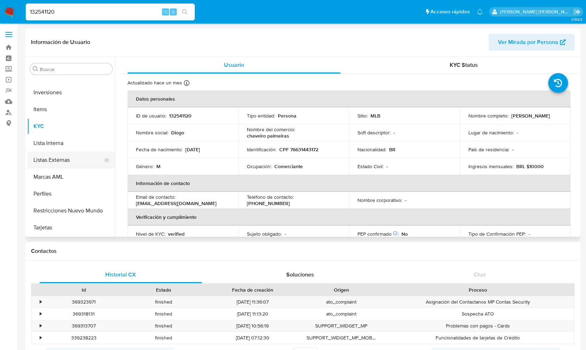
select select "10"
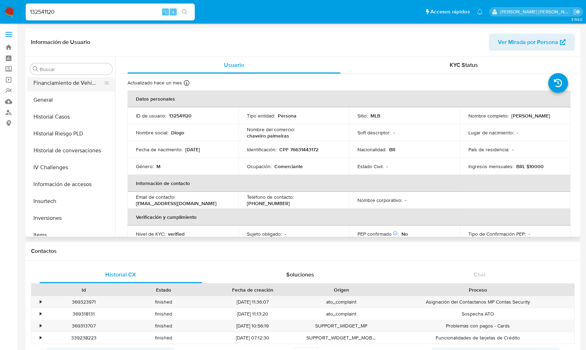
scroll to position [209, 0]
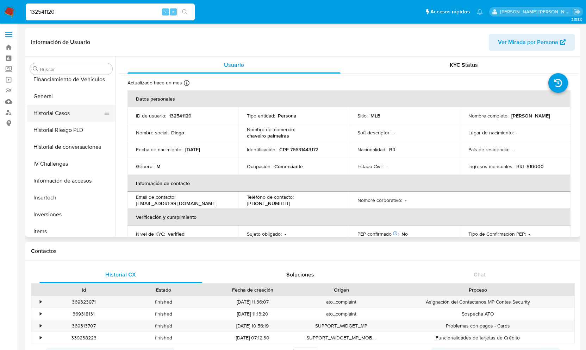
click at [50, 109] on button "Historial Casos" at bounding box center [68, 113] width 82 height 17
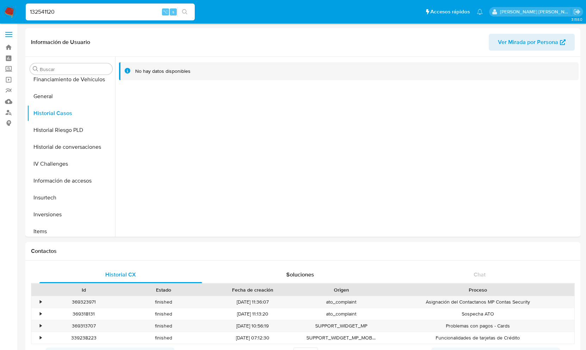
drag, startPoint x: 63, startPoint y: 13, endPoint x: -61, endPoint y: 13, distance: 124.3
paste input "1481628249"
type input "1481628249"
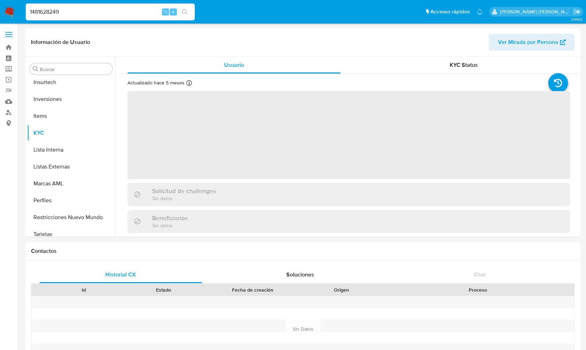
scroll to position [331, 0]
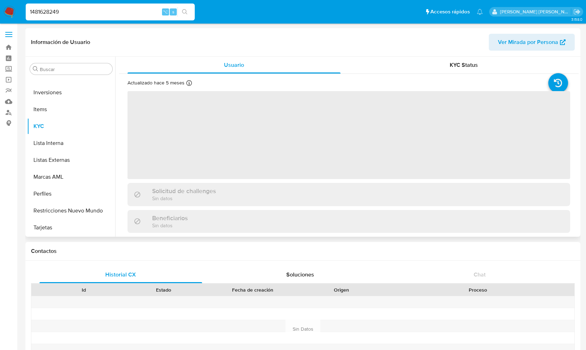
select select "10"
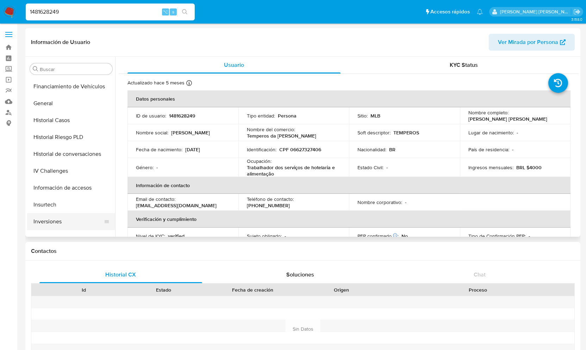
scroll to position [202, 0]
click at [53, 121] on button "Historial Casos" at bounding box center [68, 120] width 82 height 17
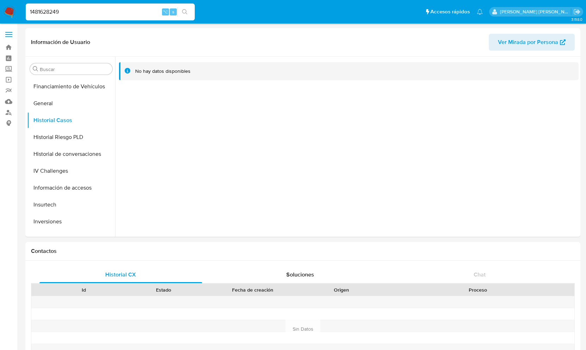
drag, startPoint x: 78, startPoint y: 13, endPoint x: -6, endPoint y: 14, distance: 83.5
paste input "460725063"
type input "460725063"
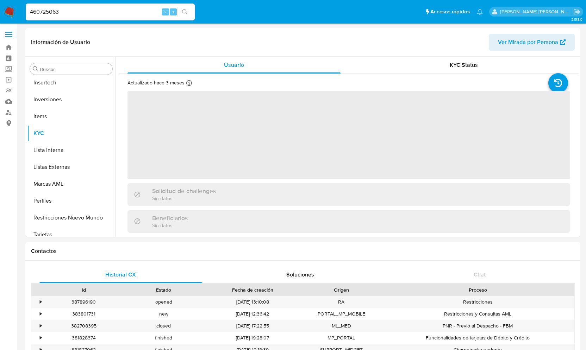
scroll to position [331, 0]
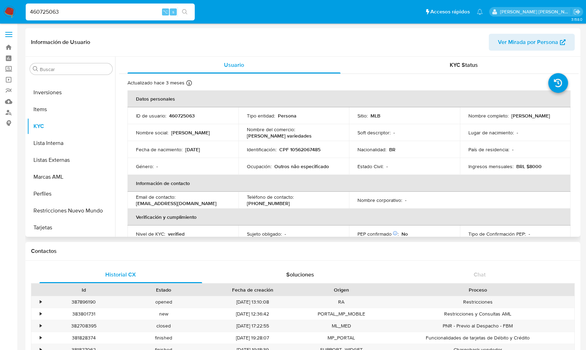
select select "10"
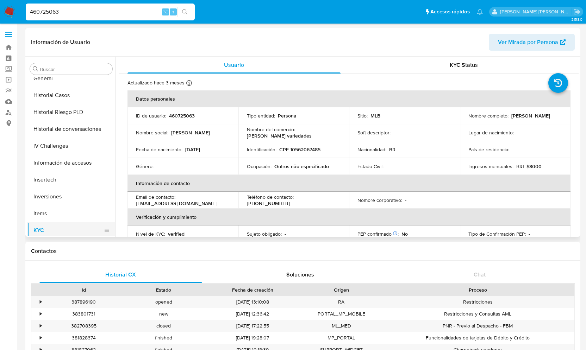
scroll to position [217, 0]
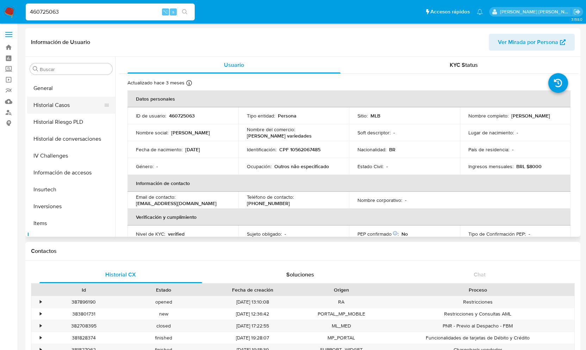
click at [66, 104] on button "Historial Casos" at bounding box center [68, 105] width 82 height 17
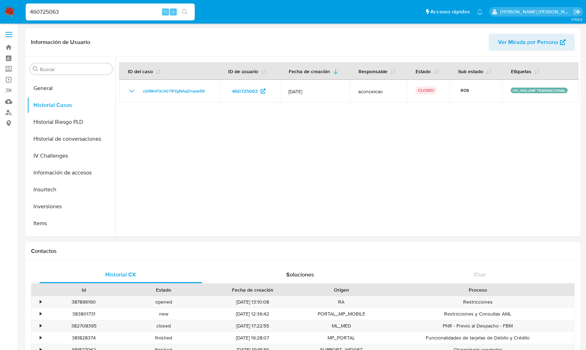
drag, startPoint x: 66, startPoint y: 12, endPoint x: -4, endPoint y: 12, distance: 70.4
paste input "463917428"
type input "463917428"
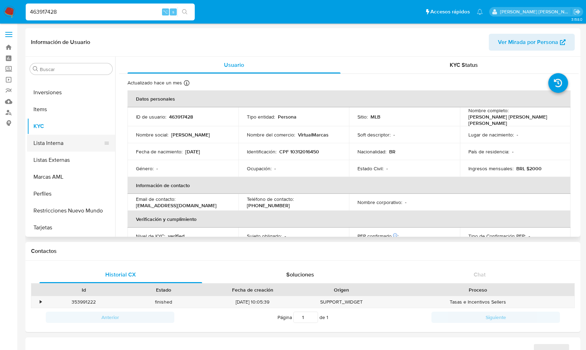
select select "10"
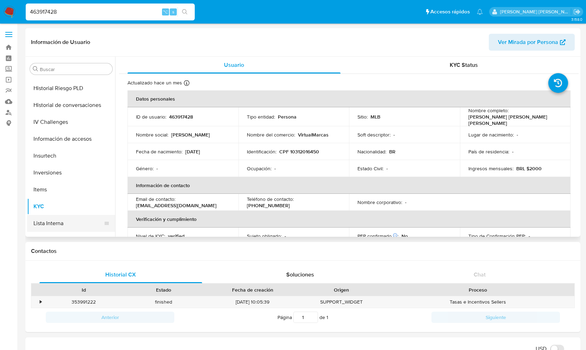
scroll to position [232, 0]
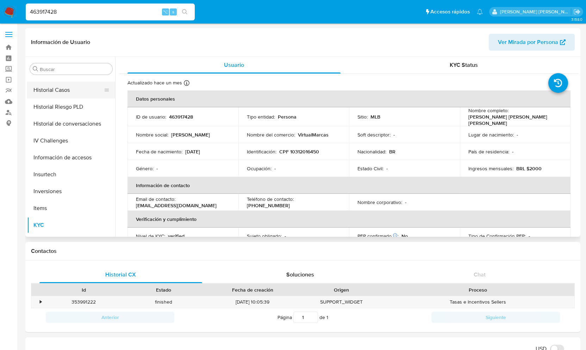
click at [69, 87] on button "Historial Casos" at bounding box center [68, 90] width 82 height 17
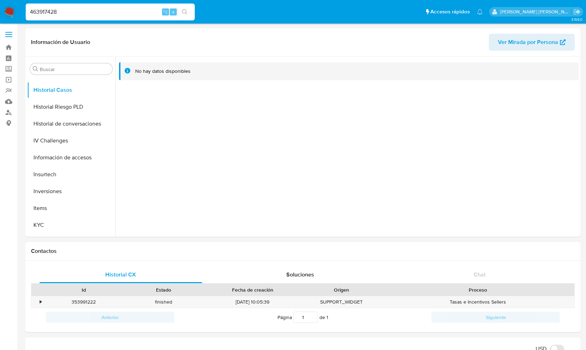
drag, startPoint x: 72, startPoint y: 12, endPoint x: -51, endPoint y: 7, distance: 123.7
paste input "589022915"
type input "589022915"
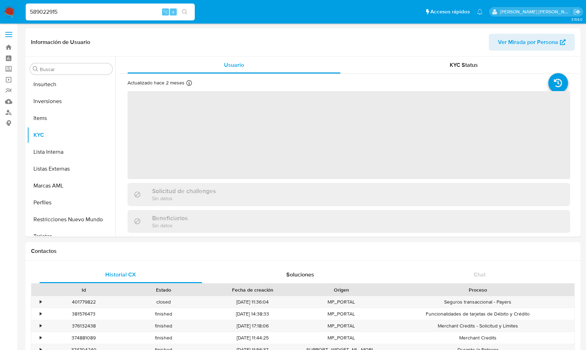
scroll to position [331, 0]
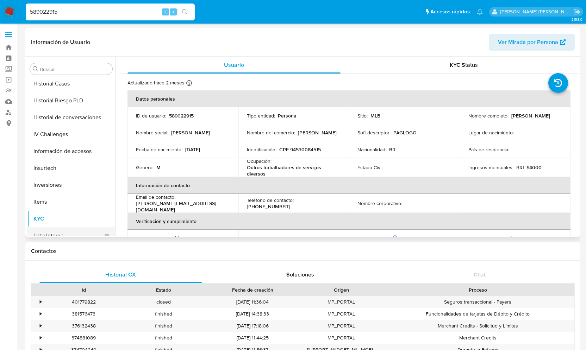
select select "10"
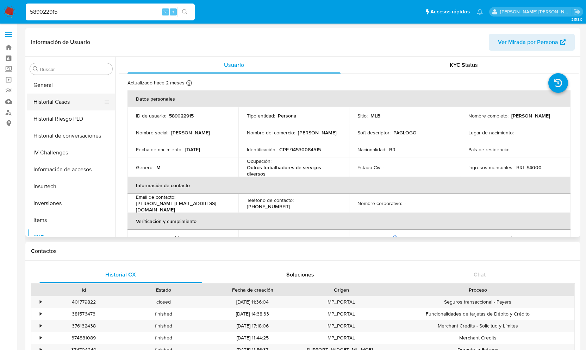
click at [59, 100] on button "Historial Casos" at bounding box center [68, 102] width 82 height 17
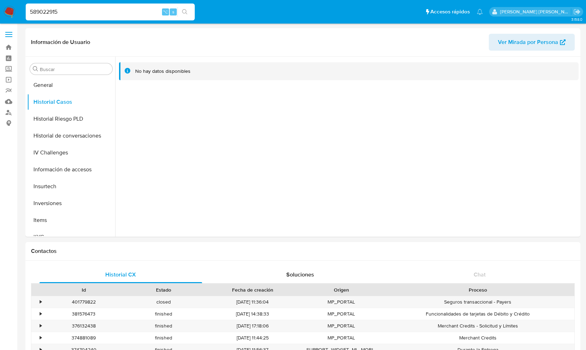
drag, startPoint x: 63, startPoint y: 12, endPoint x: -17, endPoint y: 11, distance: 80.3
paste input "83420203"
type input "83420203"
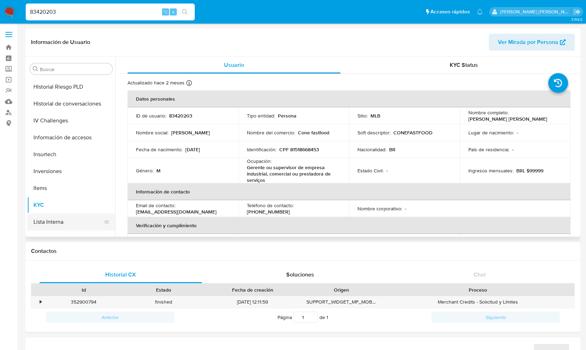
select select "10"
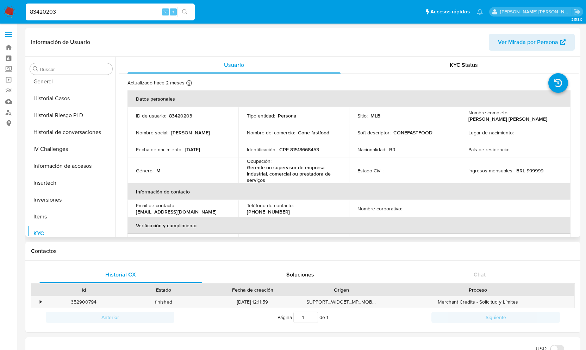
scroll to position [220, 0]
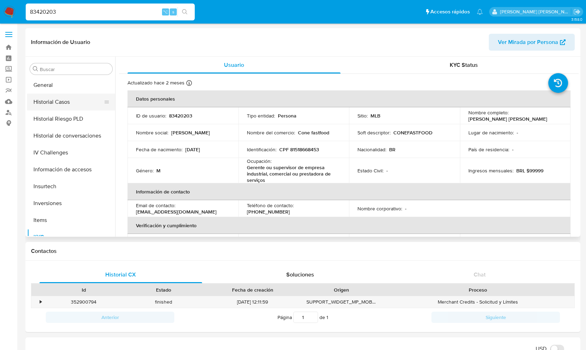
click at [63, 101] on button "Historial Casos" at bounding box center [68, 102] width 82 height 17
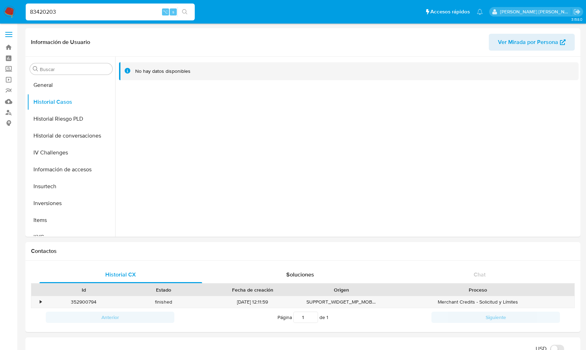
drag, startPoint x: 77, startPoint y: 14, endPoint x: -15, endPoint y: 14, distance: 91.6
paste input "77877492"
type input "77877492"
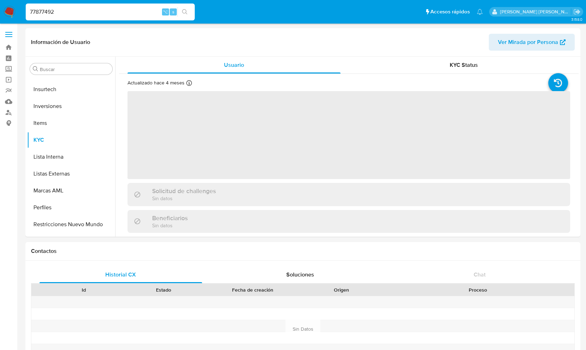
scroll to position [331, 0]
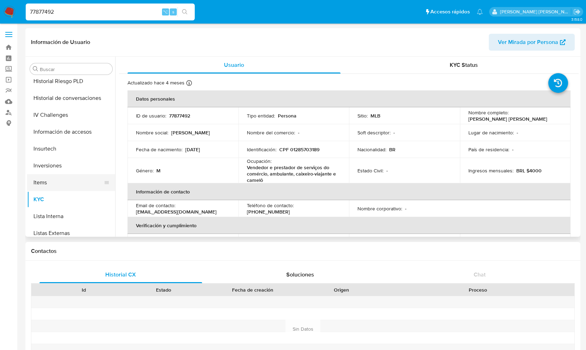
select select "10"
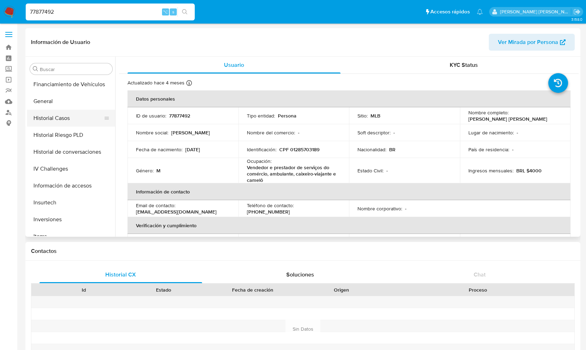
click at [63, 114] on button "Historial Casos" at bounding box center [68, 118] width 82 height 17
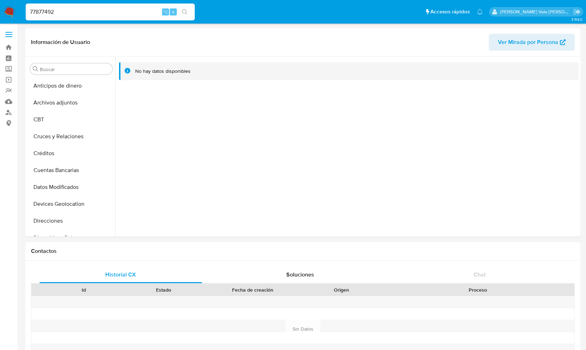
select select "10"
drag, startPoint x: 76, startPoint y: 11, endPoint x: -5, endPoint y: 11, distance: 81.4
paste input "164544862"
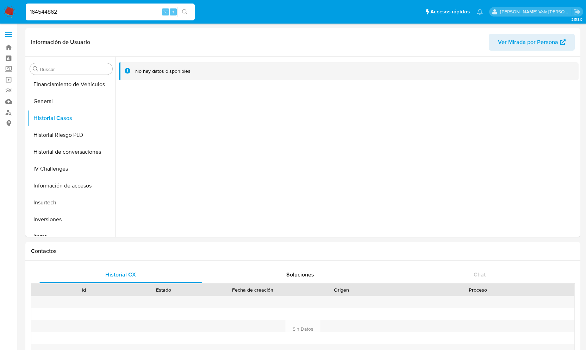
type input "164544862"
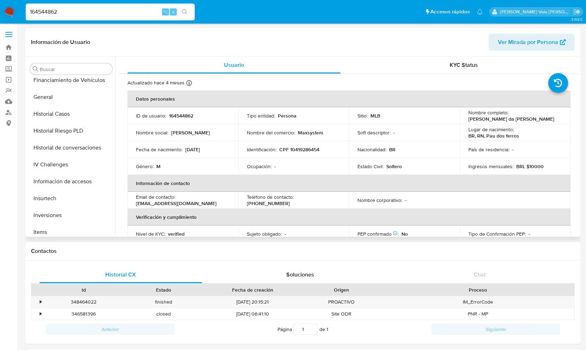
scroll to position [200, 0]
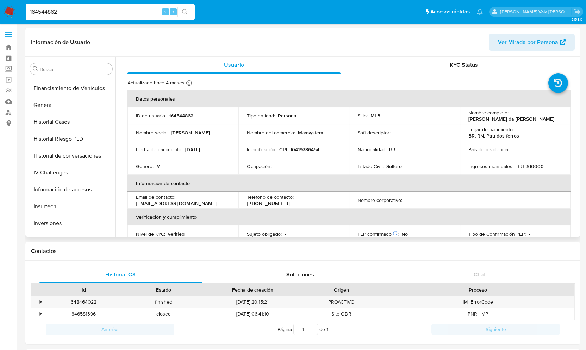
select select "10"
click at [60, 122] on button "Historial Casos" at bounding box center [68, 122] width 82 height 17
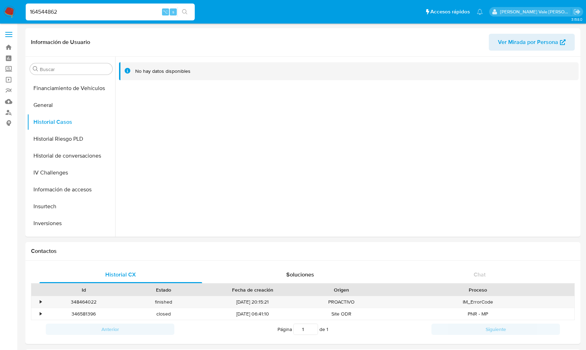
drag, startPoint x: 77, startPoint y: 10, endPoint x: -17, endPoint y: 13, distance: 93.7
paste input "380394882"
type input "380394882"
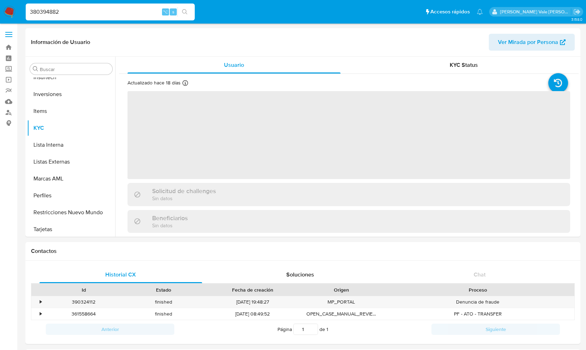
scroll to position [331, 0]
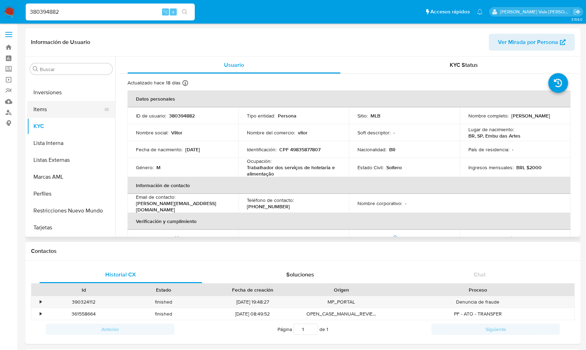
select select "10"
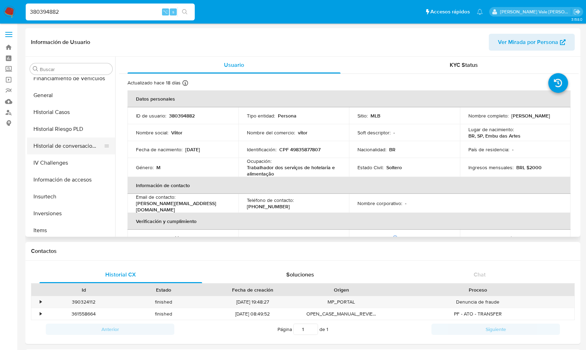
scroll to position [211, 0]
click at [71, 107] on button "Historial Casos" at bounding box center [71, 112] width 88 height 17
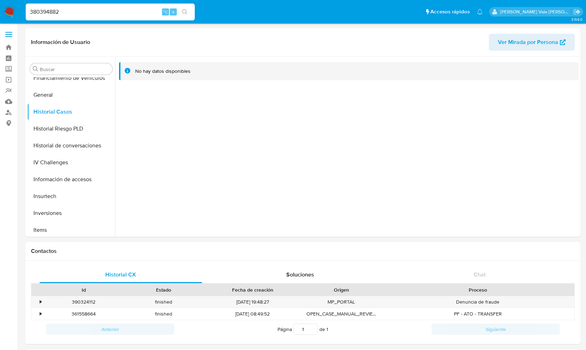
drag, startPoint x: 90, startPoint y: 11, endPoint x: -19, endPoint y: 13, distance: 109.6
paste input "167564188"
click at [65, 10] on input "167564188" at bounding box center [110, 11] width 169 height 9
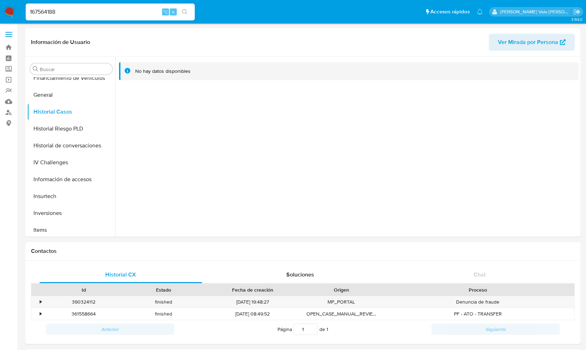
type input "167564188"
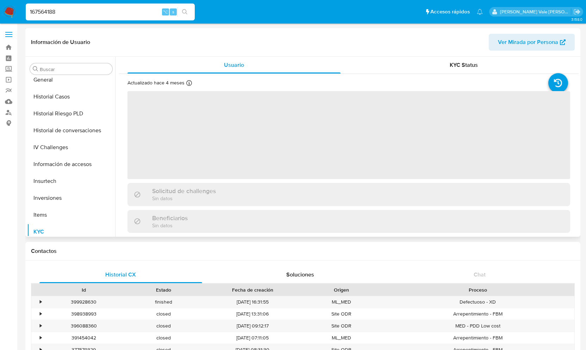
scroll to position [217, 0]
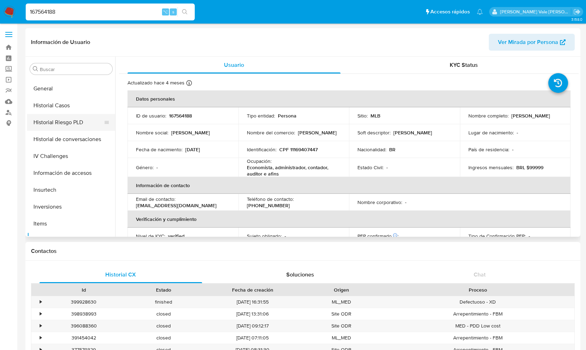
select select "10"
click at [68, 112] on button "Historial Casos" at bounding box center [68, 105] width 82 height 17
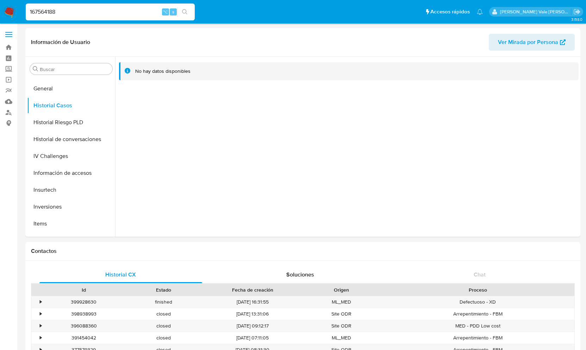
drag, startPoint x: 79, startPoint y: 12, endPoint x: 7, endPoint y: 12, distance: 71.1
click at [7, 12] on nav "Pausado Ver notificaciones 167564188 ⌥ s Accesos rápidos Presiona las siguiente…" at bounding box center [293, 12] width 586 height 24
paste input "1611963812"
type input "1611963812"
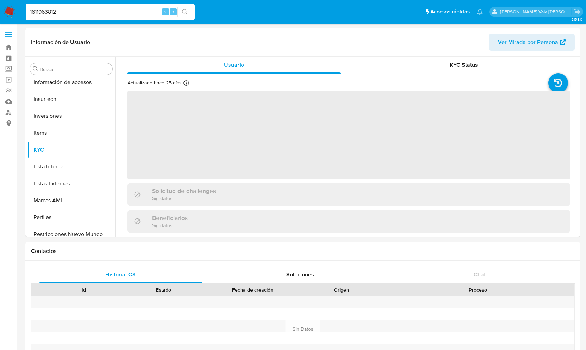
scroll to position [331, 0]
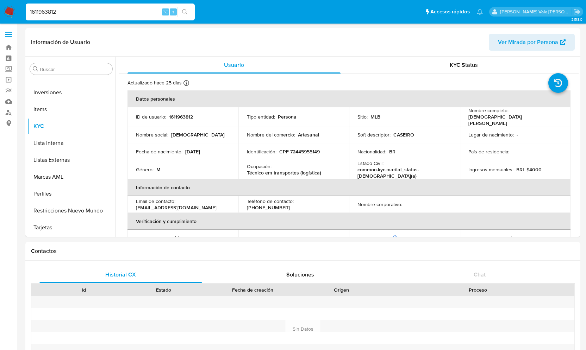
select select "10"
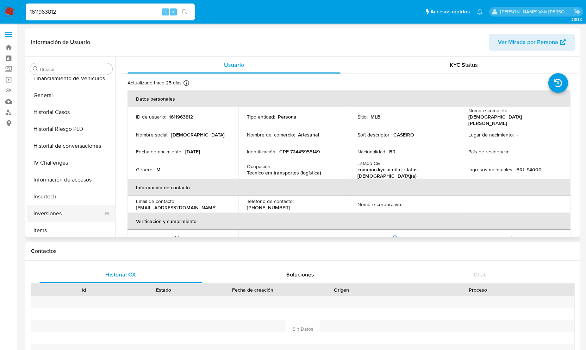
scroll to position [205, 0]
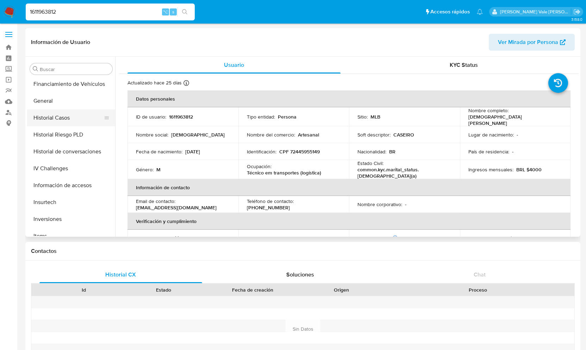
click at [68, 114] on button "Historial Casos" at bounding box center [68, 118] width 82 height 17
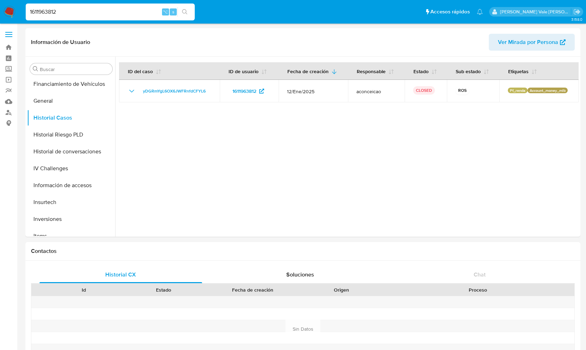
drag, startPoint x: 69, startPoint y: 13, endPoint x: 5, endPoint y: 13, distance: 64.1
click at [5, 13] on nav "Pausado Ver notificaciones 1611963812 ⌥ s Accesos rápidos Presiona las siguient…" at bounding box center [293, 12] width 586 height 24
paste input "219927399"
type input "219927399"
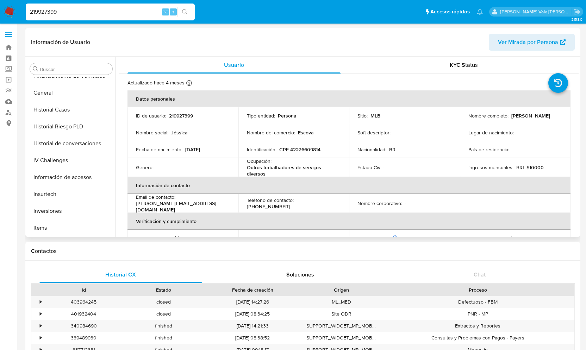
select select "10"
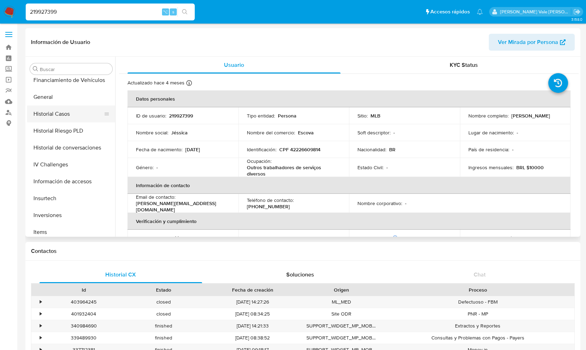
click at [67, 114] on button "Historial Casos" at bounding box center [68, 114] width 82 height 17
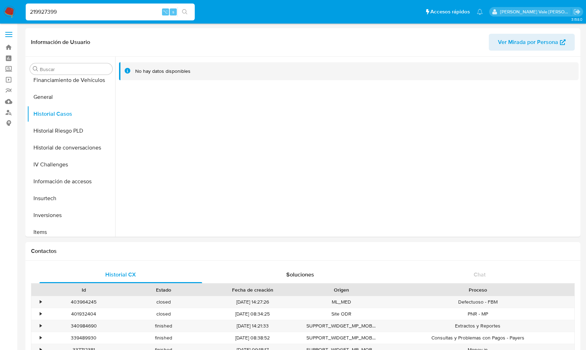
scroll to position [0, 0]
drag, startPoint x: 69, startPoint y: 16, endPoint x: -13, endPoint y: 10, distance: 82.3
paste input "448799280"
type input "448799280"
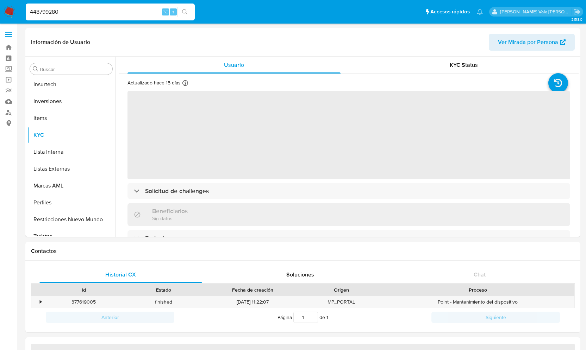
scroll to position [331, 0]
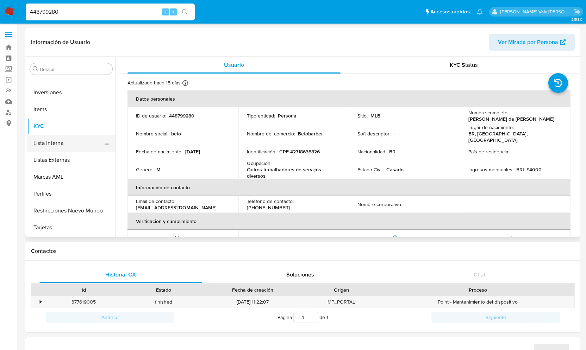
select select "10"
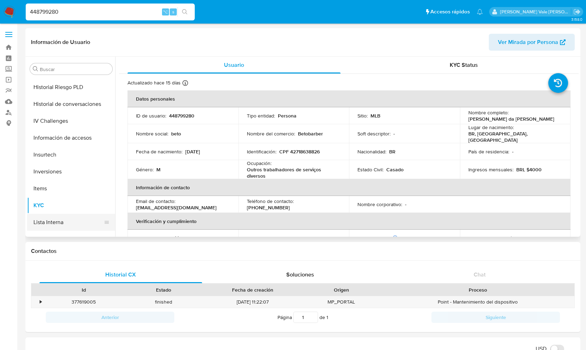
scroll to position [239, 0]
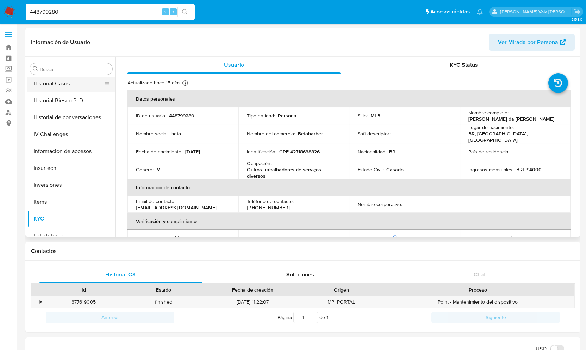
click at [64, 86] on button "Historial Casos" at bounding box center [68, 83] width 82 height 17
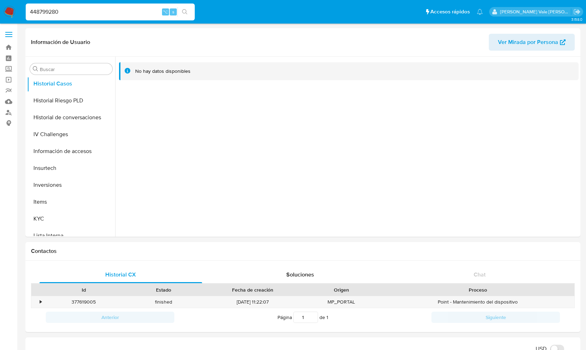
drag, startPoint x: 90, startPoint y: 12, endPoint x: 13, endPoint y: 12, distance: 76.8
click at [13, 12] on nav "Pausado Ver notificaciones 448799280 ⌥ s Accesos rápidos Presiona las siguiente…" at bounding box center [293, 12] width 586 height 24
paste input "545320482"
type input "545320482"
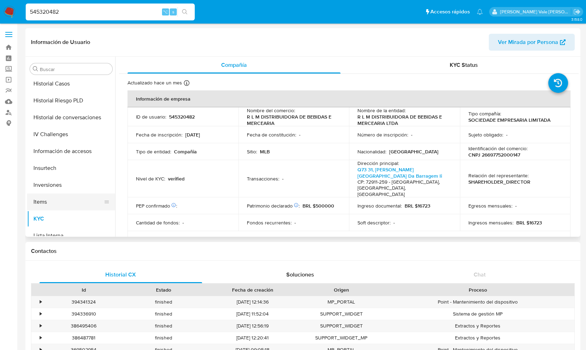
select select "10"
click at [64, 83] on button "Historial Casos" at bounding box center [68, 84] width 82 height 17
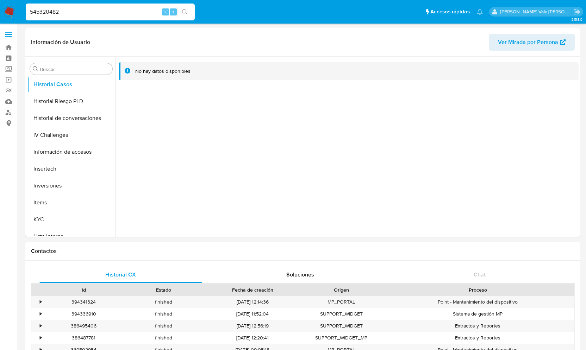
drag, startPoint x: 68, startPoint y: 10, endPoint x: -22, endPoint y: 10, distance: 89.8
paste input "93671907"
type input "93671907"
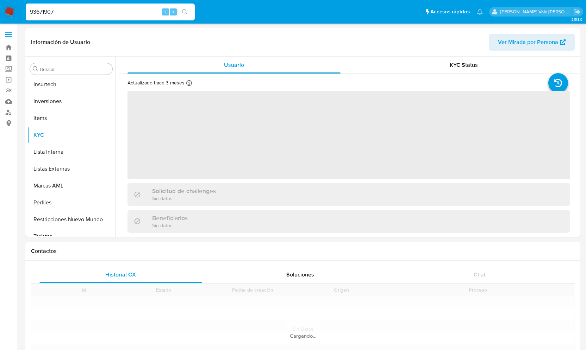
scroll to position [331, 0]
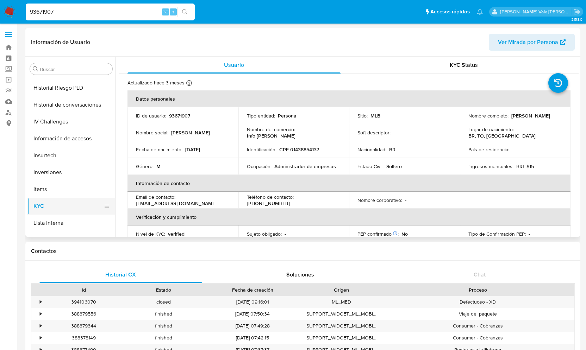
select select "10"
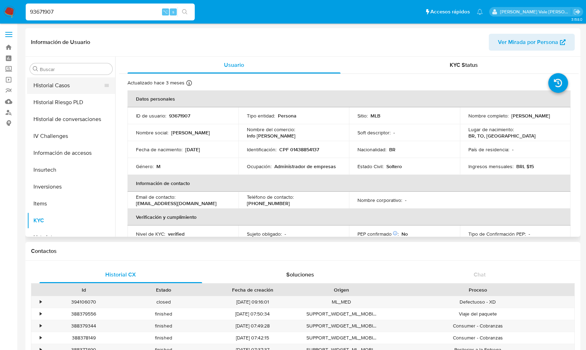
click at [56, 83] on button "Historial Casos" at bounding box center [68, 85] width 82 height 17
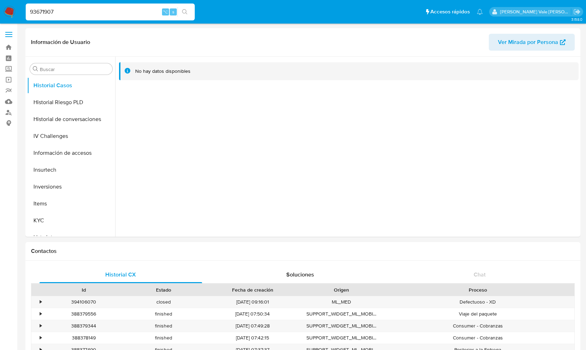
click at [68, 19] on div "93671907 ⌥ s" at bounding box center [110, 12] width 169 height 17
drag, startPoint x: 58, startPoint y: 12, endPoint x: -31, endPoint y: 10, distance: 89.1
paste input "826261051"
type input "826261051"
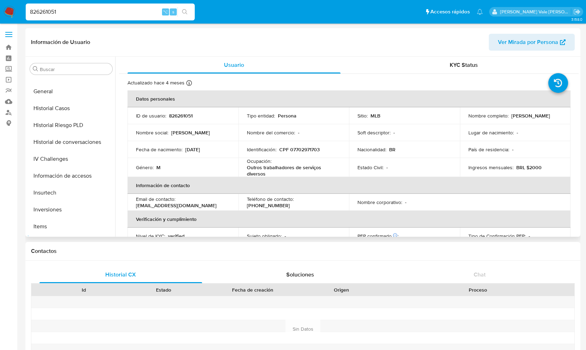
scroll to position [201, 0]
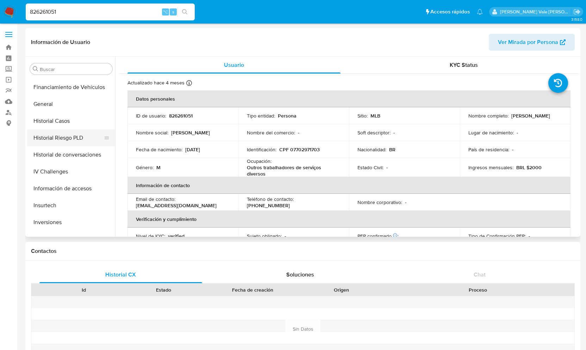
select select "10"
click at [66, 119] on button "Historial Casos" at bounding box center [68, 121] width 82 height 17
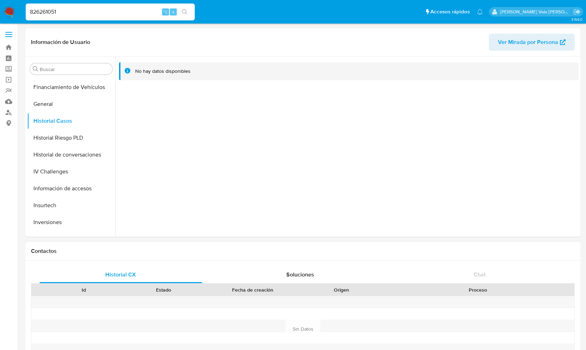
drag, startPoint x: 66, startPoint y: 11, endPoint x: 1, endPoint y: 8, distance: 65.2
click at [1, 8] on nav "Pausado Ver notificaciones 826261051 ⌥ s Accesos rápidos Presiona las siguiente…" at bounding box center [293, 12] width 586 height 24
paste input "662315023"
type input "662315023"
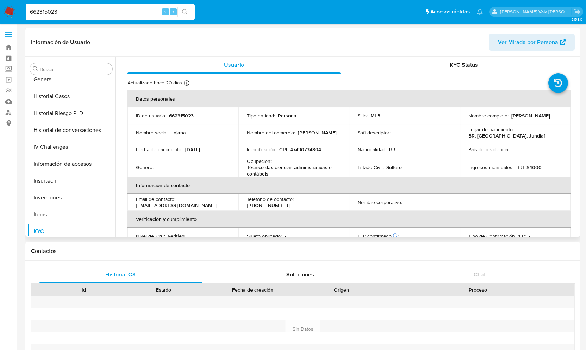
select select "10"
click at [60, 133] on button "Historial Casos" at bounding box center [68, 130] width 82 height 17
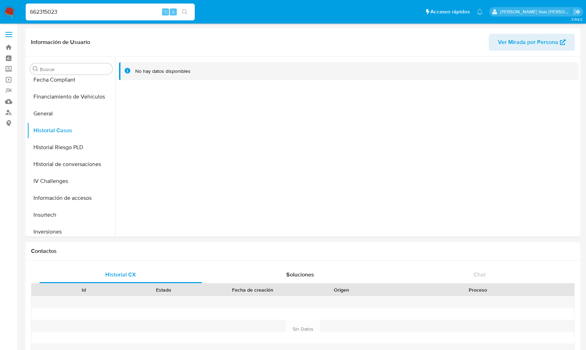
drag, startPoint x: 68, startPoint y: 13, endPoint x: 7, endPoint y: 14, distance: 61.3
click at [7, 14] on nav "Pausado Ver notificaciones 662315023 ⌥ s Accesos rápidos Presiona las siguiente…" at bounding box center [293, 12] width 586 height 24
paste input "266743300"
type input "266743300"
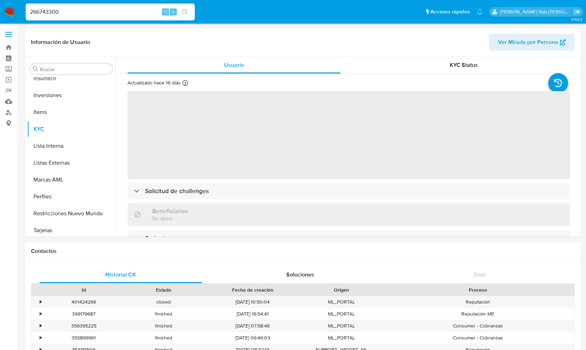
scroll to position [331, 0]
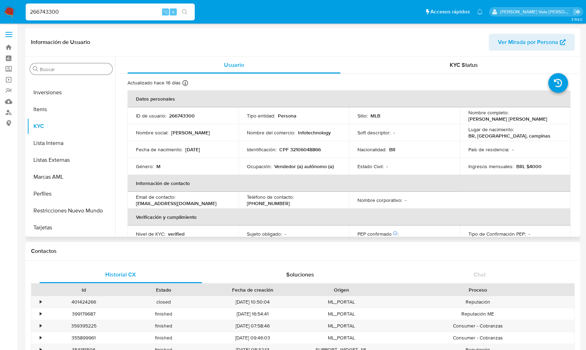
select select "10"
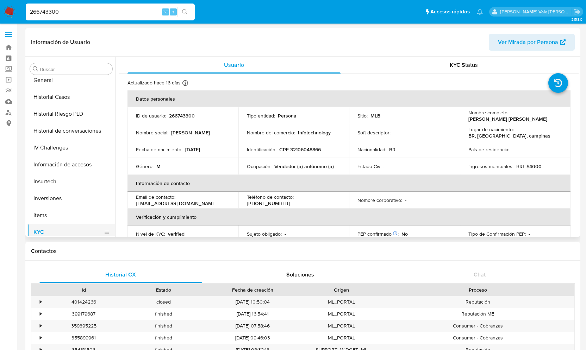
scroll to position [220, 0]
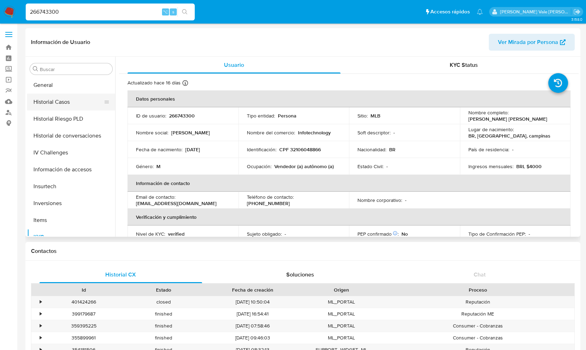
click at [69, 105] on button "Historial Casos" at bounding box center [68, 102] width 82 height 17
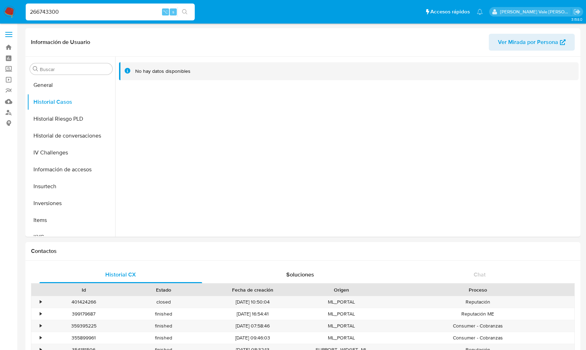
drag, startPoint x: 72, startPoint y: 8, endPoint x: 0, endPoint y: 10, distance: 71.9
click at [0, 10] on nav "Pausado Ver notificaciones 266743300 ⌥ s Accesos rápidos Presiona las siguiente…" at bounding box center [293, 12] width 586 height 24
paste input "344540756"
type input "344540756"
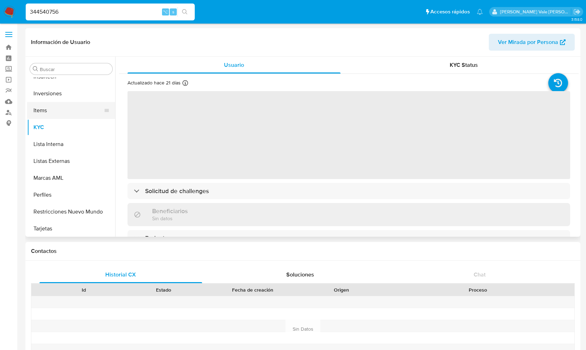
scroll to position [331, 0]
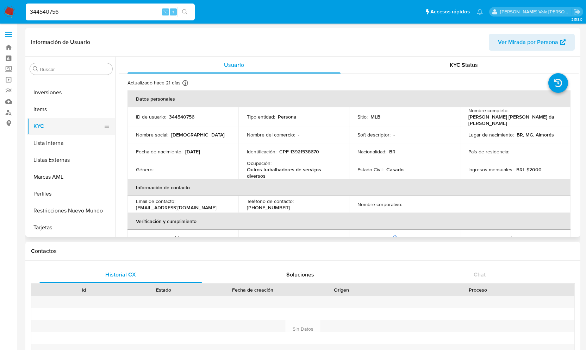
select select "10"
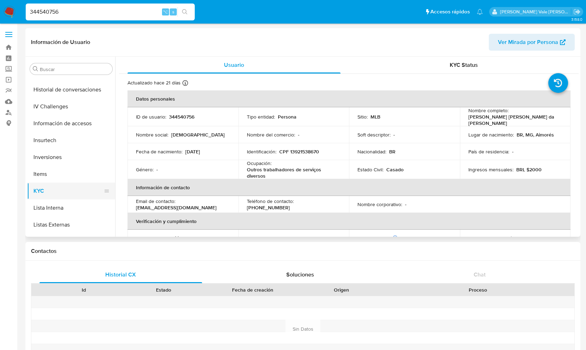
scroll to position [240, 0]
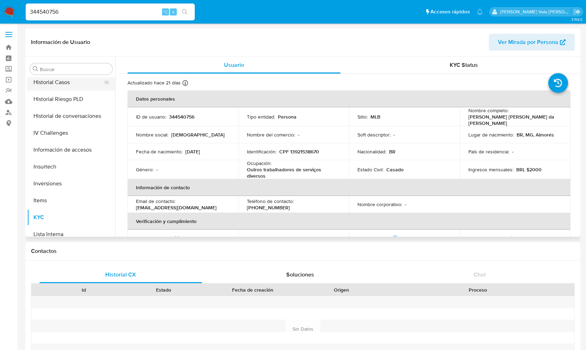
click at [60, 82] on button "Historial Casos" at bounding box center [68, 82] width 82 height 17
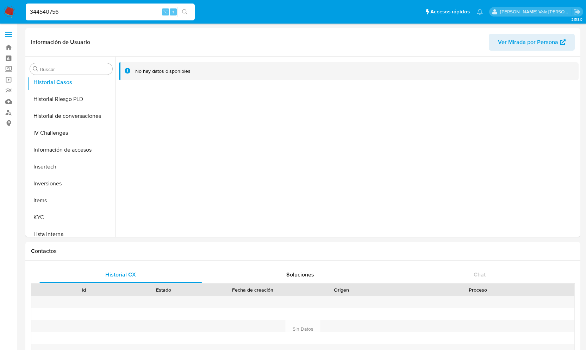
drag, startPoint x: 77, startPoint y: 11, endPoint x: 8, endPoint y: 11, distance: 69.0
click at [8, 11] on nav "Pausado Ver notificaciones 344540756 ⌥ s Accesos rápidos Presiona las siguiente…" at bounding box center [293, 12] width 586 height 24
paste input "244179505"
type input "244179505"
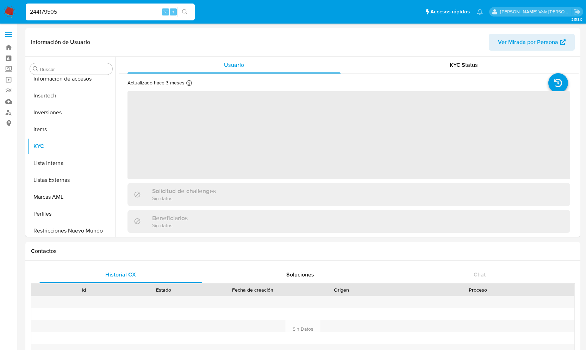
scroll to position [331, 0]
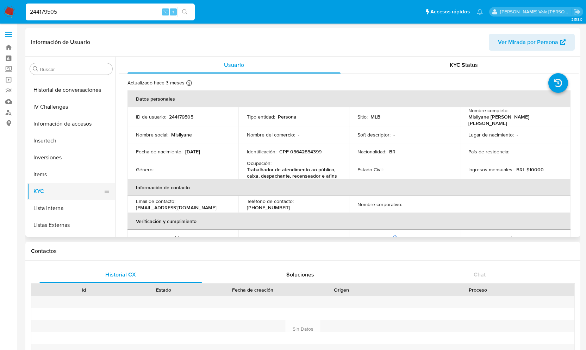
select select "10"
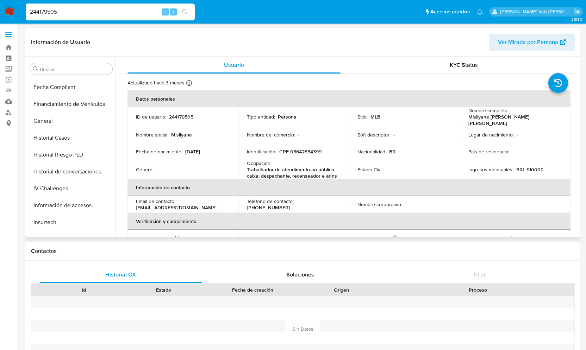
scroll to position [182, 0]
select select "10"
click at [60, 314] on button "Historial Casos" at bounding box center [71, 322] width 88 height 17
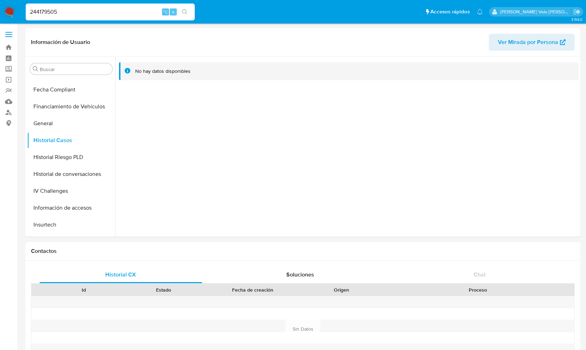
drag, startPoint x: 67, startPoint y: 12, endPoint x: -28, endPoint y: 12, distance: 95.1
paste input "174346589"
type input "174346589"
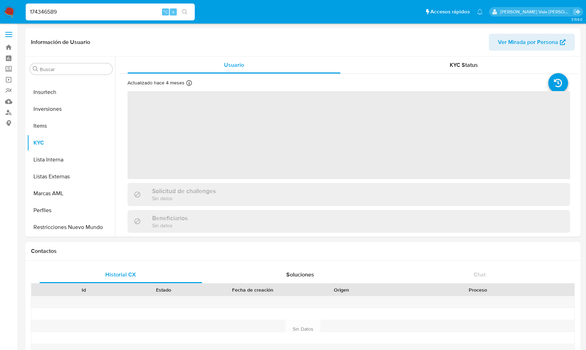
scroll to position [331, 0]
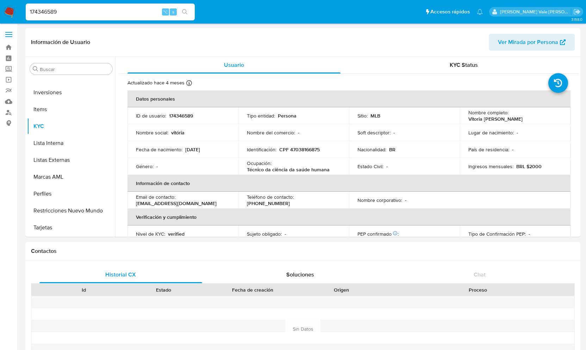
select select "10"
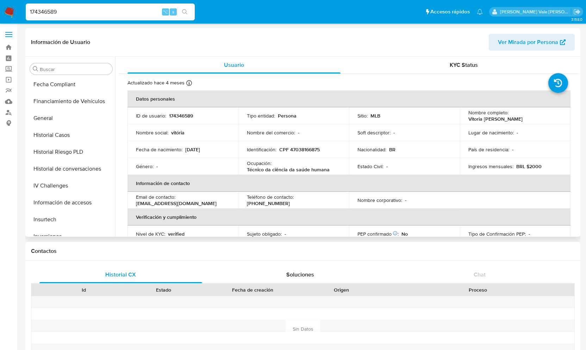
scroll to position [179, 0]
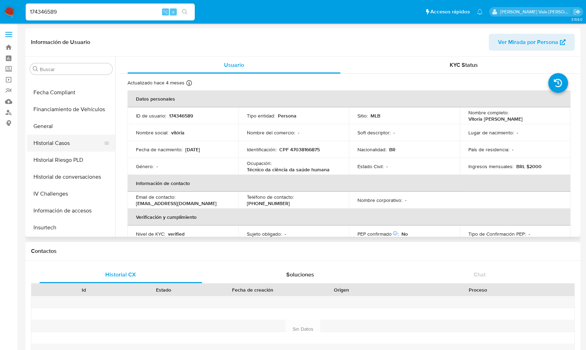
click at [77, 142] on button "Historial Casos" at bounding box center [68, 143] width 82 height 17
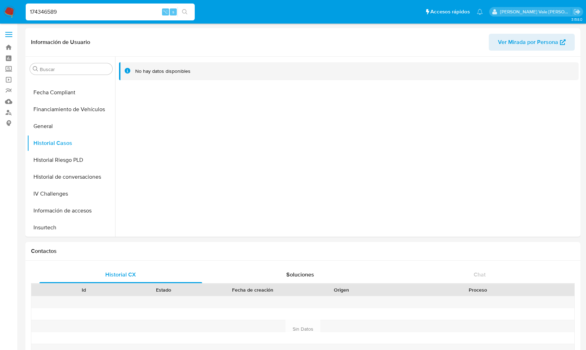
scroll to position [0, 0]
drag, startPoint x: 63, startPoint y: 14, endPoint x: -23, endPoint y: 3, distance: 86.3
paste input "755787312"
type input "755787312"
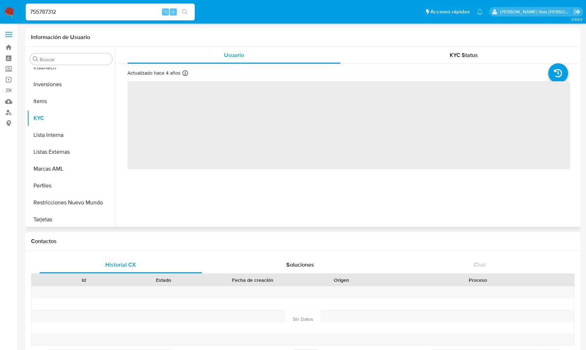
scroll to position [331, 0]
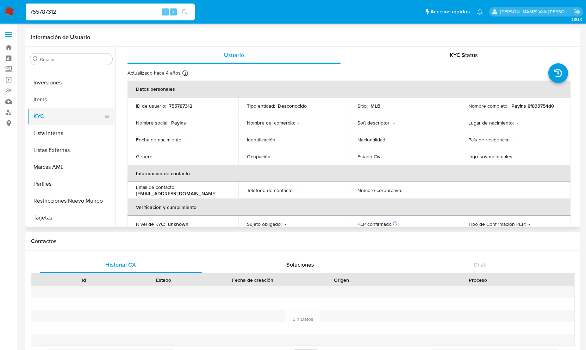
select select "10"
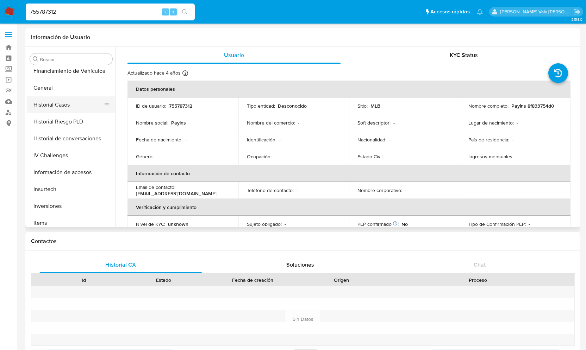
click at [55, 107] on button "Historial Casos" at bounding box center [68, 105] width 82 height 17
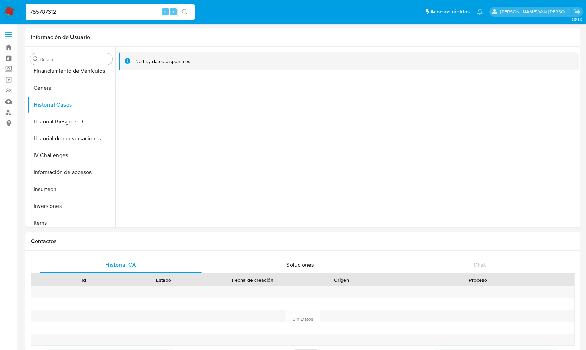
drag, startPoint x: 75, startPoint y: 12, endPoint x: 5, endPoint y: 12, distance: 69.7
click at [5, 12] on nav "Pausado Ver notificaciones 755787312 ⌥ s Accesos rápidos Presiona las siguiente…" at bounding box center [293, 12] width 586 height 24
paste input "755711783"
type input "755711783"
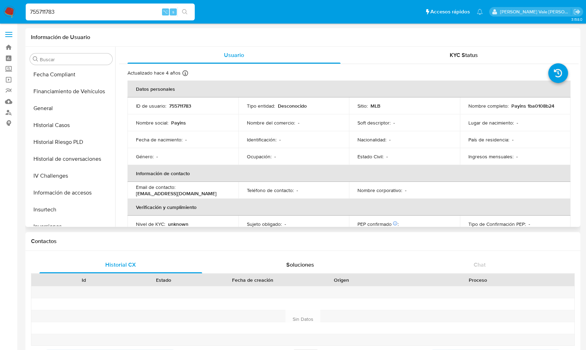
select select "10"
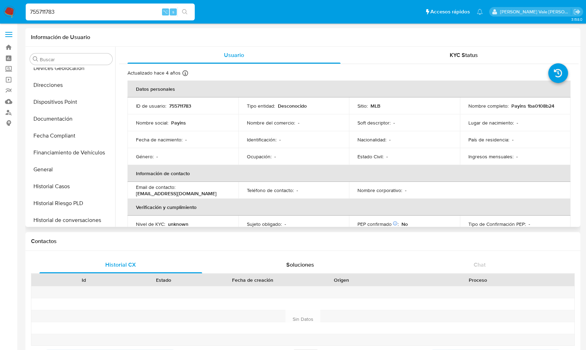
scroll to position [132, 0]
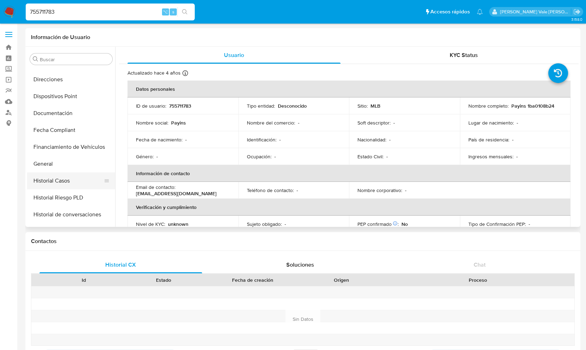
click at [62, 179] on button "Historial Casos" at bounding box center [68, 181] width 82 height 17
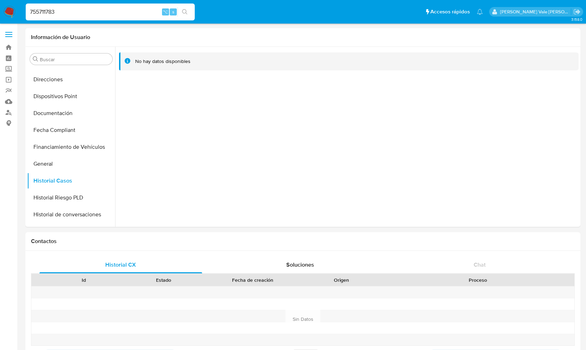
drag, startPoint x: 72, startPoint y: 10, endPoint x: 2, endPoint y: 10, distance: 69.4
click at [2, 10] on nav "Pausado Ver notificaciones 755711783 ⌥ s Accesos rápidos Presiona las siguiente…" at bounding box center [293, 12] width 586 height 24
paste input "755807789"
type input "755807789"
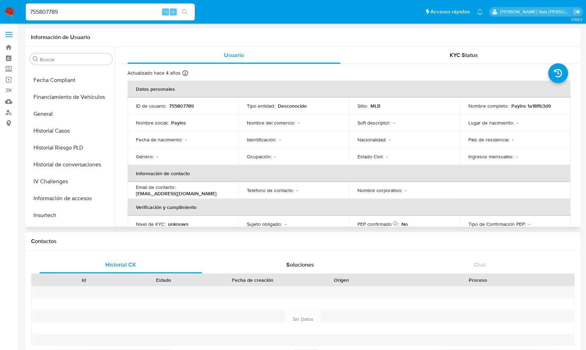
scroll to position [178, 0]
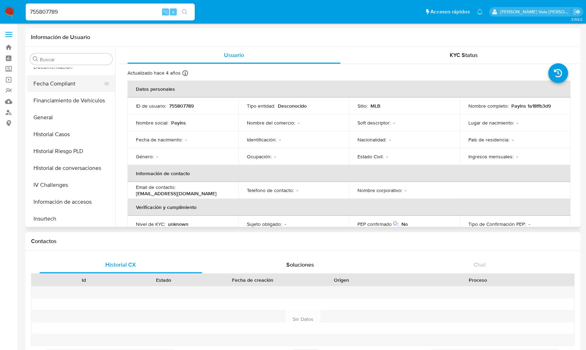
select select "10"
click at [54, 136] on button "Historial Casos" at bounding box center [68, 134] width 82 height 17
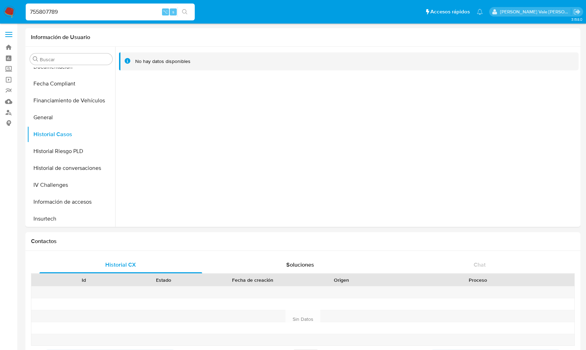
drag, startPoint x: 65, startPoint y: 13, endPoint x: -45, endPoint y: 13, distance: 110.2
paste input "755786863"
type input "755786863"
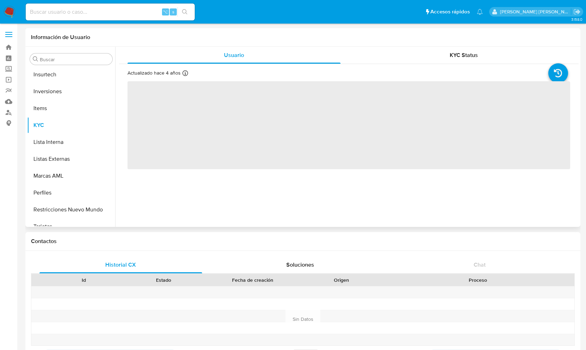
scroll to position [331, 0]
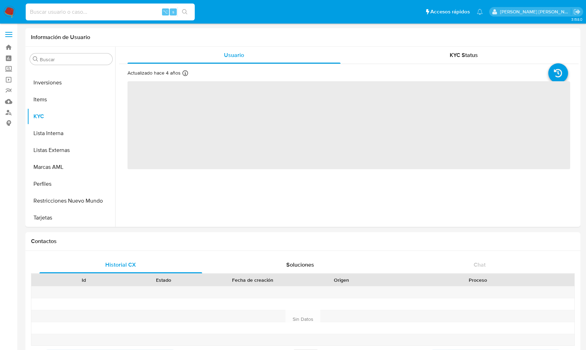
click at [89, 9] on input at bounding box center [110, 11] width 169 height 9
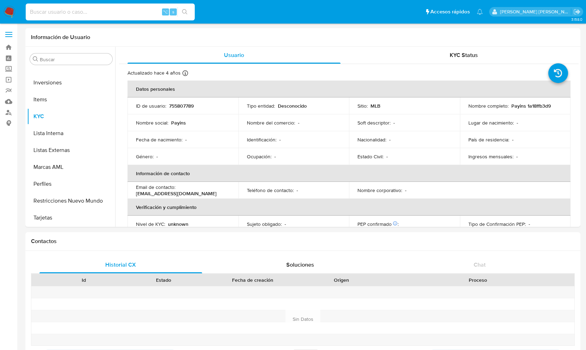
select select "10"
paste input "755786863"
type input "755786863"
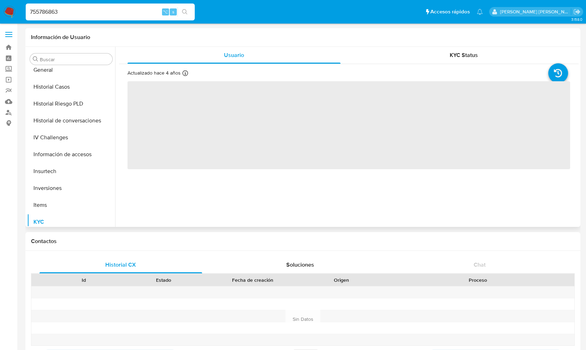
scroll to position [190, 0]
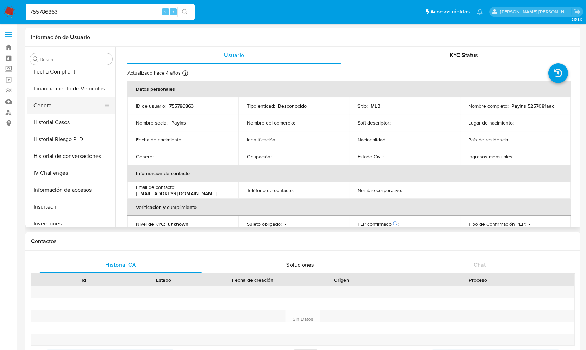
select select "10"
click at [55, 120] on button "Historial Casos" at bounding box center [68, 122] width 82 height 17
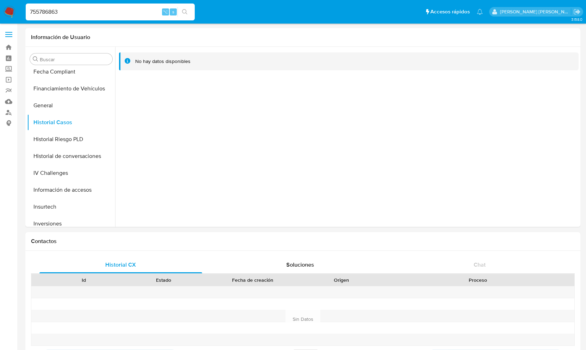
click at [55, 12] on input "755786863" at bounding box center [110, 11] width 169 height 9
drag, startPoint x: 67, startPoint y: 13, endPoint x: -2, endPoint y: 13, distance: 69.0
paste input "755740888"
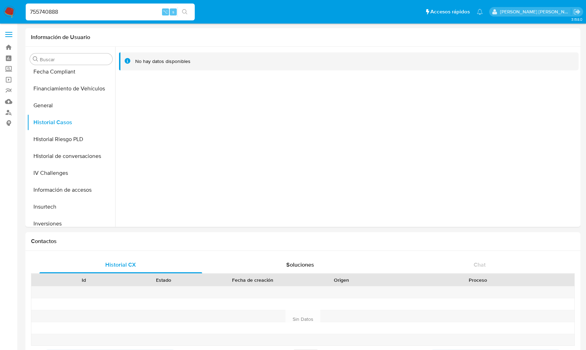
type input "755740888"
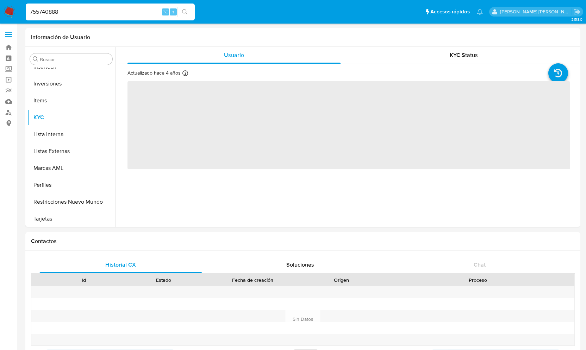
scroll to position [331, 0]
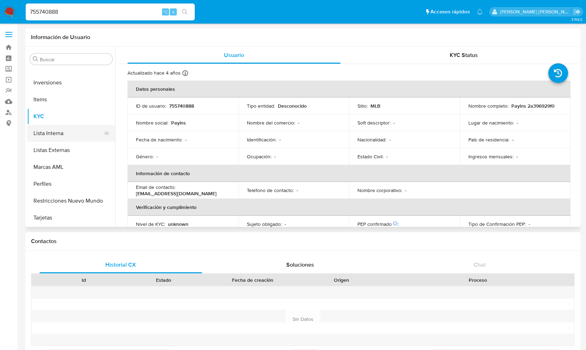
select select "10"
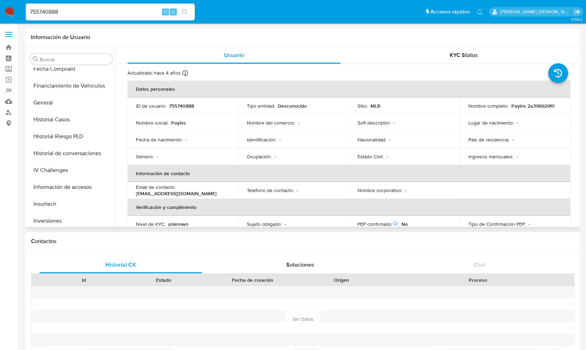
scroll to position [190, 0]
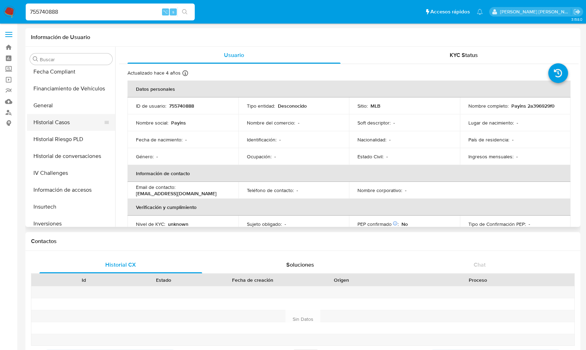
click at [59, 124] on button "Historial Casos" at bounding box center [68, 122] width 82 height 17
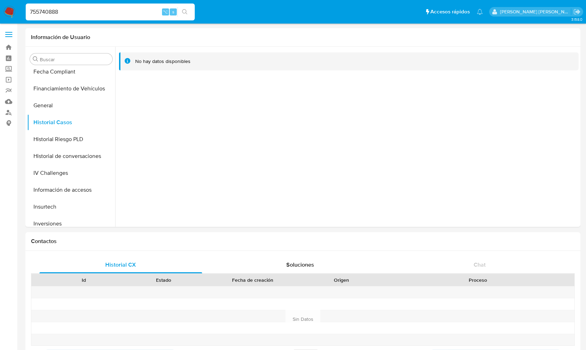
drag, startPoint x: 67, startPoint y: 10, endPoint x: -13, endPoint y: 8, distance: 80.0
paste input "755734634"
type input "755734634"
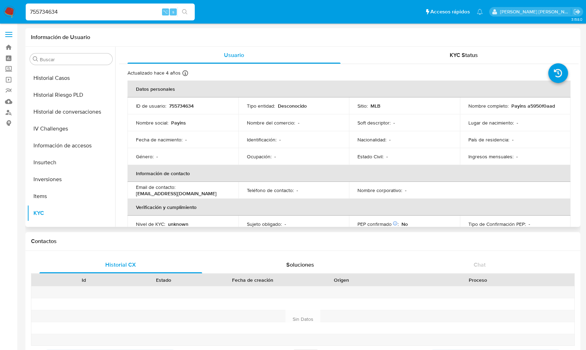
select select "10"
click at [60, 73] on button "Historial Casos" at bounding box center [68, 80] width 82 height 17
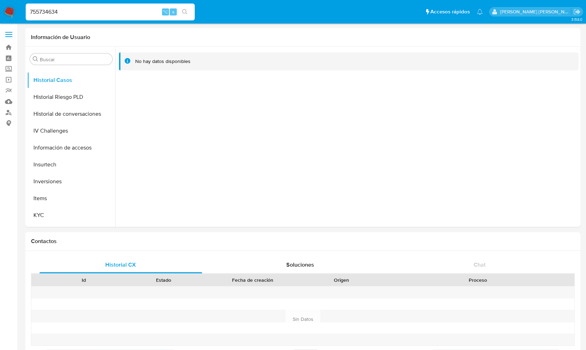
drag, startPoint x: 62, startPoint y: 12, endPoint x: -36, endPoint y: 12, distance: 97.6
paste input "226098527"
type input "226098527"
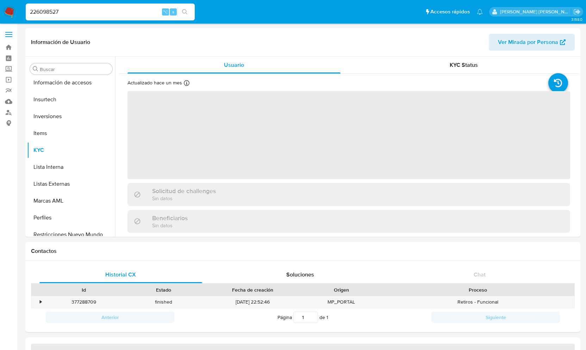
scroll to position [331, 0]
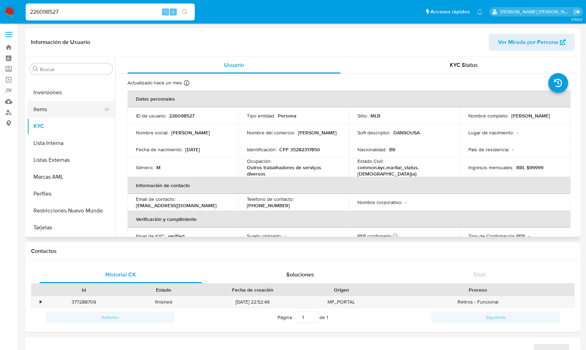
select select "10"
click at [65, 148] on button "Historial Casos" at bounding box center [68, 144] width 82 height 17
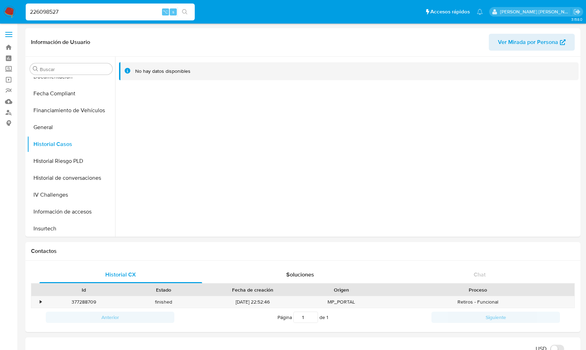
drag, startPoint x: 66, startPoint y: 12, endPoint x: -8, endPoint y: 8, distance: 74.0
paste input "755705768"
type input "755705768"
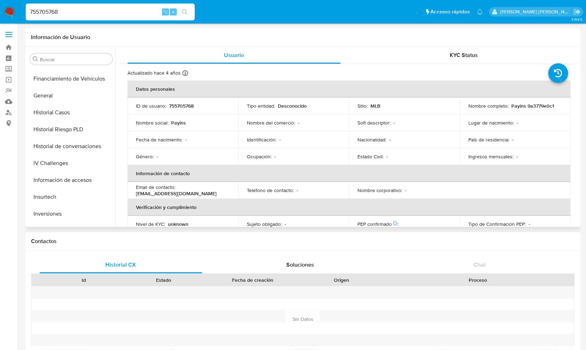
scroll to position [195, 0]
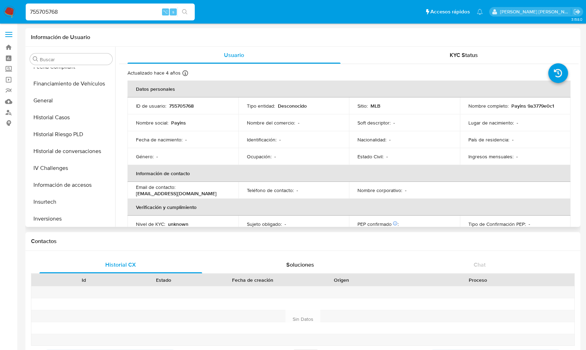
select select "10"
click at [56, 117] on button "Historial Casos" at bounding box center [68, 117] width 82 height 17
